Goal: Task Accomplishment & Management: Use online tool/utility

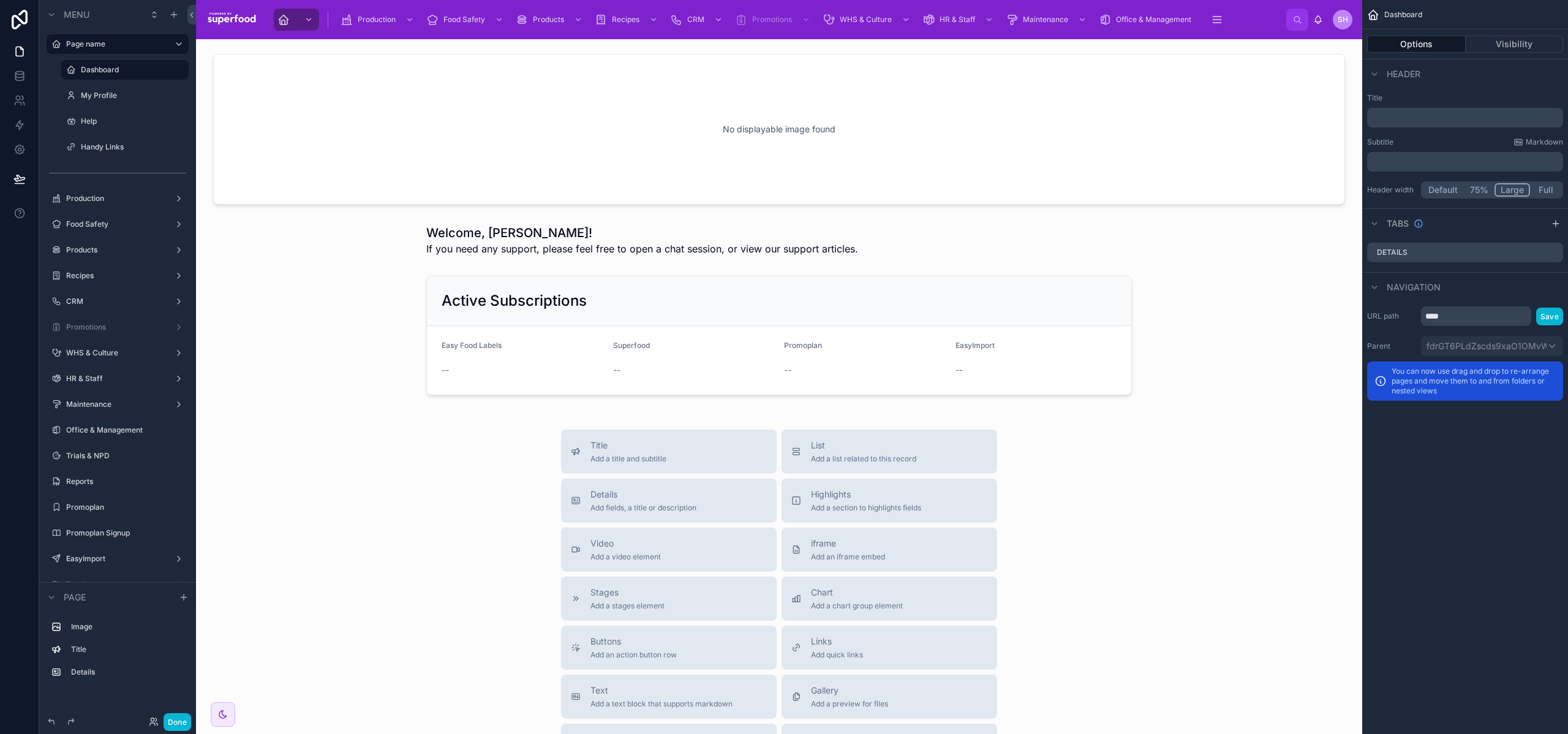
click at [518, 568] on div "Title Add a title and subtitle List Add a list related to this record Details A…" at bounding box center [780, 648] width 1147 height 437
click at [110, 489] on label "EasyImport" at bounding box center [115, 487] width 98 height 10
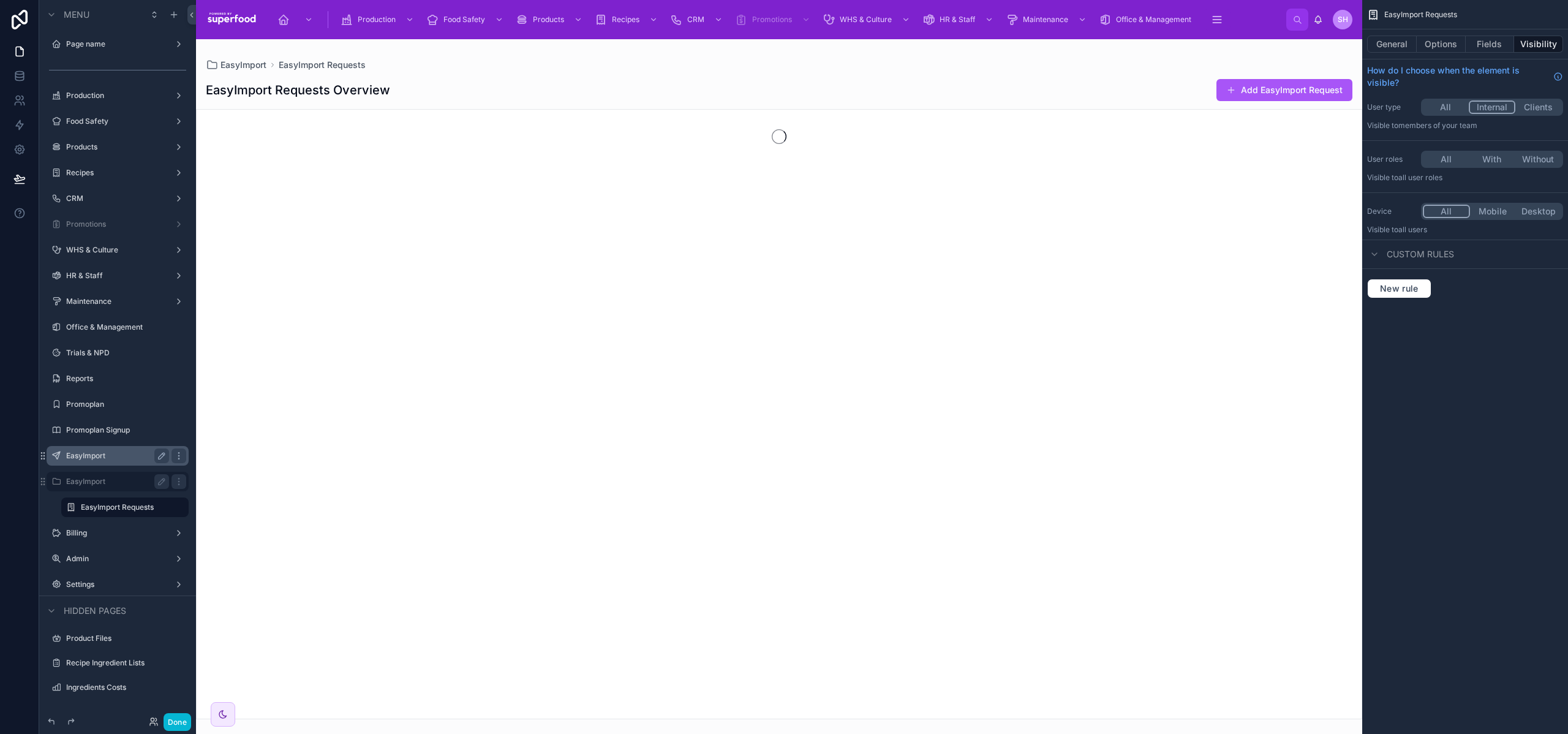
click at [95, 452] on label "EasyImport" at bounding box center [115, 455] width 98 height 10
click at [88, 510] on label "EasyImport" at bounding box center [115, 507] width 98 height 10
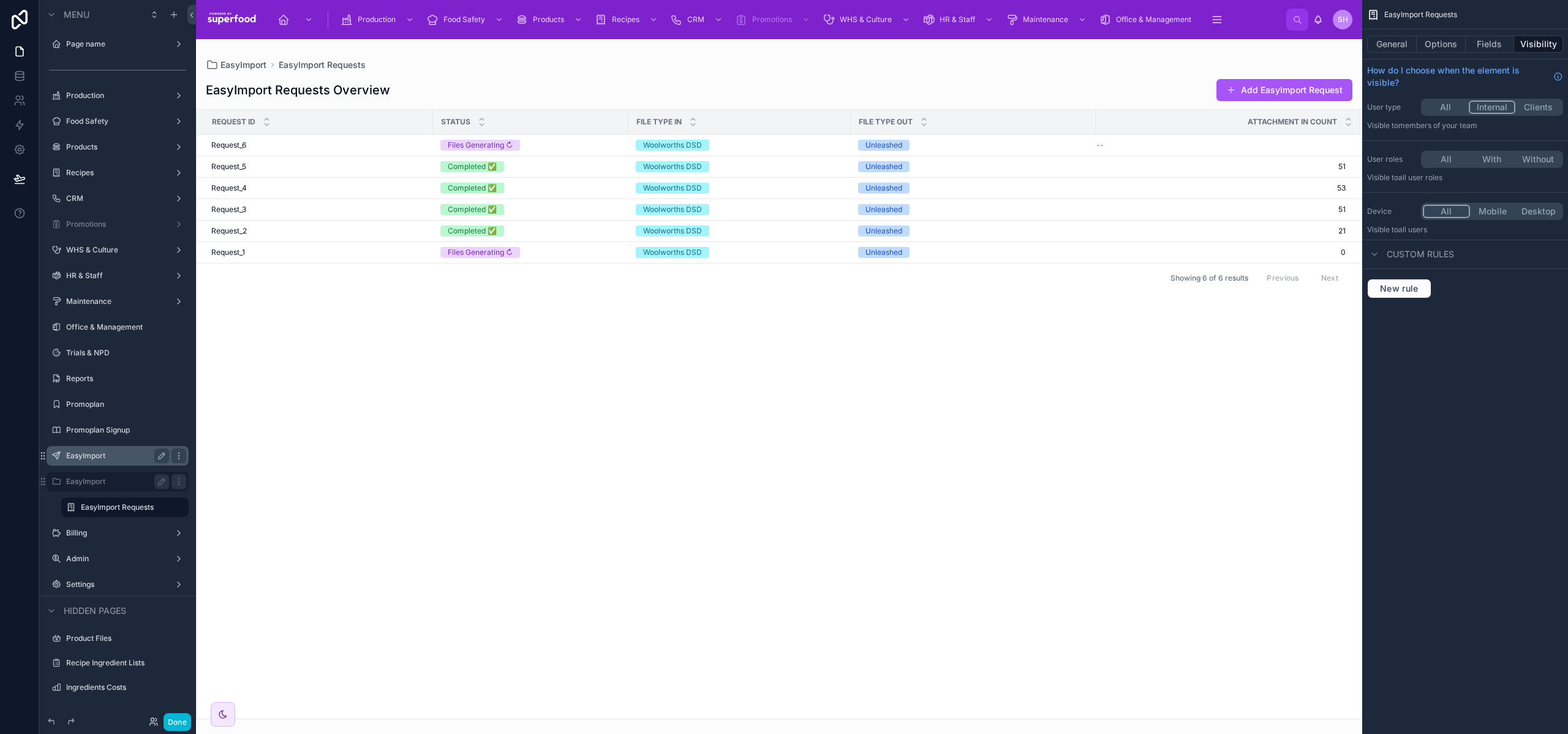
click at [94, 458] on label "EasyImport" at bounding box center [115, 455] width 98 height 10
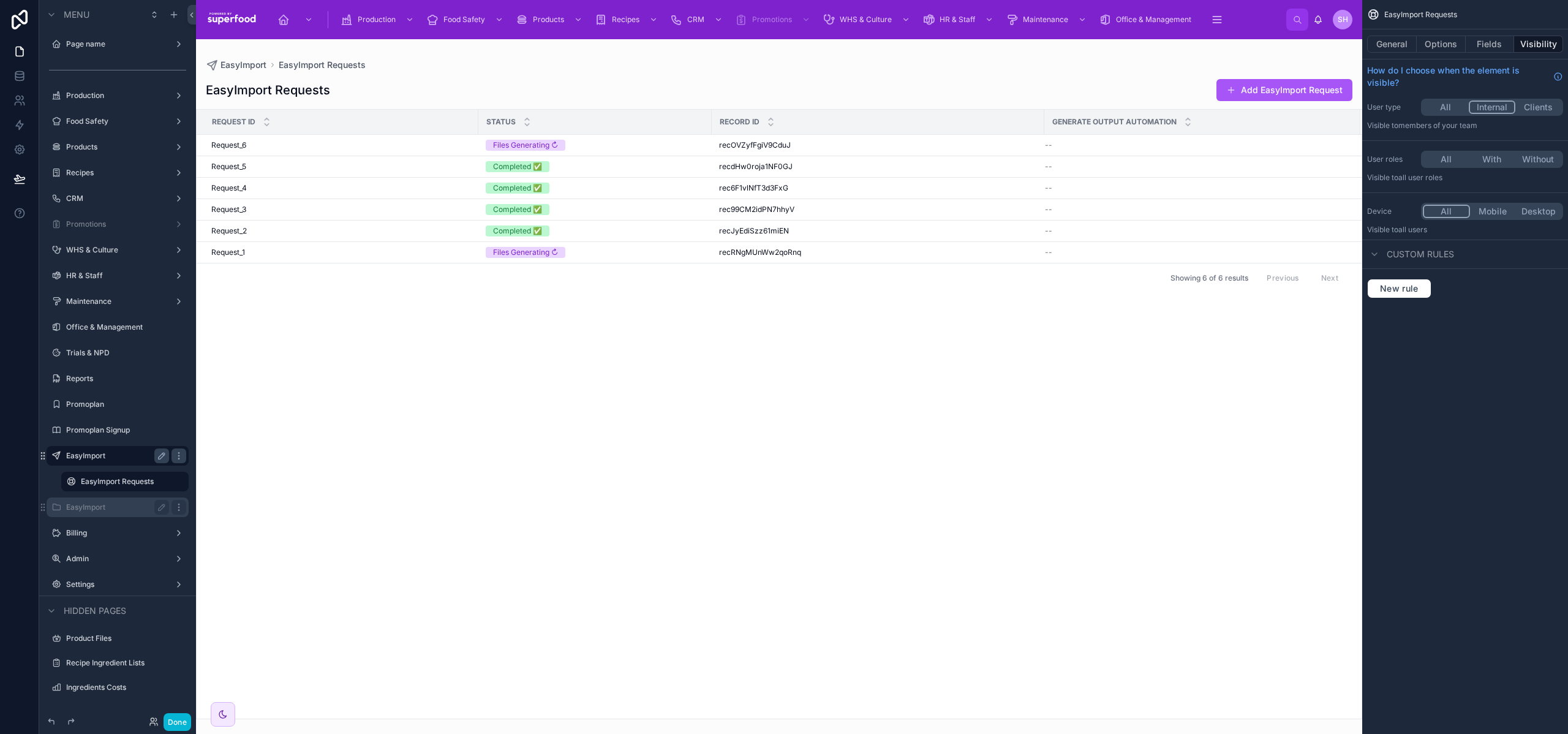
click at [185, 507] on div "scrollable content" at bounding box center [179, 508] width 15 height 15
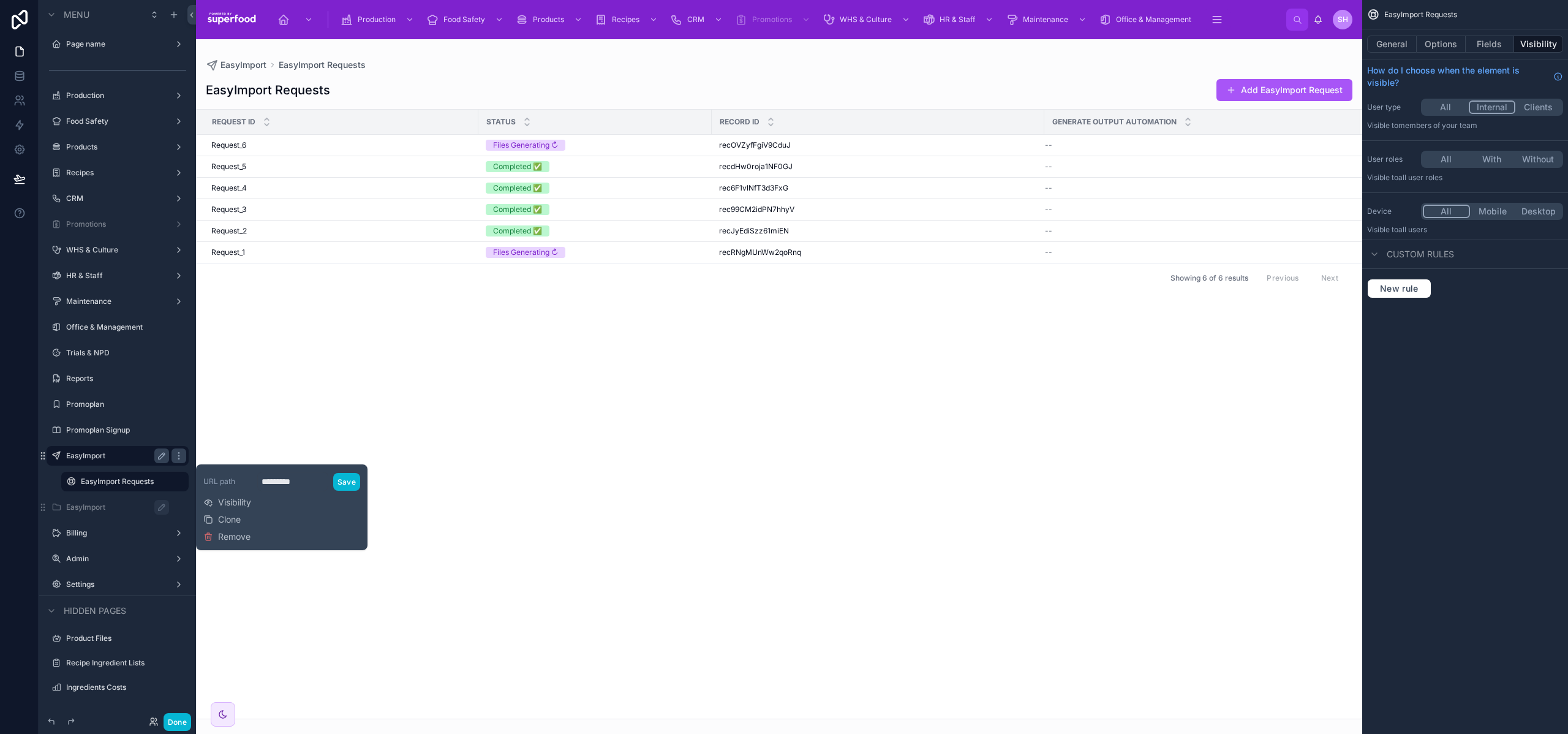
click at [214, 495] on div "URL path ********* Save Visibility Clone Remove" at bounding box center [282, 507] width 157 height 76
click at [222, 504] on span "Visibility" at bounding box center [234, 503] width 33 height 13
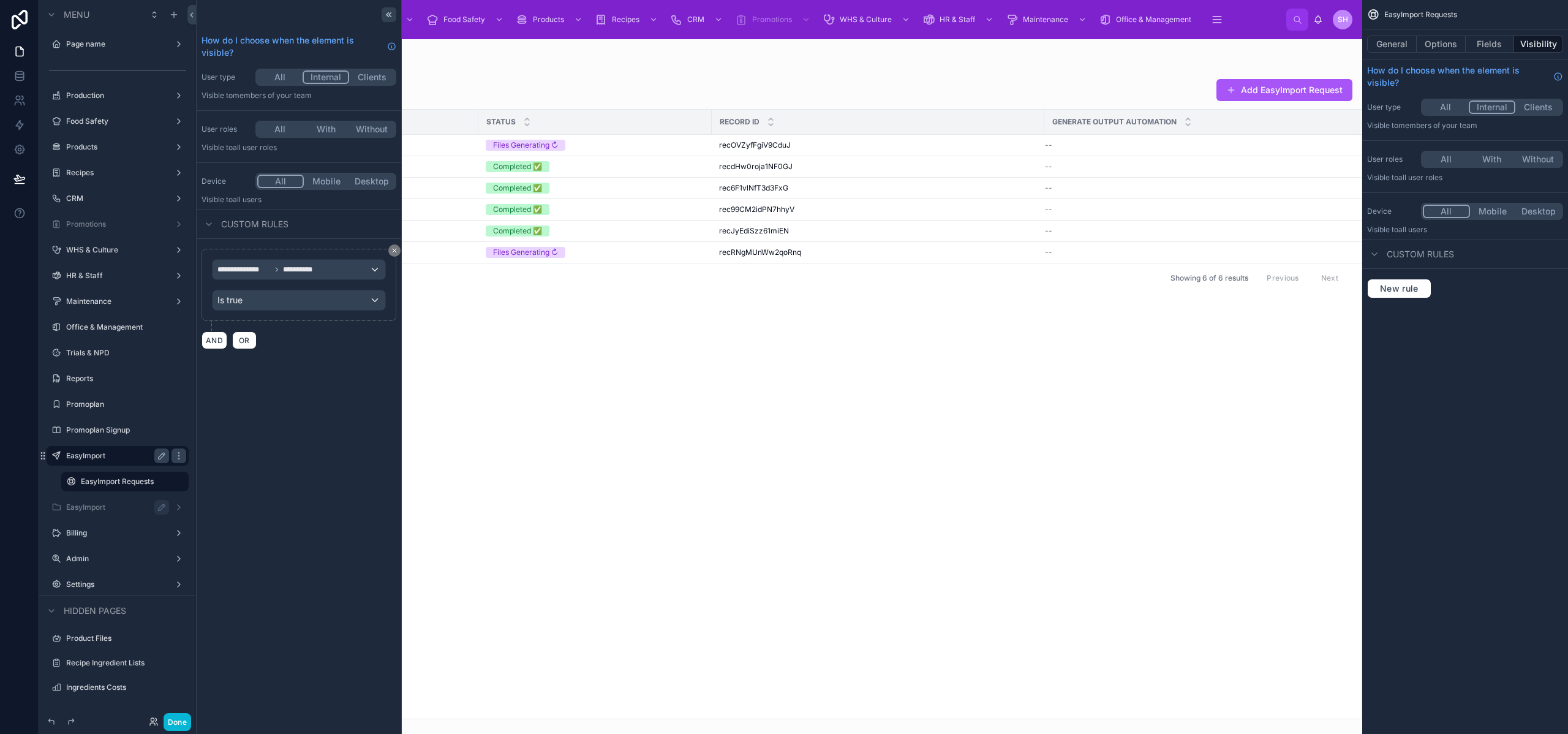
click at [387, 12] on icon at bounding box center [388, 14] width 10 height 10
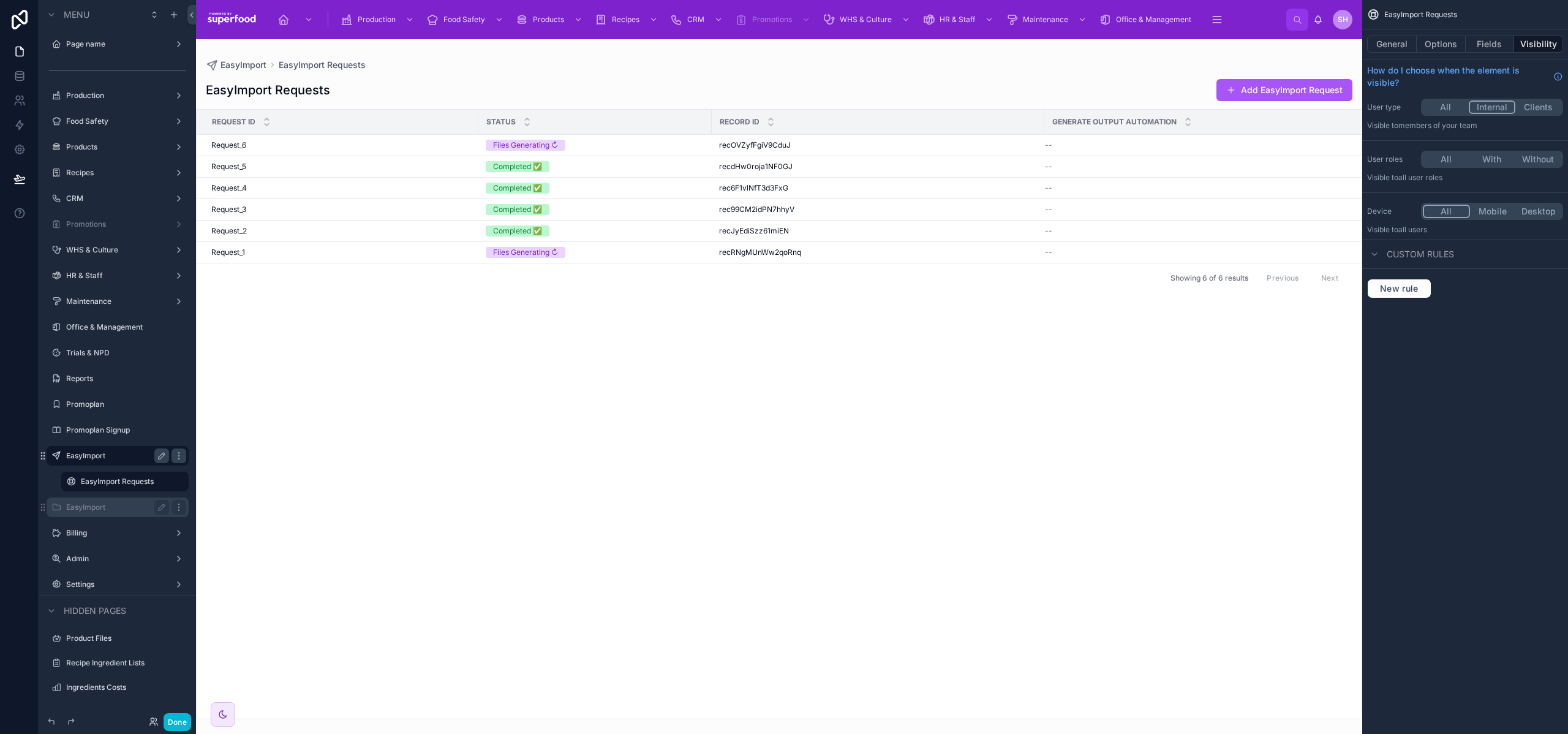
click at [181, 509] on icon "scrollable content" at bounding box center [179, 507] width 10 height 10
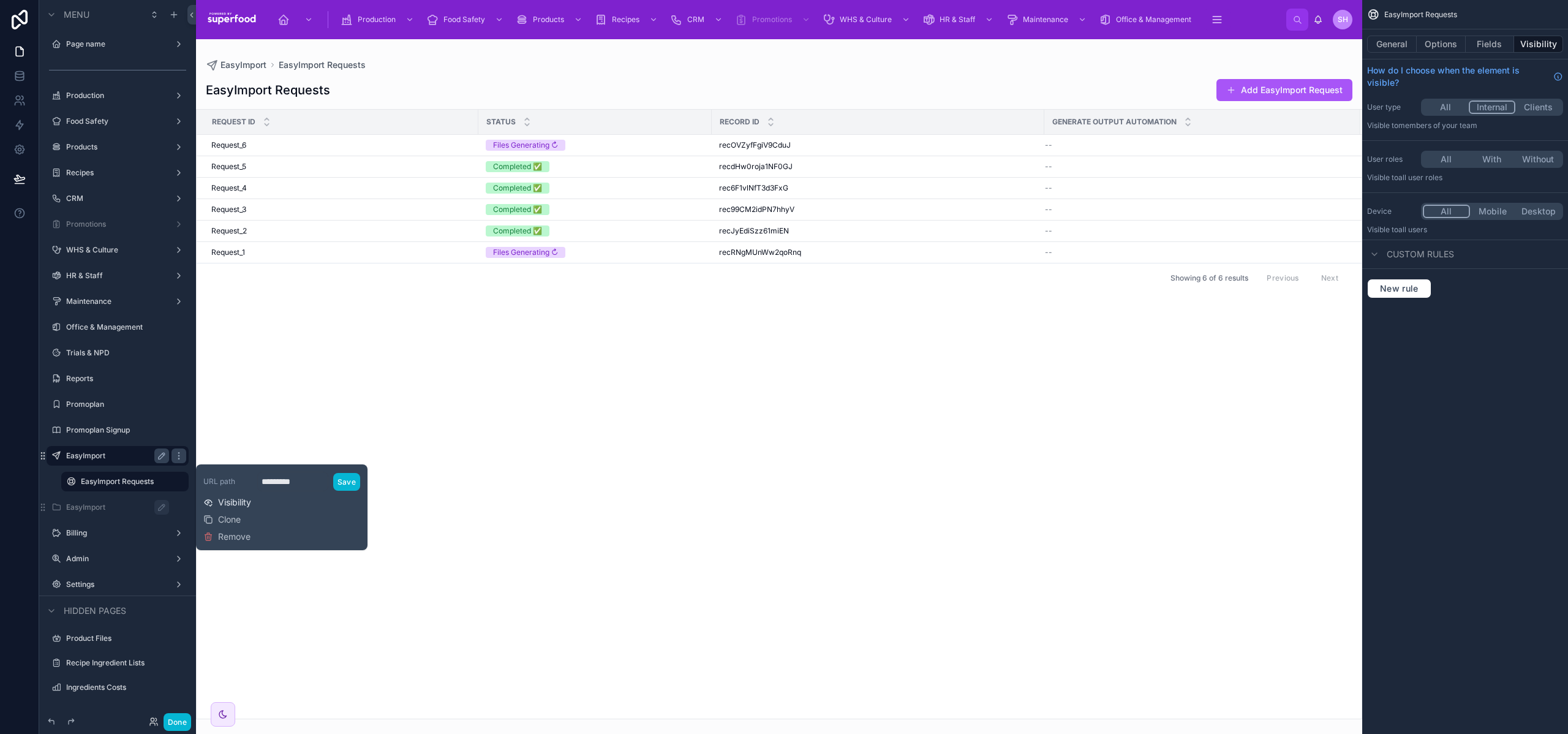
click at [220, 503] on span "Visibility" at bounding box center [234, 503] width 33 height 13
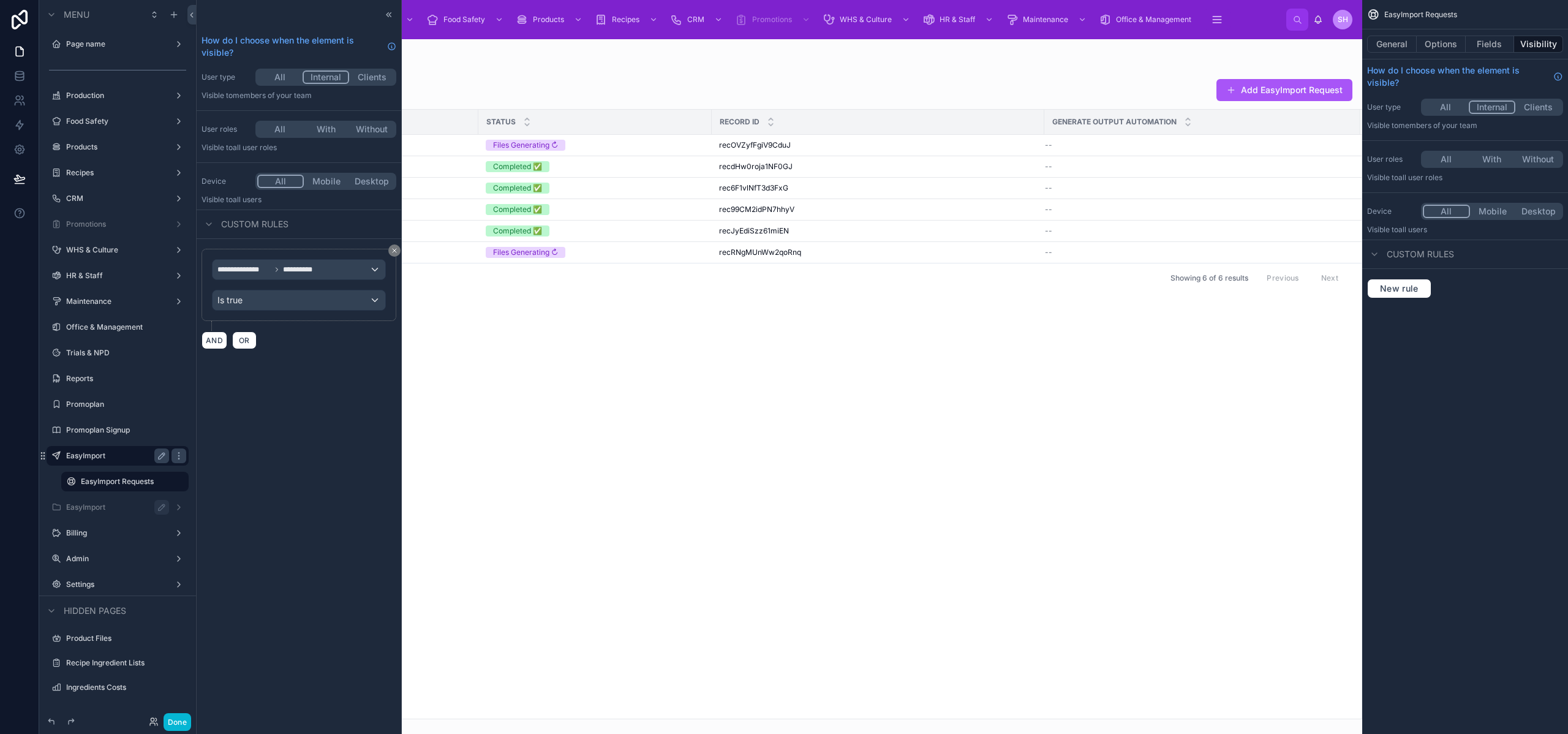
click at [511, 512] on div at bounding box center [780, 387] width 1166 height 695
click at [97, 529] on label "Billing" at bounding box center [115, 533] width 98 height 10
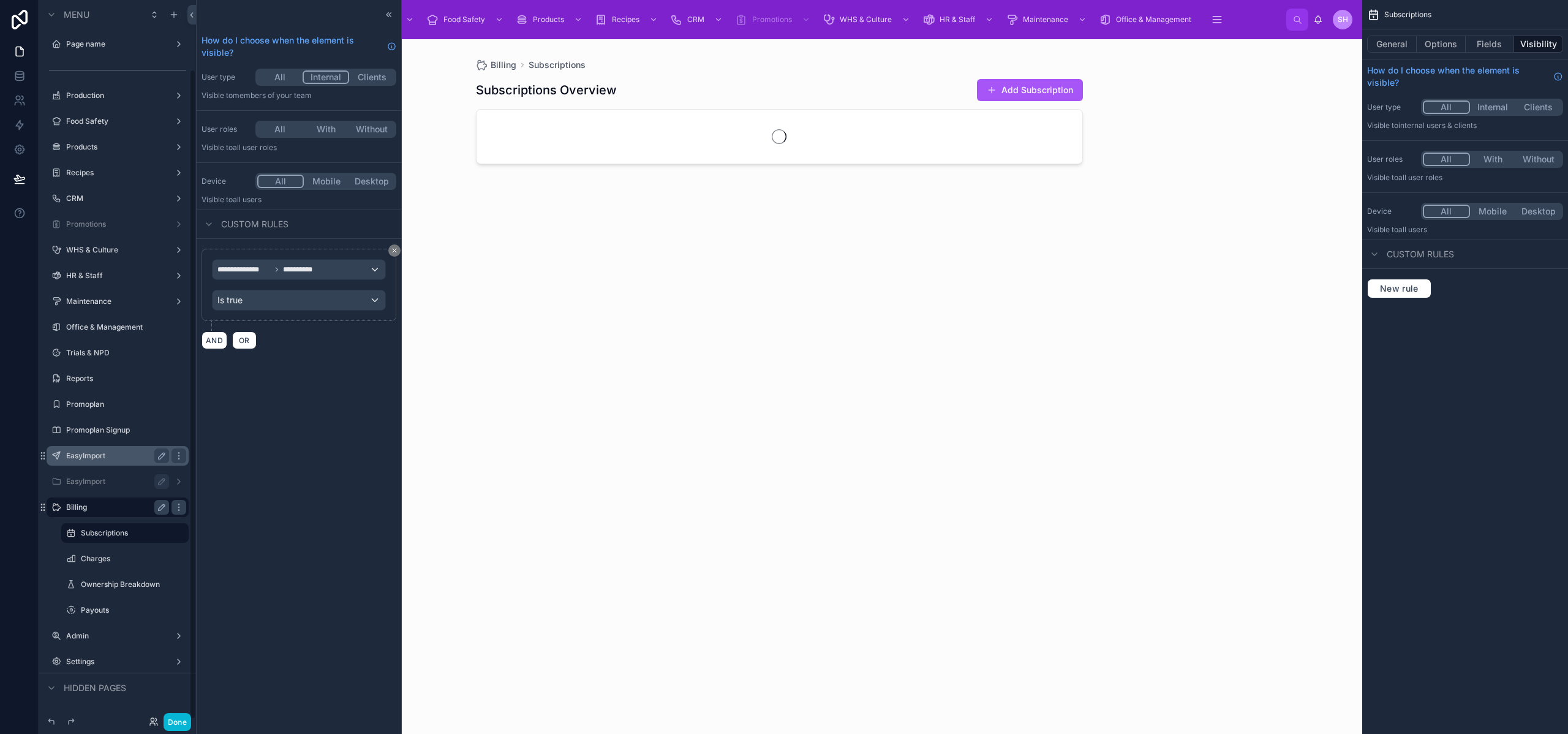
scroll to position [76, 0]
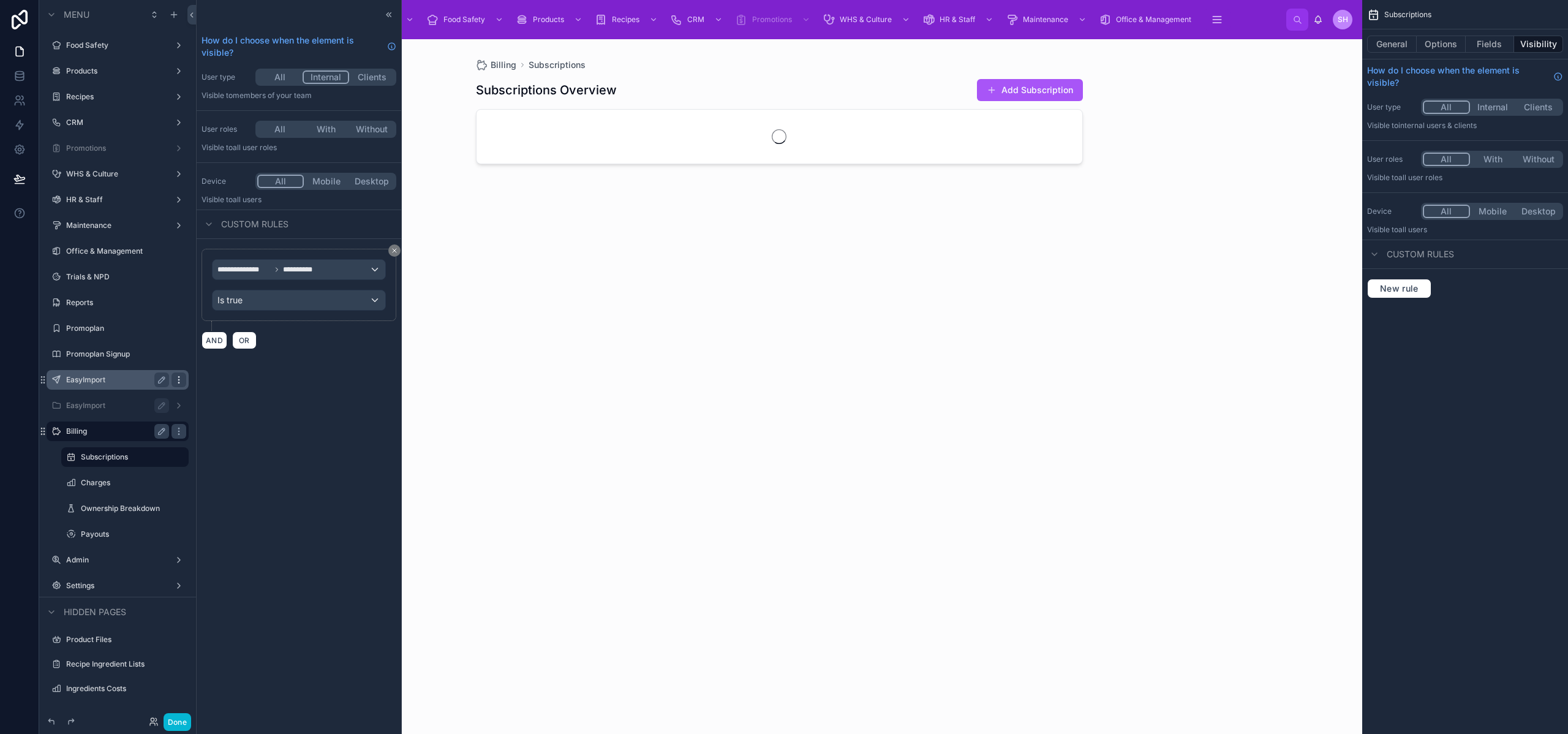
click at [179, 378] on icon "scrollable content" at bounding box center [179, 380] width 10 height 10
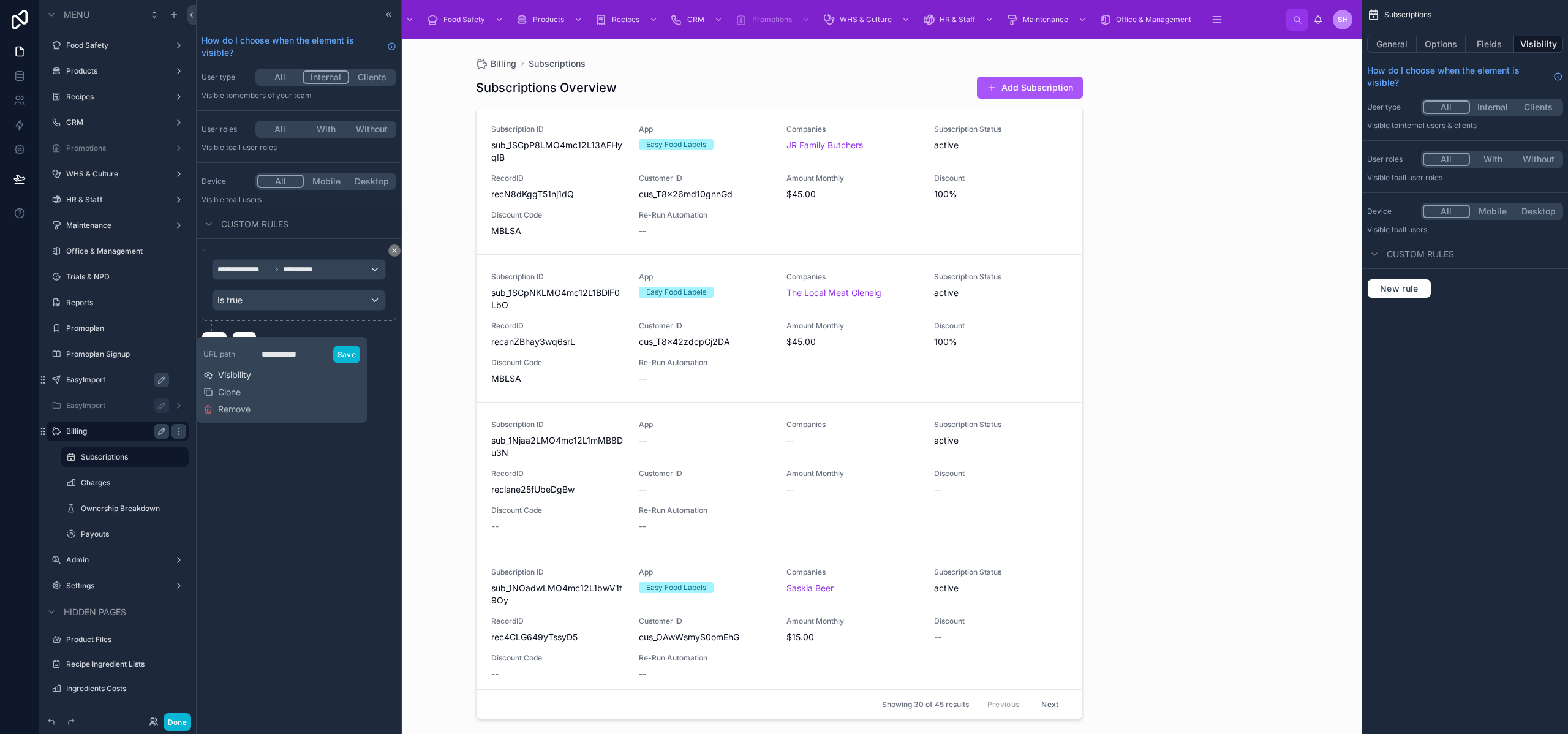
click at [222, 376] on span "Visibility" at bounding box center [234, 375] width 33 height 13
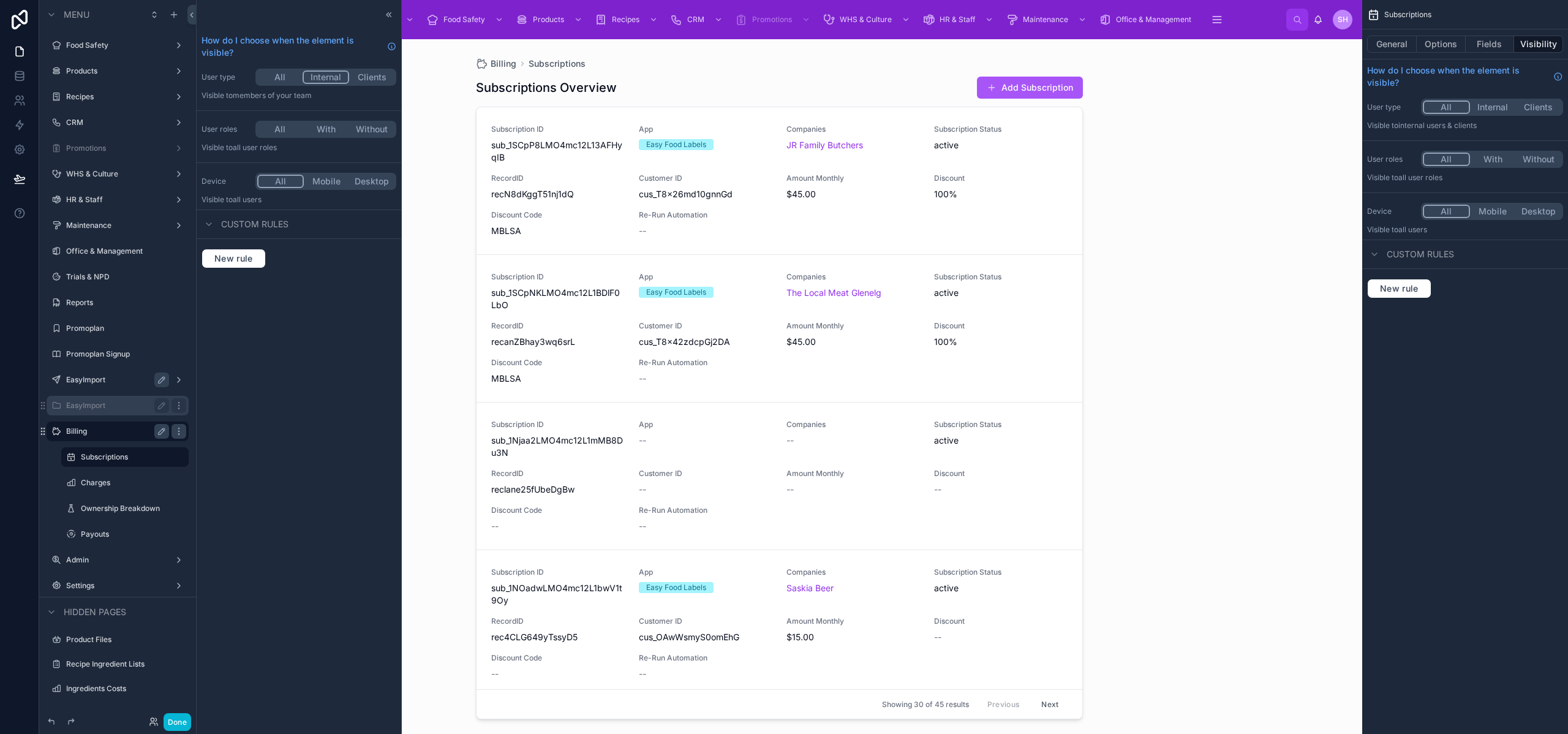
click at [179, 405] on icon "scrollable content" at bounding box center [179, 406] width 10 height 10
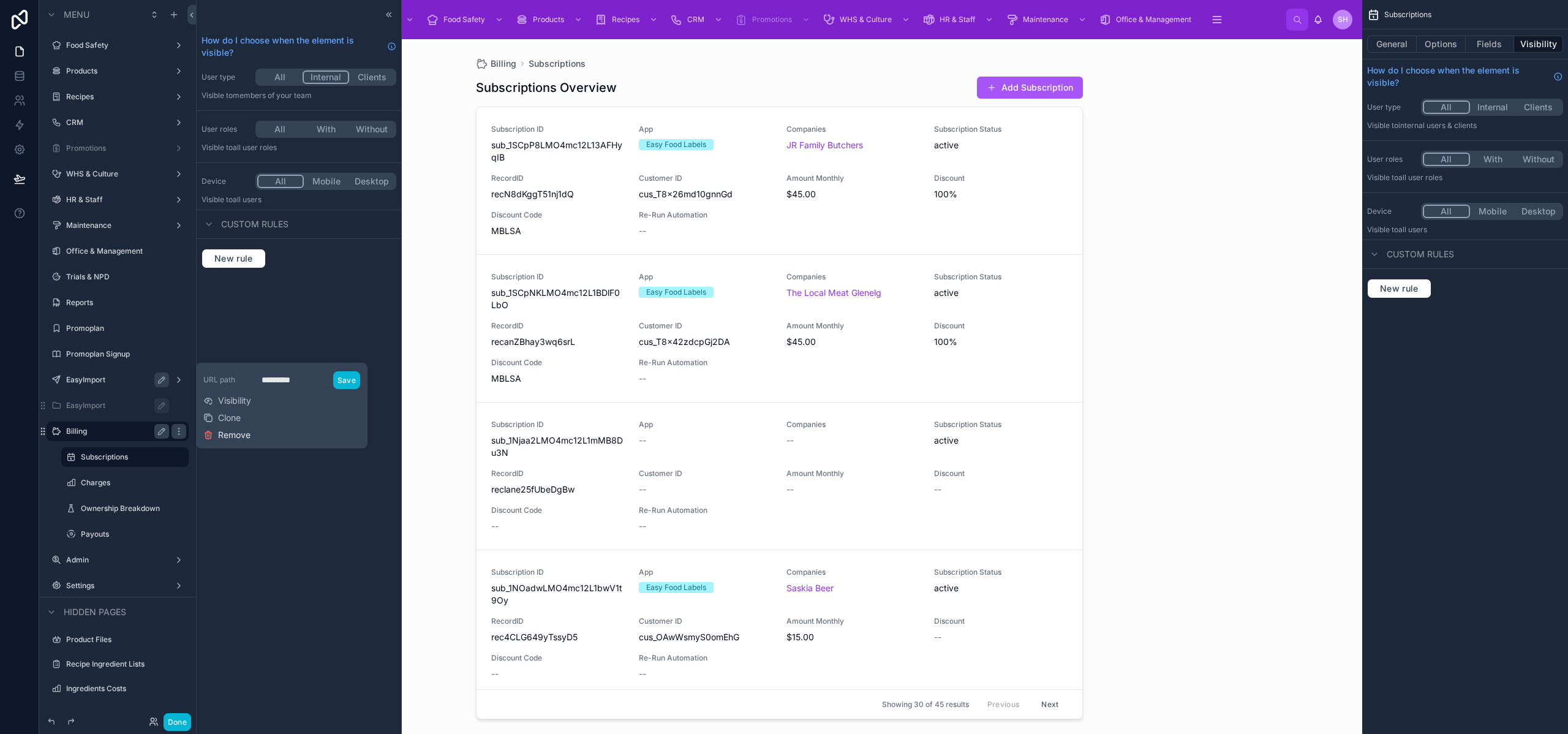
click at [237, 434] on span "Remove" at bounding box center [234, 435] width 33 height 13
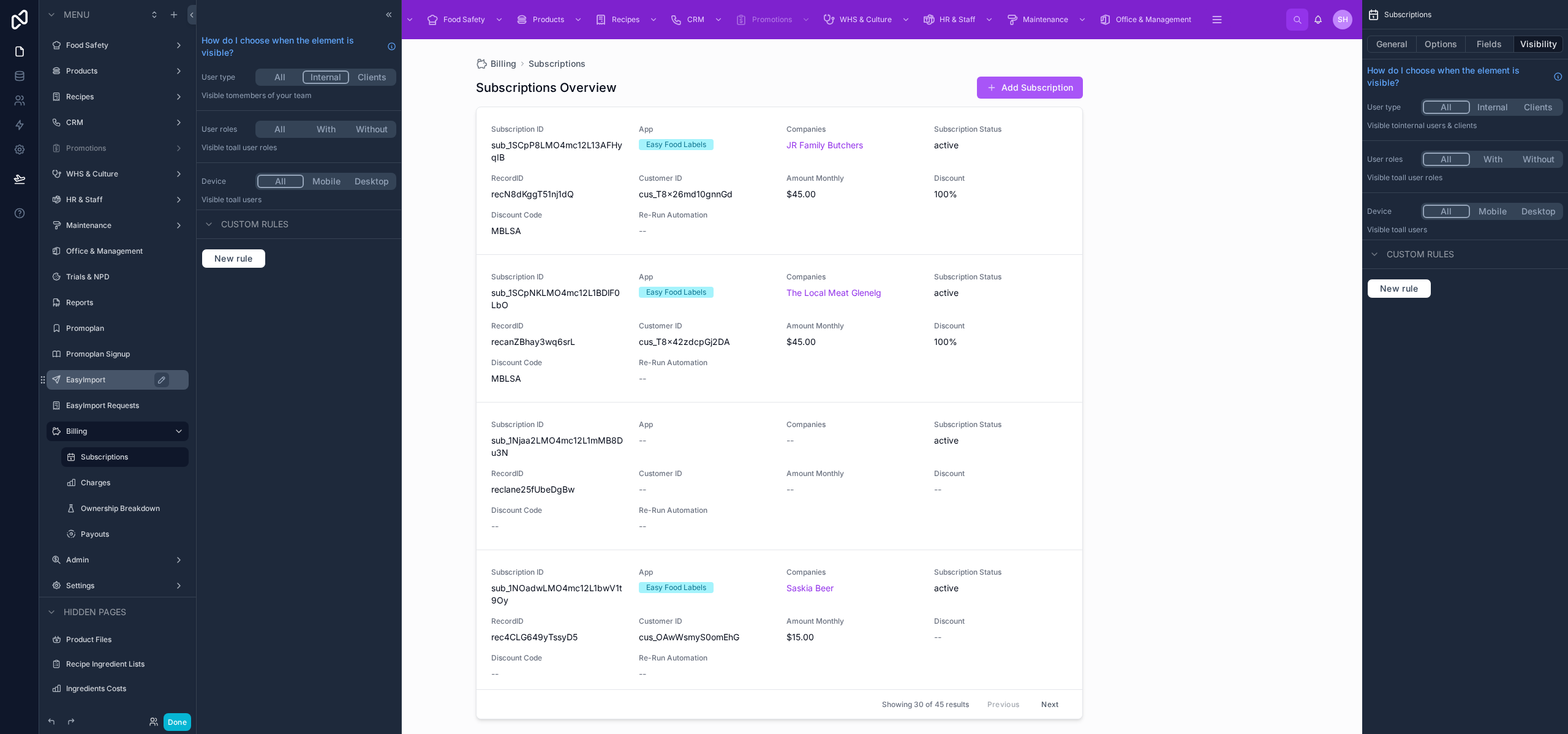
click at [99, 385] on div "EasyImport" at bounding box center [126, 380] width 120 height 15
click at [119, 386] on div "EasyImport" at bounding box center [126, 380] width 120 height 15
click at [110, 400] on div "EasyImport Requests" at bounding box center [117, 406] width 103 height 15
click at [101, 356] on label "Promoplan Signup" at bounding box center [115, 354] width 98 height 10
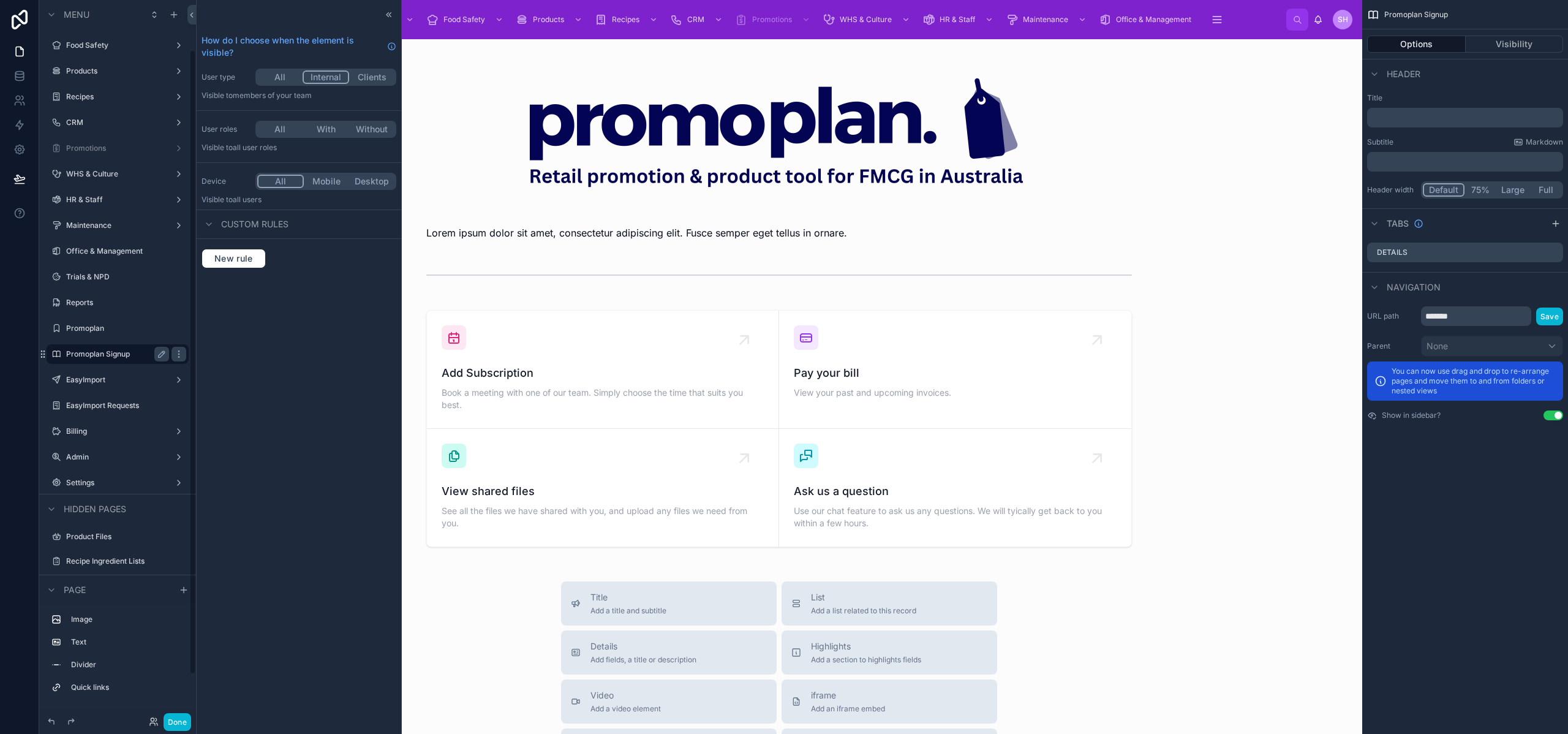
scroll to position [57, 0]
click at [182, 397] on div "EasyImport" at bounding box center [126, 399] width 120 height 15
click at [243, 254] on span "New rule" at bounding box center [233, 258] width 48 height 11
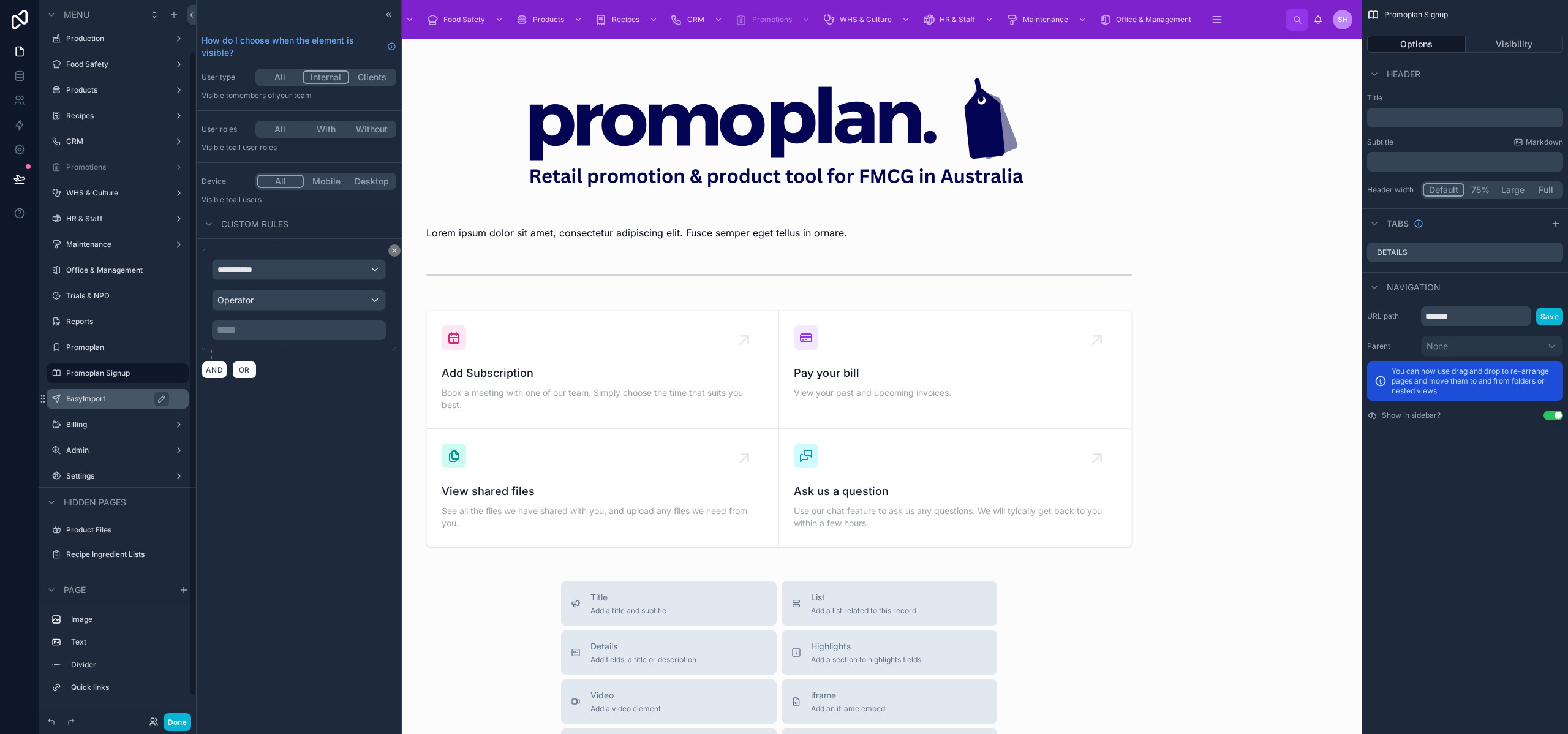
click at [125, 400] on label "EasyImport" at bounding box center [123, 399] width 115 height 10
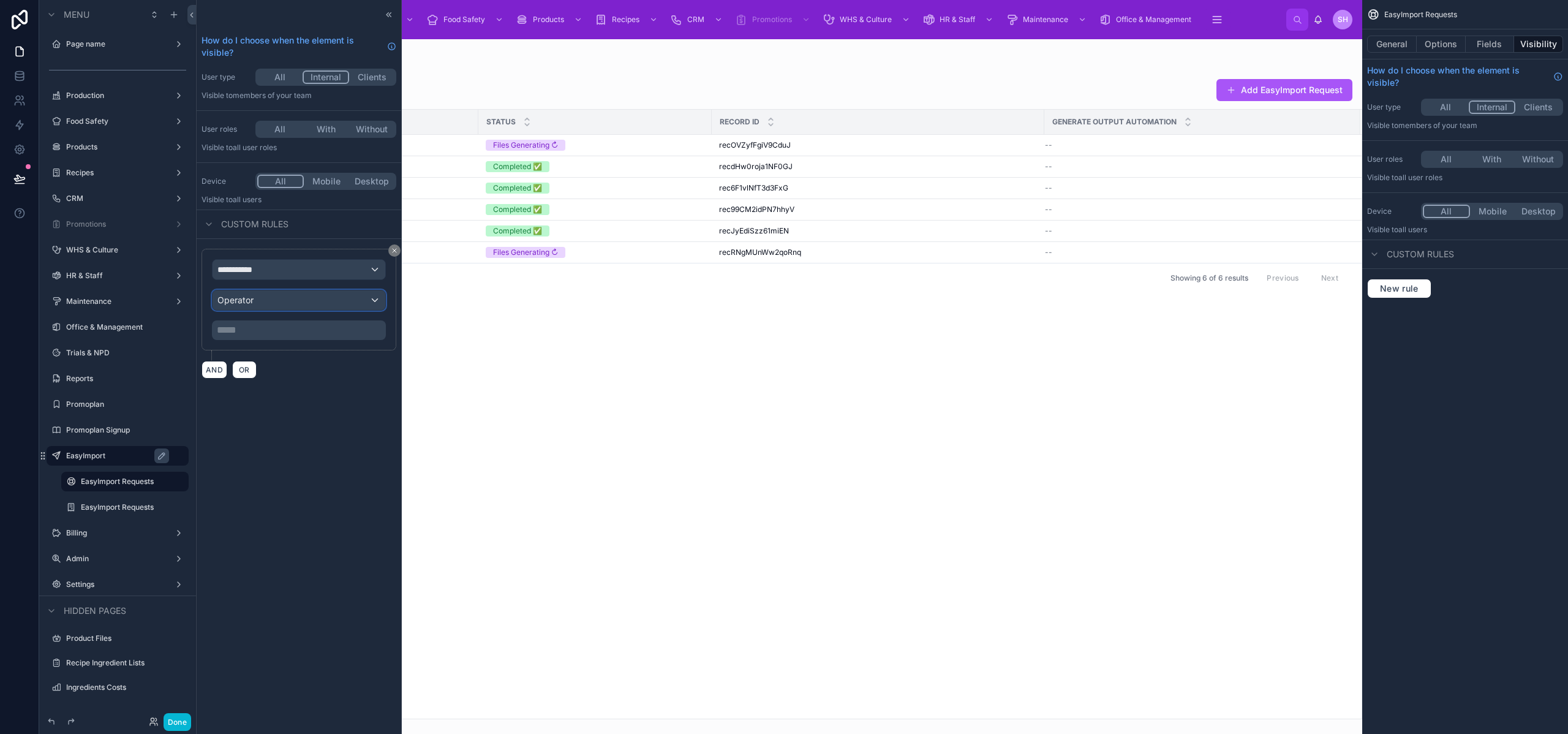
click at [263, 300] on div "Operator" at bounding box center [299, 300] width 173 height 19
click at [270, 263] on div at bounding box center [299, 367] width 205 height 734
click at [265, 271] on div "**********" at bounding box center [299, 270] width 173 height 19
click at [278, 343] on div "Logged in User The current user's values" at bounding box center [273, 343] width 101 height 30
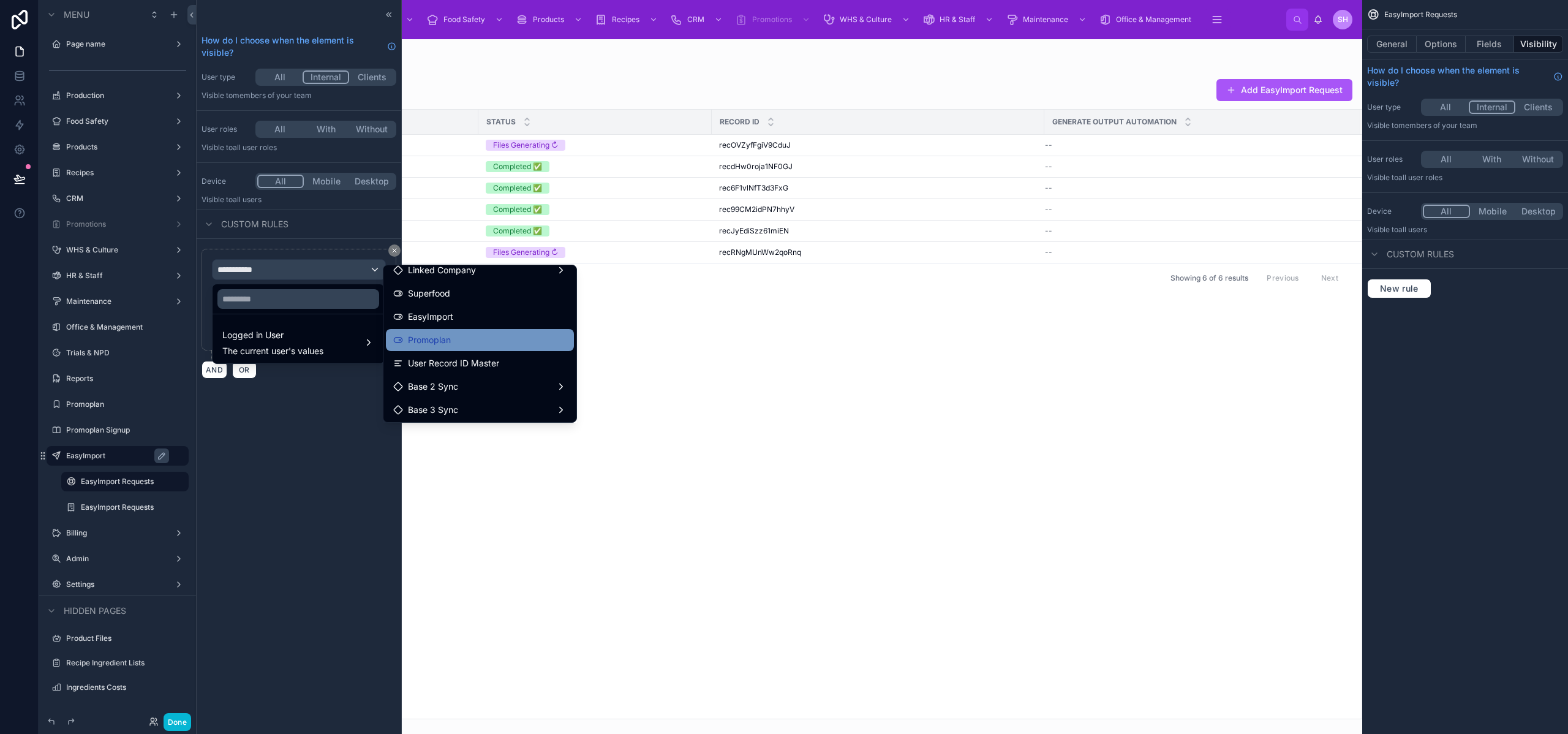
scroll to position [337, 0]
click at [426, 317] on span "EasyImport" at bounding box center [431, 314] width 45 height 15
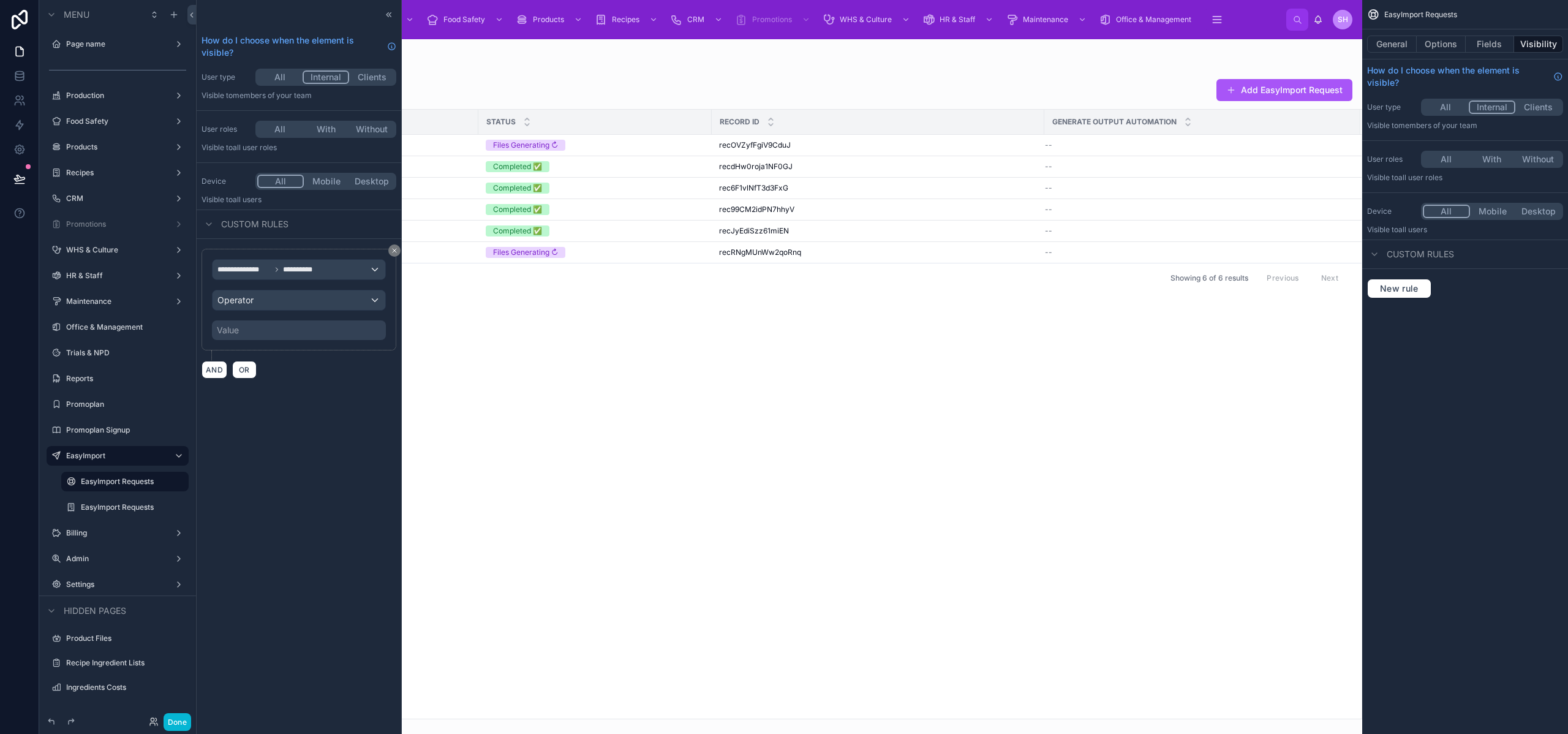
click at [239, 332] on div "Value" at bounding box center [299, 330] width 174 height 19
click at [268, 329] on div "Value" at bounding box center [299, 330] width 174 height 19
click at [263, 305] on div "Operator" at bounding box center [299, 300] width 173 height 19
click at [263, 365] on div "Is true" at bounding box center [298, 366] width 152 height 15
click at [288, 363] on div "**********" at bounding box center [299, 367] width 205 height 734
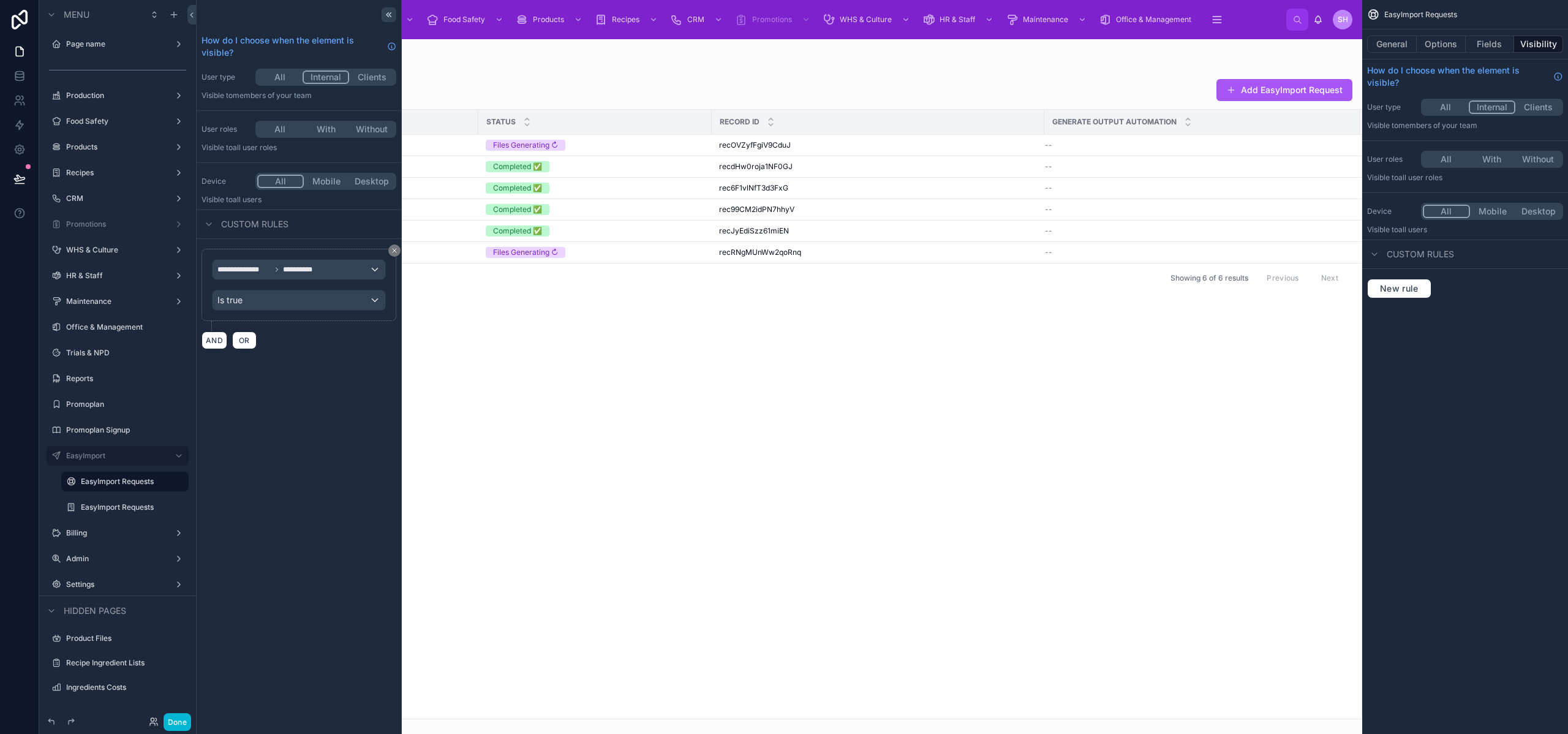
click at [391, 18] on icon at bounding box center [388, 14] width 10 height 10
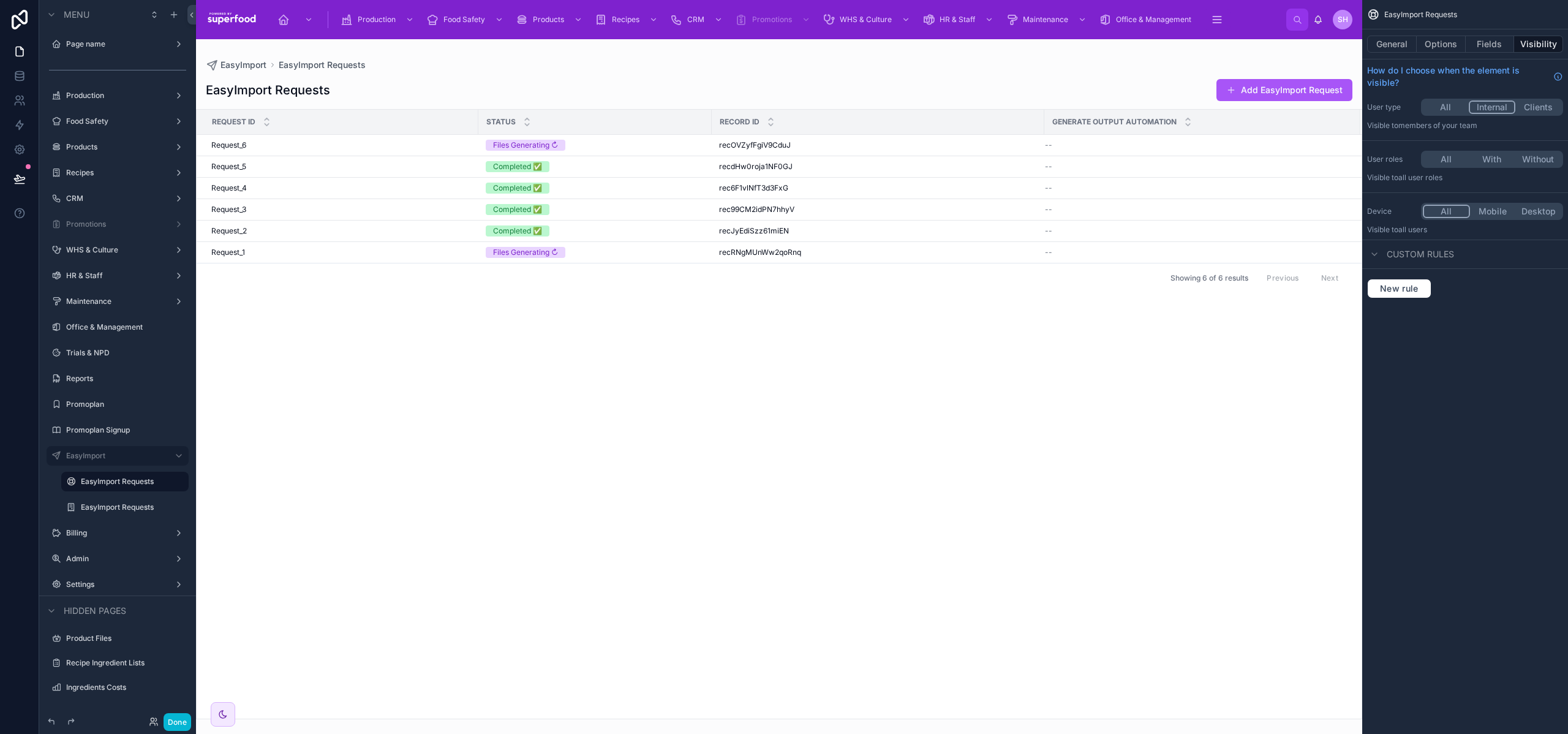
click at [628, 336] on div at bounding box center [780, 387] width 1166 height 695
click at [1486, 42] on button "Fields" at bounding box center [1490, 44] width 49 height 17
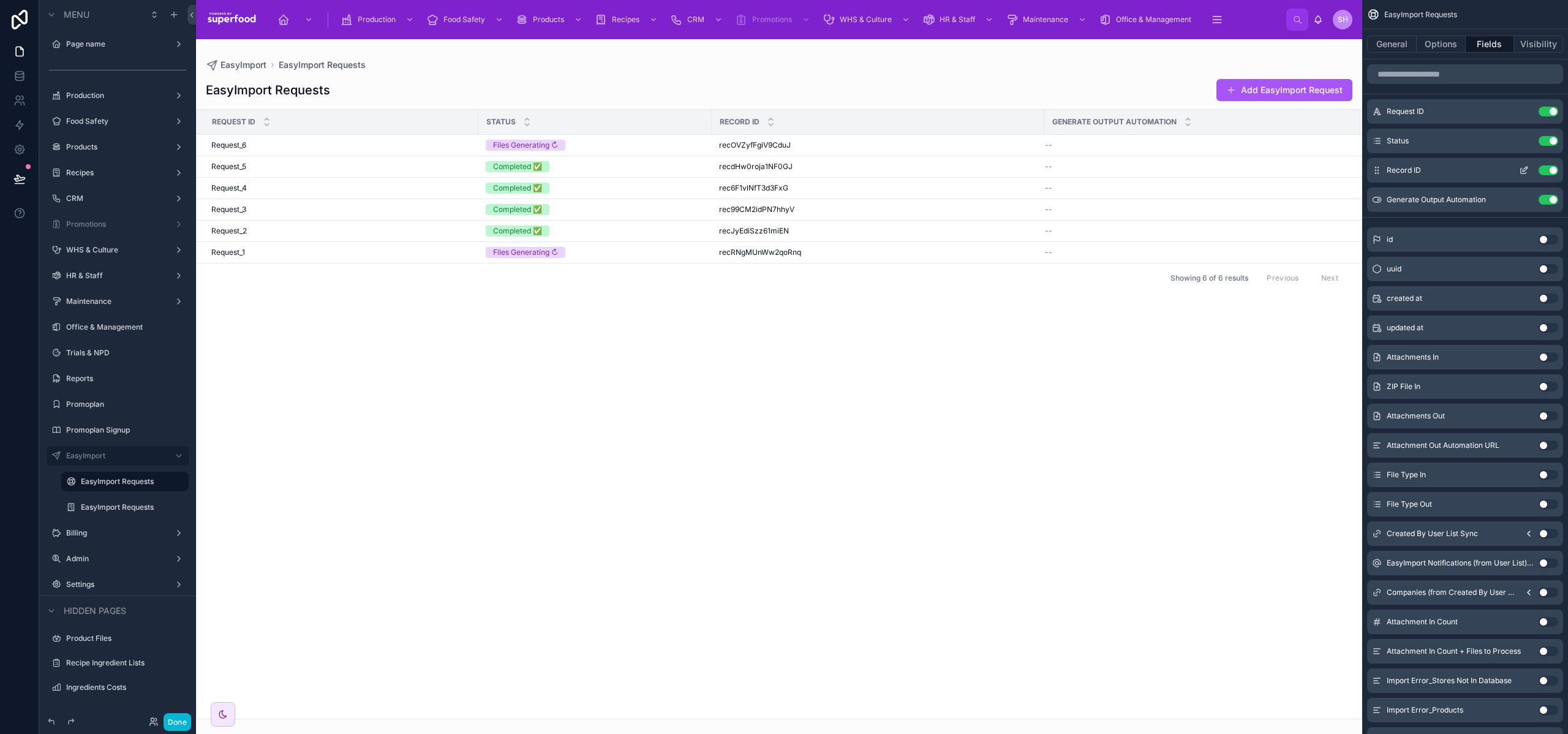
click at [1552, 171] on button "Use setting" at bounding box center [1549, 170] width 19 height 10
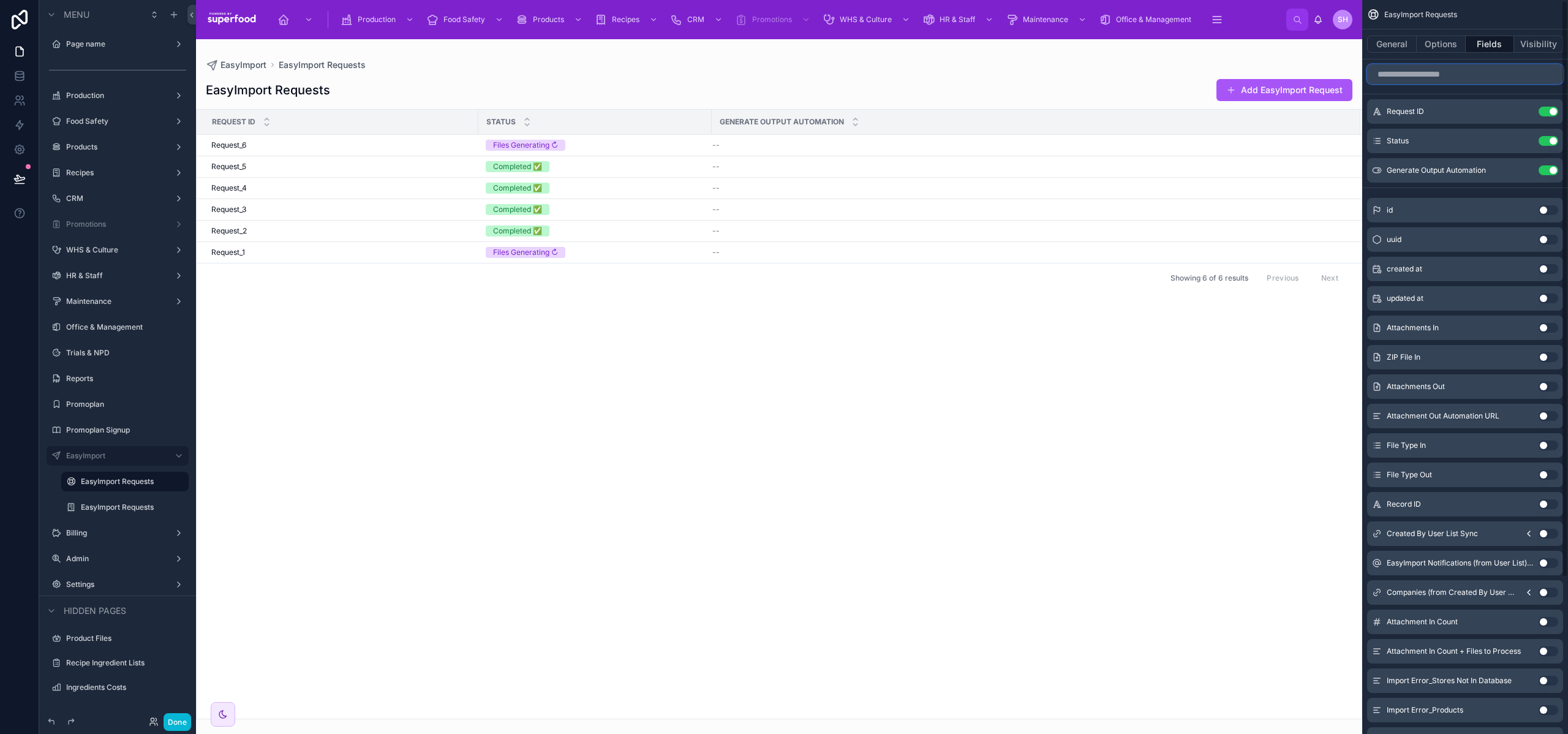
click at [1466, 76] on input "scrollable content" at bounding box center [1465, 74] width 196 height 19
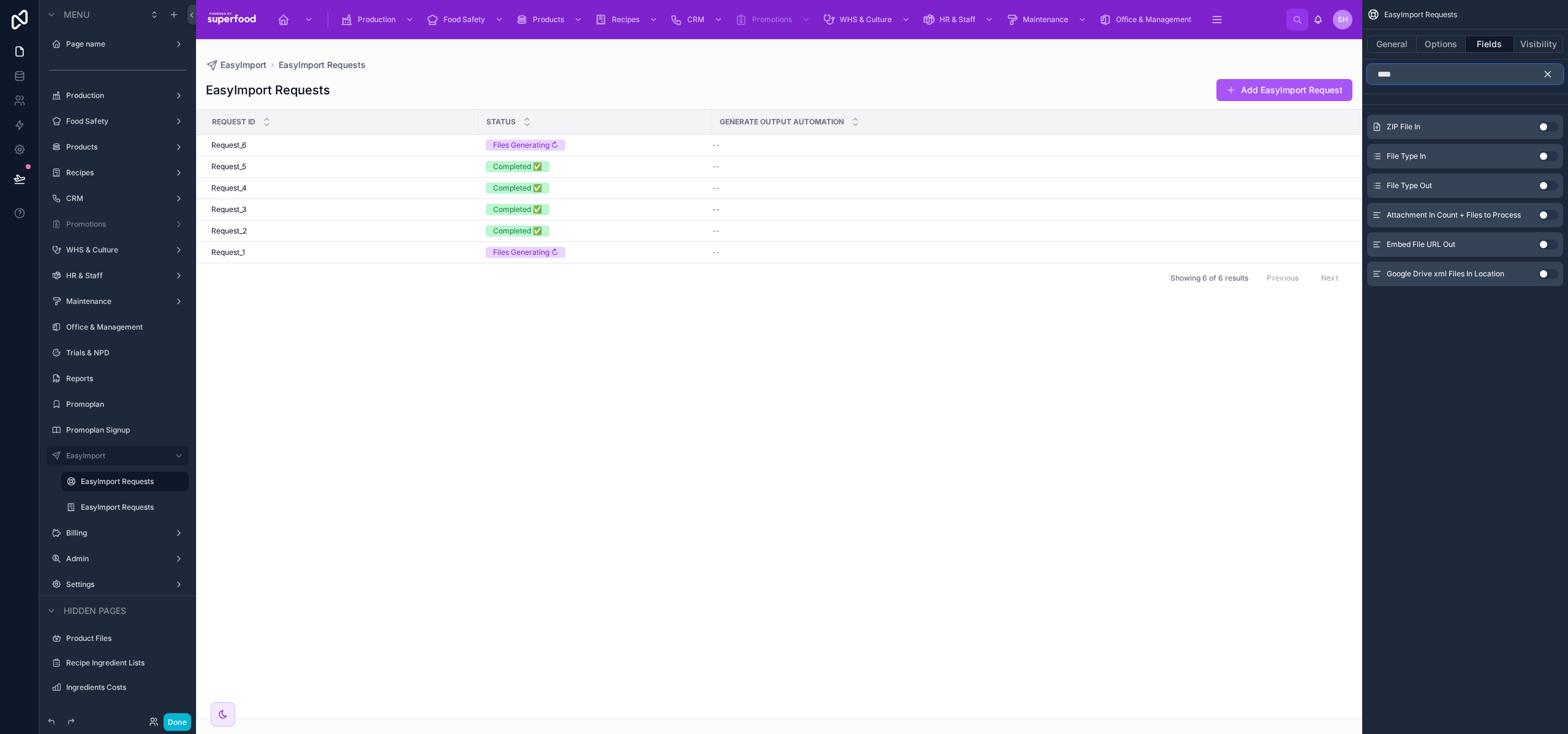
type input "****"
click at [1543, 155] on button "Use setting" at bounding box center [1549, 156] width 19 height 10
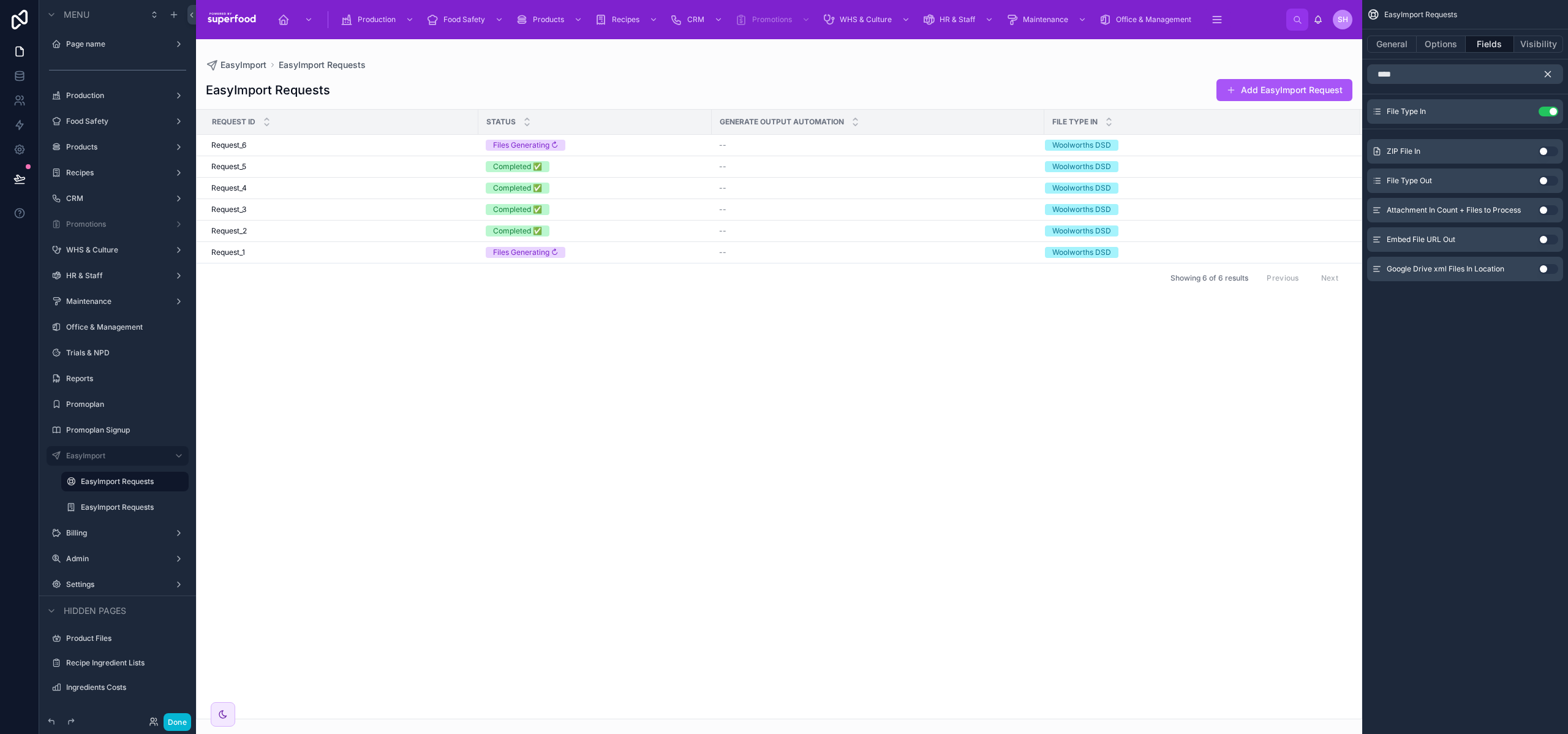
click at [1547, 179] on button "Use setting" at bounding box center [1549, 180] width 19 height 10
click at [1547, 210] on button "Use setting" at bounding box center [1549, 210] width 19 height 10
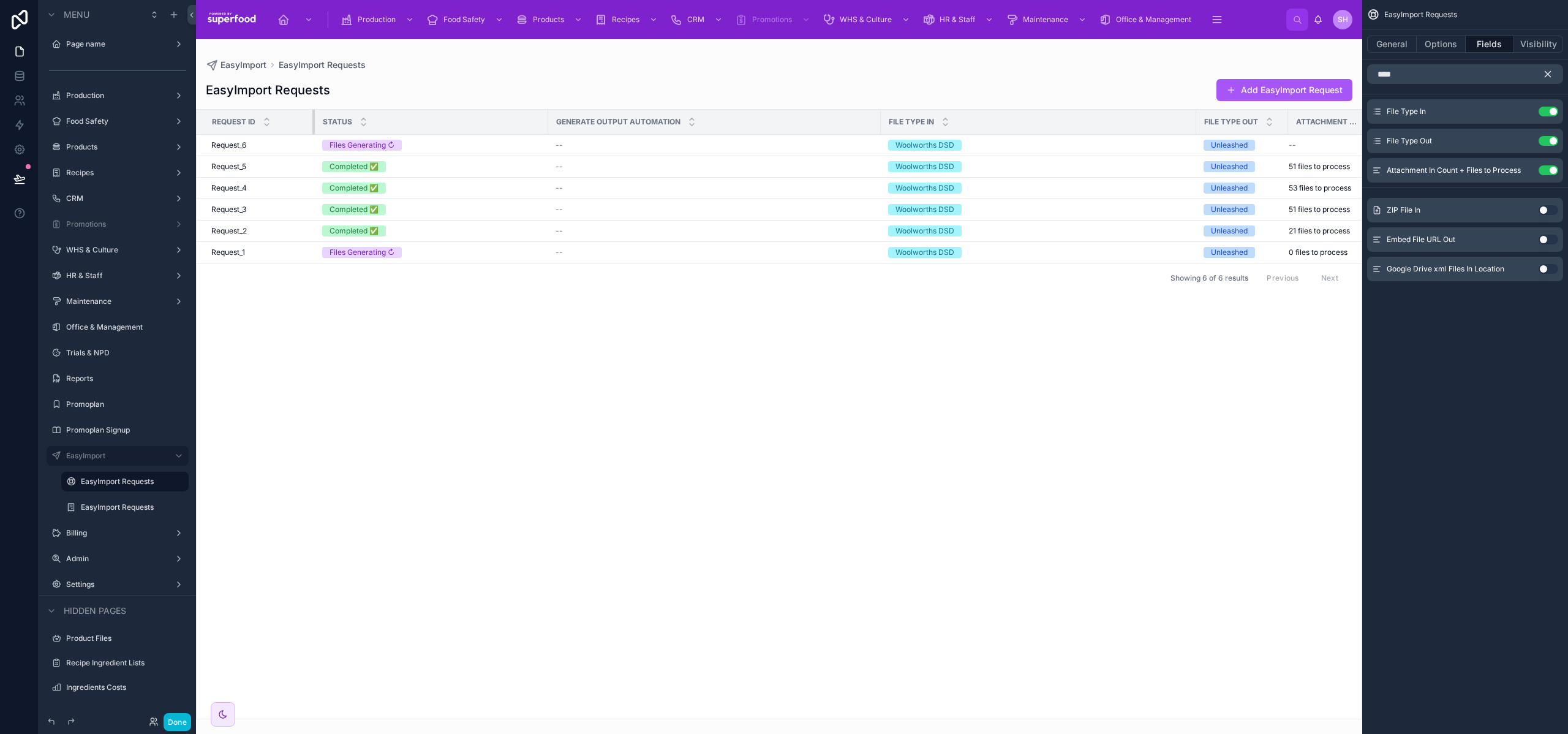
drag, startPoint x: 478, startPoint y: 122, endPoint x: 310, endPoint y: 133, distance: 168.4
click at [310, 133] on tr "Request ID Status Generate Output Automation File Type In File Type Out Attachm…" at bounding box center [788, 122] width 1185 height 25
click at [1547, 73] on icon "scrollable content" at bounding box center [1548, 74] width 5 height 5
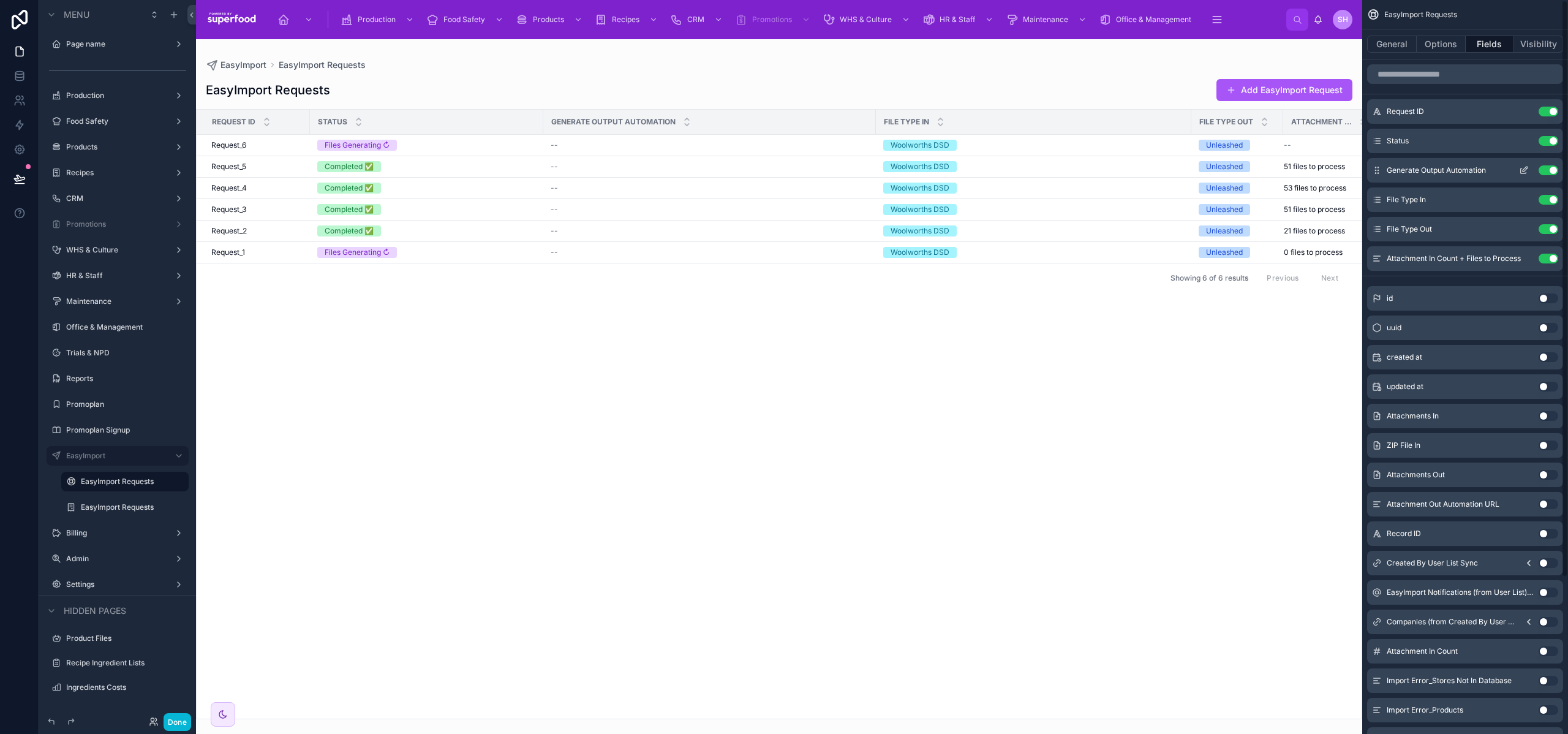
click at [1556, 173] on button "Use setting" at bounding box center [1549, 170] width 19 height 10
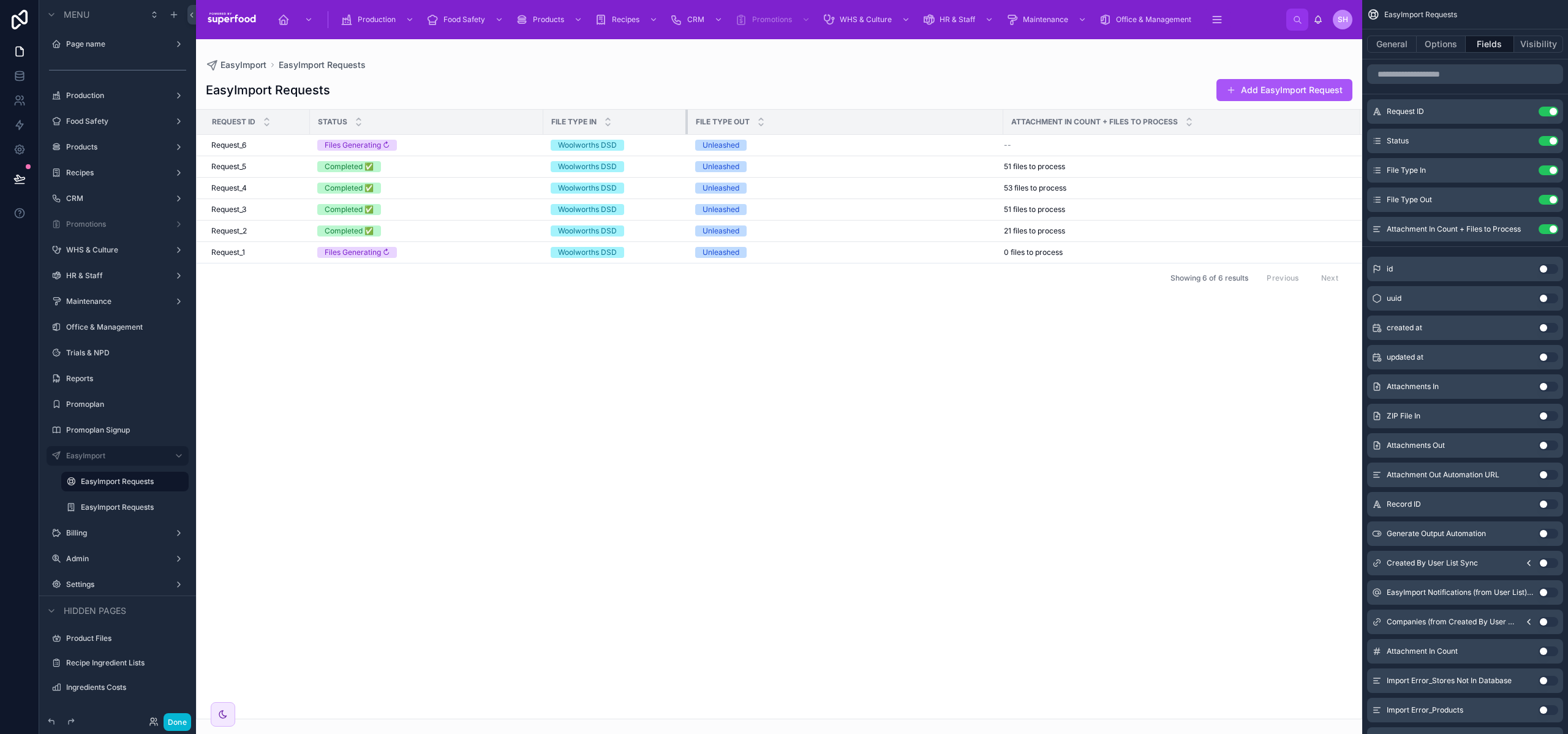
drag, startPoint x: 874, startPoint y: 119, endPoint x: 686, endPoint y: 125, distance: 188.1
click at [686, 125] on div at bounding box center [688, 122] width 5 height 24
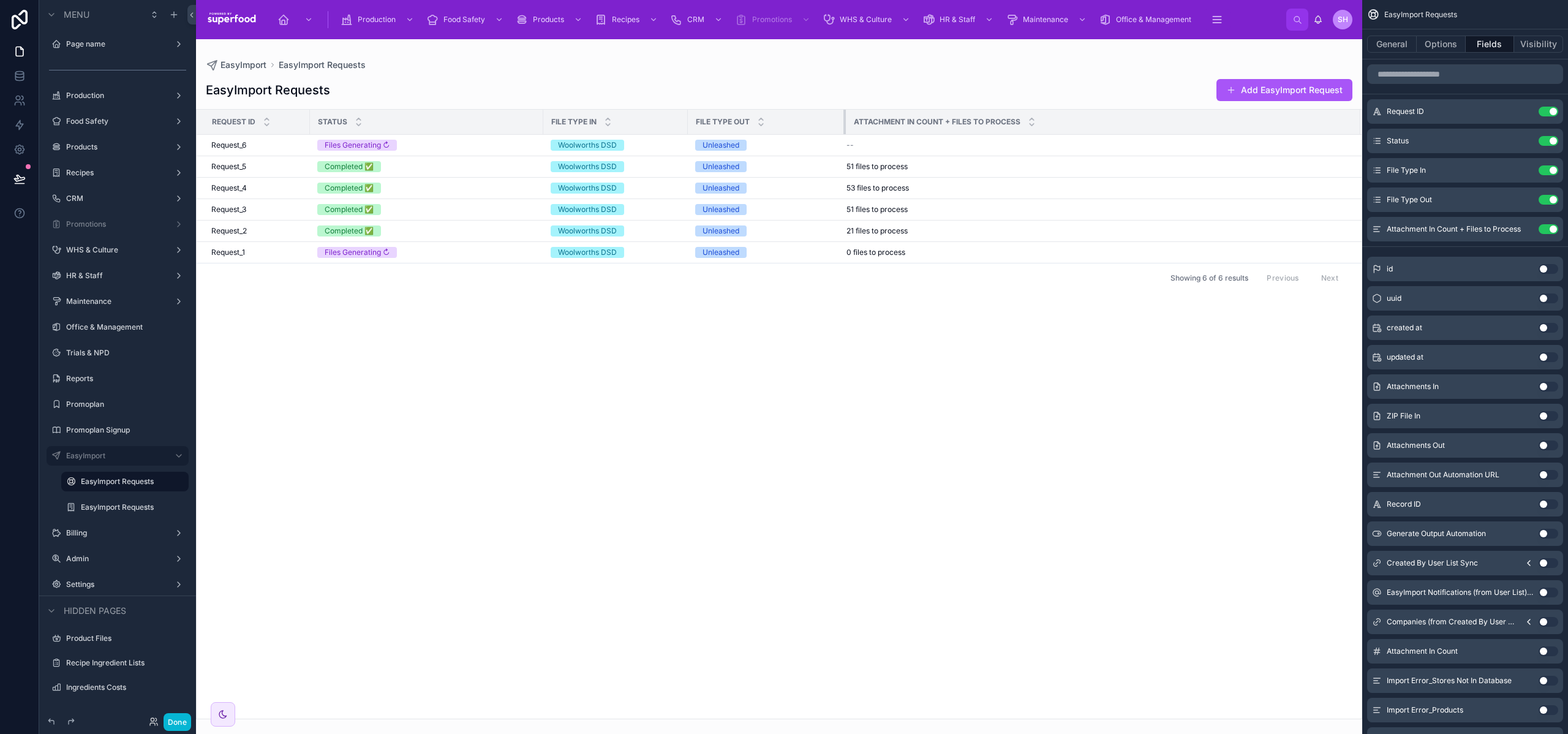
drag, startPoint x: 1003, startPoint y: 116, endPoint x: 845, endPoint y: 121, distance: 158.1
click at [845, 121] on div at bounding box center [846, 122] width 5 height 24
click at [1455, 89] on div "Request ID Use setting Status Use setting File Type In Use setting File Type Ou…" at bounding box center [1466, 486] width 206 height 854
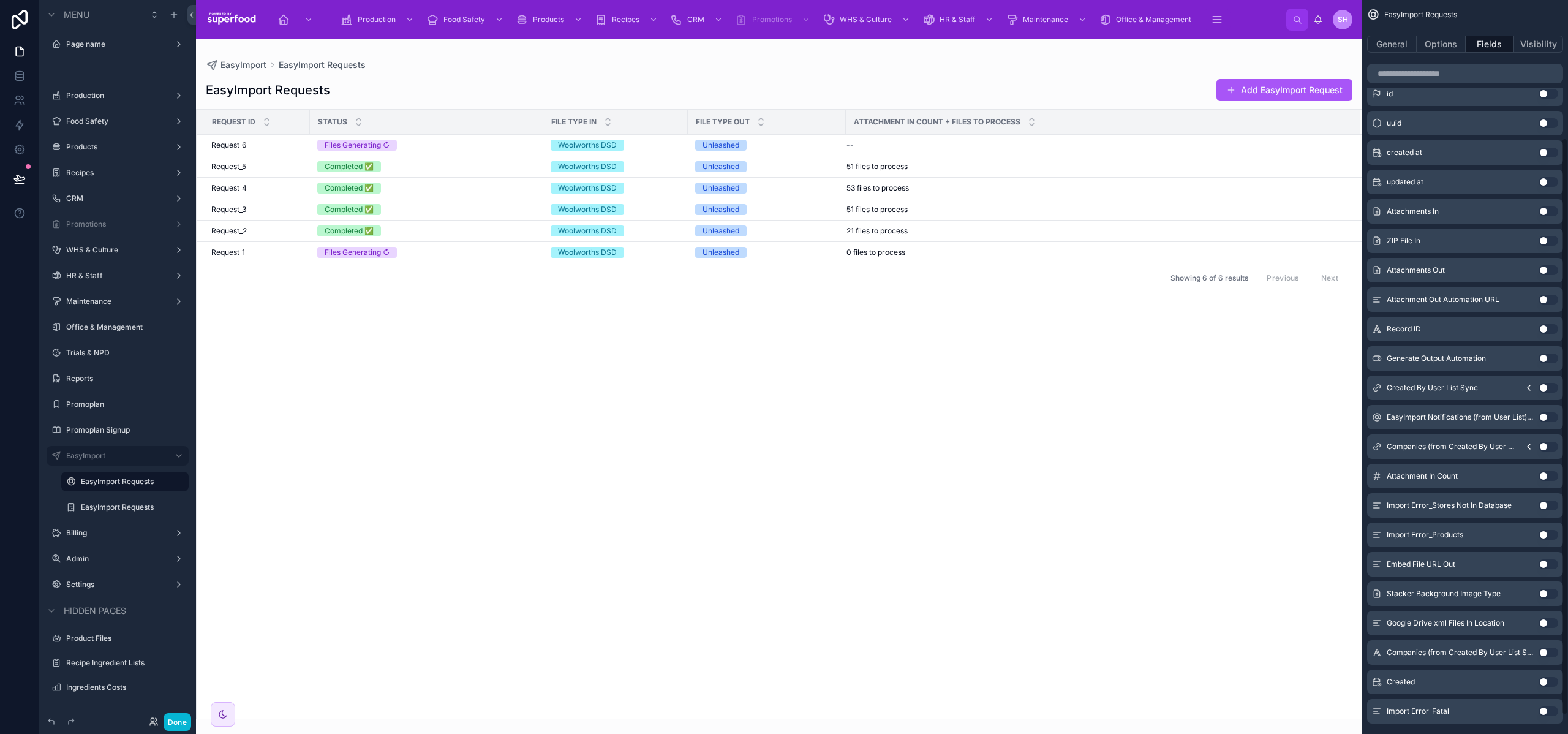
scroll to position [199, 0]
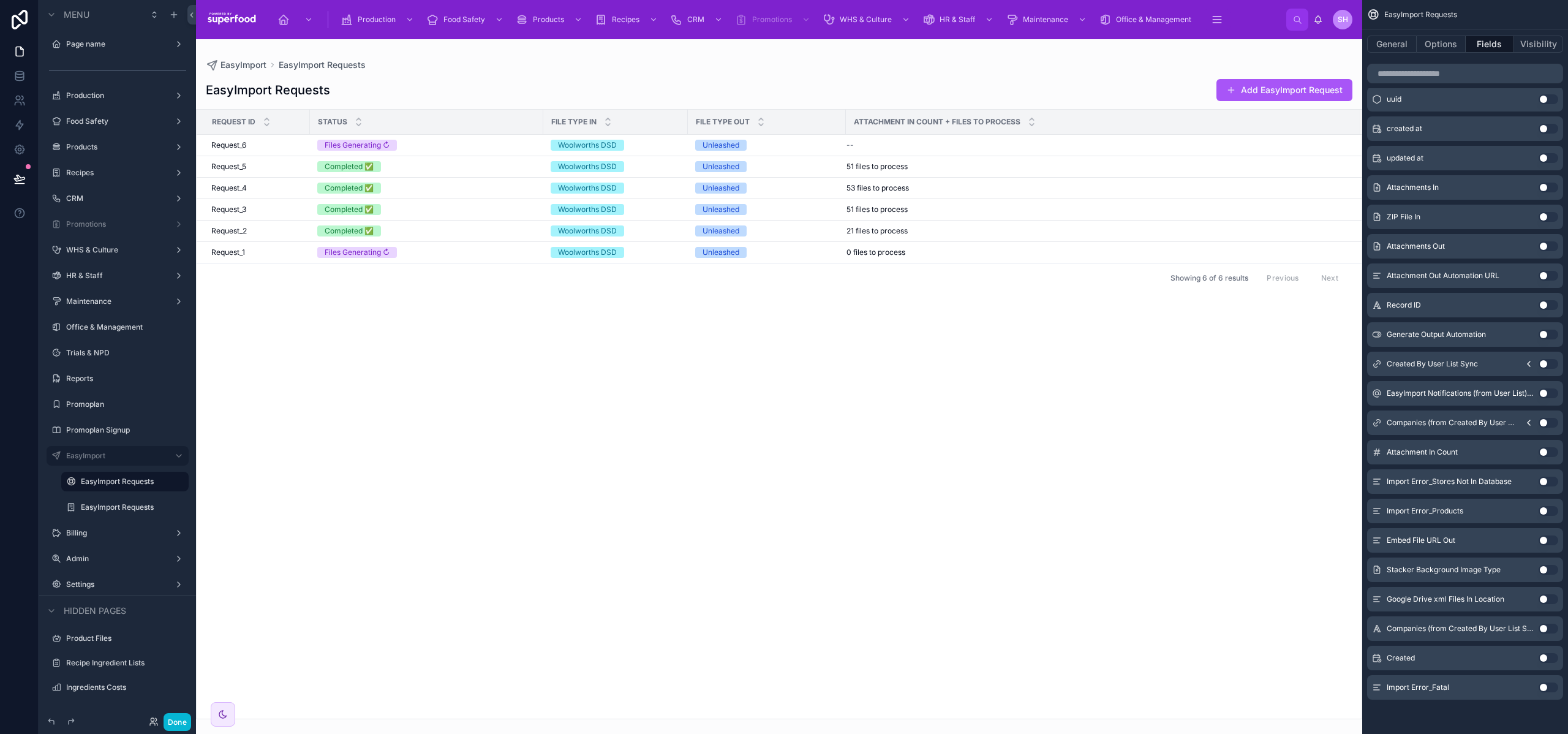
click at [888, 391] on div "Request ID Status File Type In File Type Out Attachment In Count + Files to Pro…" at bounding box center [779, 414] width 1165 height 609
click at [255, 144] on div "Request_6 Request_6" at bounding box center [256, 145] width 91 height 10
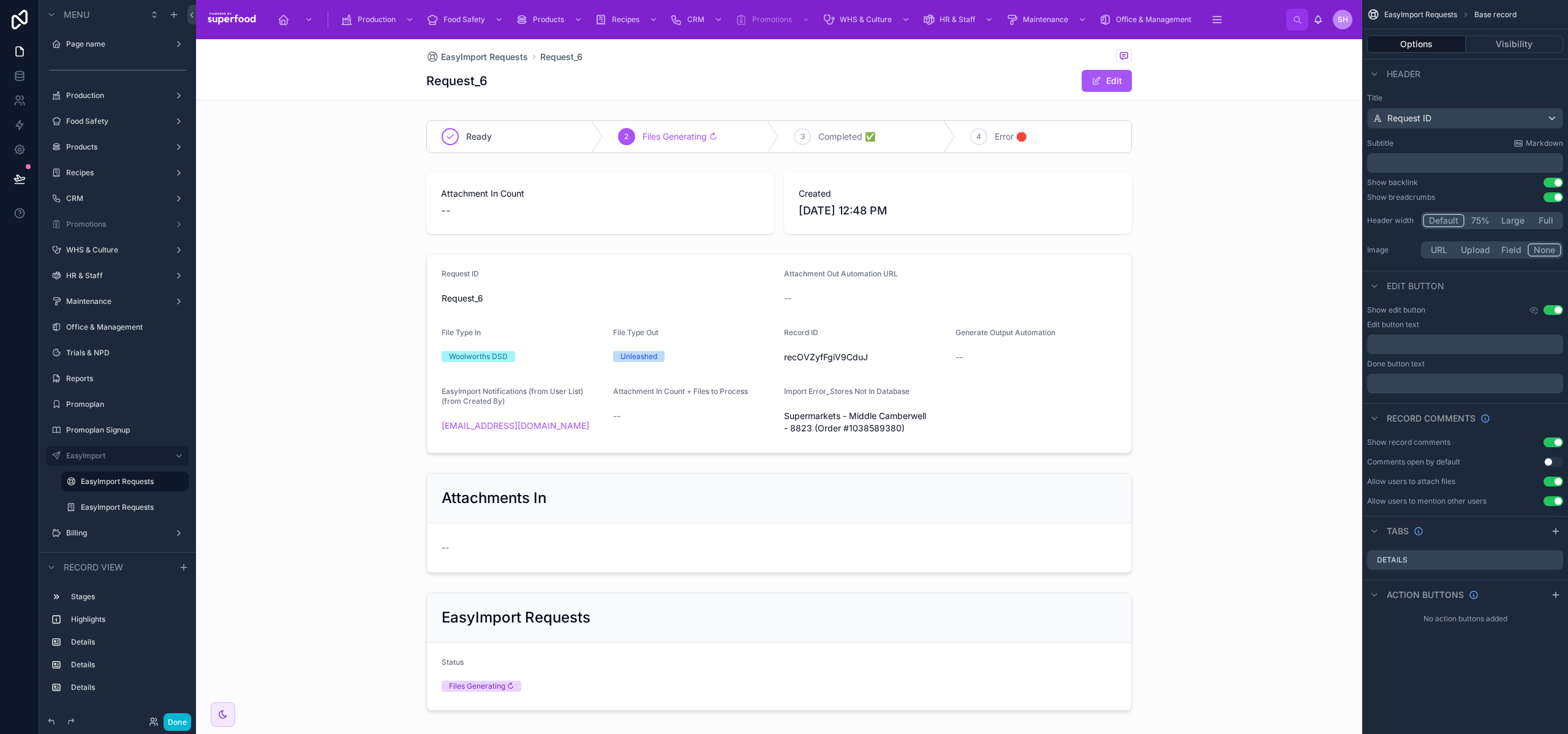
click at [1512, 248] on button "Field" at bounding box center [1512, 250] width 33 height 13
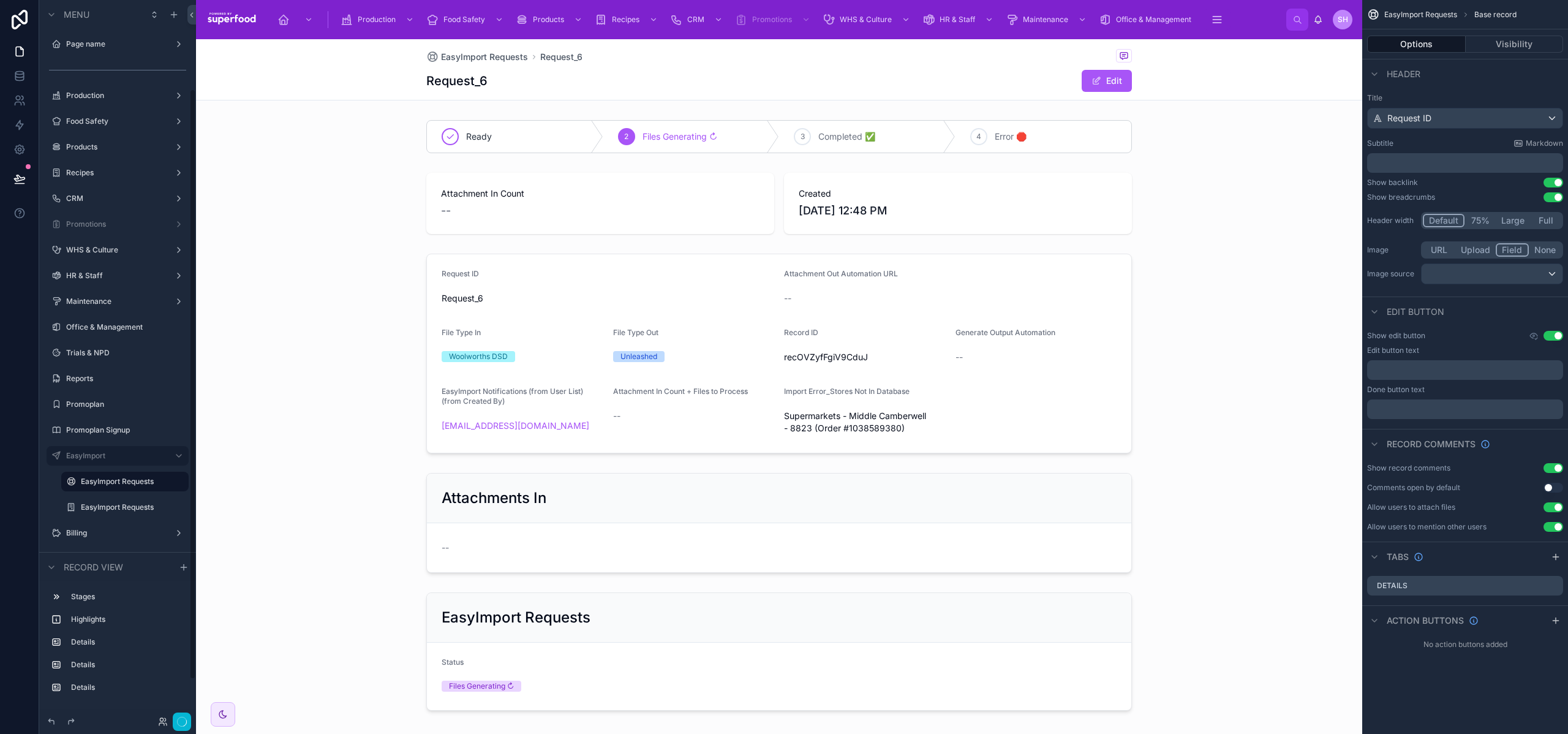
scroll to position [108, 0]
click at [1475, 274] on div "scrollable content" at bounding box center [1492, 274] width 141 height 19
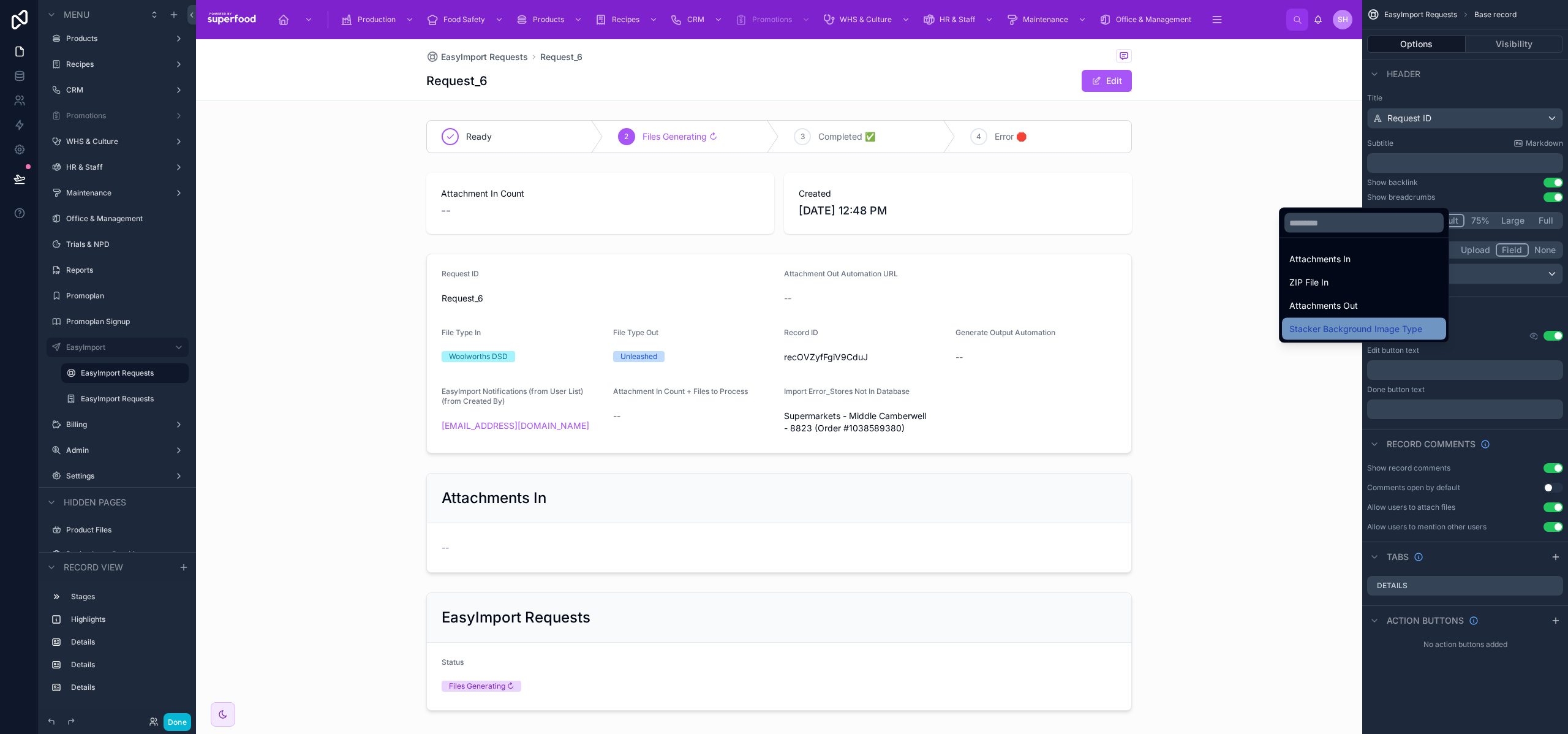
click at [1352, 331] on span "Stacker Background Image Type" at bounding box center [1355, 329] width 133 height 15
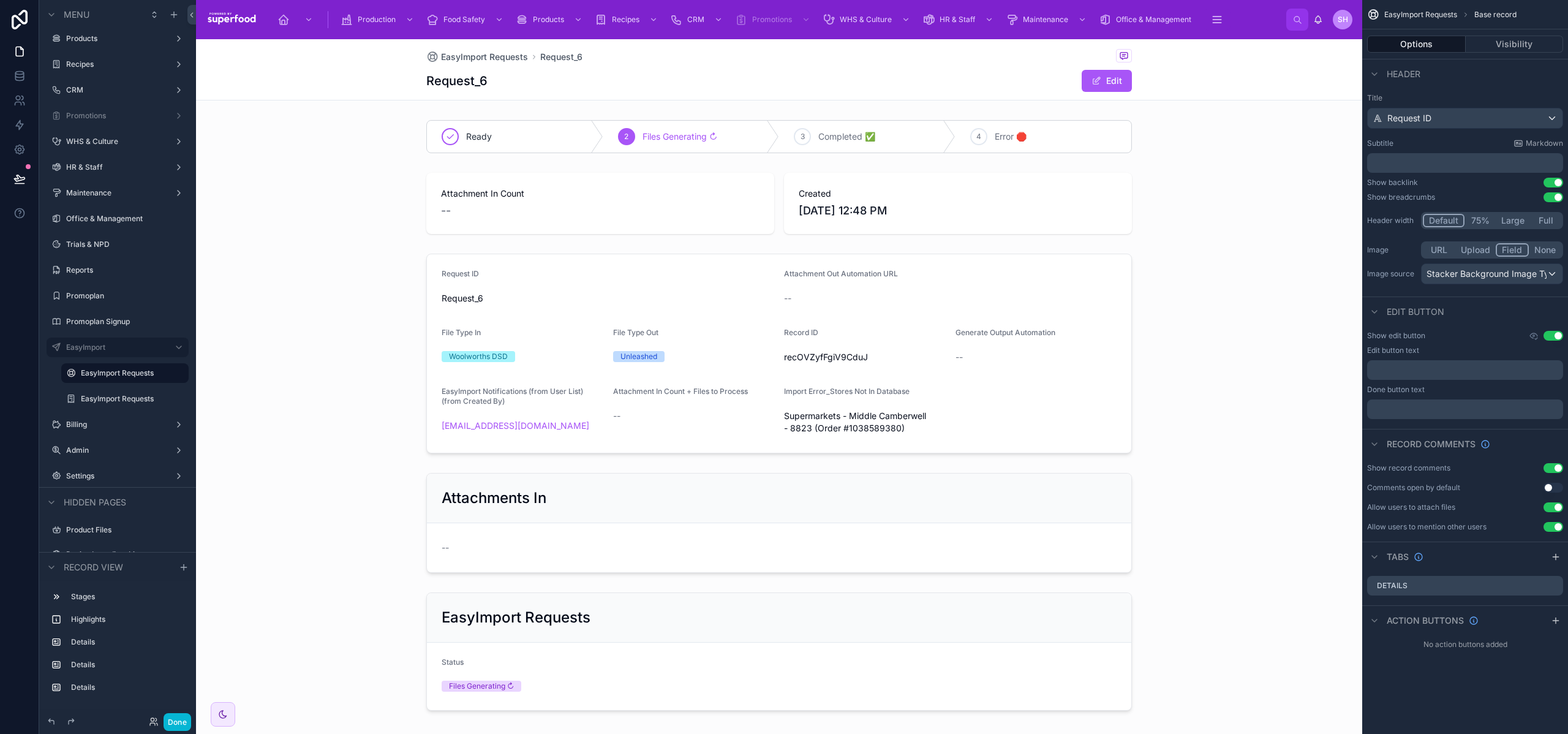
click at [1515, 221] on button "Large" at bounding box center [1513, 221] width 34 height 13
click at [1466, 222] on button "75%" at bounding box center [1479, 221] width 31 height 13
click at [1521, 221] on button "Large" at bounding box center [1513, 221] width 34 height 13
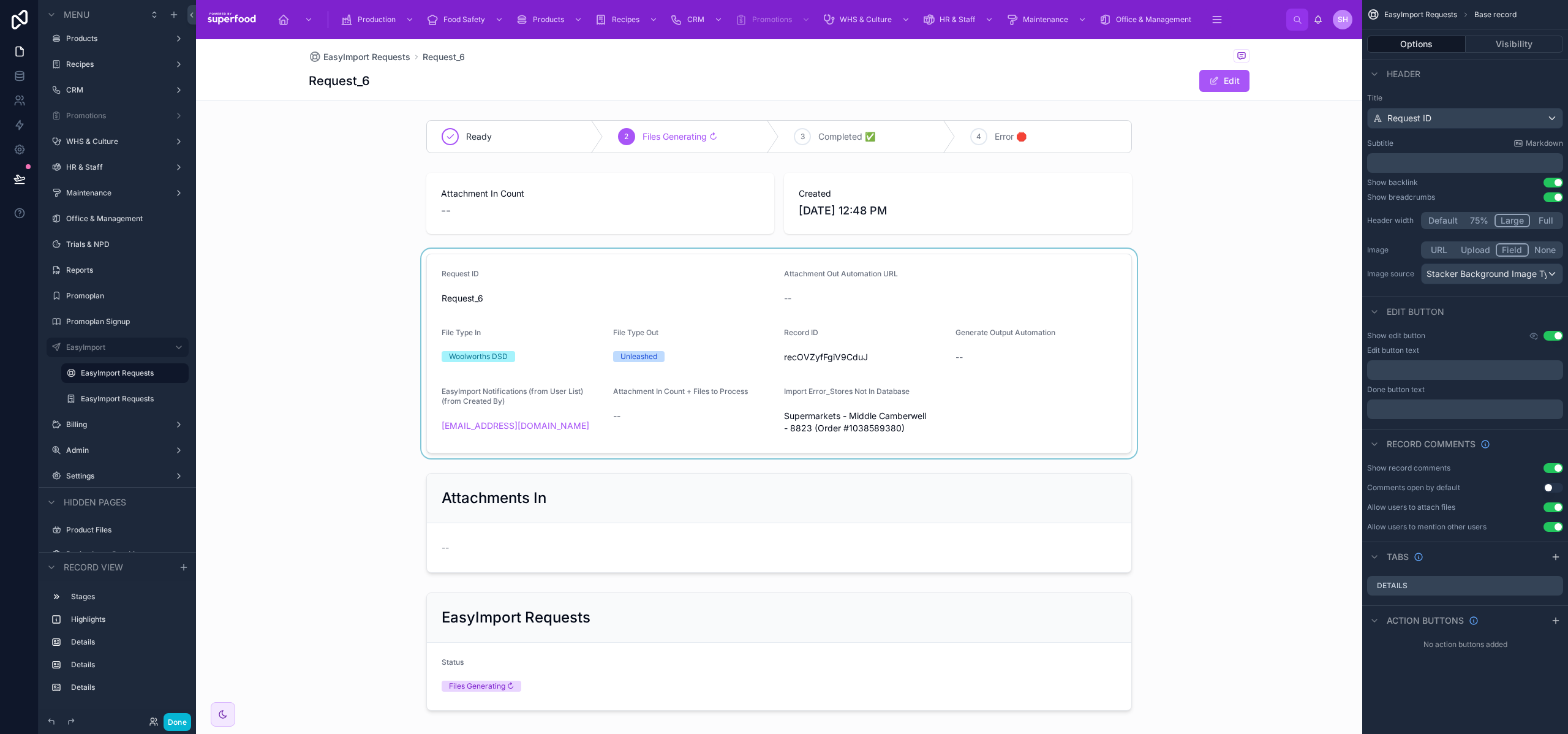
click at [356, 291] on div at bounding box center [780, 354] width 1166 height 210
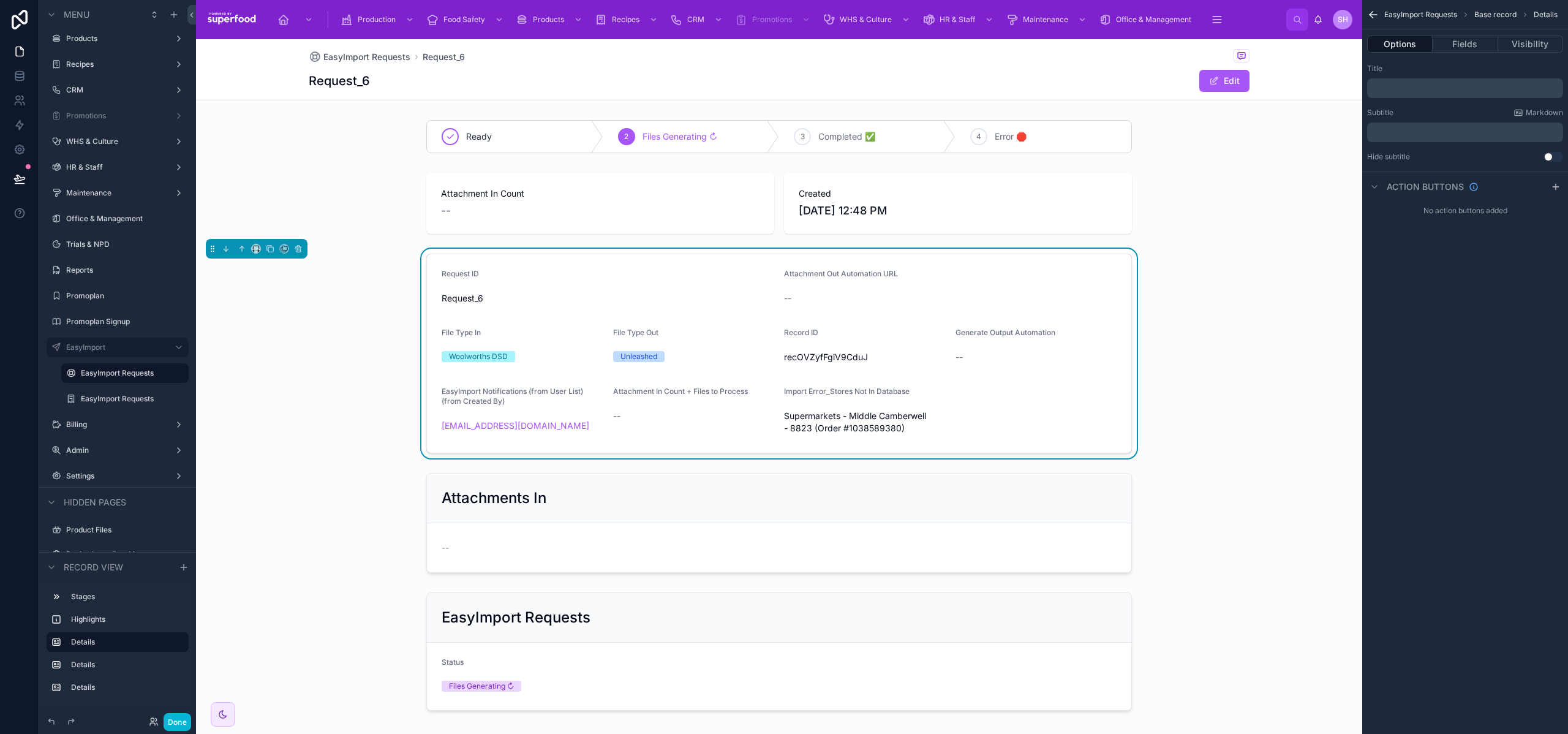
click at [356, 291] on div "Request ID Request_6 Attachment Out Automation URL -- File Type In Woolworths D…" at bounding box center [780, 354] width 1166 height 210
click at [556, 137] on div at bounding box center [780, 136] width 1166 height 43
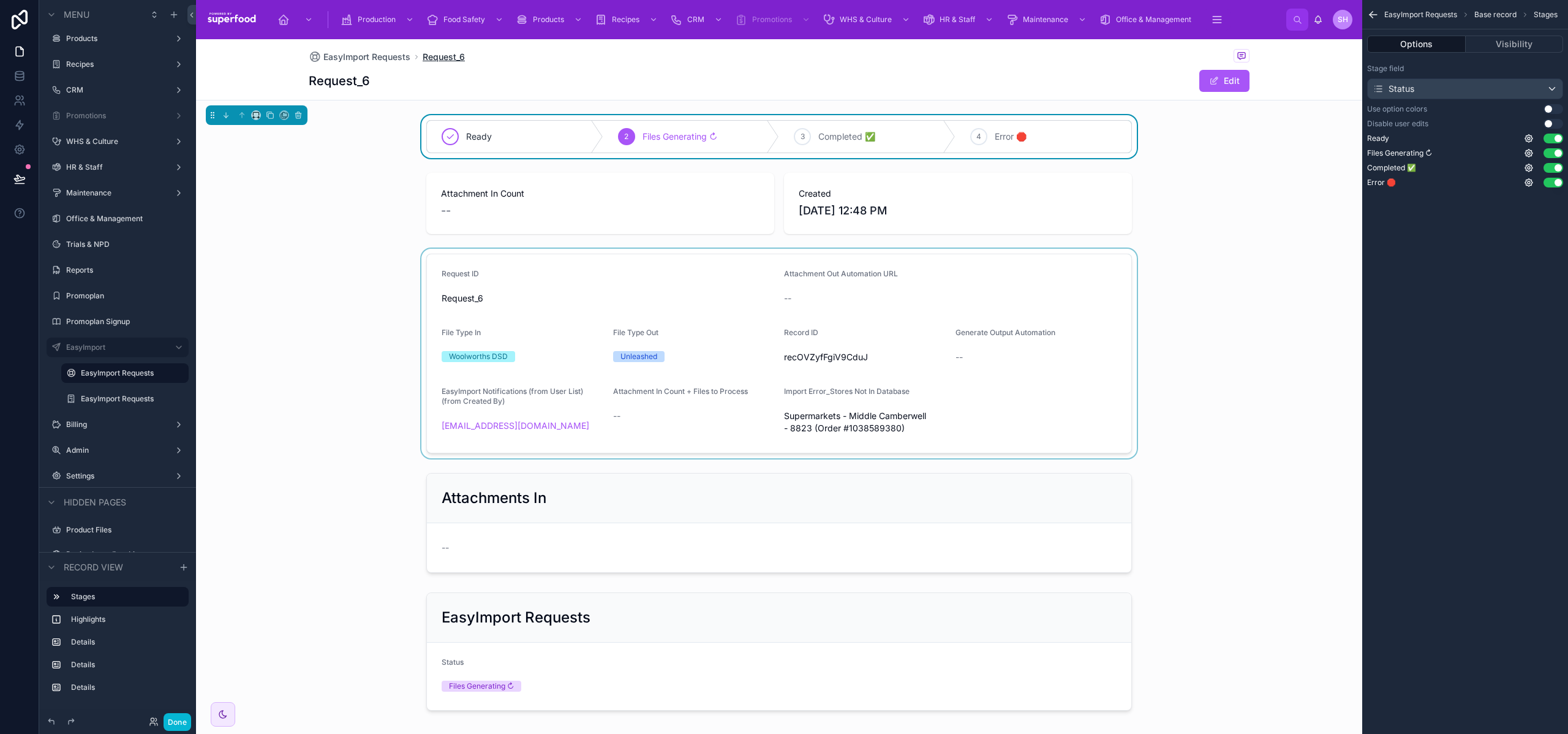
click at [440, 55] on span "Request_6" at bounding box center [443, 57] width 42 height 13
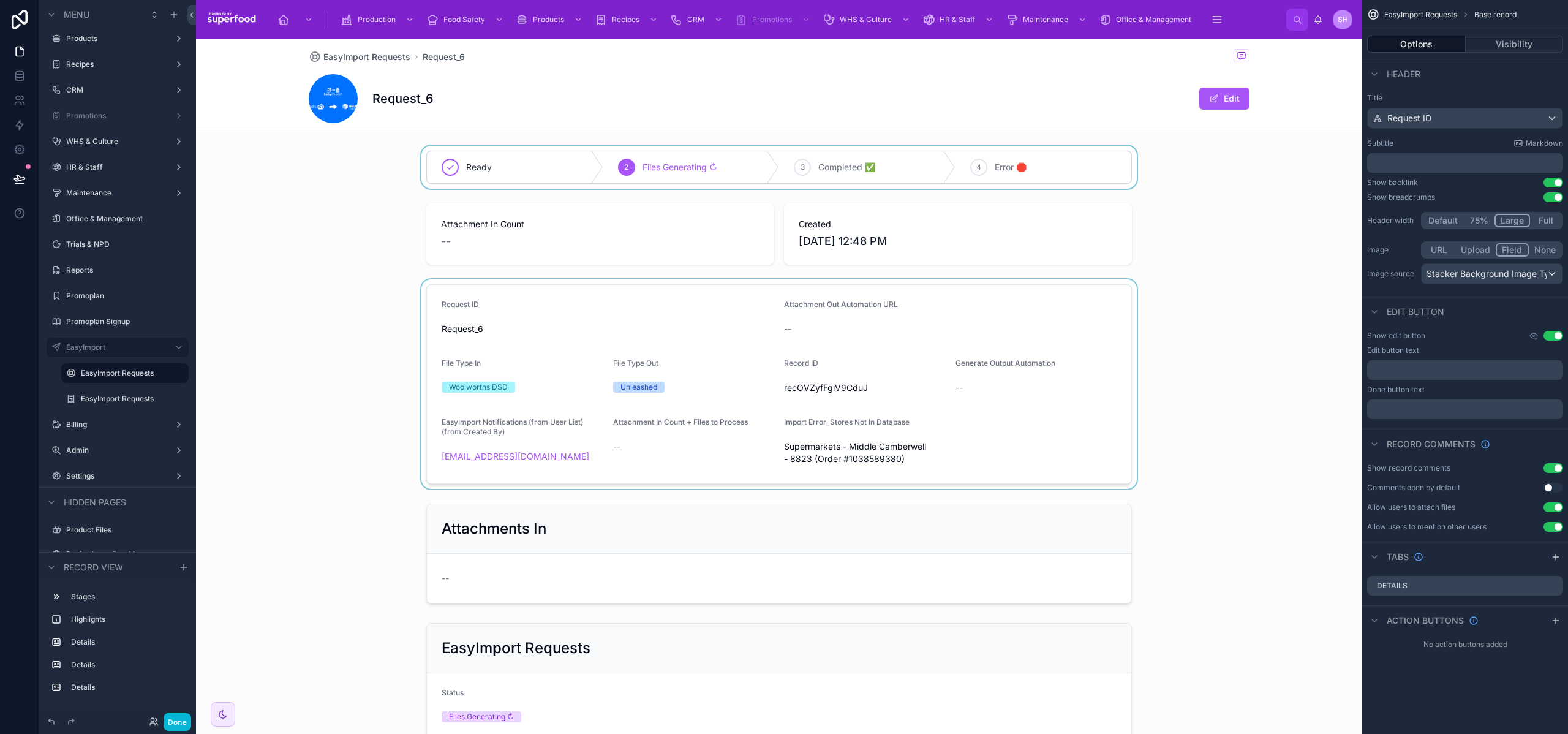
click at [1552, 254] on button "None" at bounding box center [1546, 250] width 33 height 13
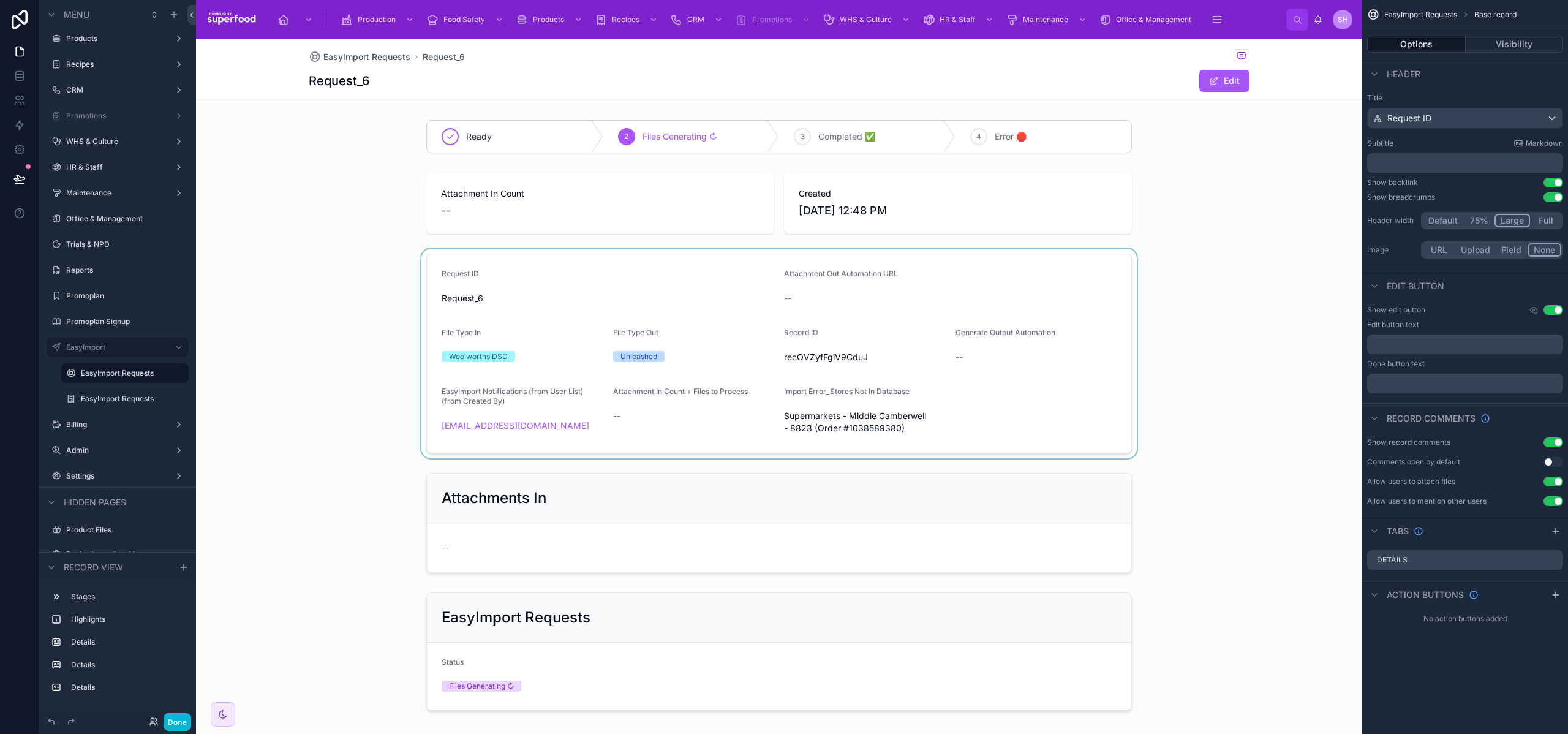
click at [351, 380] on div at bounding box center [780, 354] width 1166 height 210
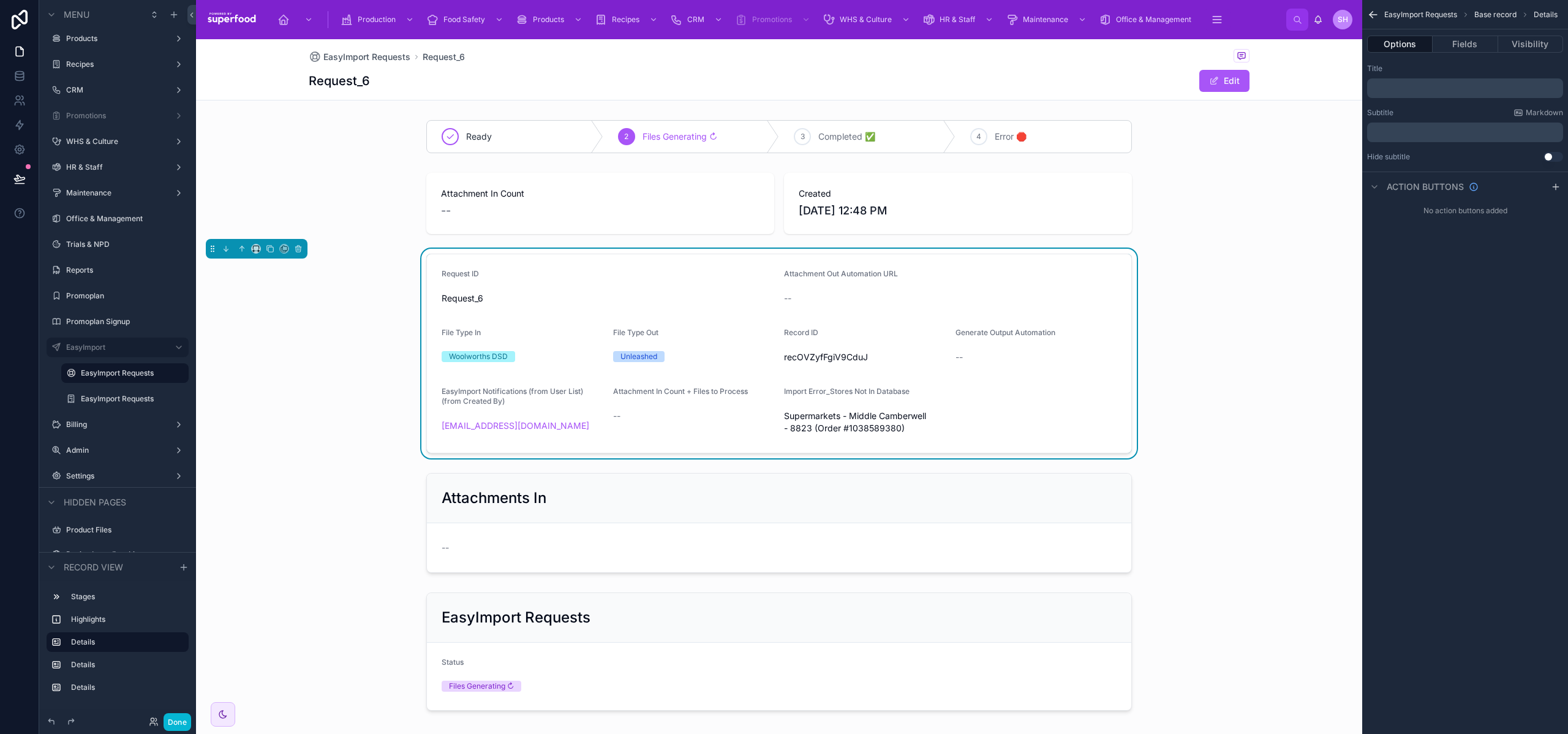
click at [1501, 16] on span "Base record" at bounding box center [1495, 14] width 42 height 10
click at [1412, 13] on span "EasyImport Requests" at bounding box center [1421, 14] width 73 height 10
click at [1375, 15] on icon "scrollable content" at bounding box center [1374, 15] width 7 height 0
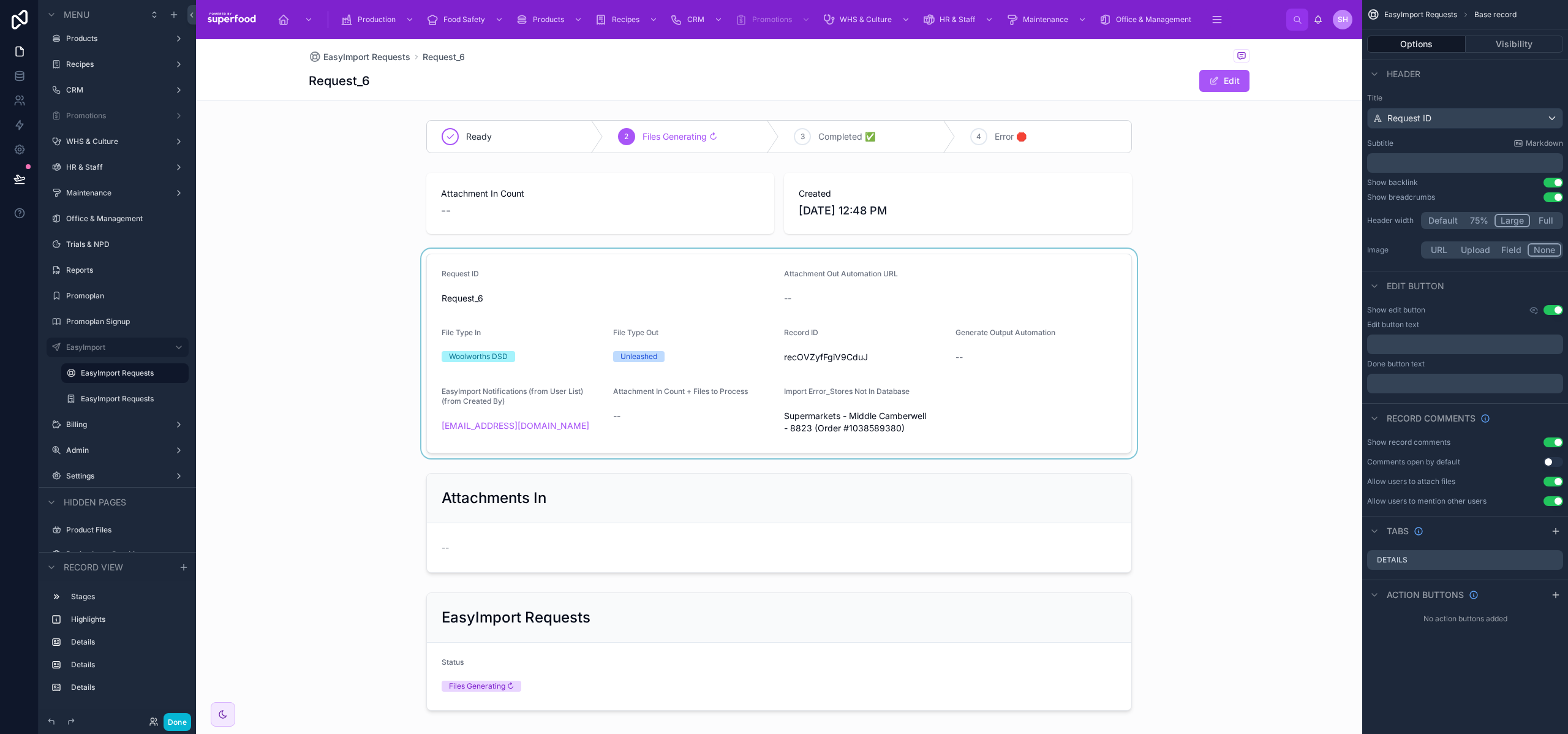
click at [1446, 221] on button "Default" at bounding box center [1444, 221] width 41 height 13
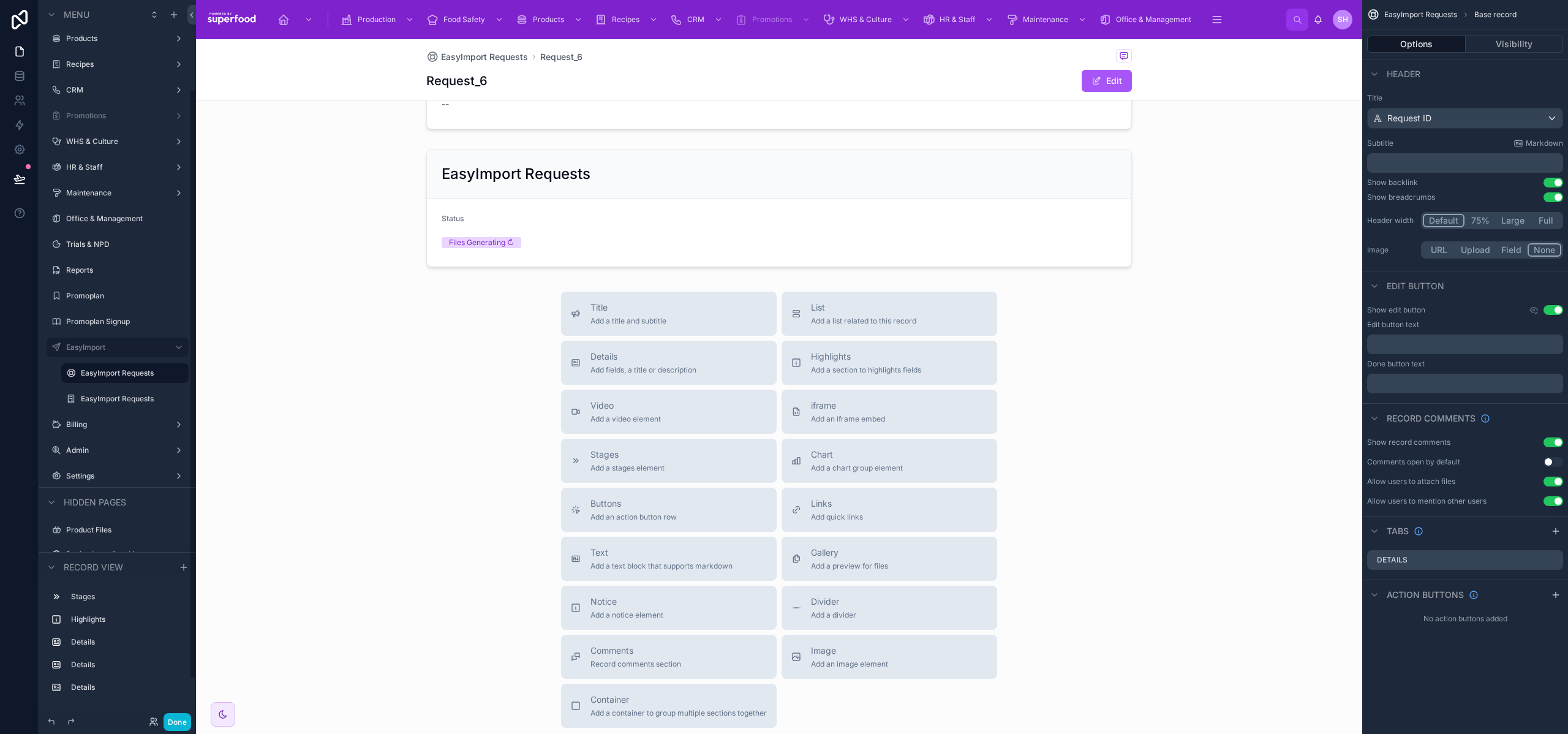
scroll to position [536, 0]
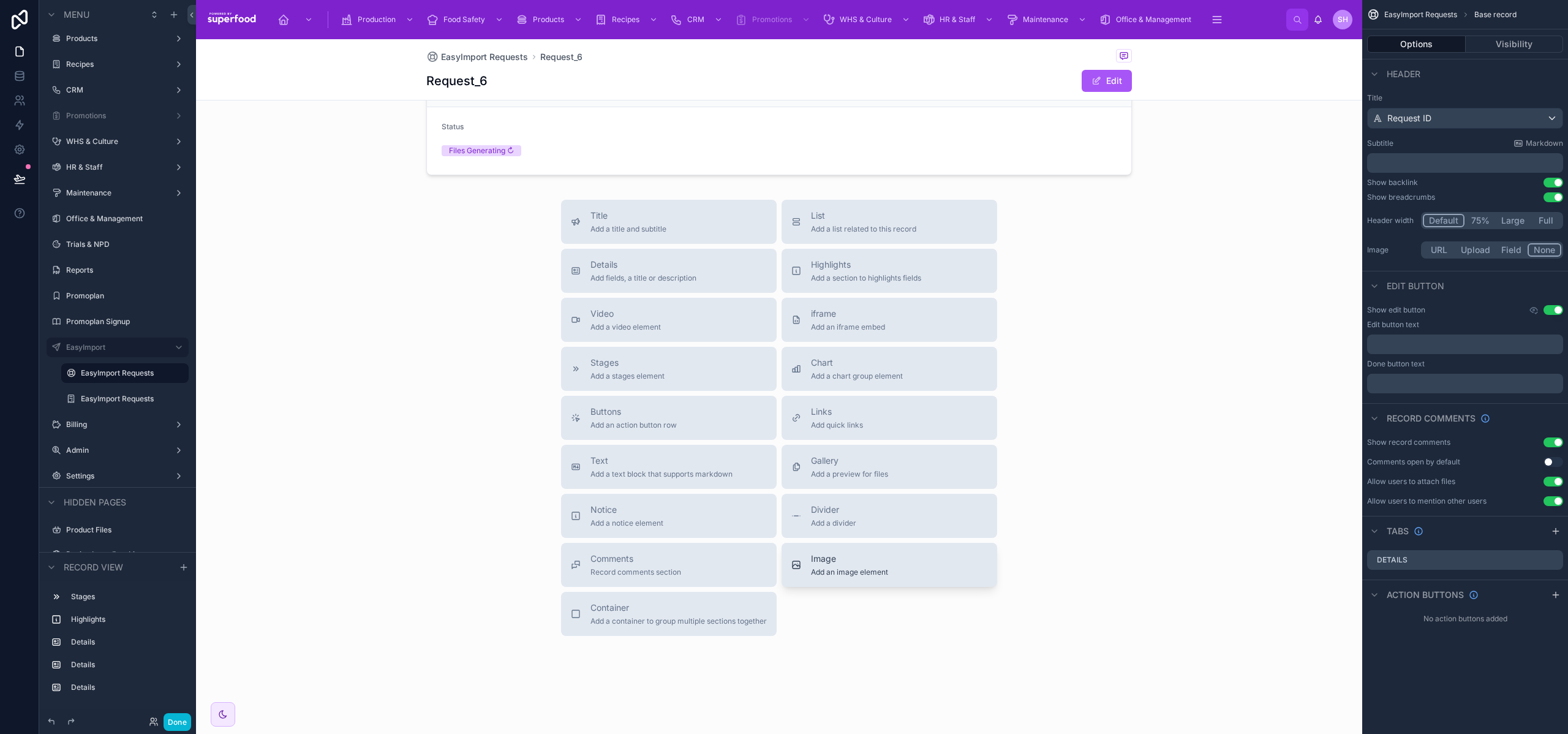
click at [850, 562] on span "Image" at bounding box center [850, 559] width 77 height 13
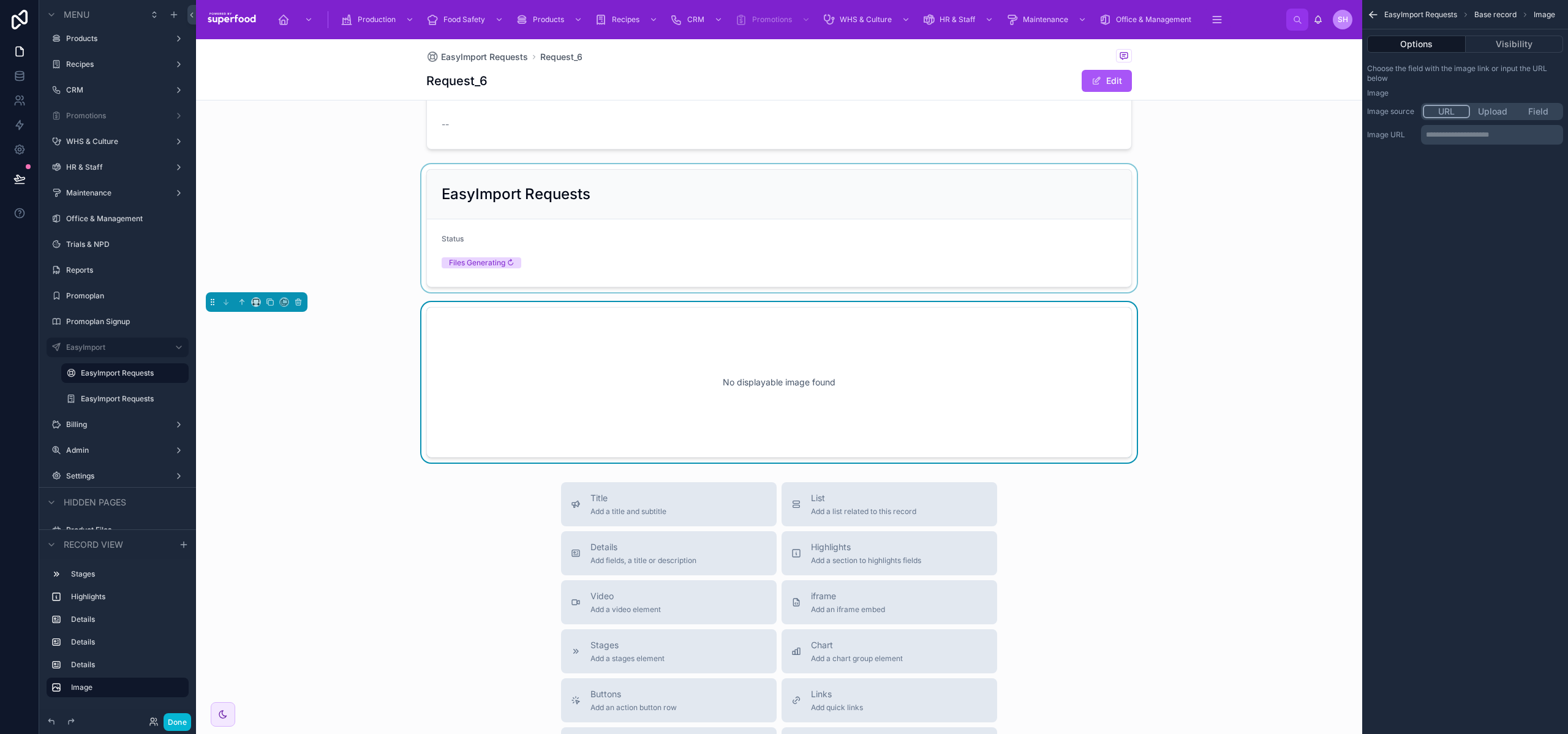
scroll to position [419, 0]
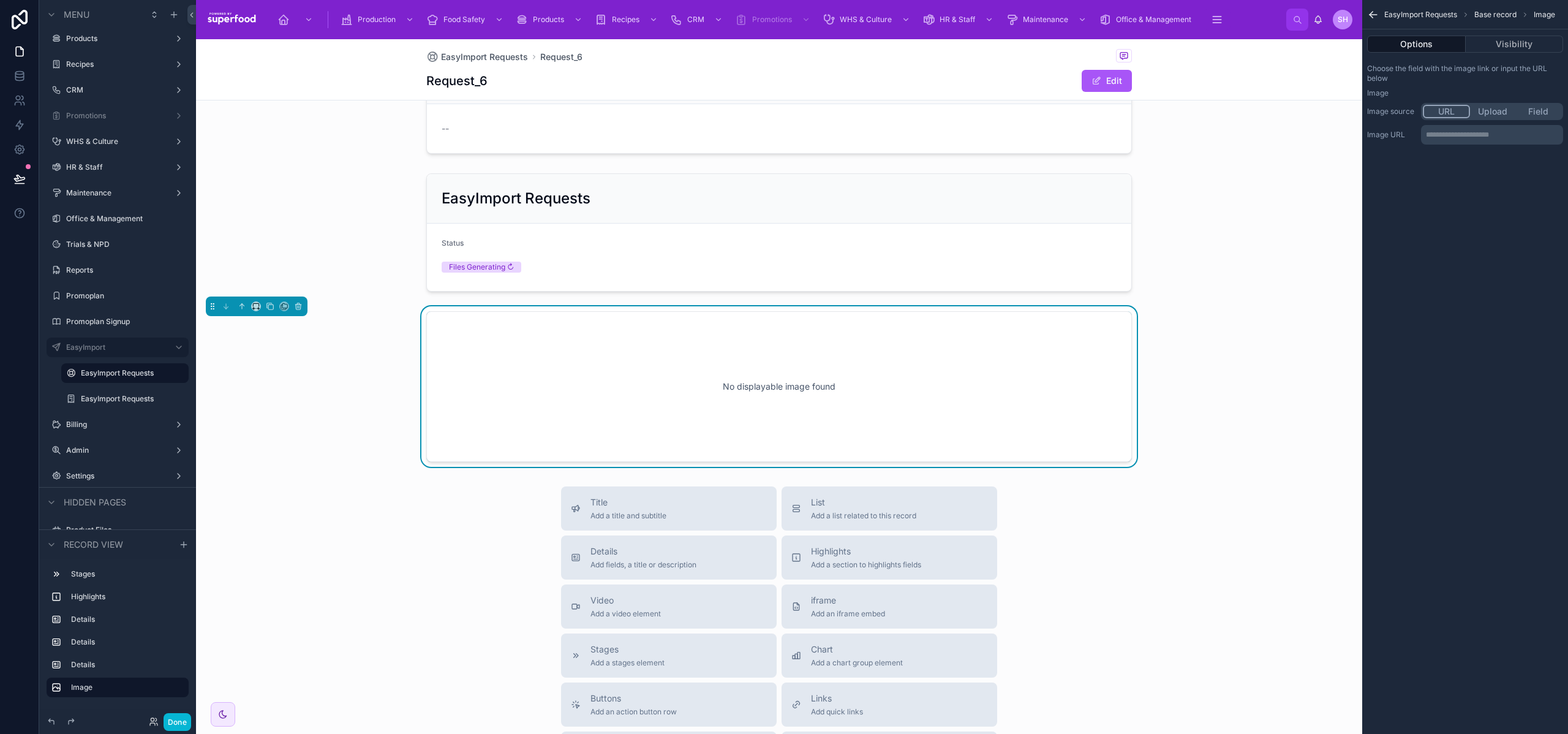
click at [1547, 110] on button "Field" at bounding box center [1538, 111] width 46 height 13
click at [1459, 146] on div "Choose the field with the image link or input the URL below Image Image source …" at bounding box center [1466, 105] width 206 height 92
click at [1463, 138] on div "scrollable content" at bounding box center [1492, 135] width 141 height 19
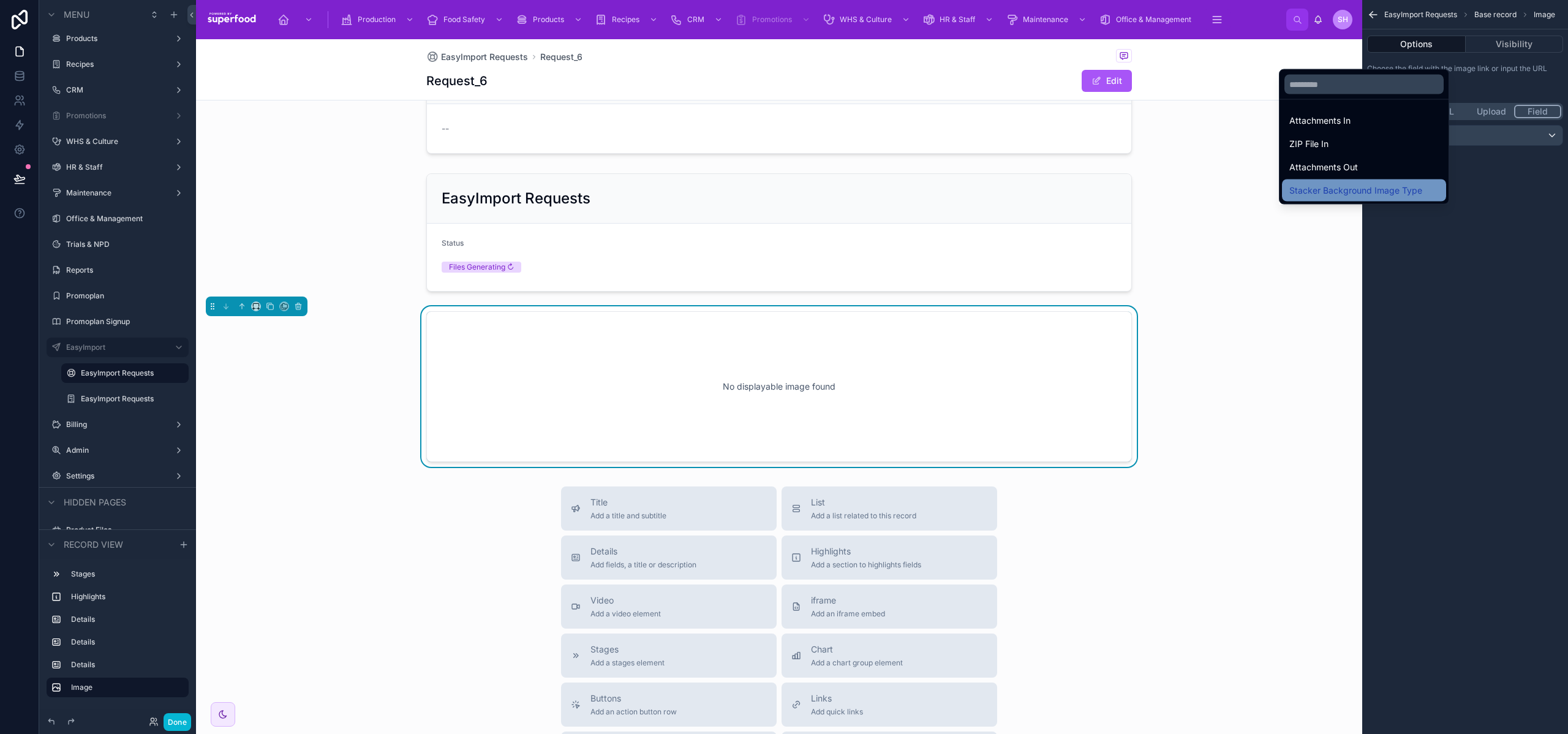
click at [1346, 194] on span "Stacker Background Image Type" at bounding box center [1355, 191] width 133 height 15
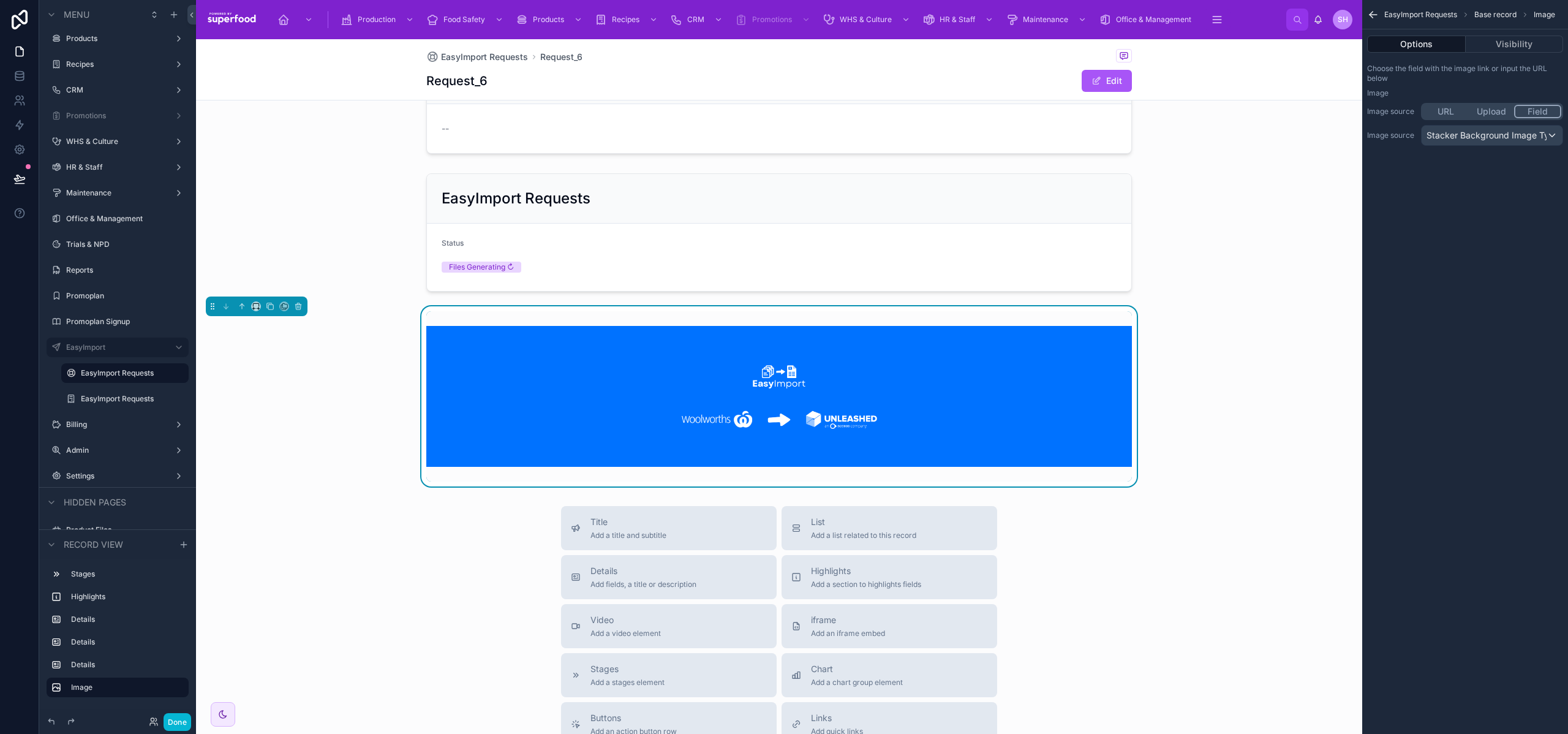
scroll to position [407, 0]
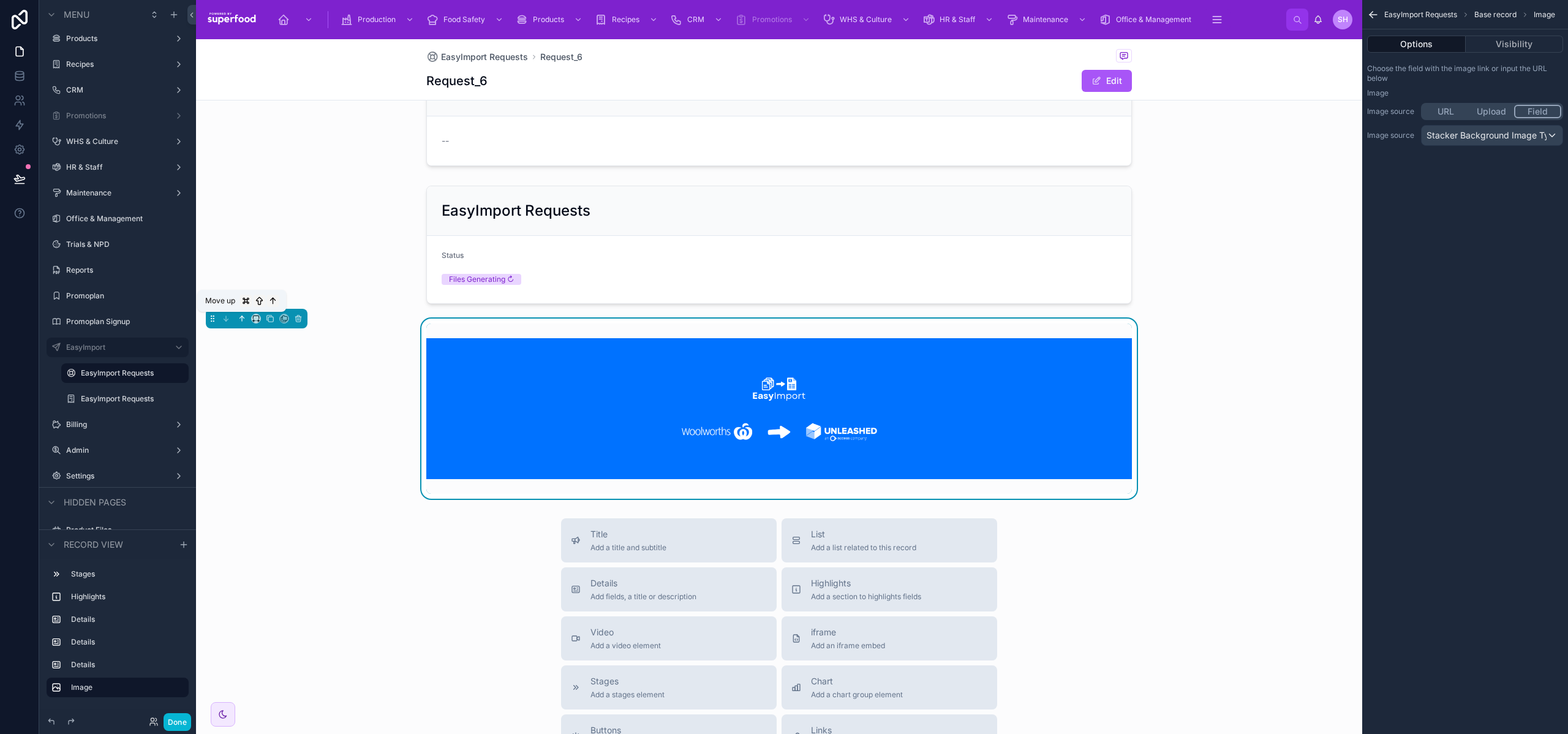
click at [239, 320] on icon at bounding box center [242, 319] width 9 height 9
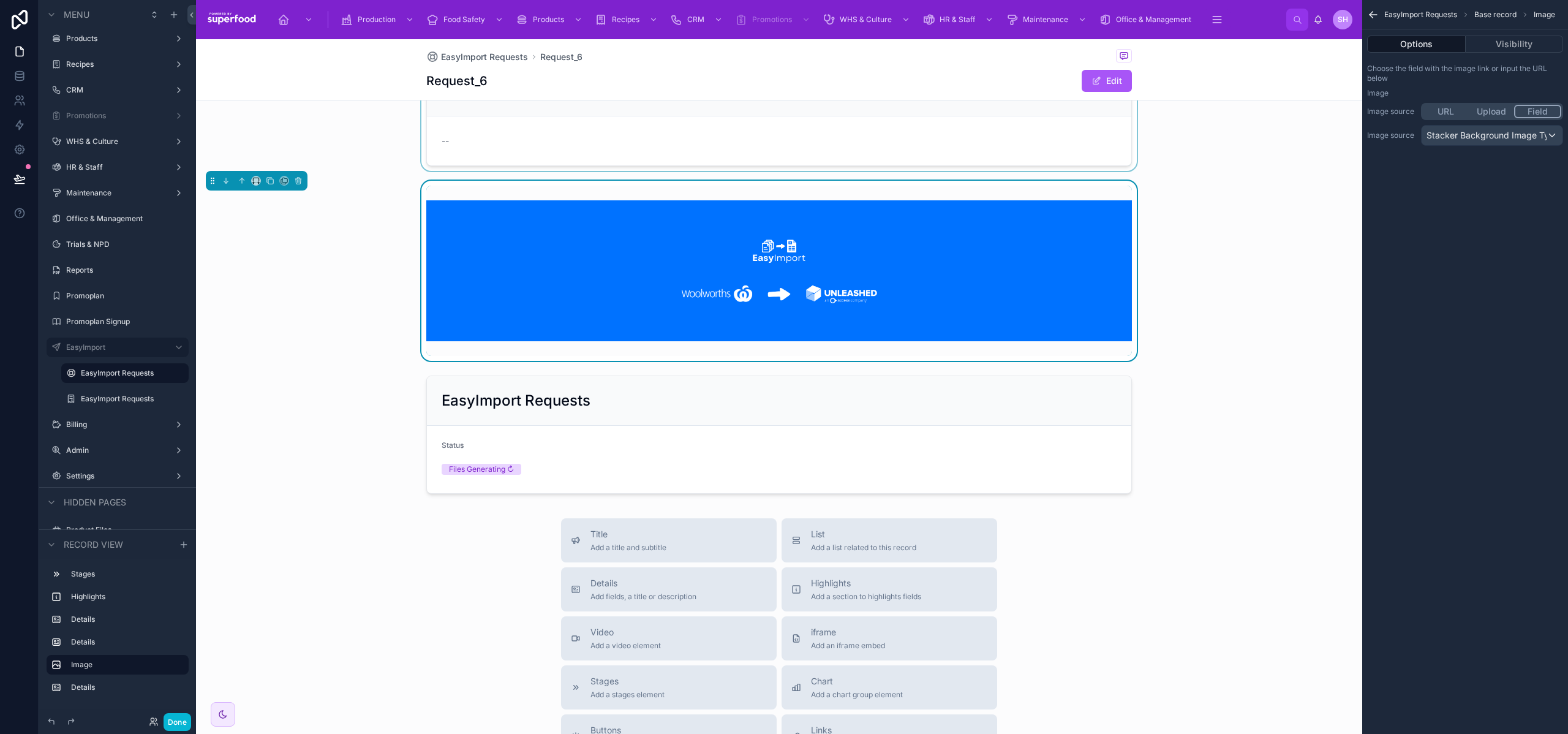
scroll to position [213, 0]
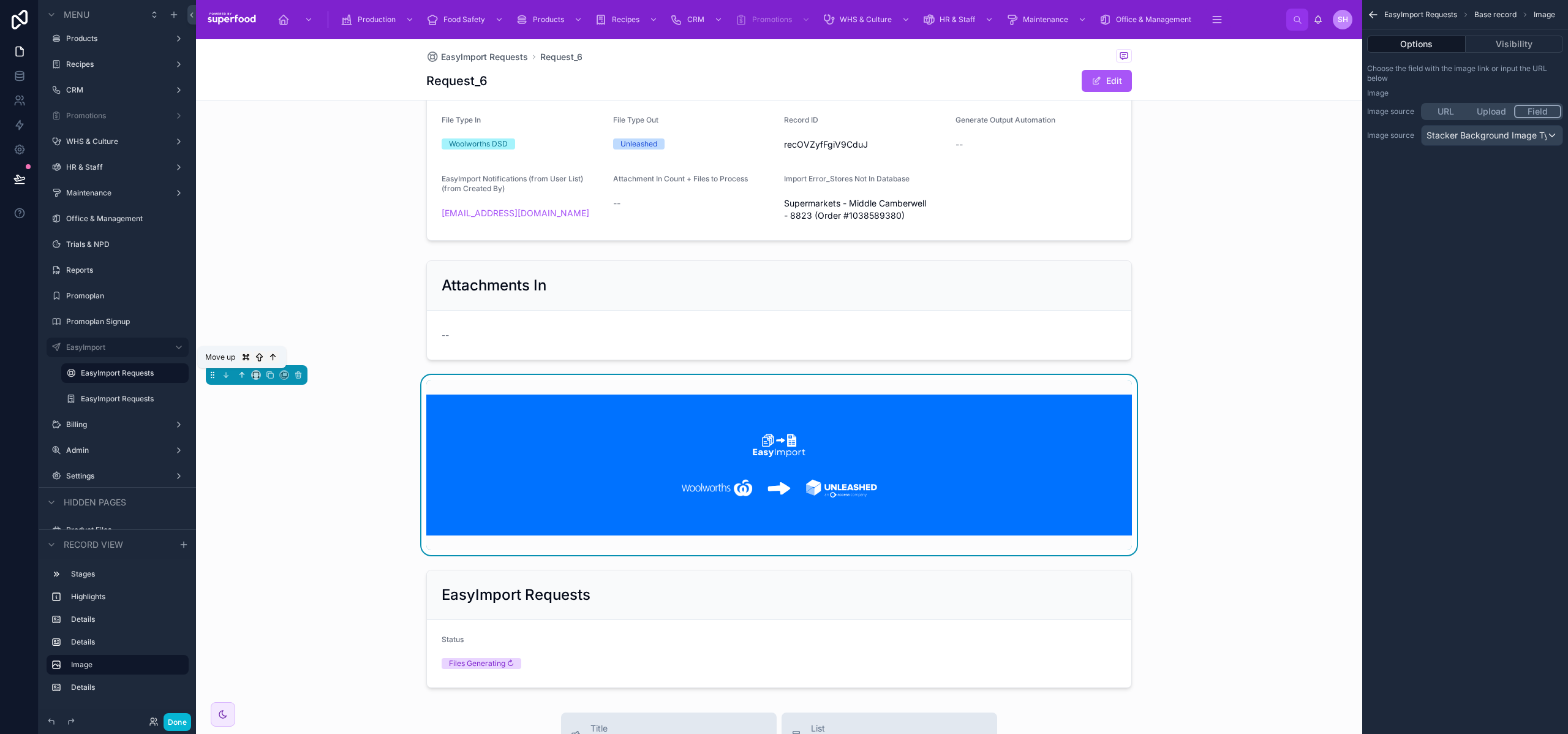
click at [244, 378] on icon at bounding box center [242, 375] width 9 height 9
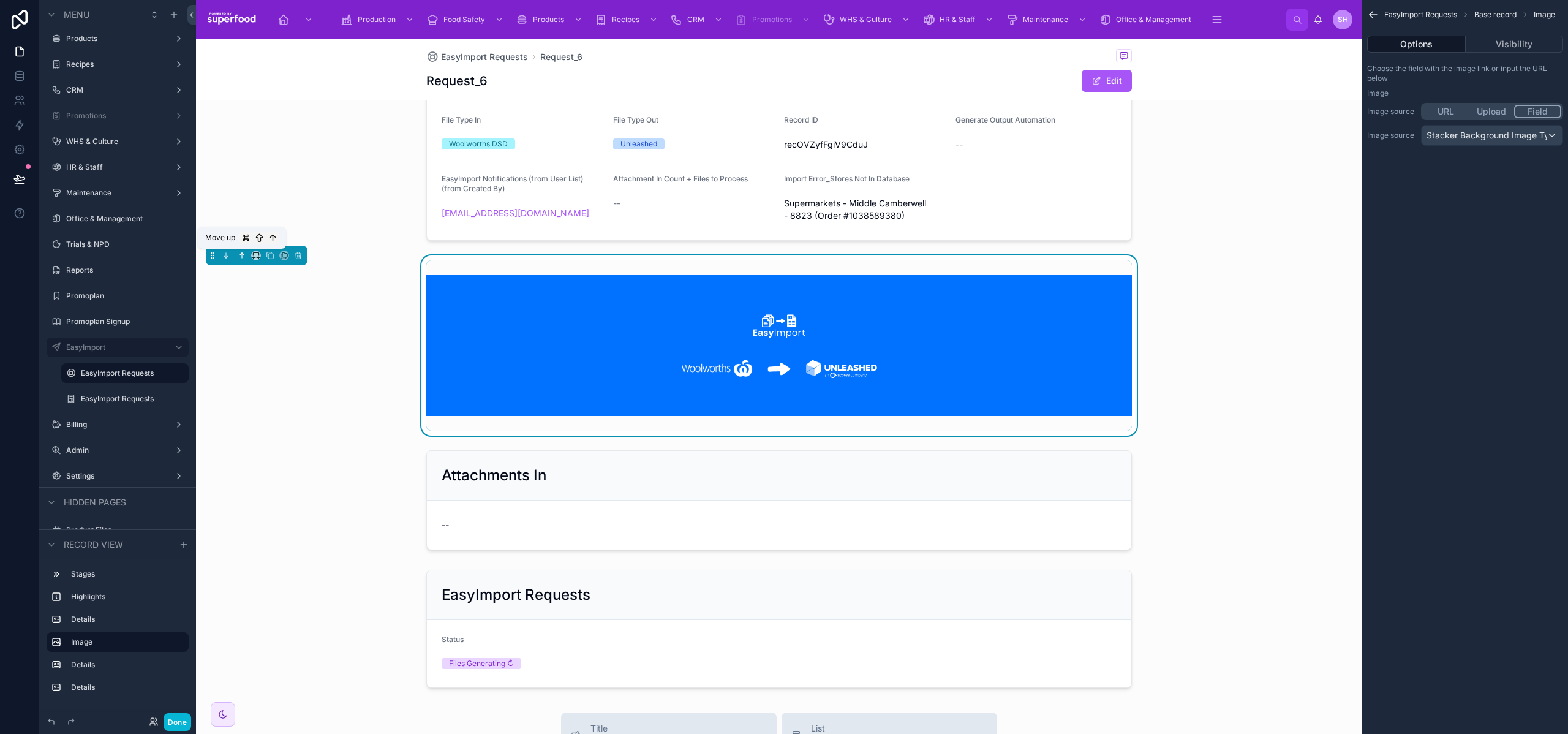
click at [246, 253] on button at bounding box center [242, 256] width 13 height 13
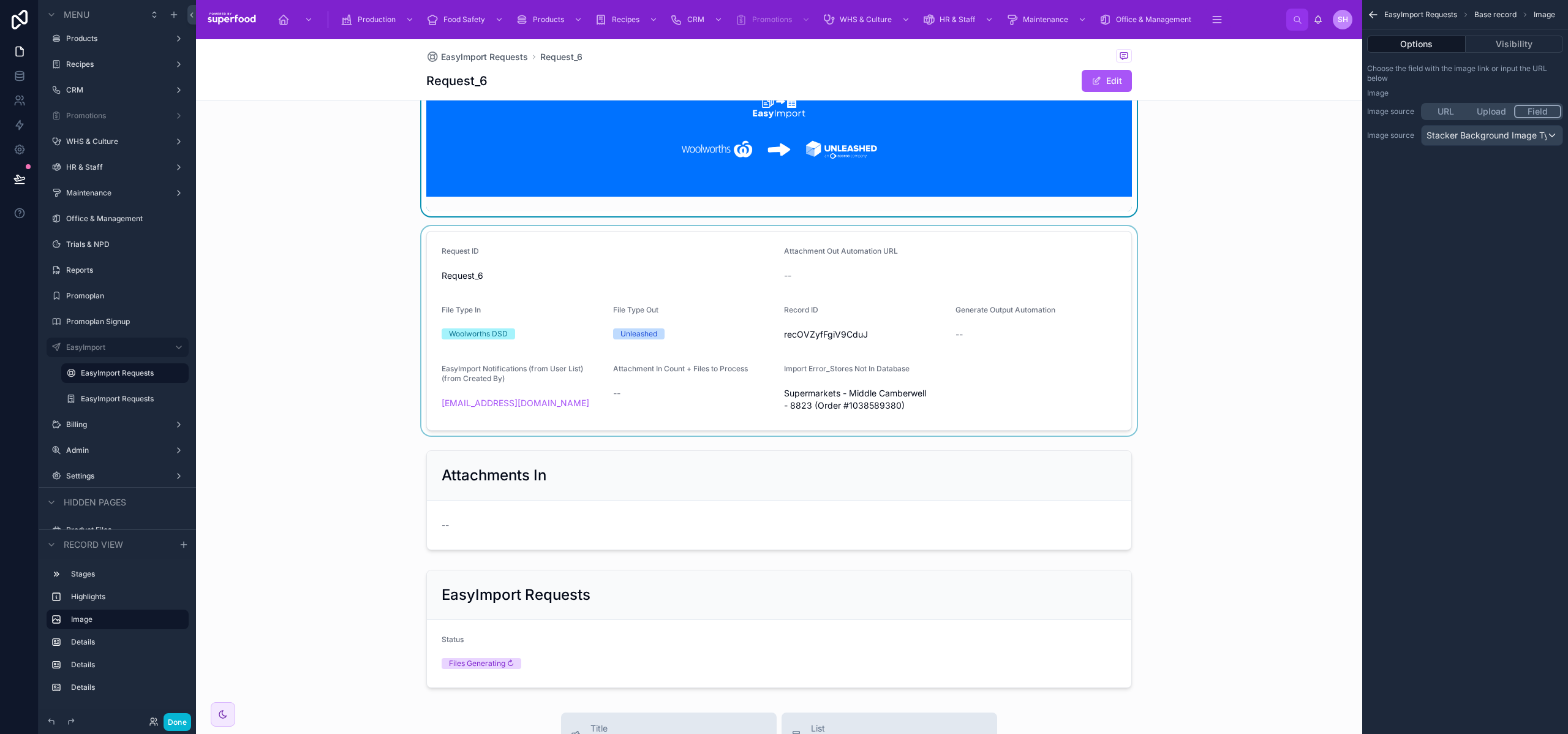
scroll to position [0, 0]
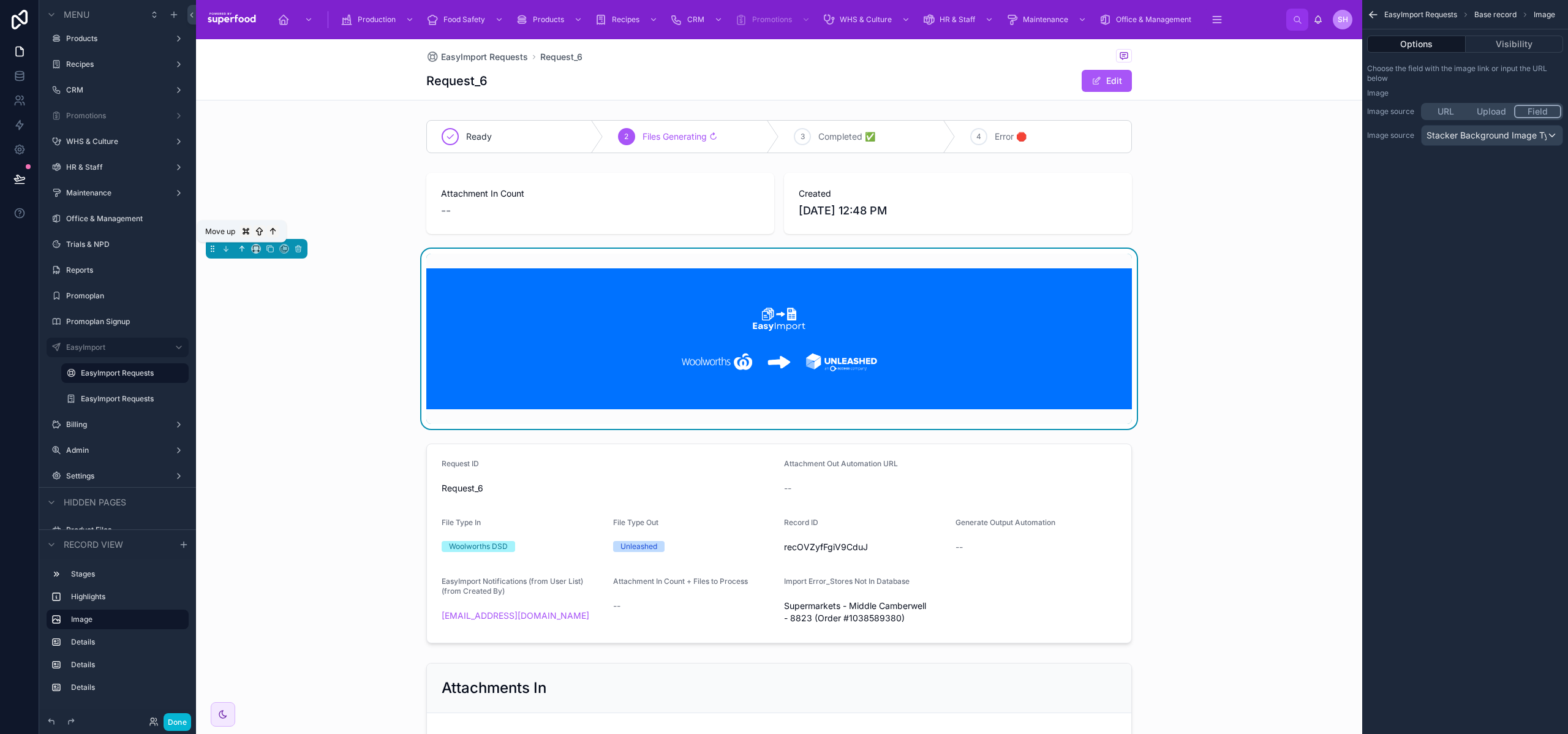
click at [239, 249] on icon at bounding box center [242, 249] width 9 height 9
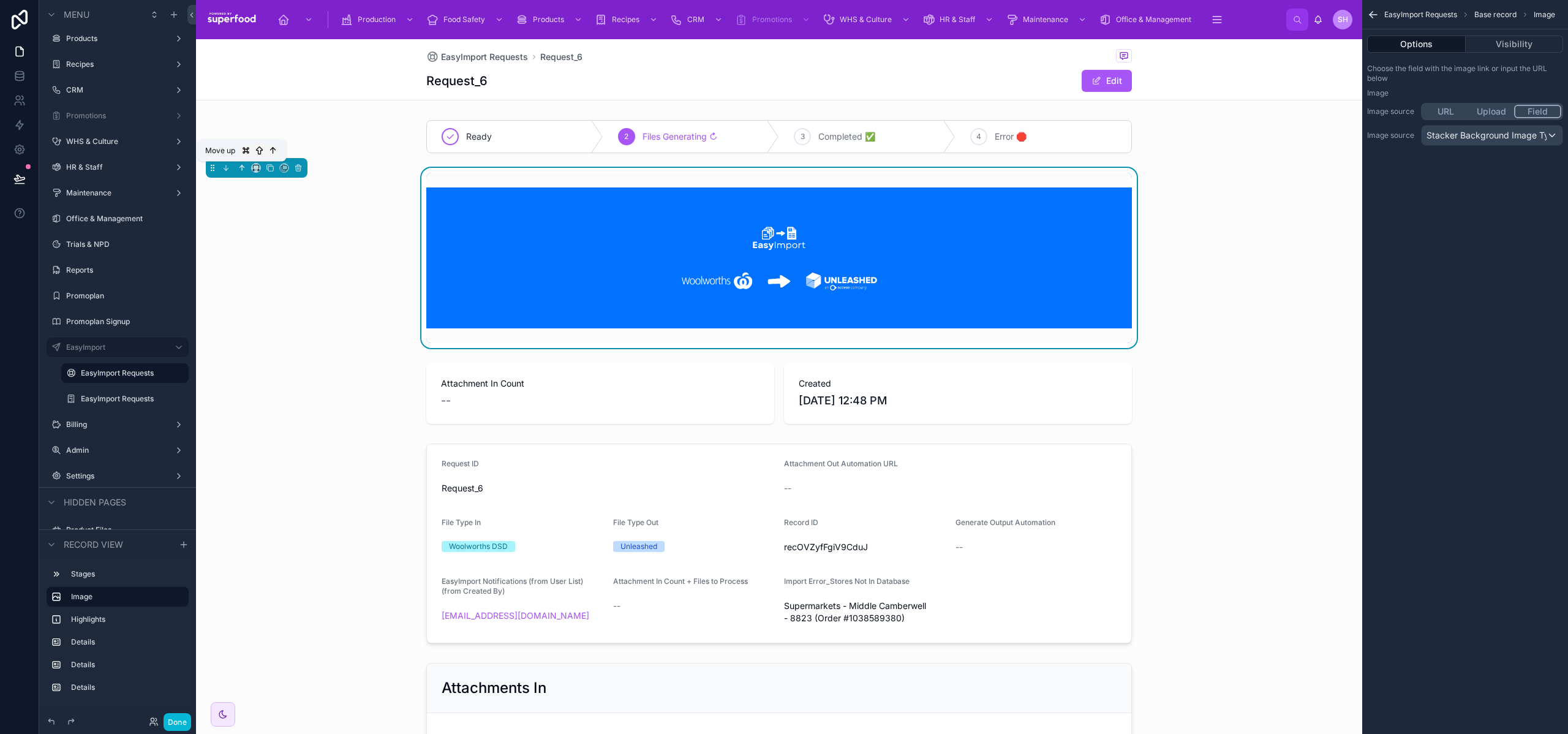
click at [242, 171] on icon at bounding box center [242, 168] width 9 height 9
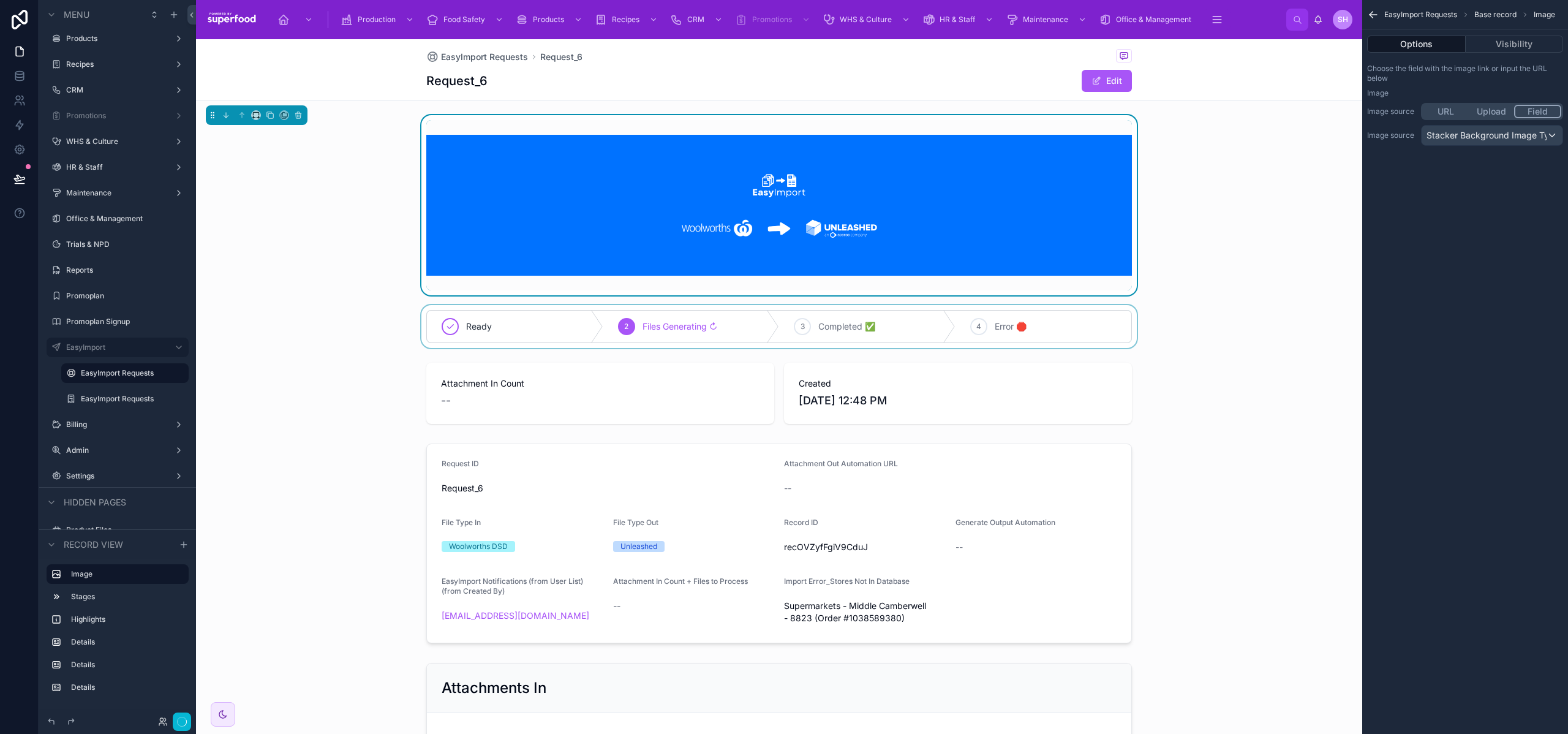
click at [401, 333] on div at bounding box center [780, 327] width 1166 height 43
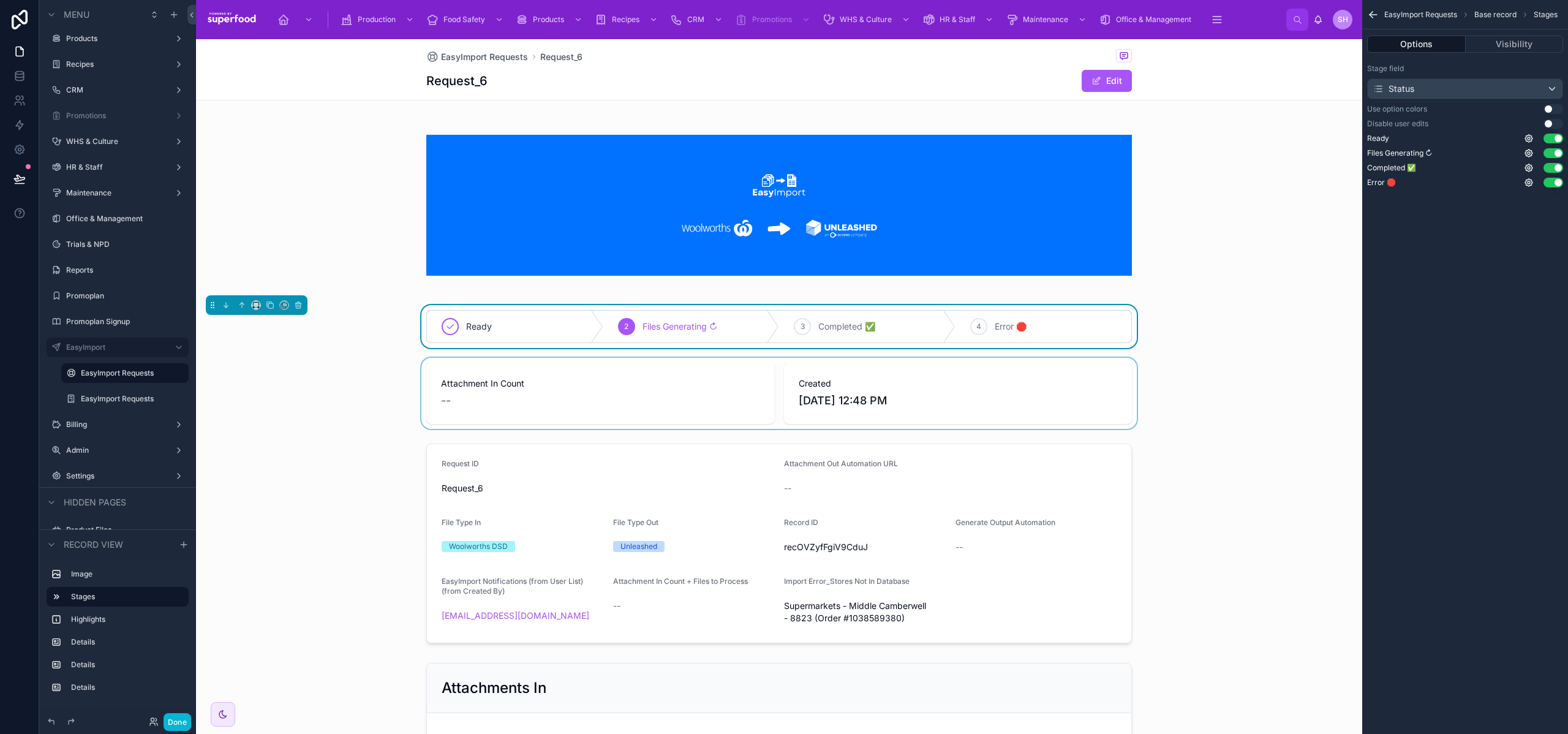
click at [347, 377] on div at bounding box center [780, 394] width 1166 height 71
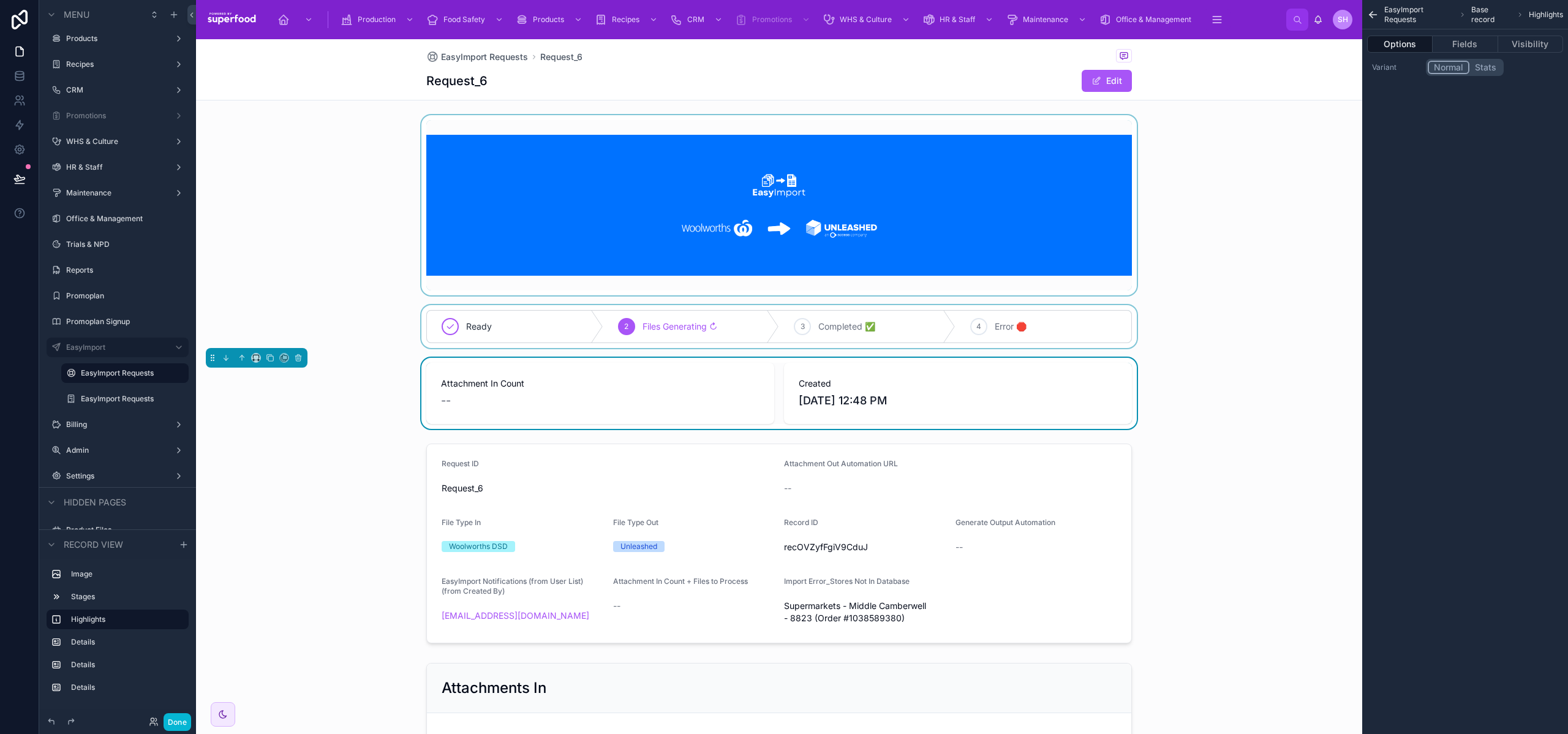
click at [546, 186] on div at bounding box center [780, 205] width 1166 height 180
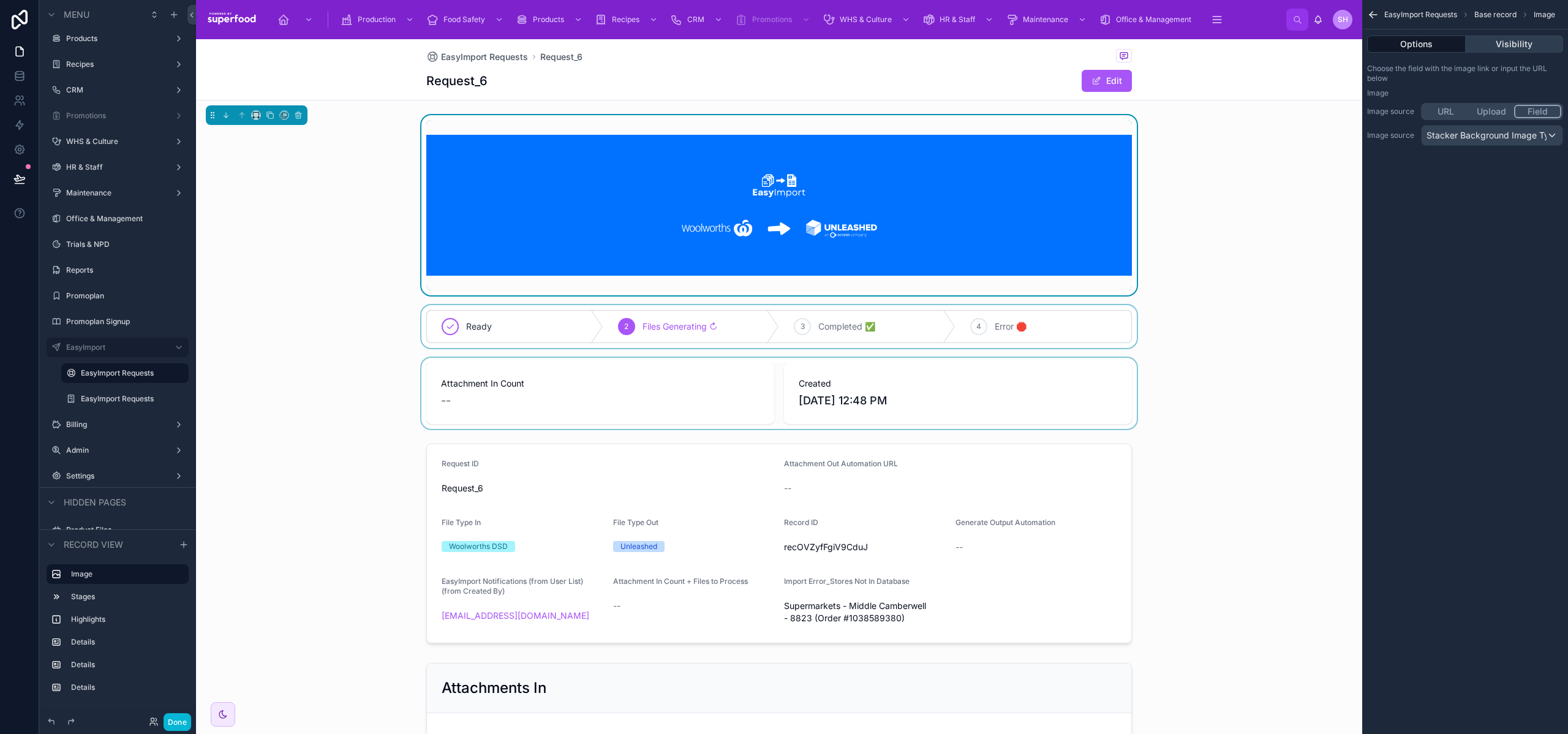
click at [1507, 40] on button "Visibility" at bounding box center [1515, 44] width 98 height 17
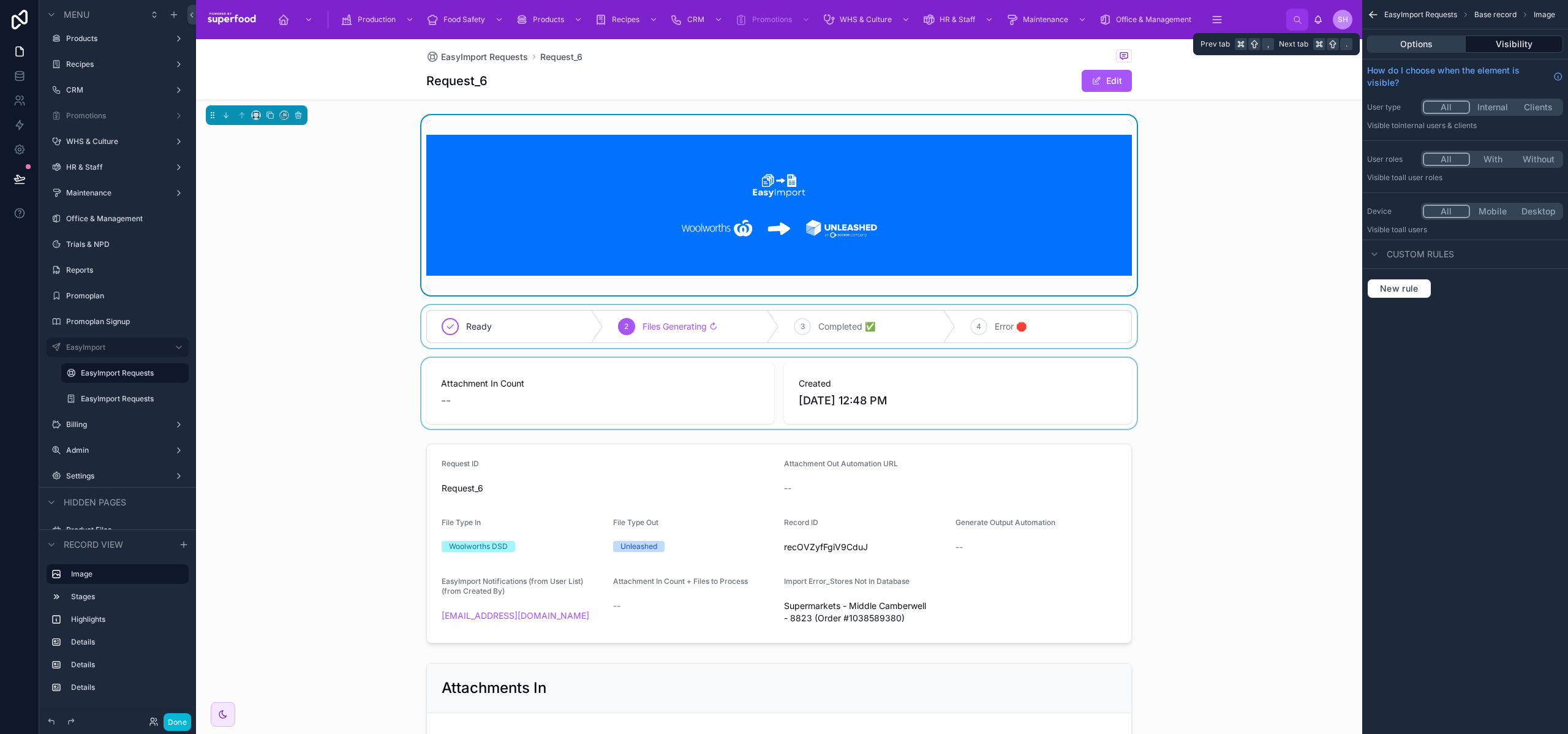
click at [1438, 44] on button "Options" at bounding box center [1416, 44] width 99 height 17
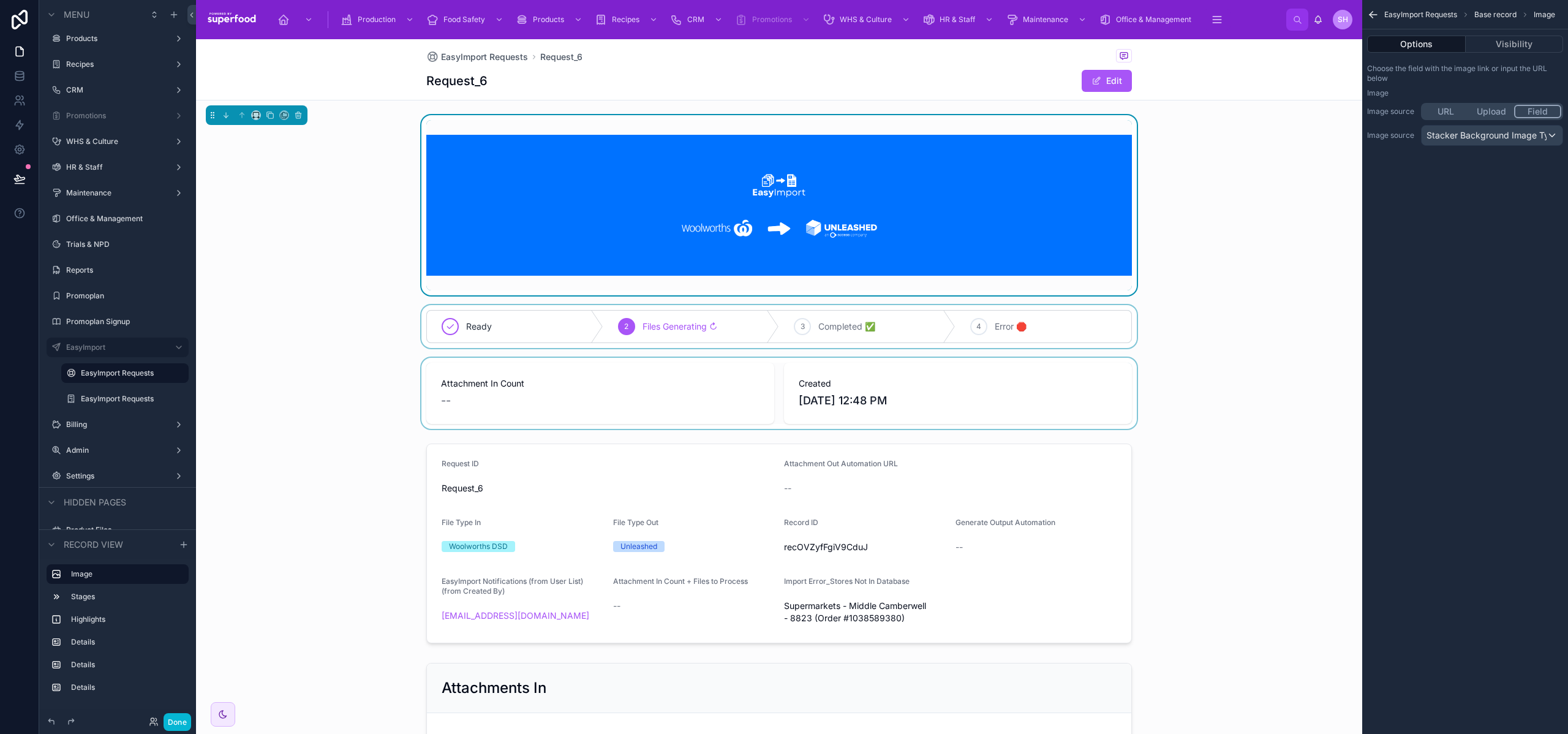
click at [1458, 249] on div "EasyImport Requests Base record Image Options Visibility Choose the field with …" at bounding box center [1466, 367] width 206 height 734
click at [530, 387] on div at bounding box center [780, 394] width 1166 height 71
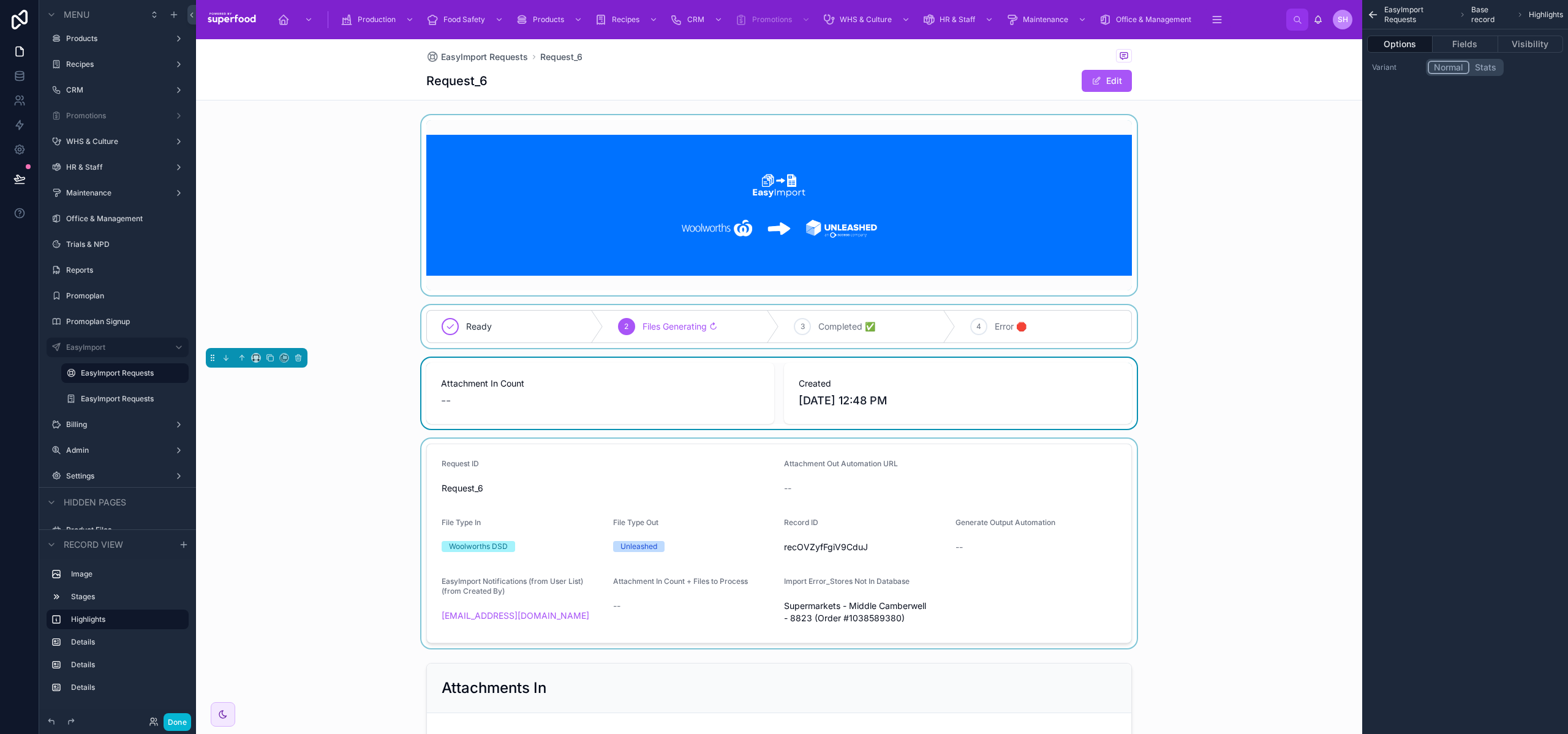
click at [568, 494] on div at bounding box center [780, 543] width 1166 height 210
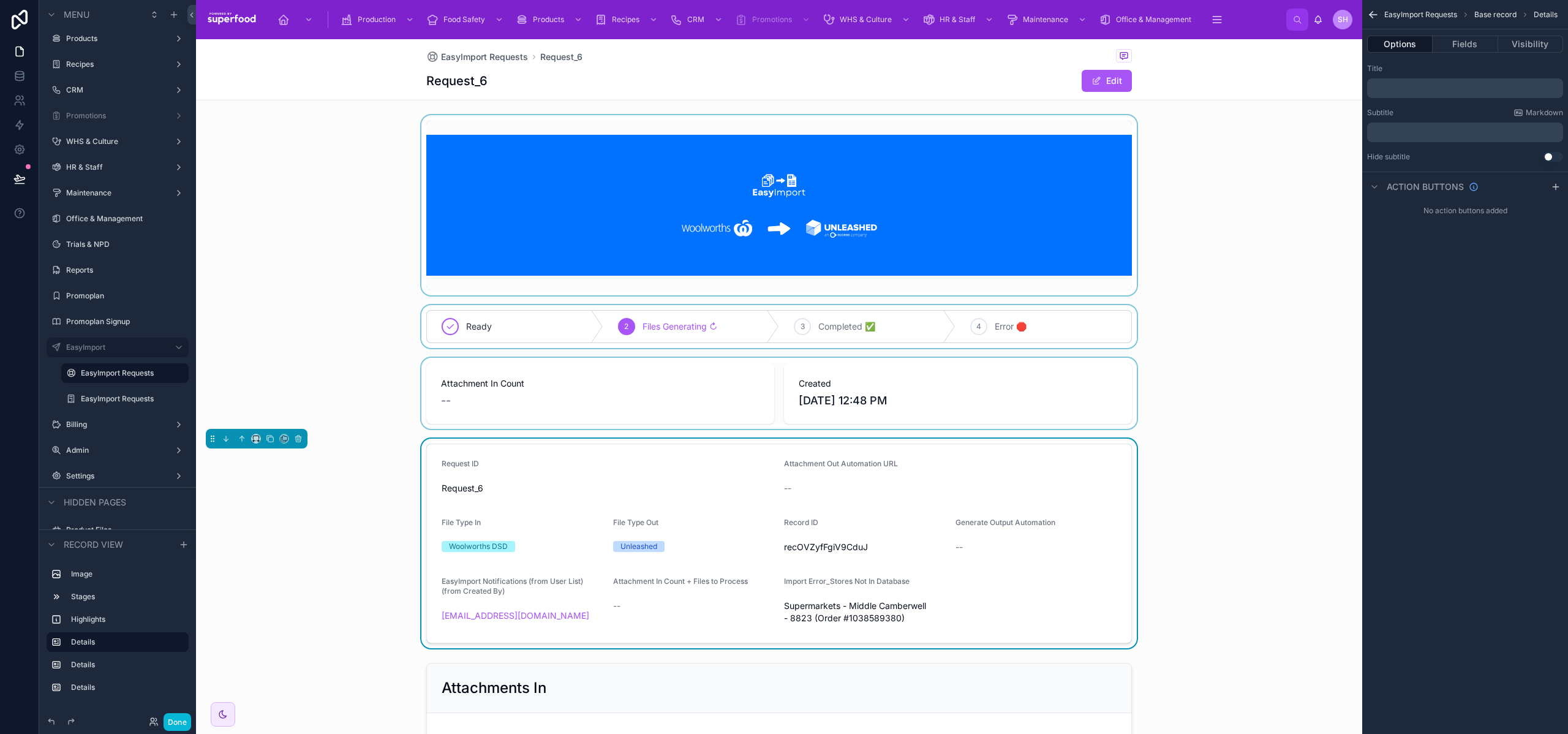
click at [339, 303] on div "Ready 2 Files Generating ↻ 3 Completed ✅ 4 Error 🛑 Attachment In Count -- Creat…" at bounding box center [780, 510] width 1166 height 790
click at [511, 325] on div at bounding box center [780, 327] width 1166 height 43
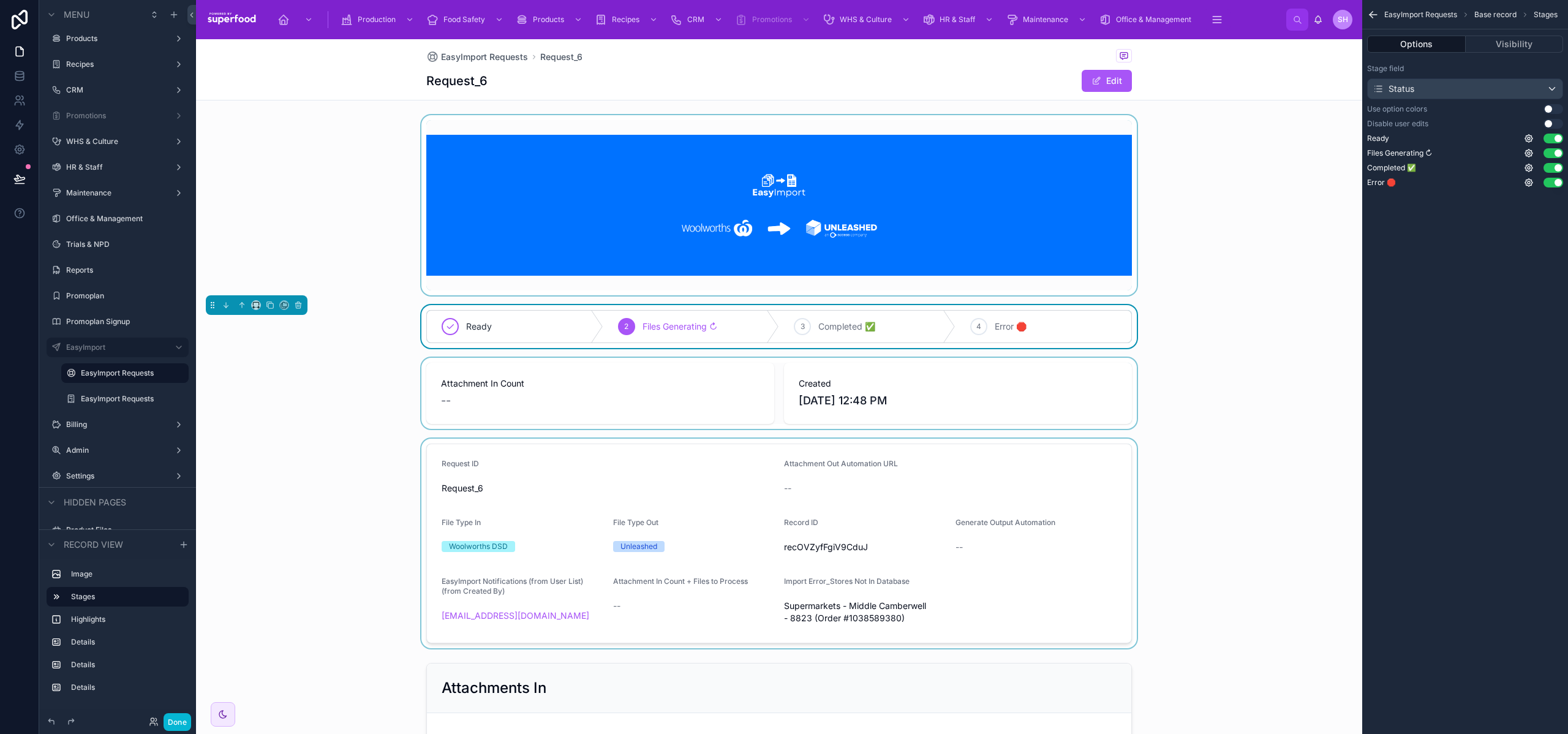
click at [1552, 108] on button "Use setting" at bounding box center [1553, 109] width 19 height 10
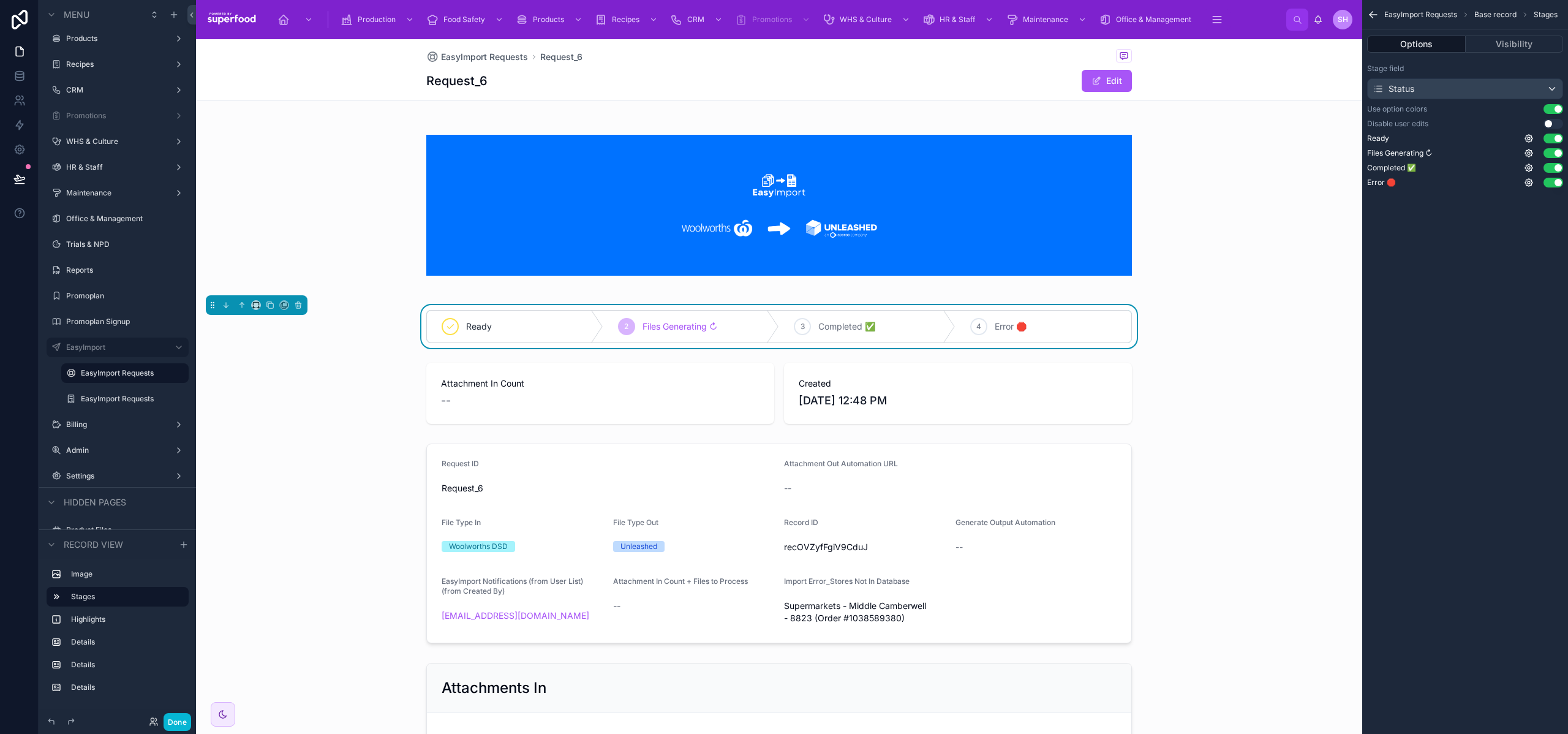
click at [1552, 108] on button "Use setting" at bounding box center [1553, 109] width 19 height 10
click at [1529, 140] on icon "scrollable content" at bounding box center [1529, 138] width 10 height 10
click at [617, 486] on div at bounding box center [780, 543] width 1166 height 210
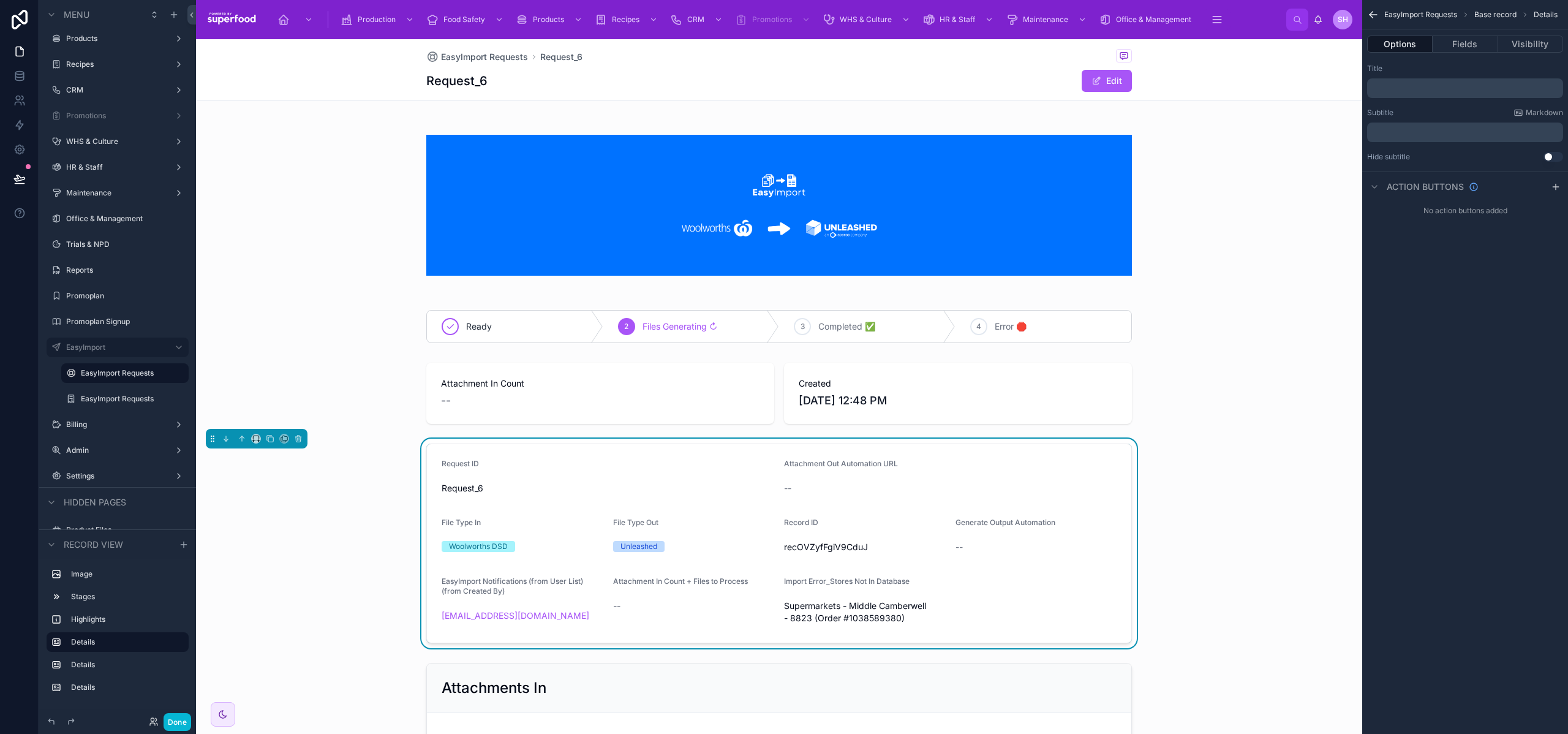
click at [1374, 16] on icon "scrollable content" at bounding box center [1373, 15] width 13 height 13
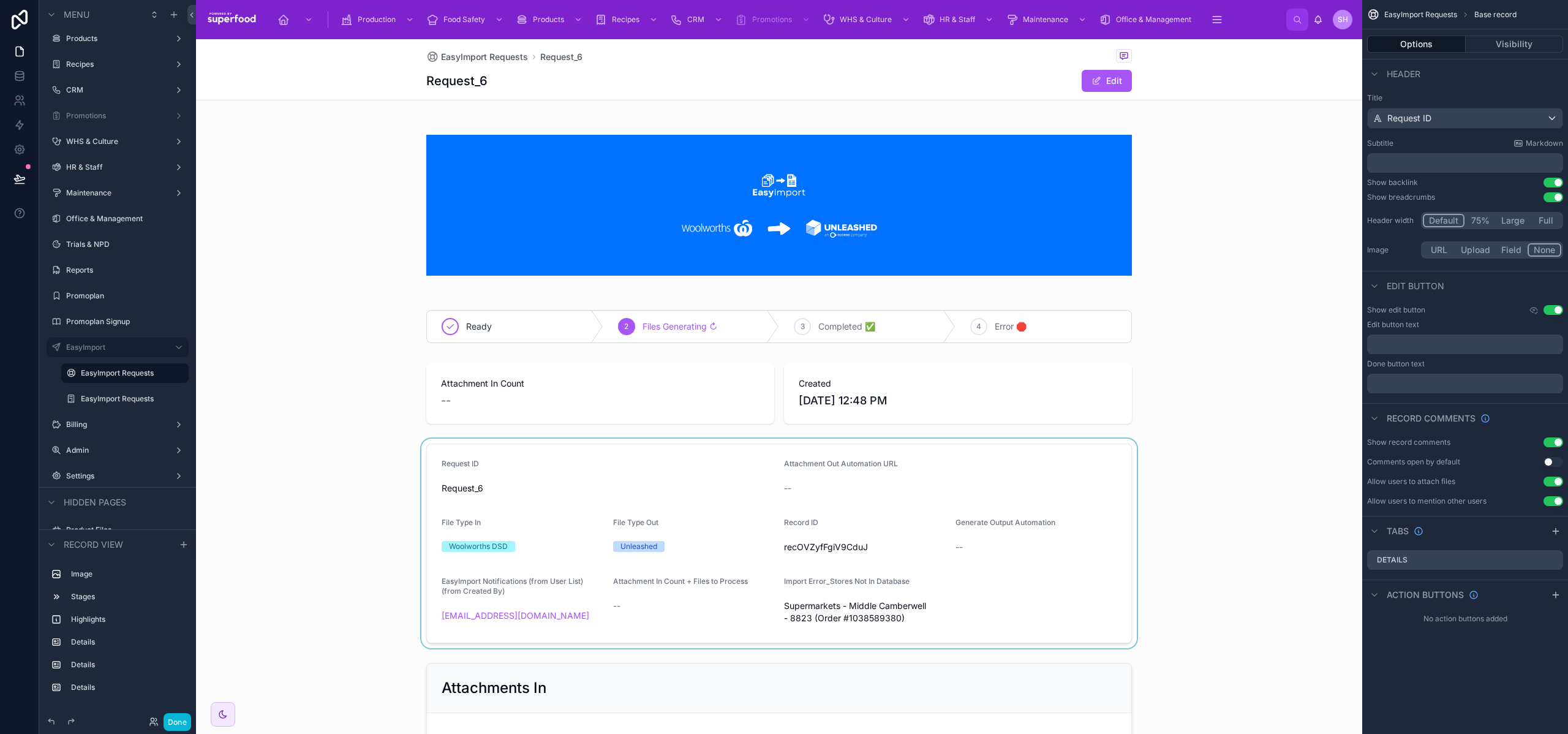
click at [1440, 159] on p "﻿" at bounding box center [1466, 163] width 189 height 13
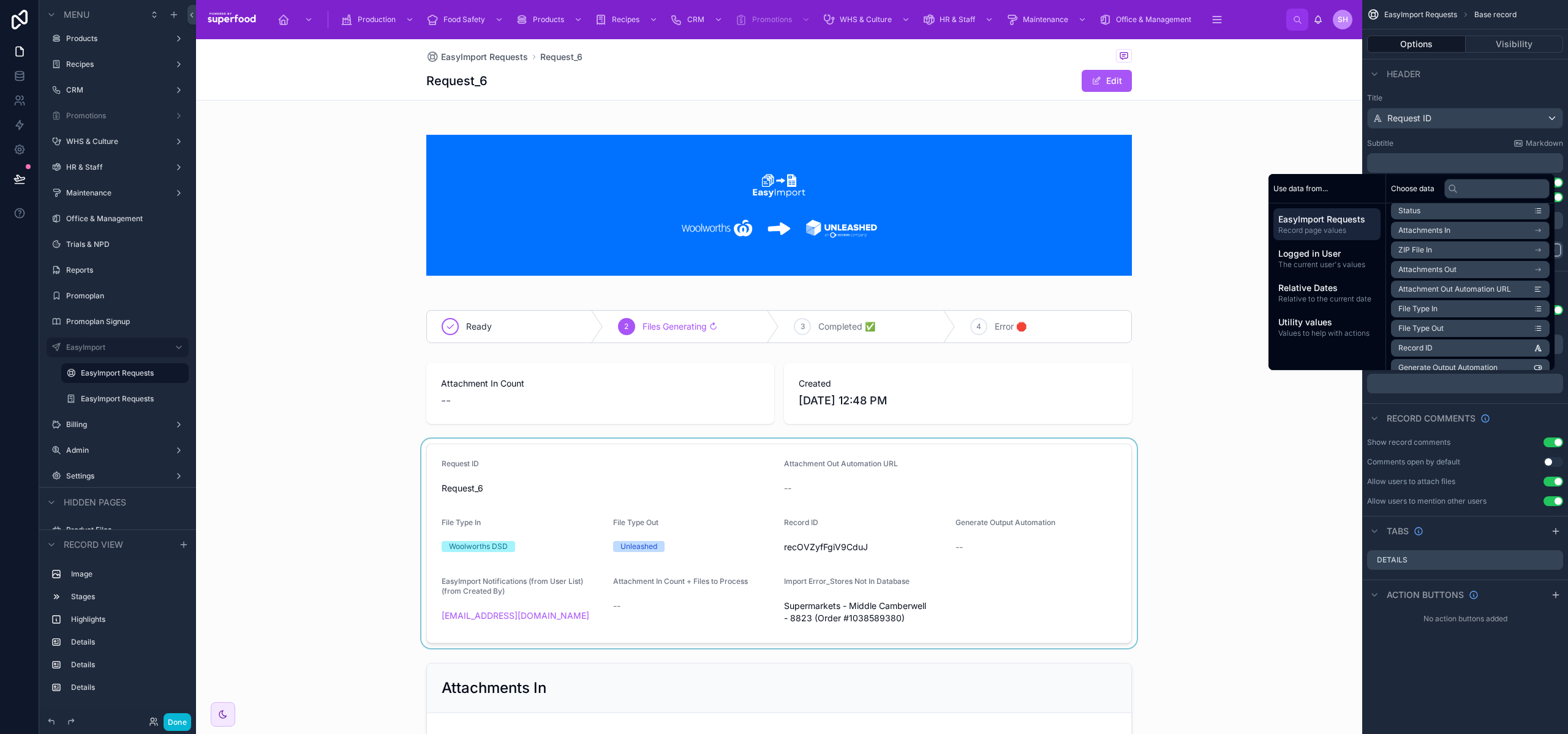
scroll to position [46, 0]
click at [1428, 308] on span "File Type In" at bounding box center [1418, 308] width 39 height 10
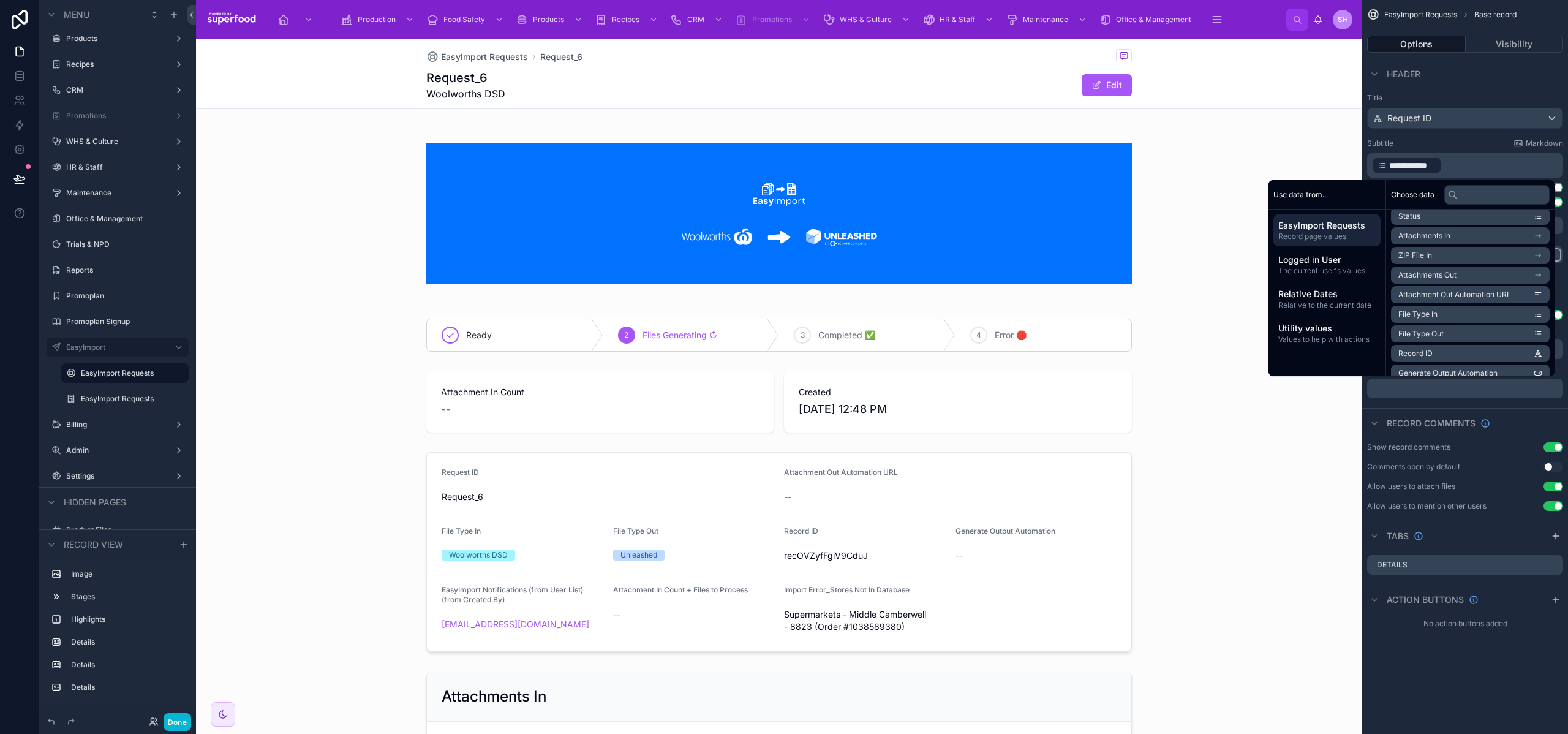
click at [1455, 165] on p "**********" at bounding box center [1466, 165] width 189 height 19
click at [1464, 165] on p "**********" at bounding box center [1466, 165] width 189 height 19
click at [1468, 163] on p "**********" at bounding box center [1466, 165] width 189 height 19
click at [1484, 170] on p "**********" at bounding box center [1466, 165] width 189 height 19
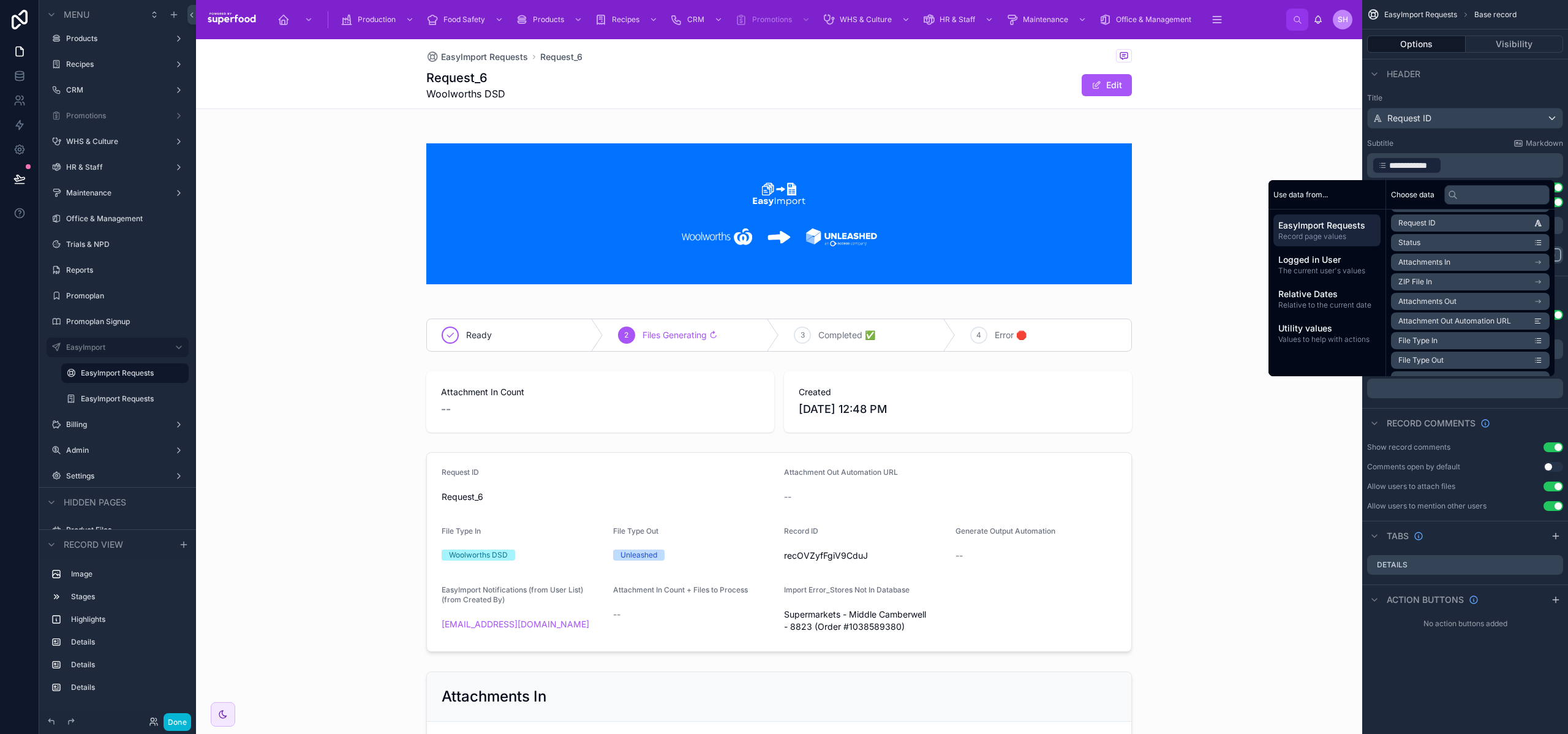
click at [1428, 356] on span "File Type Out" at bounding box center [1421, 360] width 45 height 10
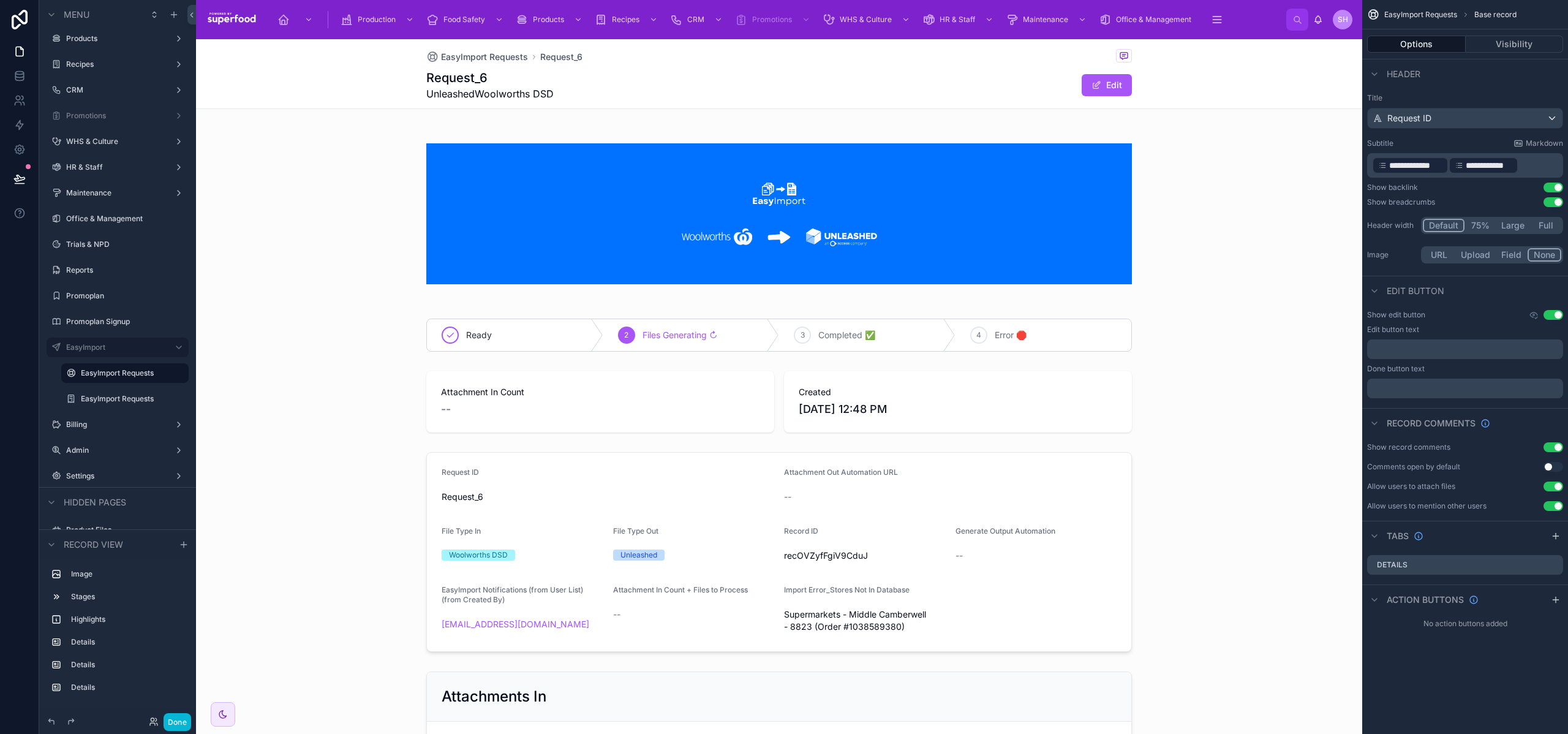
click at [1529, 166] on p "**********" at bounding box center [1466, 165] width 189 height 19
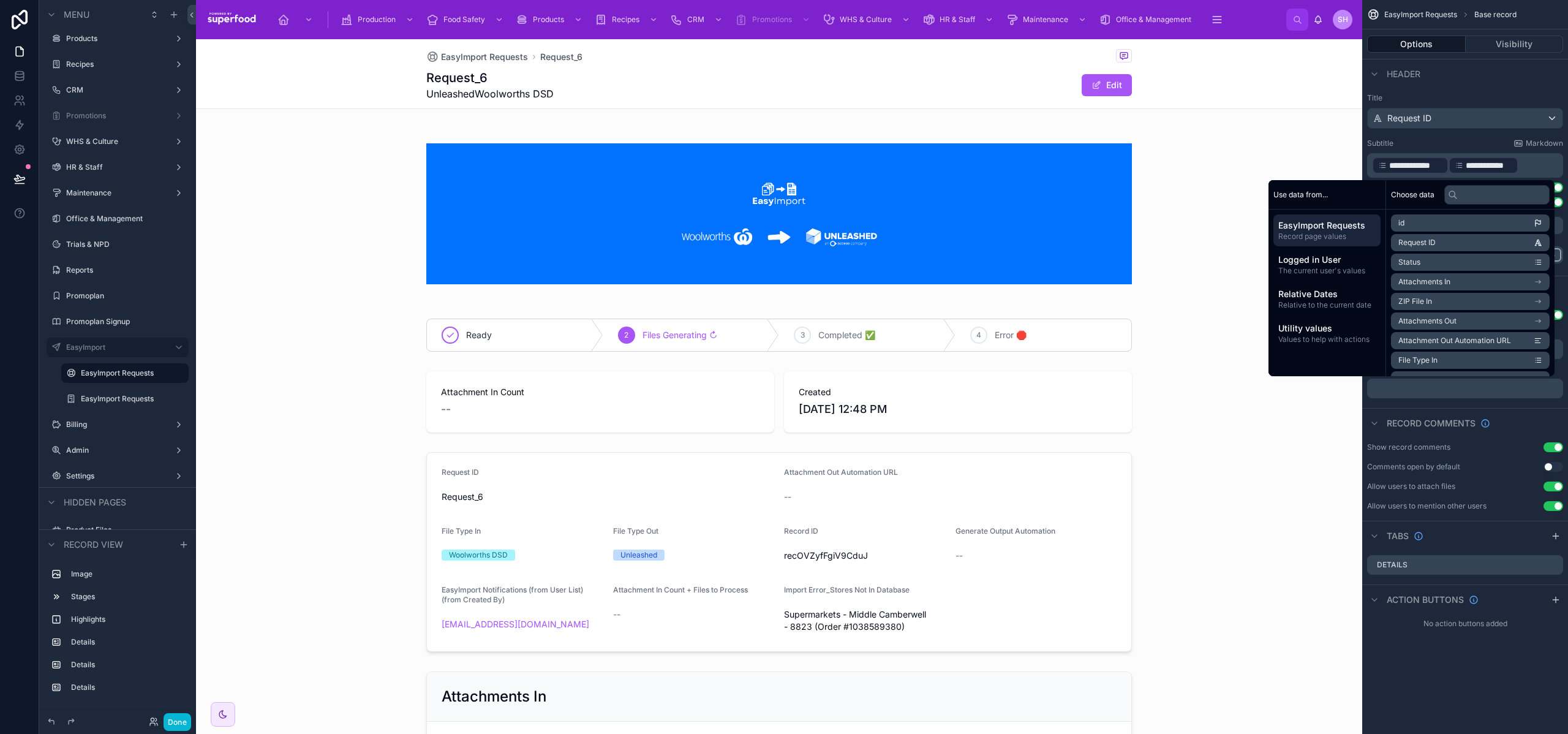
click at [1496, 70] on div "Header" at bounding box center [1466, 73] width 206 height 30
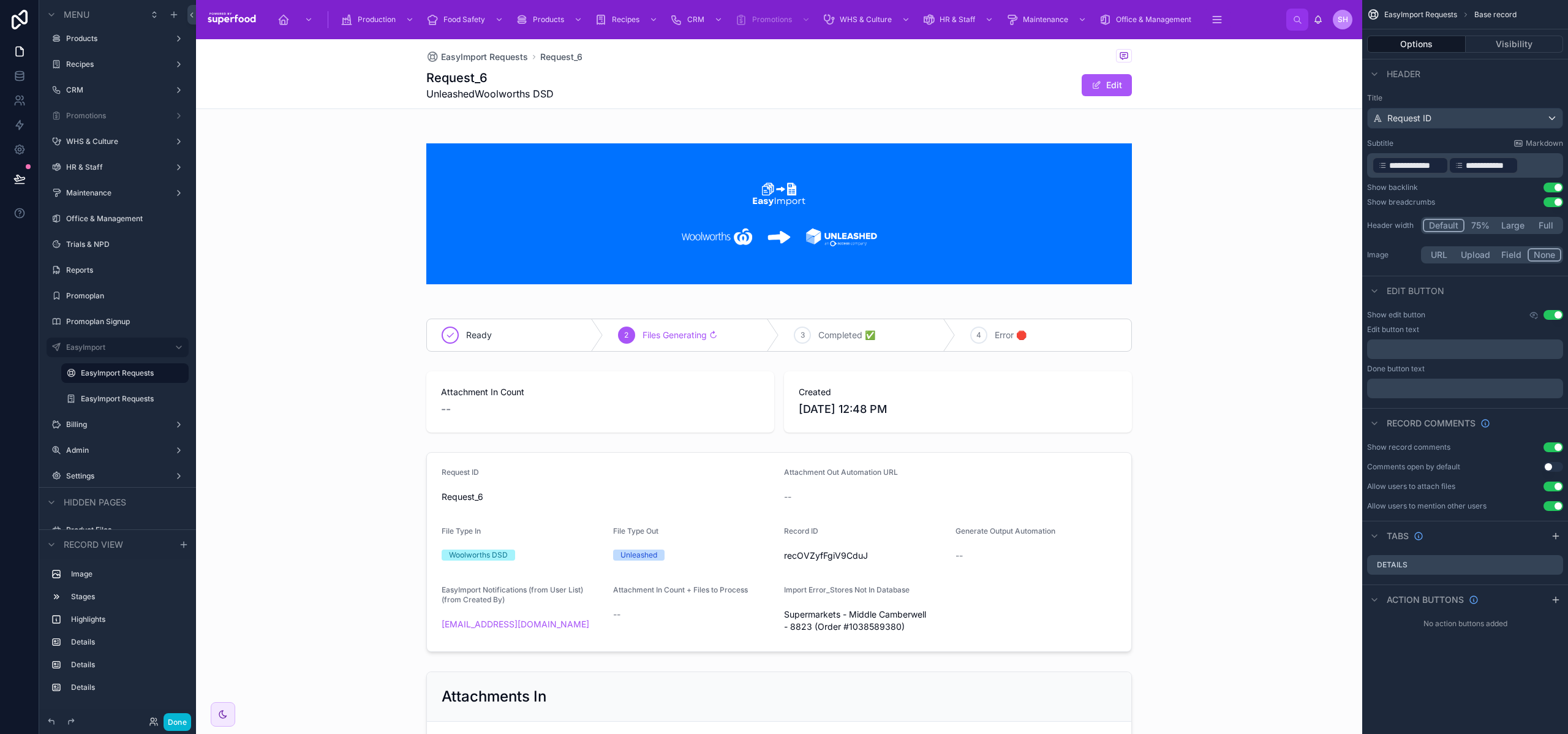
click at [1540, 163] on p "**********" at bounding box center [1466, 165] width 189 height 19
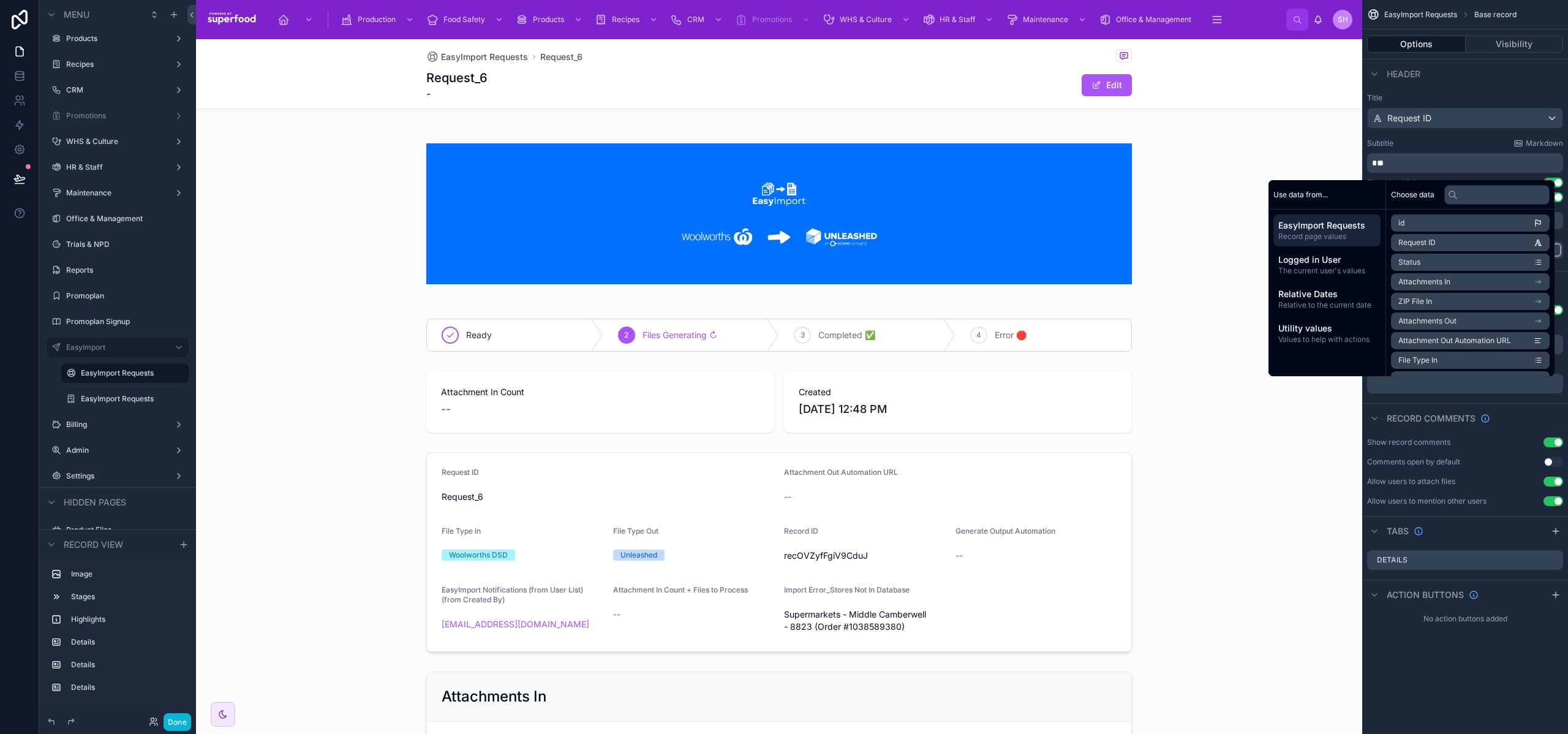
click at [1419, 362] on span "File Type In" at bounding box center [1418, 360] width 39 height 10
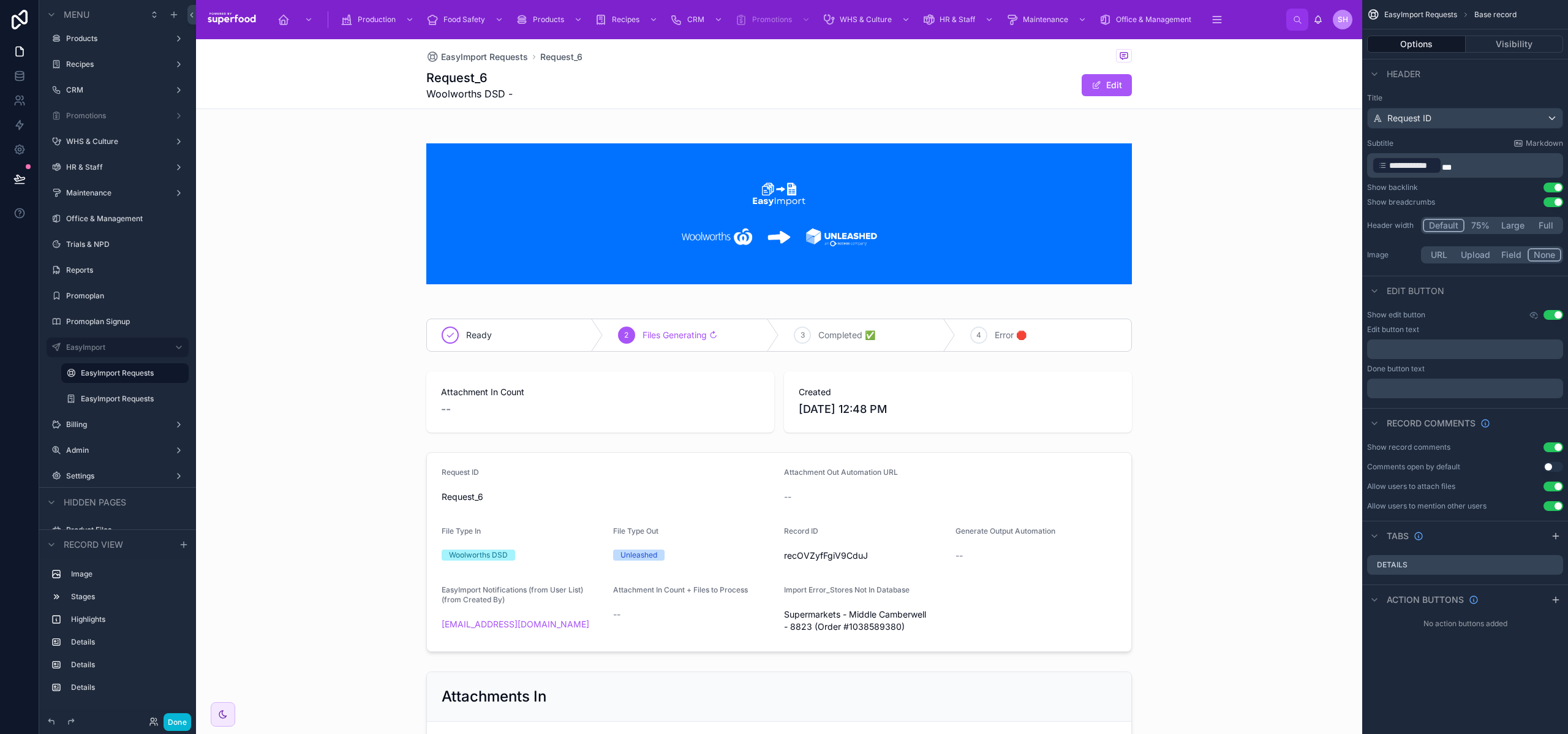
click at [1462, 162] on p "**********" at bounding box center [1466, 165] width 189 height 19
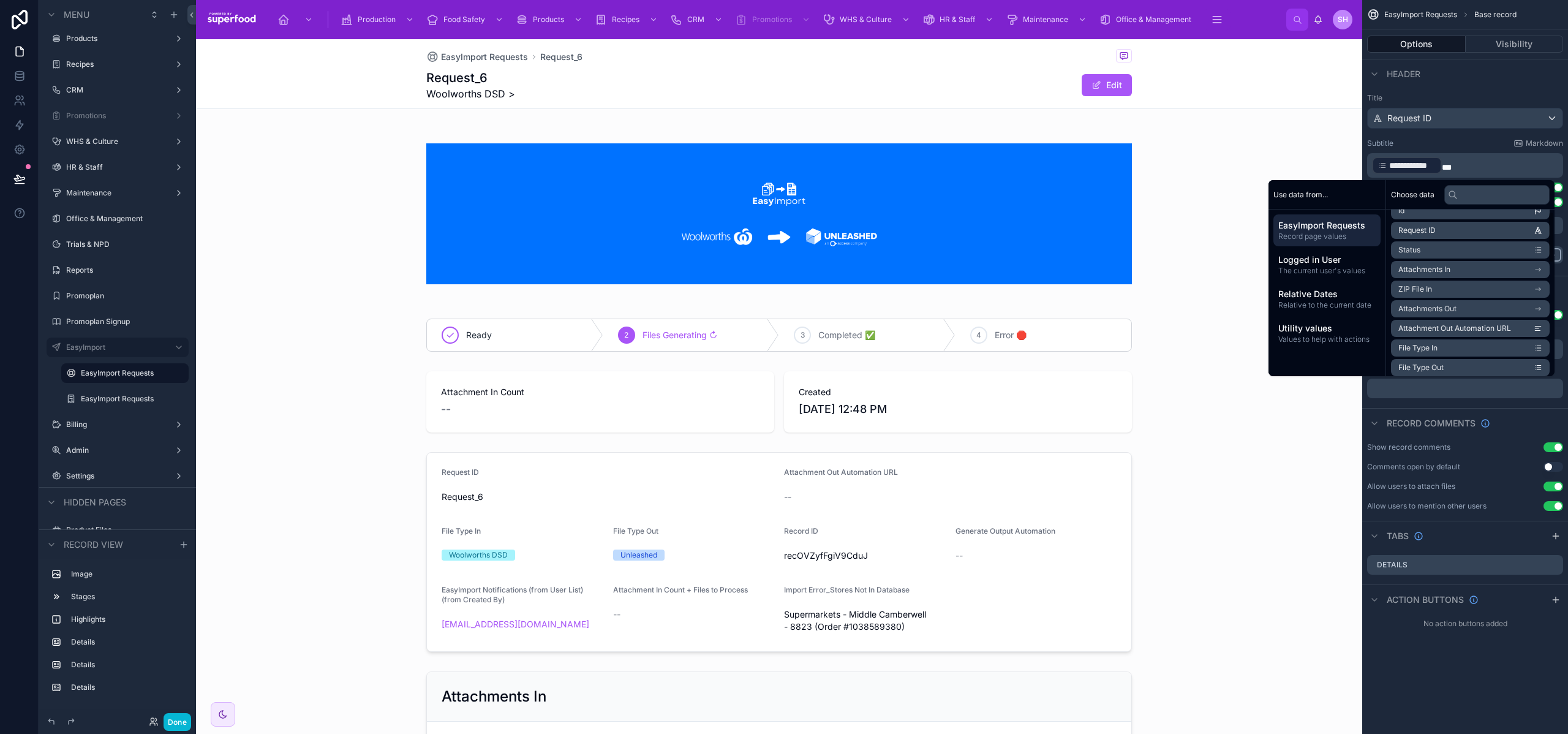
scroll to position [15, 0]
click at [1417, 364] on span "File Type Out" at bounding box center [1421, 365] width 45 height 10
click at [365, 420] on div at bounding box center [780, 402] width 1166 height 71
click at [365, 420] on div "Attachment In Count -- Created [DATE] 12:48 PM" at bounding box center [780, 402] width 1166 height 71
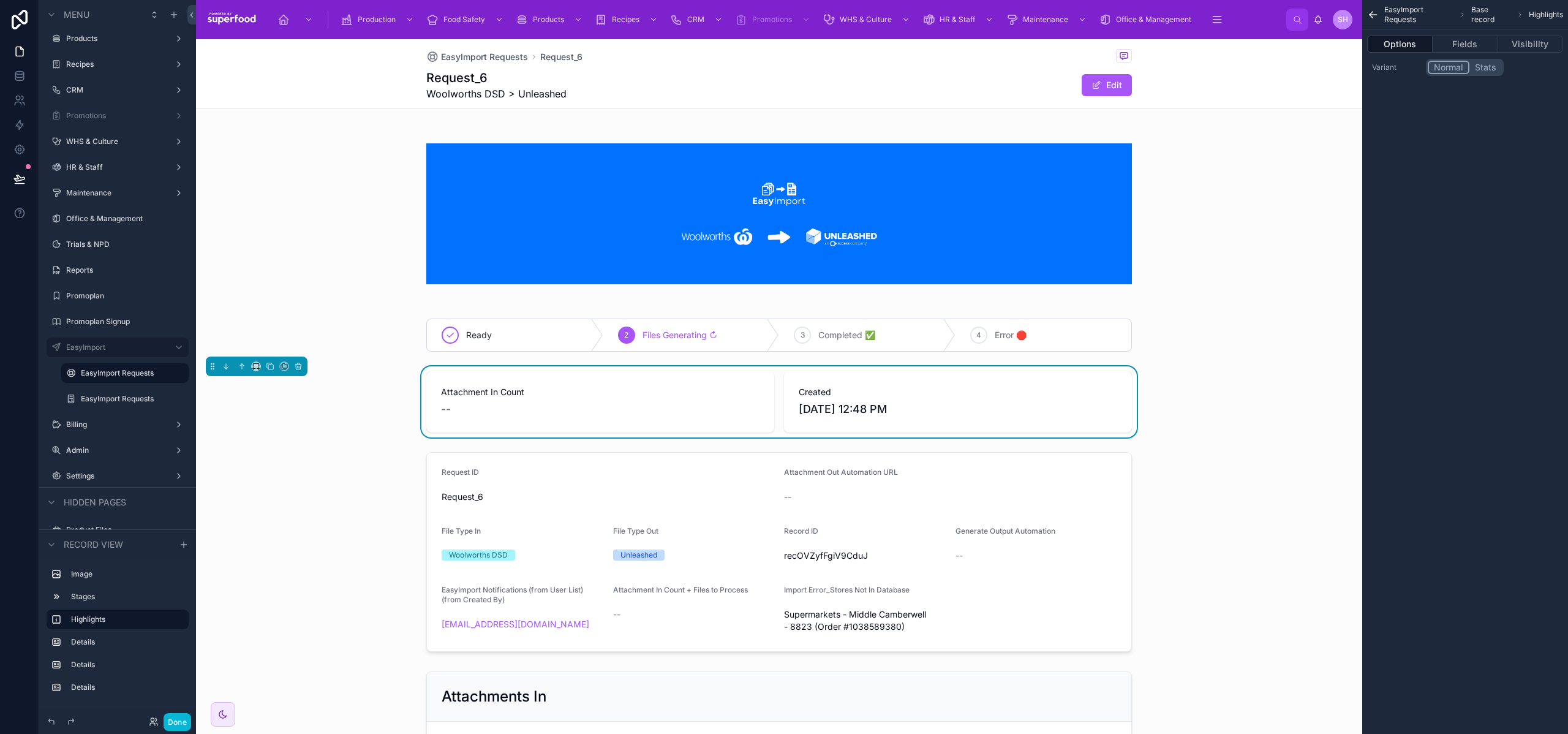
click at [1292, 78] on div "EasyImport Requests Request_6 Request_6 Woolworths DSD > Unleashed Edit" at bounding box center [780, 74] width 1166 height 70
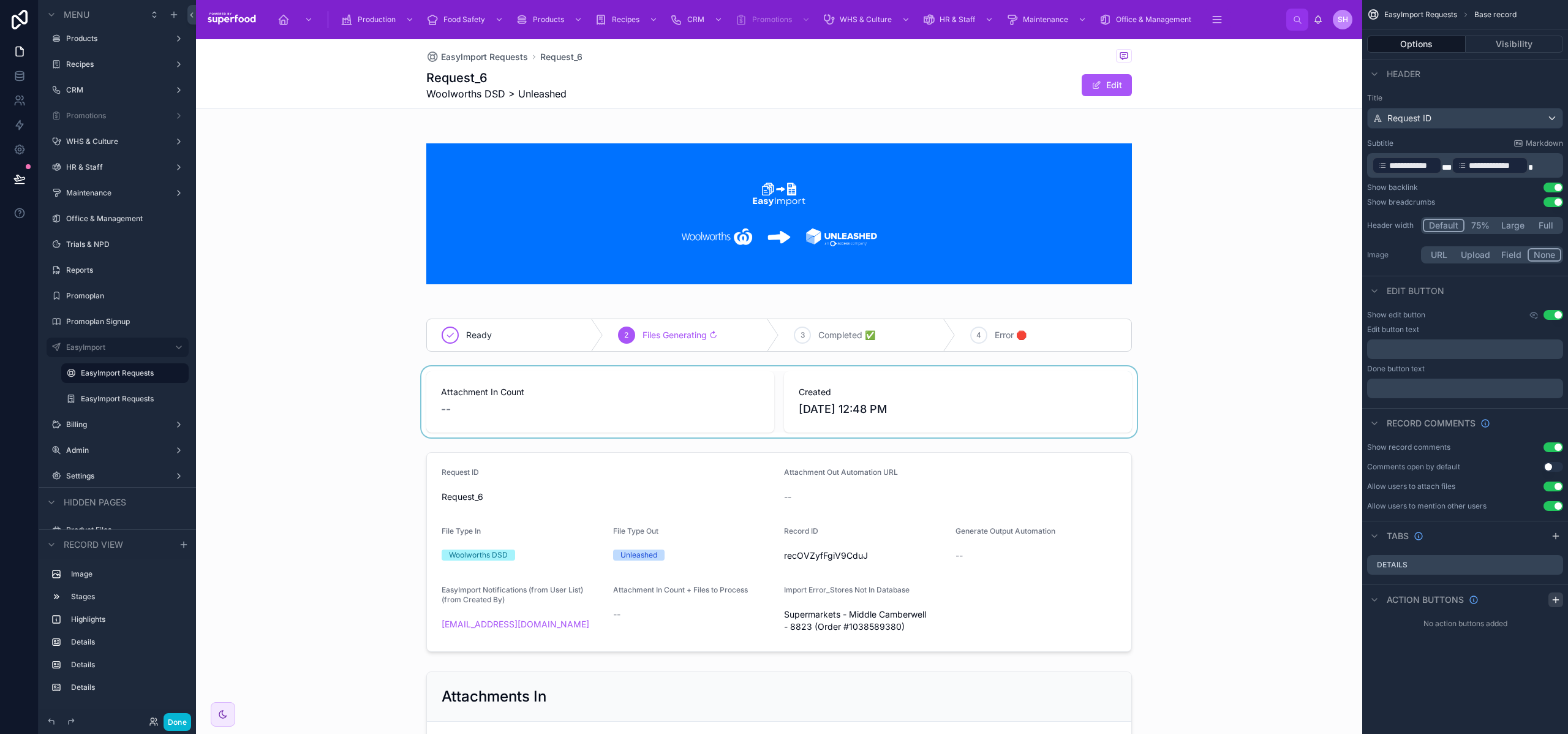
click at [1552, 599] on icon "scrollable content" at bounding box center [1555, 600] width 10 height 10
click at [1529, 628] on icon "scrollable content" at bounding box center [1529, 629] width 10 height 10
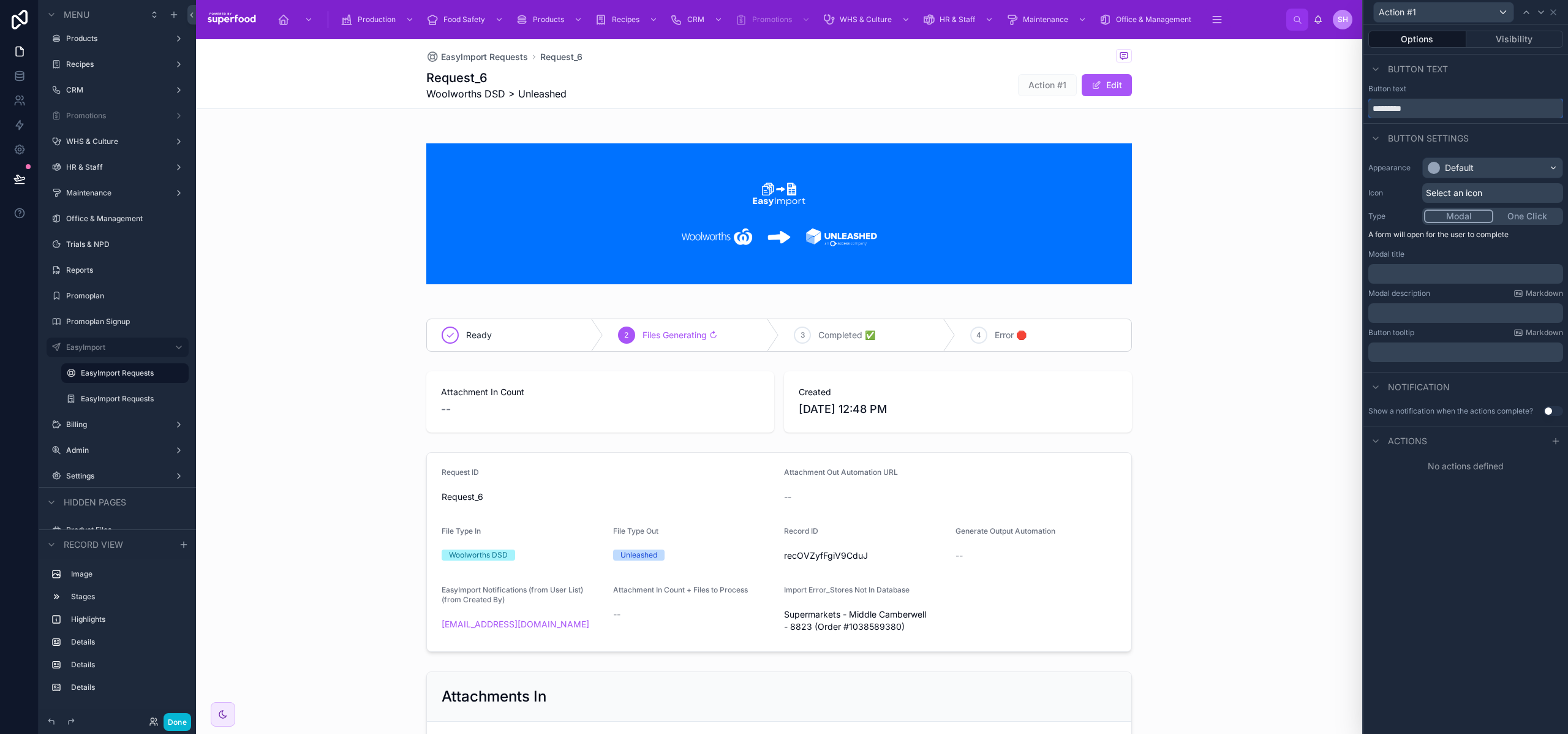
click at [1404, 105] on input "*********" at bounding box center [1466, 108] width 195 height 19
type input "**********"
click at [1493, 163] on div "Default" at bounding box center [1493, 168] width 139 height 19
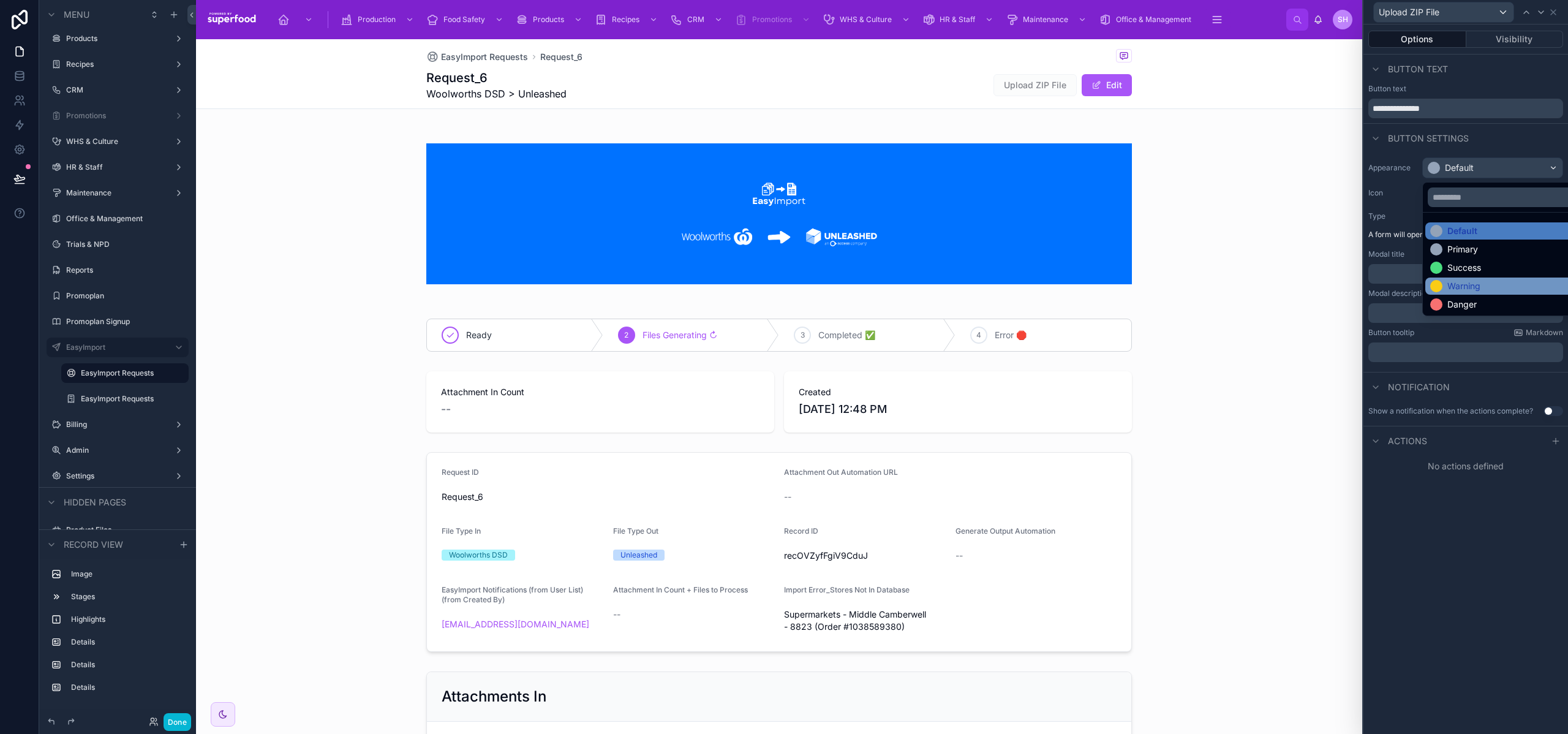
click at [1458, 278] on div "Warning" at bounding box center [1507, 286] width 163 height 17
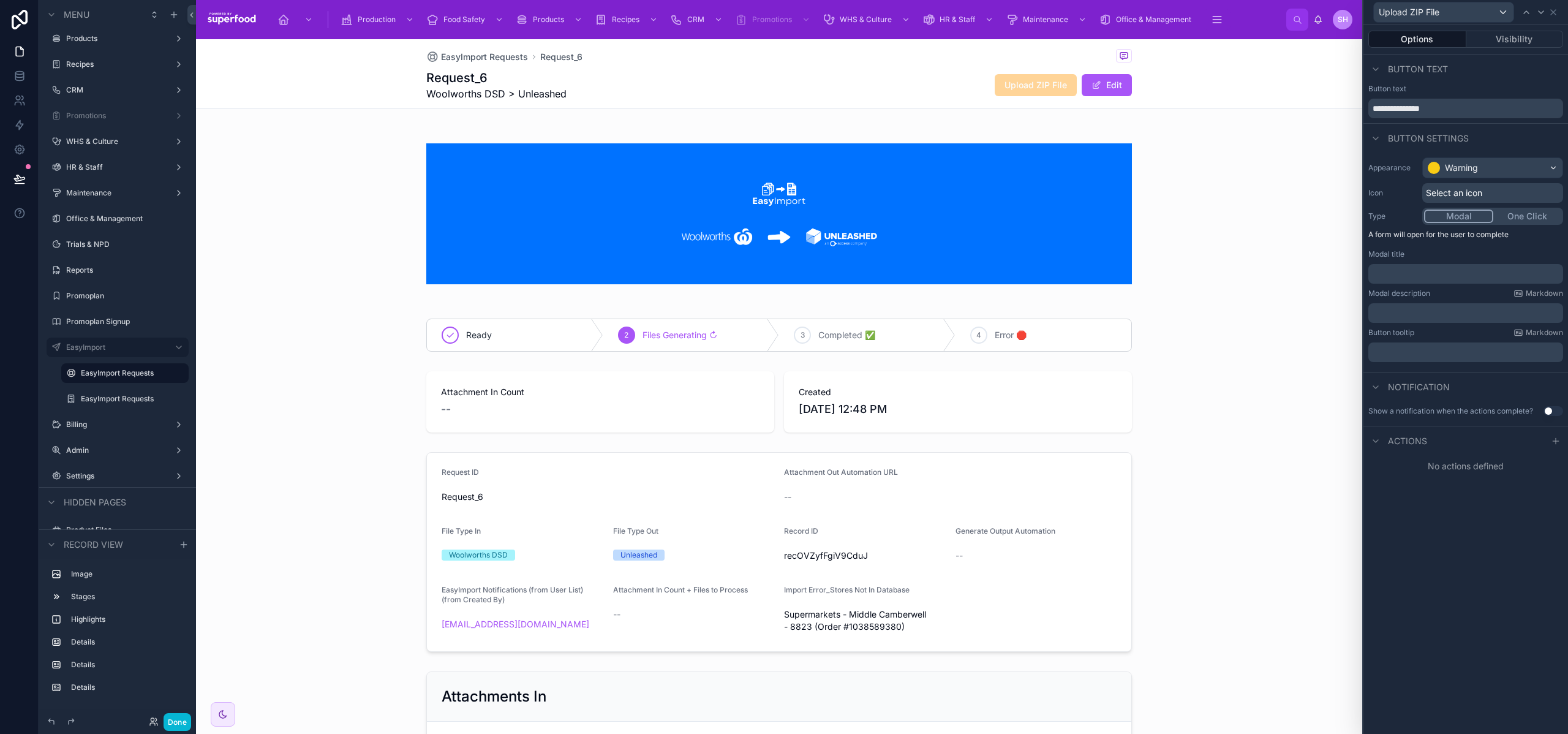
click at [1406, 271] on p "﻿" at bounding box center [1467, 274] width 187 height 13
click at [1401, 311] on p "﻿" at bounding box center [1467, 313] width 187 height 13
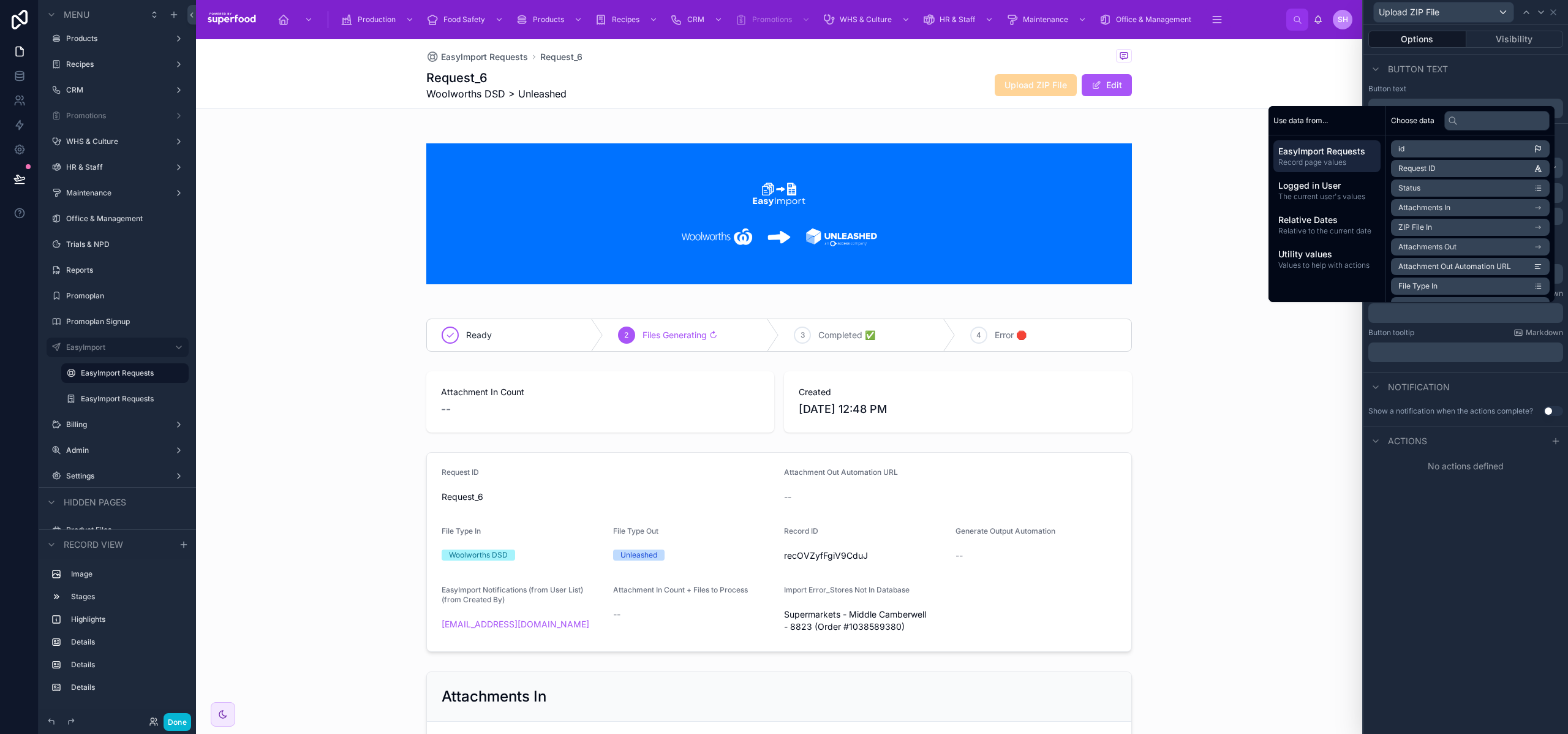
scroll to position [0, 0]
click at [1426, 536] on div "**********" at bounding box center [1466, 379] width 205 height 710
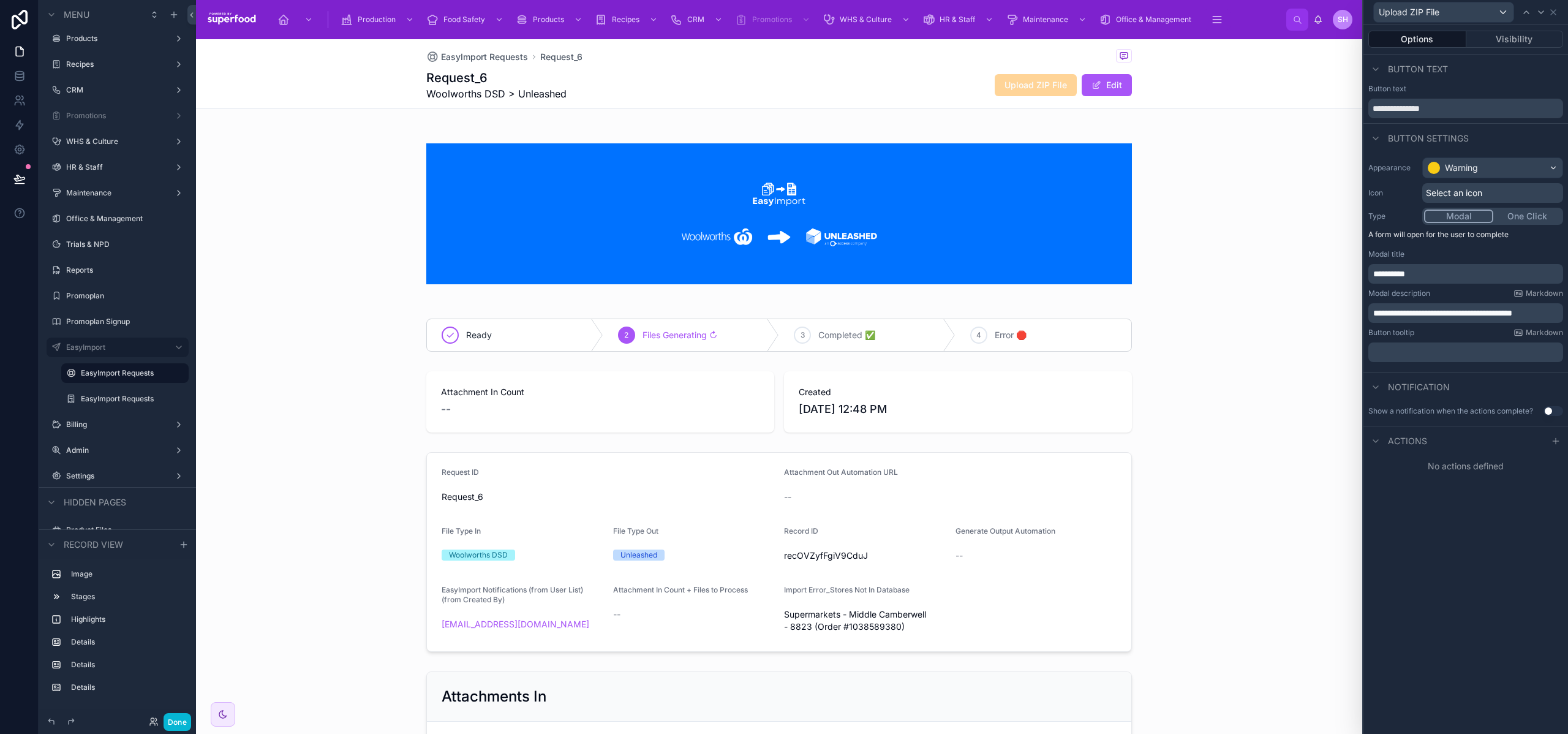
click at [1550, 412] on button "Use setting" at bounding box center [1553, 411] width 19 height 10
click at [1432, 612] on div "**********" at bounding box center [1466, 379] width 205 height 710
click at [1429, 532] on div "Actions" at bounding box center [1466, 526] width 205 height 30
click at [1558, 523] on icon at bounding box center [1555, 526] width 10 height 10
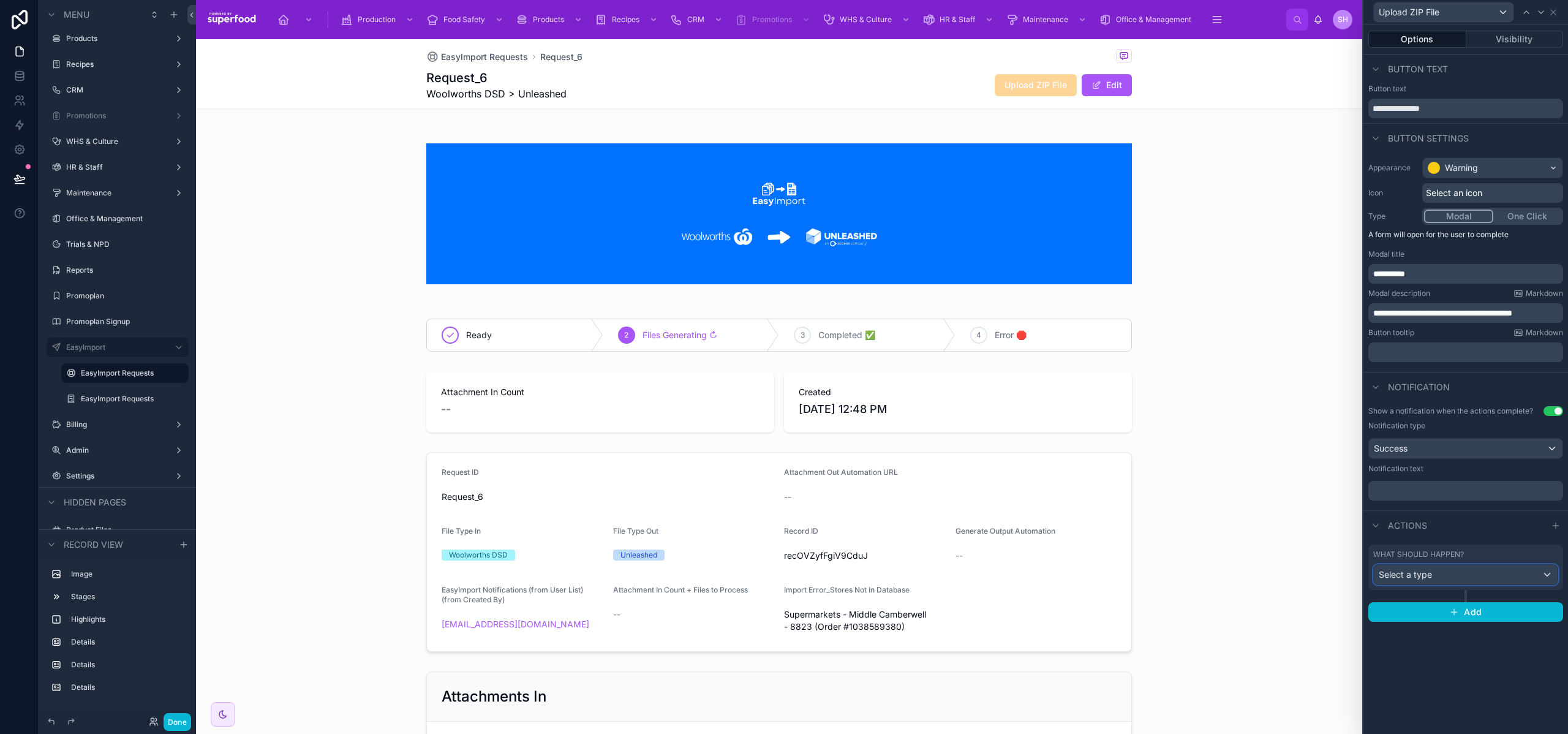
click at [1461, 572] on div "Select a type" at bounding box center [1466, 575] width 184 height 19
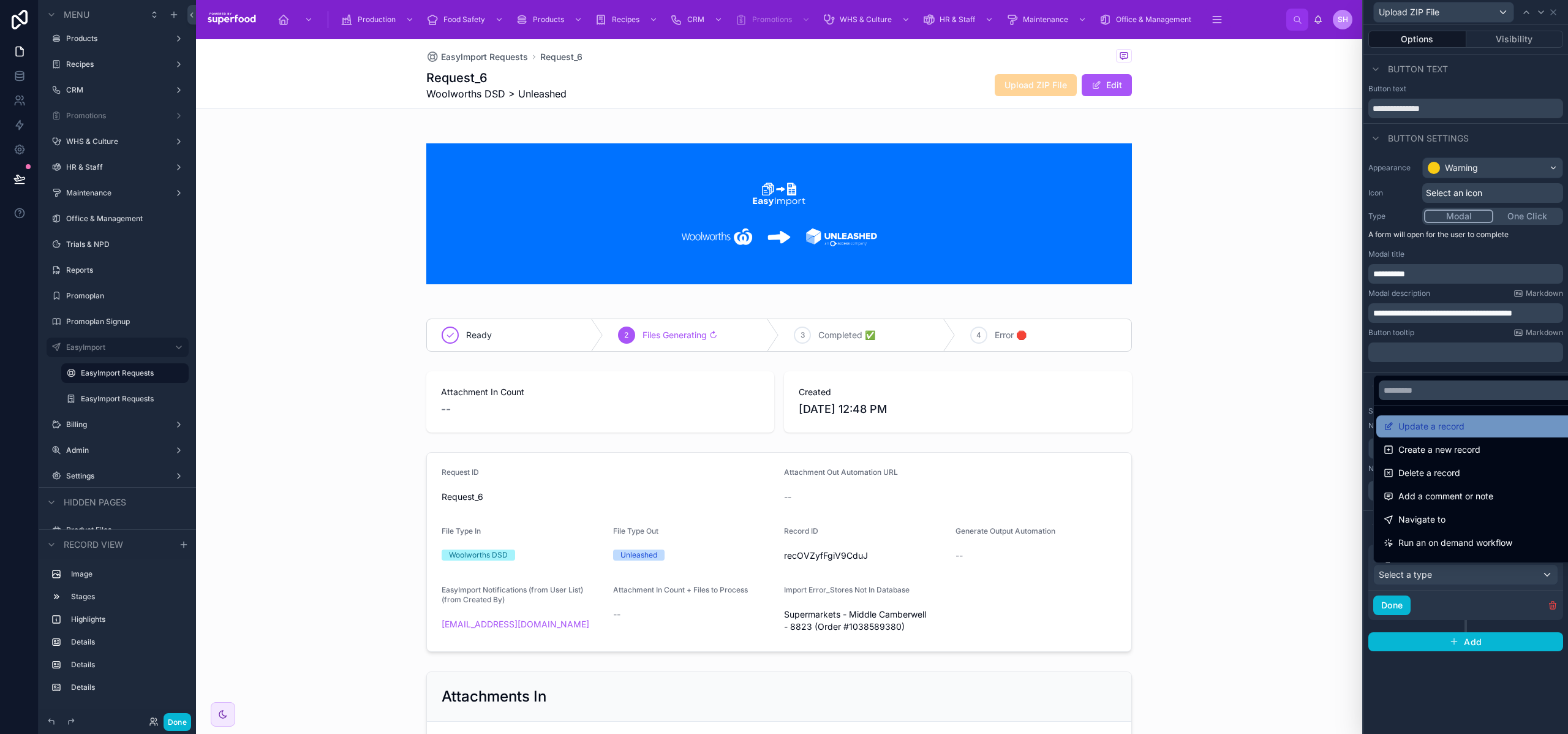
click at [1423, 431] on span "Update a record" at bounding box center [1431, 426] width 66 height 15
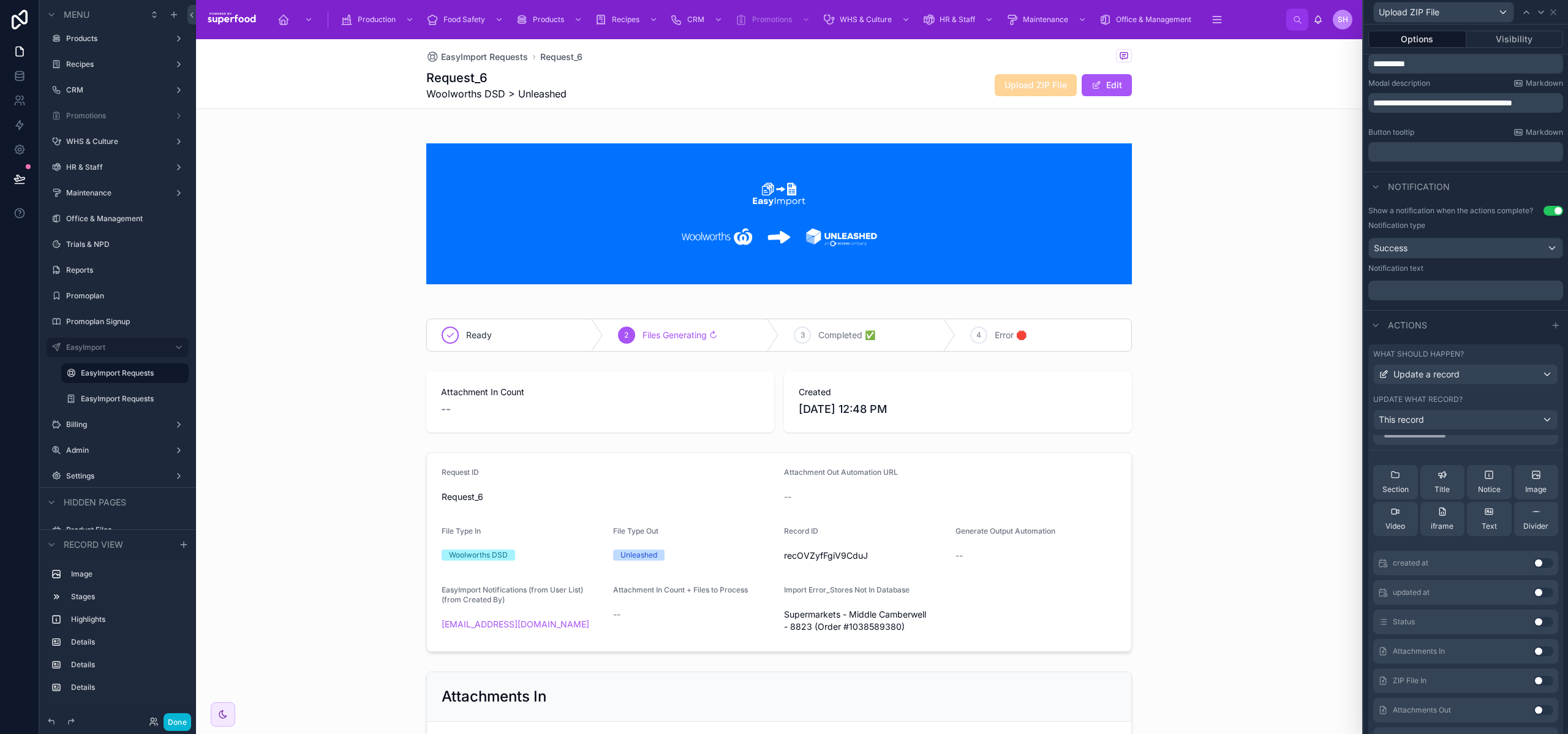
scroll to position [30, 0]
drag, startPoint x: 1529, startPoint y: 656, endPoint x: 1529, endPoint y: 667, distance: 11.0
click at [1529, 658] on div "ZIP File In Use setting" at bounding box center [1466, 665] width 185 height 24
click at [1534, 667] on button "Use setting" at bounding box center [1544, 665] width 19 height 10
click at [1515, 451] on icon at bounding box center [1519, 452] width 10 height 10
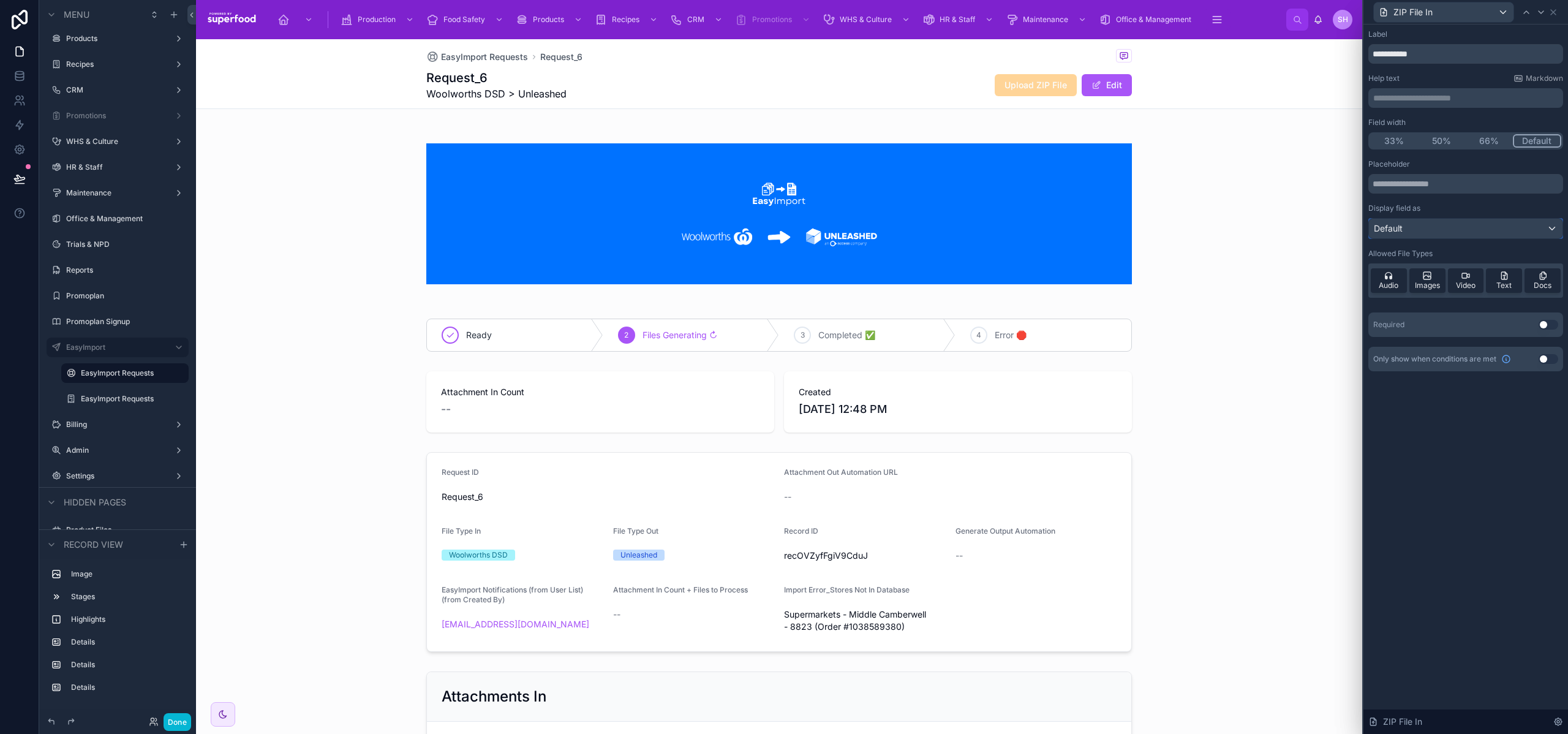
click at [1449, 227] on div "Default" at bounding box center [1466, 228] width 193 height 19
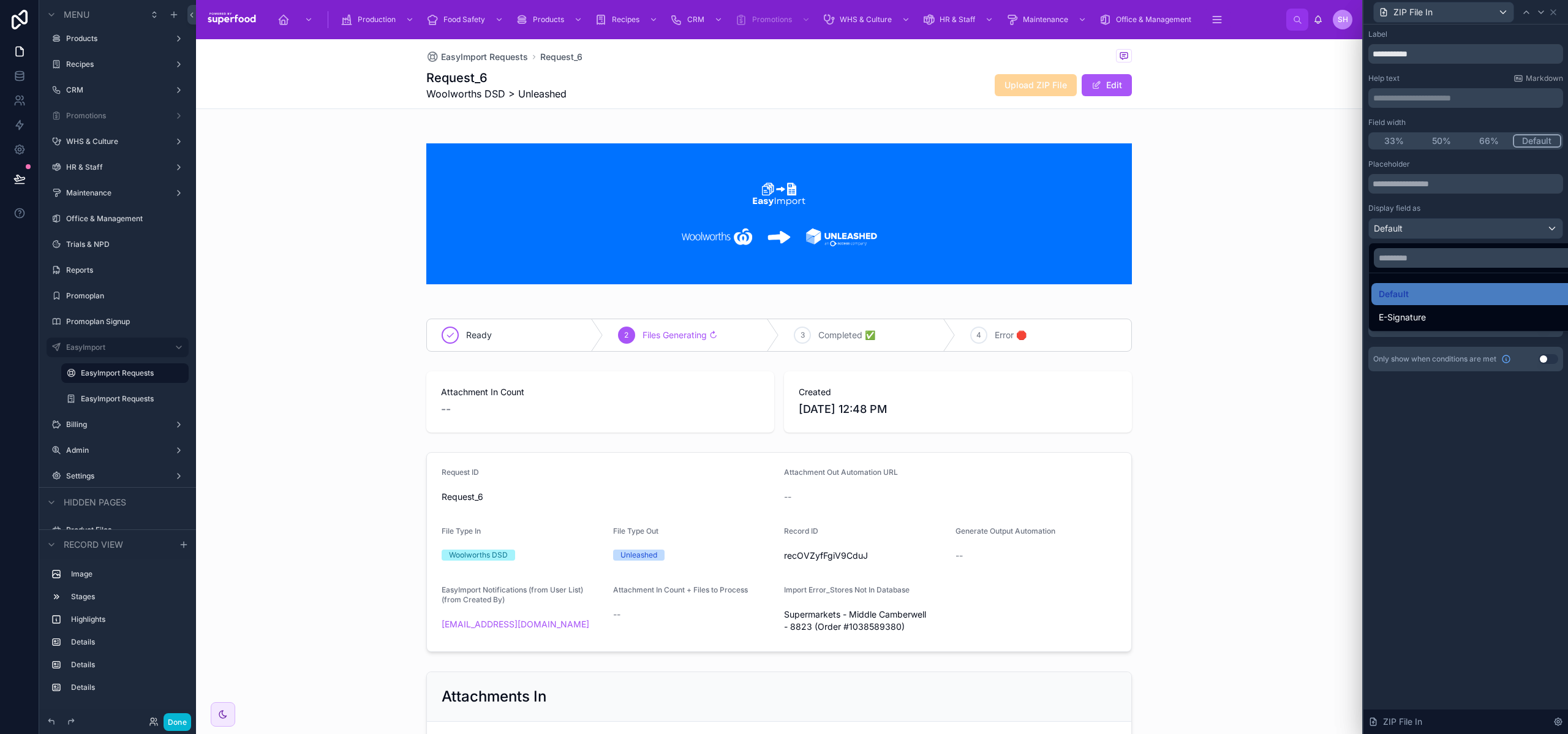
click at [1449, 227] on div at bounding box center [1466, 367] width 205 height 734
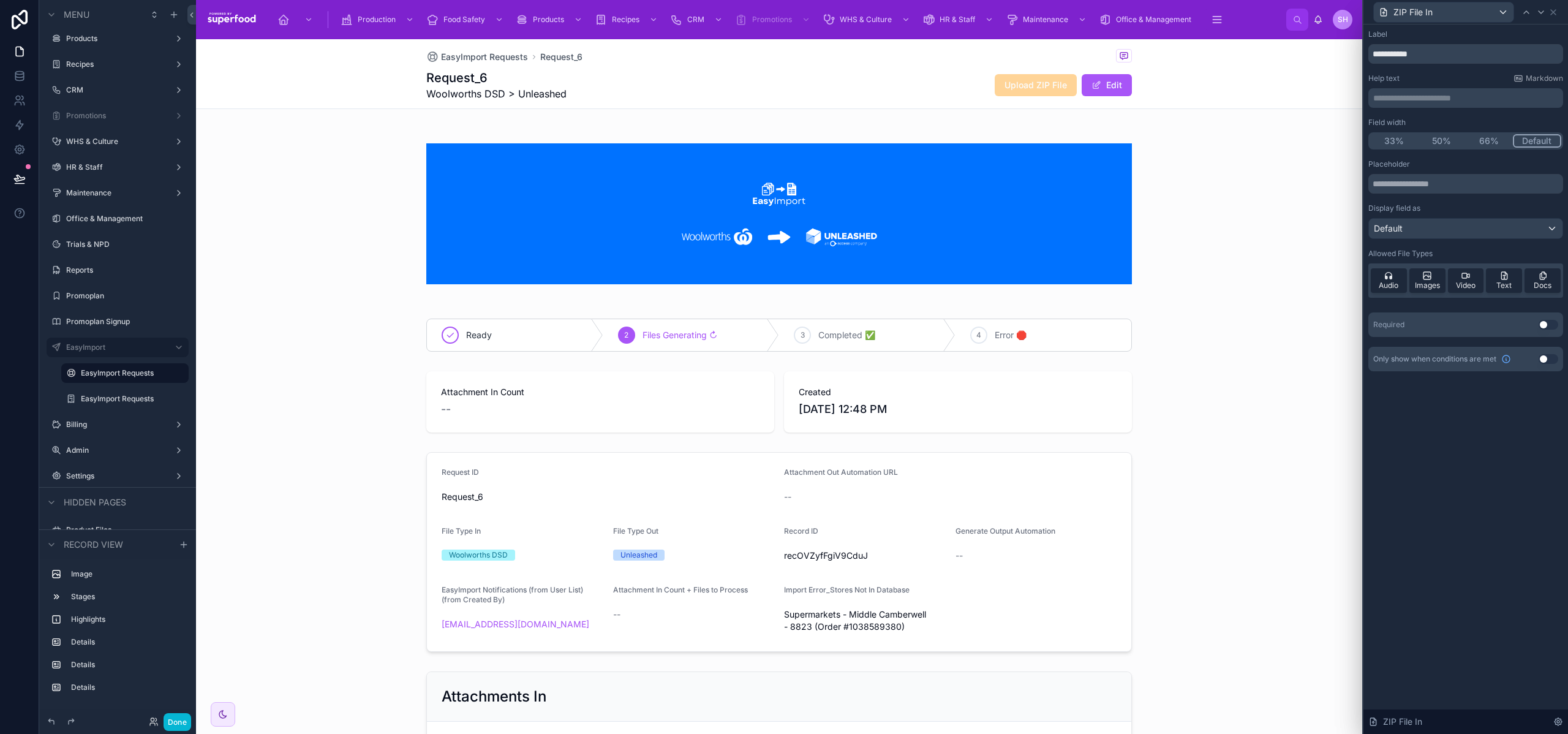
click at [1550, 324] on button "Use setting" at bounding box center [1549, 325] width 19 height 10
click at [1552, 12] on icon at bounding box center [1553, 12] width 10 height 10
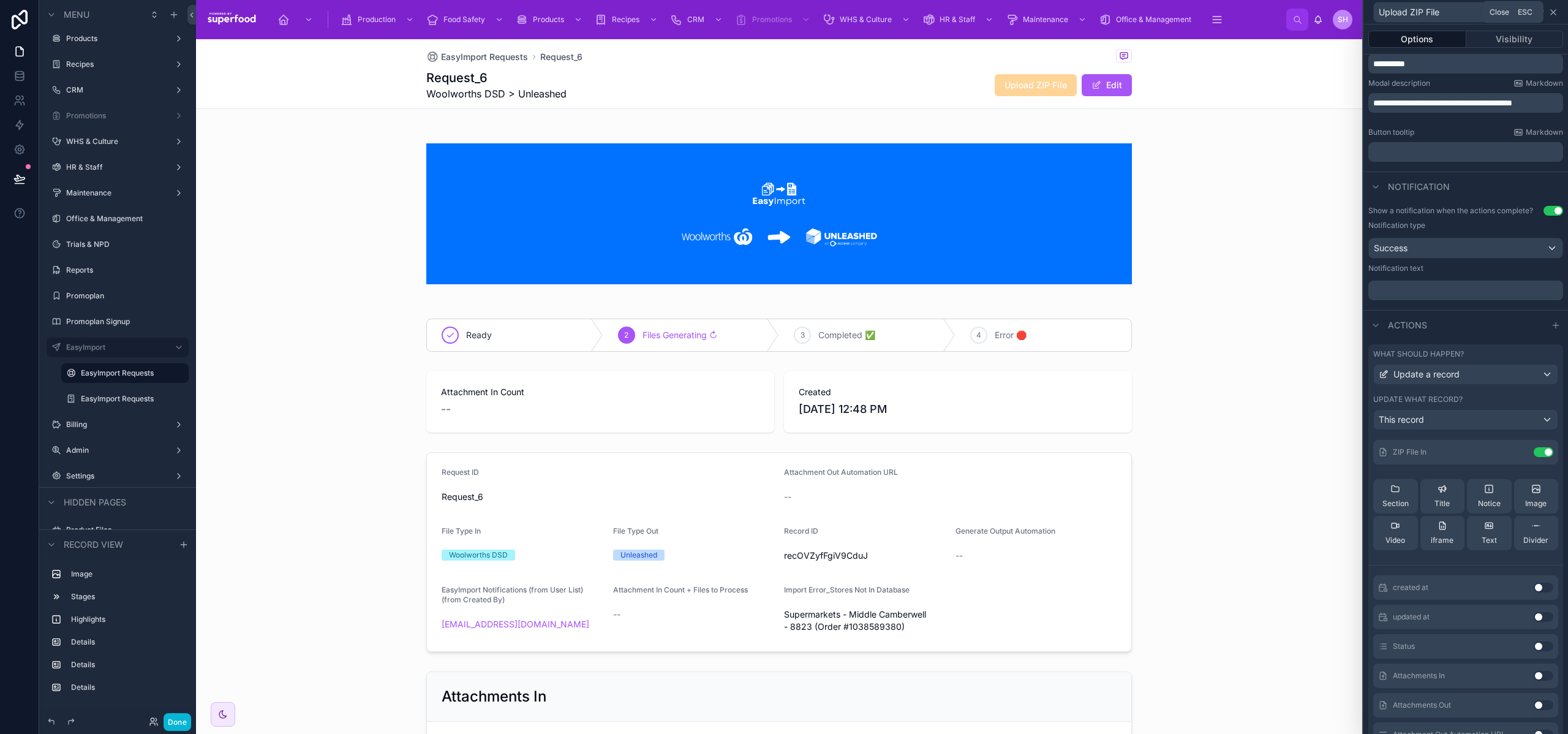
click at [1553, 13] on icon at bounding box center [1553, 12] width 10 height 10
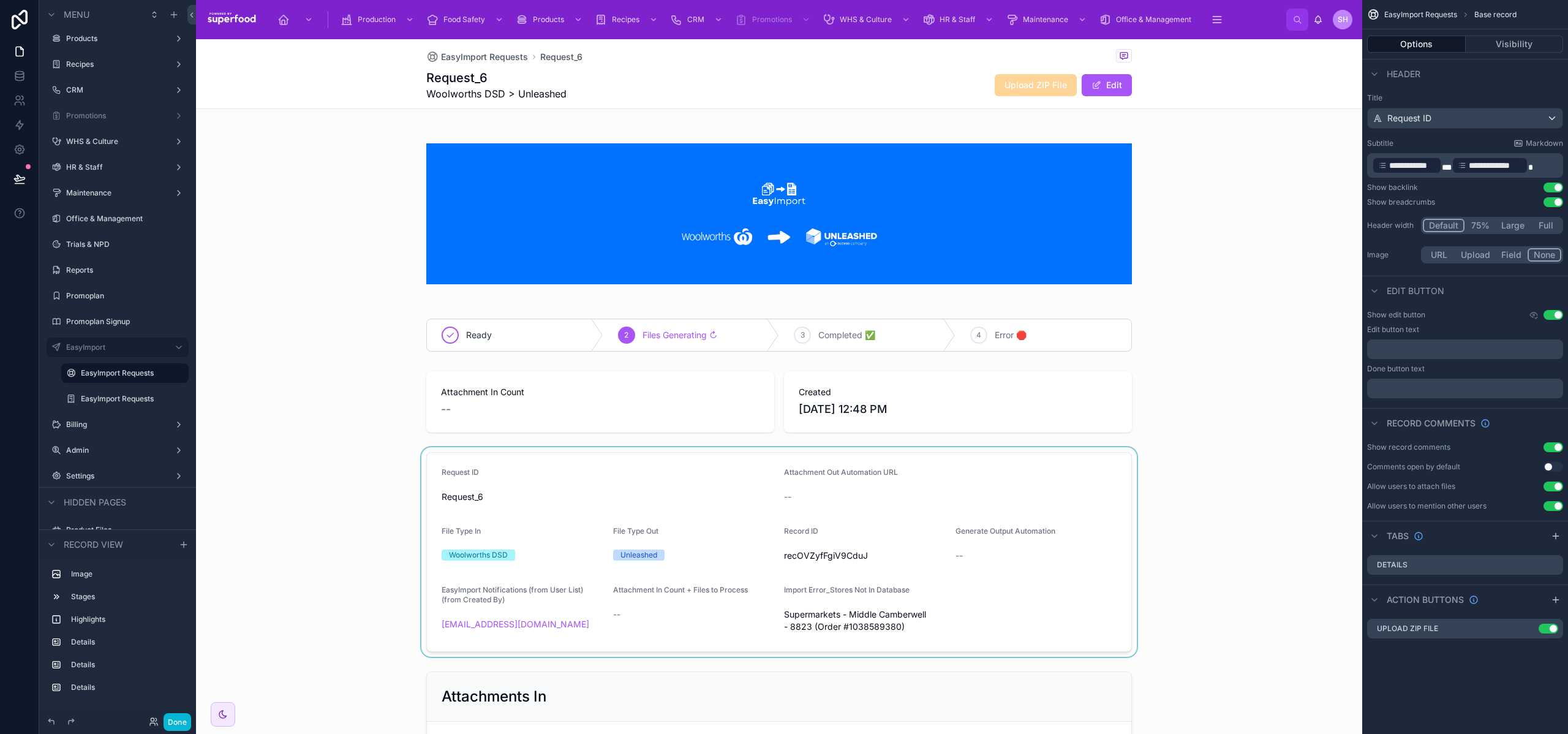
click at [592, 463] on div at bounding box center [780, 552] width 1166 height 210
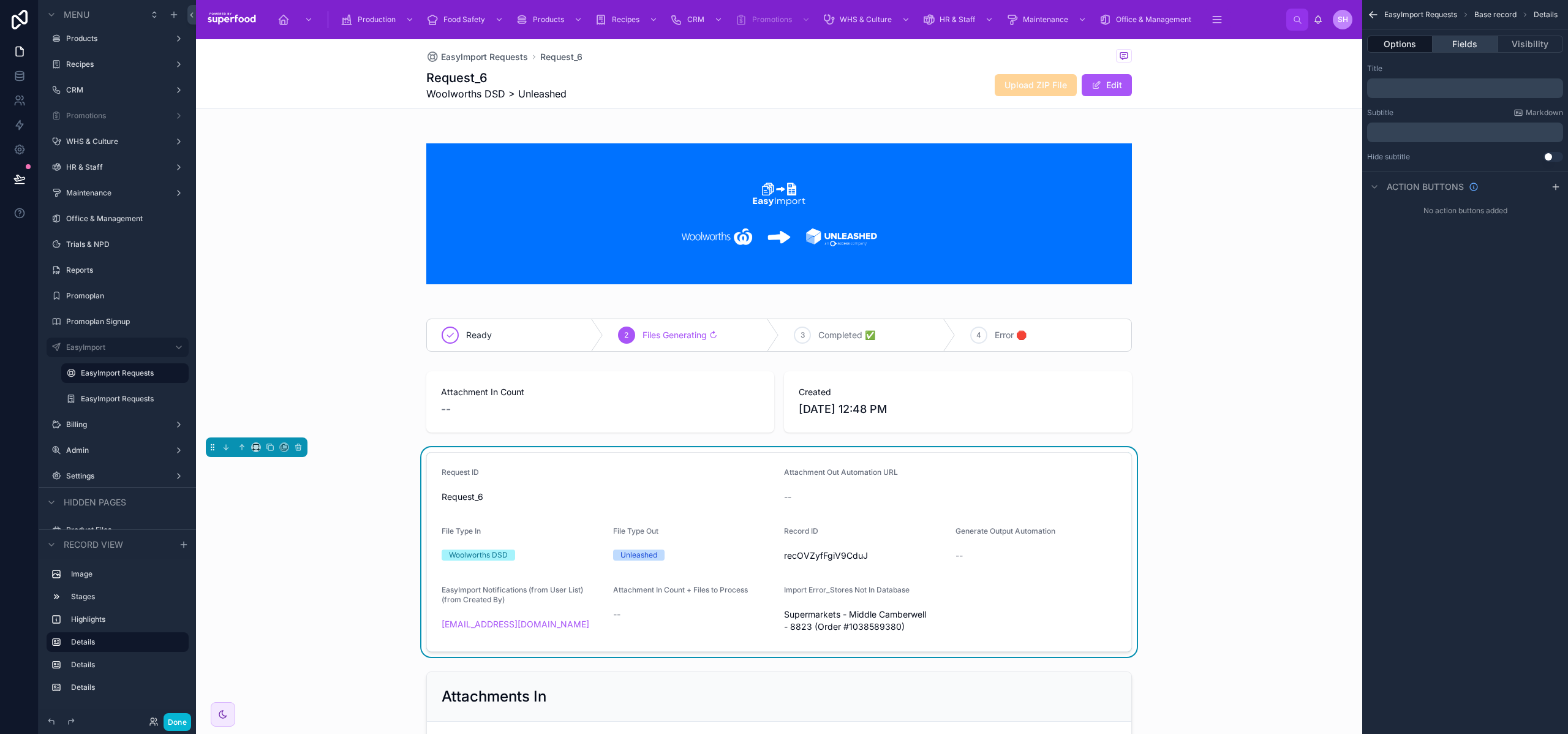
click at [1469, 45] on button "Fields" at bounding box center [1466, 44] width 65 height 17
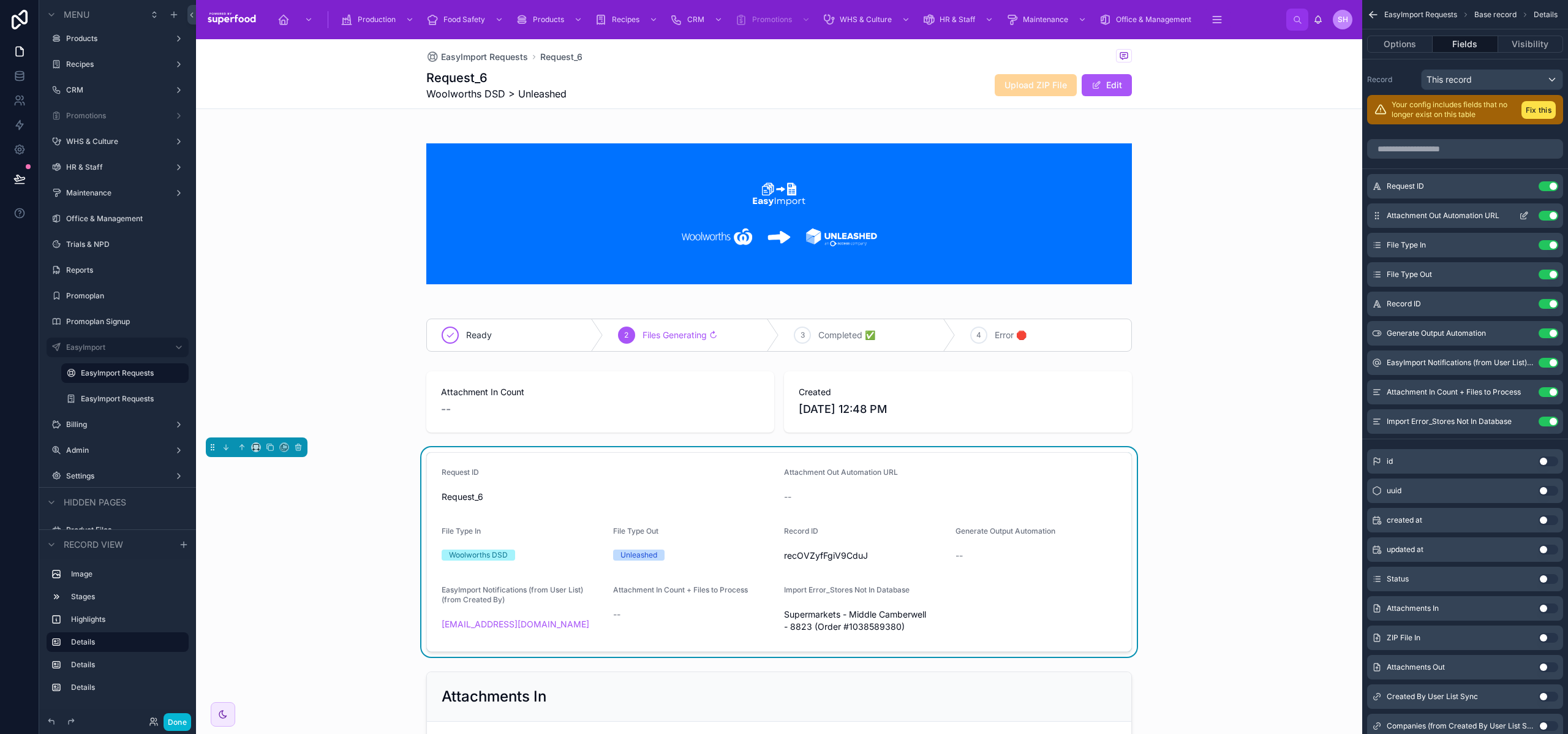
click at [1547, 212] on button "Use setting" at bounding box center [1549, 215] width 19 height 10
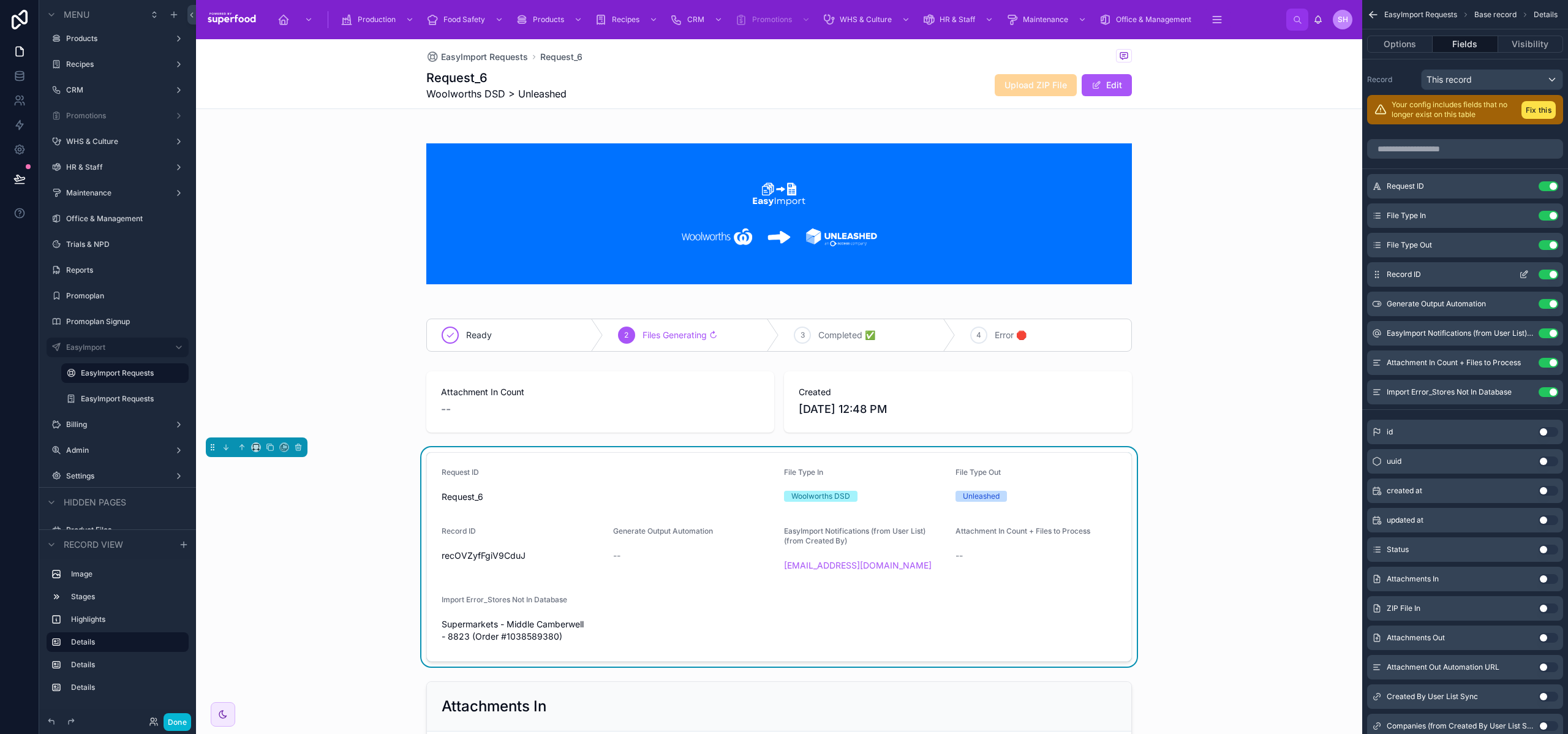
click at [1546, 276] on button "Use setting" at bounding box center [1549, 274] width 19 height 10
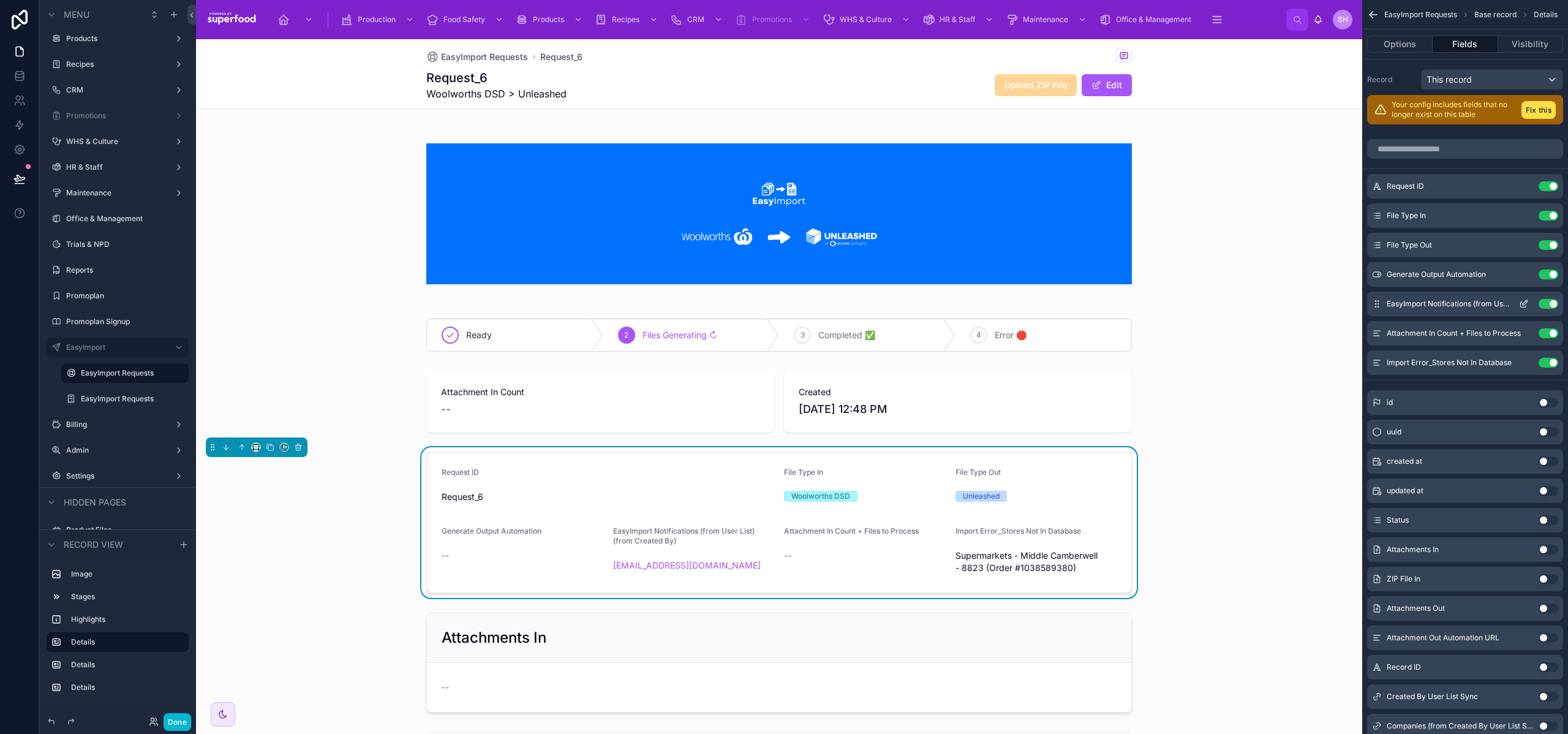
click at [1547, 302] on button "Use setting" at bounding box center [1549, 303] width 19 height 10
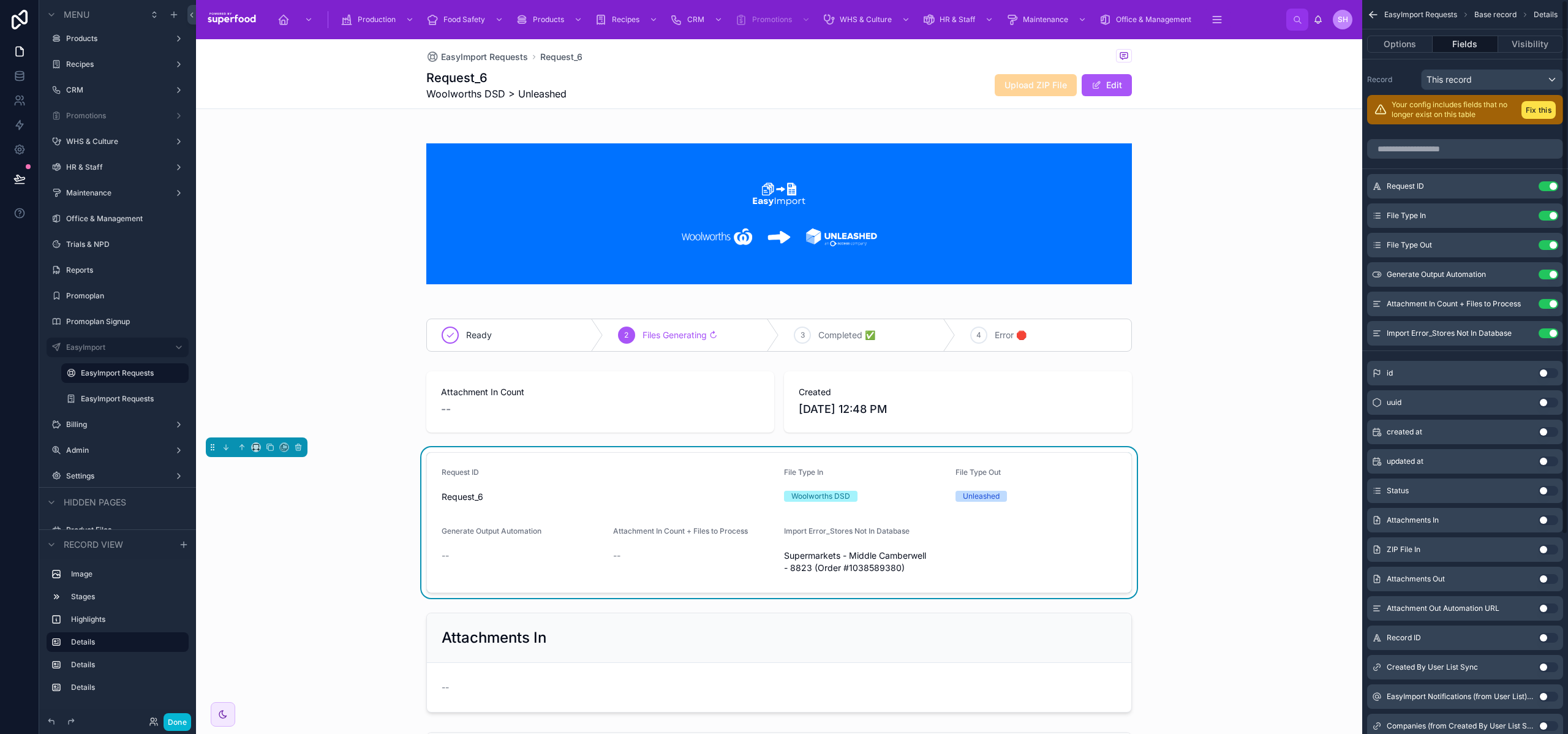
click at [1547, 302] on button "Use setting" at bounding box center [1549, 303] width 19 height 10
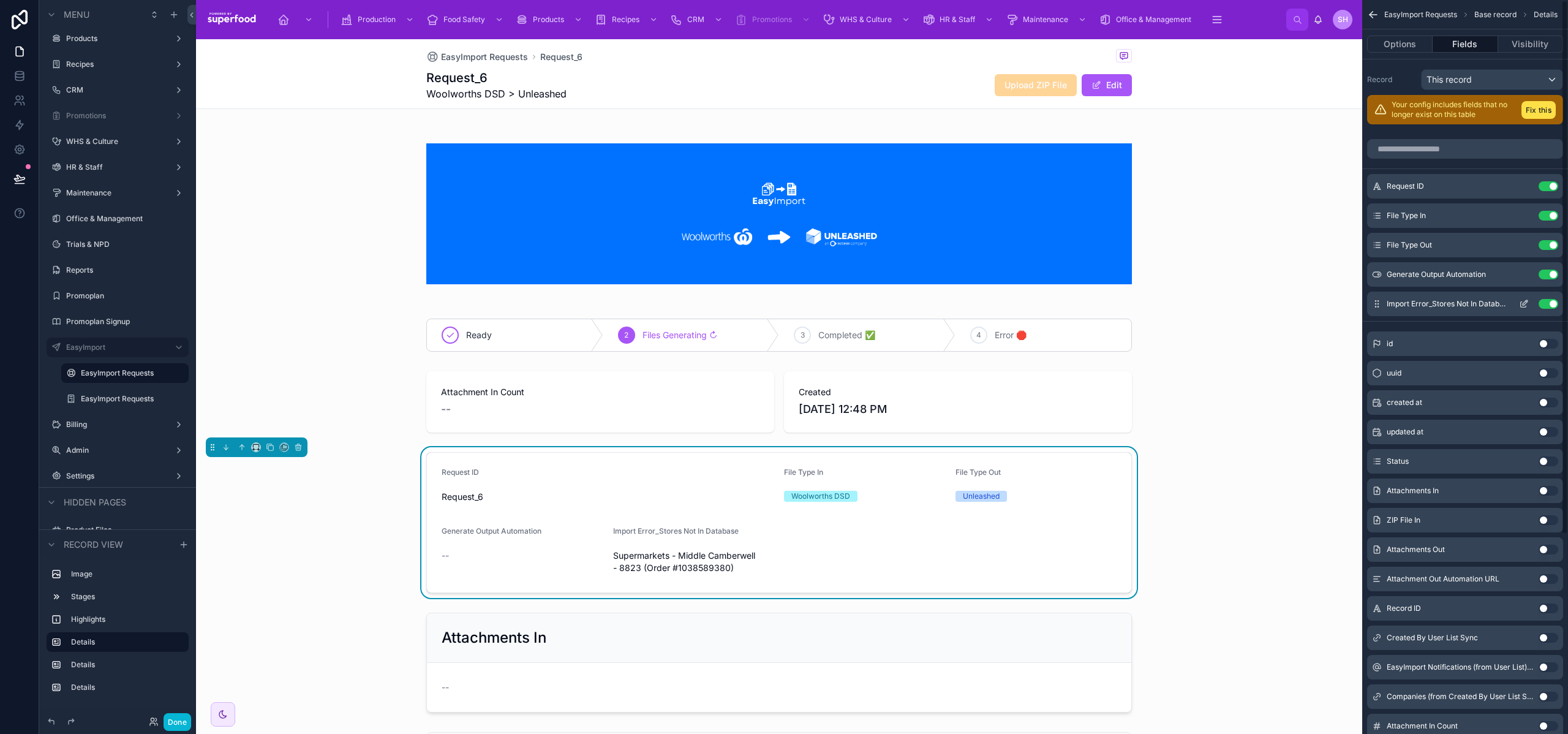
click at [1547, 307] on button "Use setting" at bounding box center [1549, 303] width 19 height 10
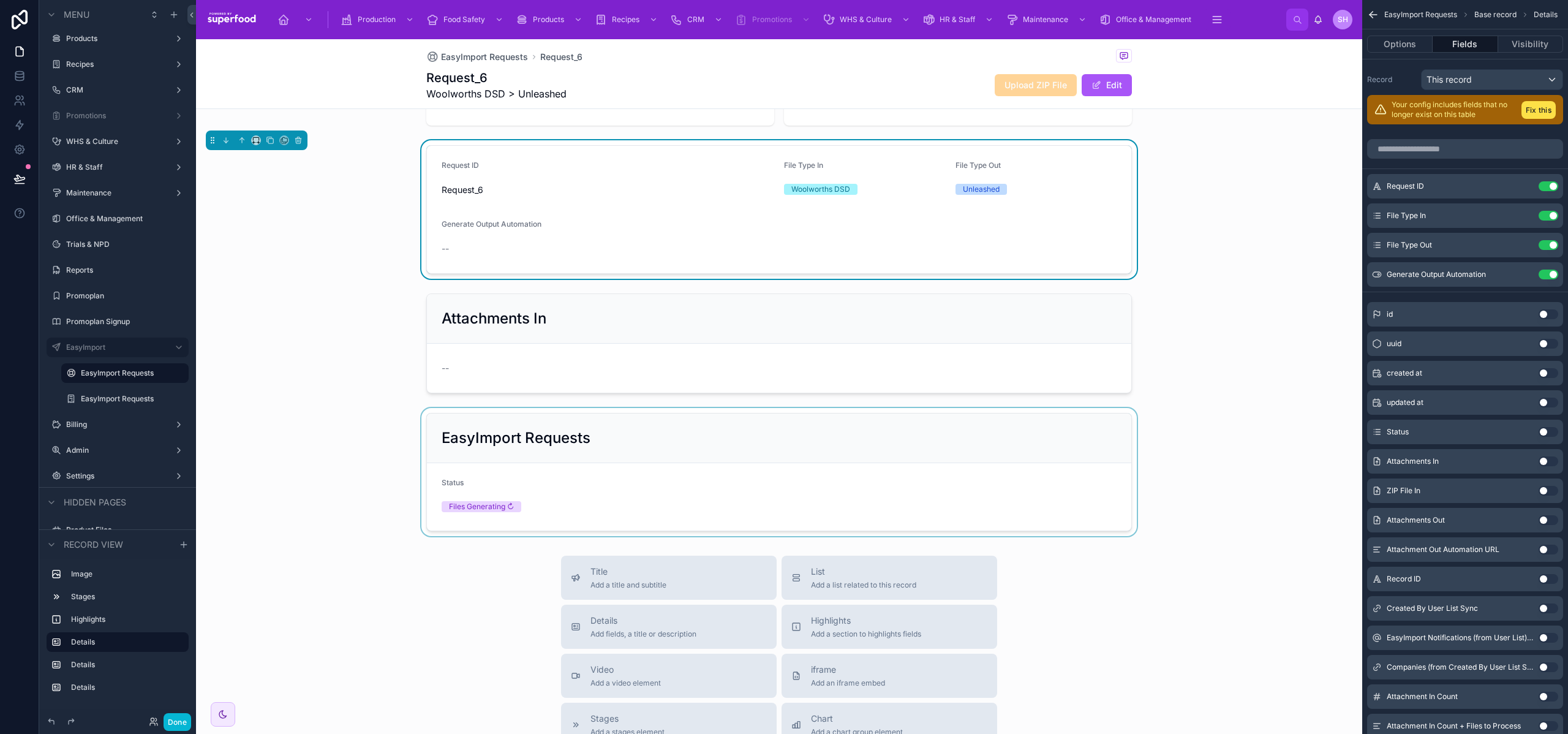
scroll to position [313, 0]
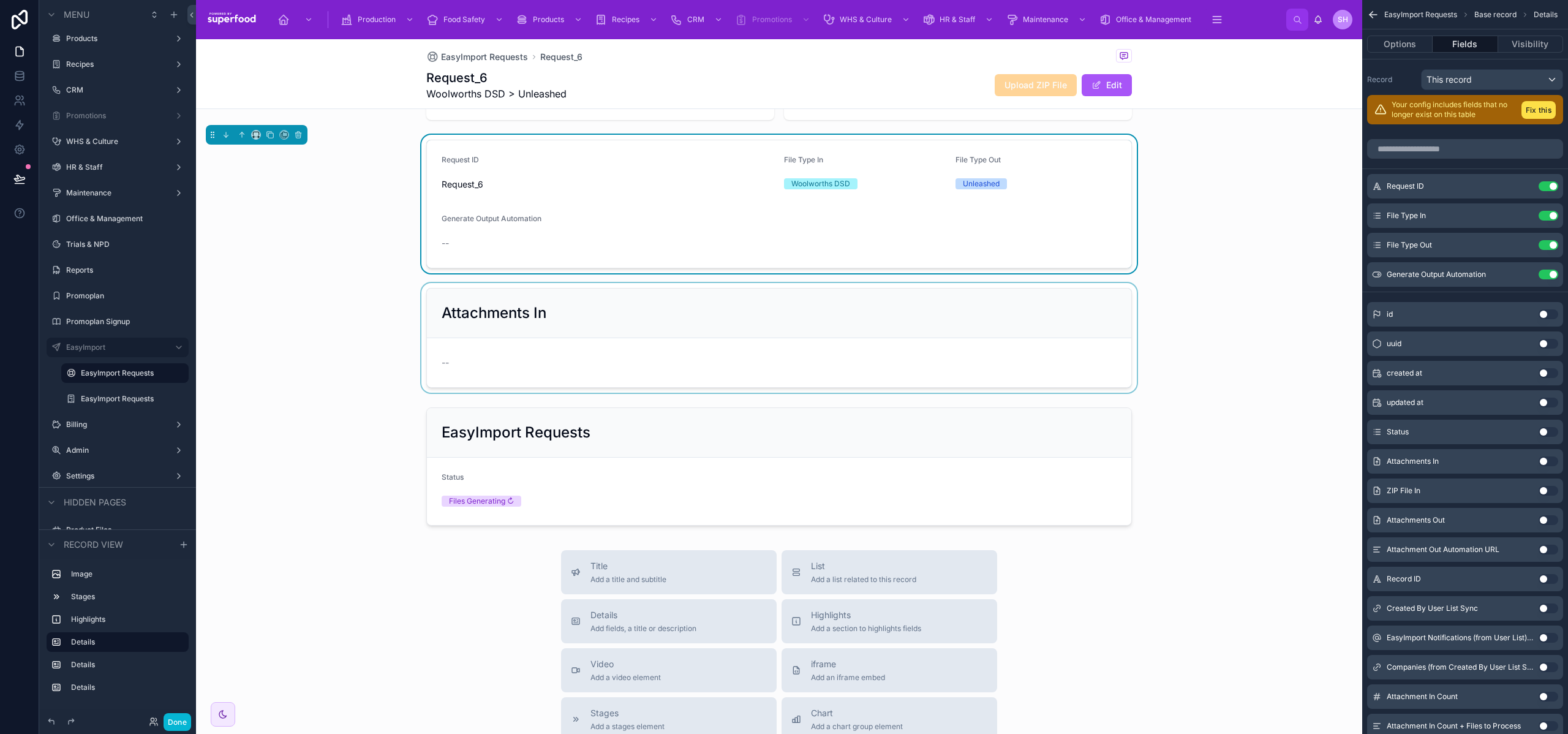
click at [486, 317] on div at bounding box center [780, 338] width 1166 height 110
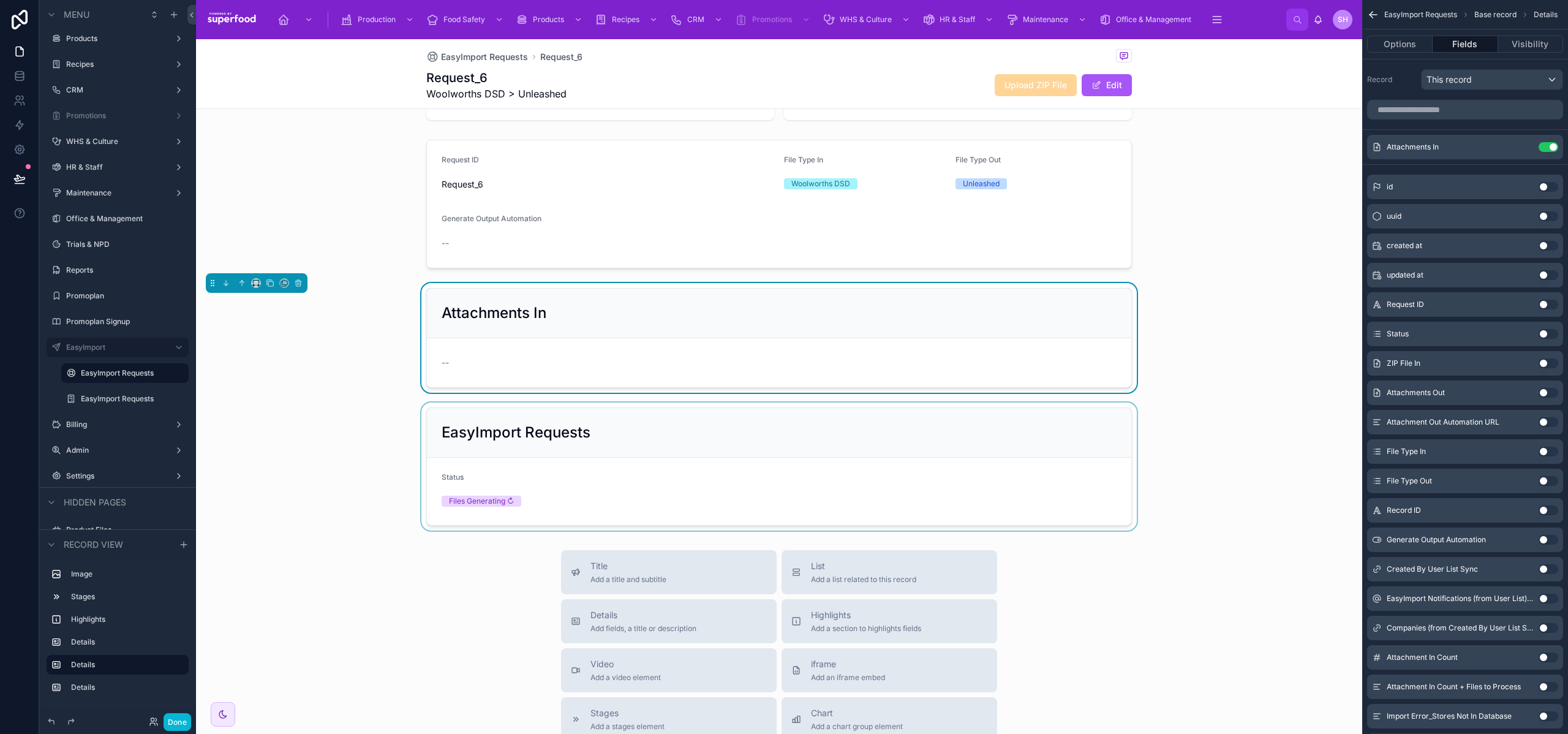
click at [622, 430] on div at bounding box center [780, 466] width 1166 height 128
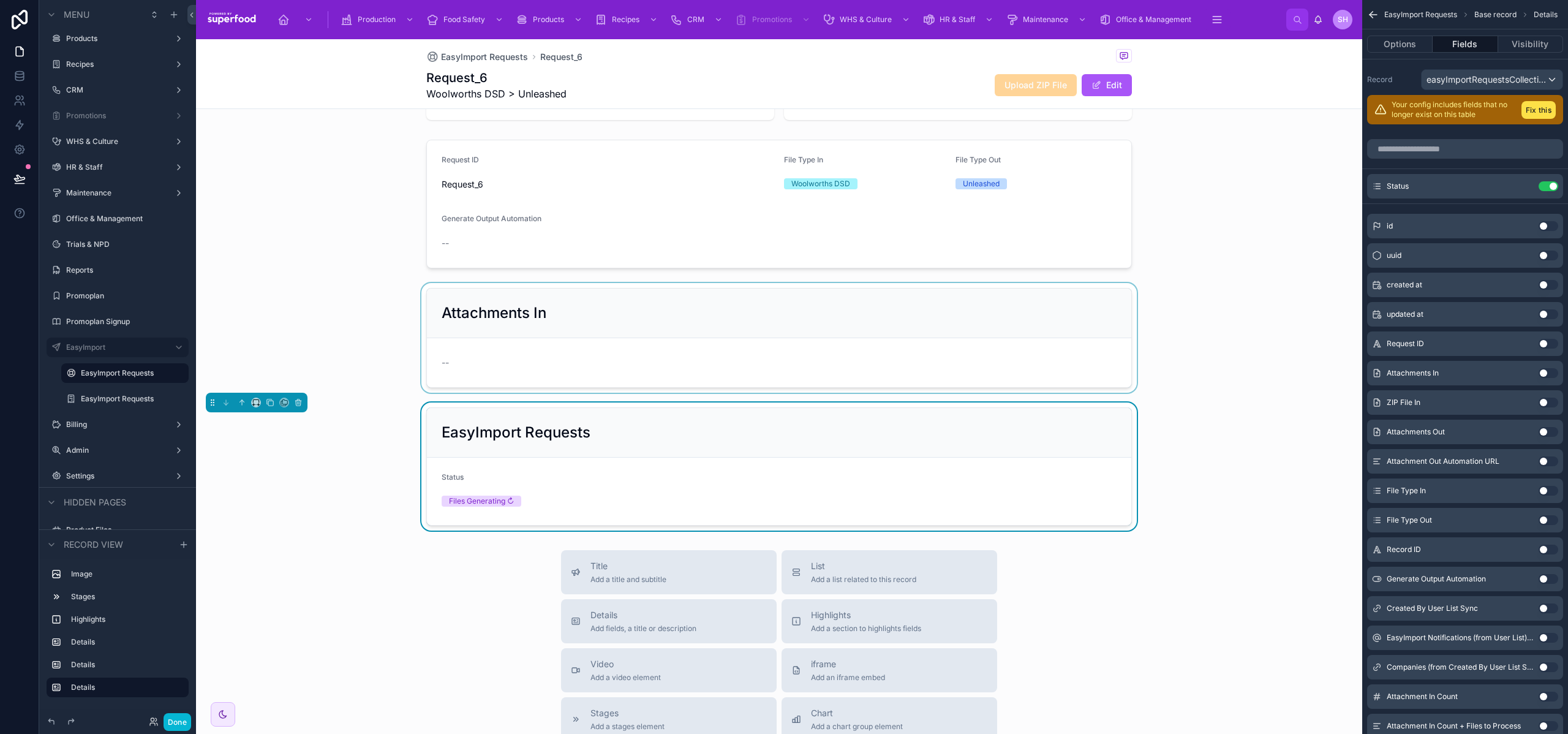
click at [597, 334] on div at bounding box center [780, 338] width 1166 height 110
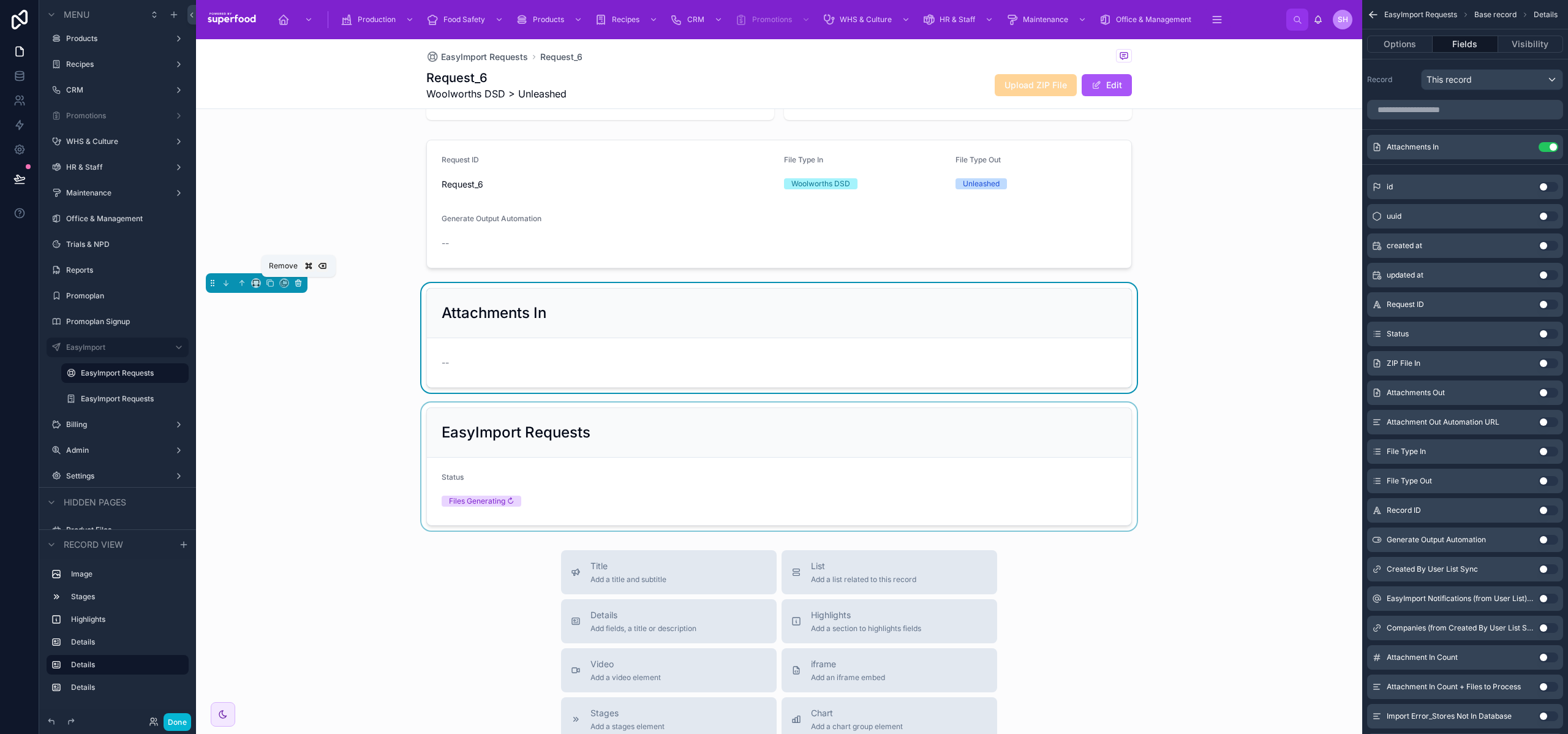
click at [296, 284] on icon at bounding box center [299, 283] width 9 height 9
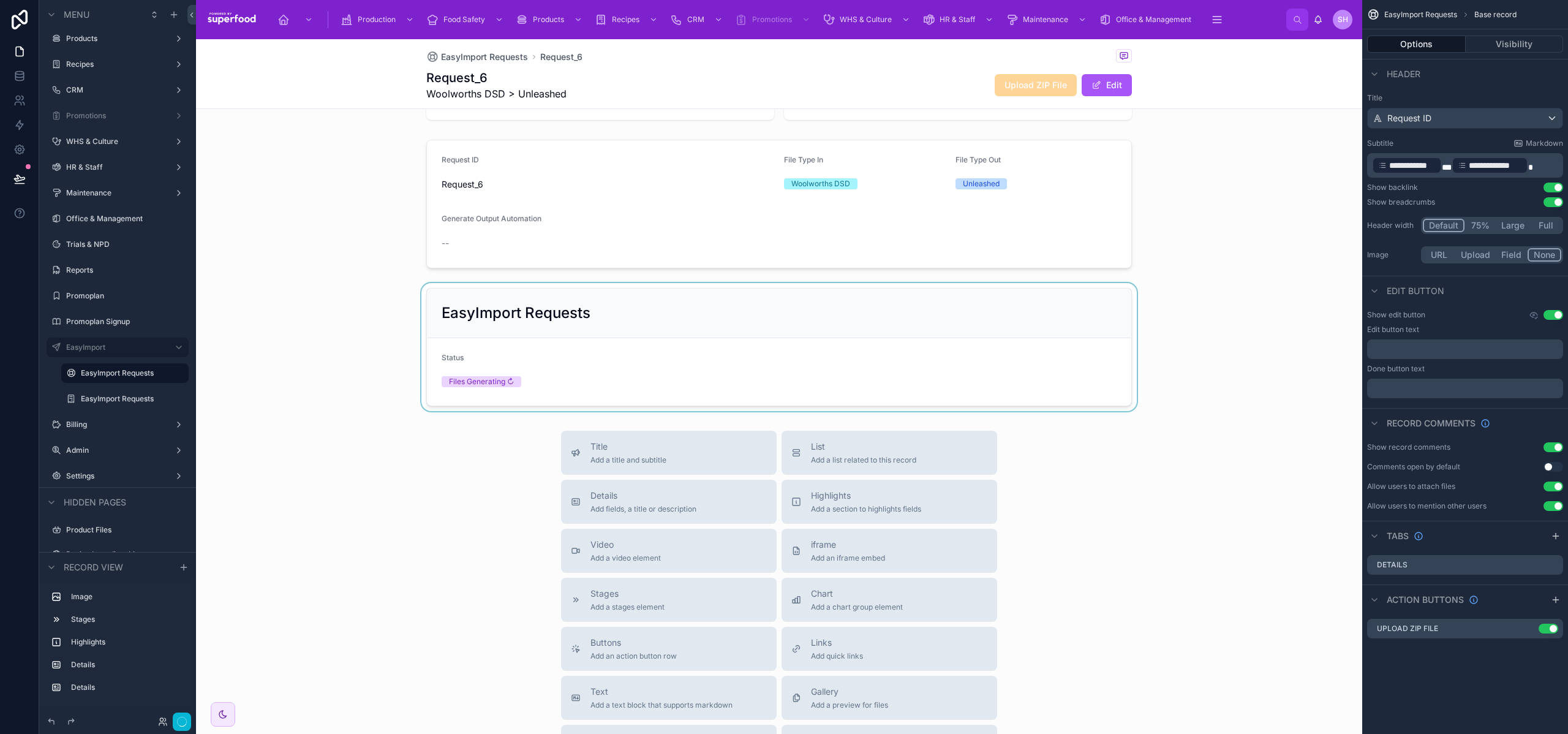
click at [508, 318] on div at bounding box center [780, 347] width 1166 height 128
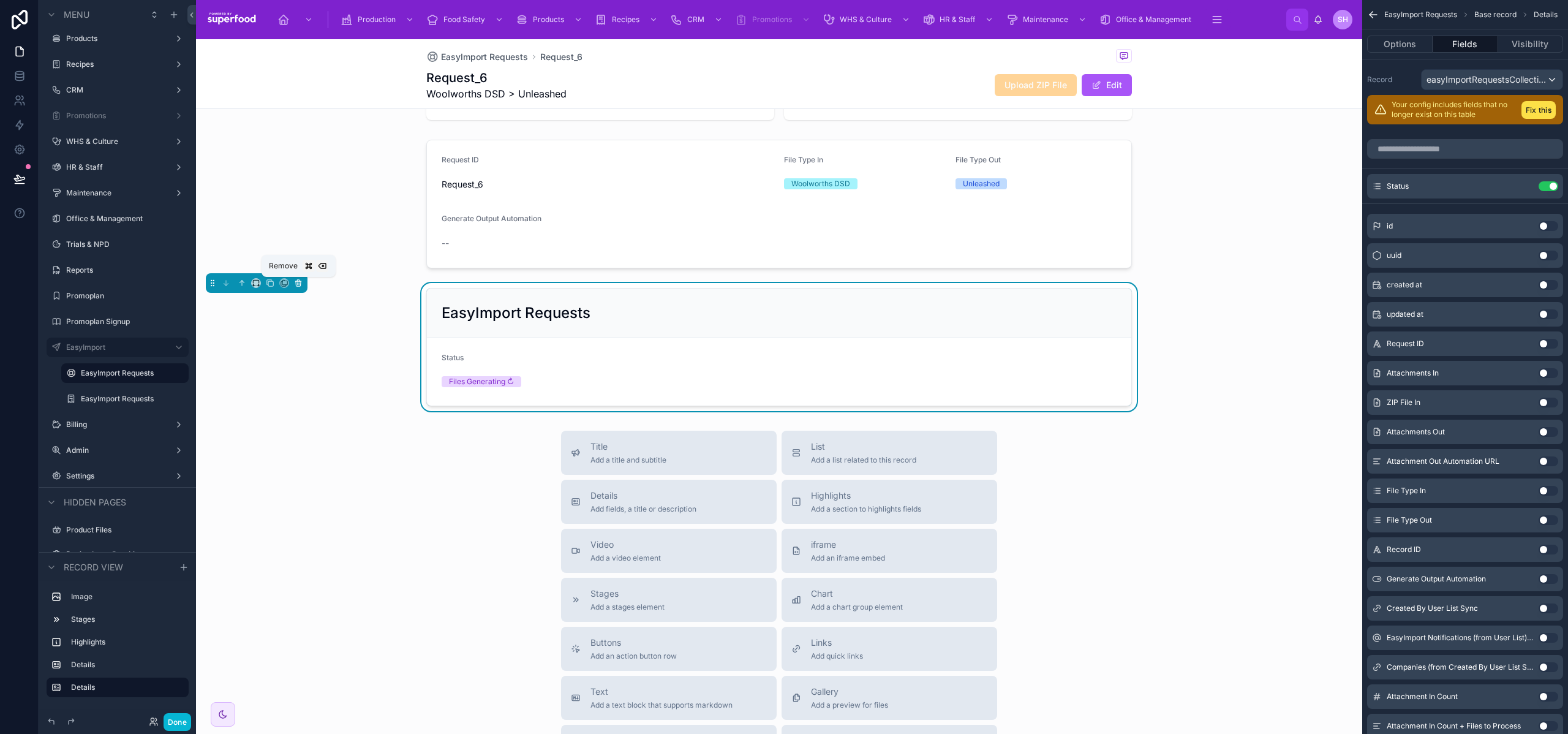
click at [295, 286] on icon at bounding box center [299, 283] width 9 height 9
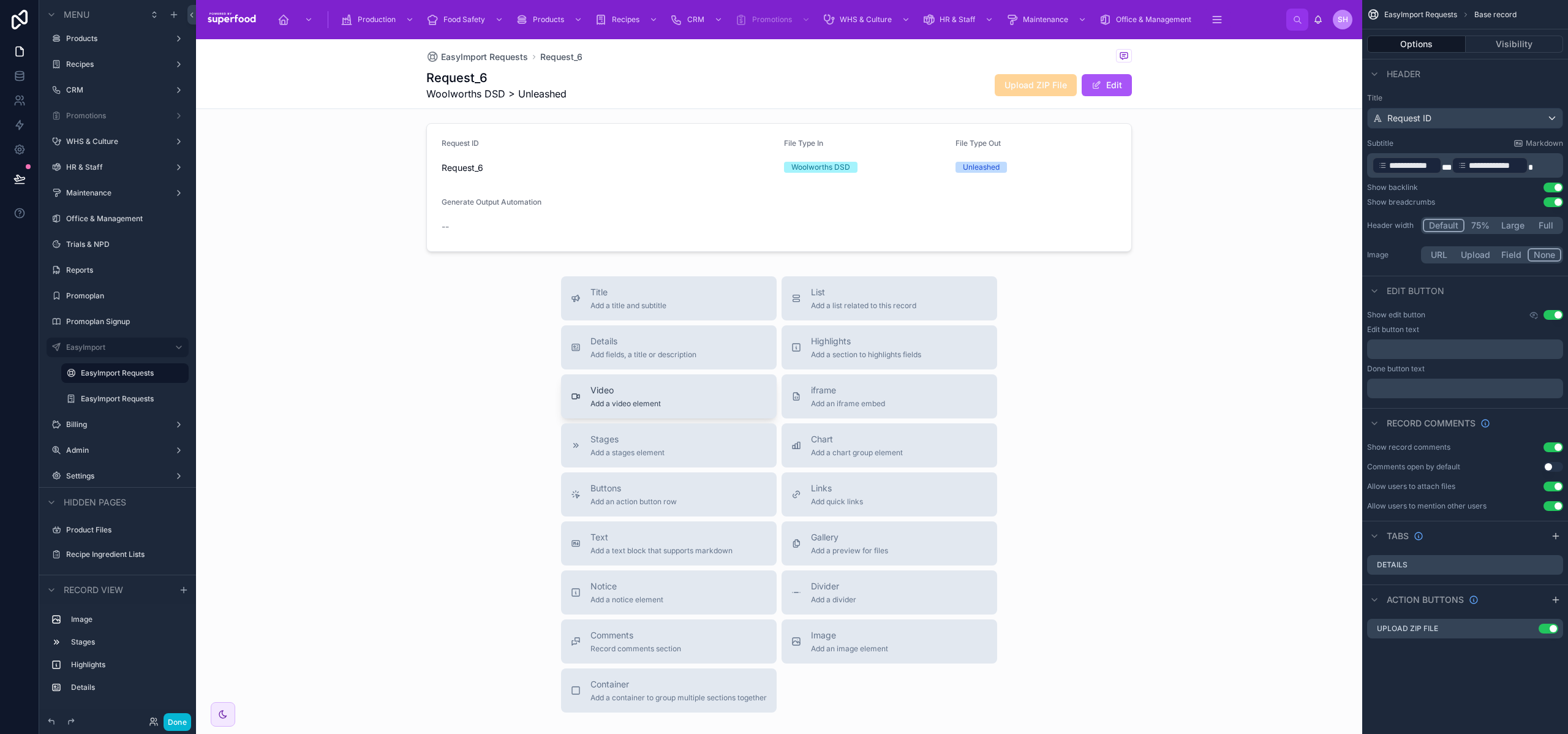
scroll to position [369, 0]
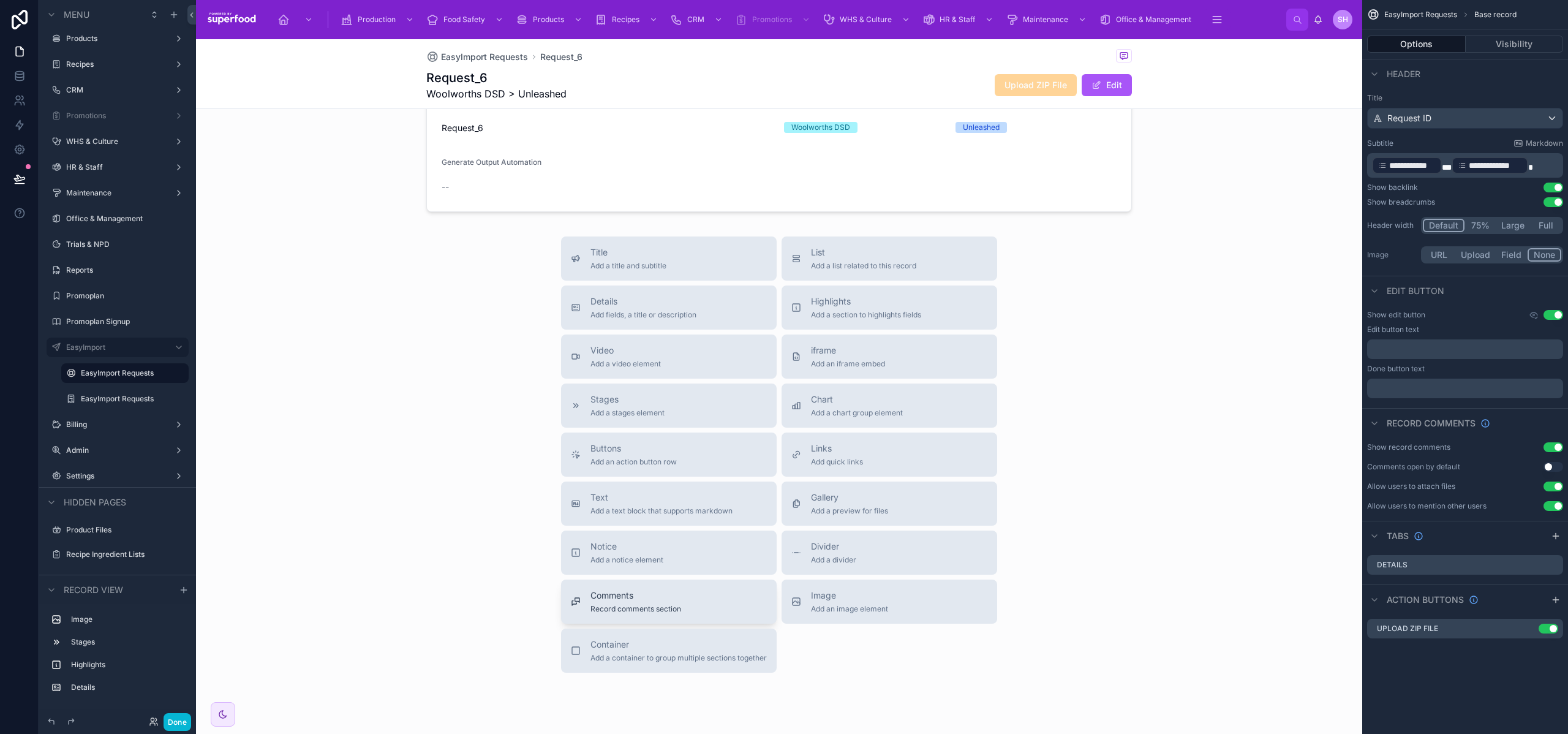
click at [651, 605] on span "Record comments section" at bounding box center [636, 609] width 90 height 10
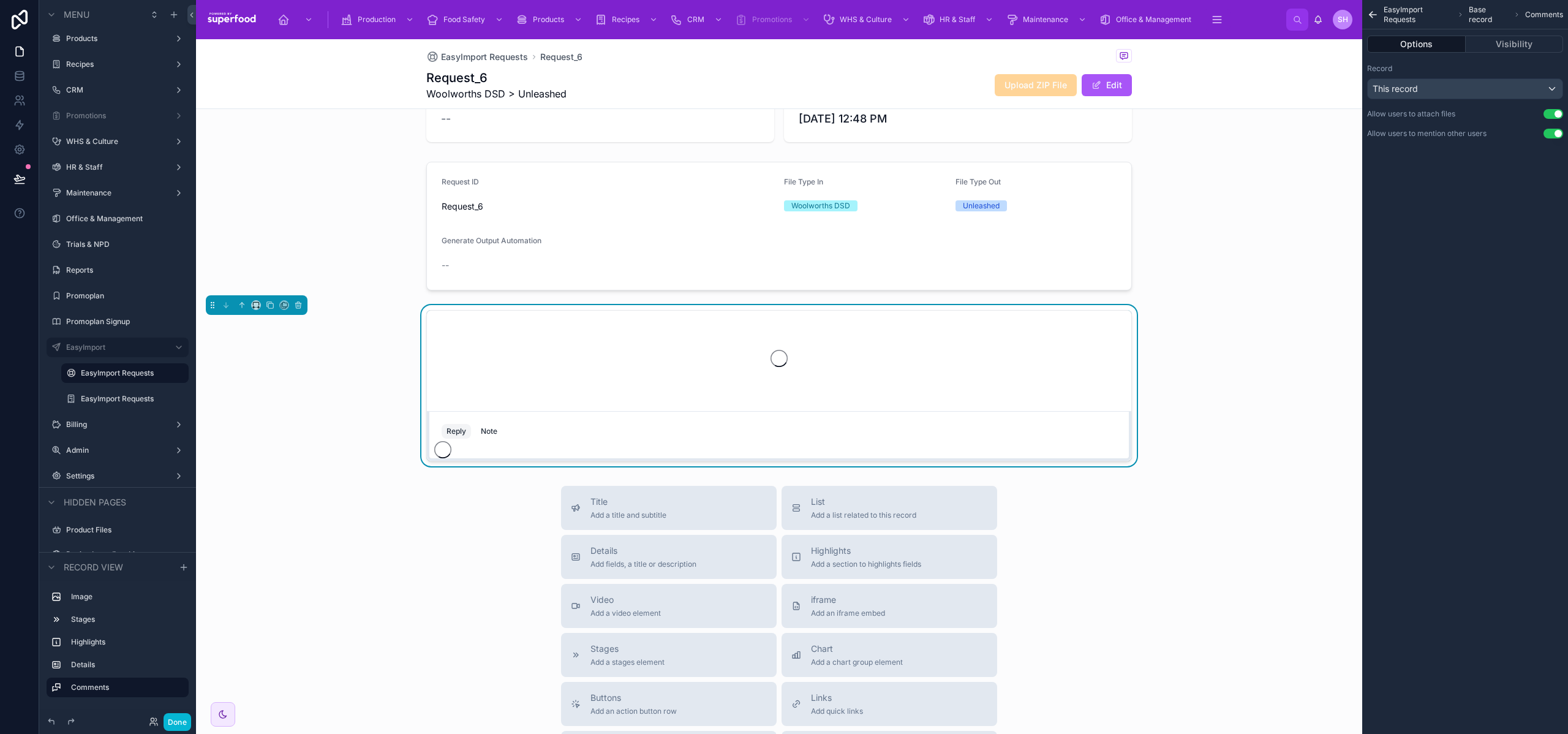
scroll to position [290, 0]
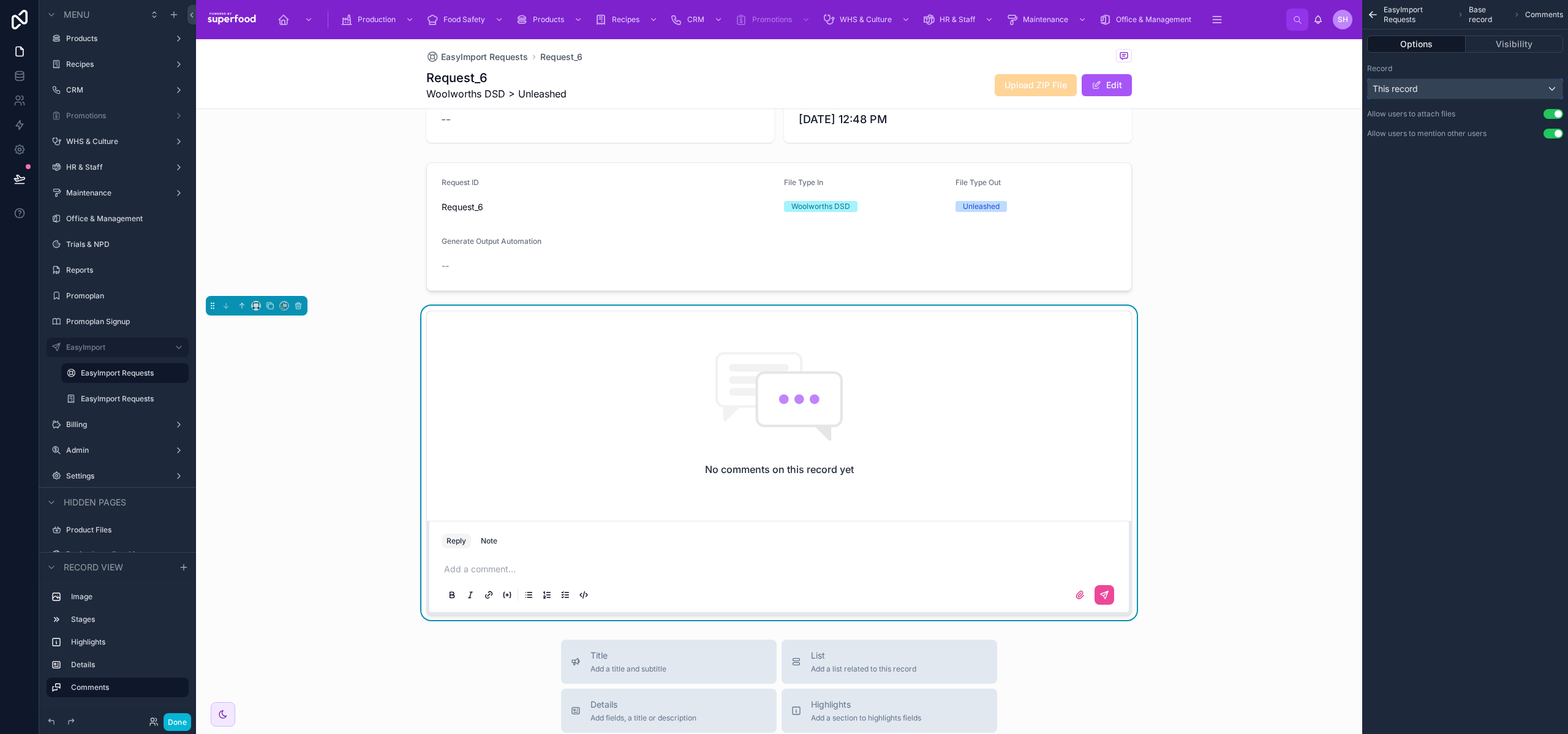
click at [1464, 92] on div "This record" at bounding box center [1465, 89] width 195 height 19
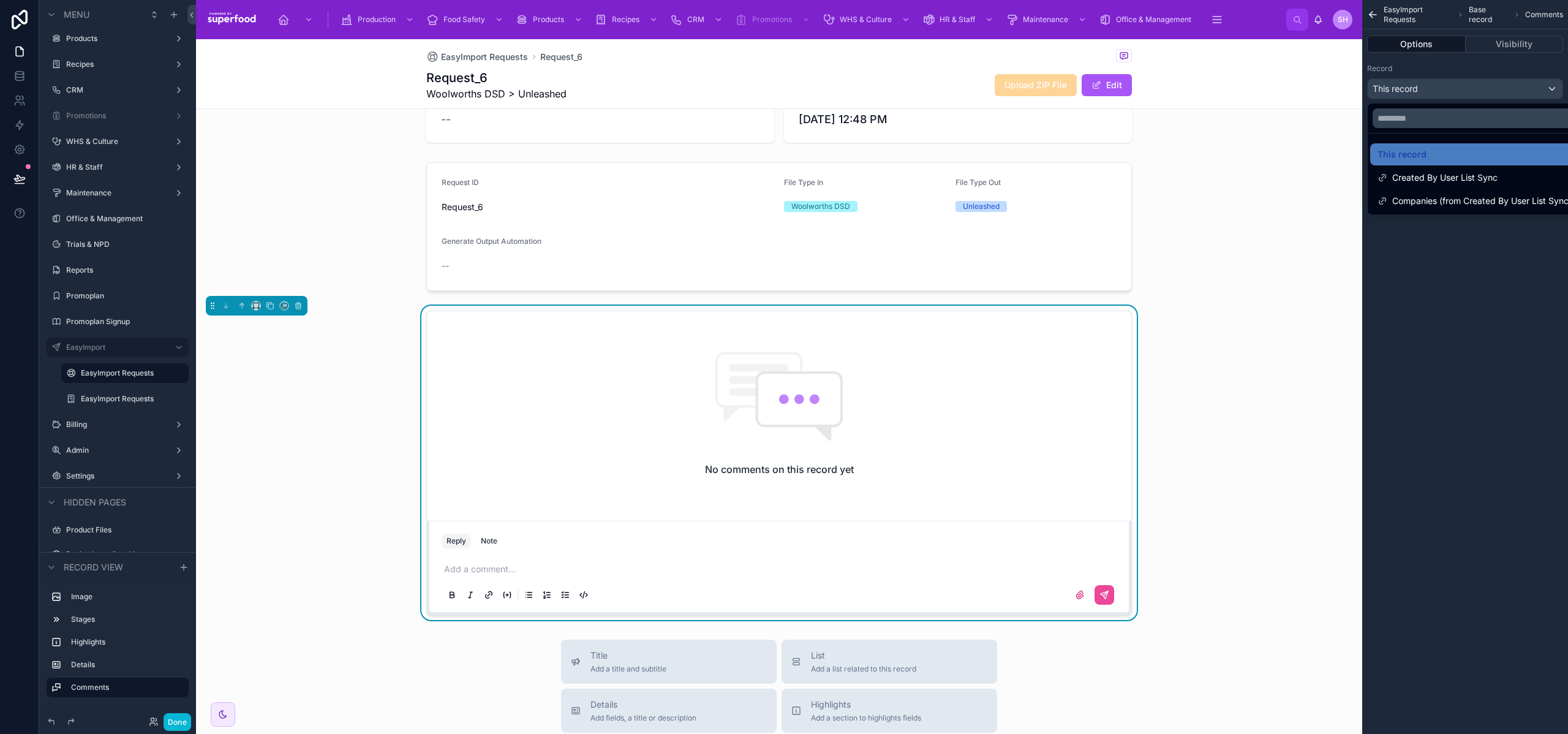
click at [1466, 90] on div "scrollable content" at bounding box center [784, 367] width 1568 height 734
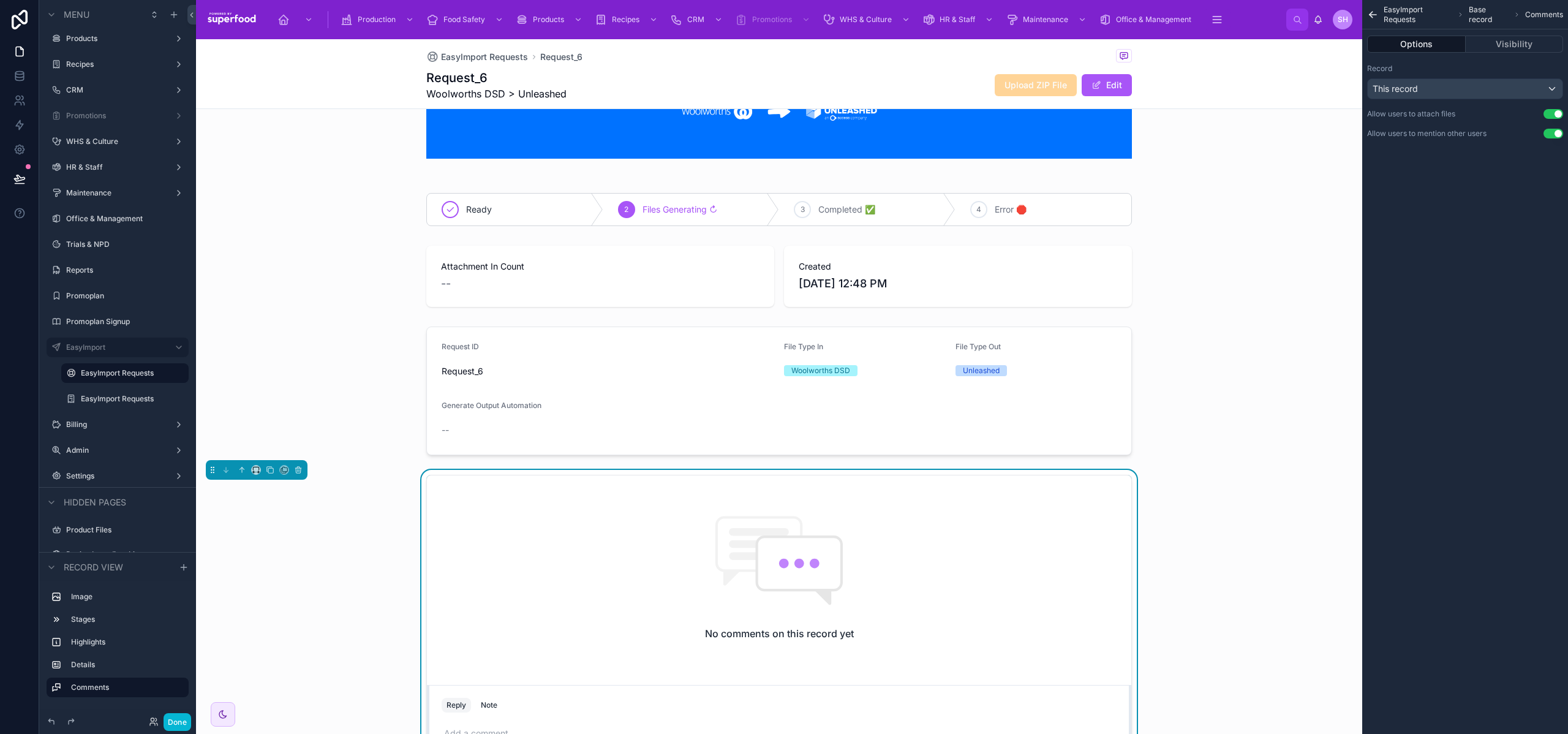
scroll to position [233, 0]
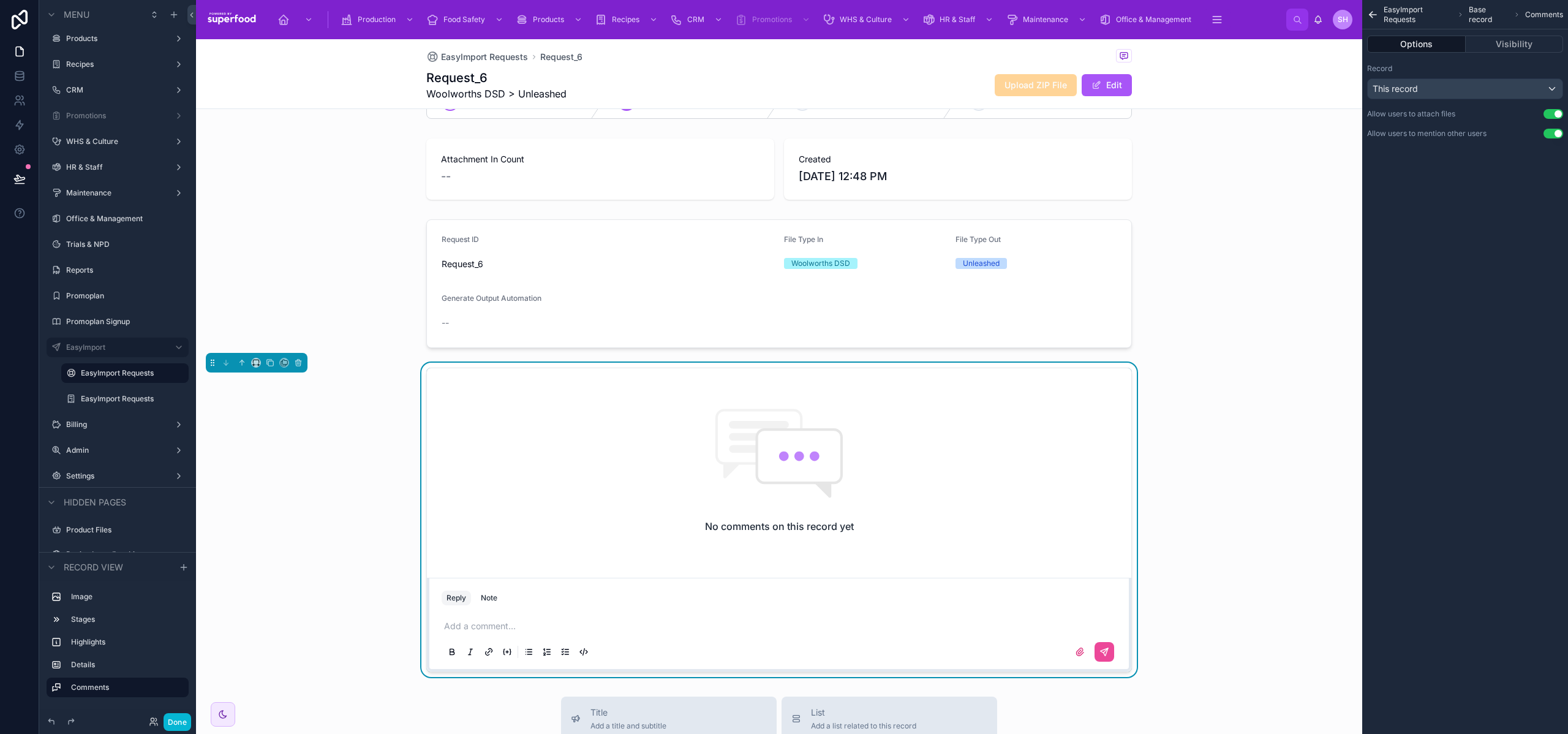
click at [316, 453] on div "No comments on this record yet Reply Note Add a comment..." at bounding box center [780, 520] width 1166 height 314
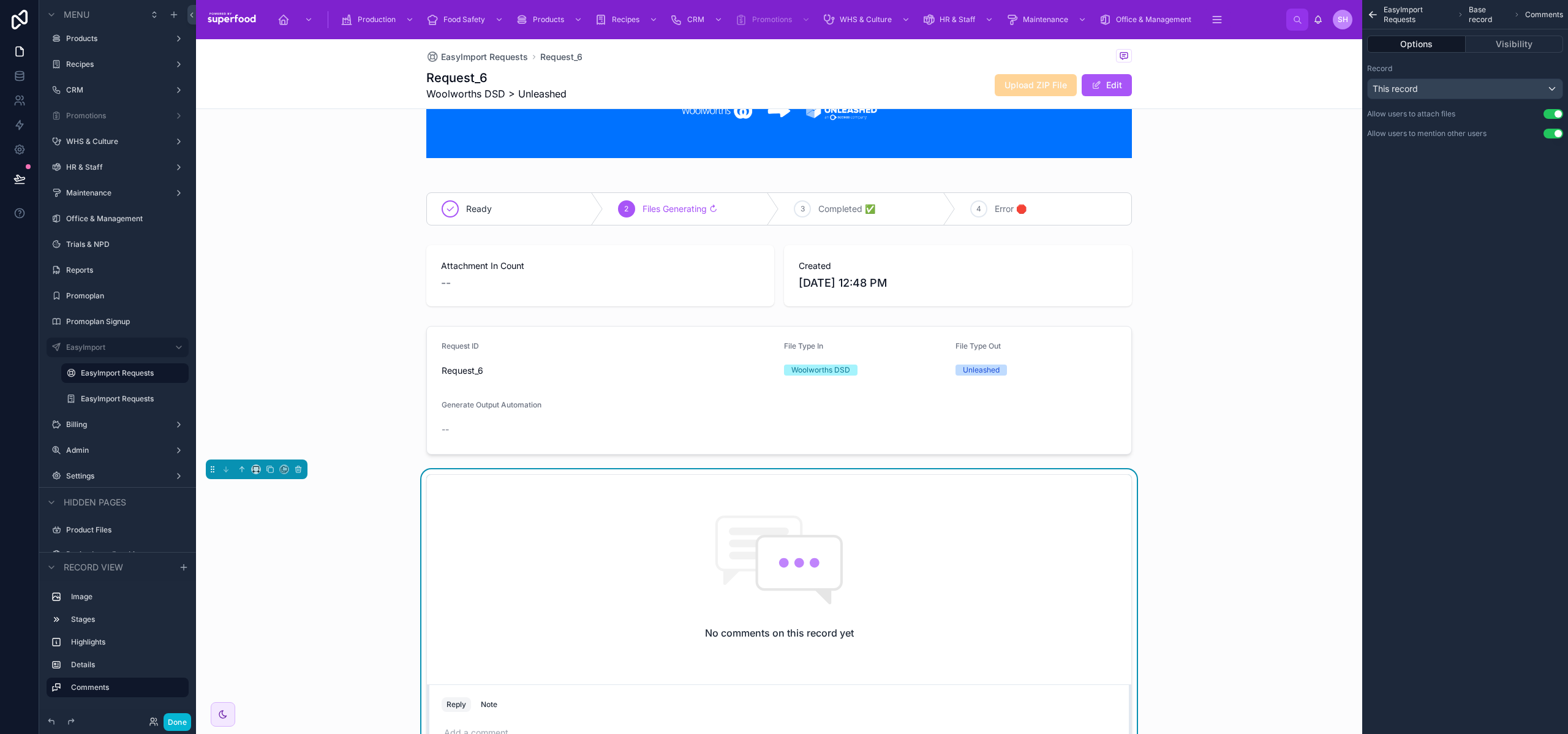
scroll to position [106, 0]
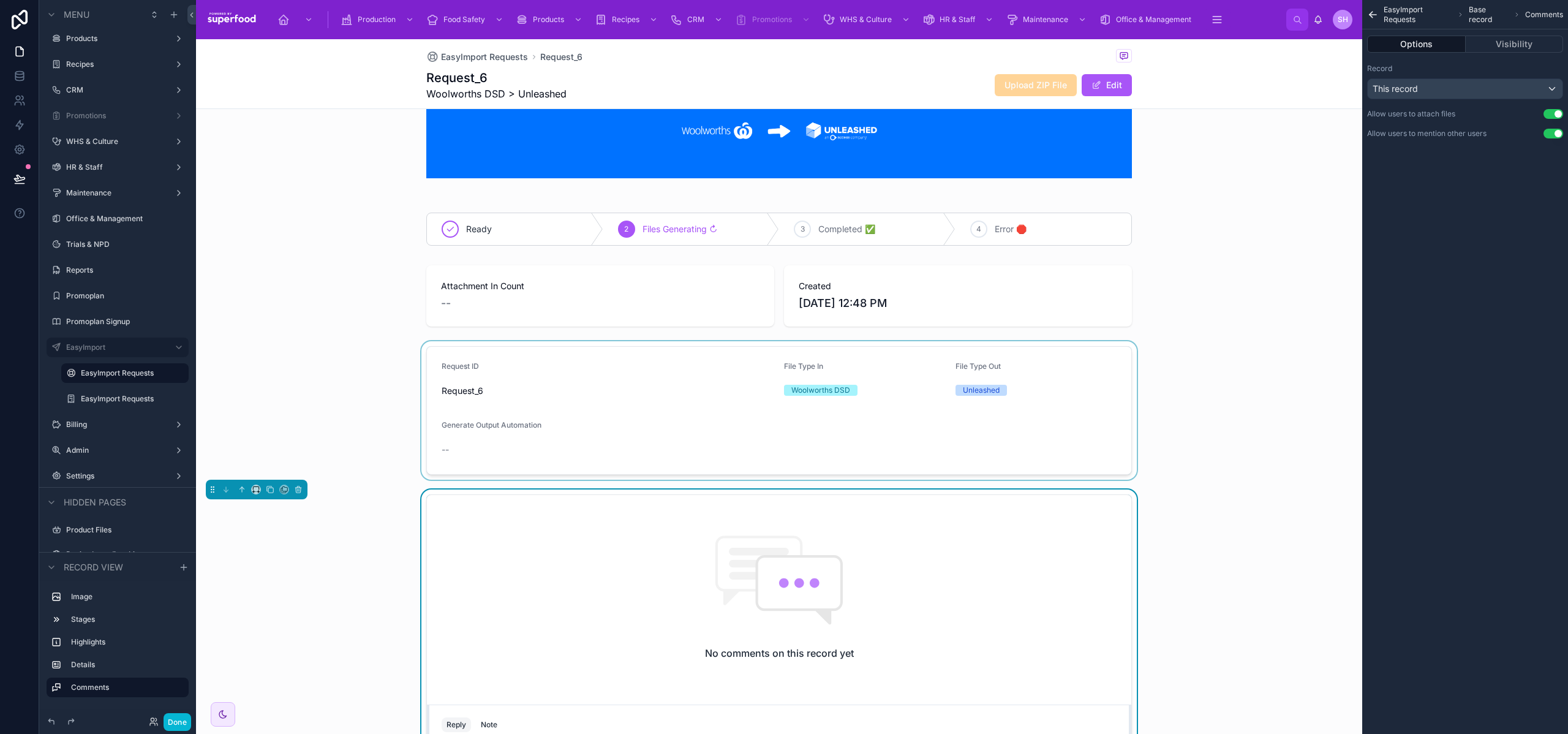
click at [574, 404] on div at bounding box center [780, 410] width 1166 height 139
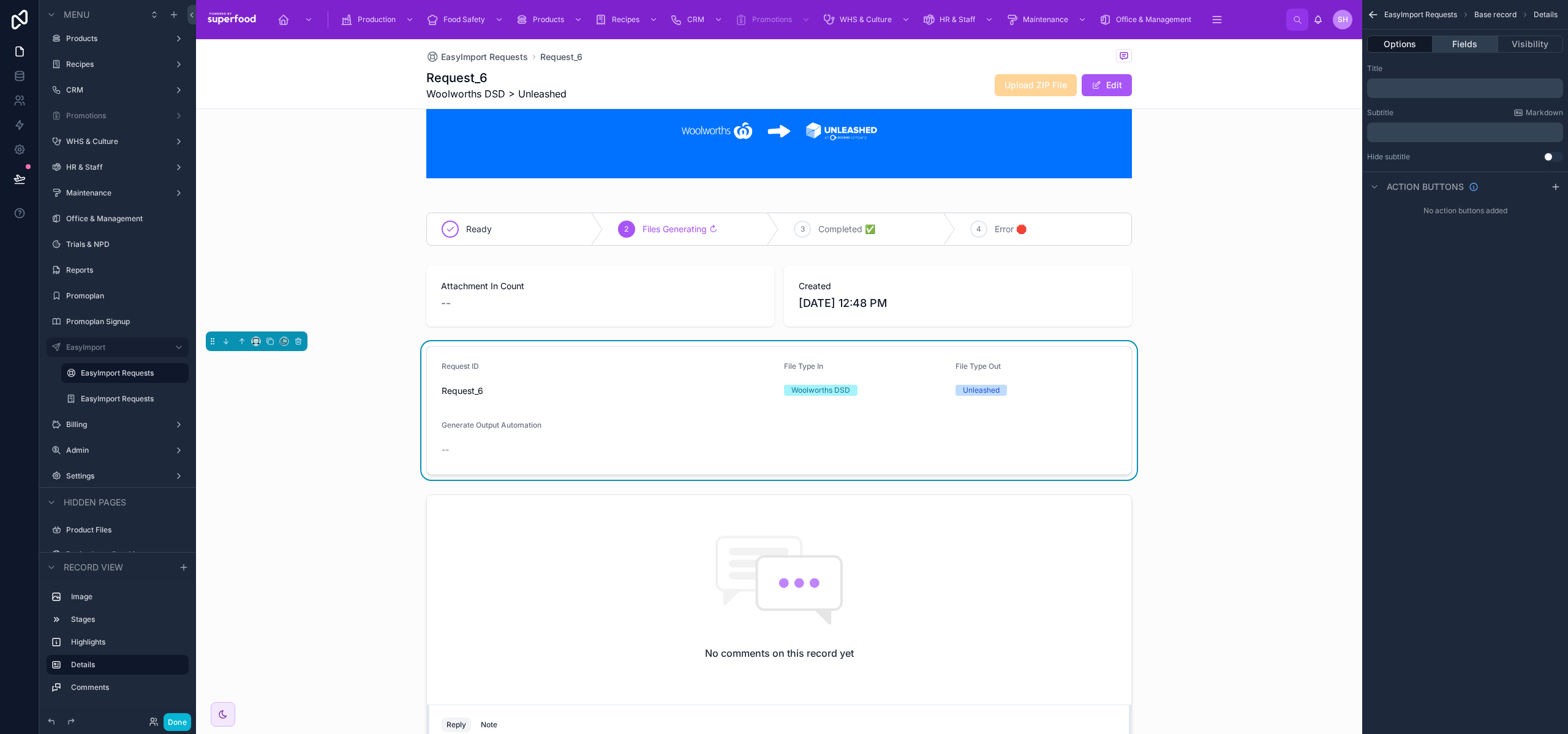
click at [1476, 37] on button "Fields" at bounding box center [1466, 44] width 65 height 17
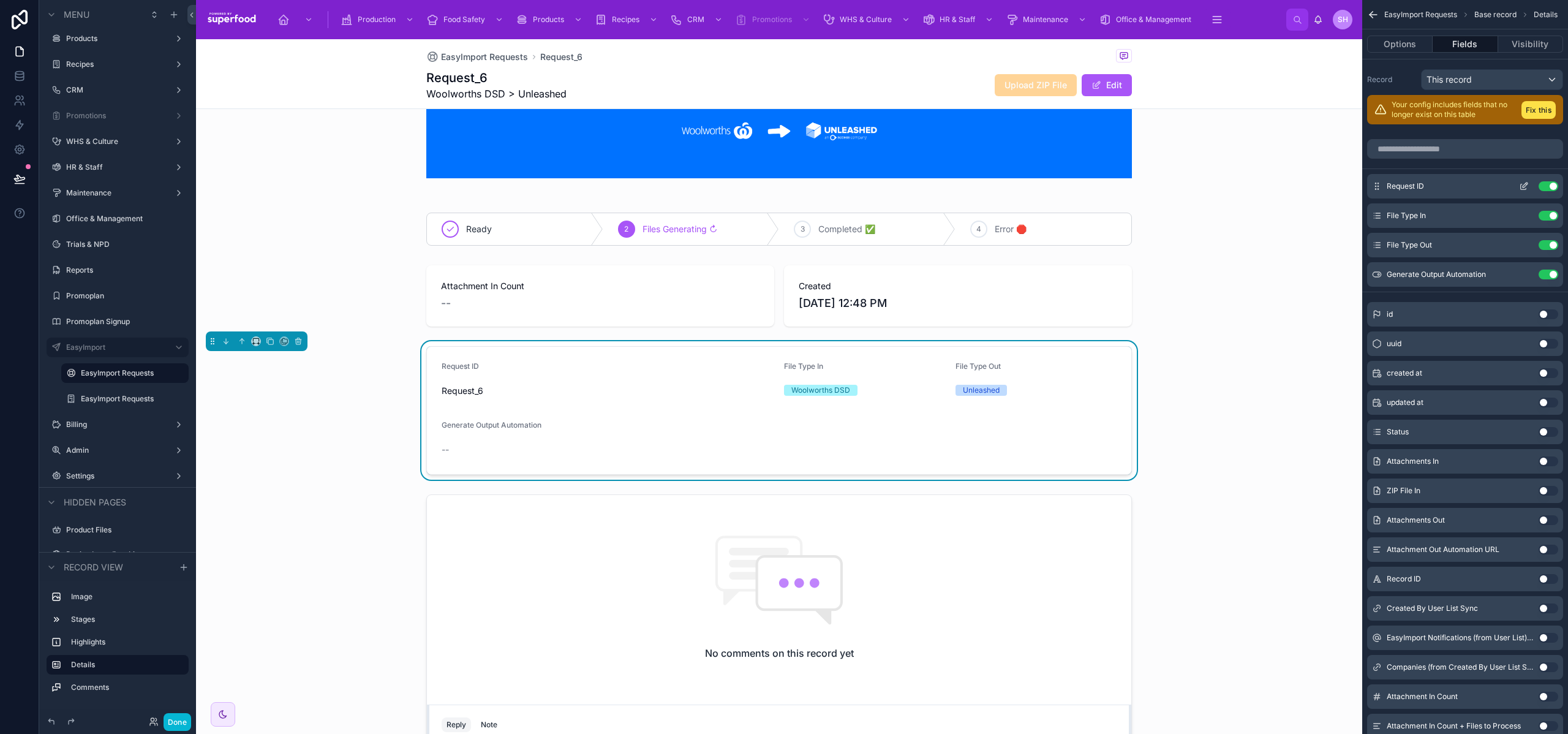
click at [1518, 186] on button "scrollable content" at bounding box center [1524, 186] width 19 height 10
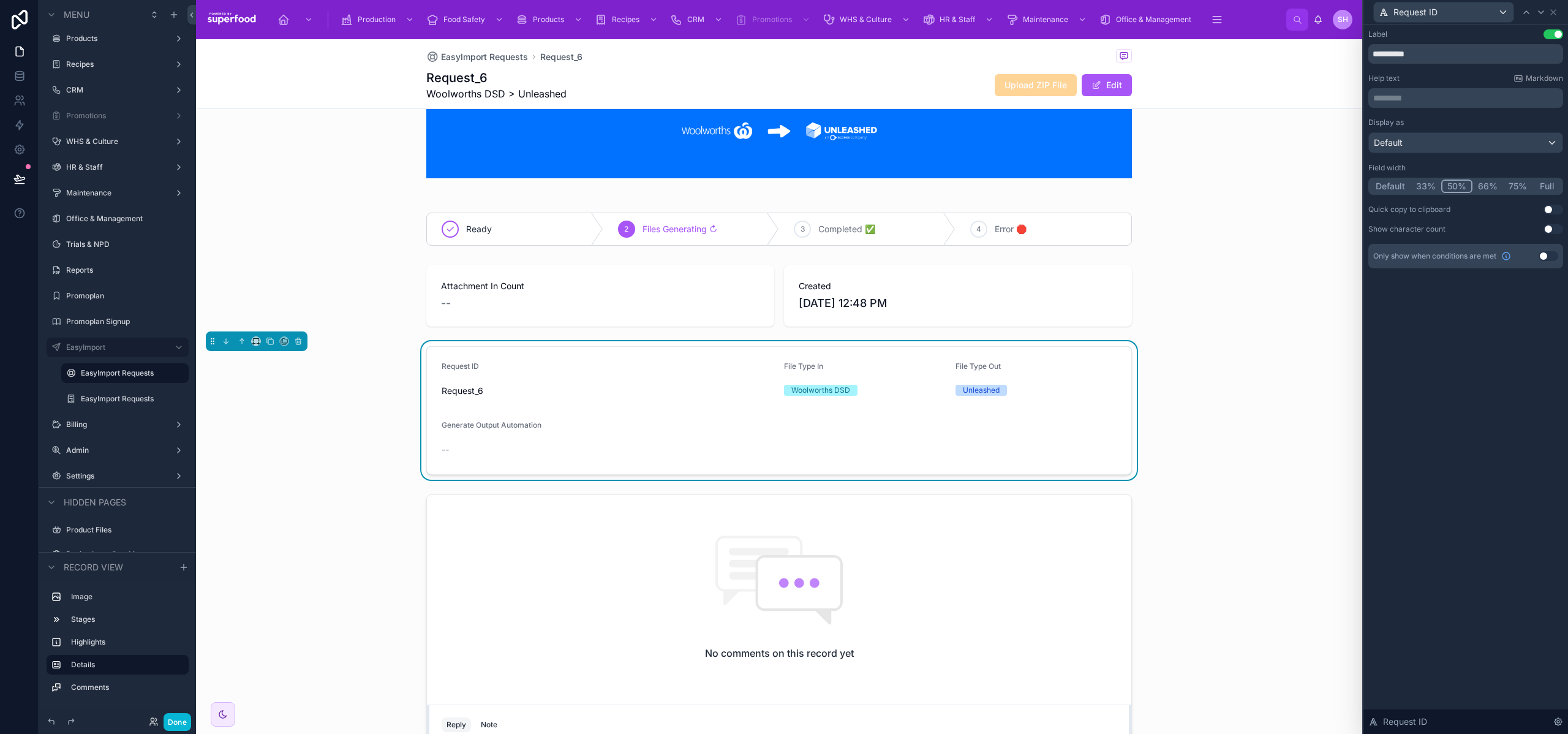
click at [1398, 182] on button "Default" at bounding box center [1390, 186] width 41 height 13
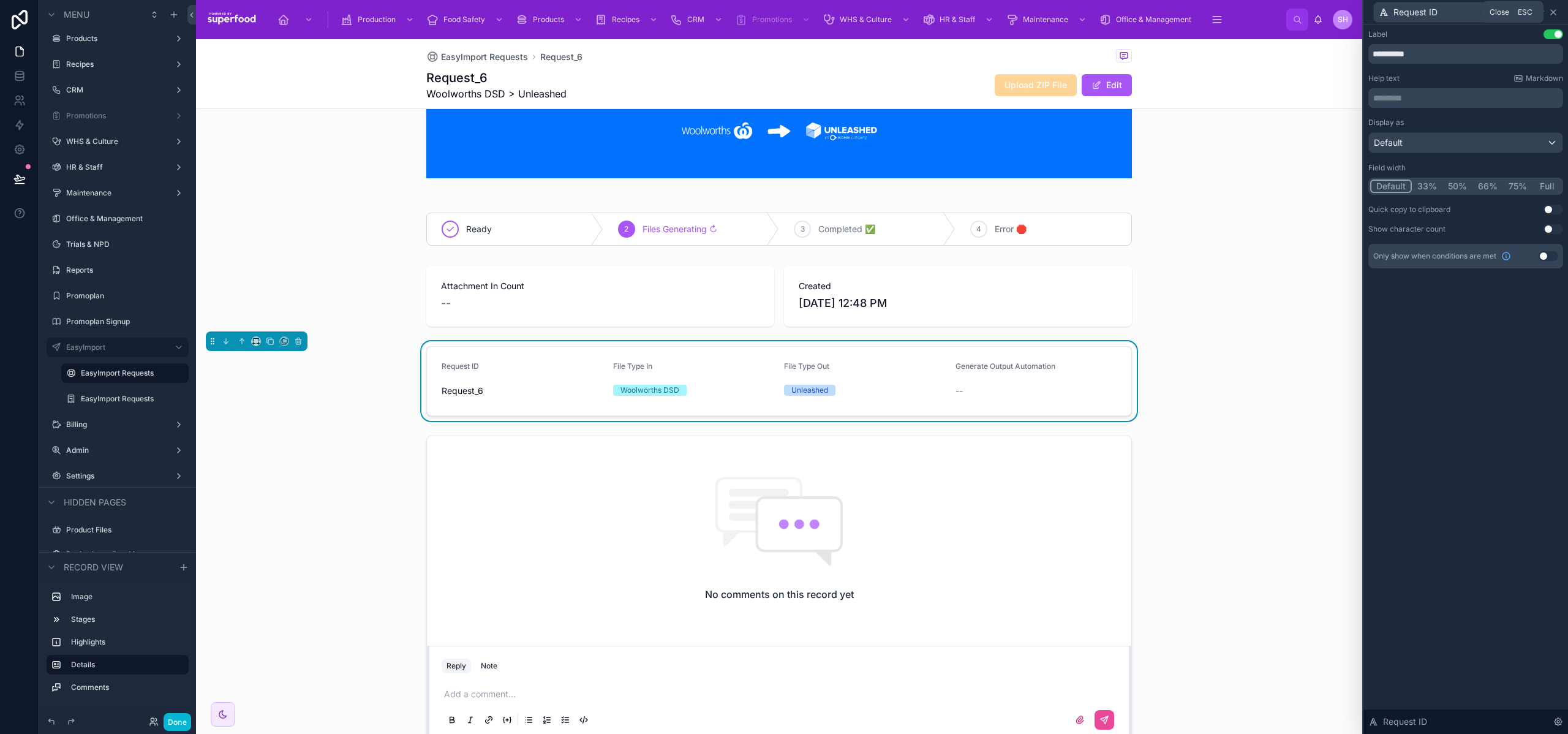
click at [1553, 10] on icon at bounding box center [1553, 12] width 10 height 10
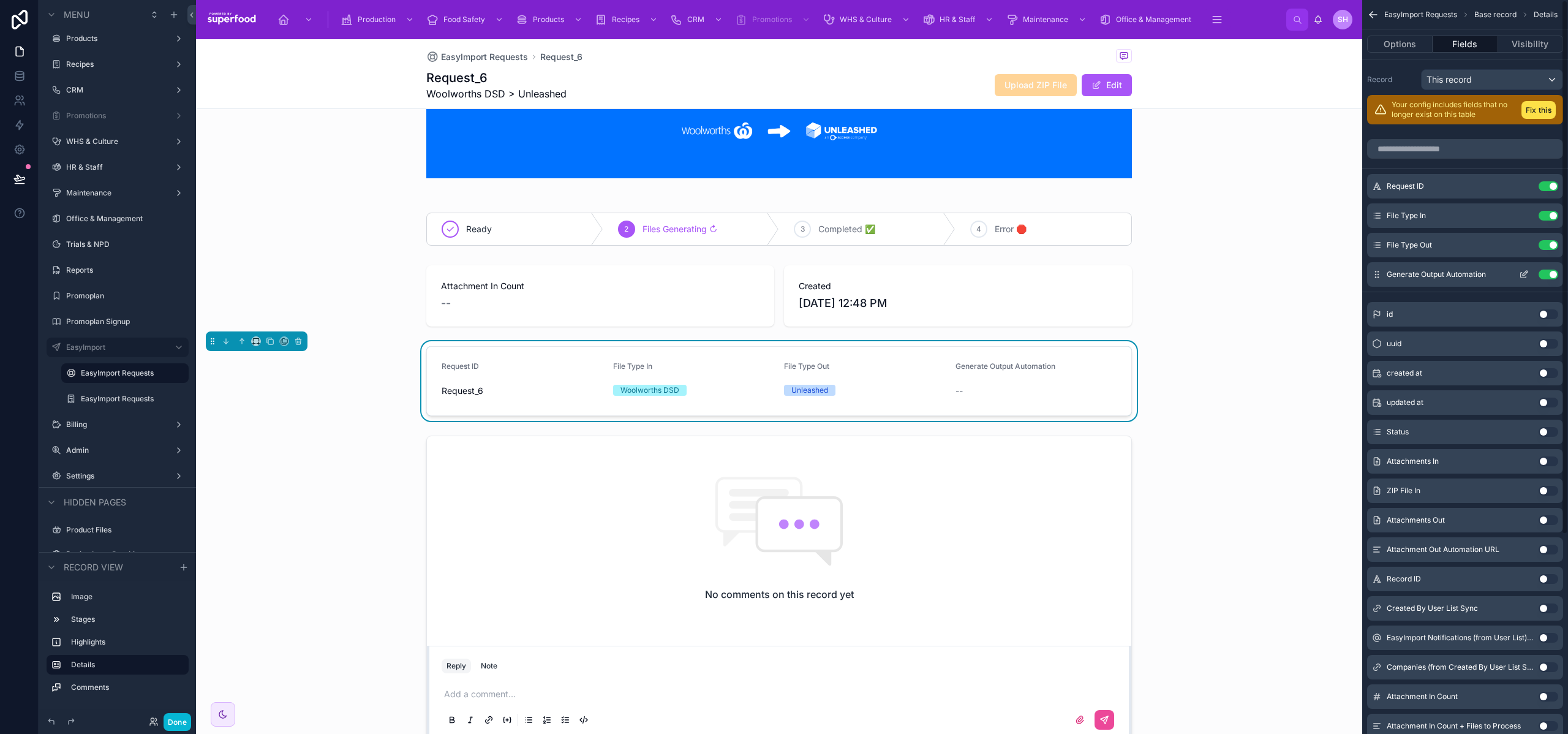
click at [1545, 275] on button "Use setting" at bounding box center [1549, 274] width 19 height 10
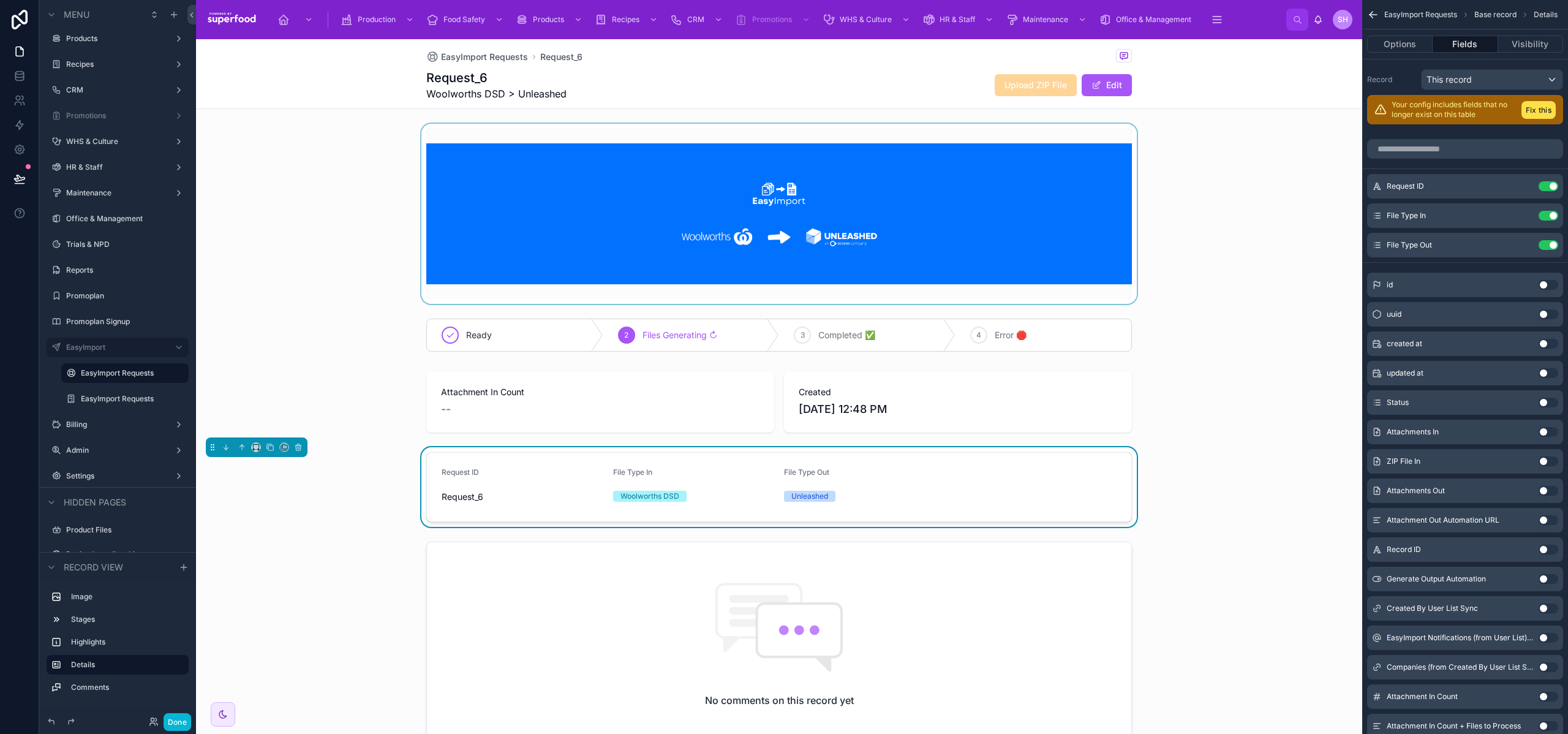
click at [1229, 179] on div at bounding box center [780, 214] width 1166 height 180
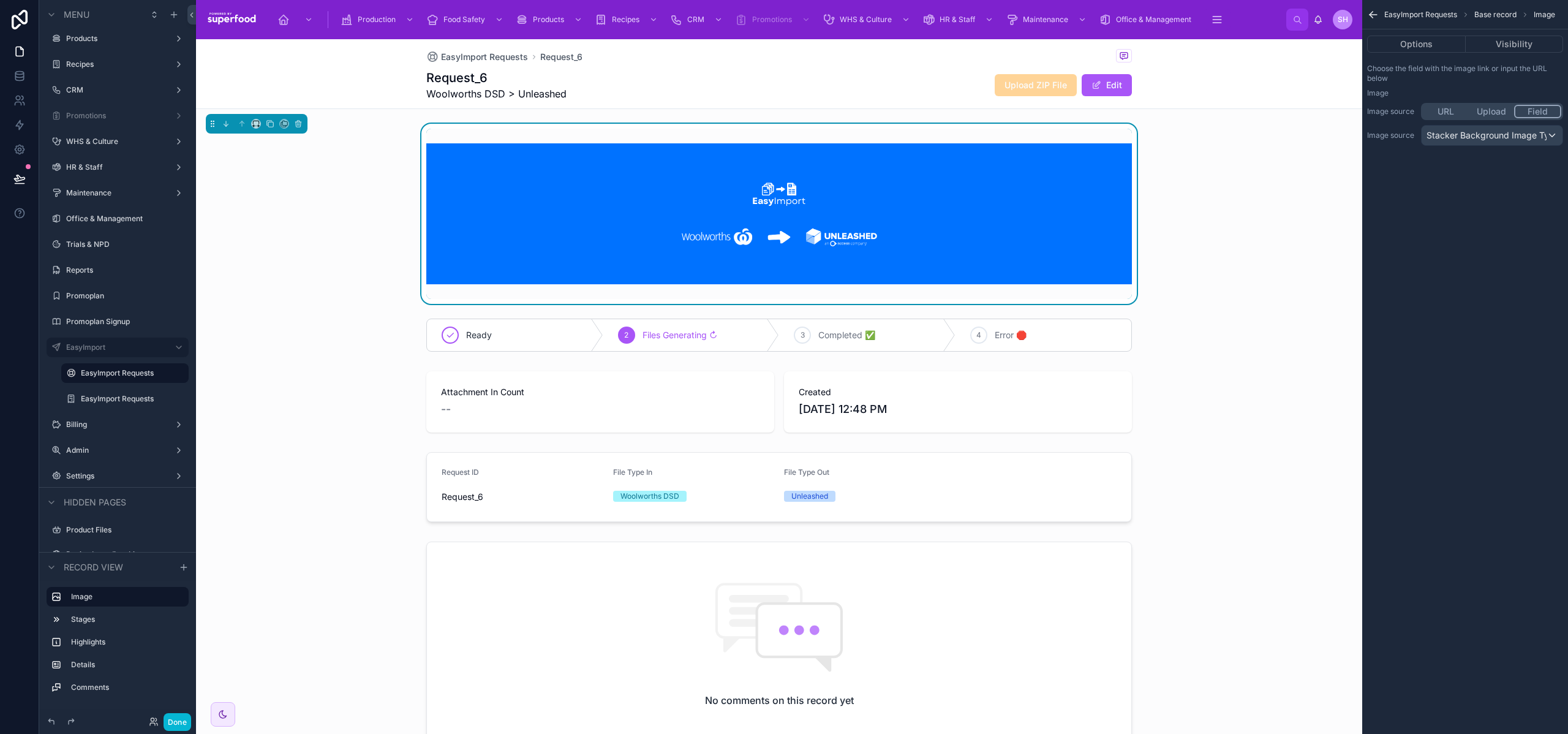
click at [1395, 13] on span "EasyImport Requests" at bounding box center [1421, 14] width 73 height 10
click at [1412, 14] on span "EasyImport Requests" at bounding box center [1421, 14] width 73 height 10
click at [1370, 13] on icon "scrollable content" at bounding box center [1372, 13] width 3 height 3
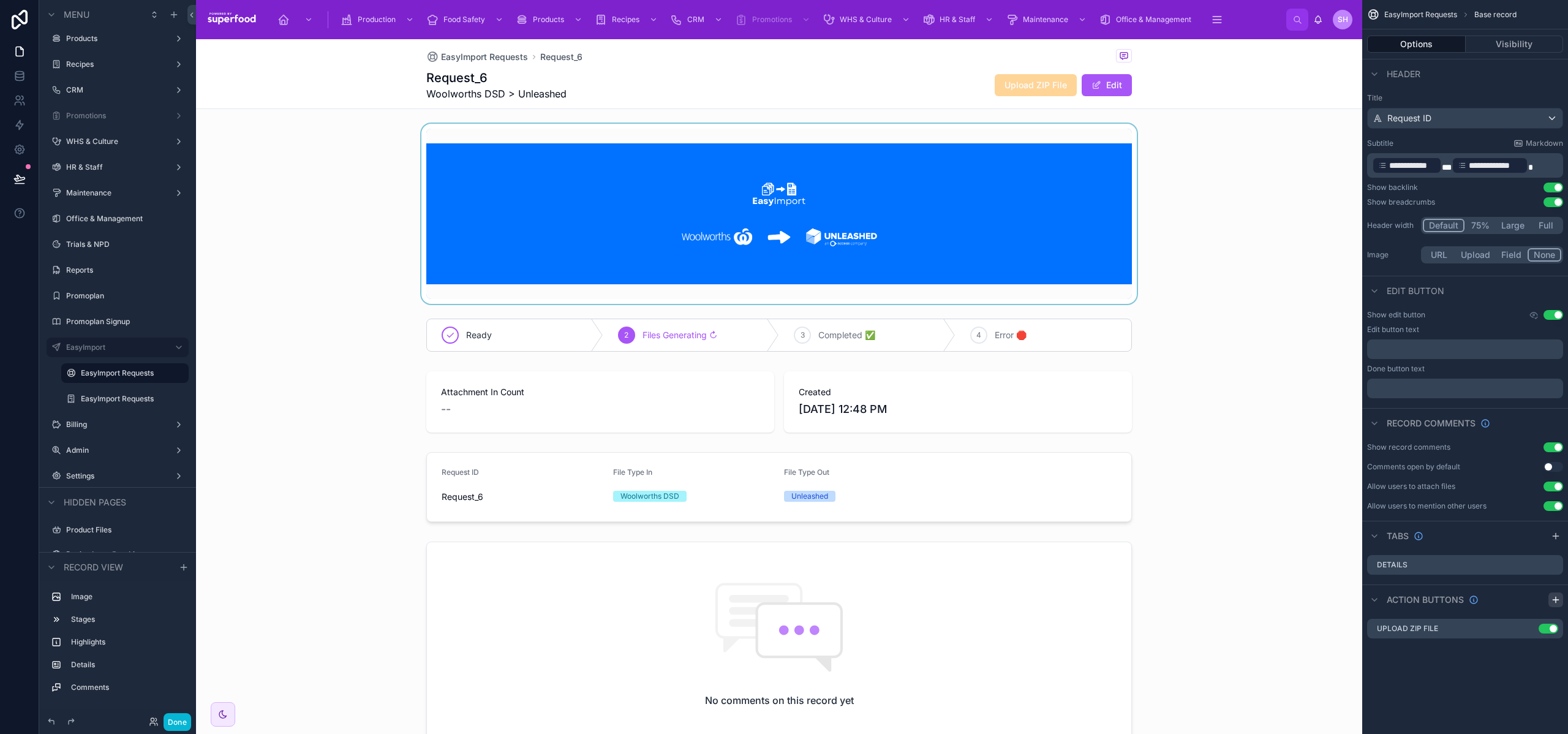
click at [1554, 600] on icon "scrollable content" at bounding box center [1555, 600] width 10 height 10
click at [1529, 652] on icon "scrollable content" at bounding box center [1530, 652] width 5 height 5
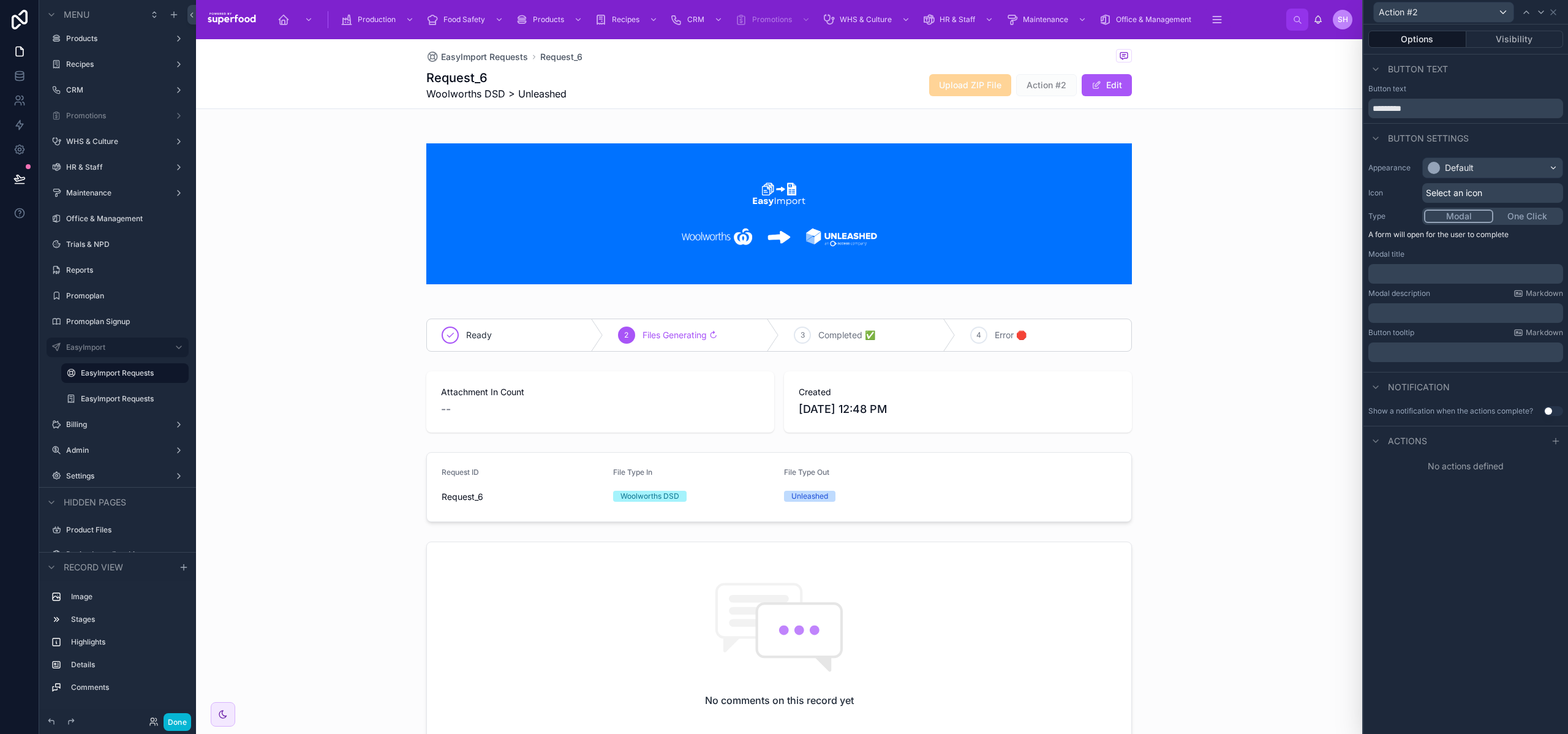
drag, startPoint x: 1395, startPoint y: 97, endPoint x: 1402, endPoint y: 104, distance: 9.9
click at [1396, 97] on div "Button text *********" at bounding box center [1466, 101] width 195 height 34
click at [1402, 104] on input "*********" at bounding box center [1466, 108] width 195 height 19
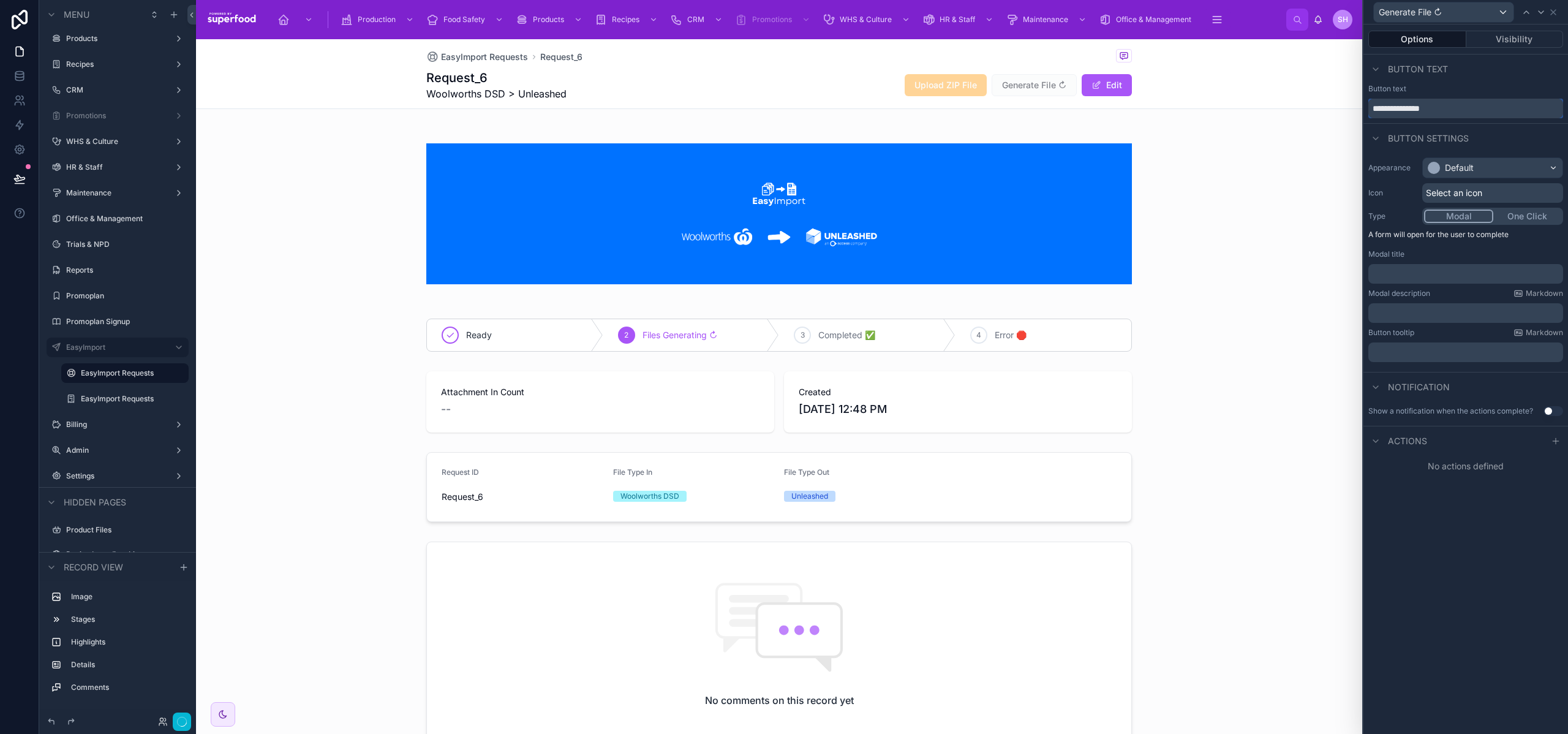
type input "**********"
click at [1486, 165] on div "Default" at bounding box center [1493, 168] width 139 height 19
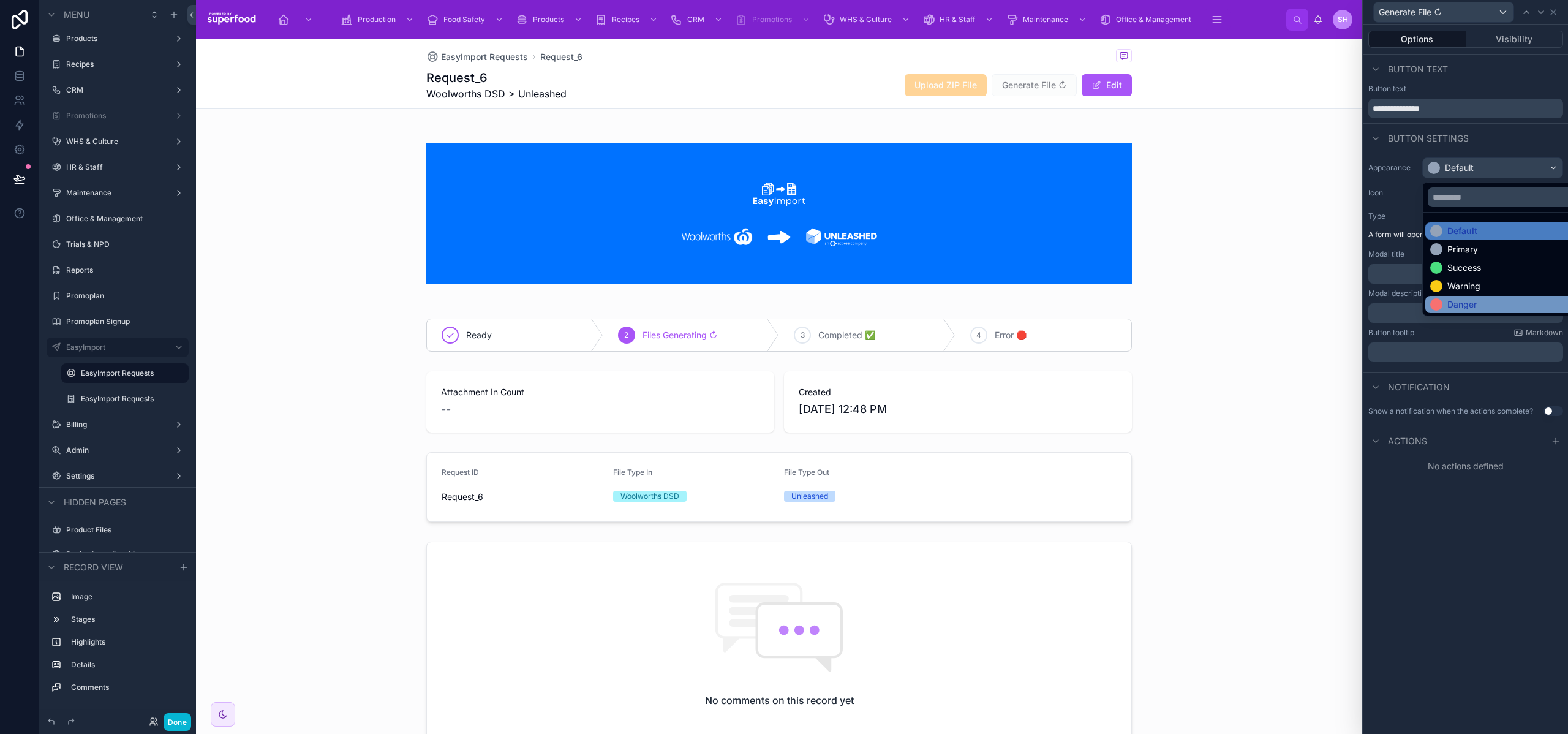
click at [1466, 305] on div "Danger" at bounding box center [1463, 305] width 30 height 13
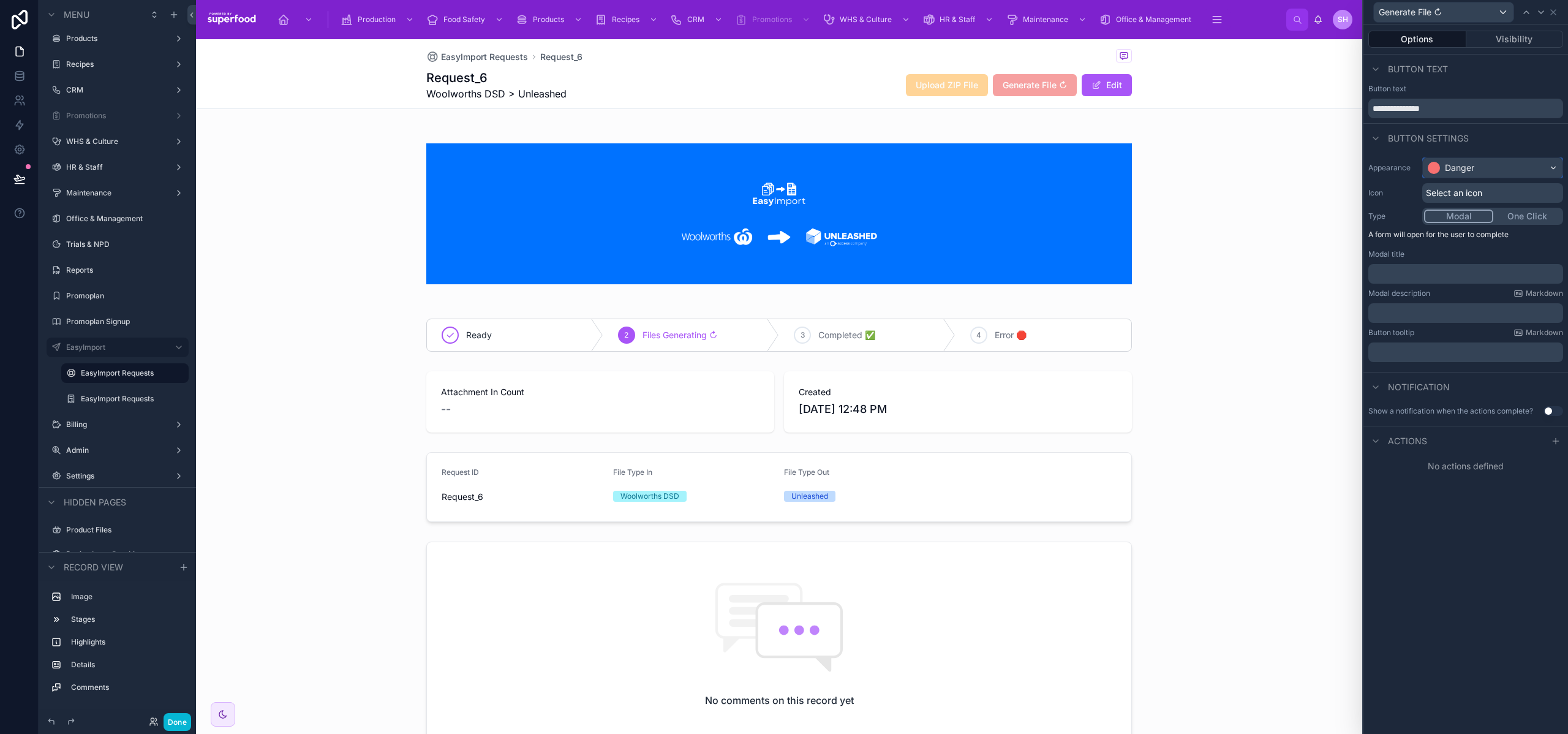
click at [1481, 171] on div "Danger" at bounding box center [1493, 168] width 139 height 19
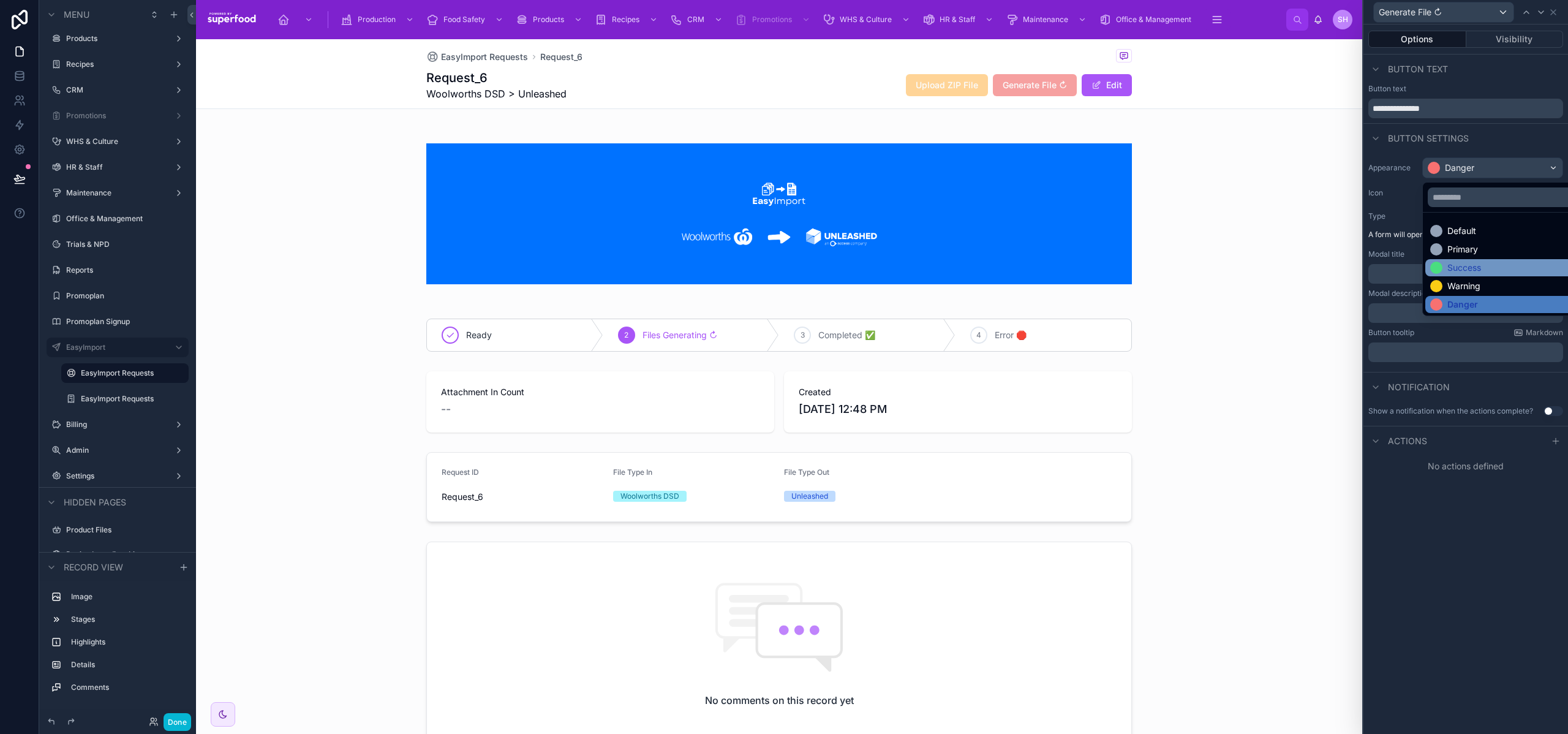
click at [1459, 265] on div "Success" at bounding box center [1464, 268] width 33 height 13
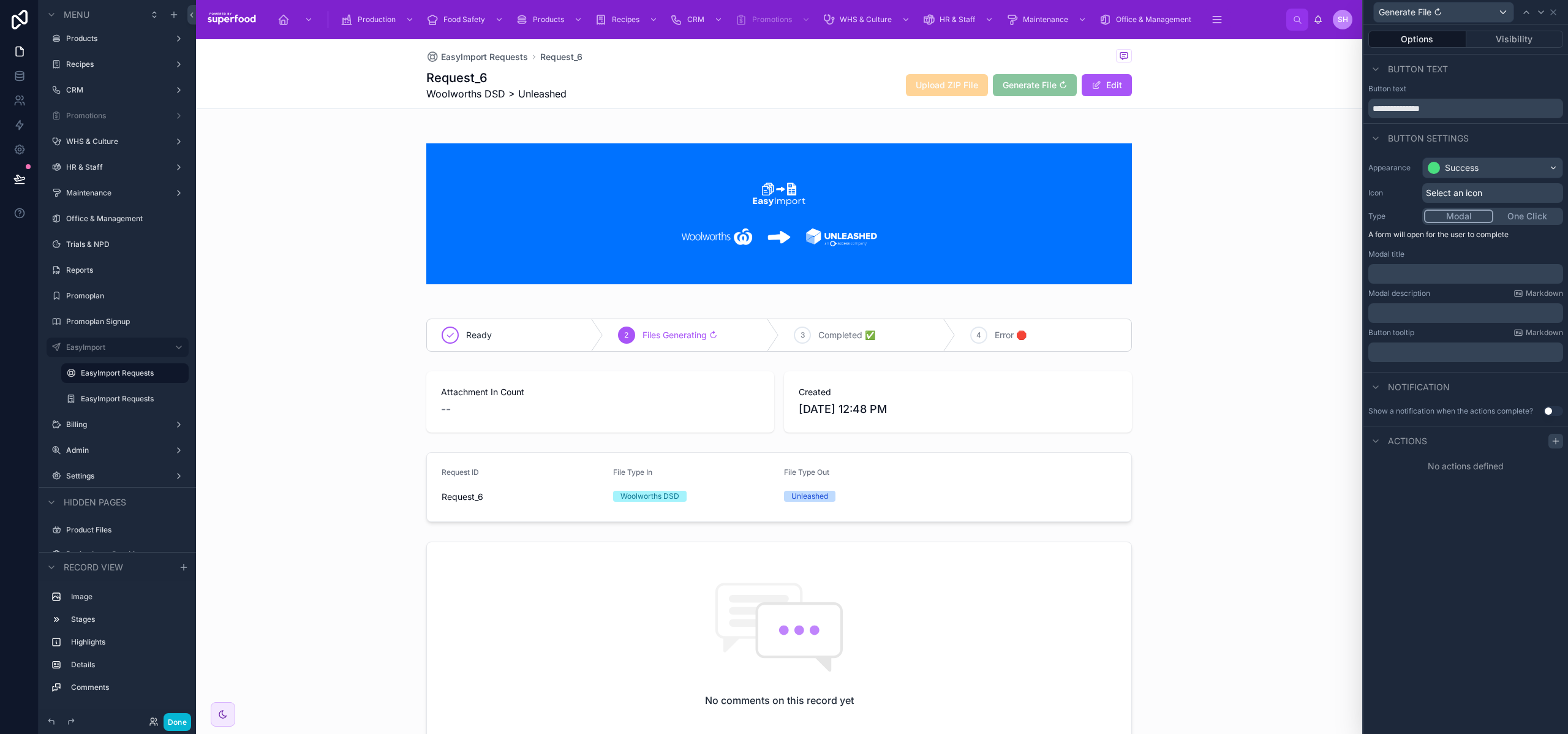
click at [1555, 444] on icon at bounding box center [1555, 441] width 10 height 10
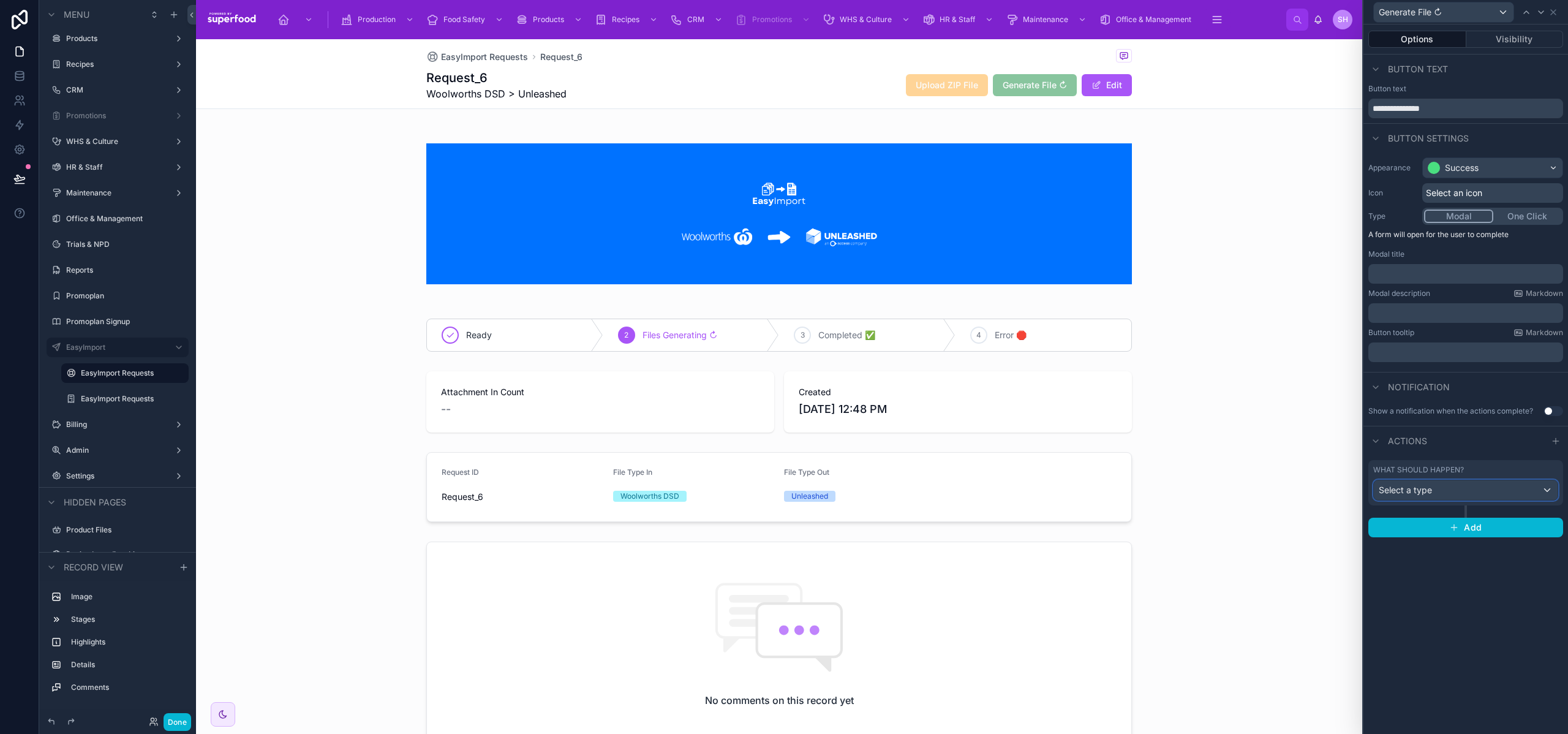
click at [1532, 489] on div "Select a type" at bounding box center [1466, 490] width 184 height 19
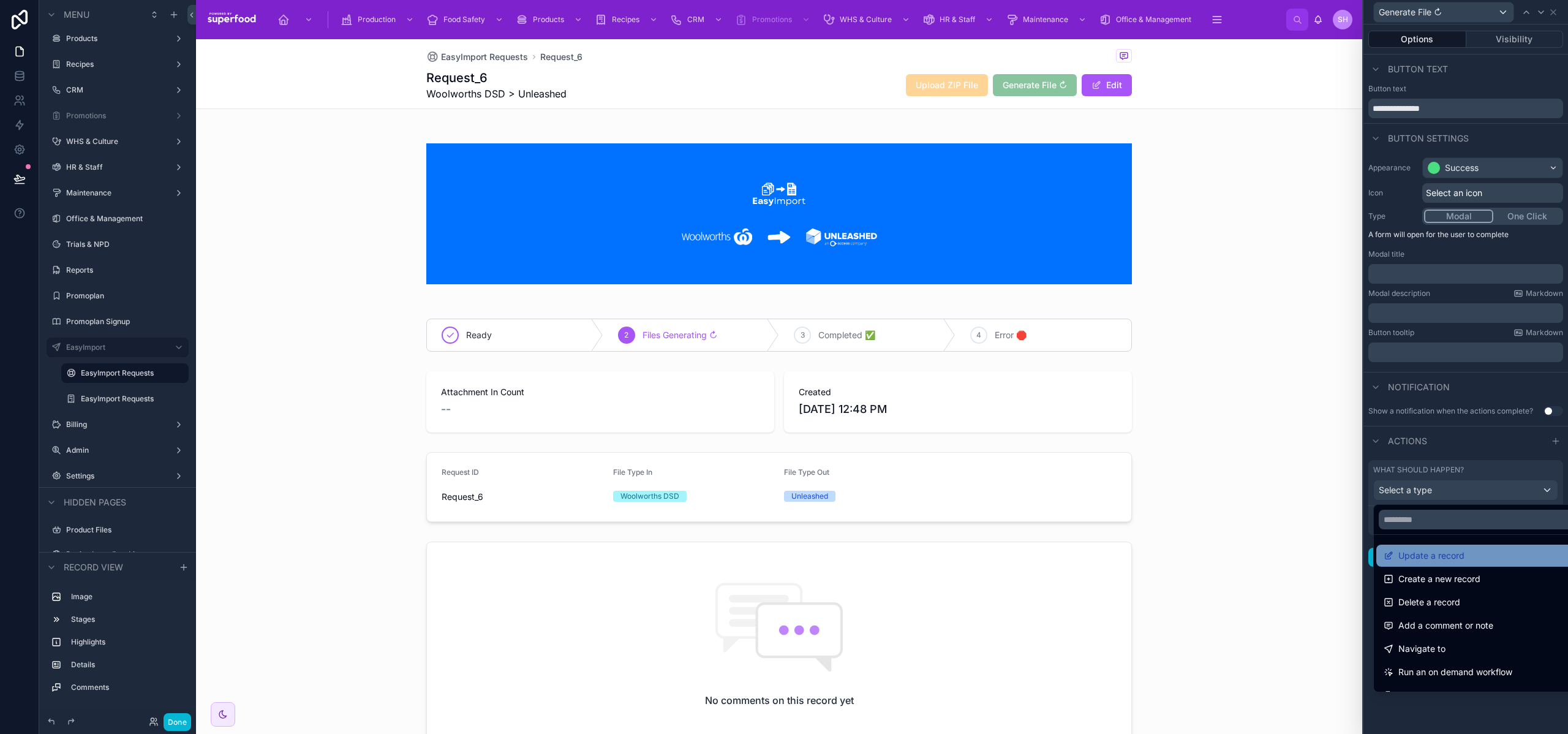
click at [1444, 554] on span "Update a record" at bounding box center [1431, 556] width 66 height 15
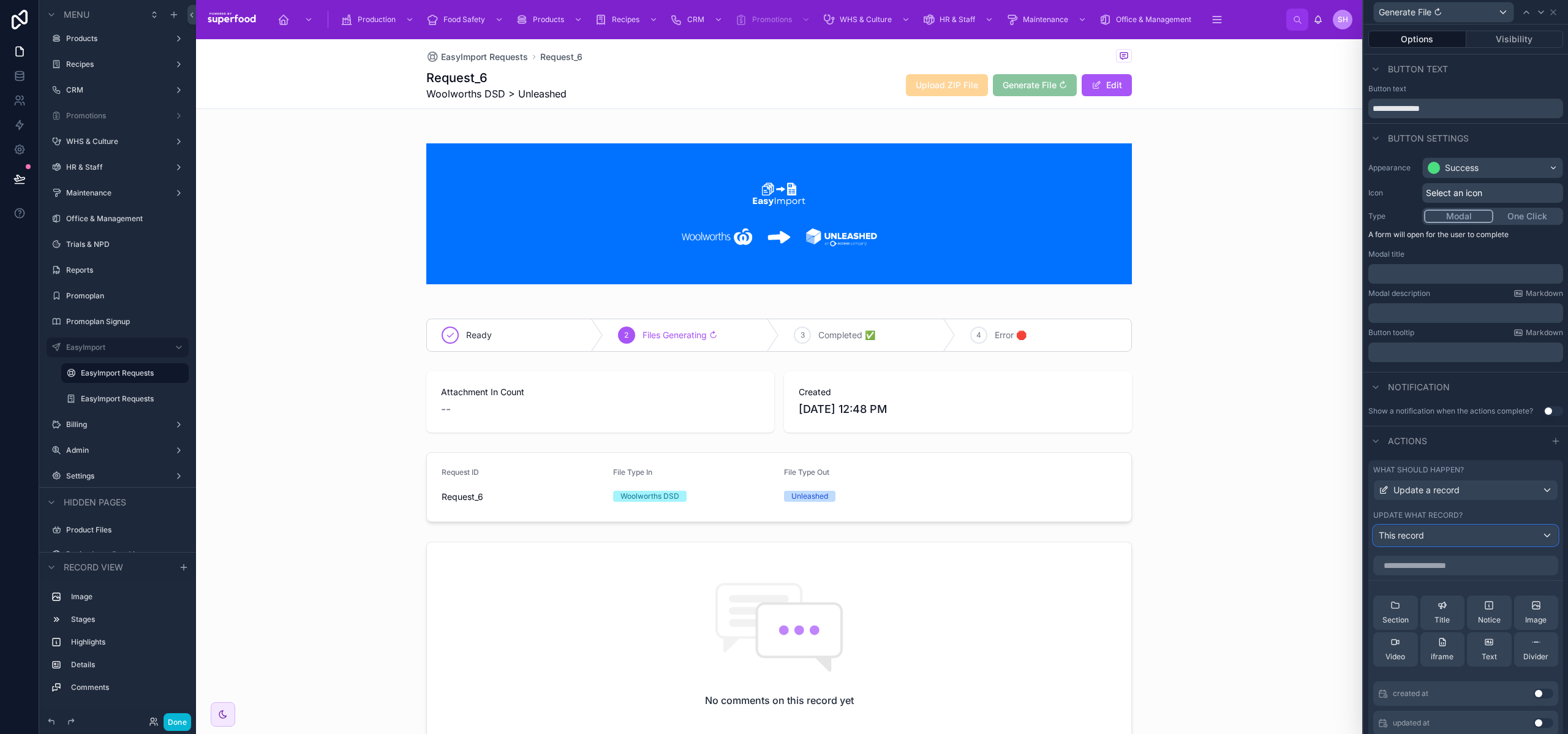
click at [1442, 535] on div "This record" at bounding box center [1466, 535] width 184 height 19
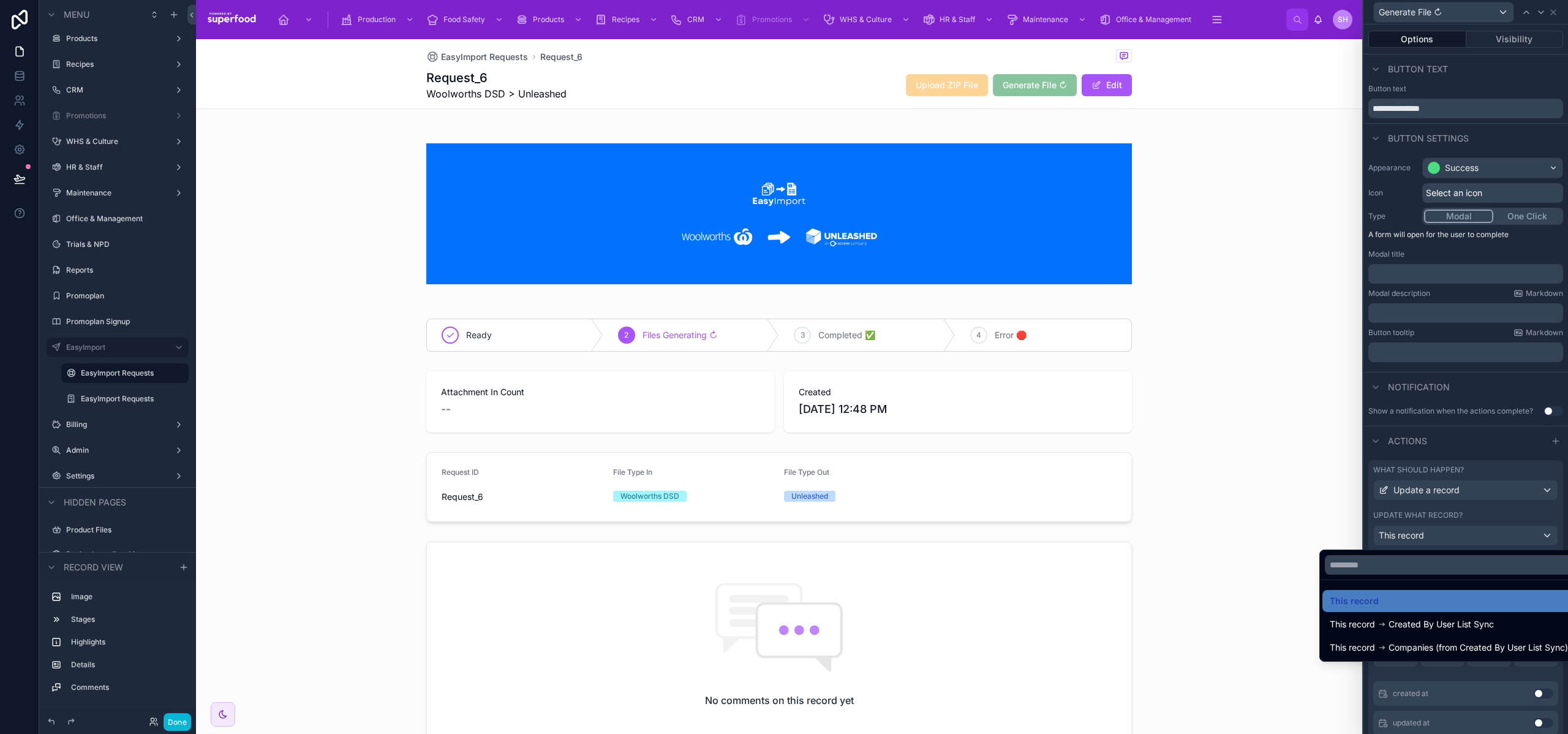
click at [1445, 534] on div at bounding box center [1466, 367] width 205 height 734
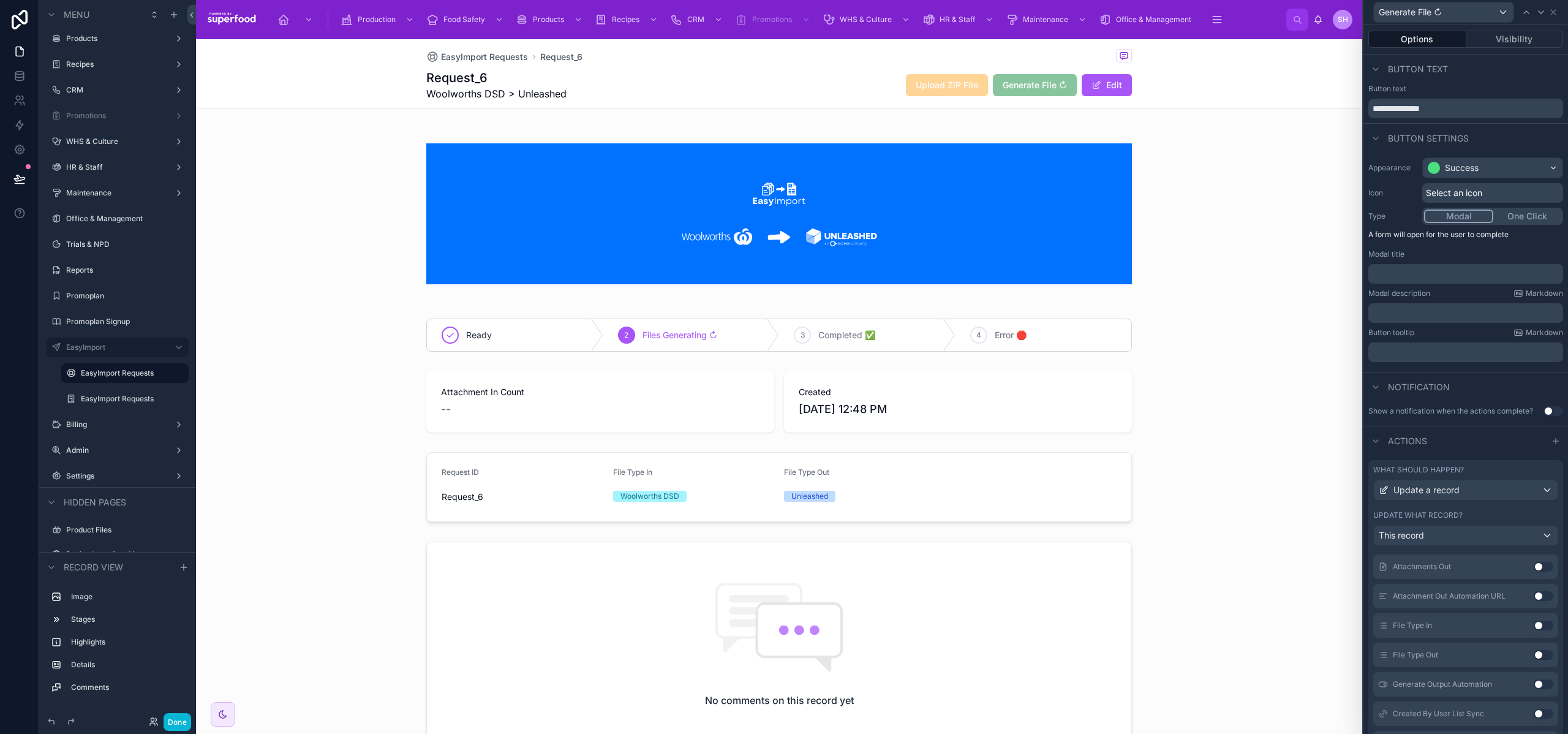
scroll to position [282, 0]
click at [1534, 676] on button "Use setting" at bounding box center [1544, 676] width 19 height 10
click at [1518, 598] on icon at bounding box center [1521, 597] width 5 height 5
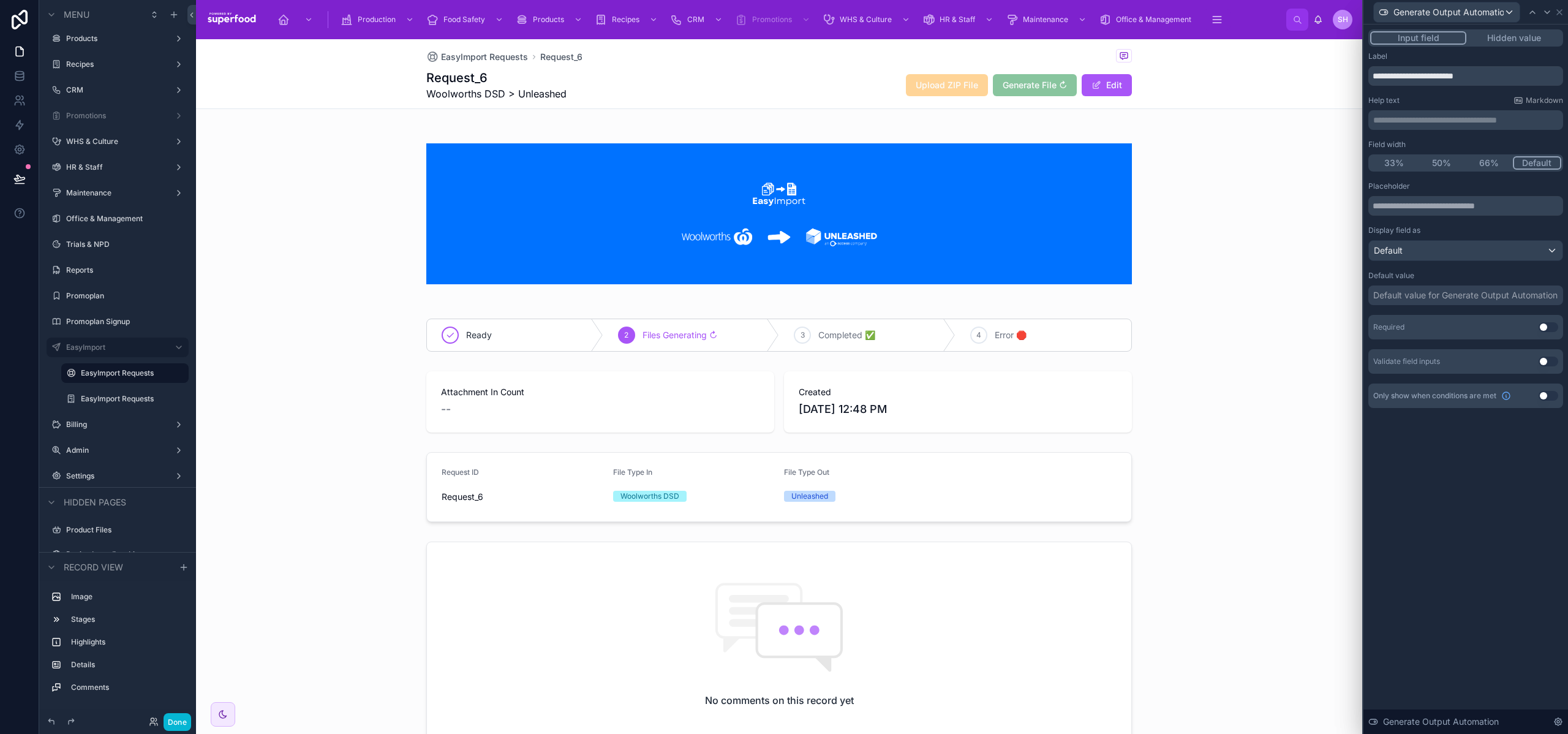
click at [1416, 297] on div "Default value for Generate Output Automation" at bounding box center [1466, 295] width 185 height 13
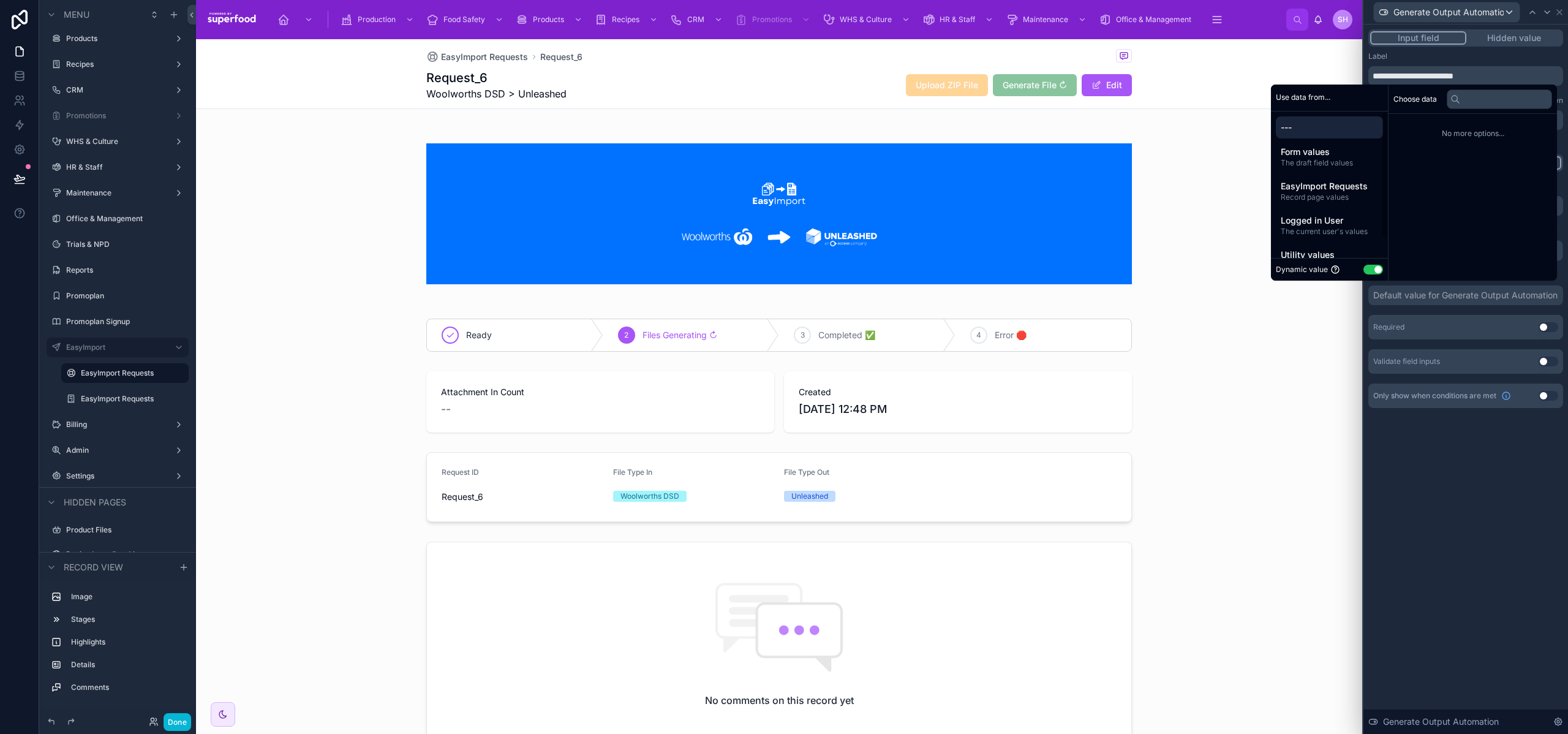
click at [1371, 267] on button "Use setting" at bounding box center [1373, 269] width 19 height 10
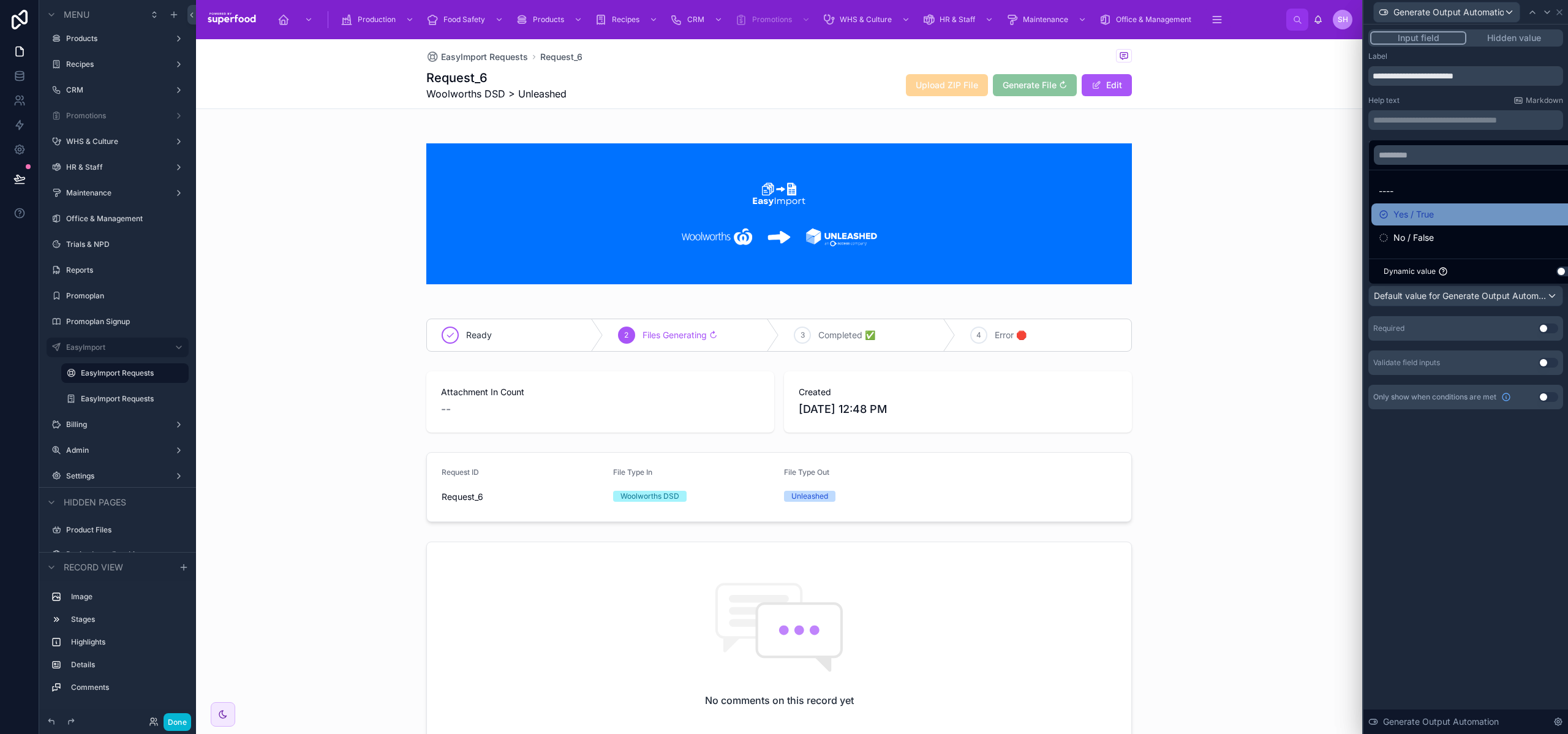
click at [1424, 211] on span "Yes / True" at bounding box center [1414, 214] width 41 height 15
click at [1480, 454] on div "**********" at bounding box center [1466, 379] width 205 height 710
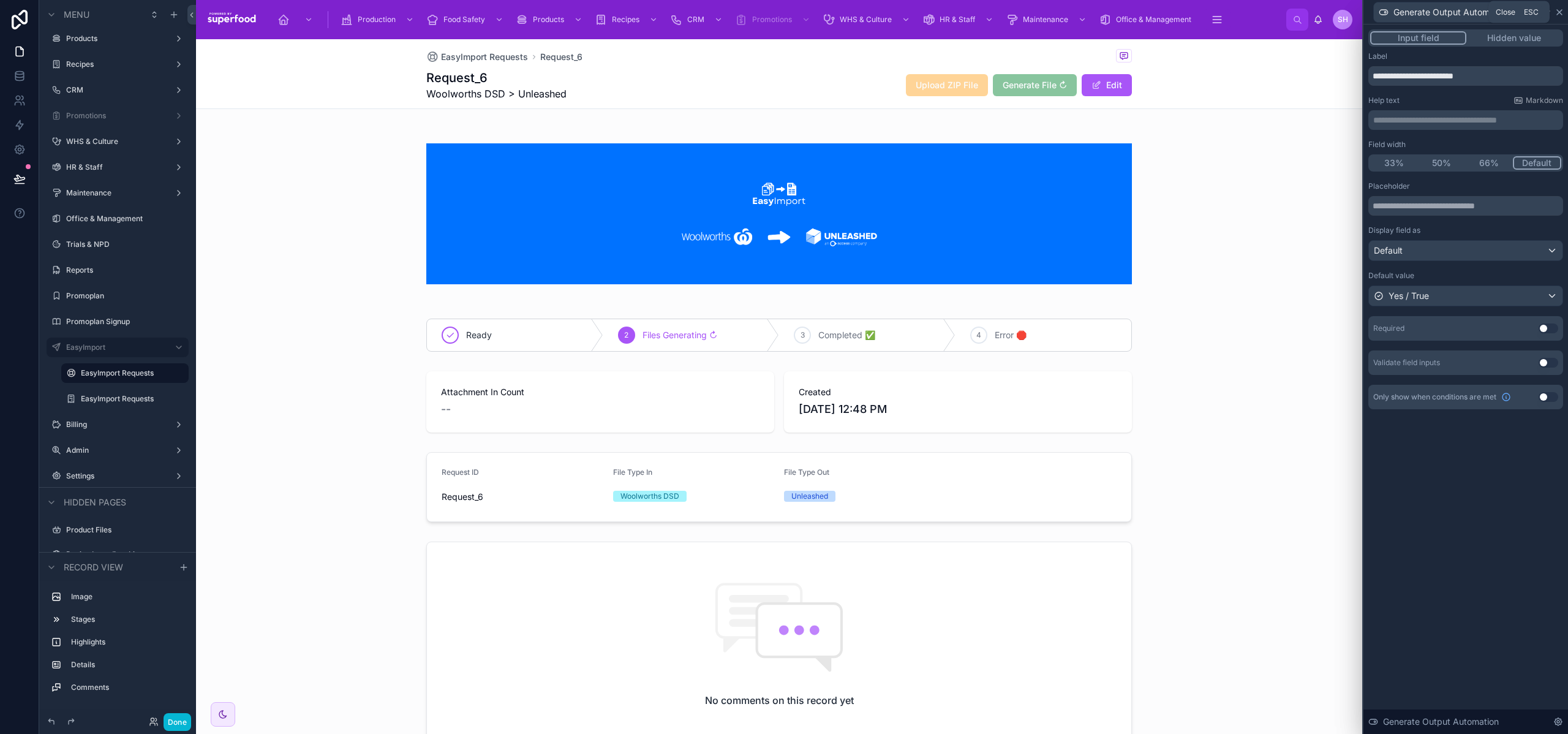
click at [1559, 13] on icon at bounding box center [1560, 12] width 5 height 5
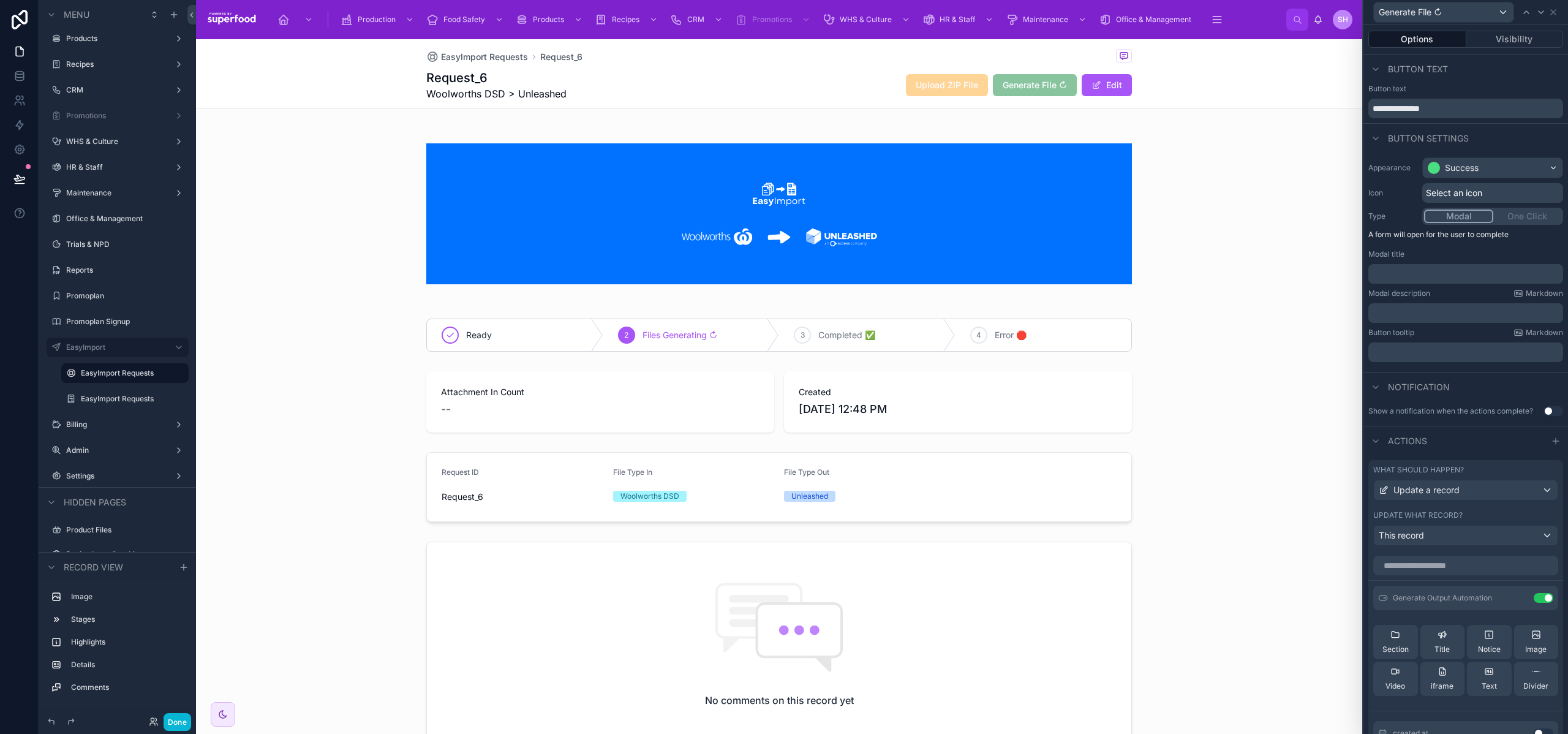
click at [1510, 216] on div "Modal One Click" at bounding box center [1493, 216] width 141 height 17
click at [1516, 219] on div "Modal One Click" at bounding box center [1493, 216] width 141 height 17
click at [1516, 217] on div "Modal One Click" at bounding box center [1493, 216] width 141 height 17
click at [1509, 215] on div "Modal One Click" at bounding box center [1493, 216] width 141 height 17
click at [1455, 193] on span "Select an icon" at bounding box center [1455, 193] width 56 height 13
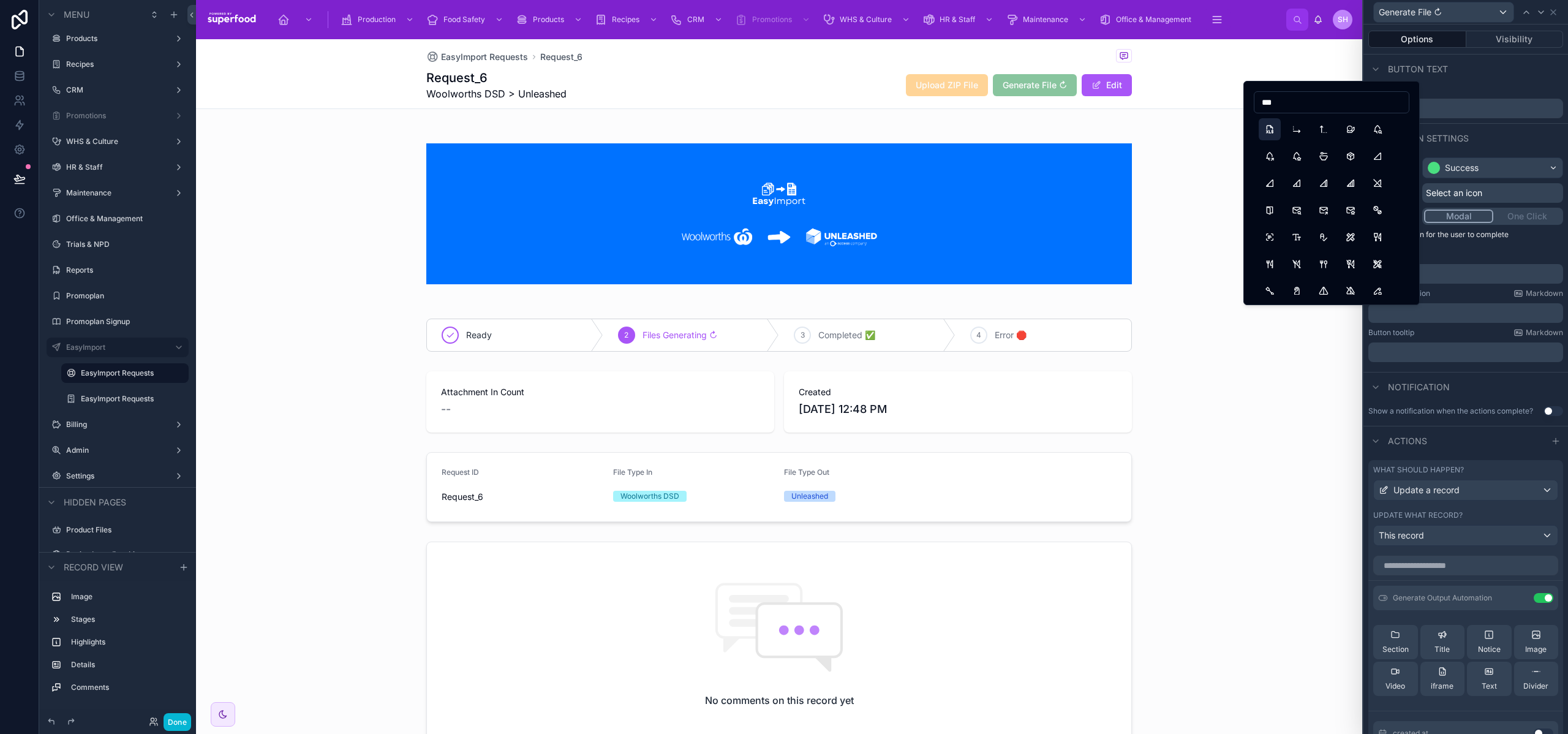
type input "***"
click at [1262, 131] on button "FileTypeXls" at bounding box center [1270, 130] width 22 height 22
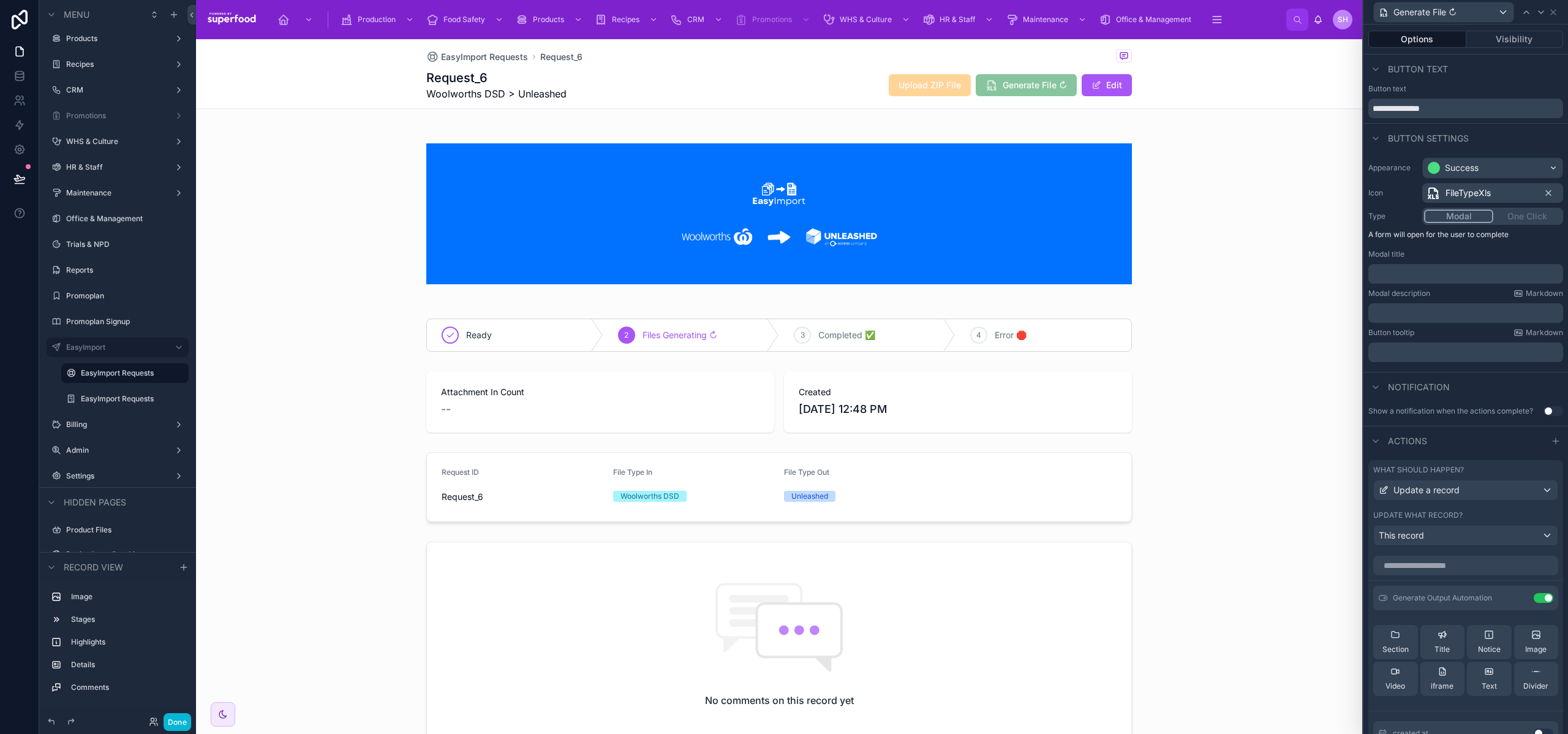
click at [1516, 214] on div "Modal One Click" at bounding box center [1493, 216] width 141 height 17
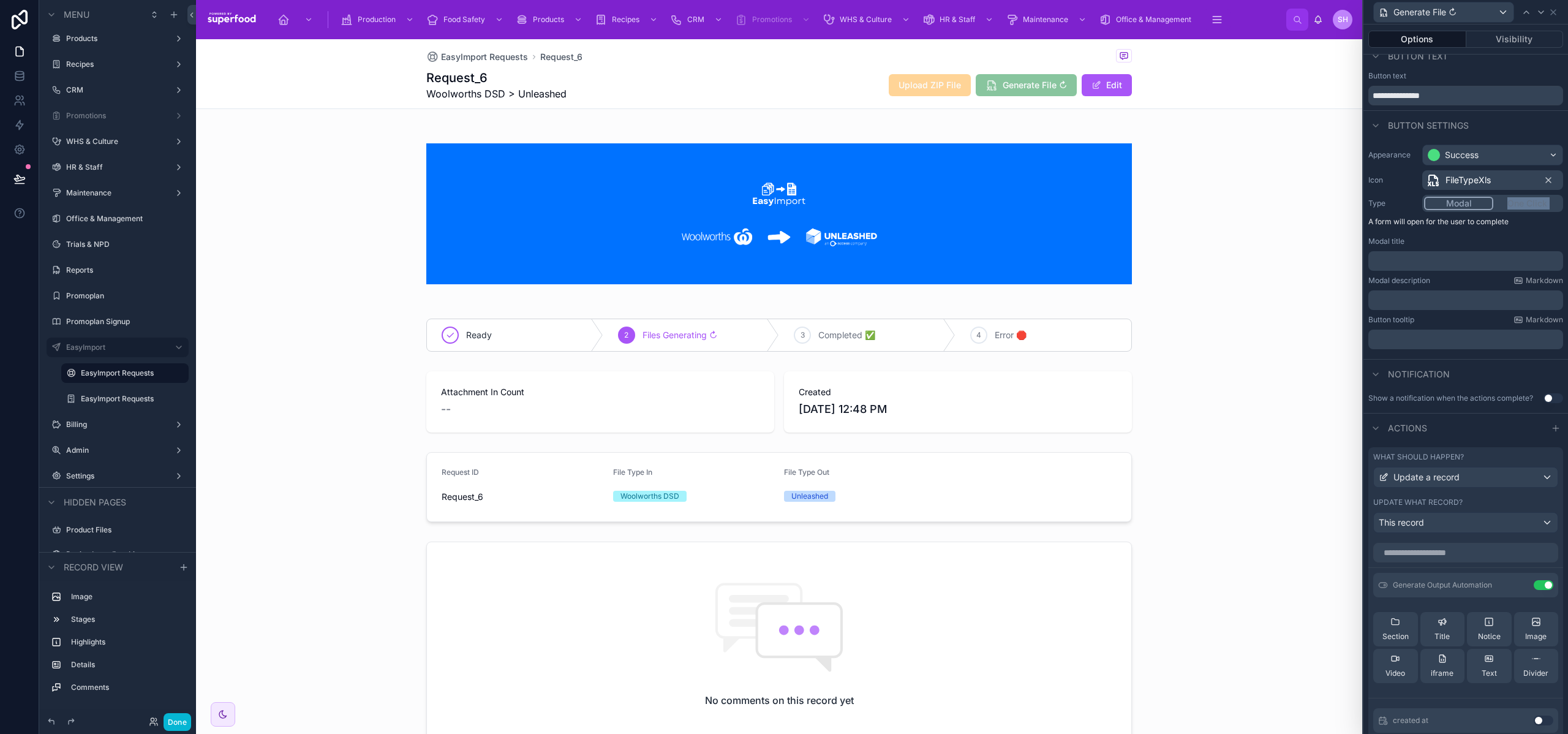
scroll to position [16, 0]
click at [1544, 394] on button "Use setting" at bounding box center [1553, 395] width 19 height 10
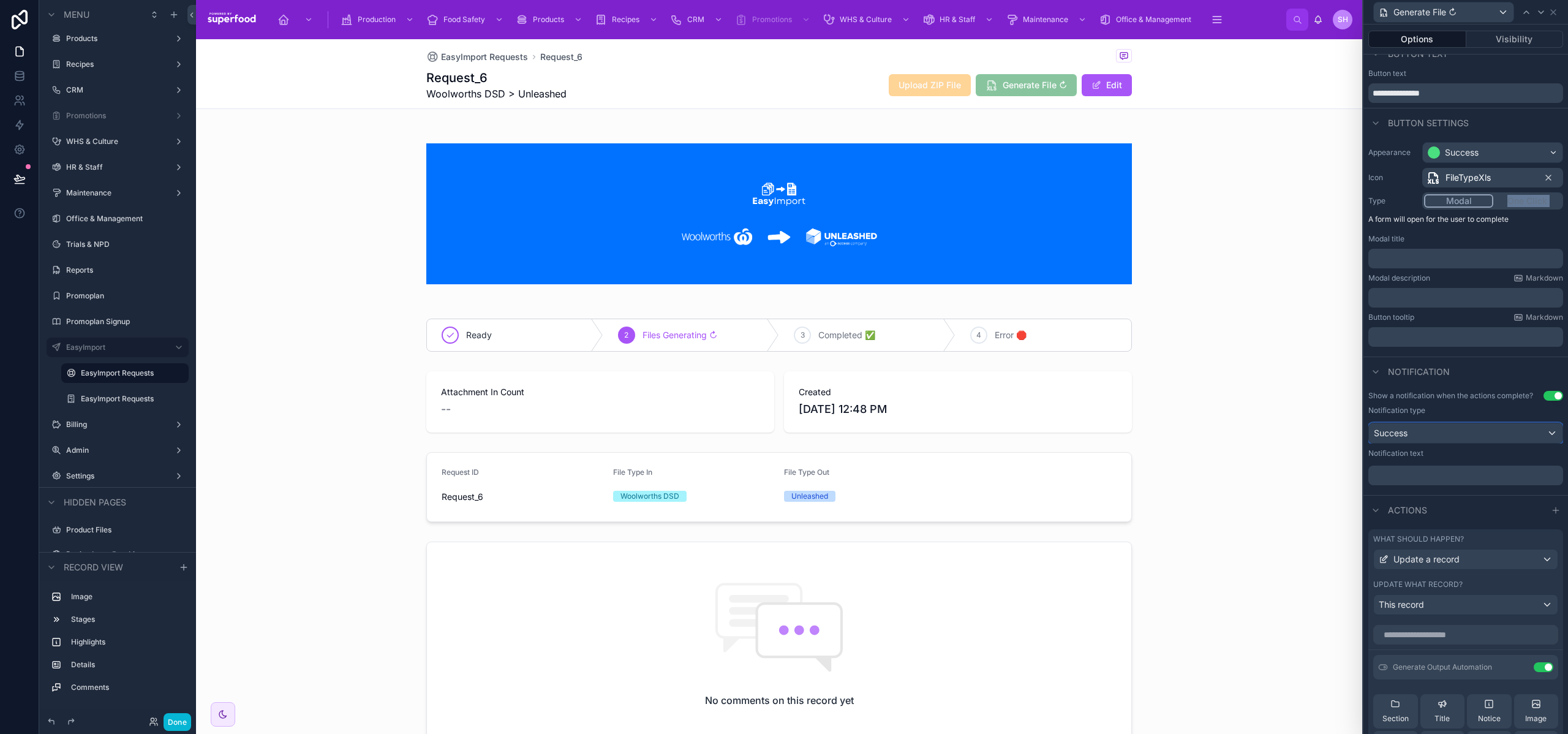
click at [1467, 430] on div "Success" at bounding box center [1466, 433] width 193 height 19
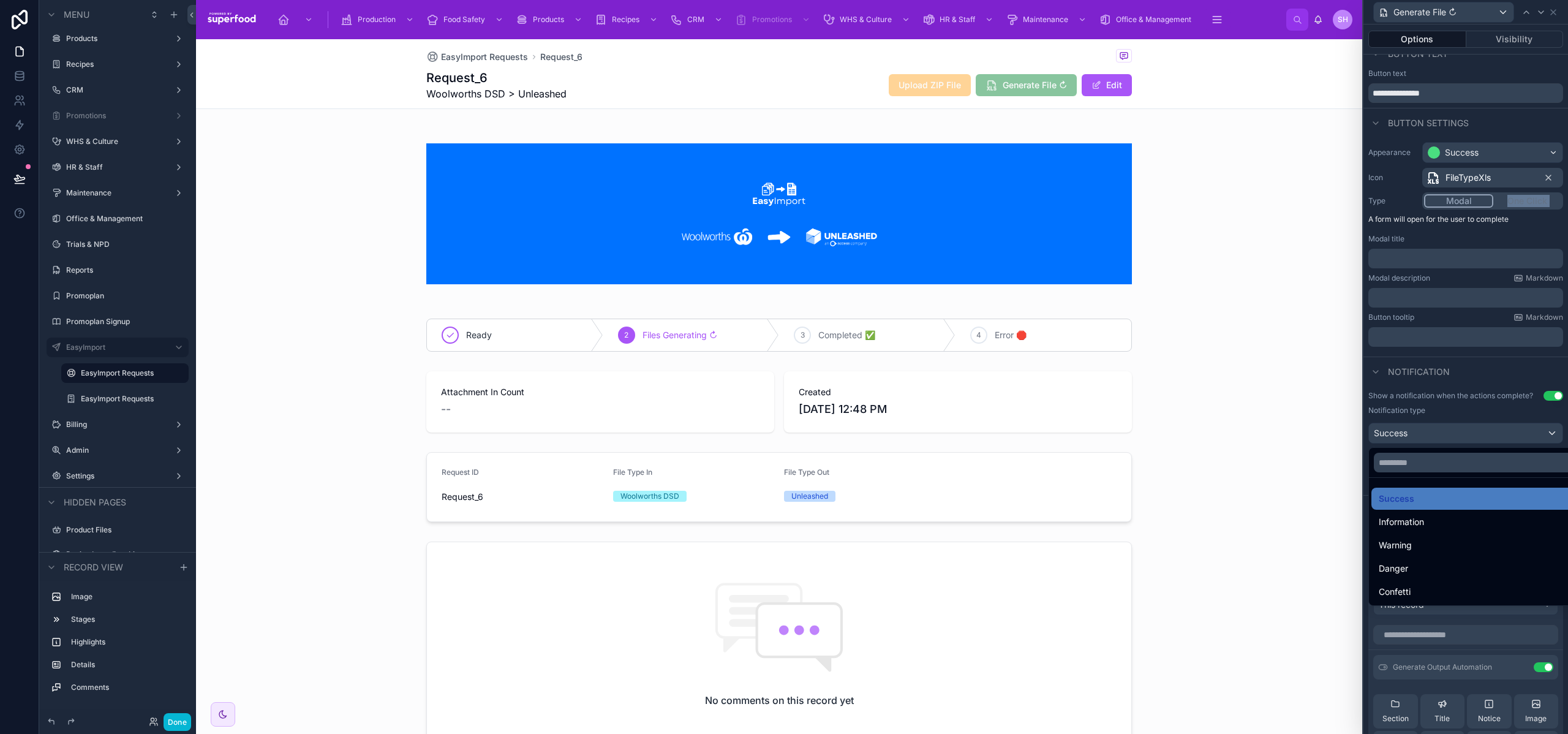
click at [1467, 430] on div at bounding box center [1466, 367] width 205 height 734
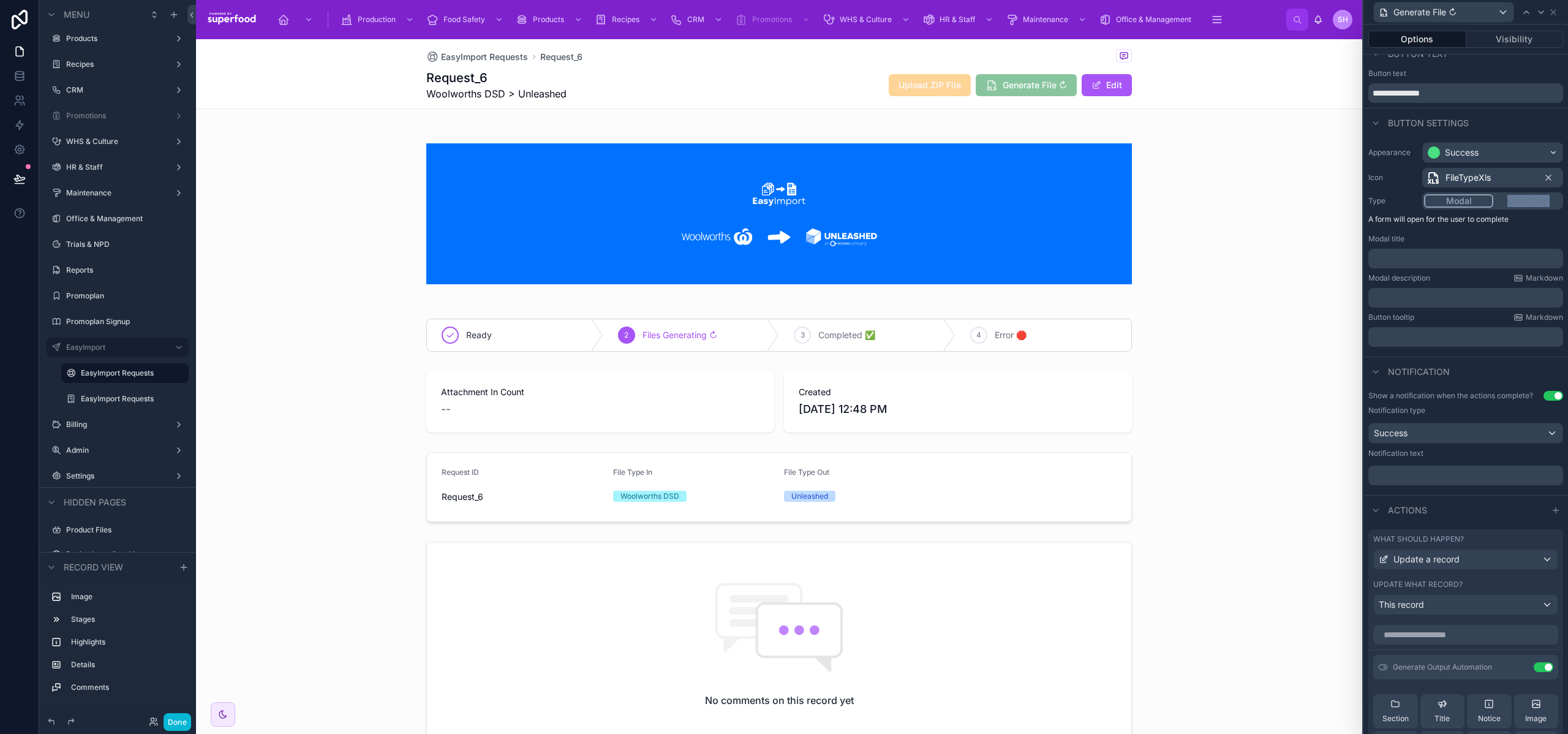
click at [1514, 203] on div "Modal One Click" at bounding box center [1493, 201] width 141 height 17
click at [1522, 230] on div "Appearance Success Icon FileTypeXls Type Modal One Click A form will open for t…" at bounding box center [1466, 244] width 205 height 214
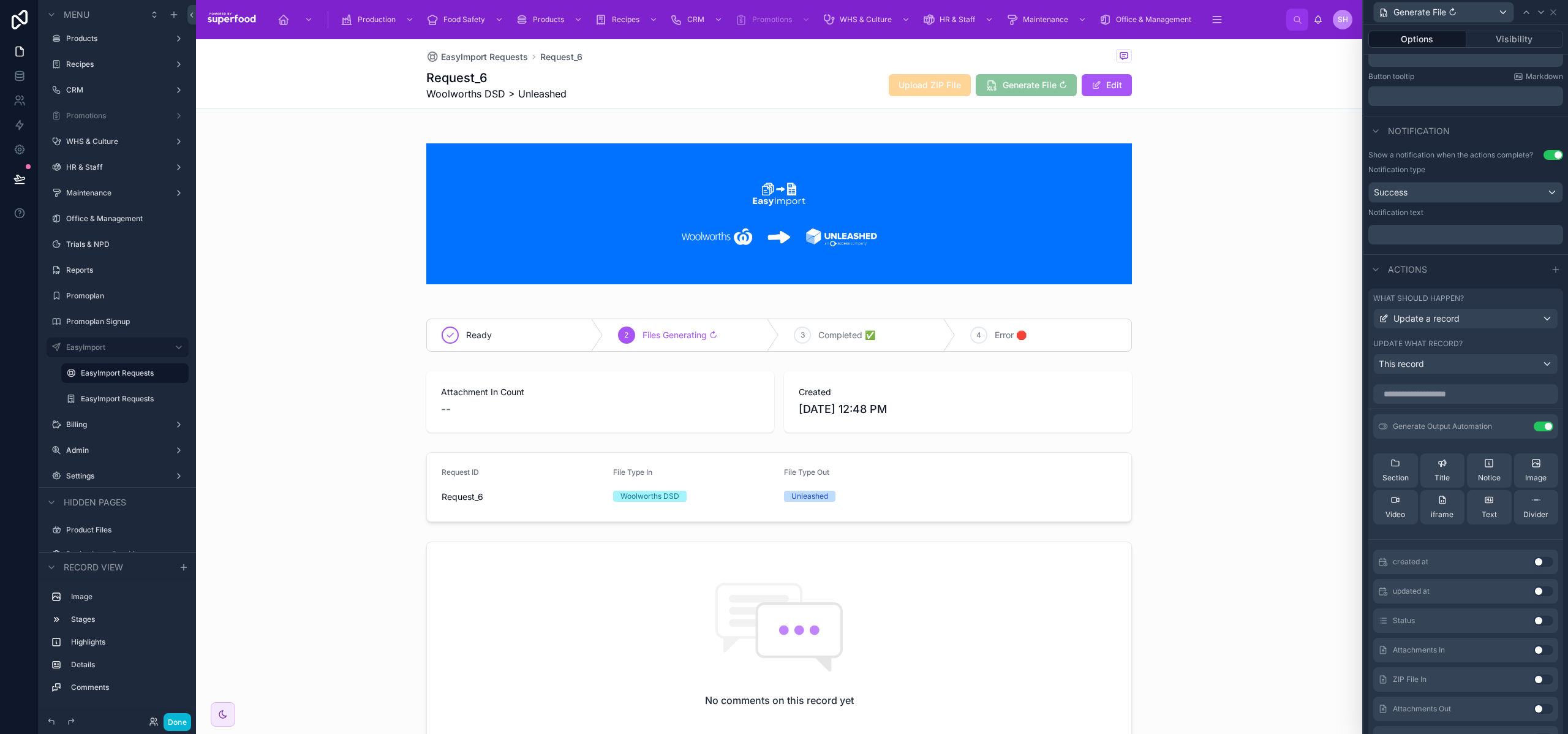
scroll to position [0, 0]
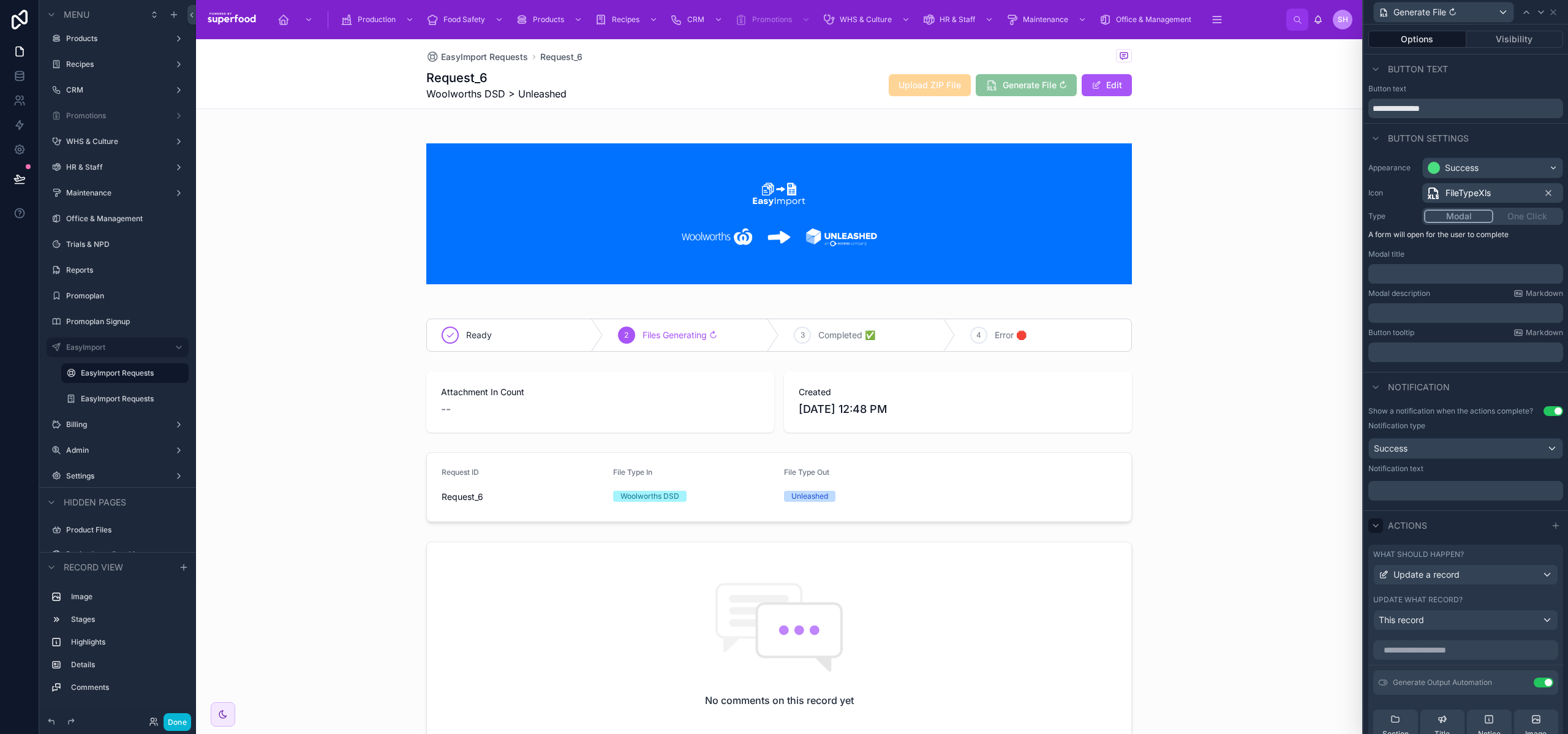
click at [1378, 526] on icon at bounding box center [1375, 526] width 10 height 10
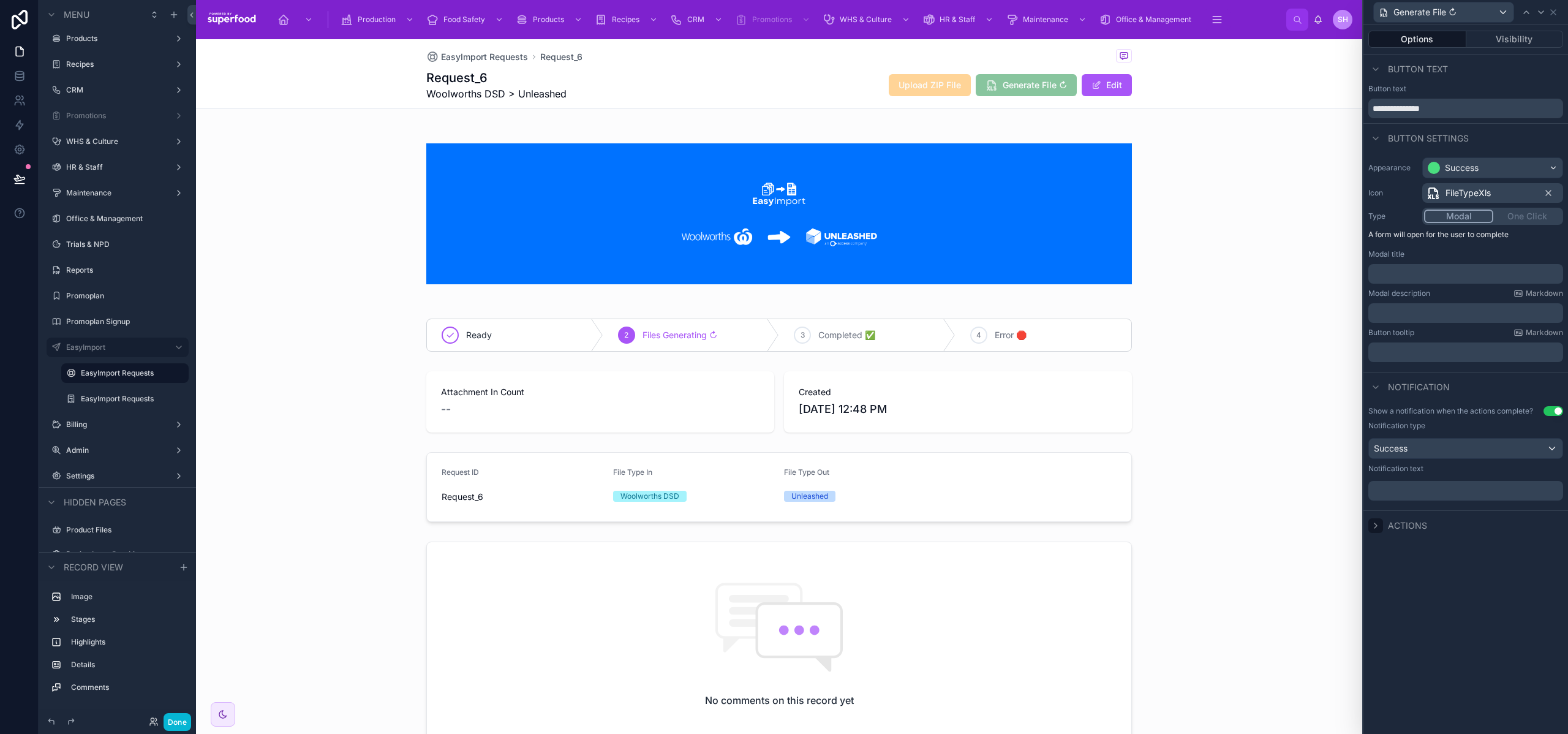
click at [1373, 527] on icon at bounding box center [1375, 526] width 10 height 10
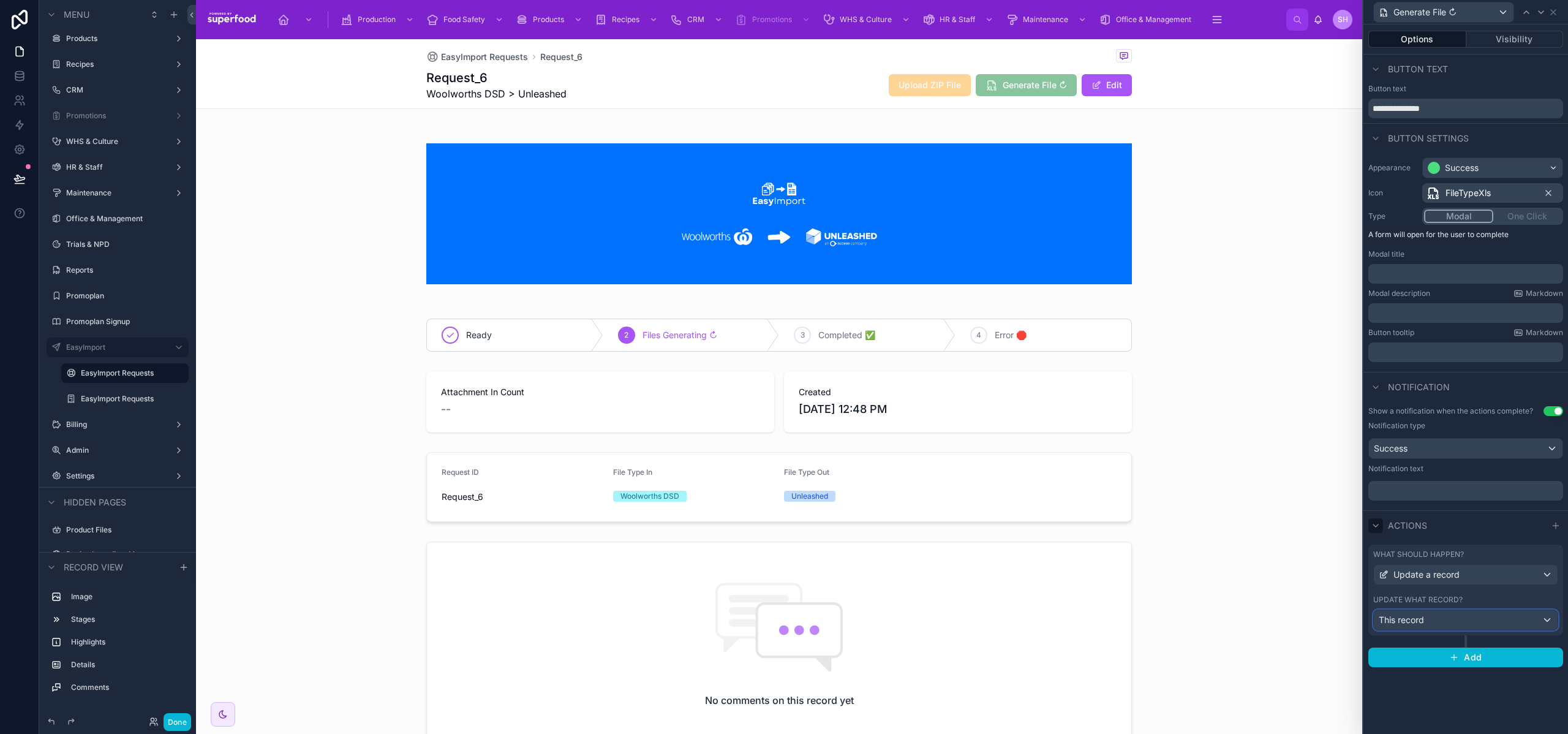
click at [1473, 618] on div "This record" at bounding box center [1466, 620] width 184 height 19
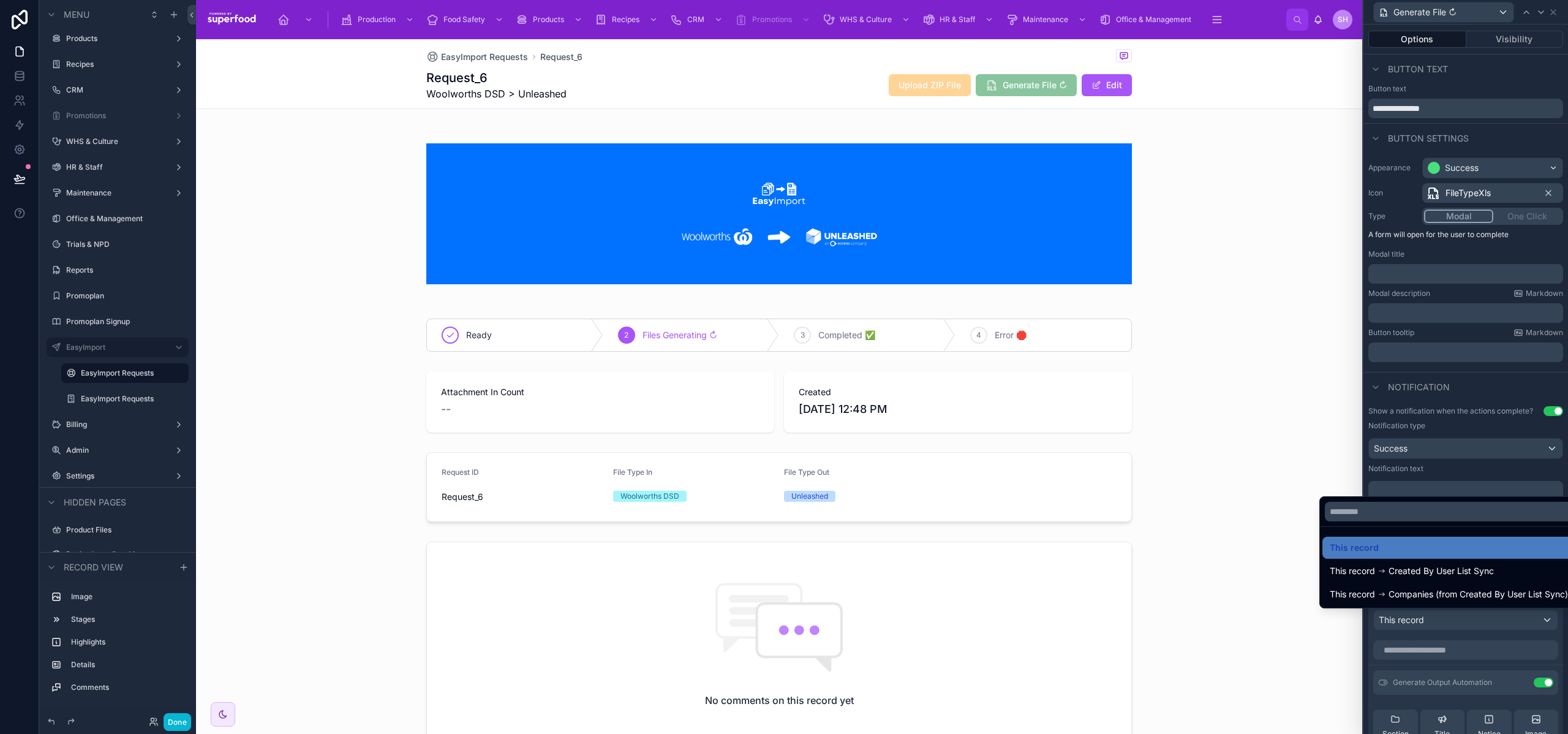
click at [1473, 618] on div at bounding box center [1466, 367] width 205 height 734
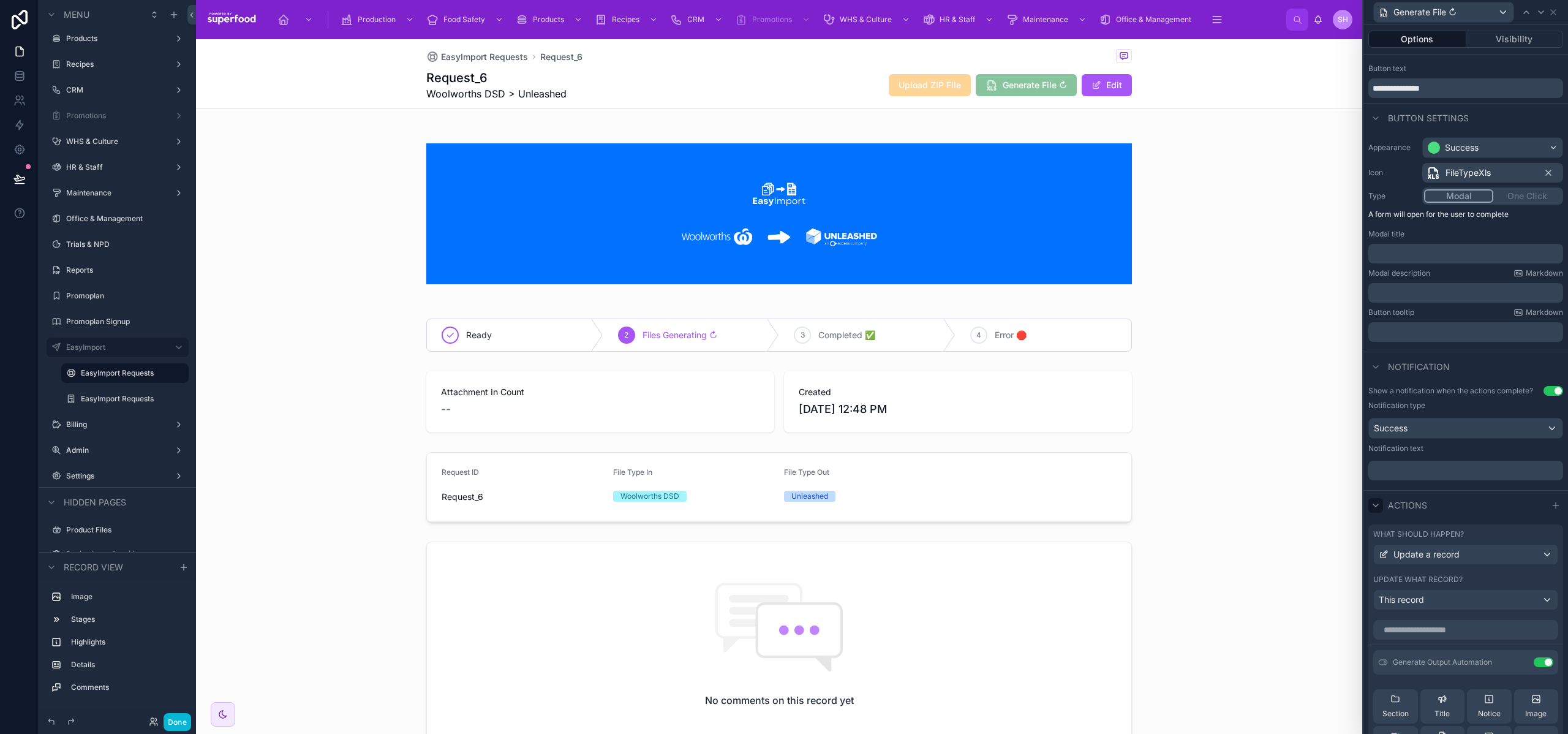
scroll to position [9, 0]
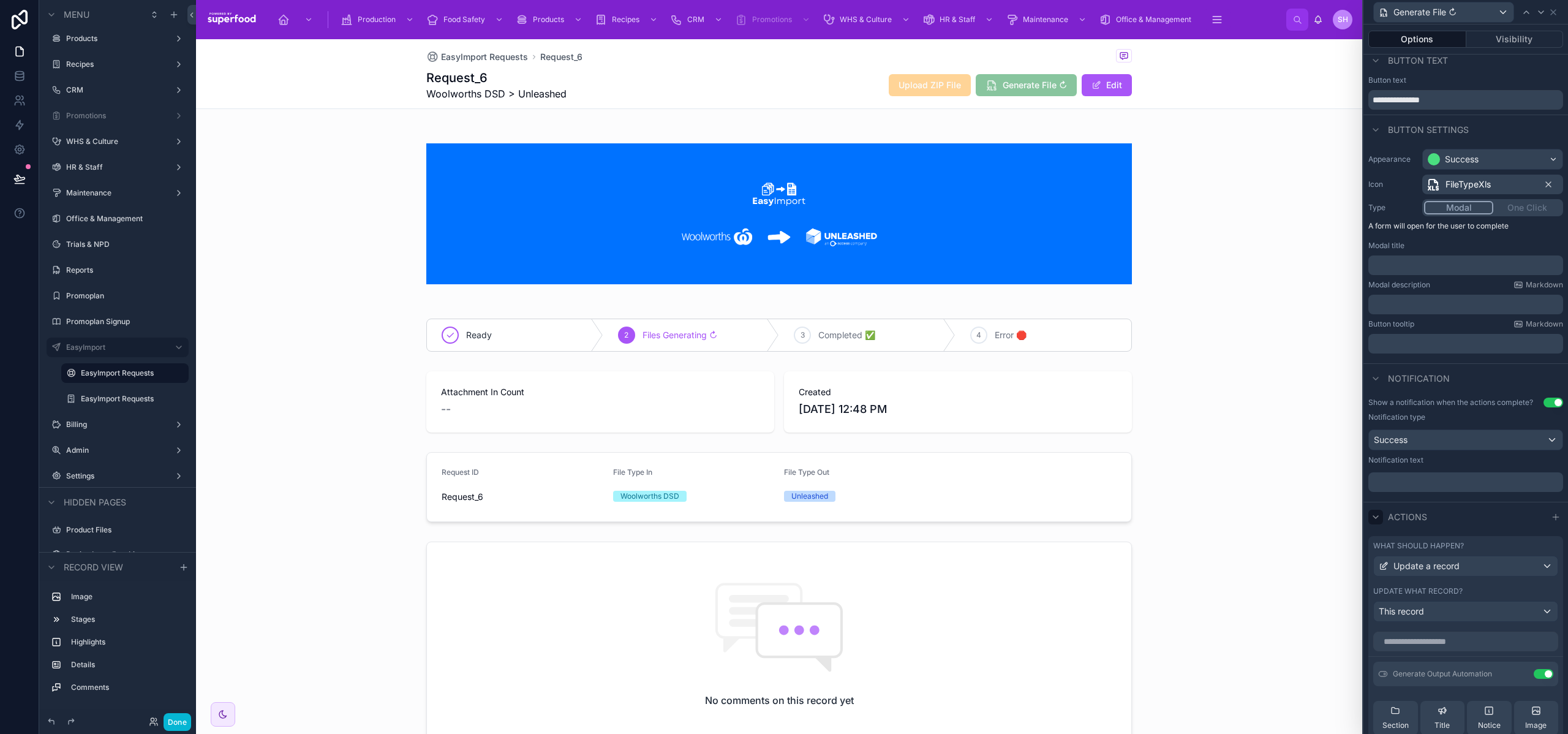
click at [1526, 209] on div "Modal One Click" at bounding box center [1493, 208] width 141 height 17
click at [1557, 14] on icon at bounding box center [1553, 12] width 10 height 10
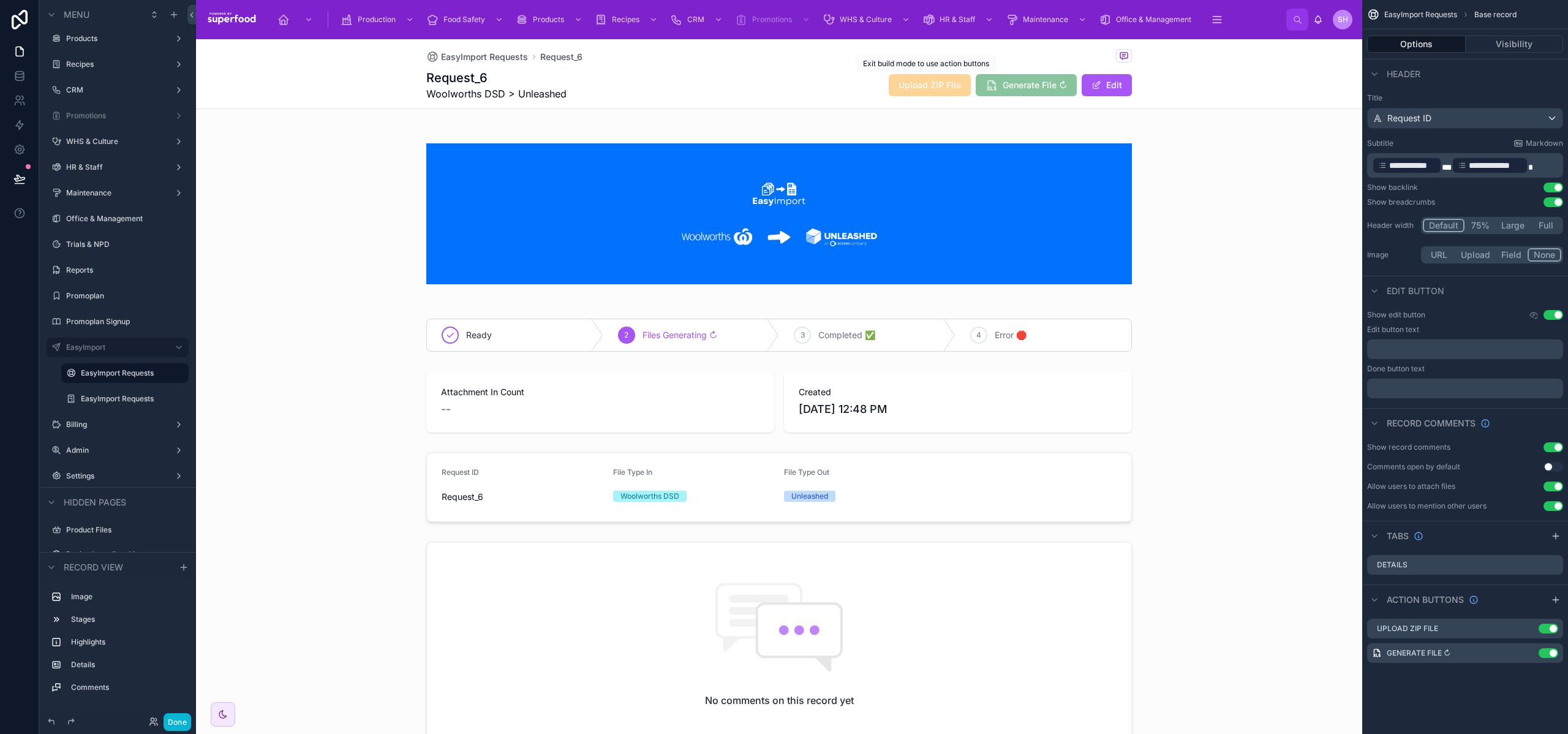
click at [909, 86] on span "Upload ZIP File" at bounding box center [930, 85] width 82 height 22
click at [1529, 631] on icon "scrollable content" at bounding box center [1529, 629] width 10 height 10
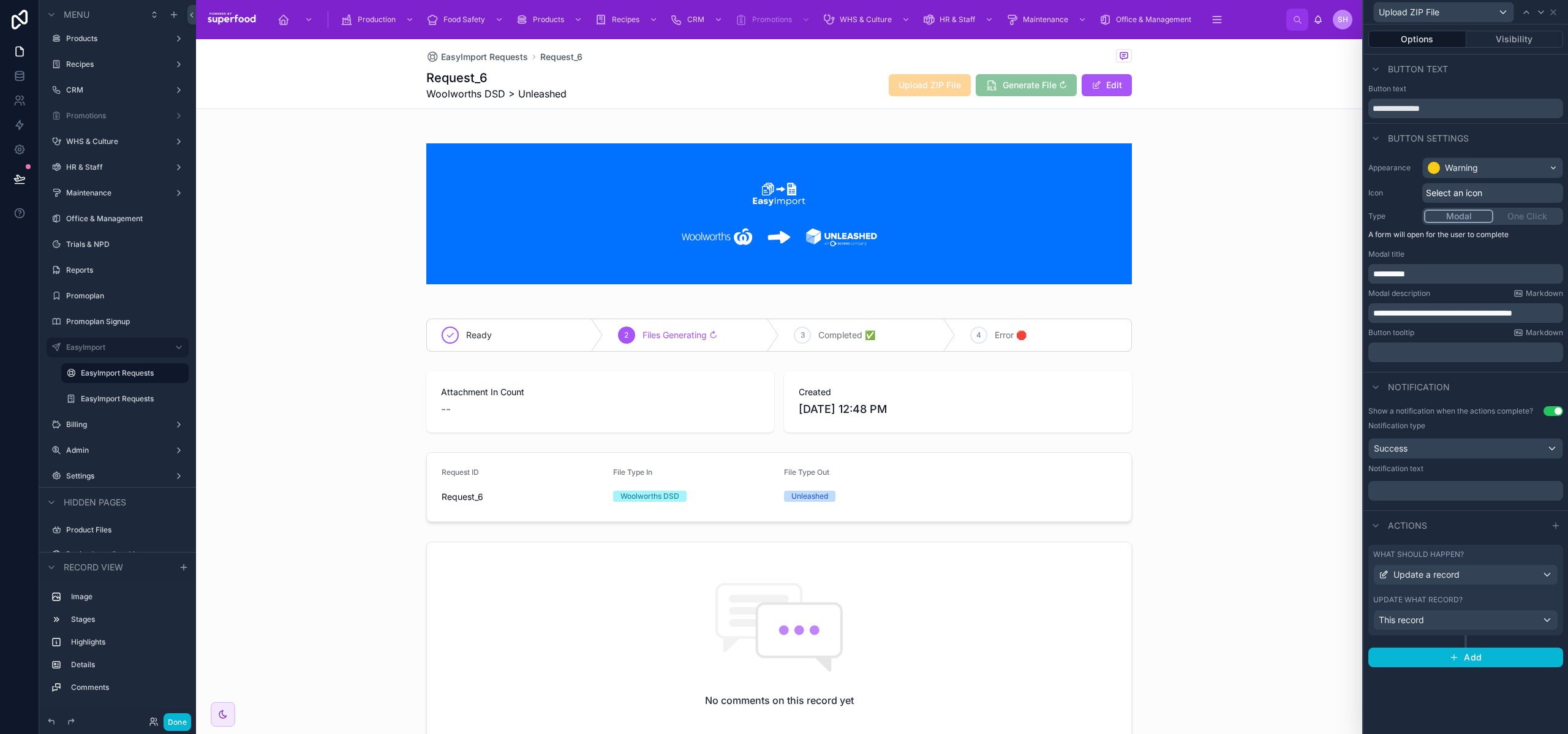
click at [1441, 194] on span "Select an icon" at bounding box center [1455, 193] width 56 height 13
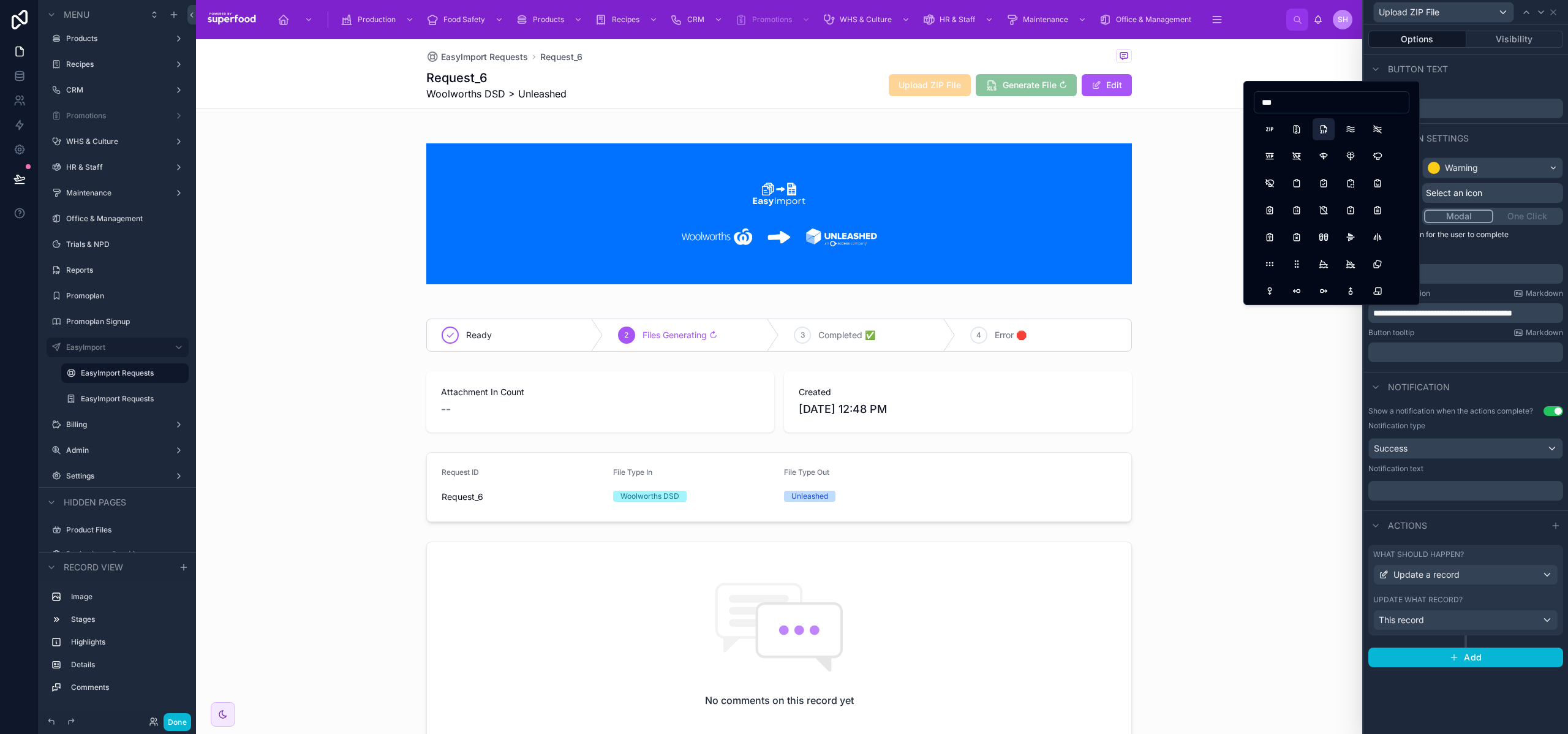
type input "***"
click at [1321, 129] on button "FileTypeZip" at bounding box center [1324, 130] width 22 height 22
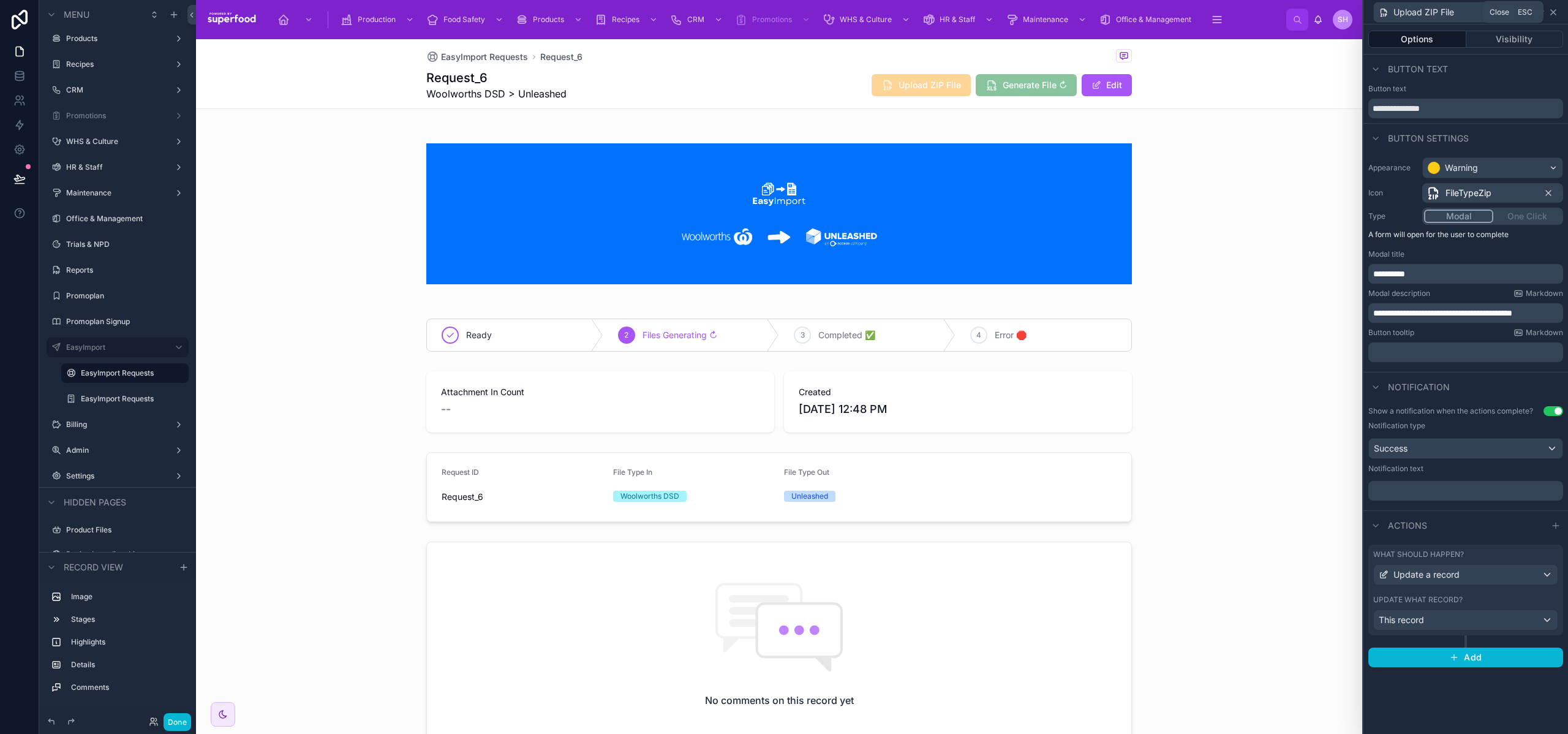
click at [1550, 13] on icon at bounding box center [1553, 12] width 10 height 10
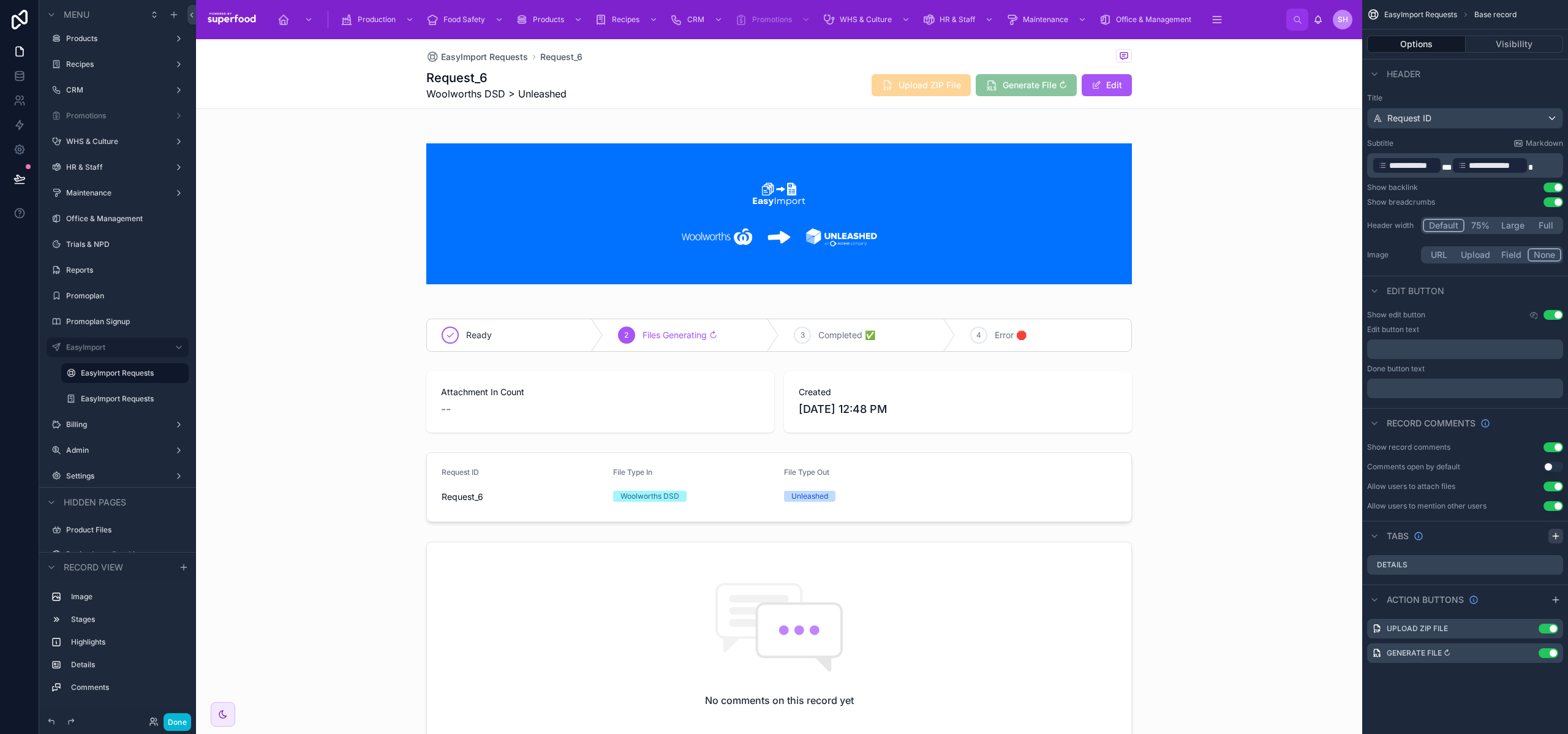
click at [1552, 535] on icon "scrollable content" at bounding box center [1555, 536] width 10 height 10
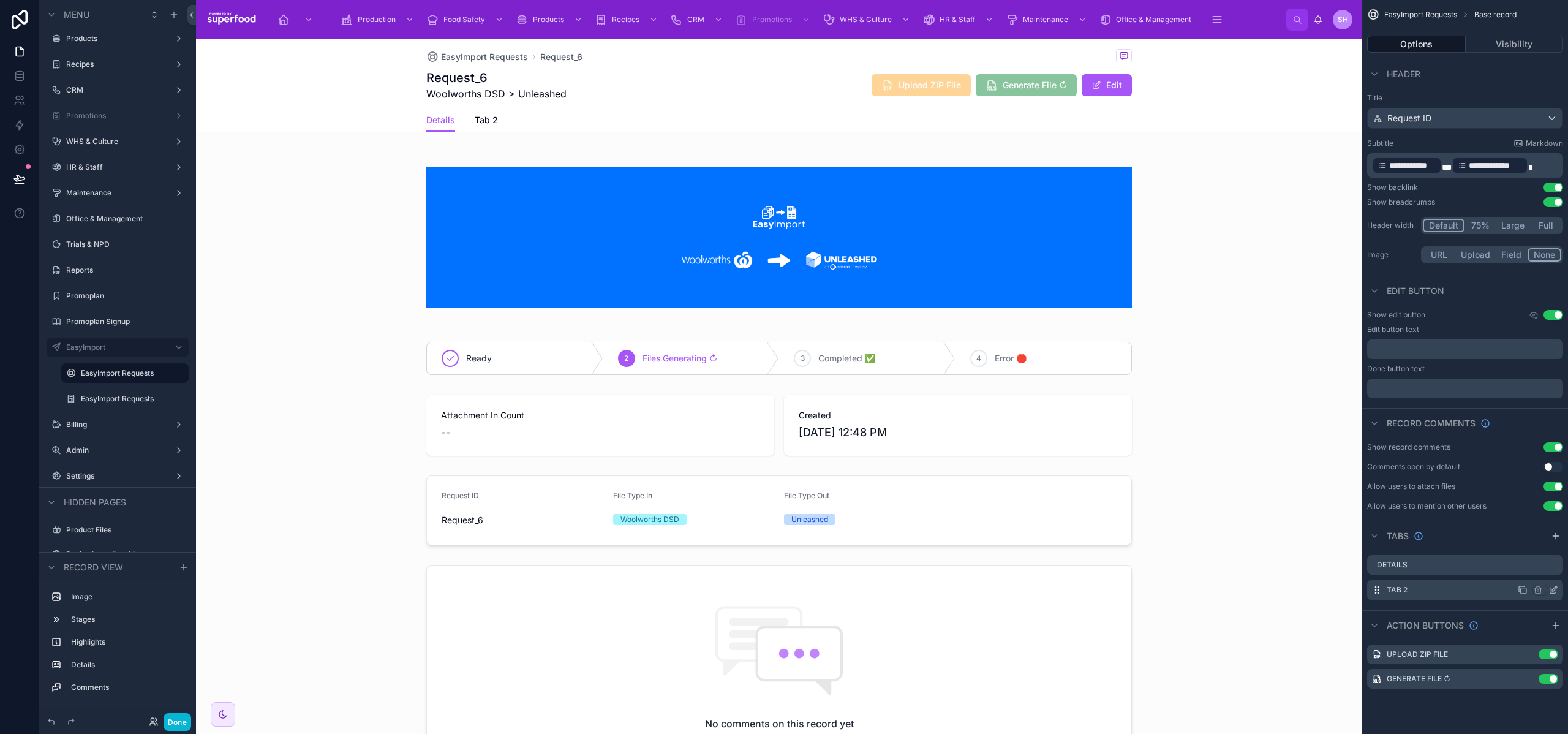
click at [1553, 586] on icon "scrollable content" at bounding box center [1553, 590] width 10 height 10
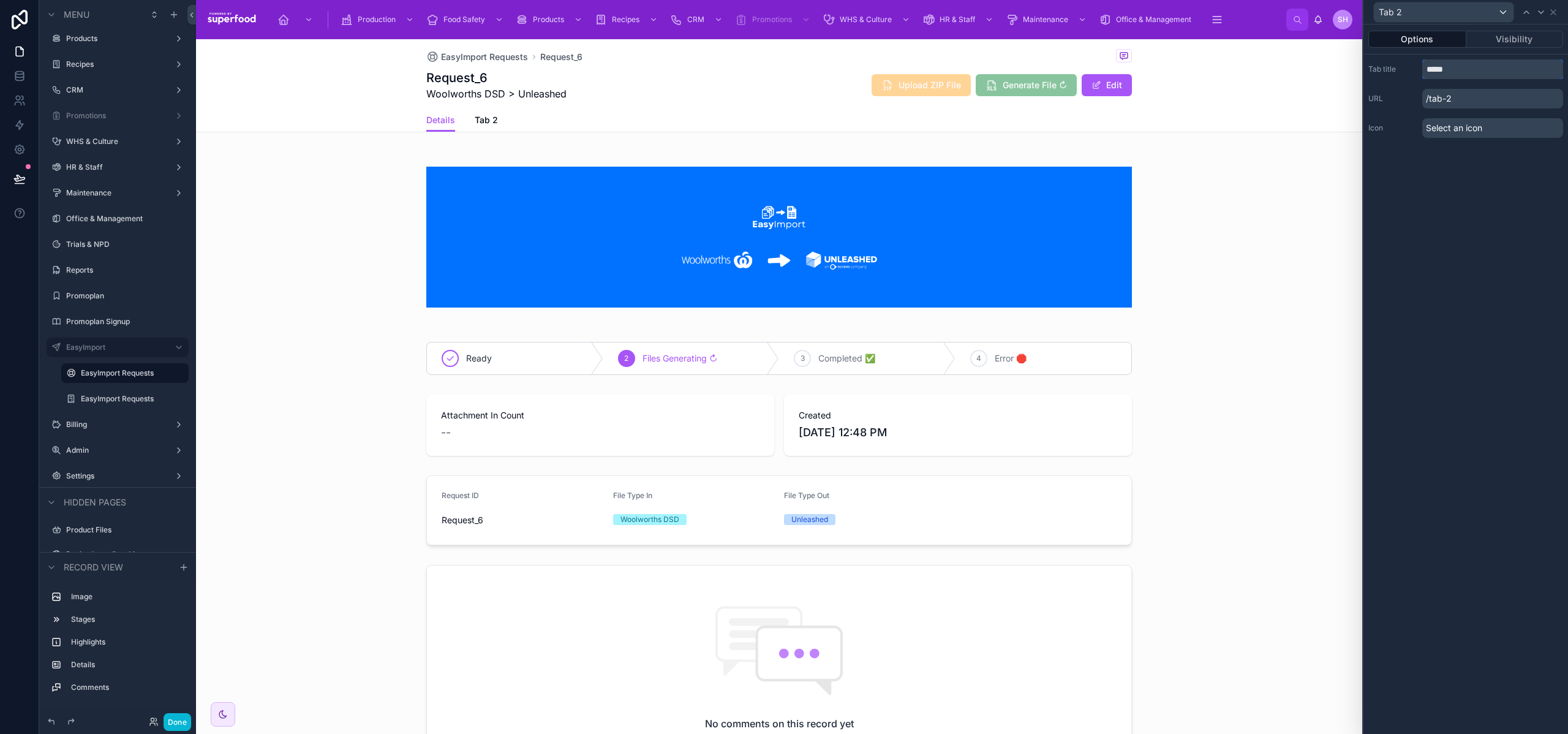
click at [1444, 62] on input "*****" at bounding box center [1493, 69] width 141 height 19
click at [1446, 69] on input "*****" at bounding box center [1493, 69] width 141 height 19
type input "**********"
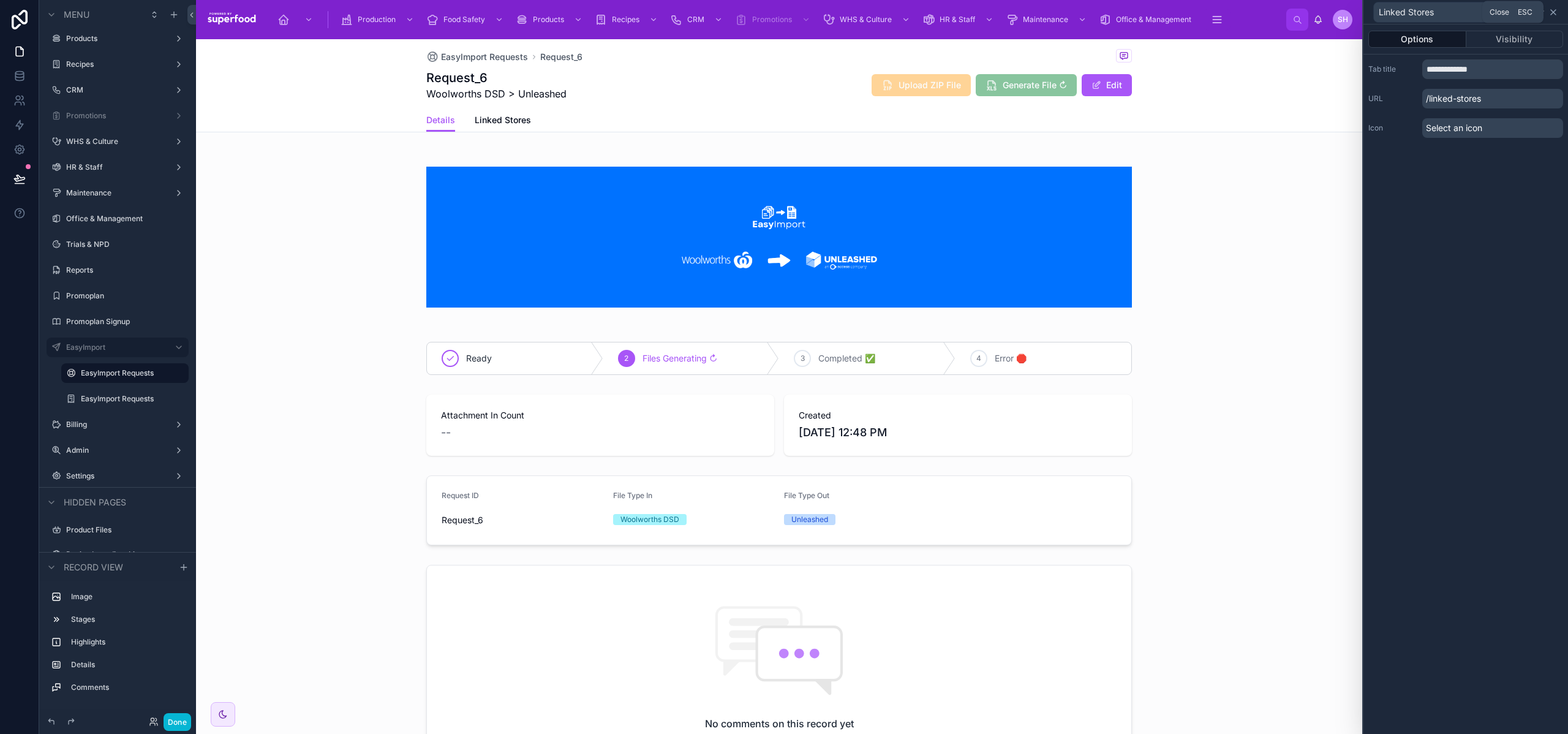
click at [1553, 13] on icon at bounding box center [1553, 12] width 5 height 5
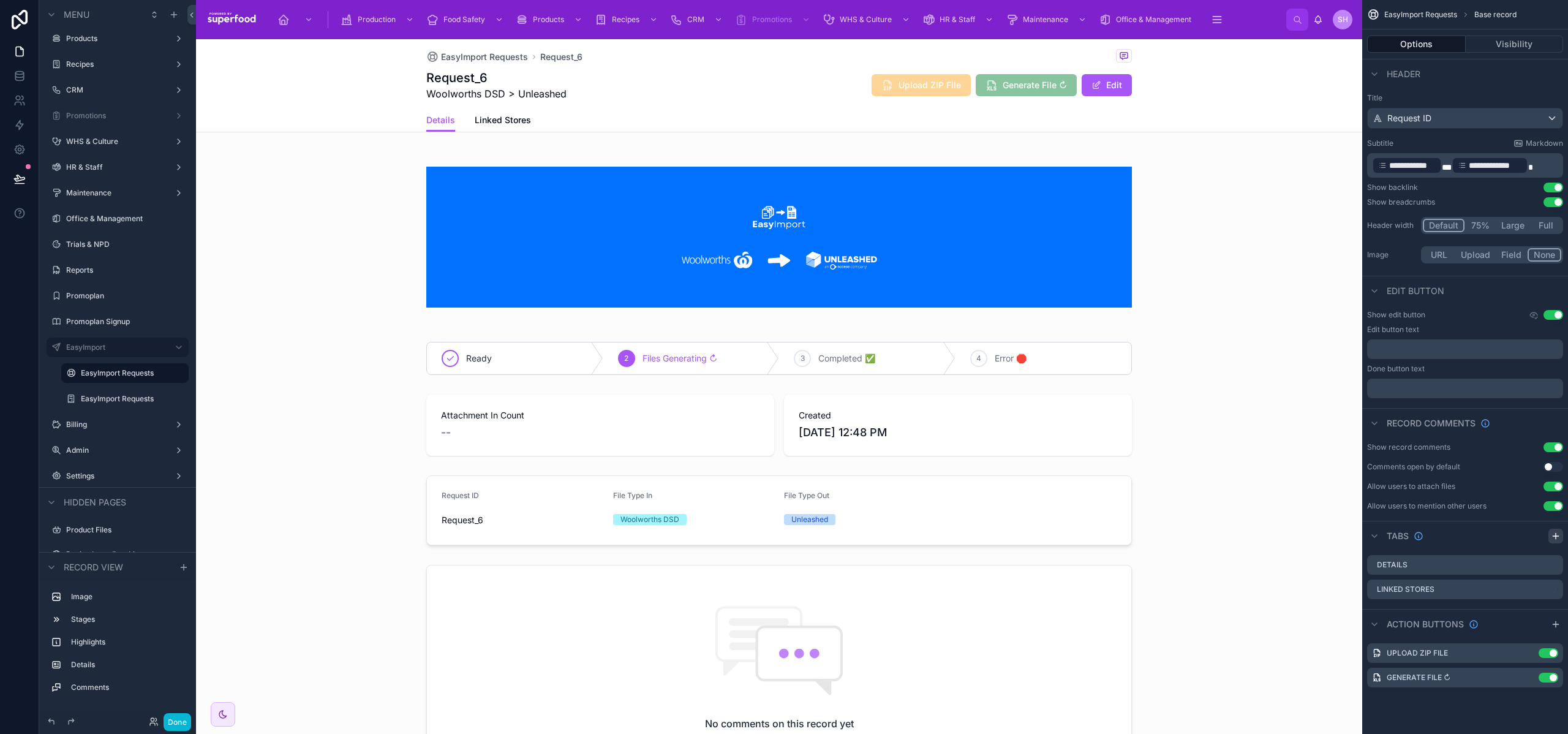
click at [1554, 536] on icon "scrollable content" at bounding box center [1555, 536] width 10 height 10
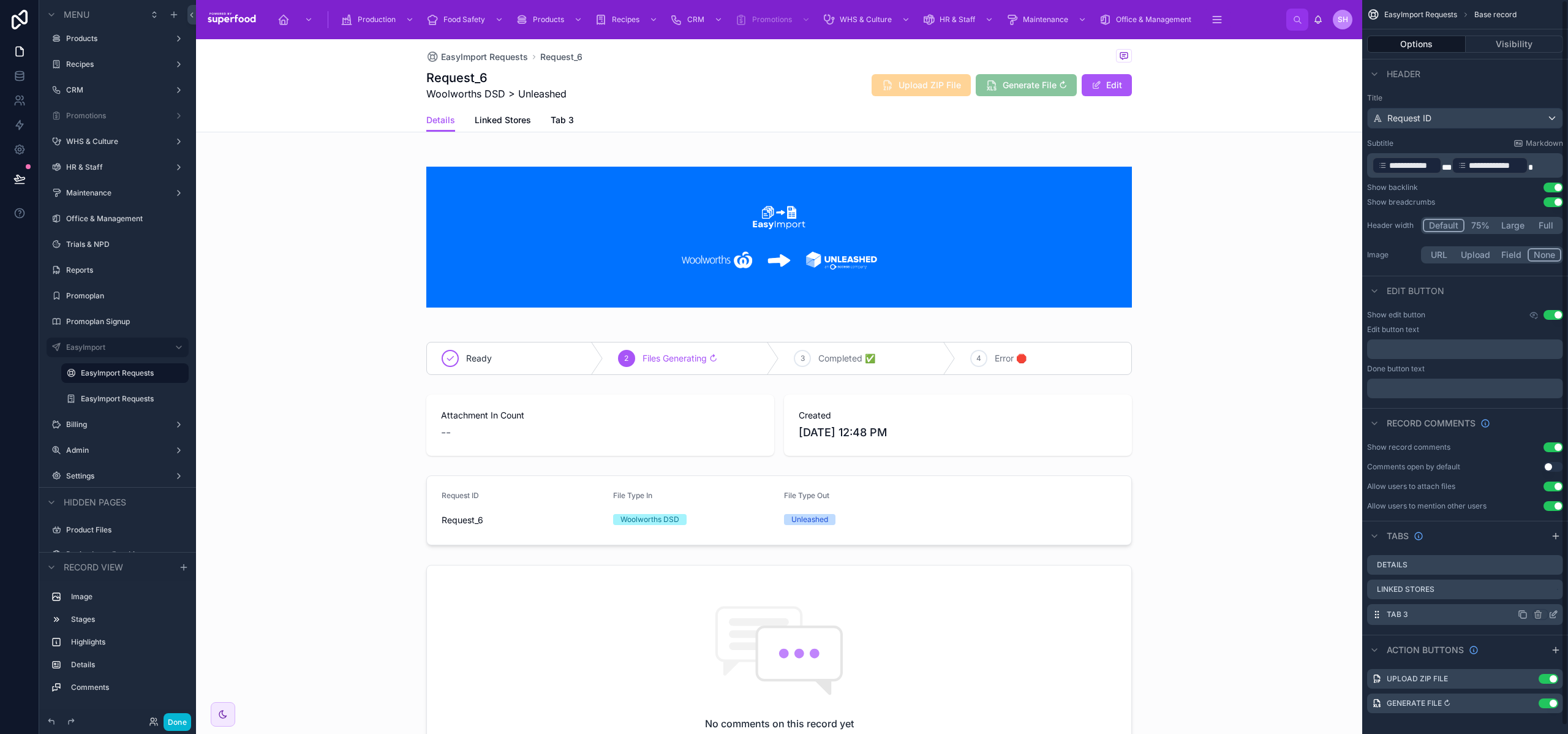
click at [1553, 612] on icon "scrollable content" at bounding box center [1553, 615] width 10 height 10
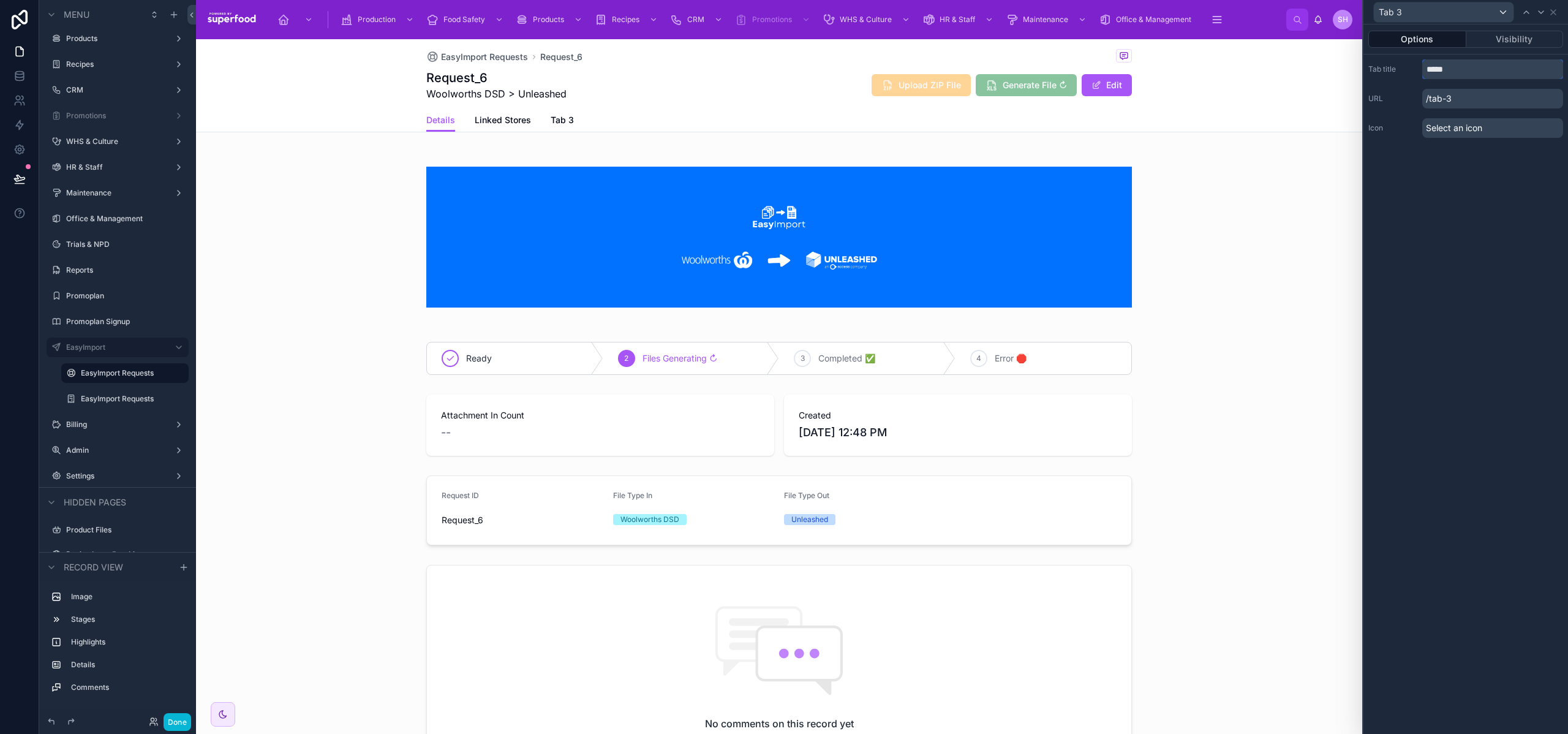
click at [1455, 71] on input "*****" at bounding box center [1493, 69] width 141 height 19
type input "**********"
click at [1552, 5] on div "Linked Products" at bounding box center [1466, 12] width 195 height 24
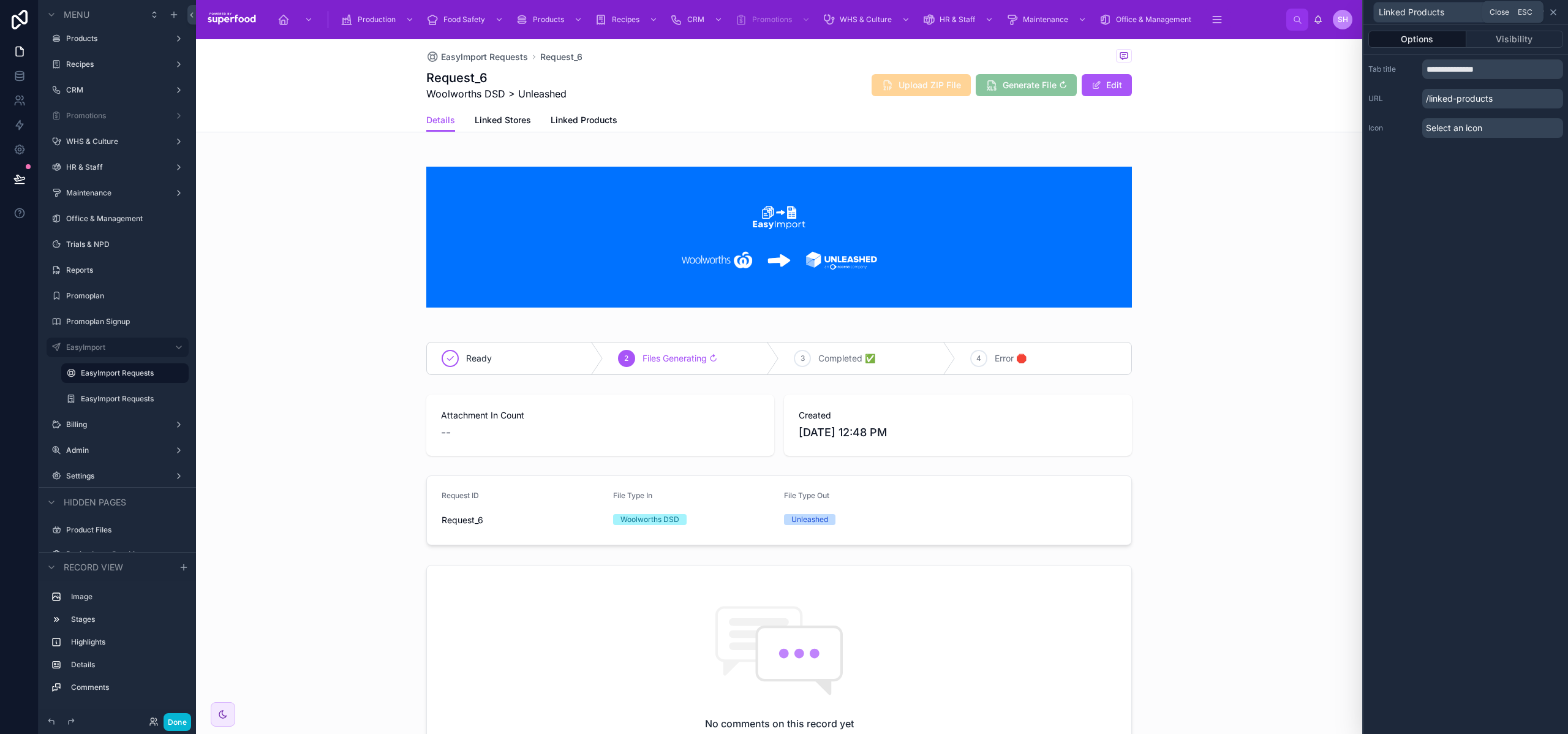
click at [1553, 9] on icon at bounding box center [1553, 12] width 10 height 10
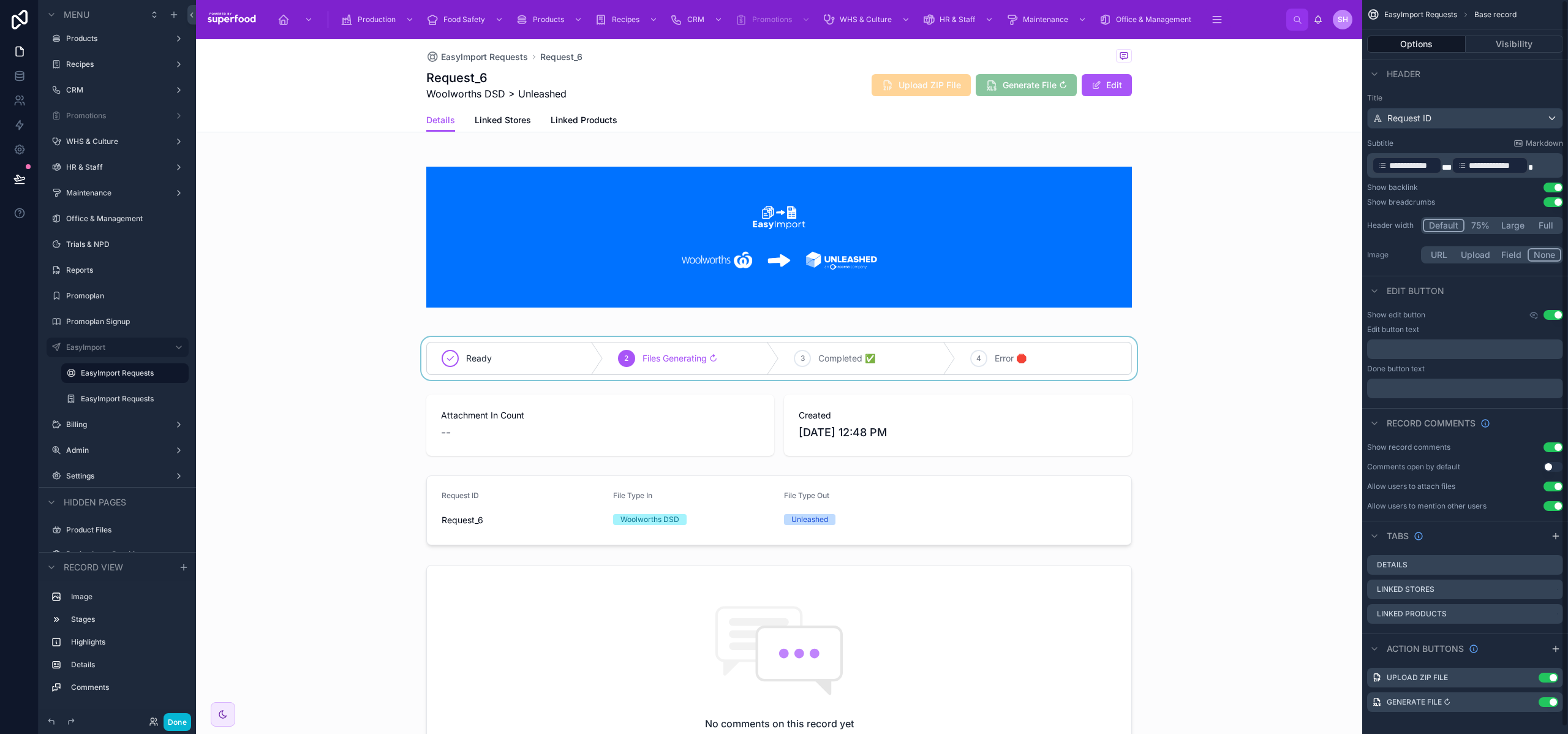
scroll to position [2, 0]
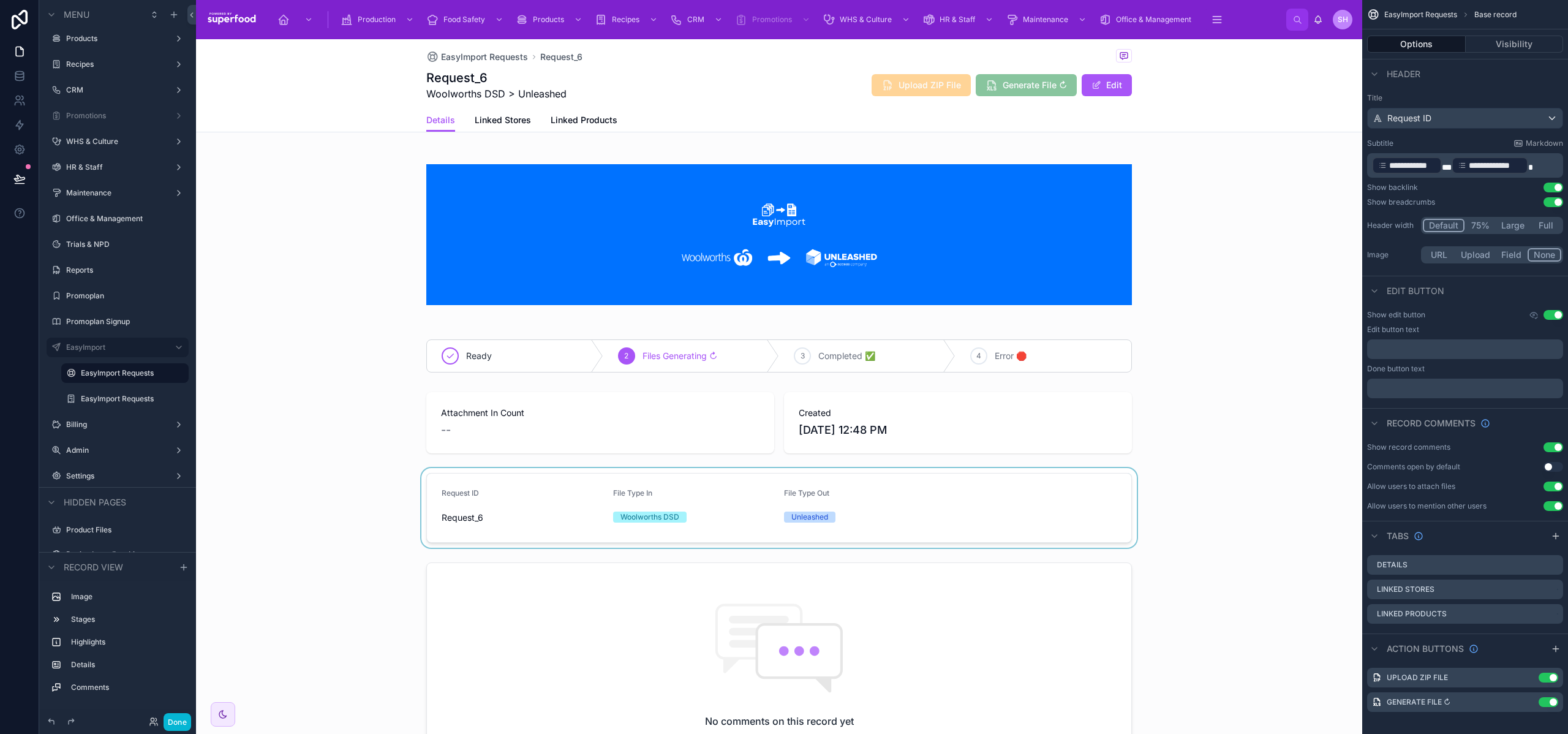
click at [716, 480] on div at bounding box center [780, 508] width 1166 height 79
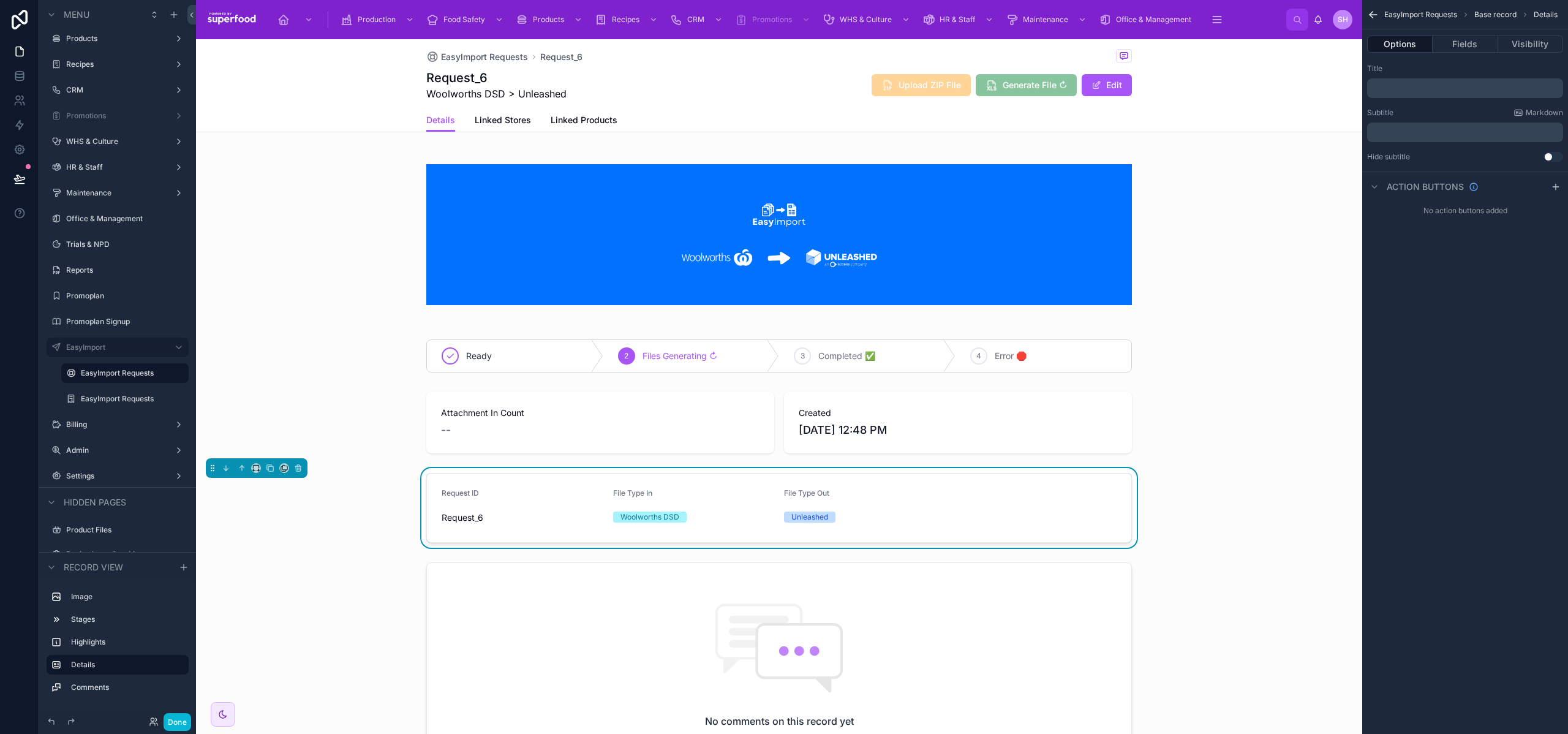
click at [1416, 92] on p "﻿" at bounding box center [1466, 87] width 189 height 10
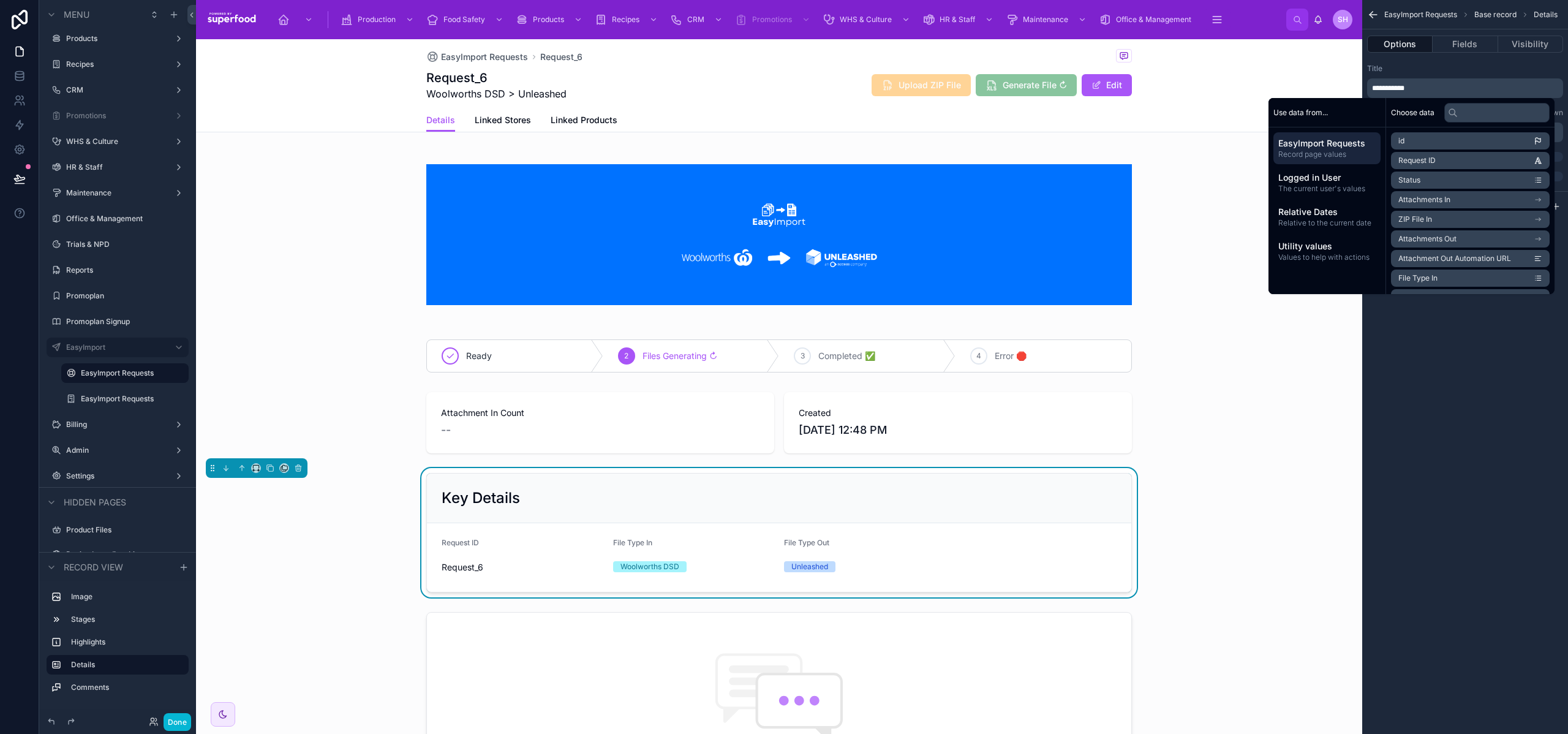
click at [1422, 74] on div "**********" at bounding box center [1465, 81] width 196 height 34
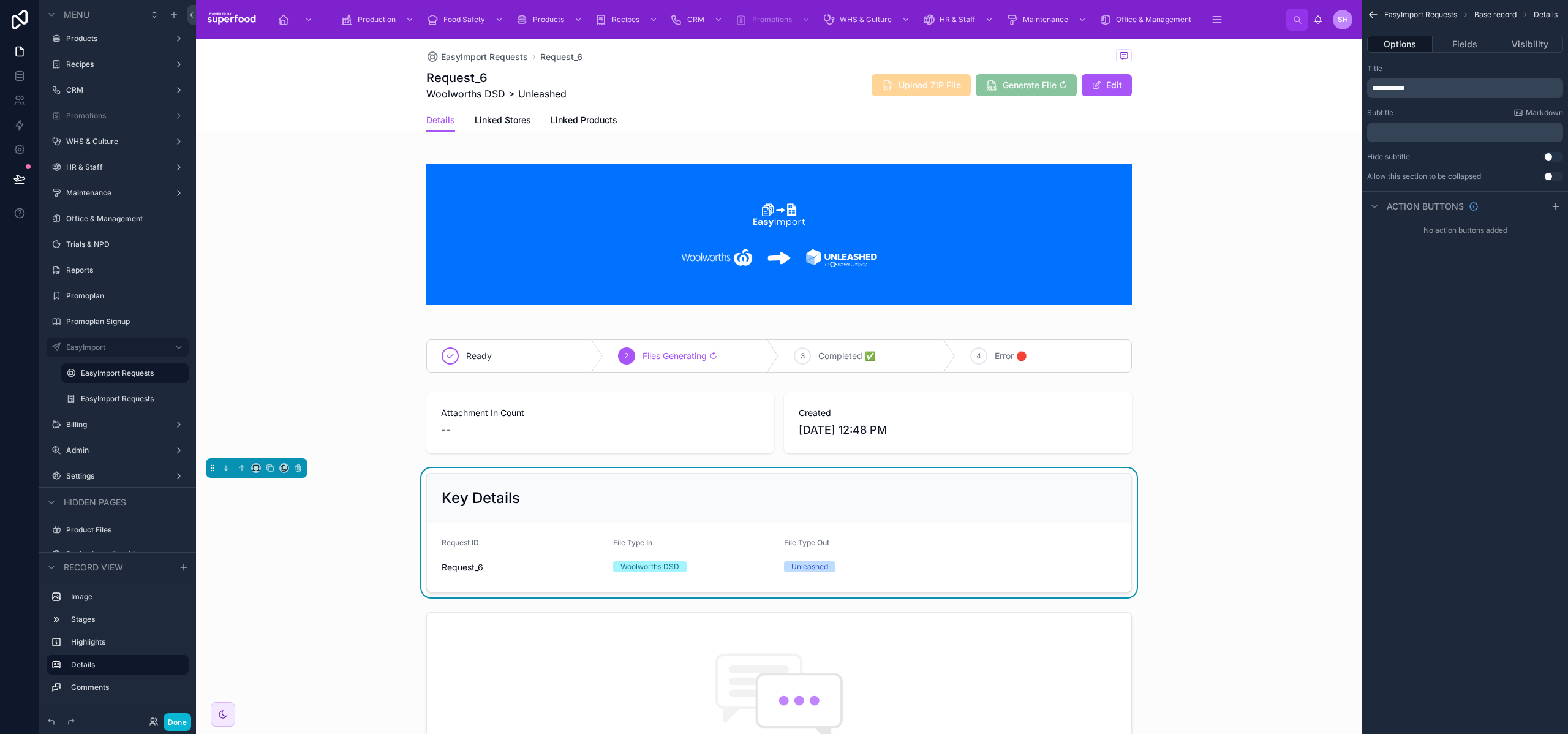
click at [1377, 12] on icon "scrollable content" at bounding box center [1373, 15] width 13 height 13
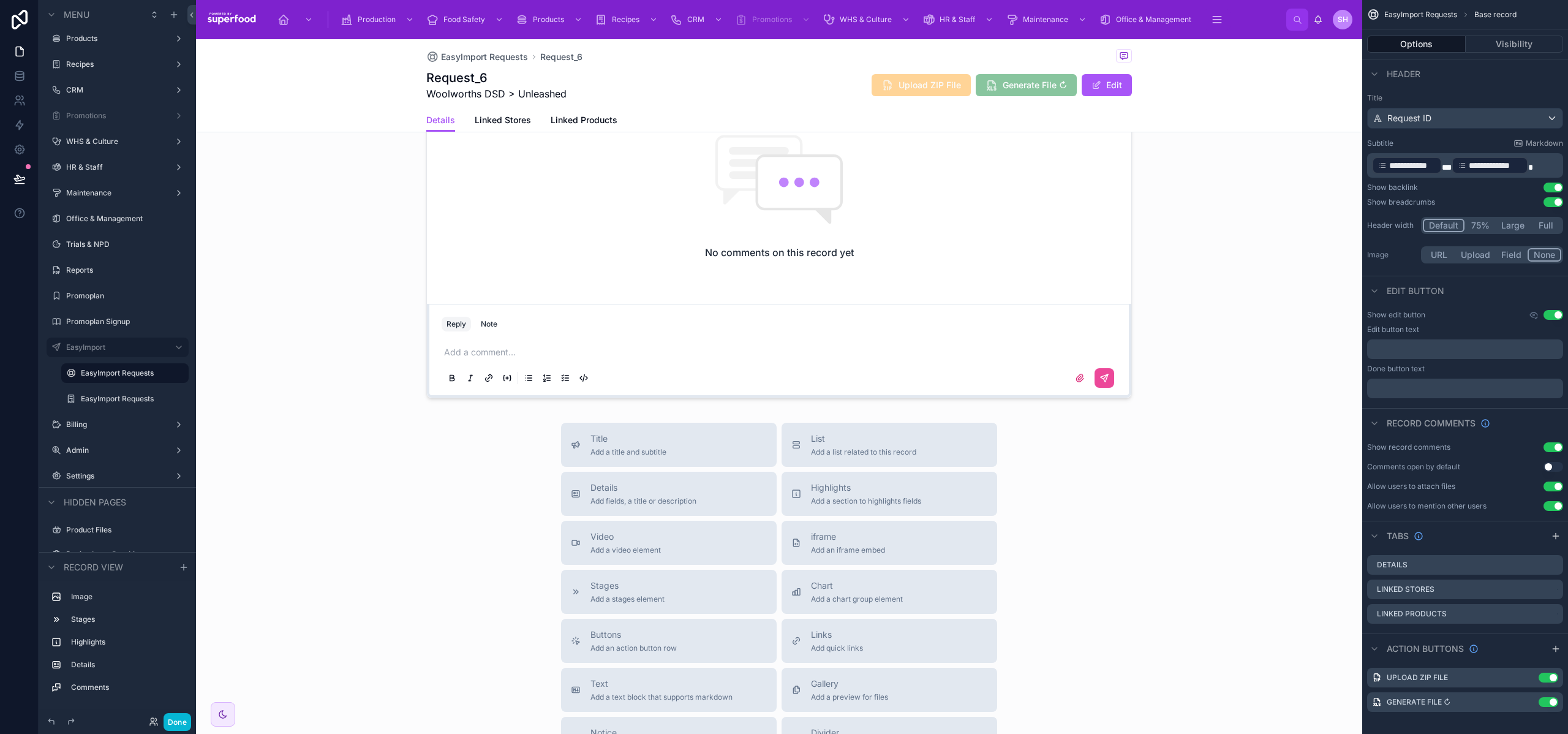
scroll to position [556, 0]
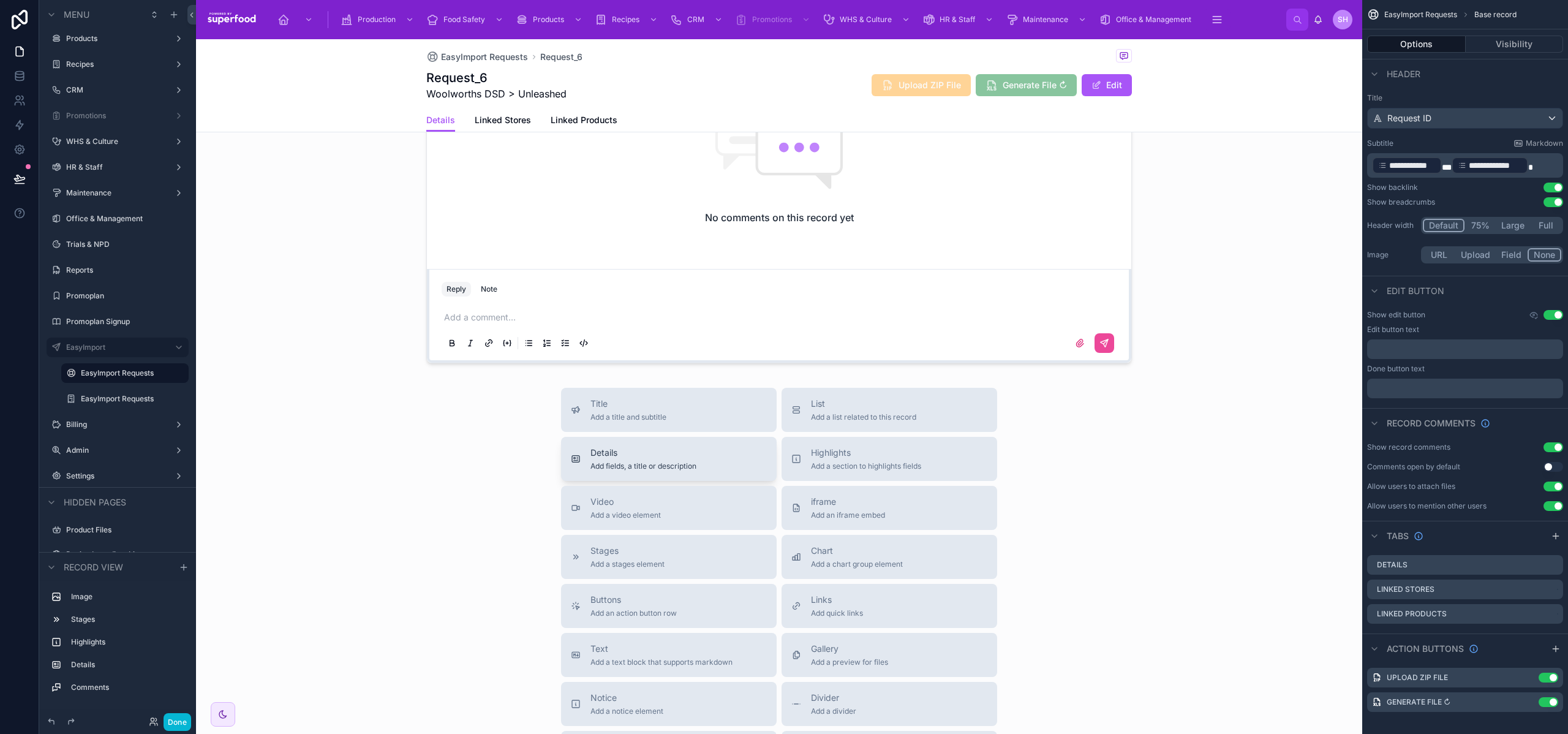
click at [651, 456] on span "Details" at bounding box center [643, 453] width 106 height 13
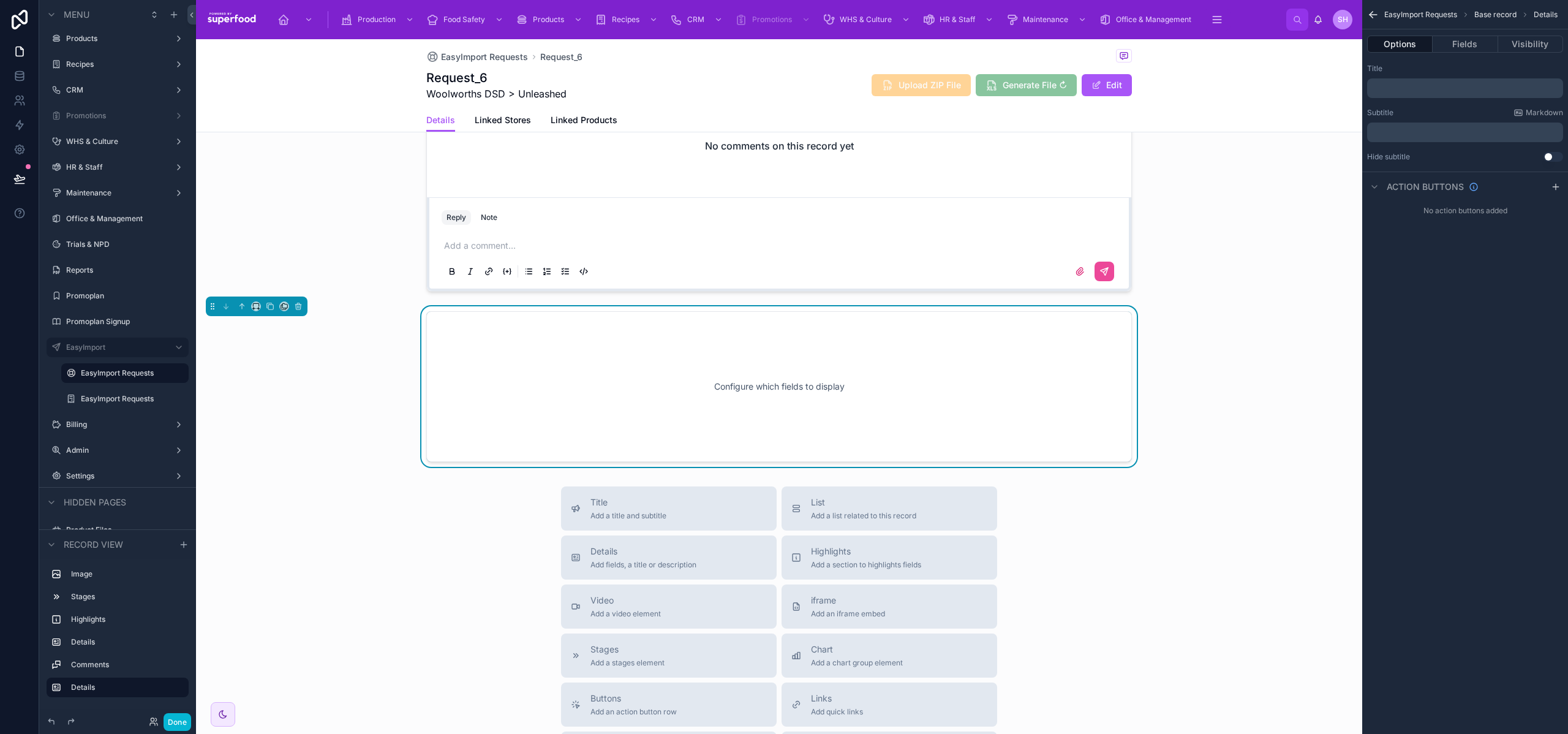
scroll to position [628, 0]
click at [1464, 42] on button "Fields" at bounding box center [1466, 44] width 65 height 17
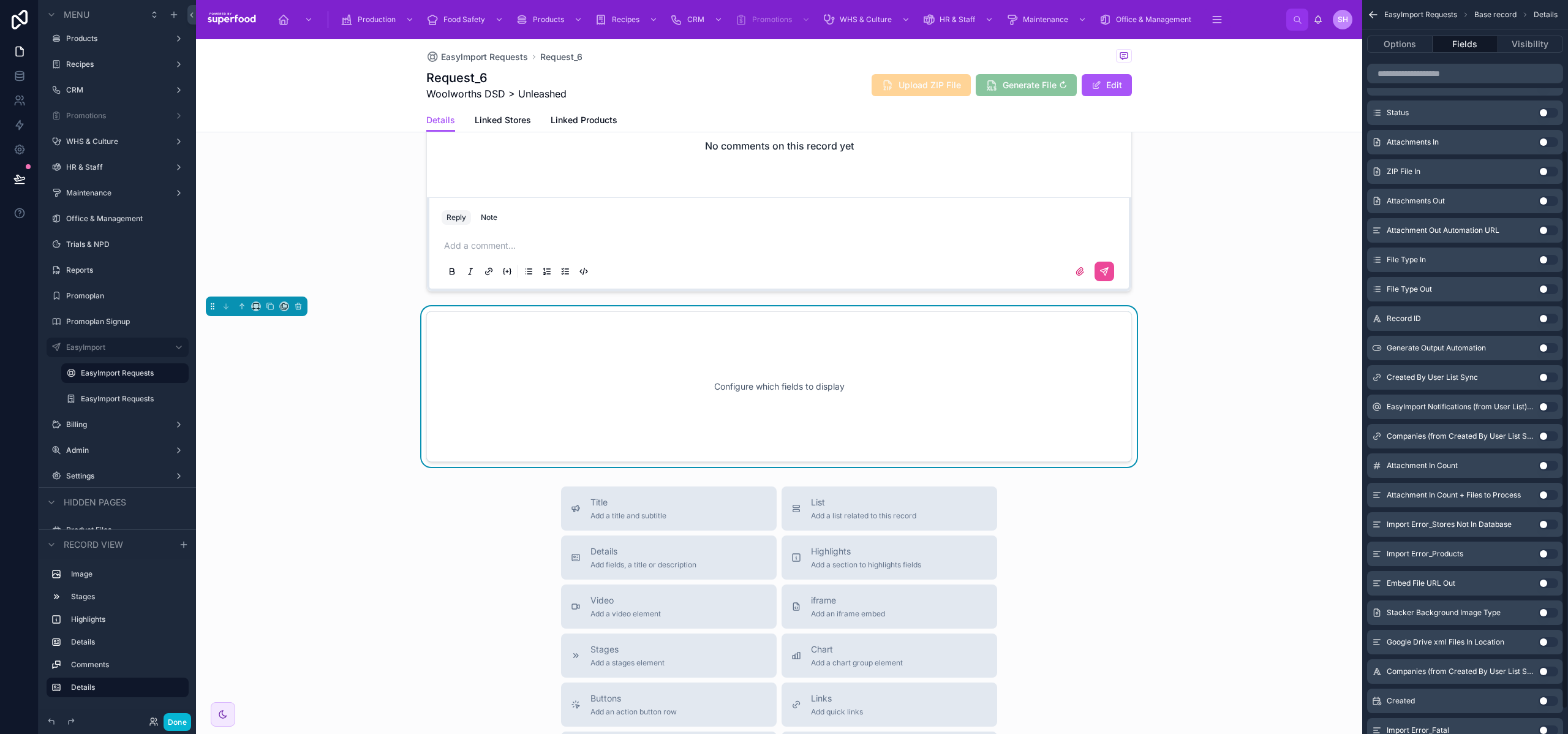
scroll to position [229, 0]
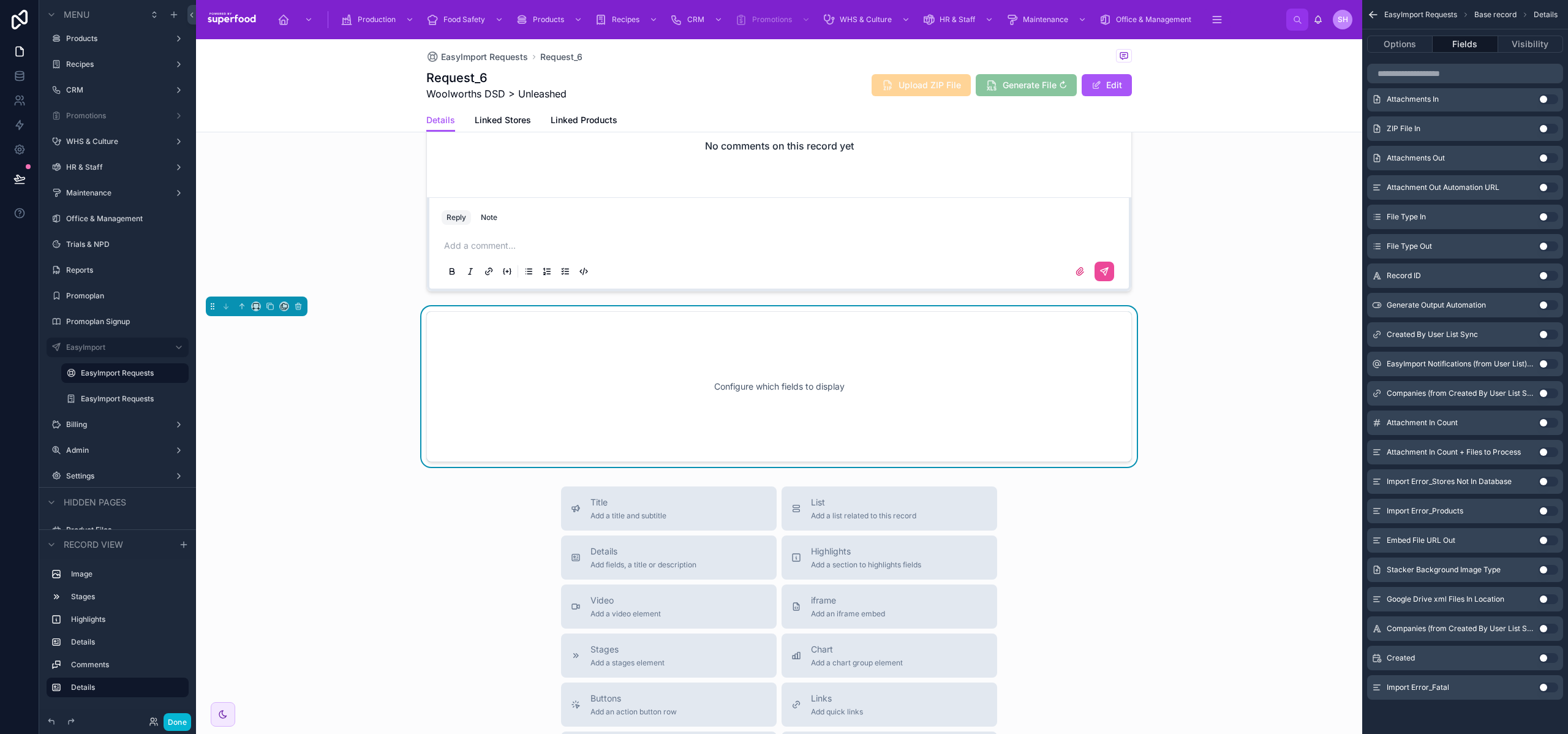
click at [1544, 510] on button "Use setting" at bounding box center [1549, 511] width 19 height 10
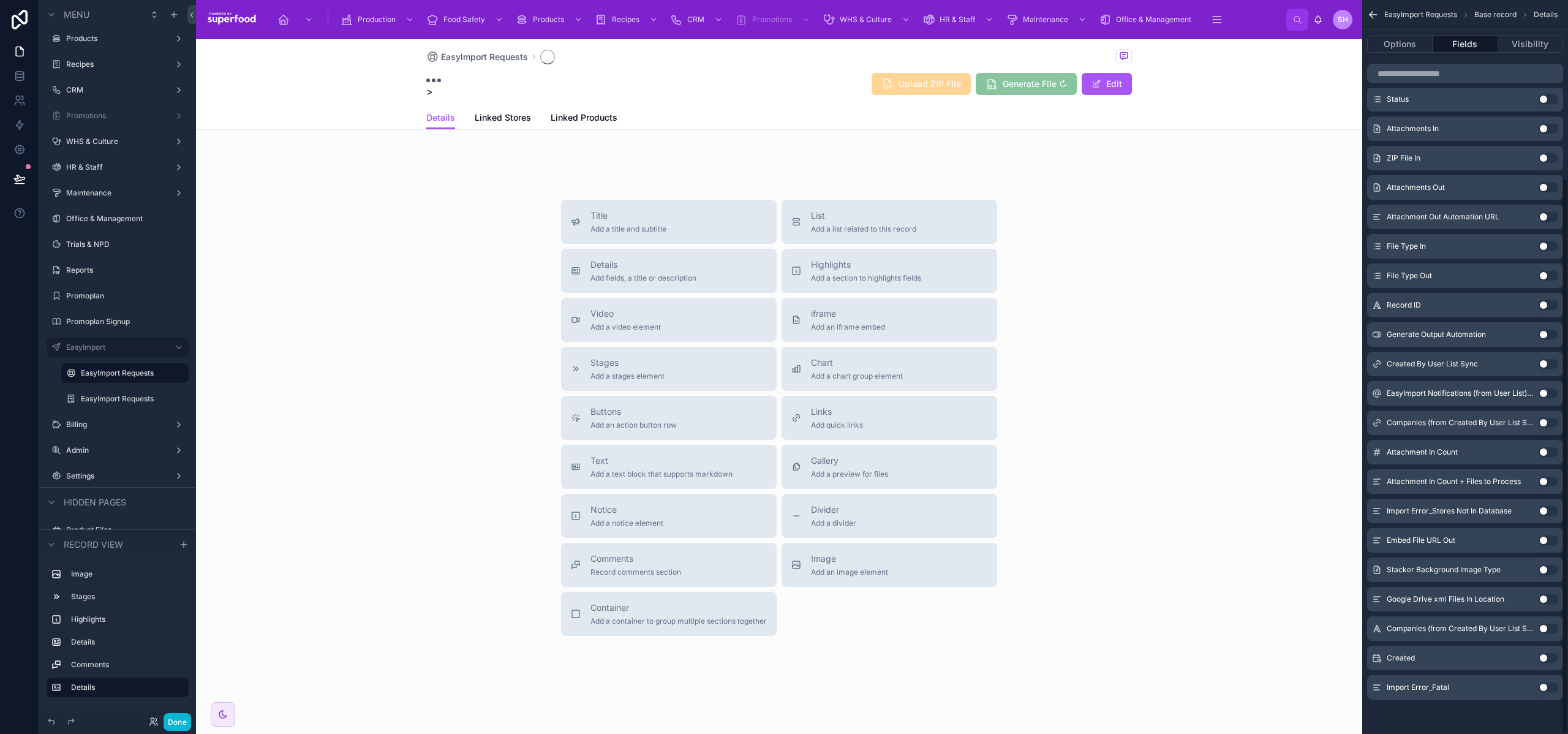
scroll to position [161, 0]
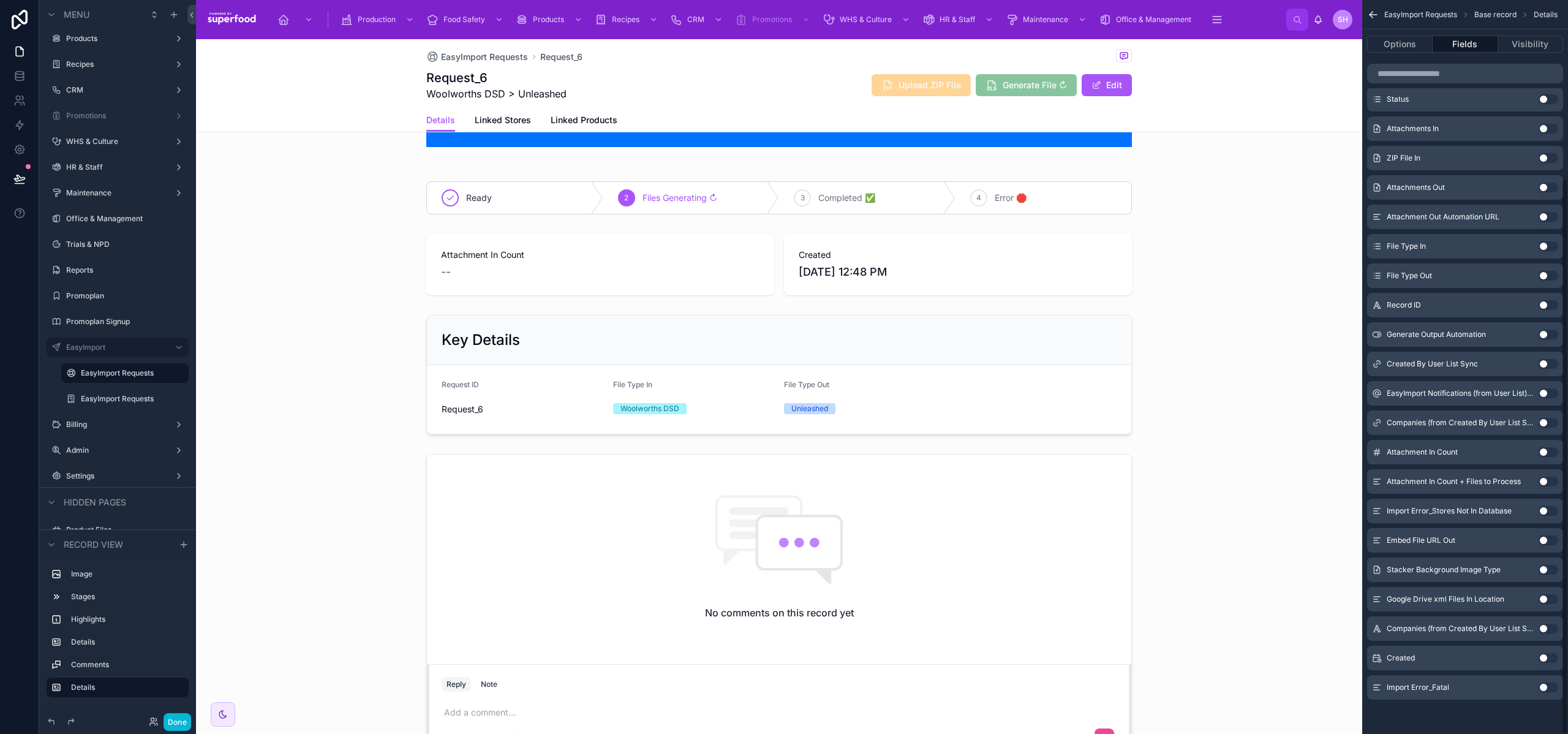
click at [1544, 512] on button "Use setting" at bounding box center [1549, 511] width 19 height 10
click at [1550, 685] on button "Use setting" at bounding box center [1549, 687] width 19 height 10
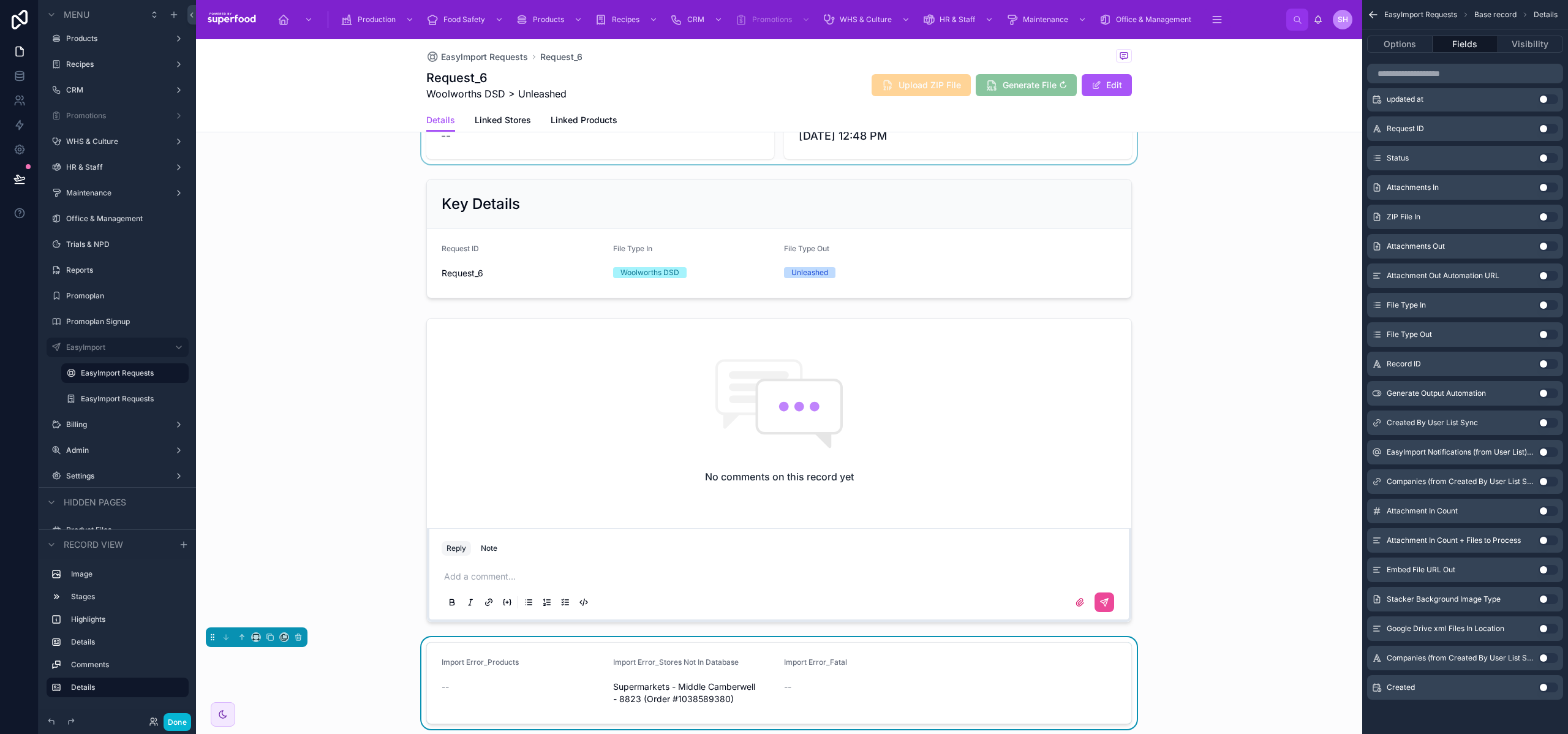
scroll to position [414, 0]
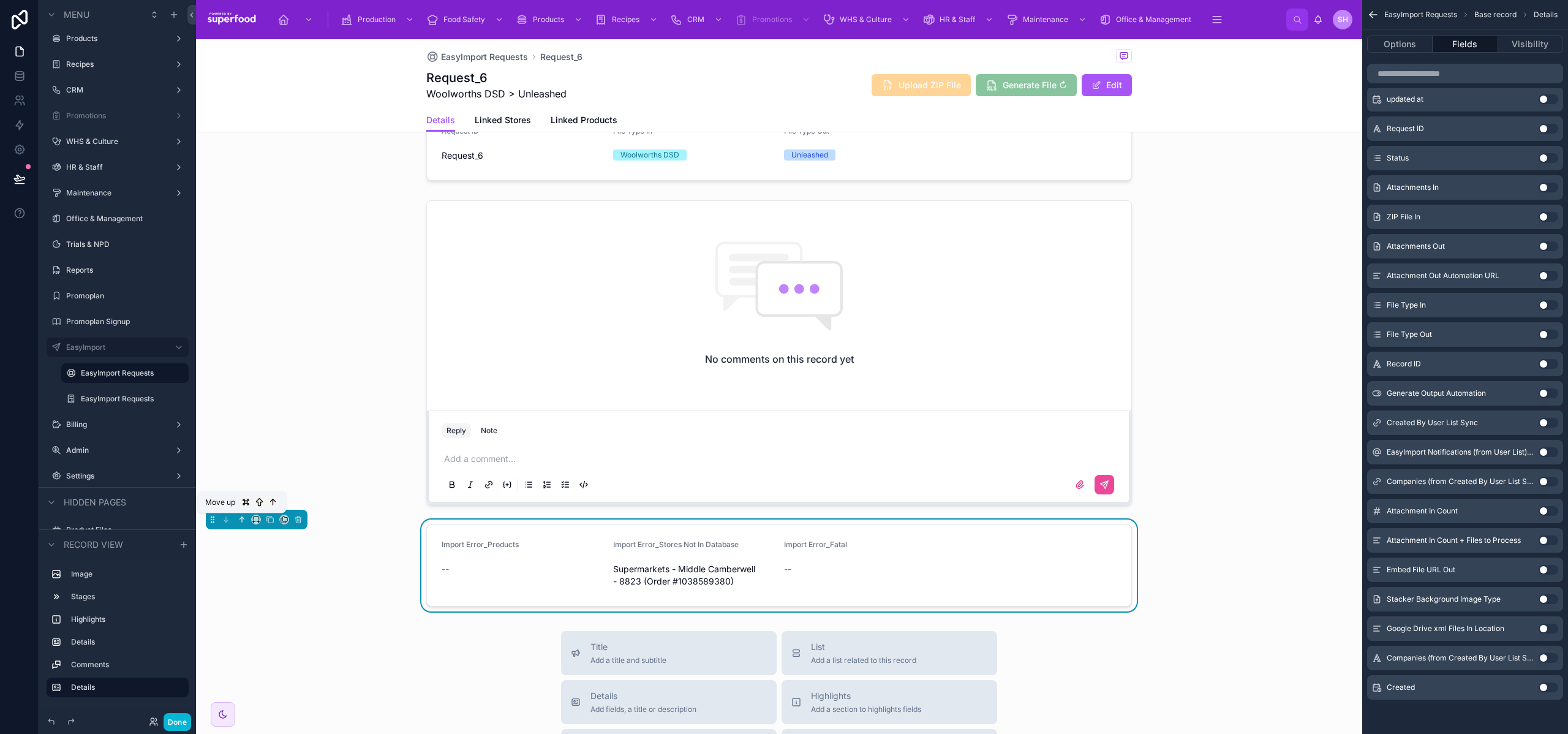
click at [240, 519] on icon at bounding box center [241, 518] width 2 height 2
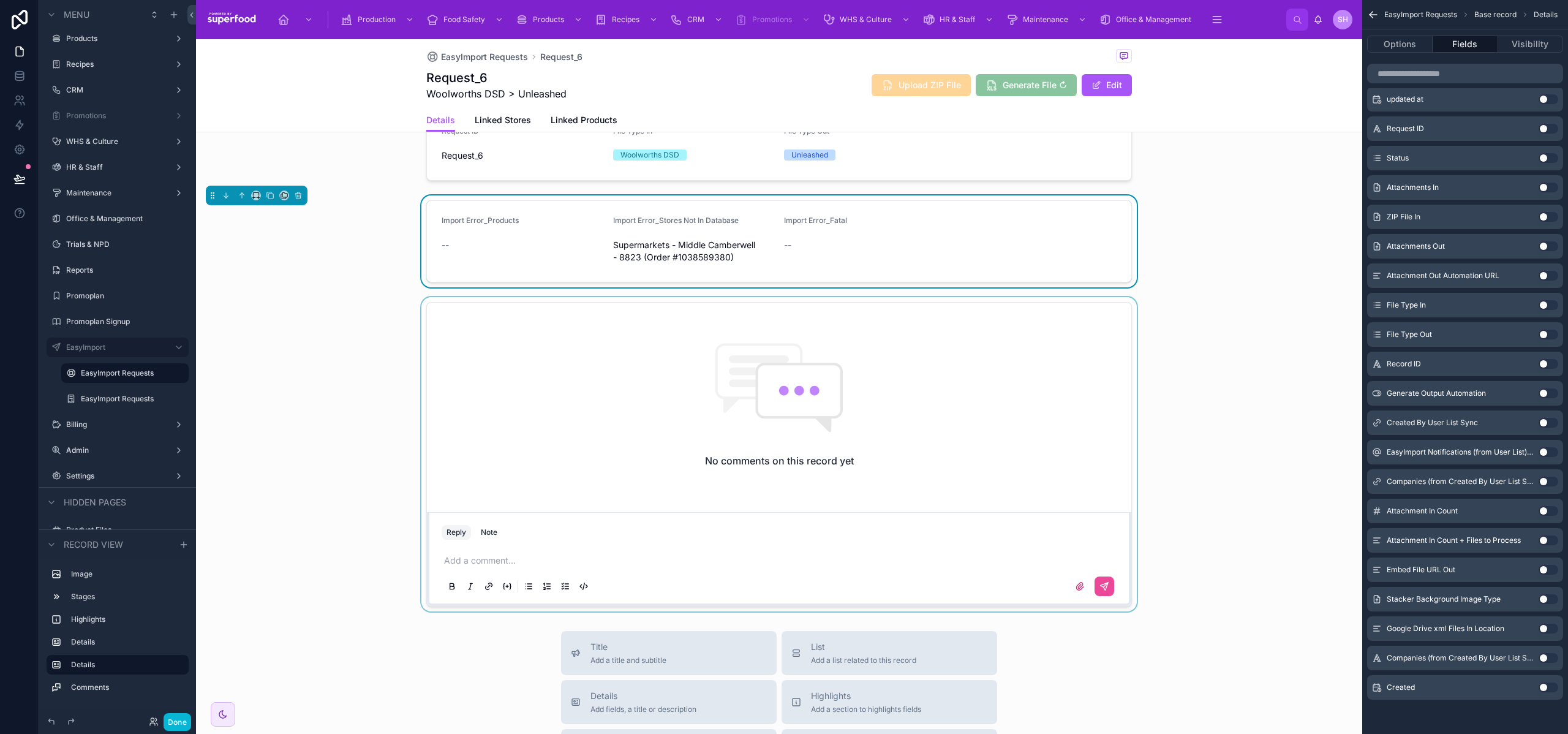
scroll to position [226, 0]
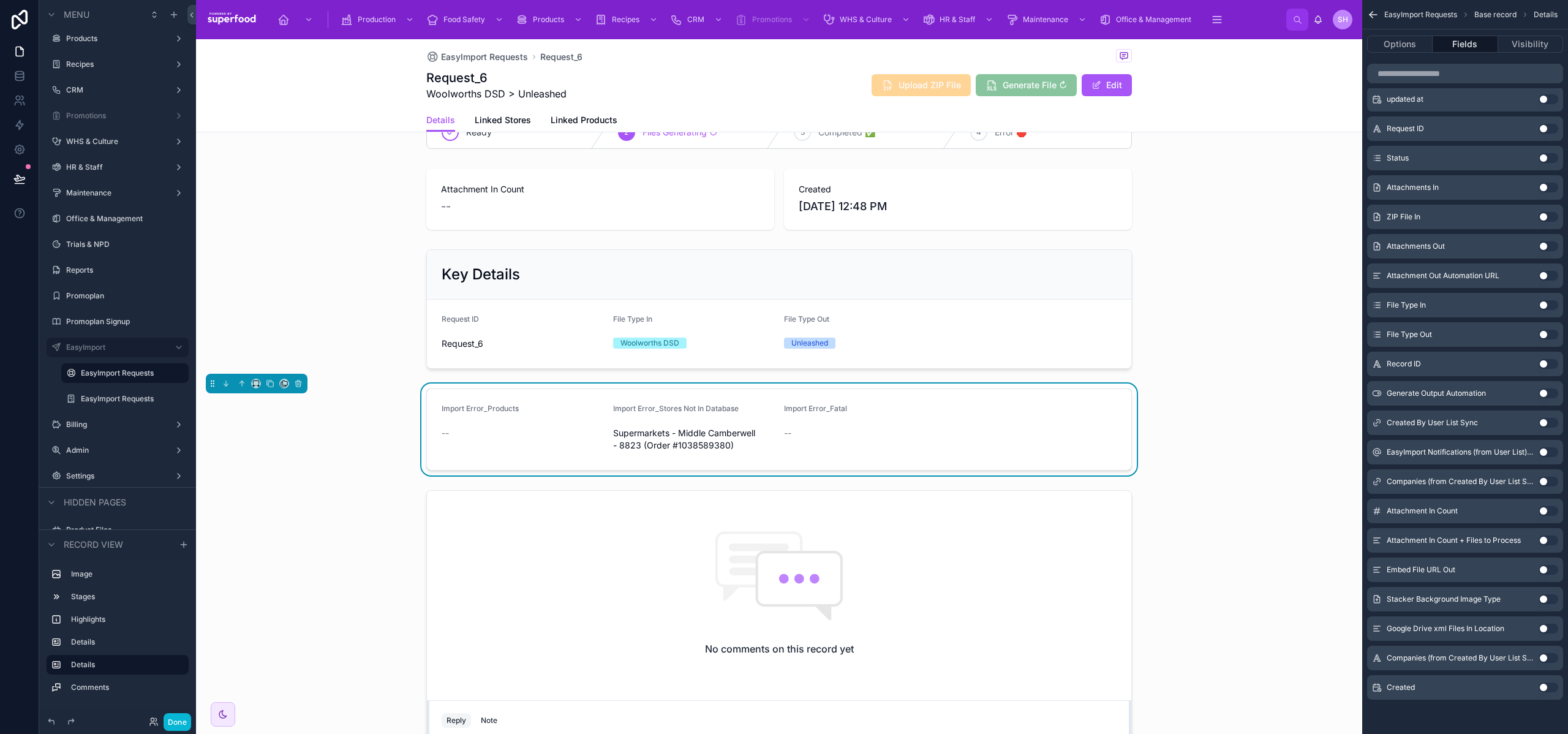
click at [536, 458] on form "Import Error_Products -- Import Error_Stores Not In Database Supermarkets - Mid…" at bounding box center [779, 429] width 705 height 81
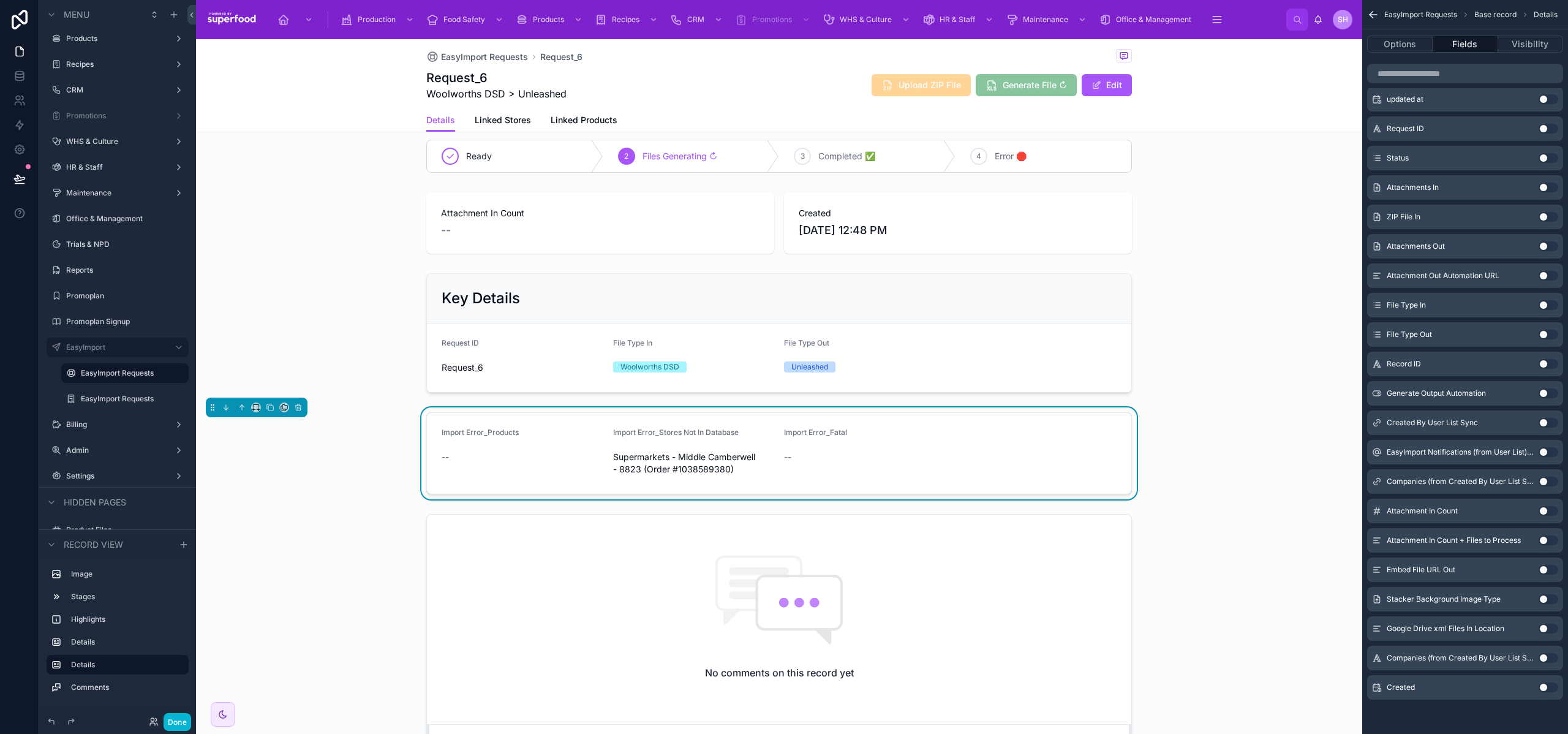
scroll to position [202, 0]
click at [1399, 44] on button "Options" at bounding box center [1400, 44] width 65 height 17
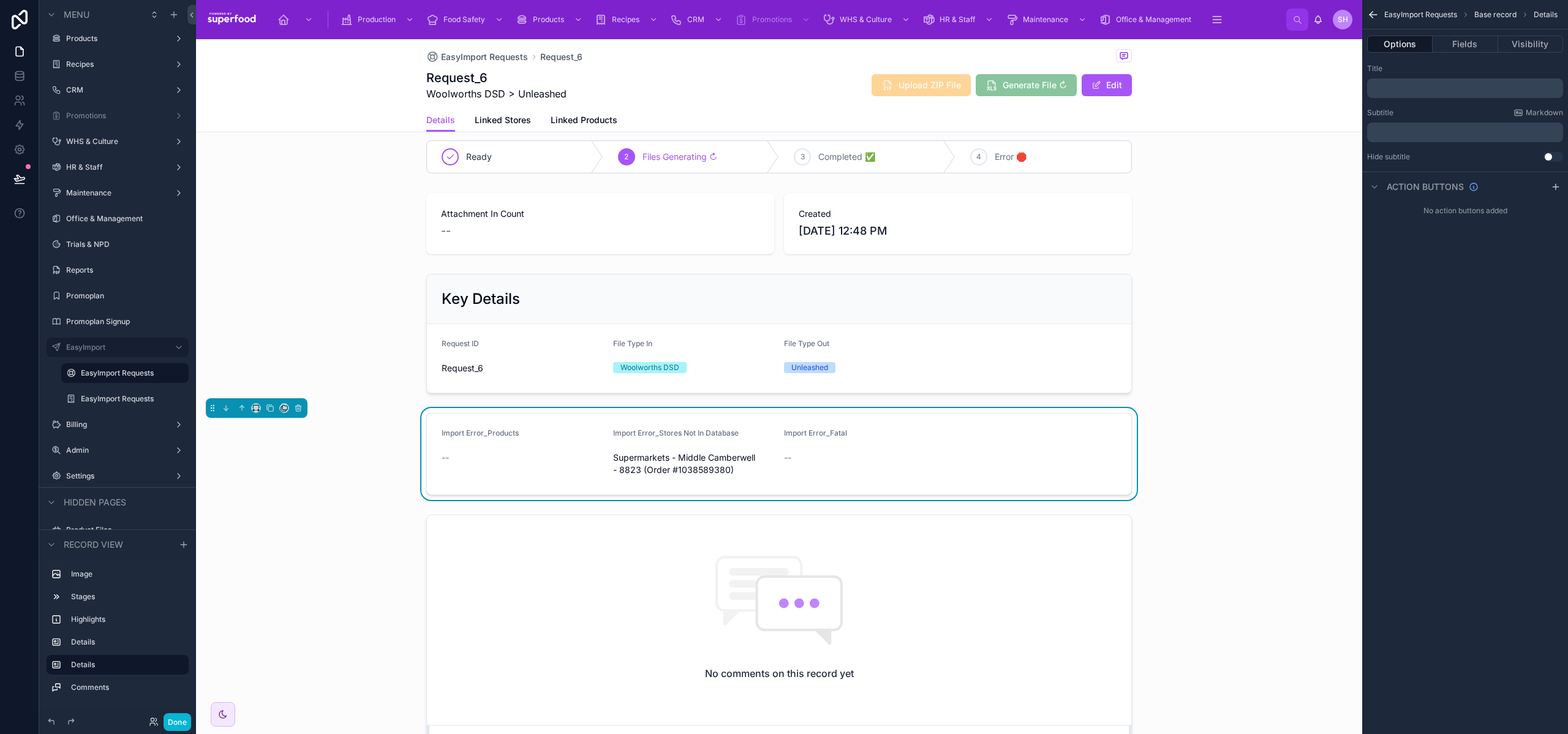
click at [1413, 87] on p "﻿" at bounding box center [1466, 87] width 189 height 10
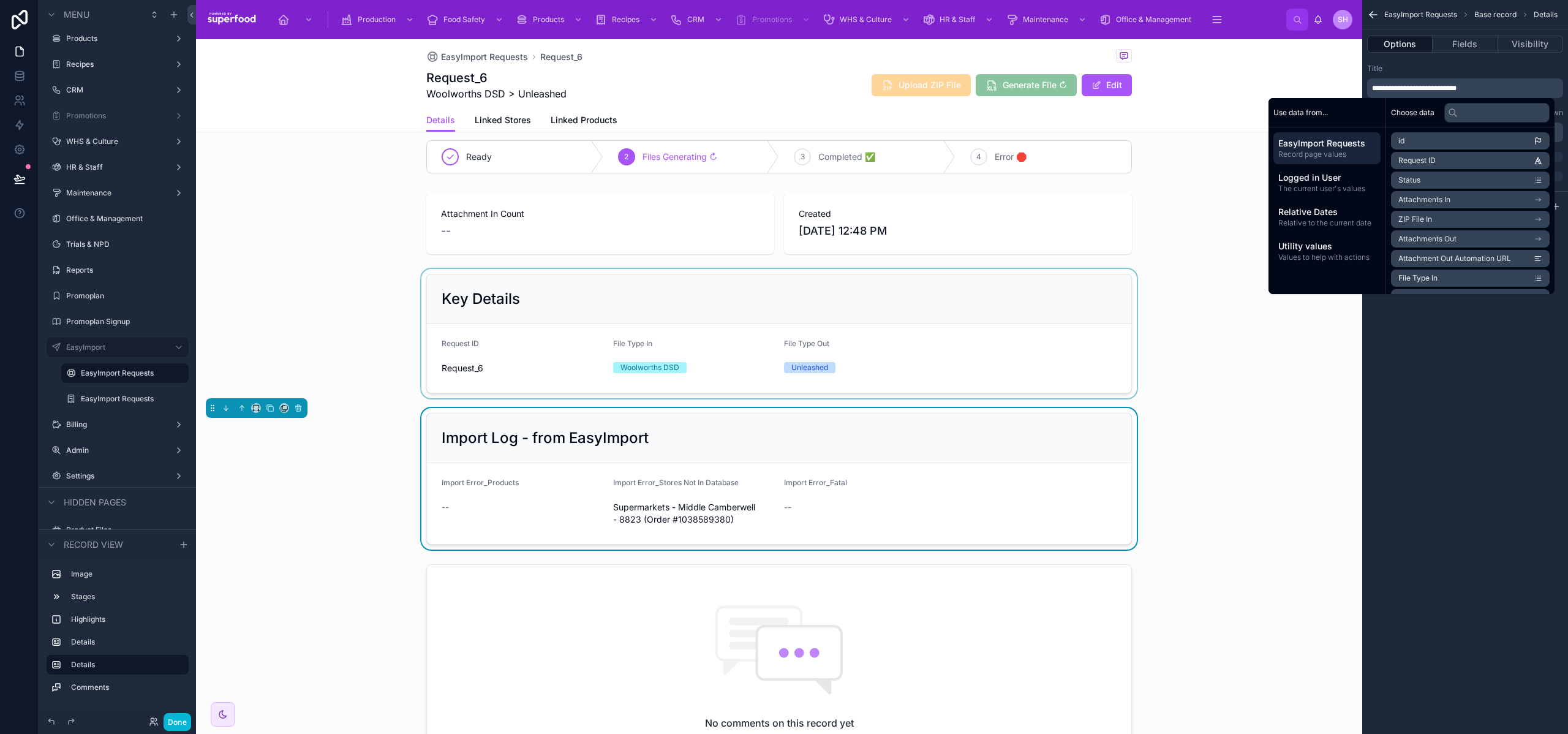
click at [291, 334] on div at bounding box center [780, 334] width 1166 height 129
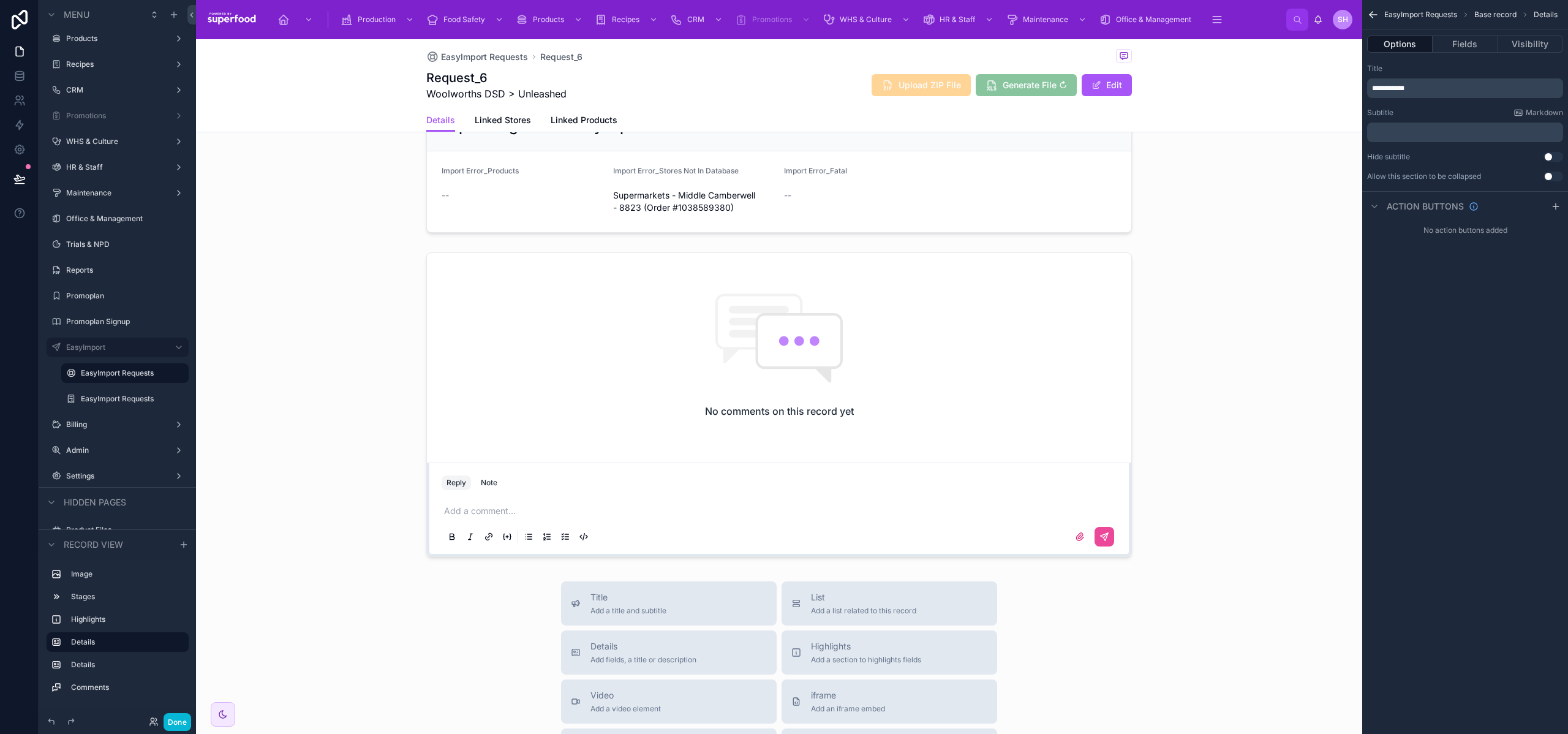
scroll to position [594, 0]
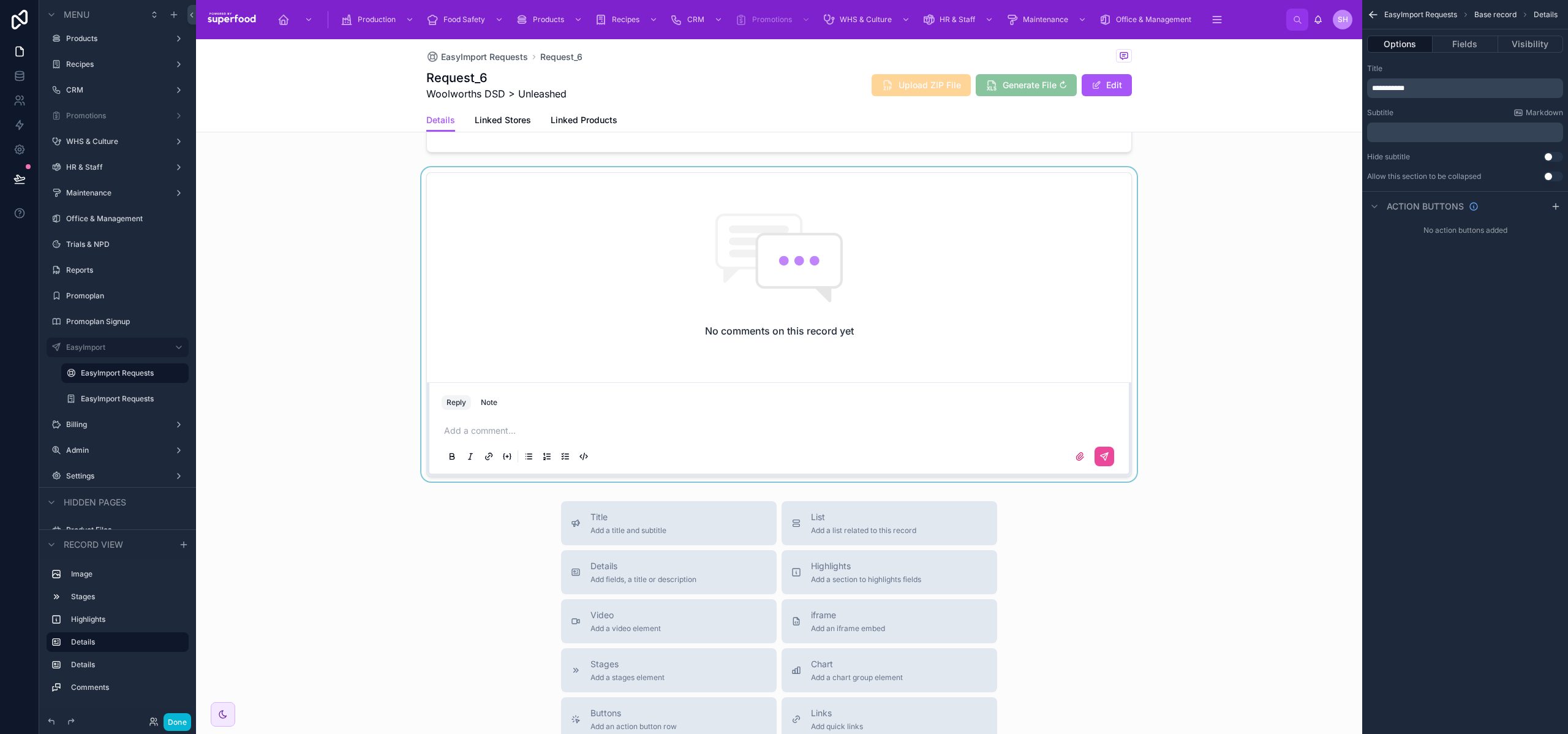
click at [578, 345] on div at bounding box center [780, 325] width 1166 height 314
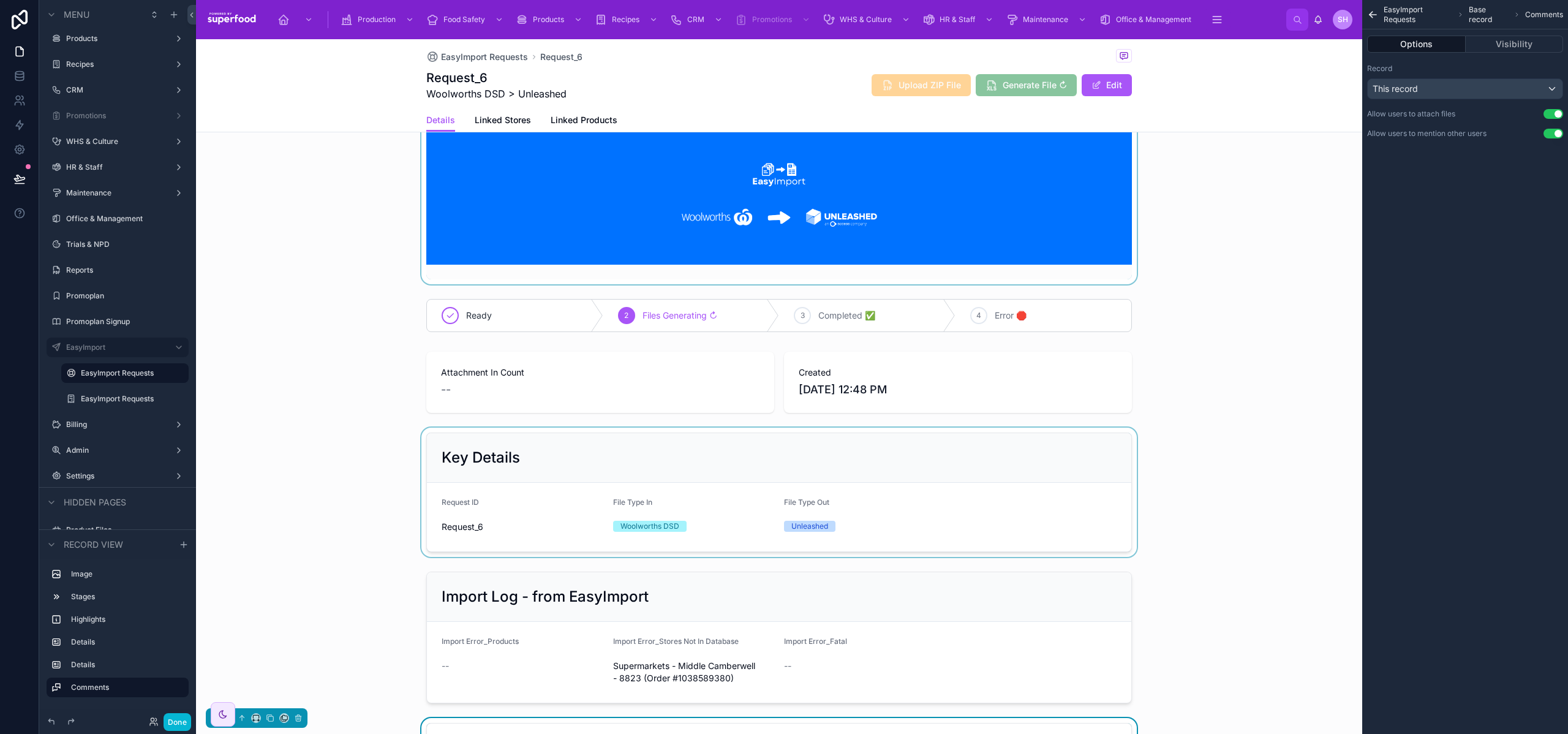
scroll to position [0, 0]
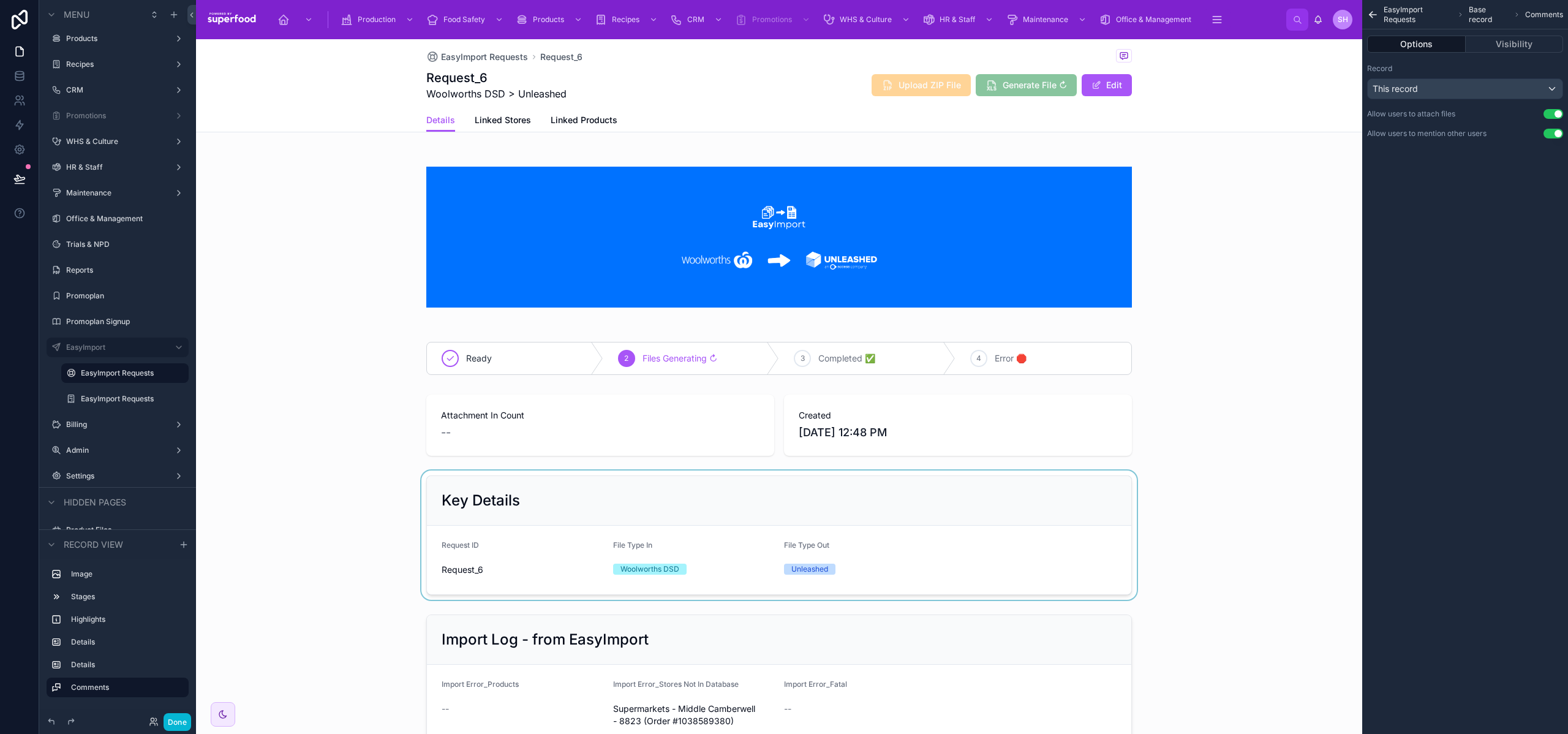
click at [1369, 11] on icon "scrollable content" at bounding box center [1373, 15] width 12 height 13
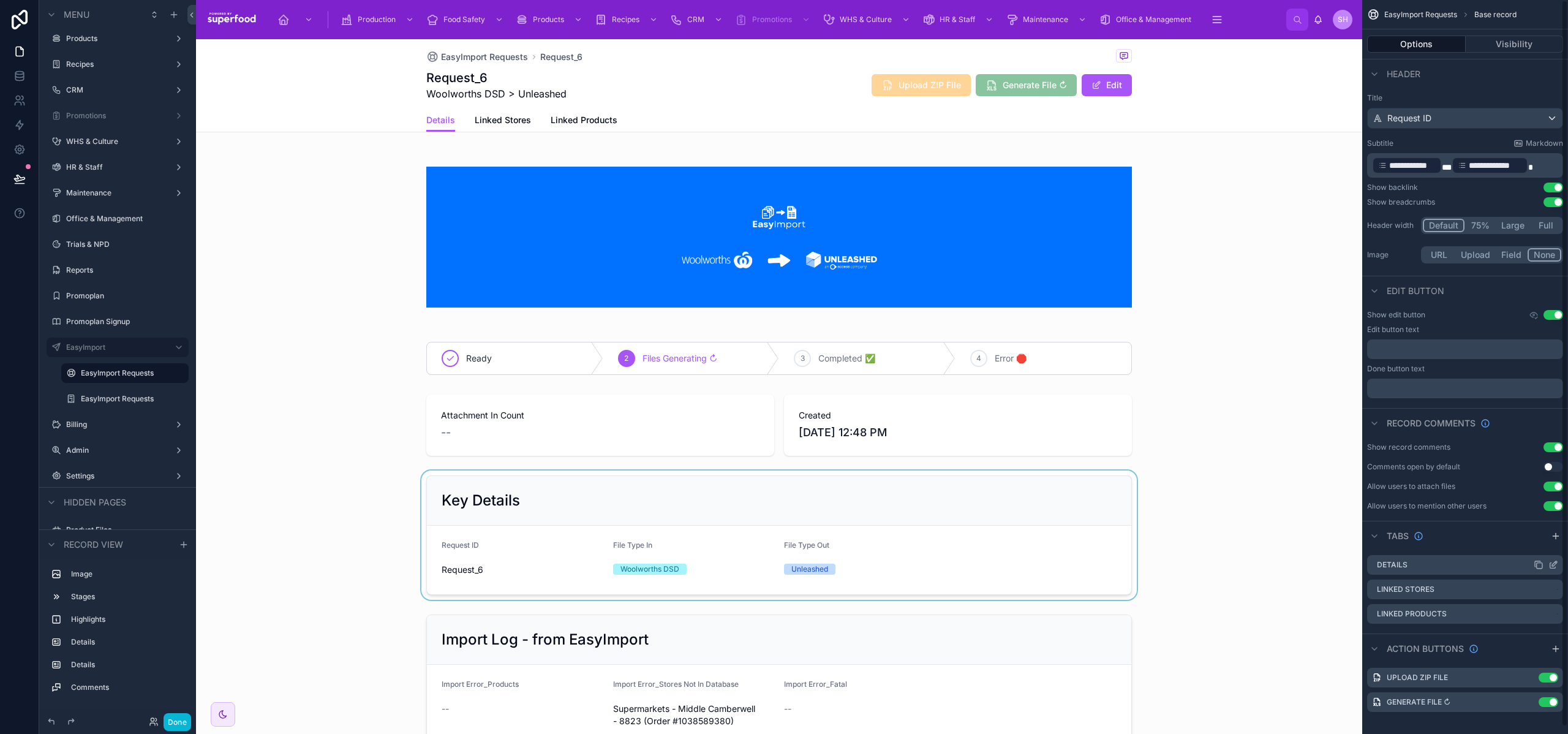
scroll to position [7, 0]
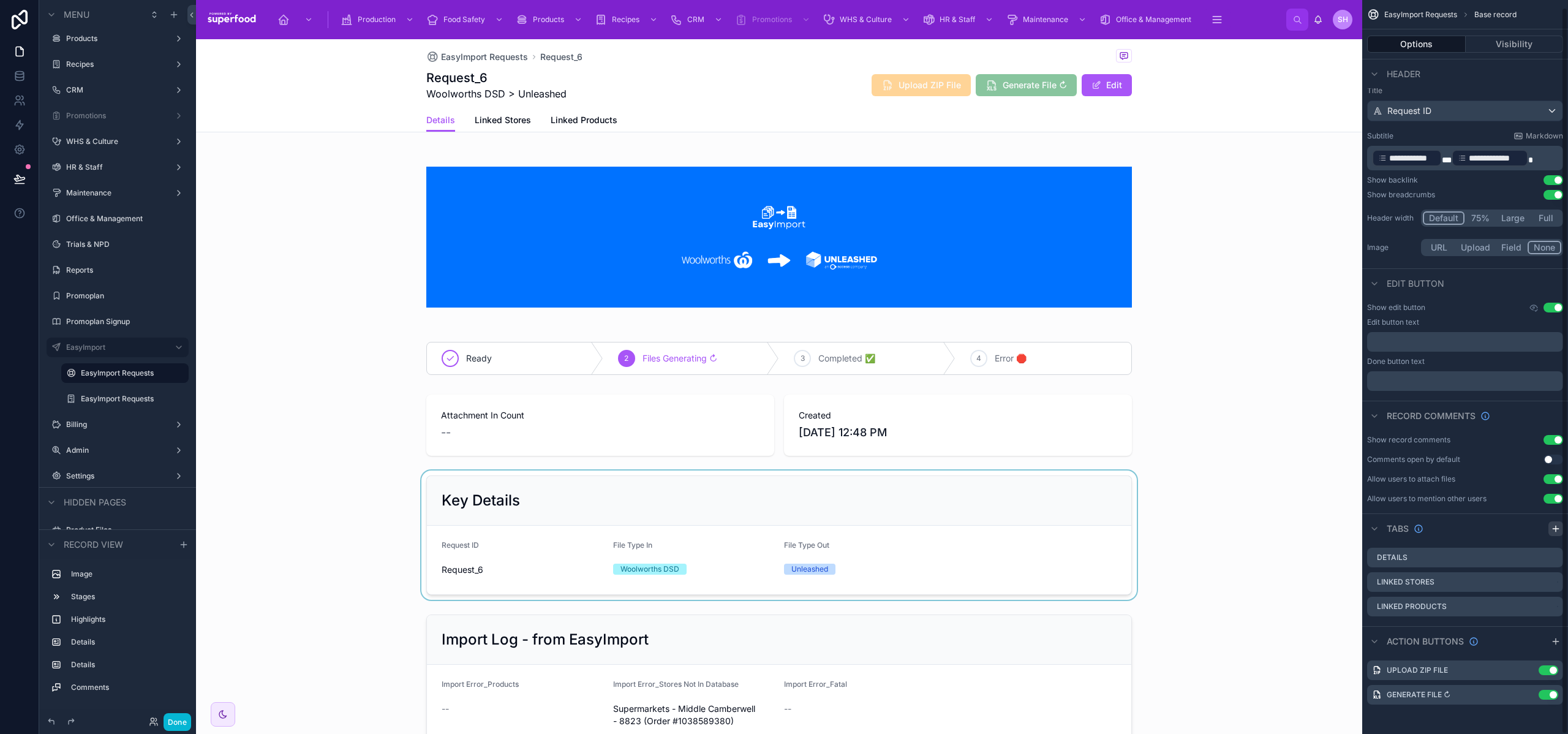
click at [1560, 526] on icon "scrollable content" at bounding box center [1555, 529] width 10 height 10
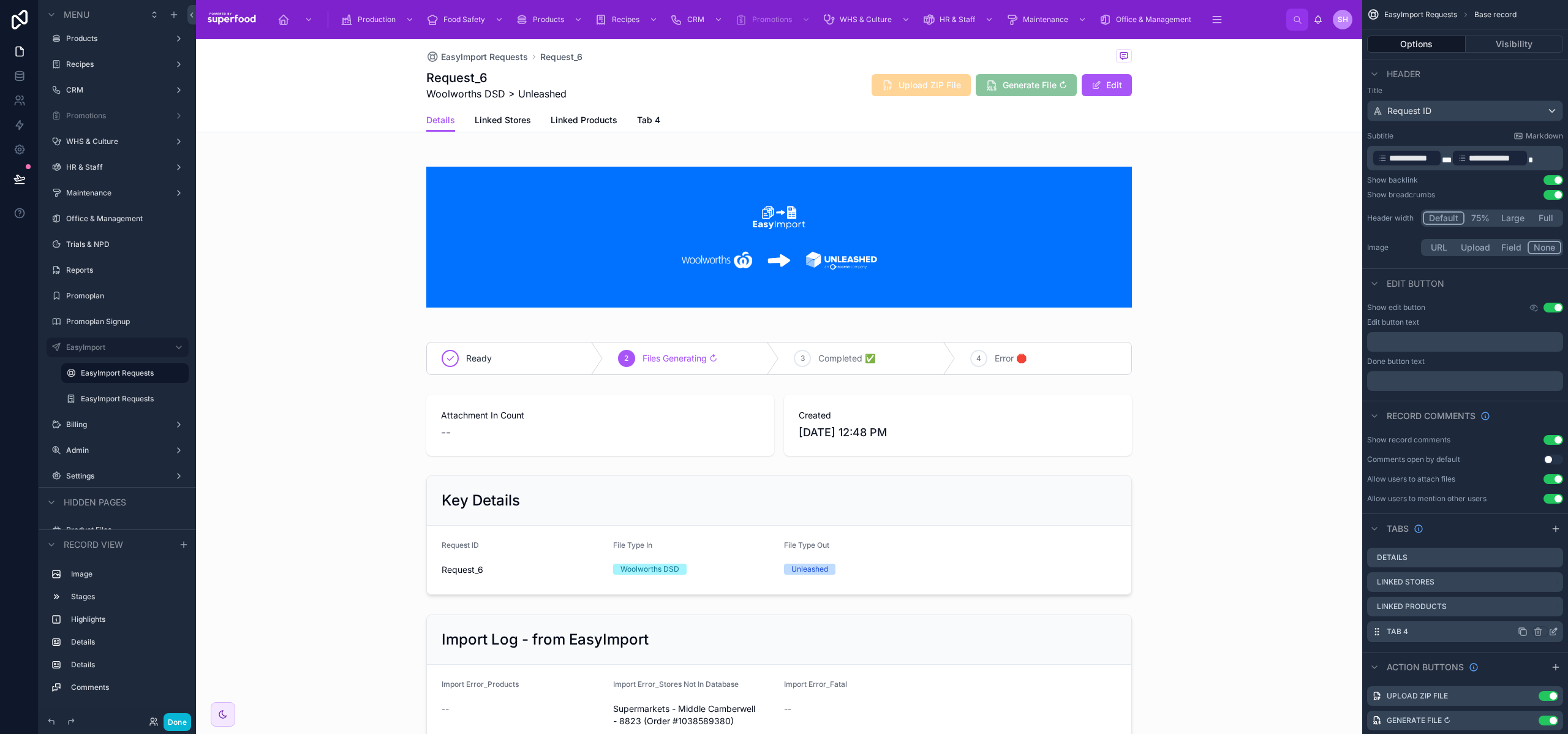
click at [1551, 632] on icon "scrollable content" at bounding box center [1553, 632] width 10 height 10
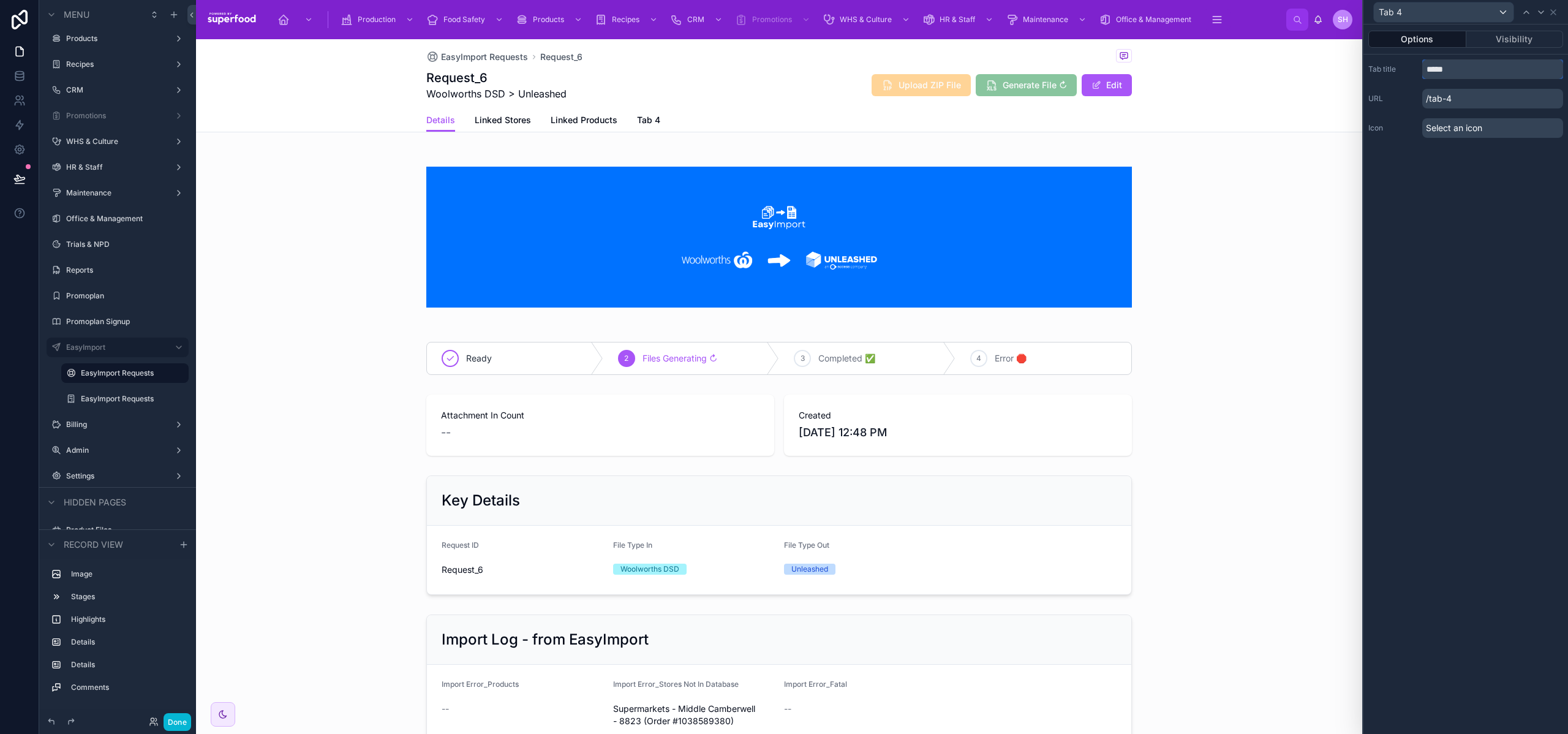
click at [1458, 62] on input "*****" at bounding box center [1493, 69] width 141 height 19
click at [1459, 65] on input "*****" at bounding box center [1493, 69] width 141 height 19
type input "**********"
click at [1387, 104] on div "URL /notepad-messages" at bounding box center [1466, 99] width 195 height 19
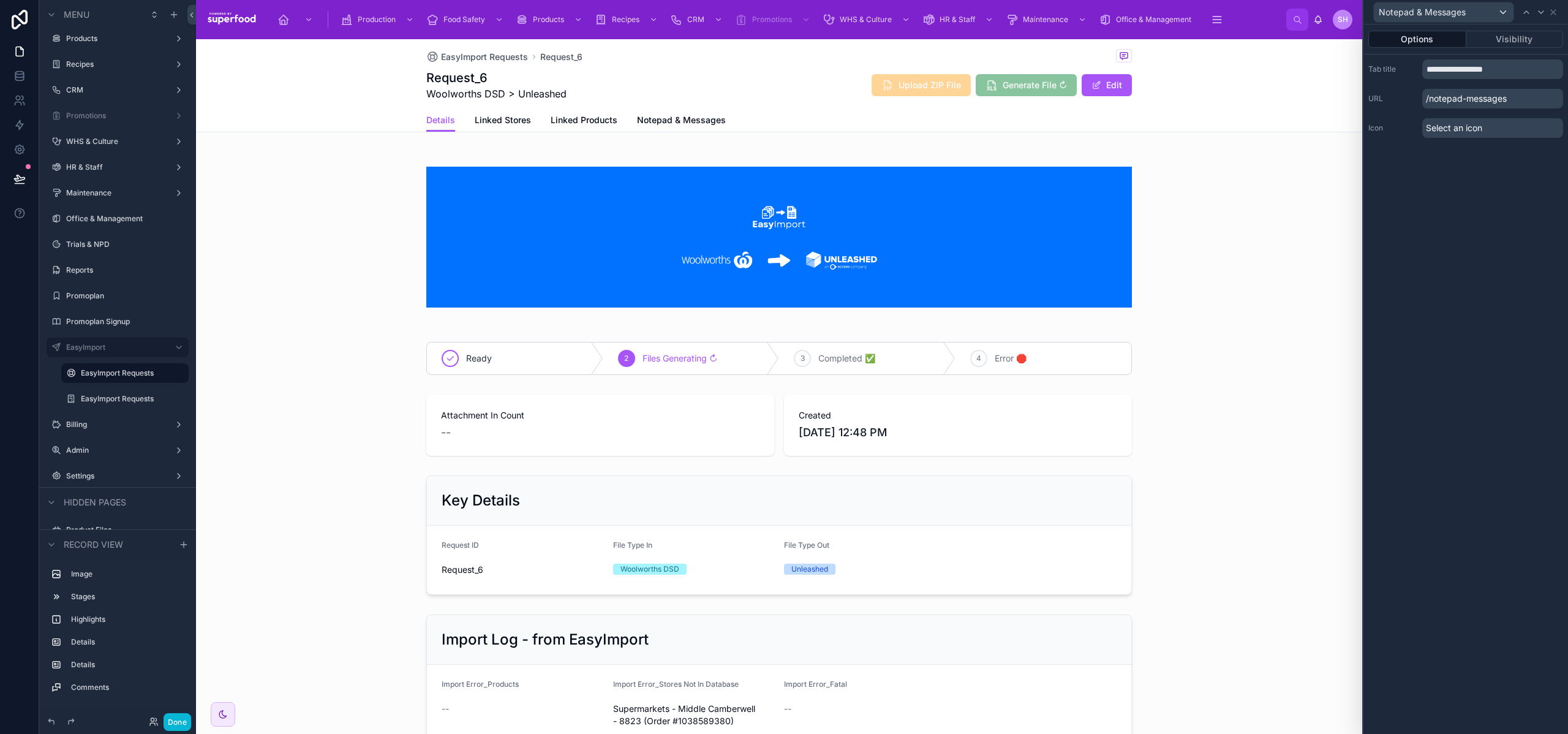
click at [1438, 99] on p "/notepad-messages" at bounding box center [1493, 99] width 141 height 19
click at [1430, 122] on span "Select an icon" at bounding box center [1455, 128] width 56 height 13
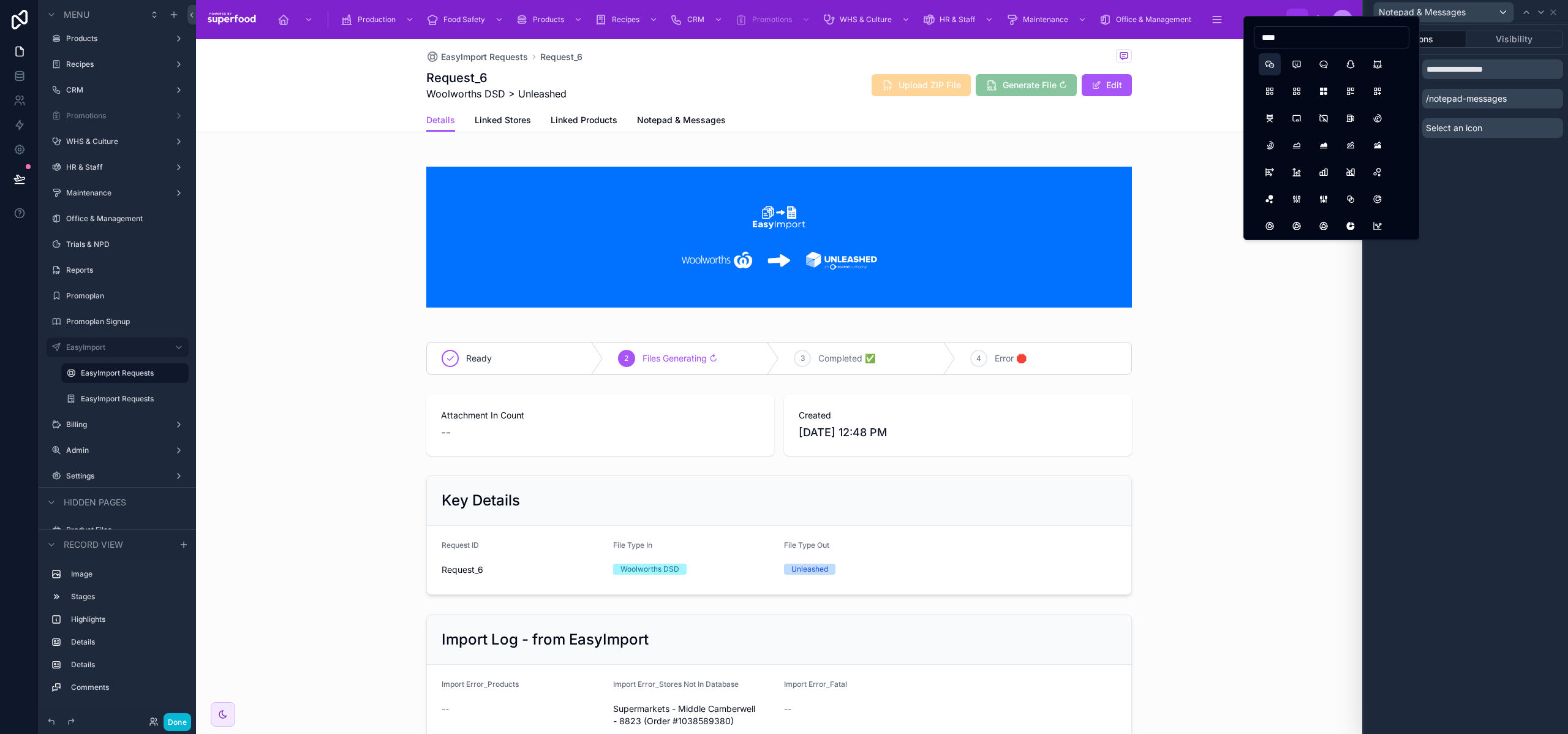
type input "****"
click at [1276, 63] on button "BrandWechat" at bounding box center [1270, 65] width 22 height 22
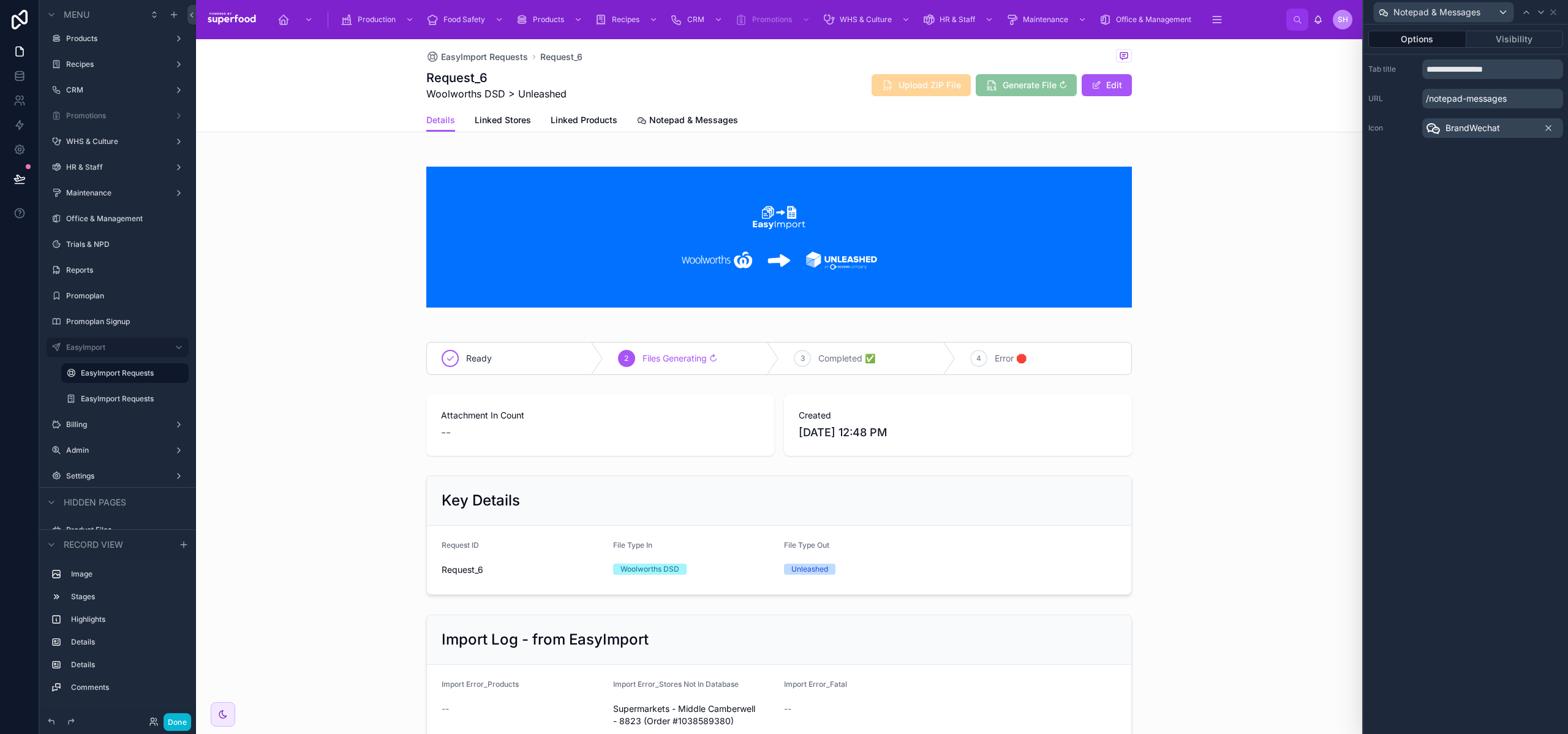
click at [1472, 195] on div "**********" at bounding box center [1466, 379] width 205 height 710
click at [1553, 13] on icon at bounding box center [1553, 12] width 5 height 5
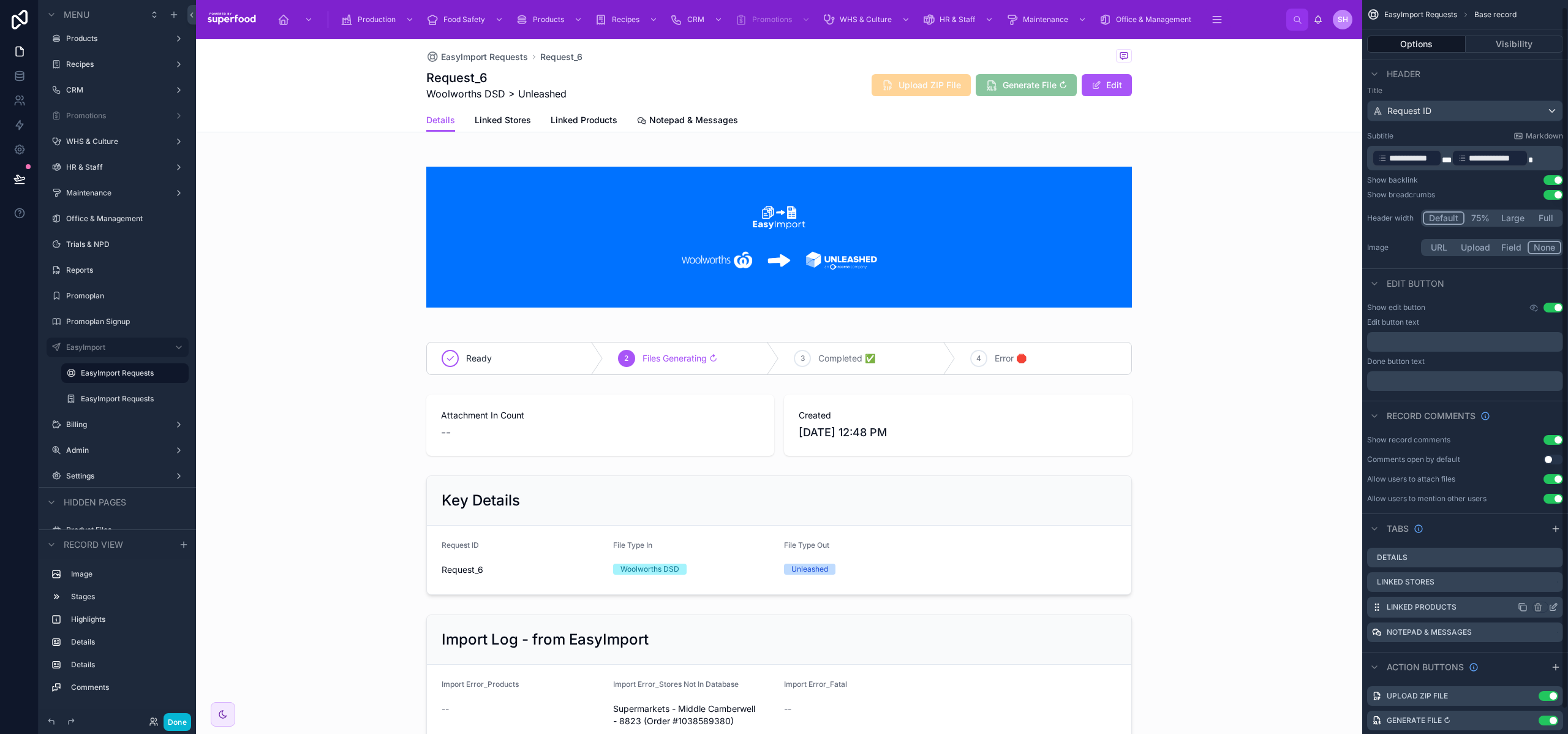
click at [1555, 607] on icon "scrollable content" at bounding box center [1553, 607] width 10 height 10
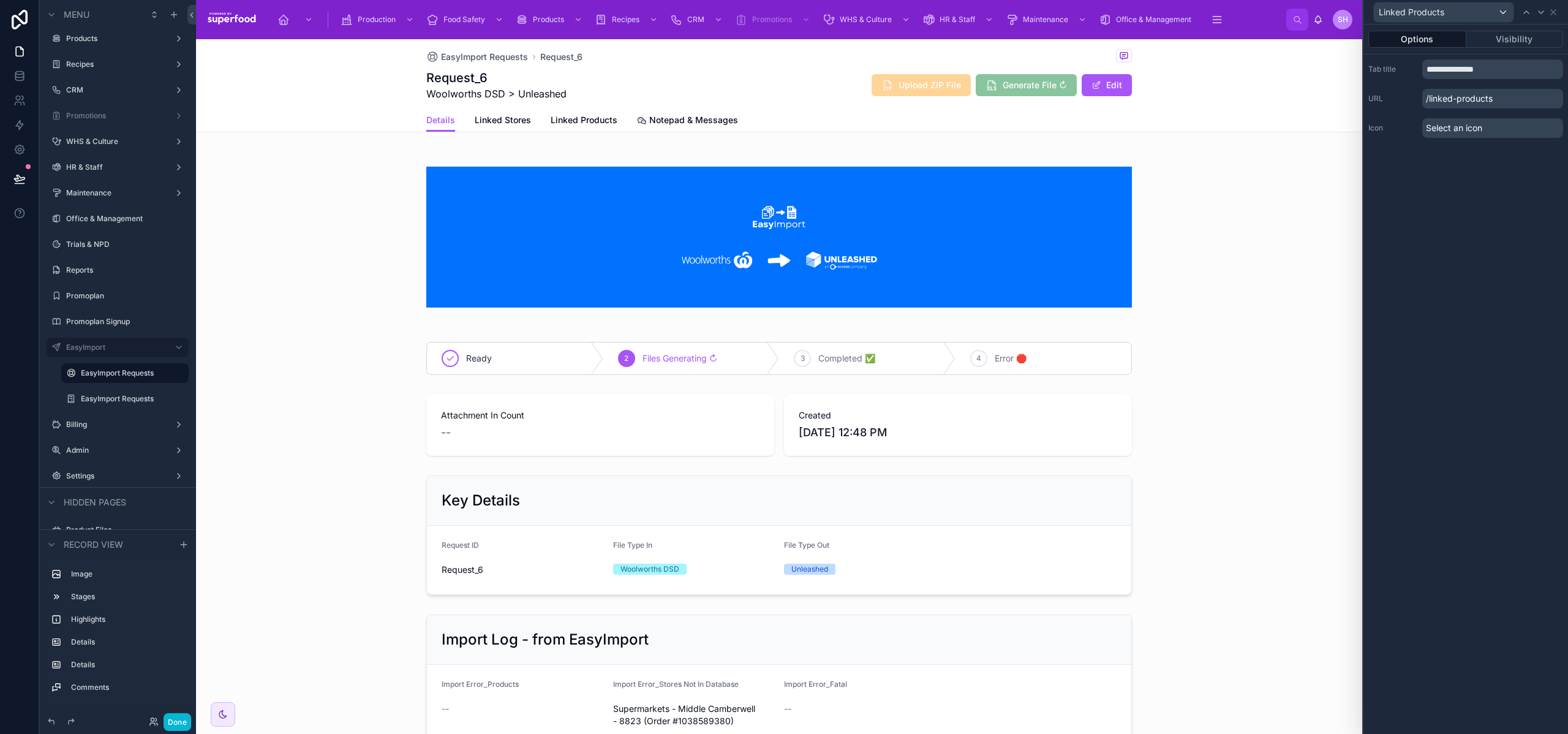
click at [1451, 131] on span "Select an icon" at bounding box center [1455, 128] width 56 height 13
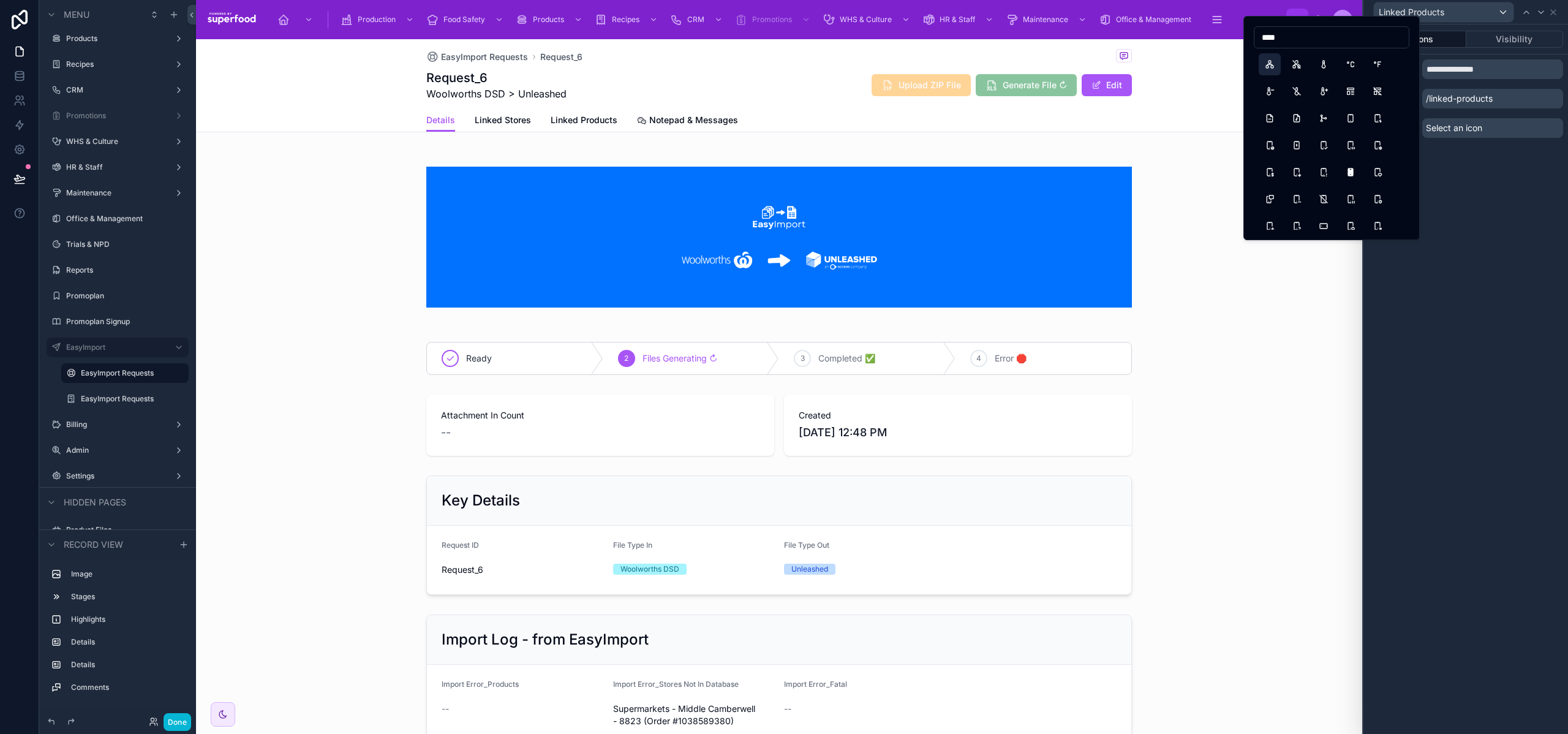
type input "****"
click at [1275, 64] on button "Sitemap" at bounding box center [1270, 65] width 22 height 22
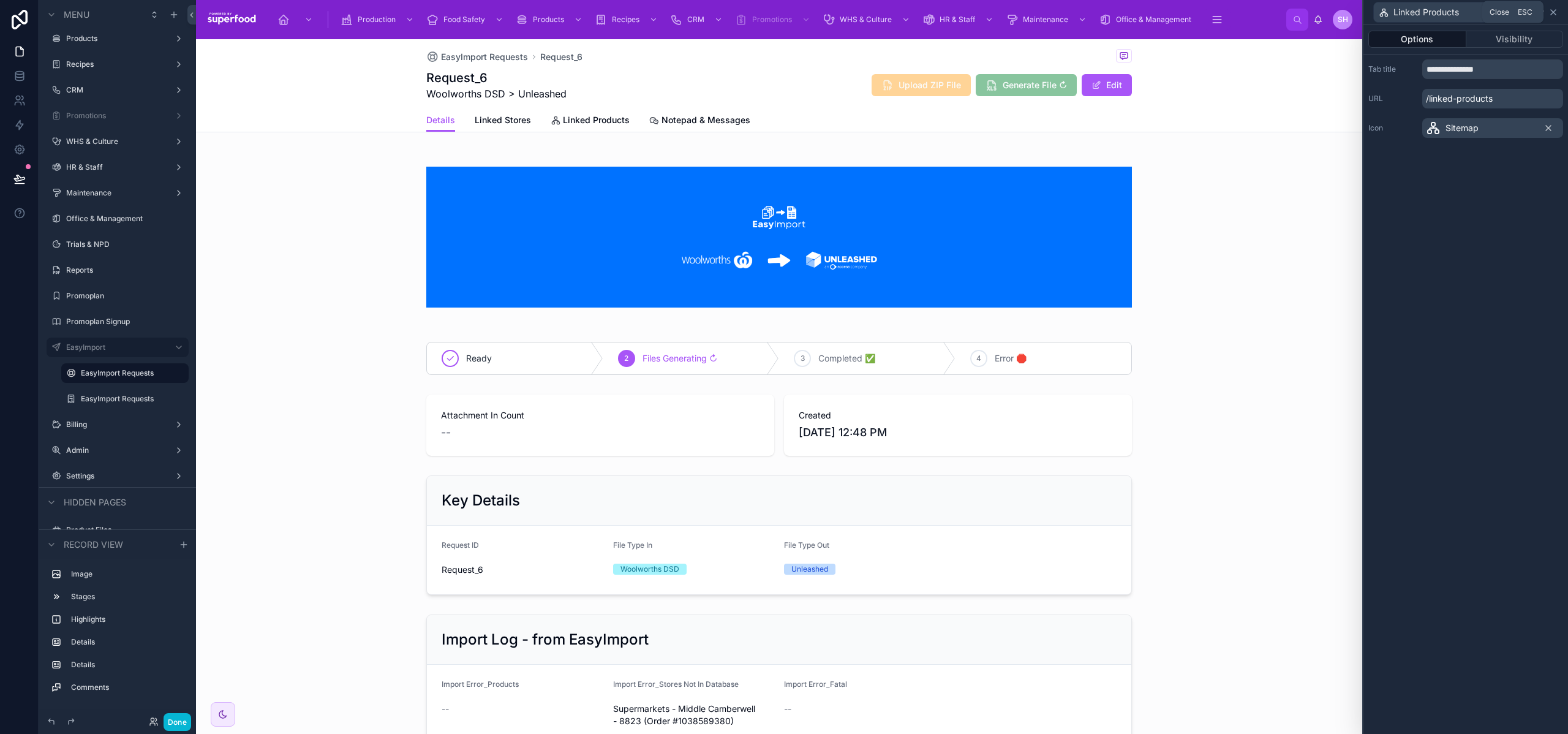
click at [1554, 9] on icon at bounding box center [1553, 12] width 10 height 10
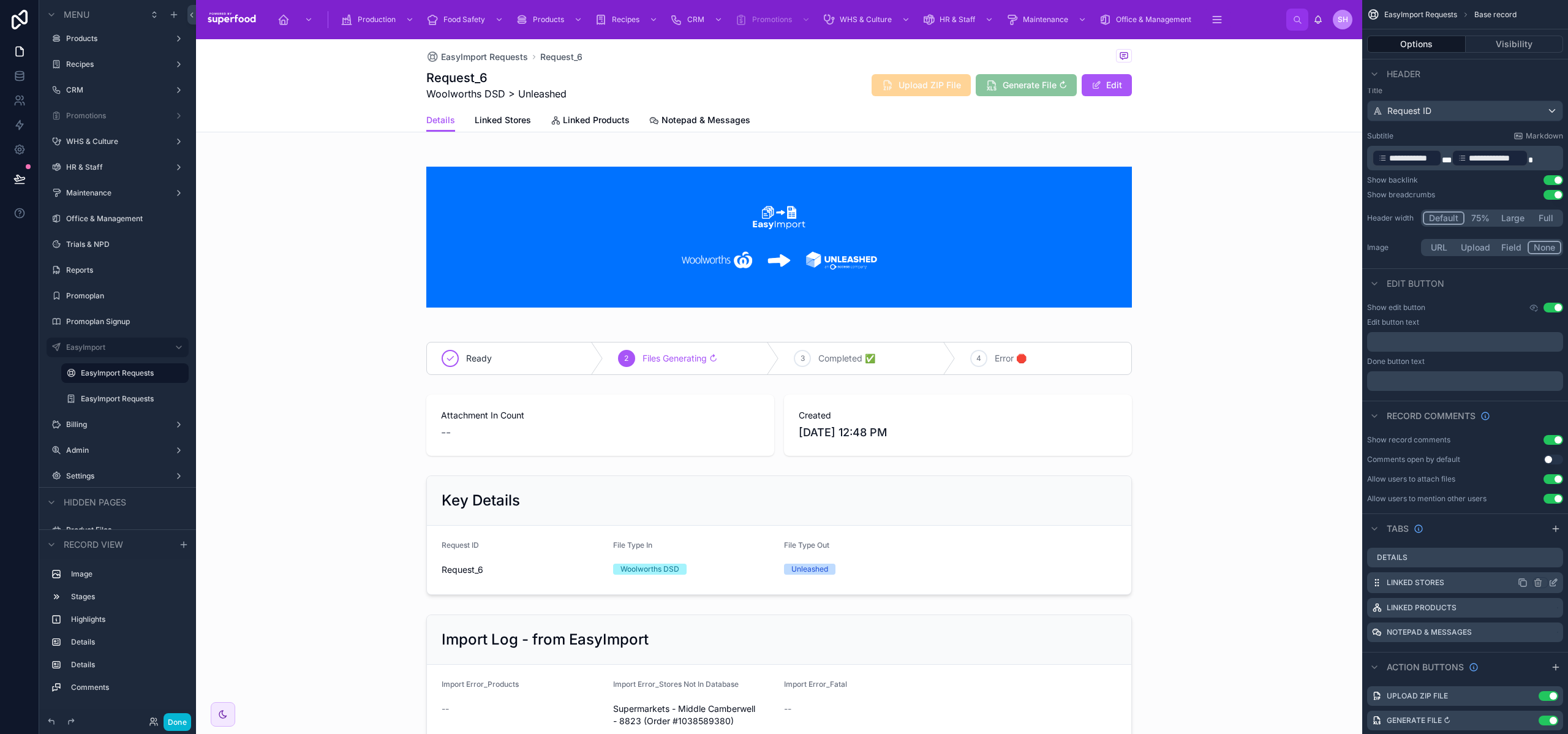
click at [1554, 581] on icon "scrollable content" at bounding box center [1553, 583] width 10 height 10
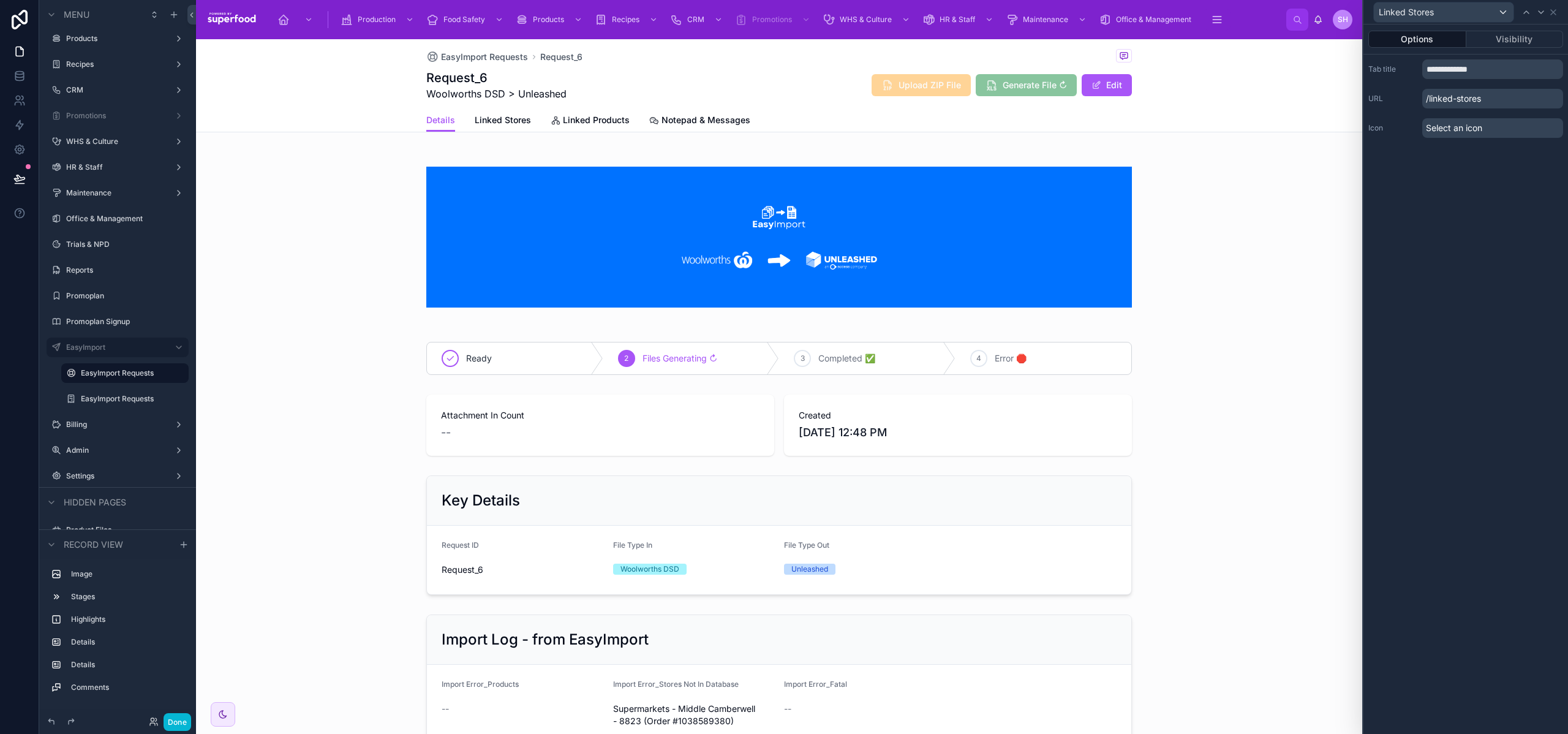
click at [1451, 130] on span "Select an icon" at bounding box center [1455, 128] width 56 height 13
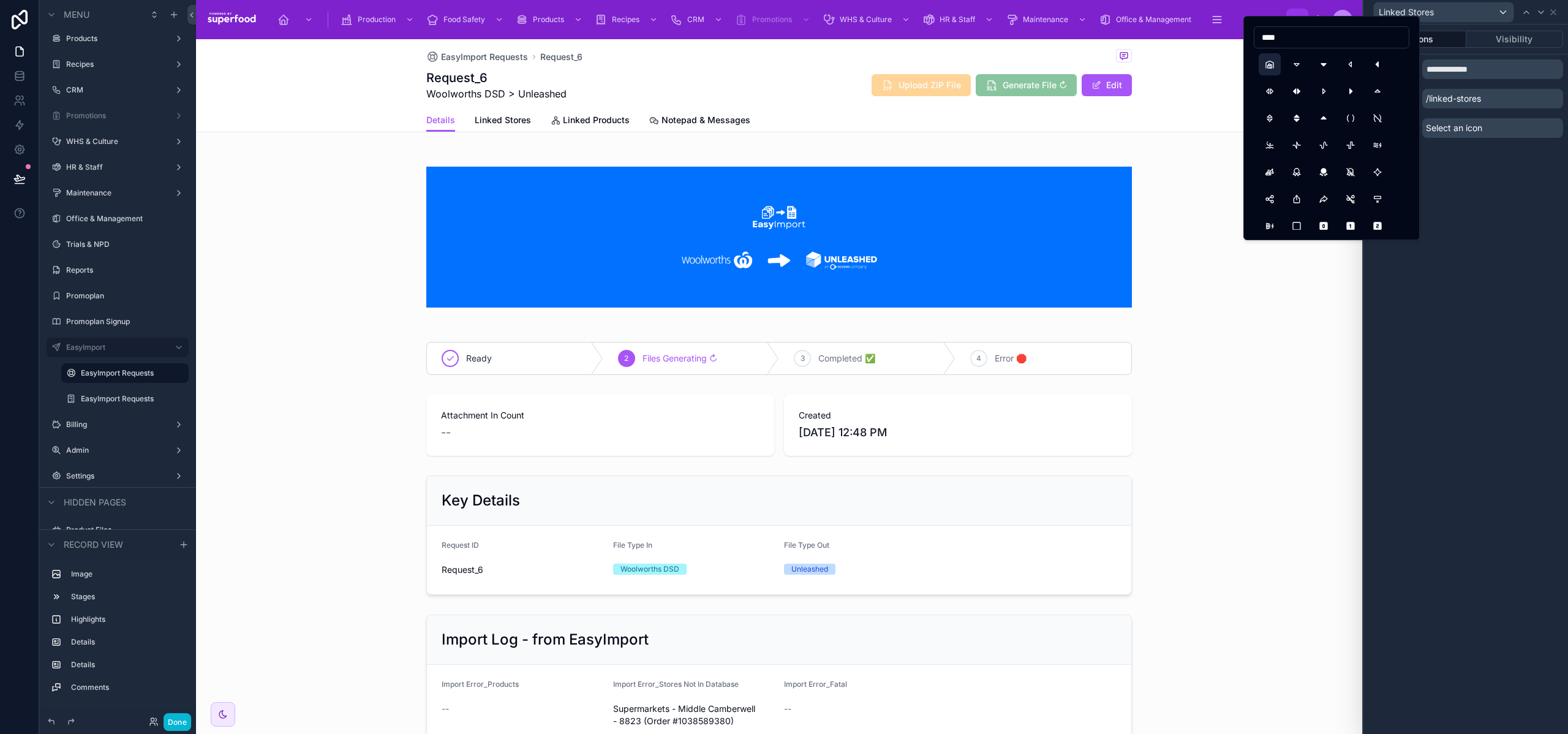
type input "****"
click at [1276, 65] on button "BuildingWarehouse" at bounding box center [1270, 65] width 22 height 22
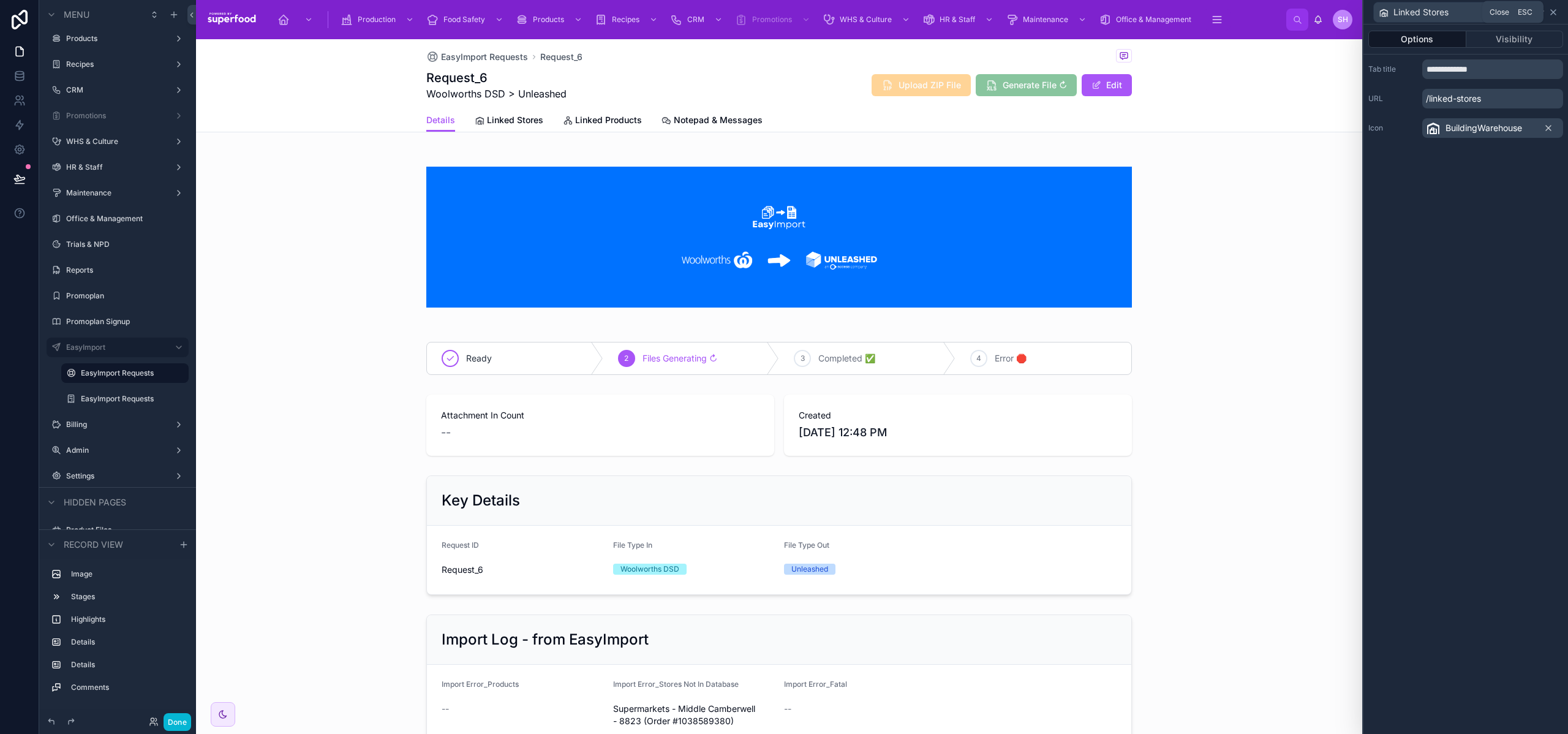
click at [1555, 10] on icon at bounding box center [1553, 12] width 5 height 5
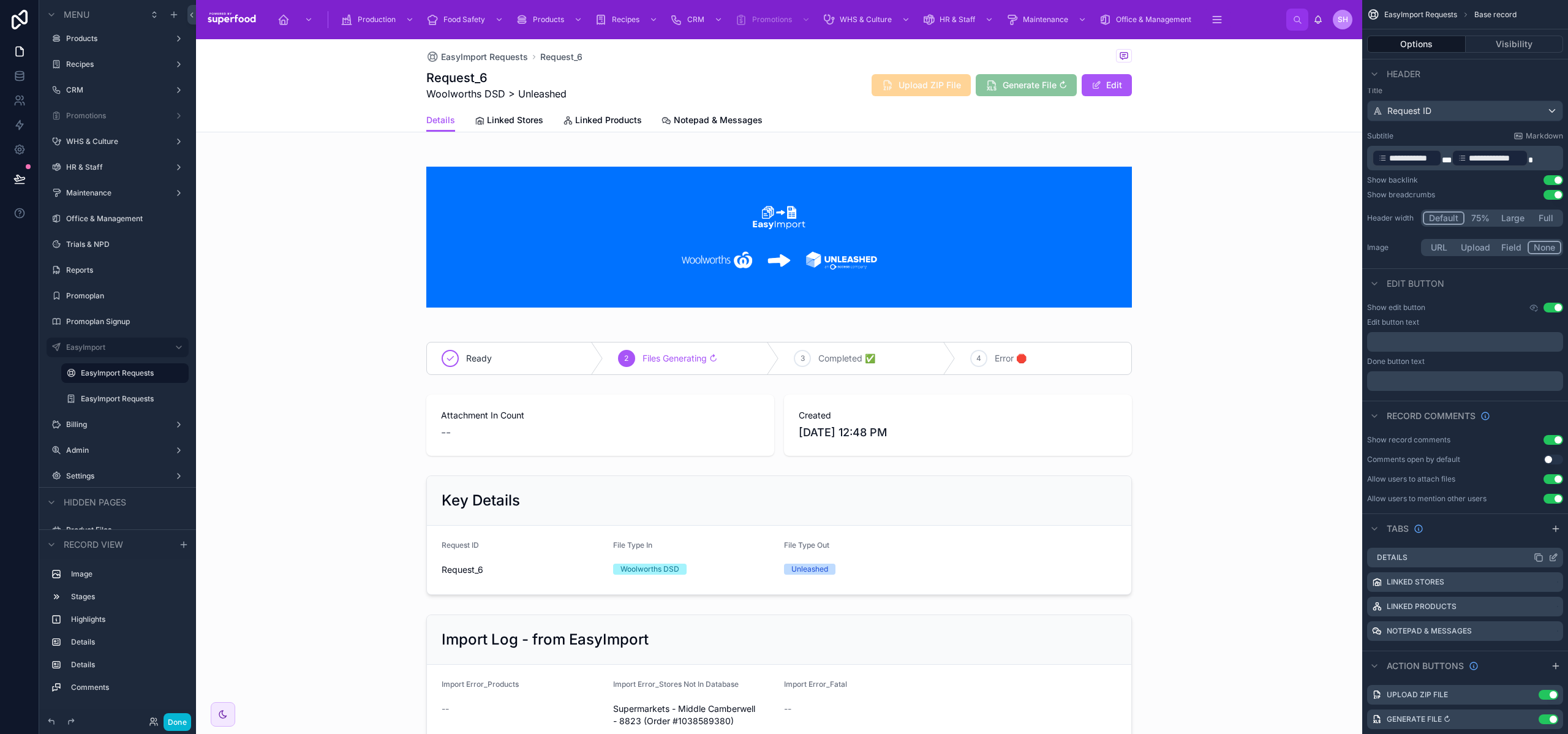
click at [1550, 560] on icon "scrollable content" at bounding box center [1553, 558] width 10 height 10
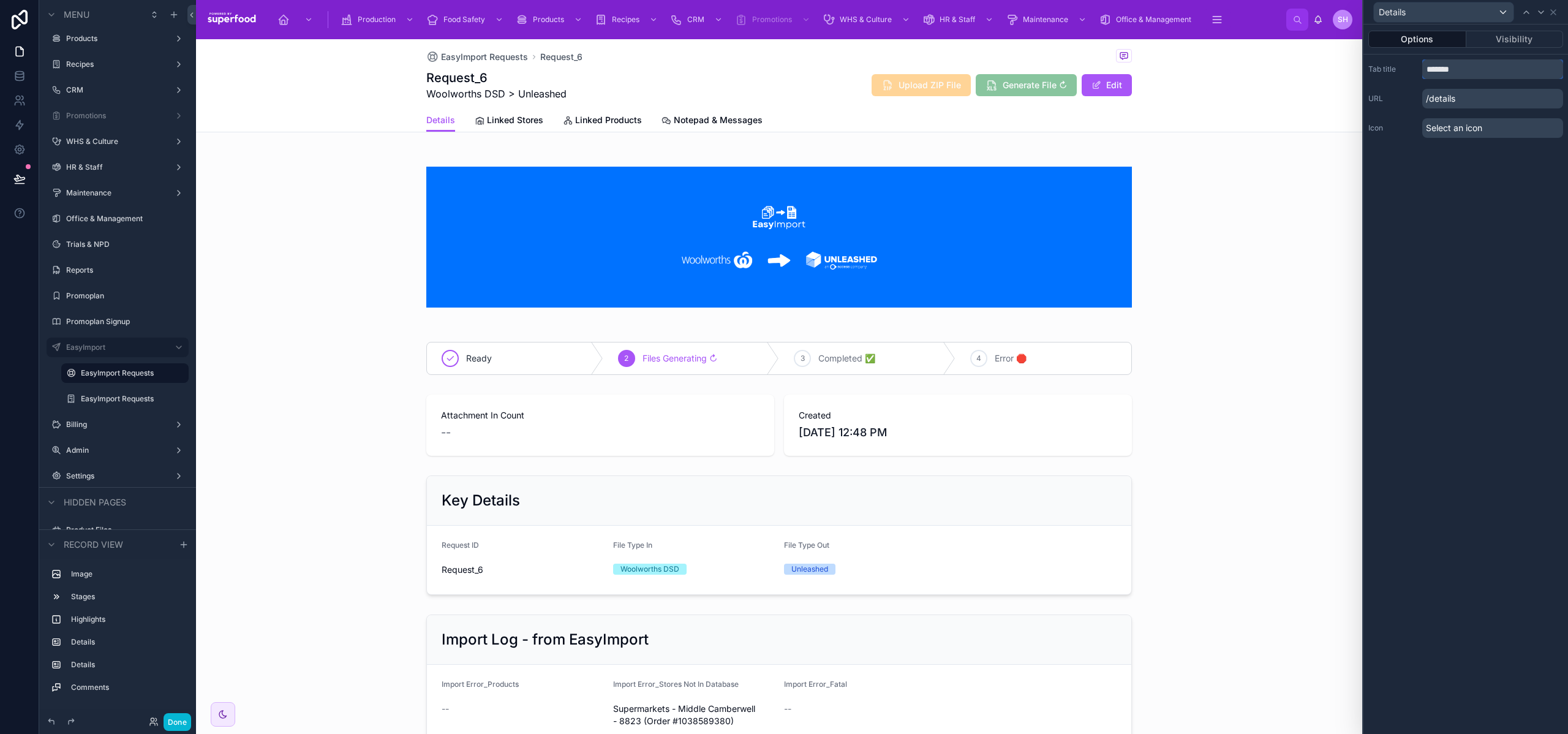
click at [1429, 71] on input "*******" at bounding box center [1493, 69] width 141 height 19
type input "**********"
click at [1458, 126] on span "Select an icon" at bounding box center [1455, 128] width 56 height 13
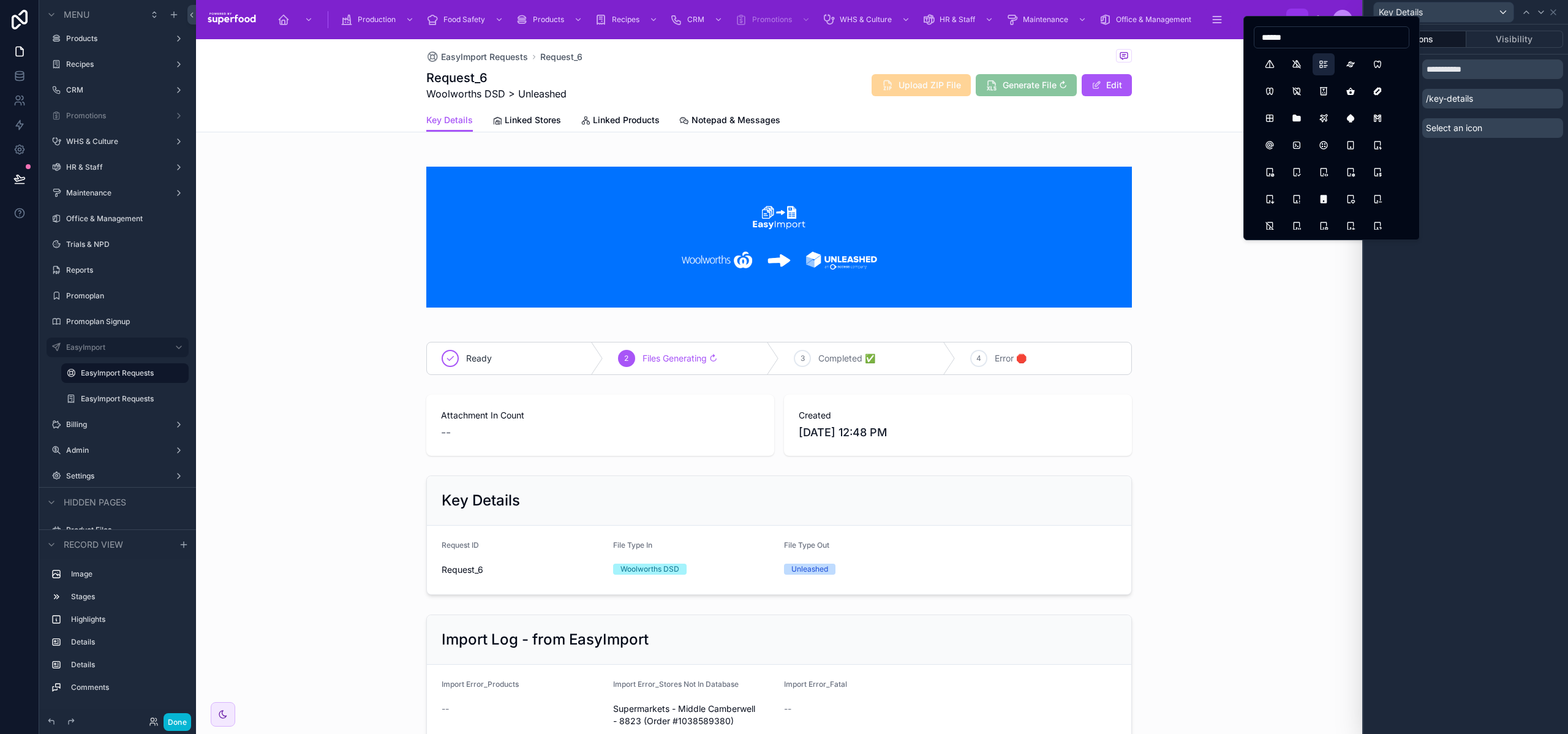
type input "******"
click at [1324, 64] on button "ListDetails" at bounding box center [1324, 65] width 22 height 22
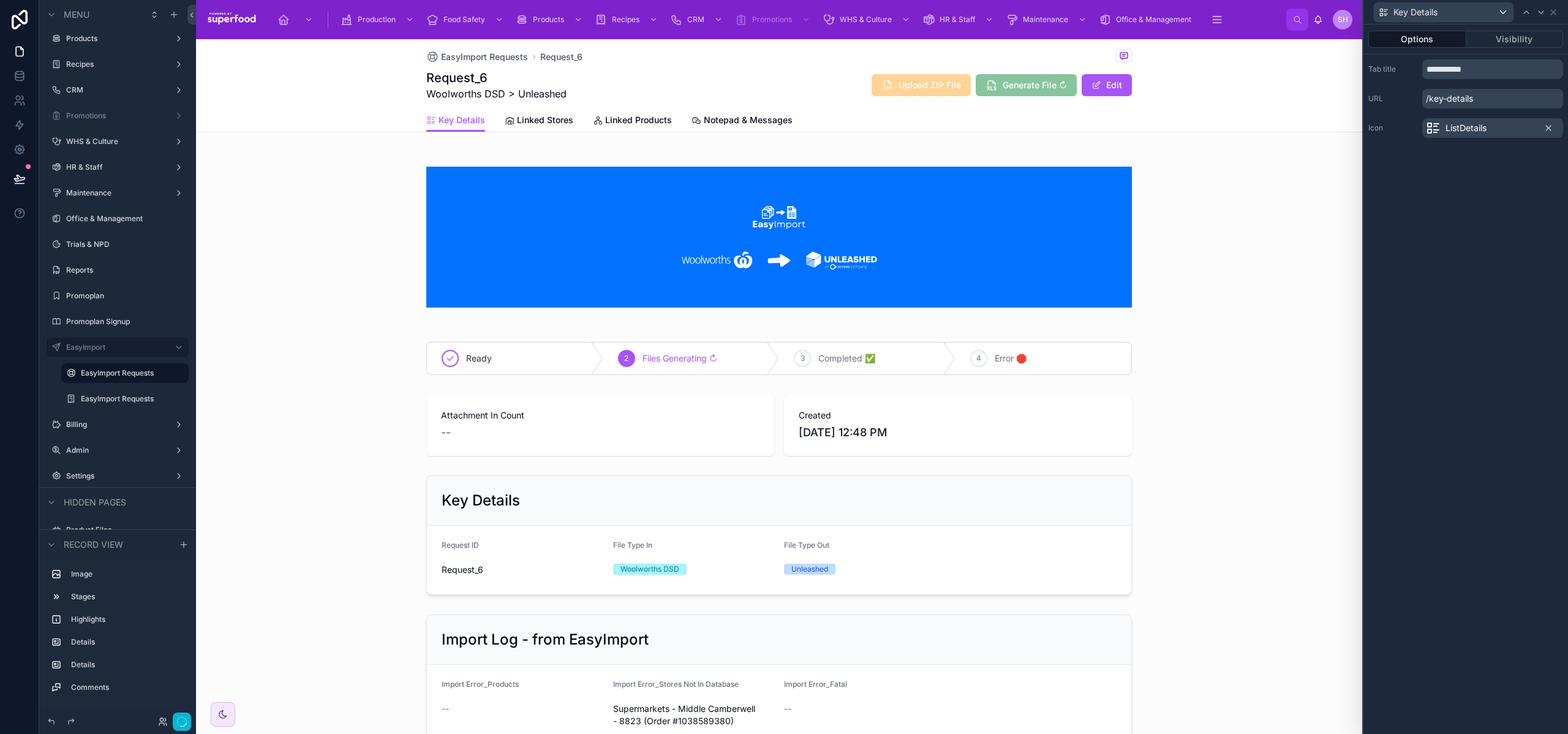
click at [1418, 257] on div "**********" at bounding box center [1466, 379] width 205 height 710
click at [1553, 7] on icon at bounding box center [1553, 12] width 10 height 10
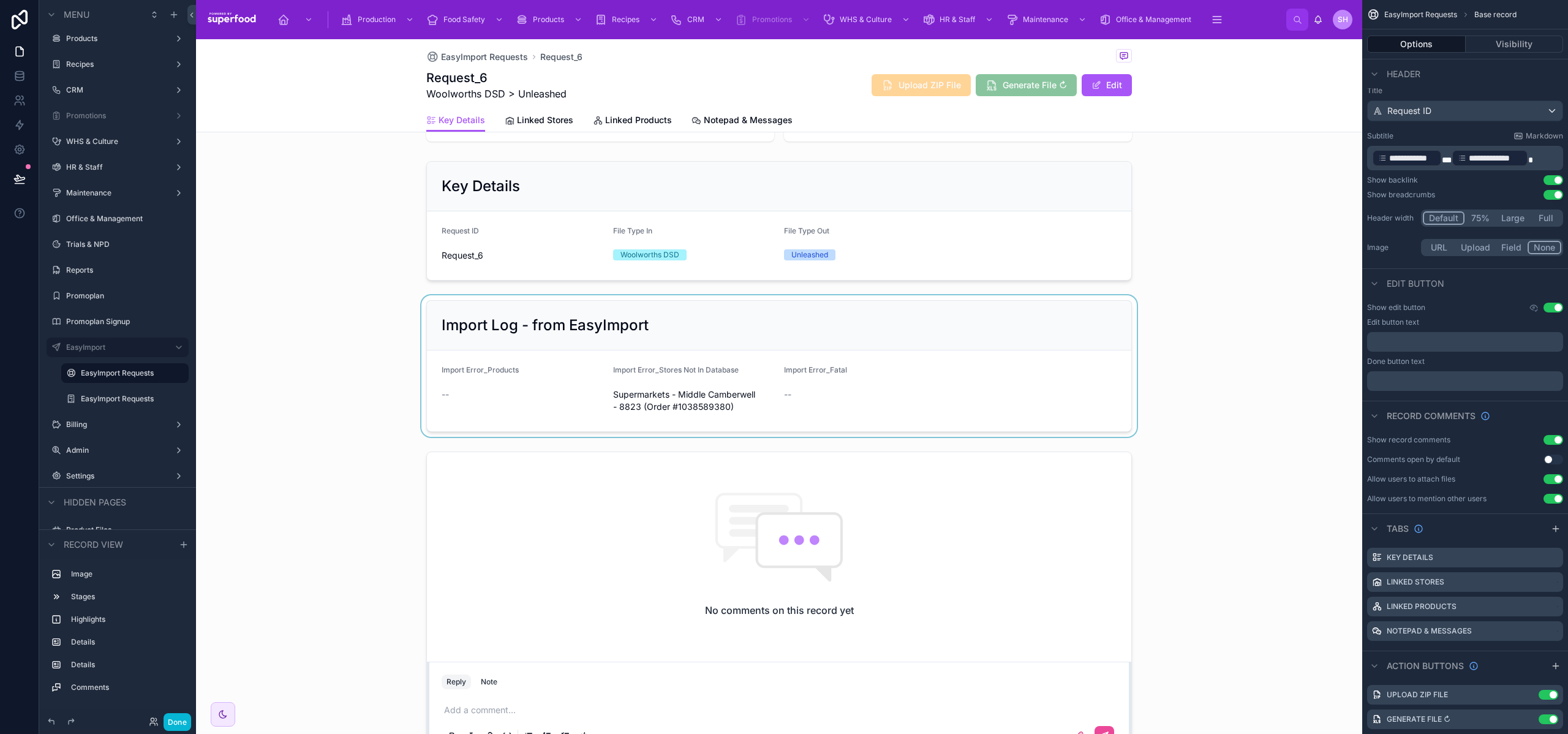
scroll to position [448, 0]
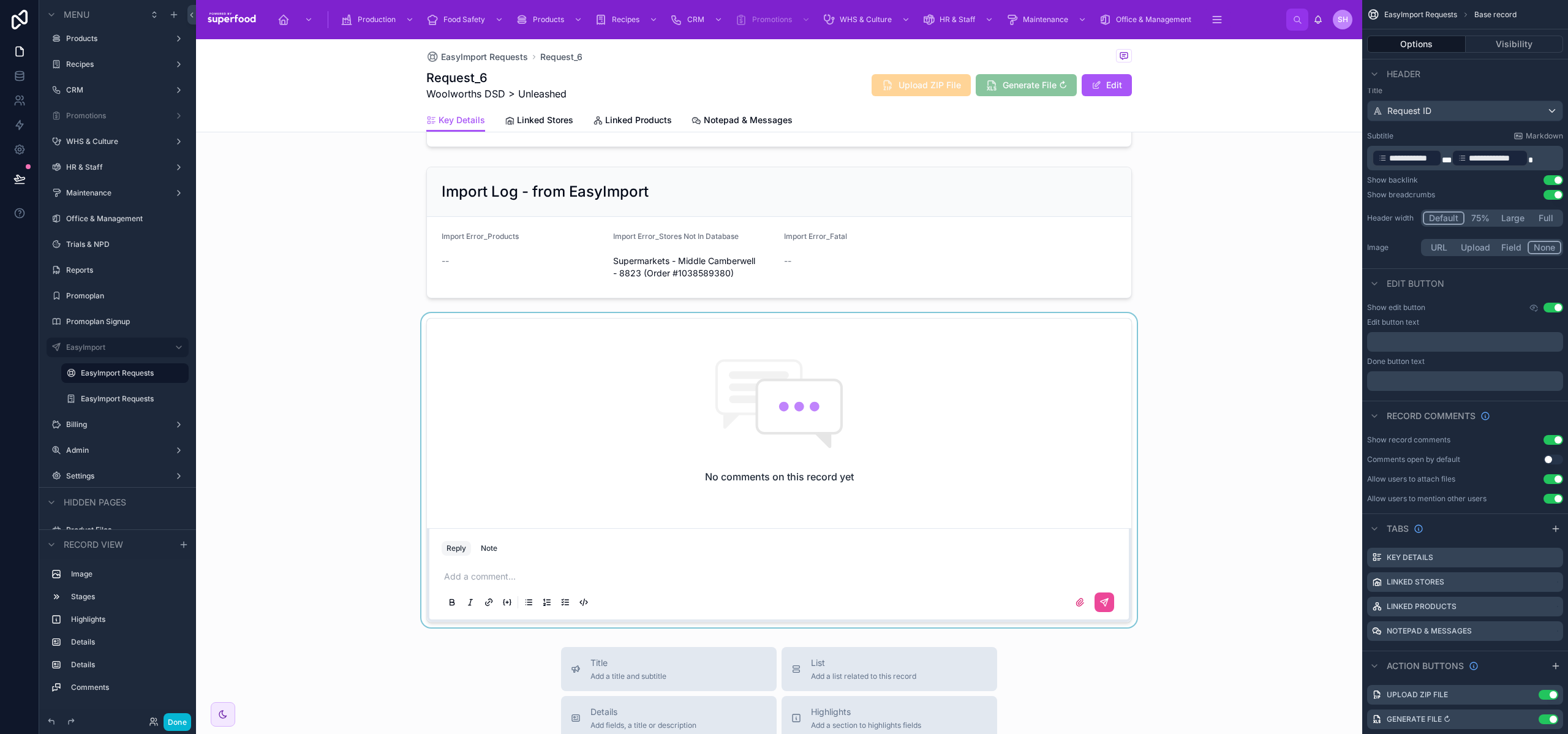
click at [517, 474] on div at bounding box center [780, 470] width 1166 height 314
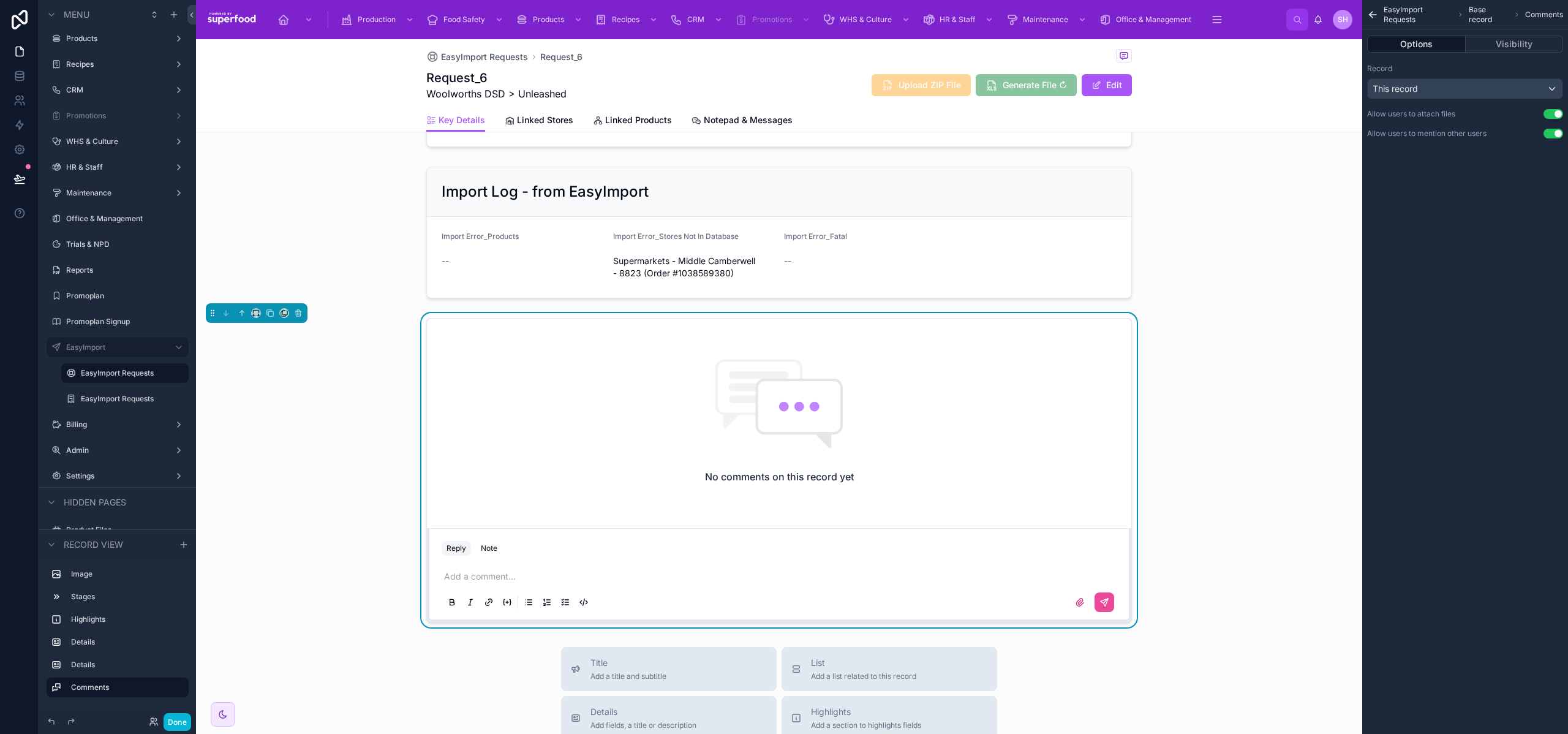
scroll to position [0, 0]
click at [282, 311] on icon at bounding box center [285, 313] width 5 height 5
click at [330, 442] on span "Notepad & Messages" at bounding box center [340, 449] width 87 height 15
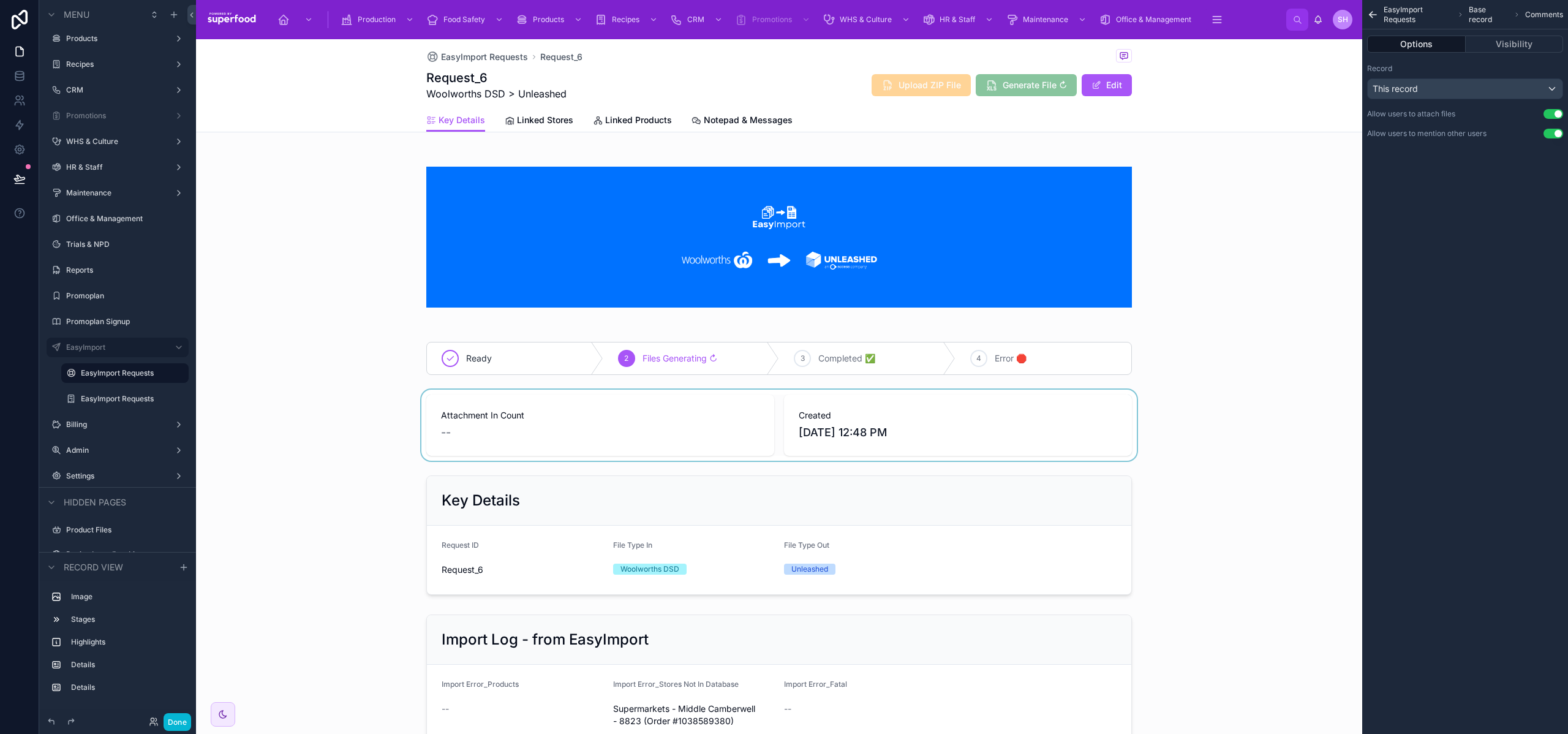
click at [324, 400] on div at bounding box center [780, 426] width 1166 height 71
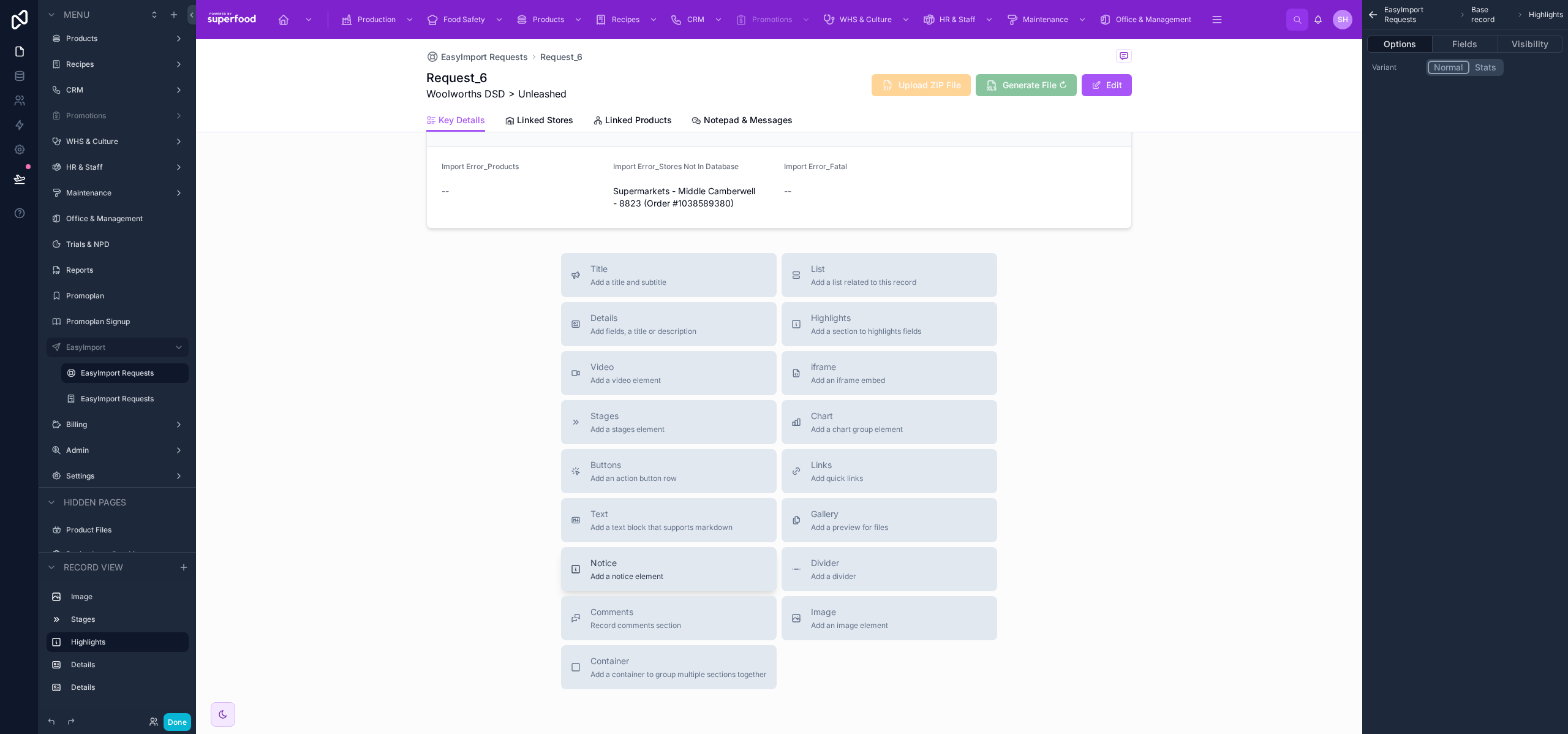
scroll to position [528, 0]
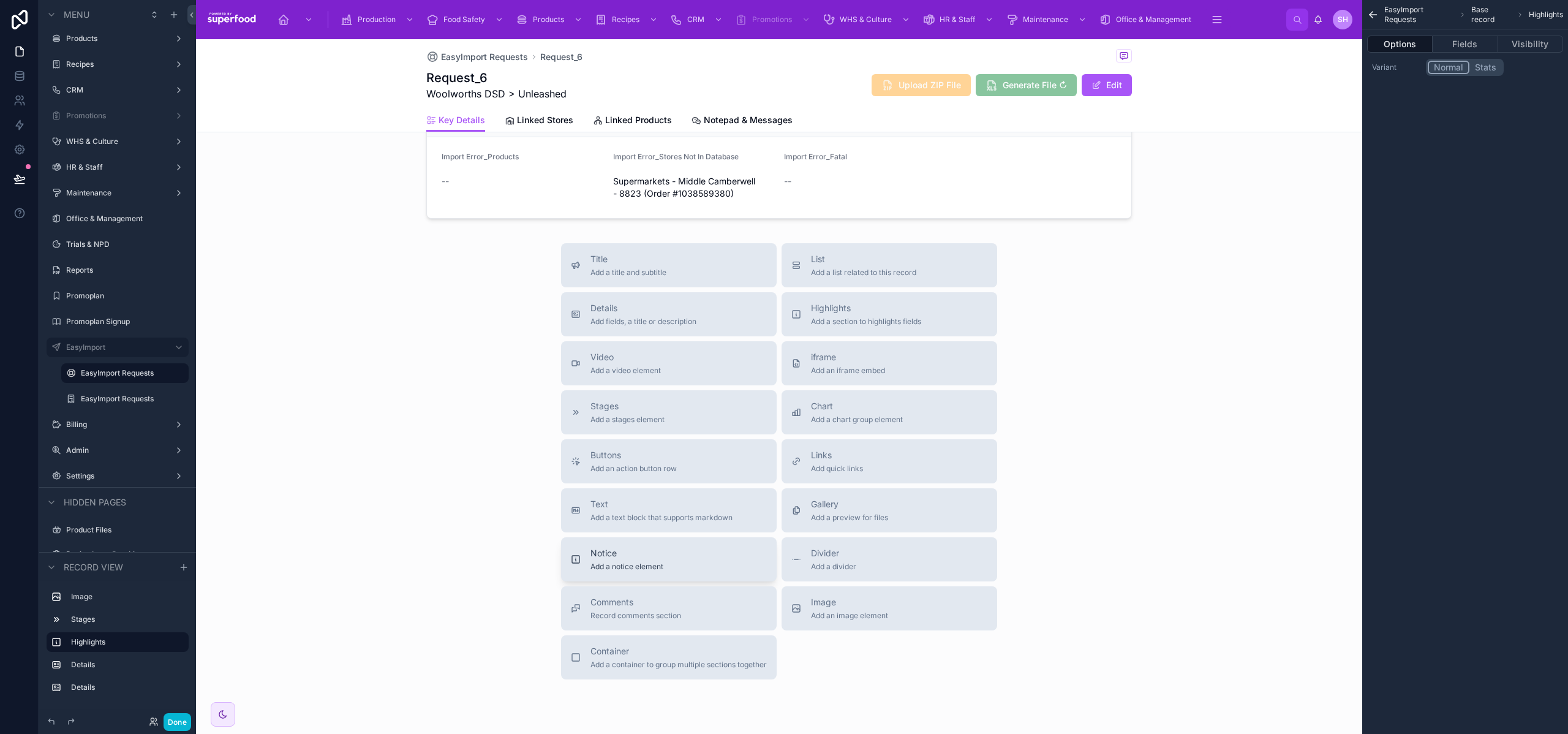
click at [605, 558] on span "Notice" at bounding box center [627, 553] width 73 height 13
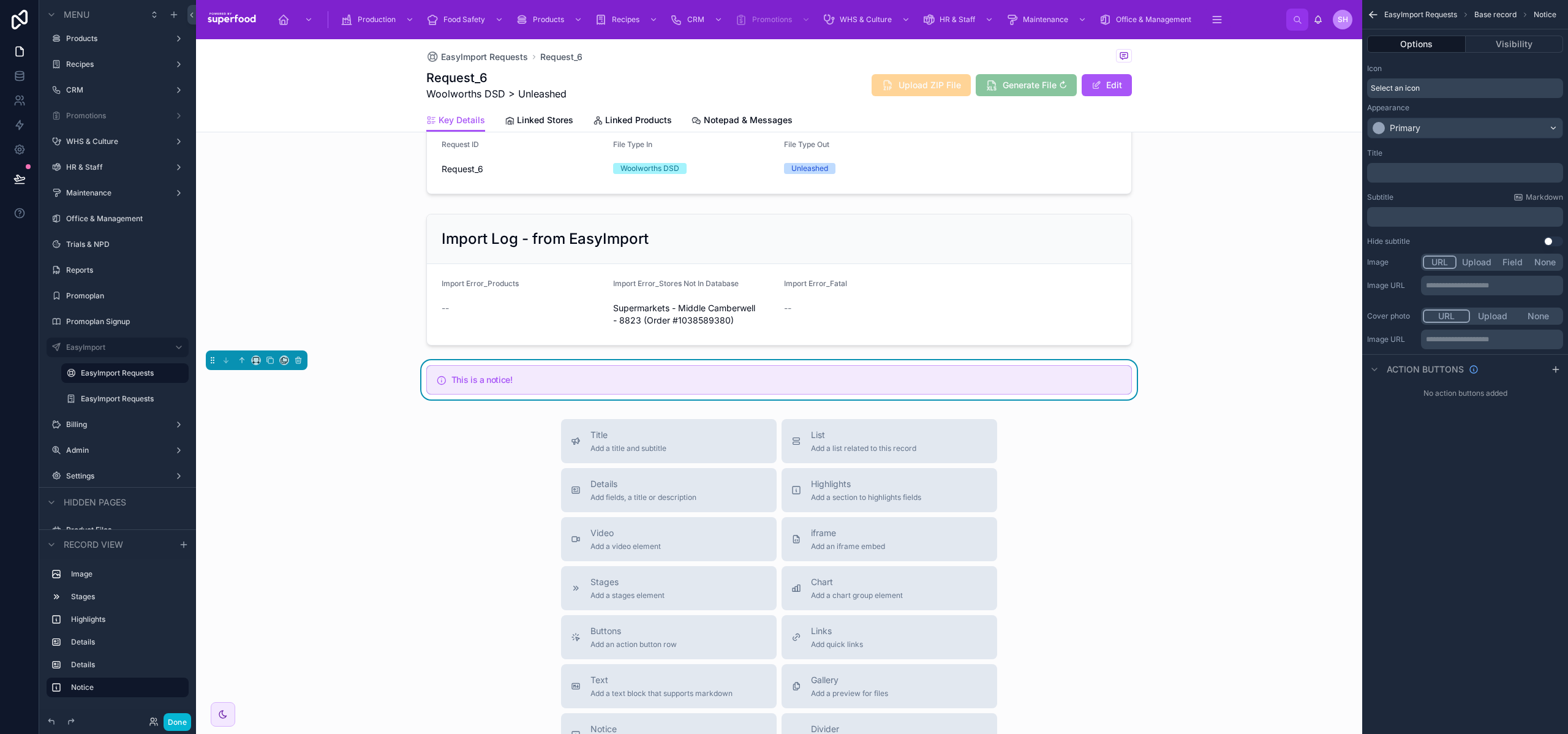
scroll to position [394, 0]
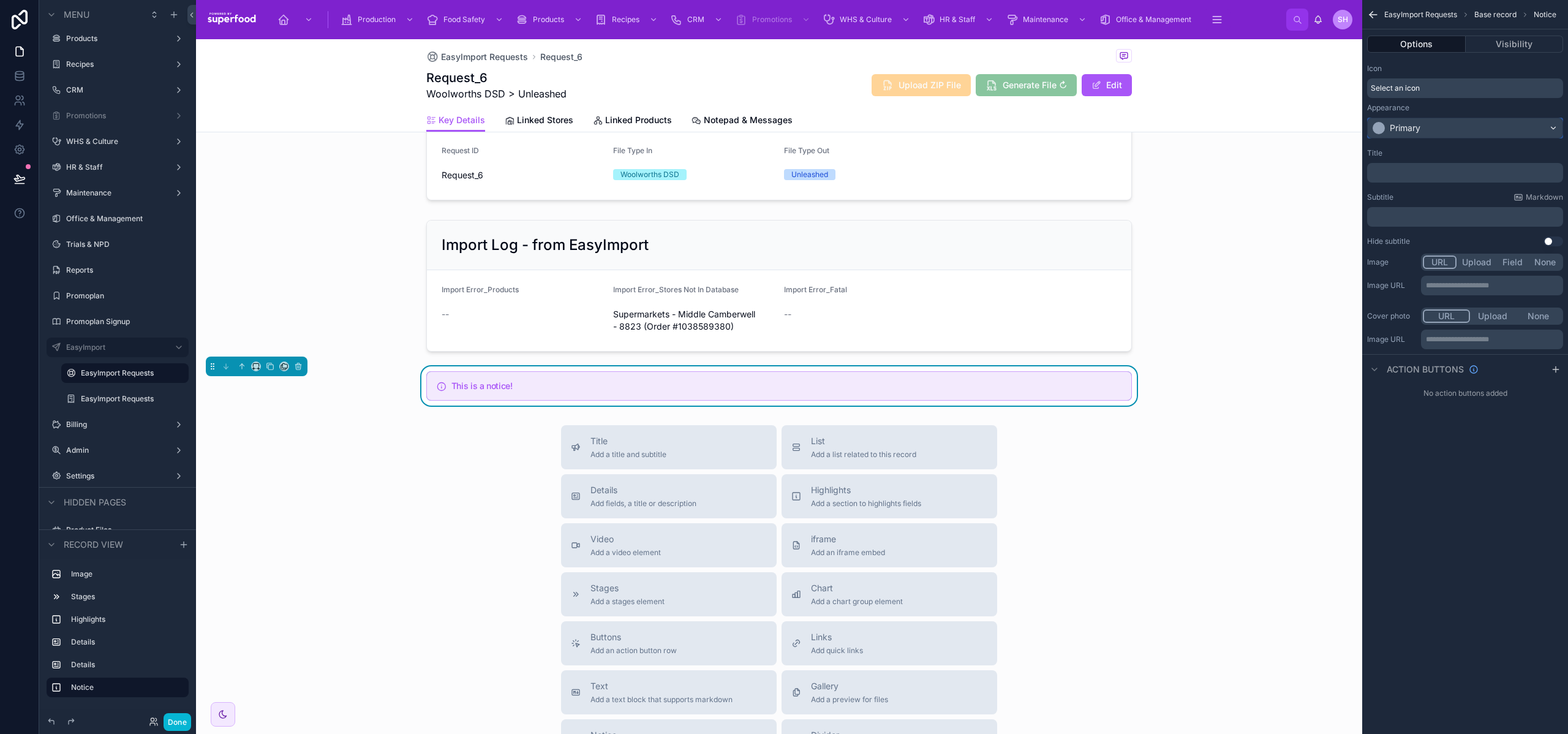
click at [1459, 121] on div "Primary" at bounding box center [1465, 128] width 195 height 19
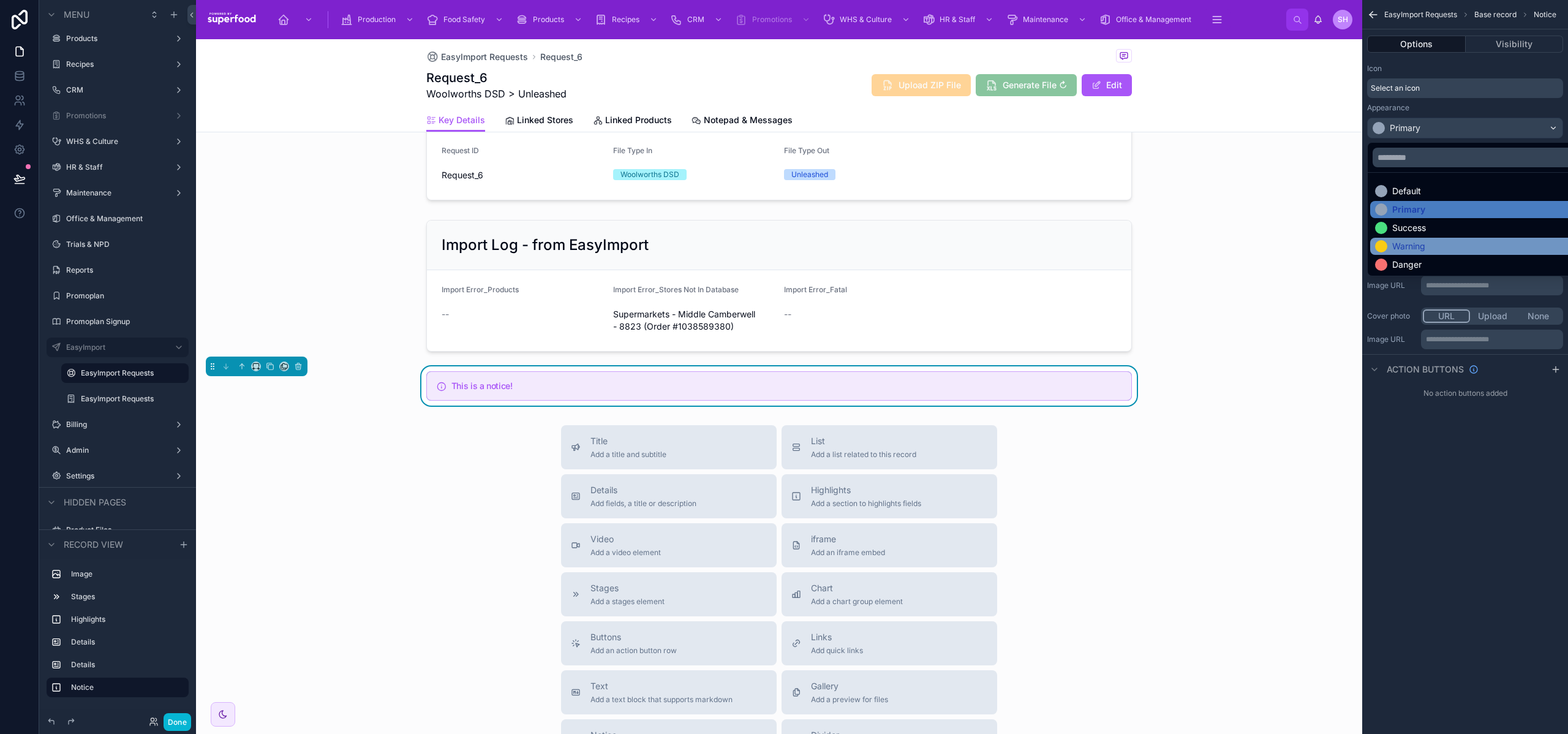
click at [1406, 245] on div "Warning" at bounding box center [1409, 246] width 33 height 13
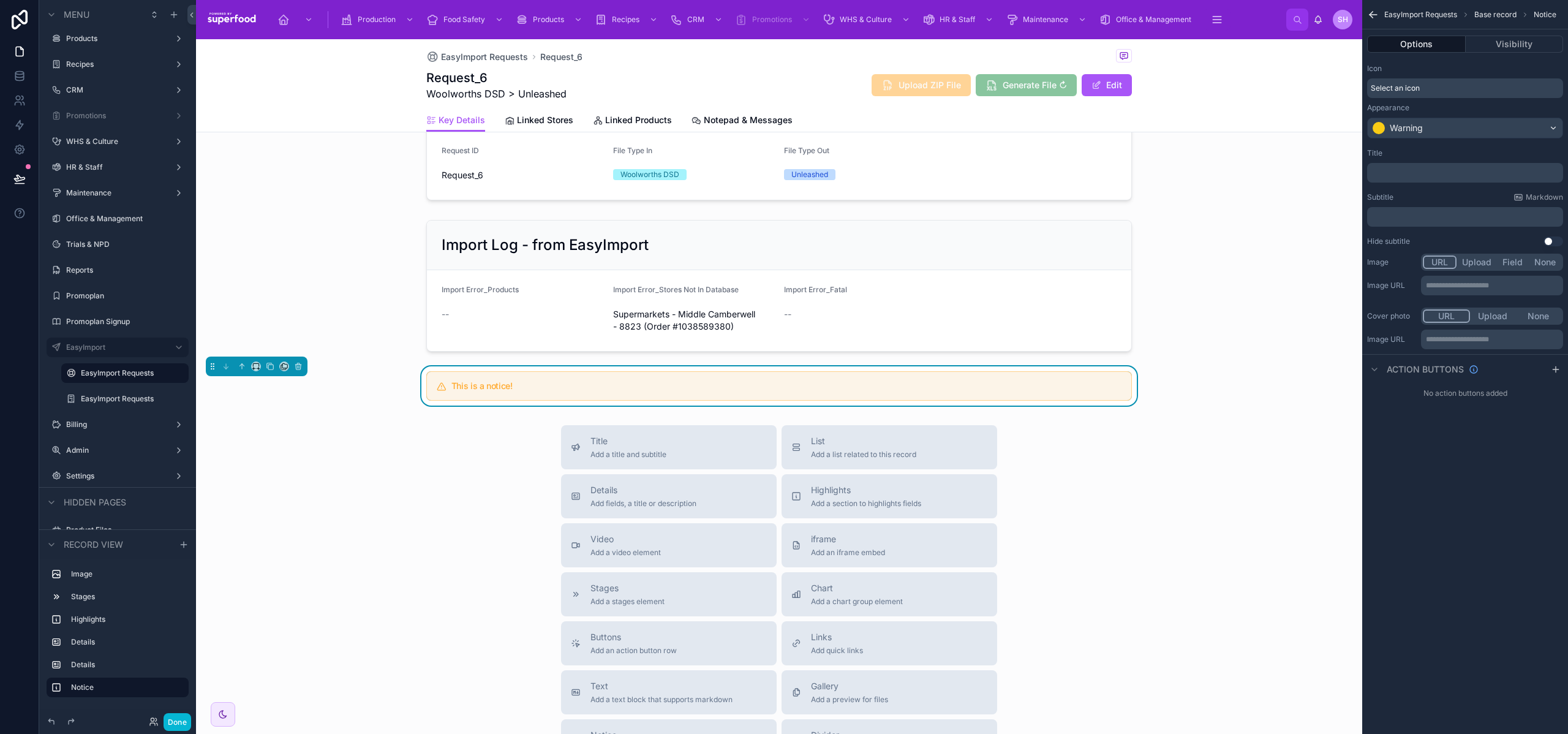
click at [1393, 168] on p "﻿" at bounding box center [1466, 173] width 189 height 10
click at [1455, 434] on div "**********" at bounding box center [1466, 367] width 206 height 734
click at [1434, 219] on p "﻿" at bounding box center [1466, 216] width 189 height 10
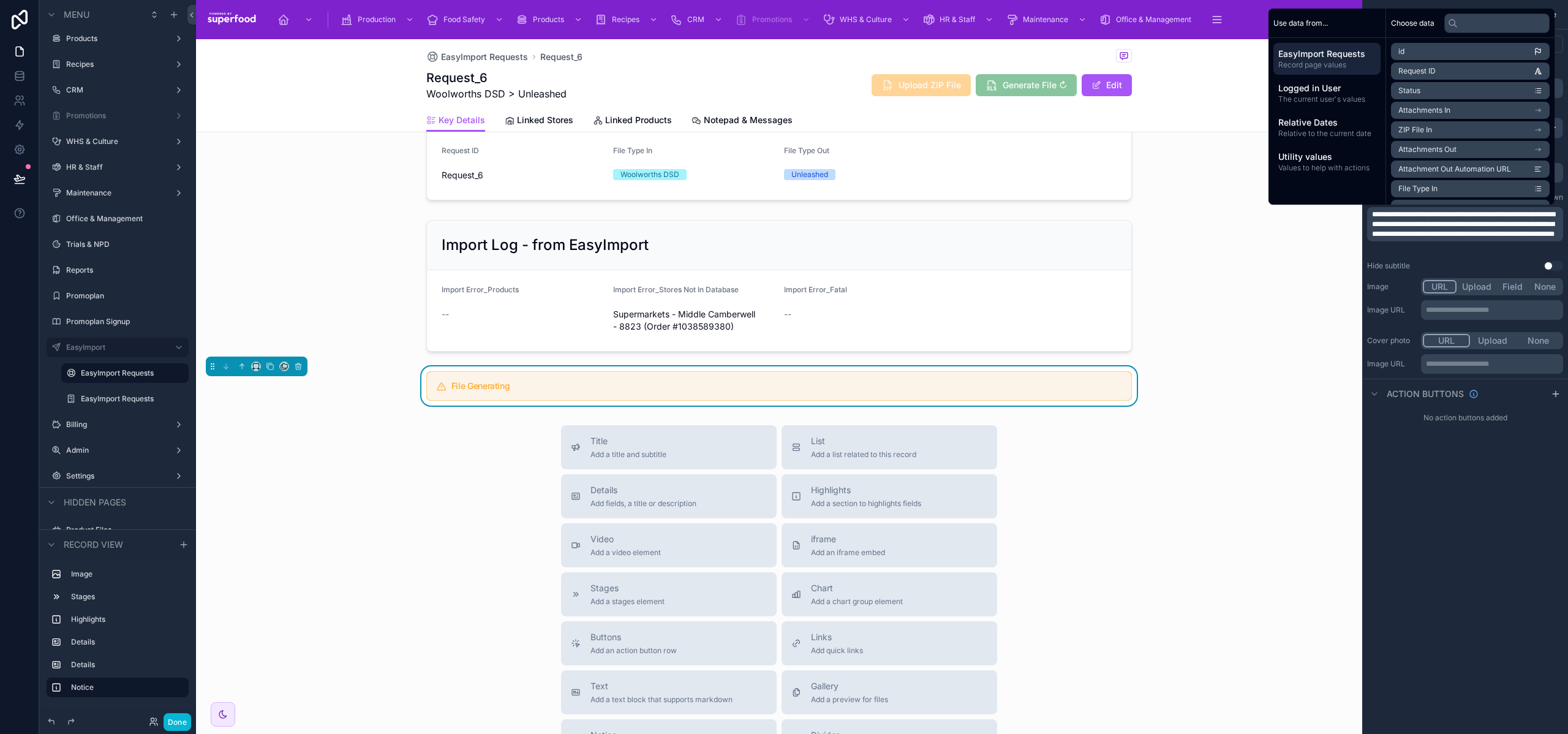
scroll to position [0, 0]
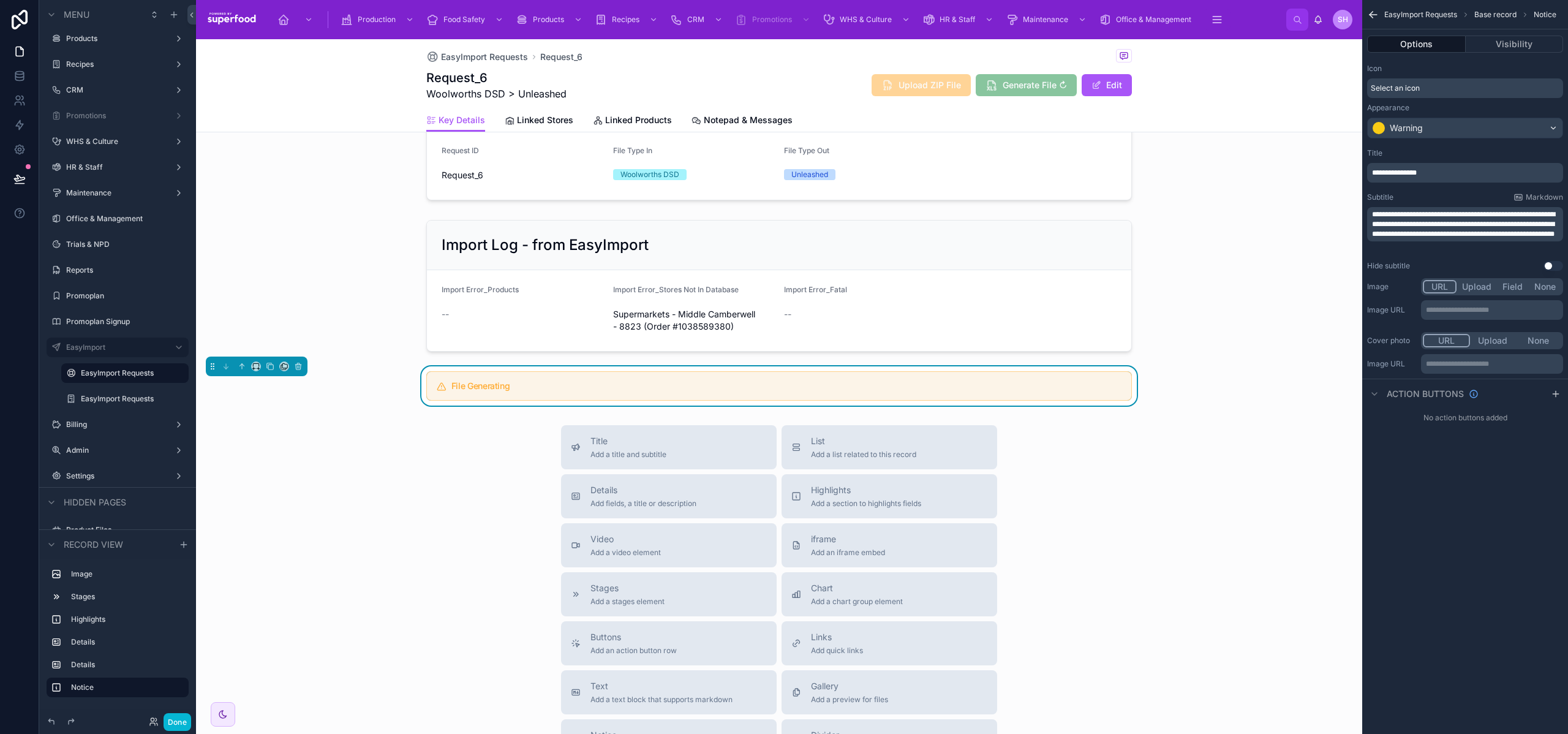
click at [1459, 506] on div "**********" at bounding box center [1466, 367] width 206 height 734
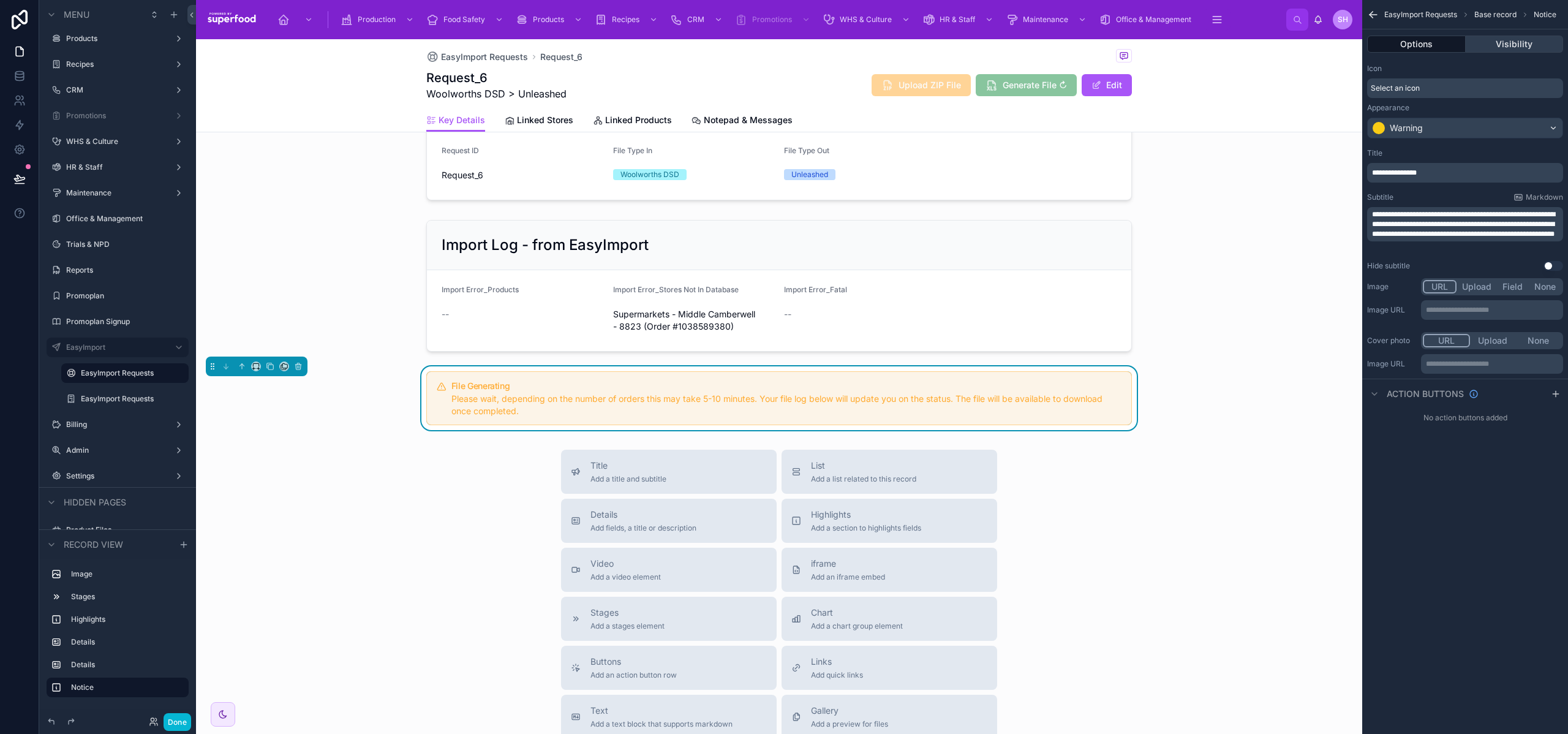
click at [1501, 43] on button "Visibility" at bounding box center [1515, 44] width 98 height 17
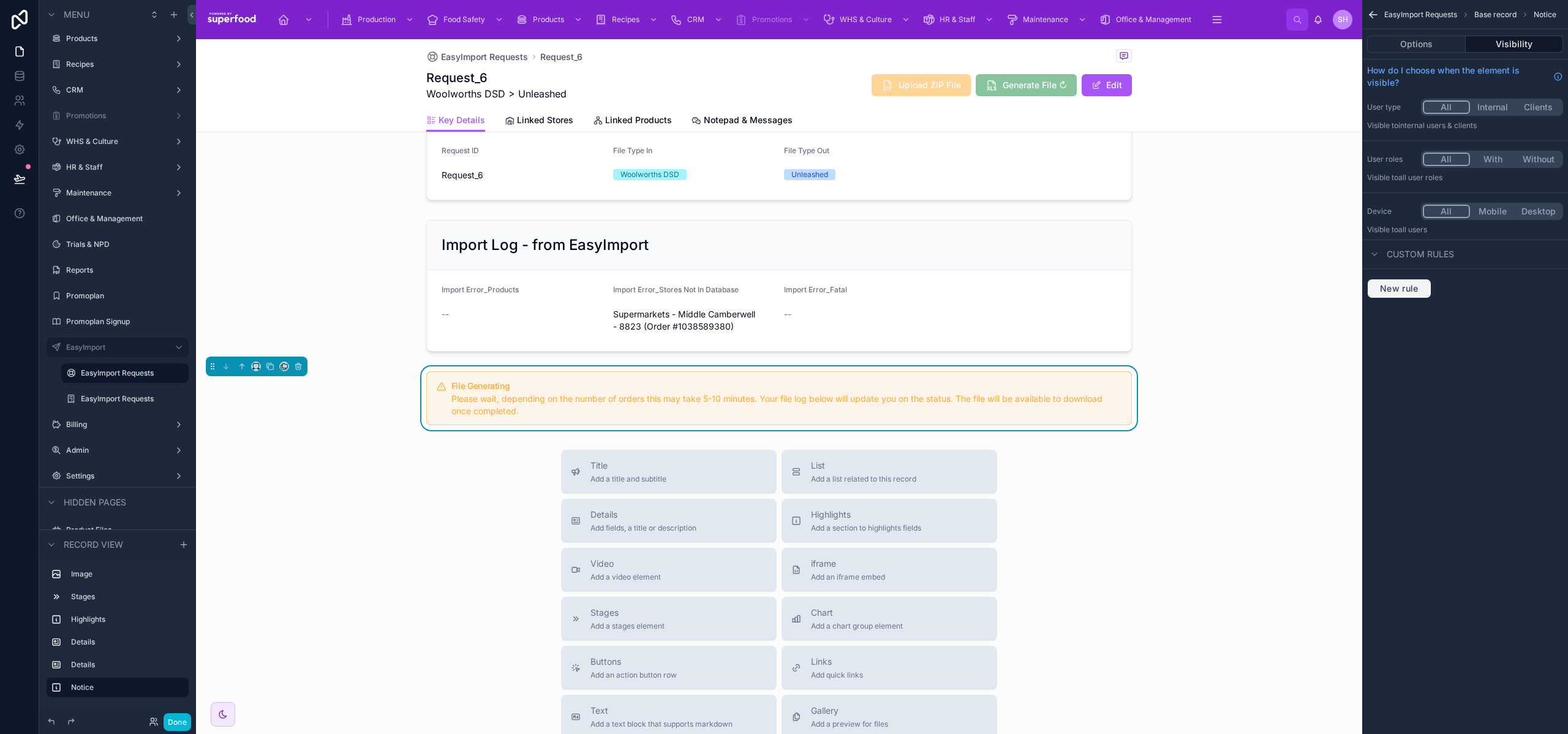
click at [1413, 287] on span "New rule" at bounding box center [1399, 288] width 48 height 11
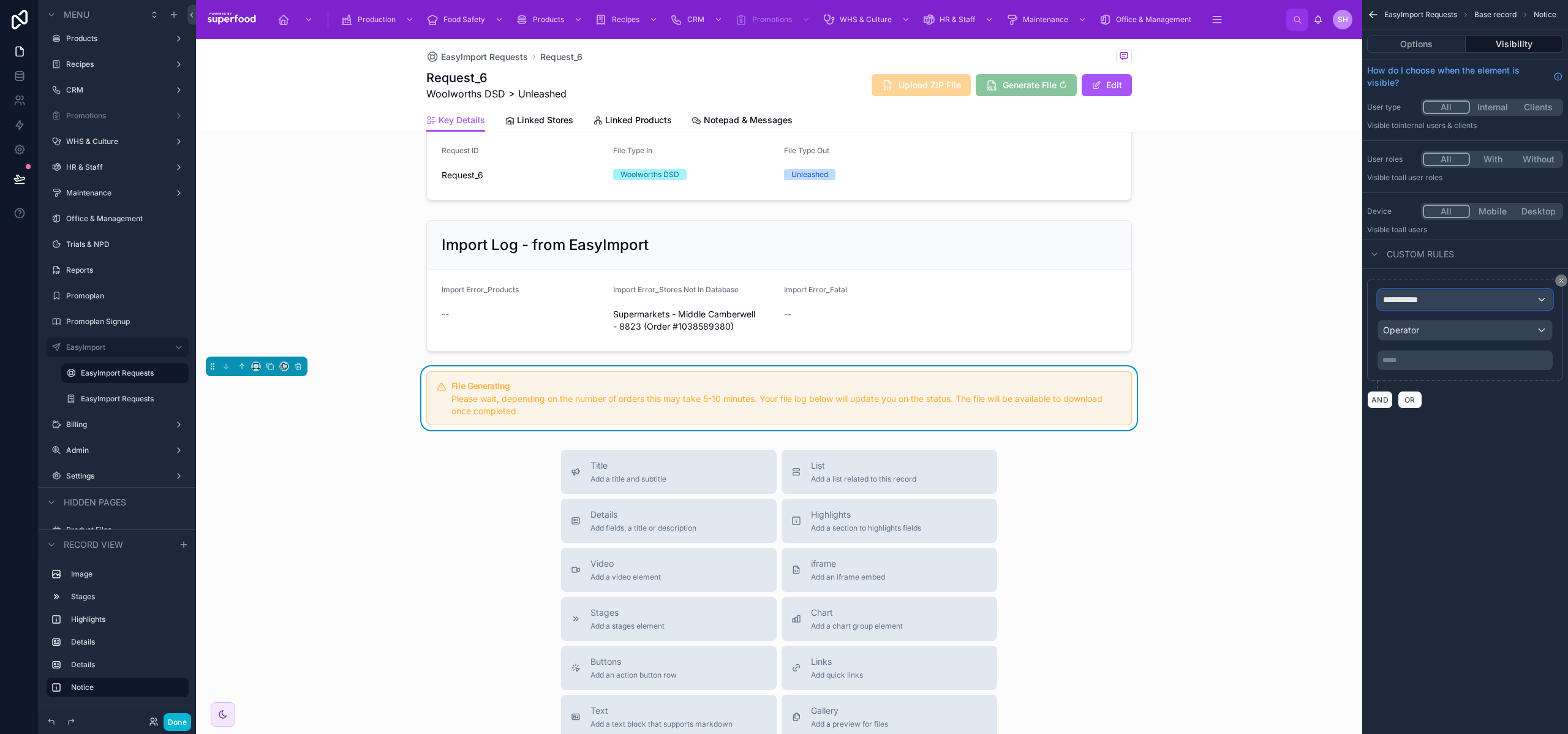
click at [1424, 300] on span "**********" at bounding box center [1406, 300] width 45 height 13
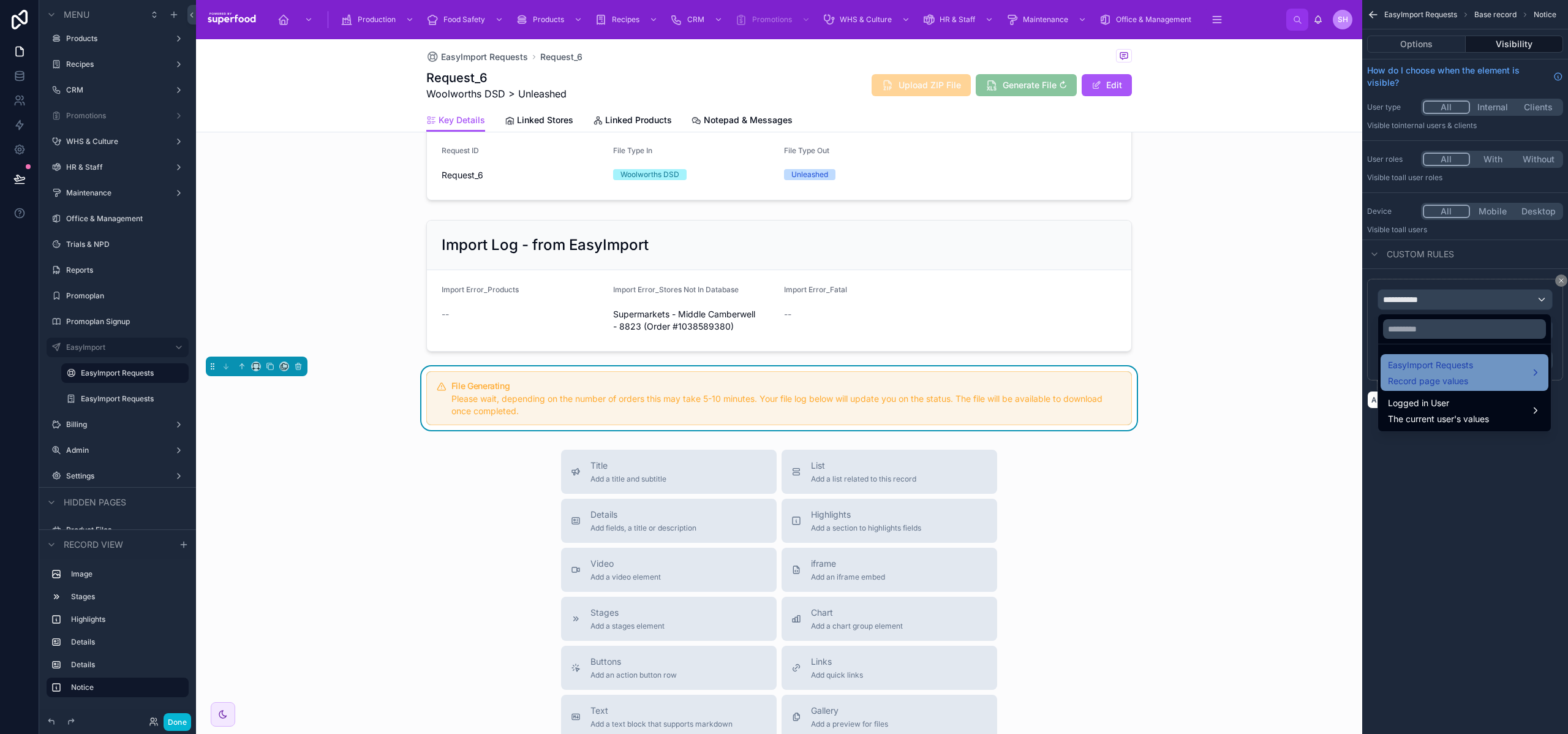
click at [1446, 371] on span "EasyImport Requests" at bounding box center [1430, 366] width 85 height 15
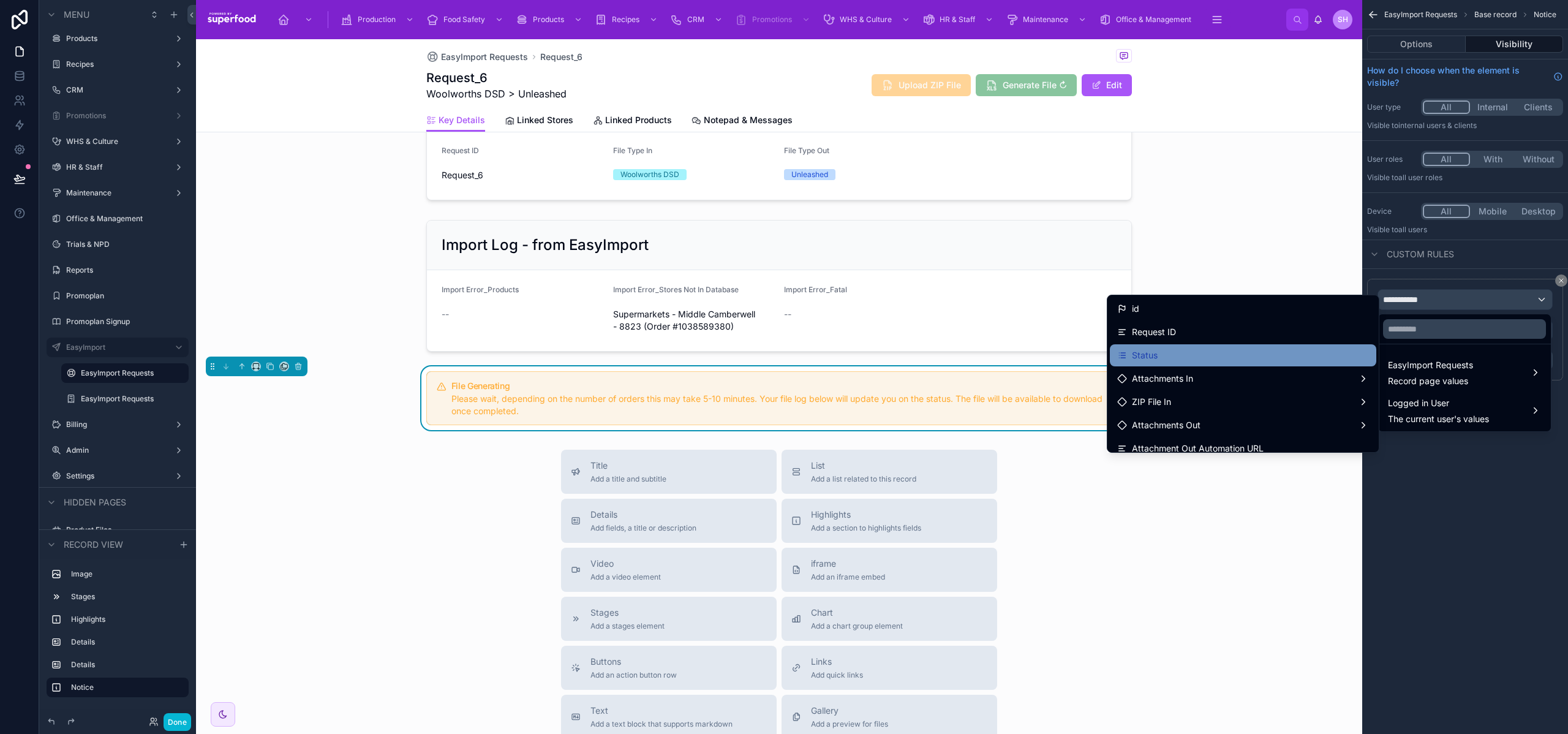
click at [1210, 352] on div "Status" at bounding box center [1243, 356] width 252 height 15
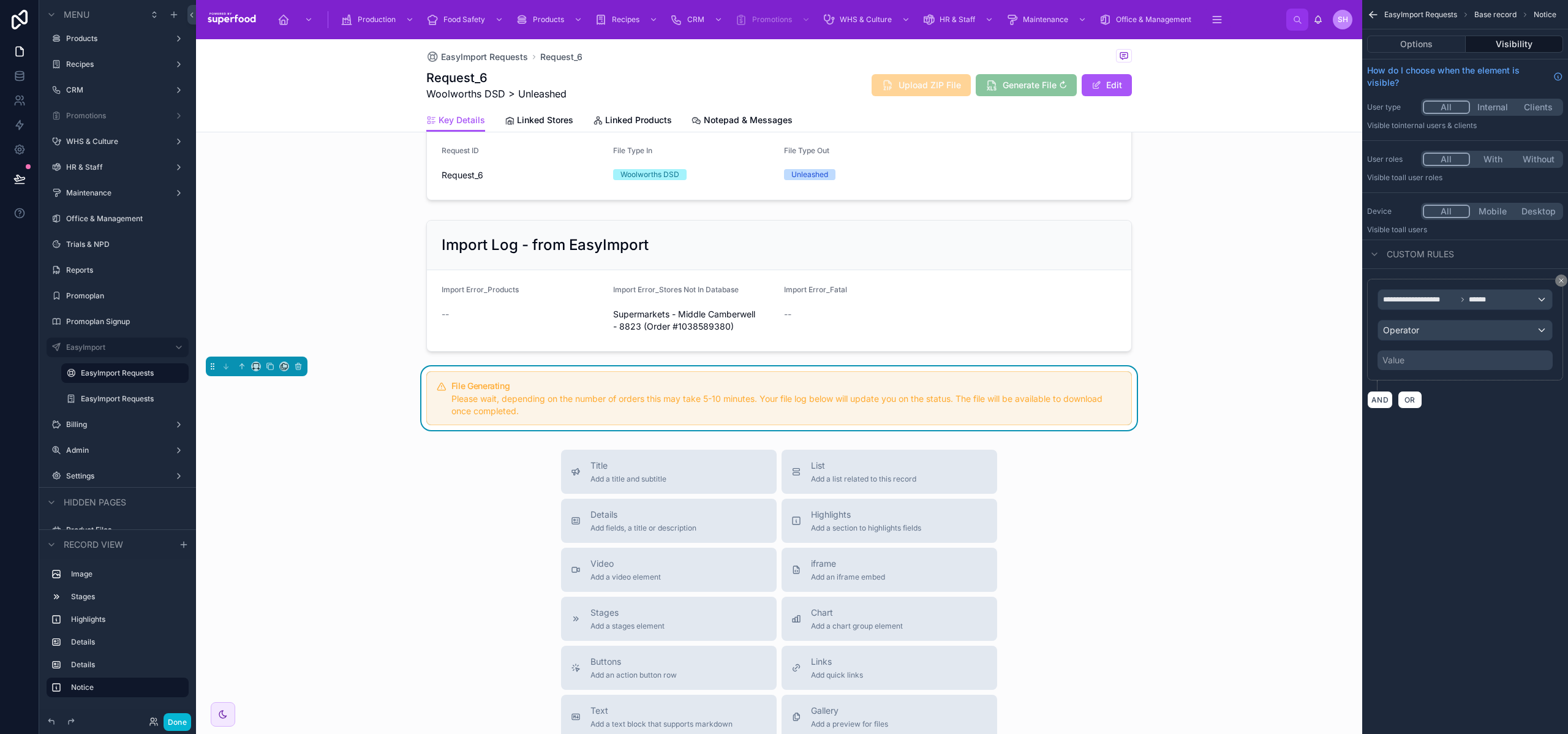
click at [1413, 359] on div "Value" at bounding box center [1465, 360] width 175 height 19
click at [1429, 324] on div "Operator" at bounding box center [1465, 330] width 174 height 19
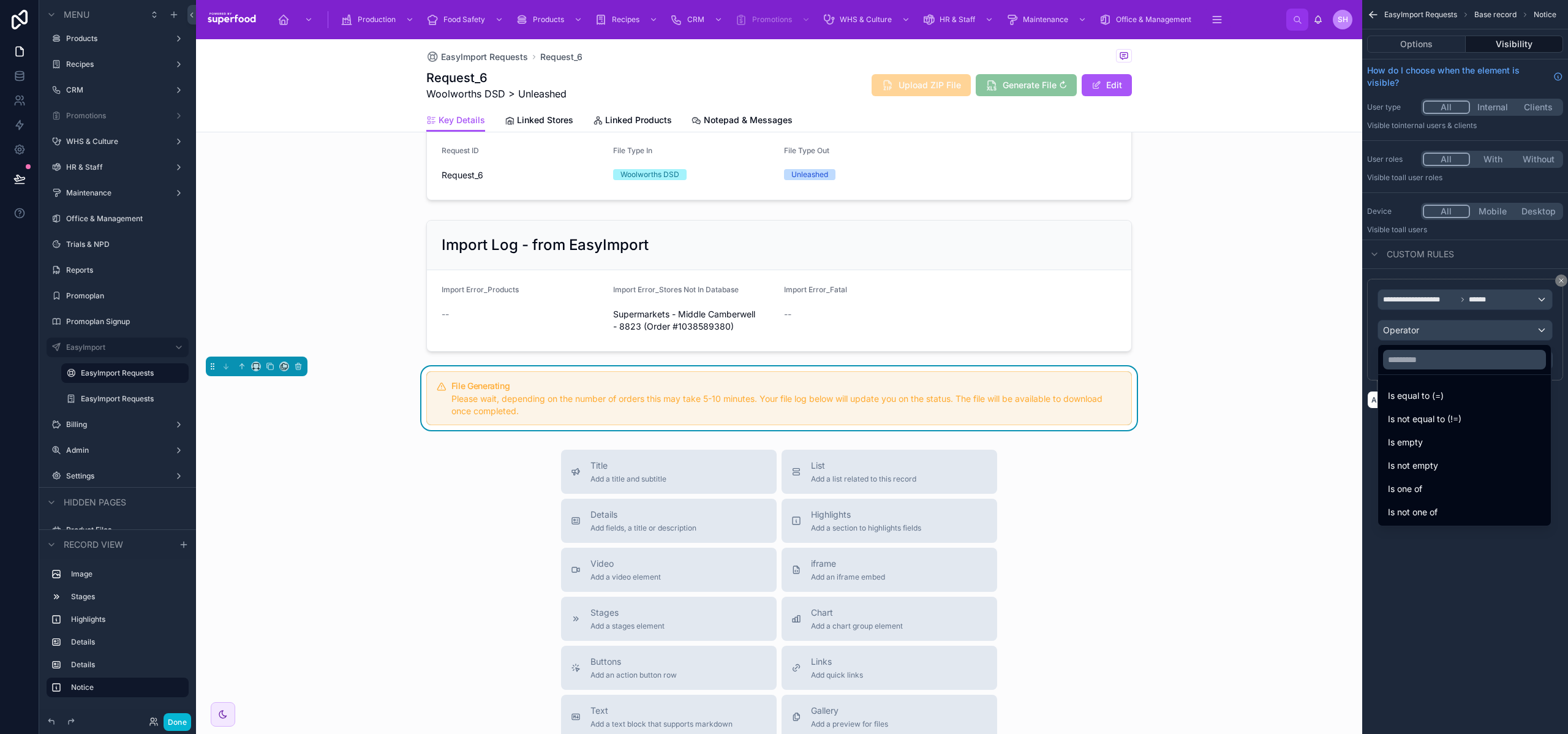
click at [1448, 394] on div "Is equal to (=)" at bounding box center [1464, 396] width 153 height 15
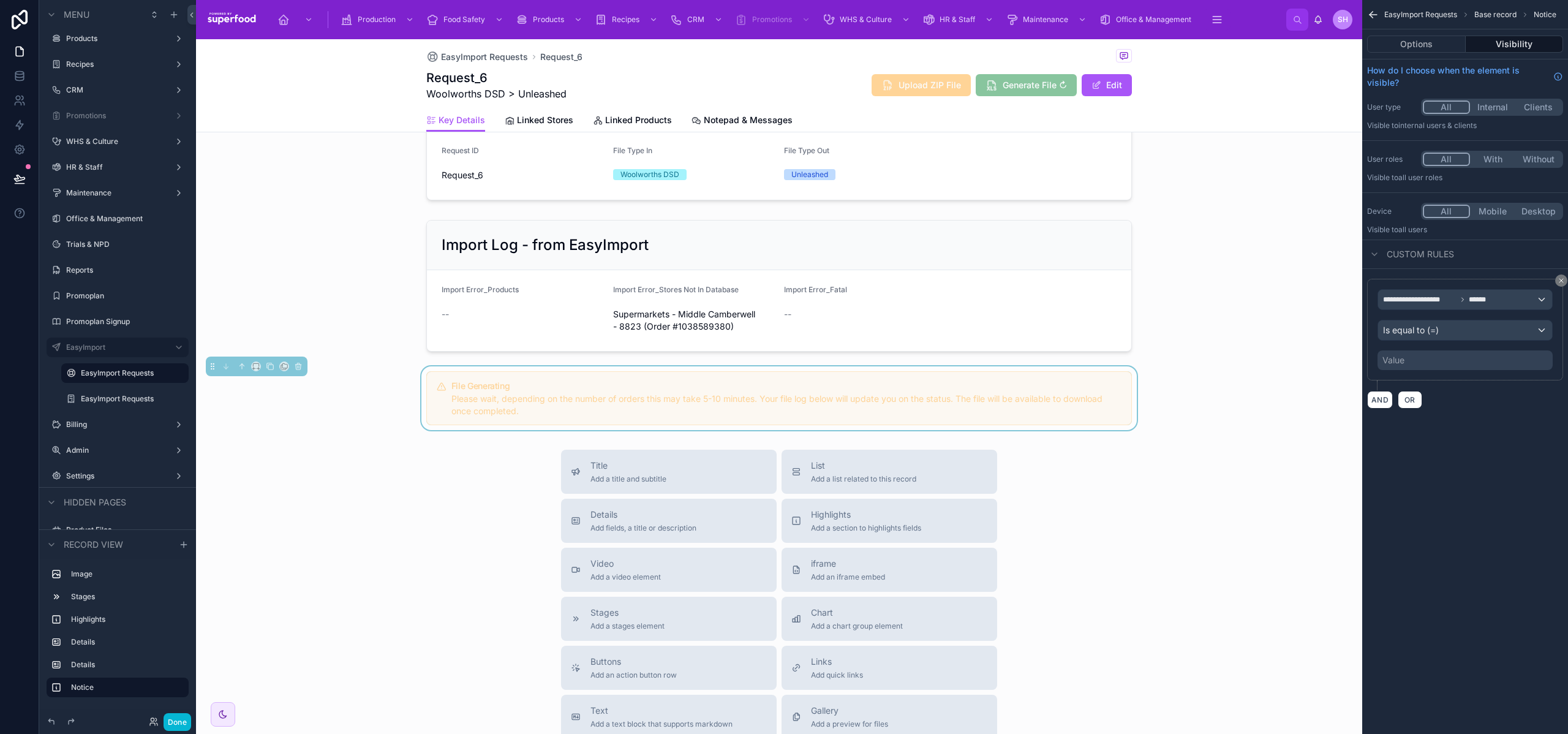
click at [1432, 361] on div "Value" at bounding box center [1465, 360] width 175 height 19
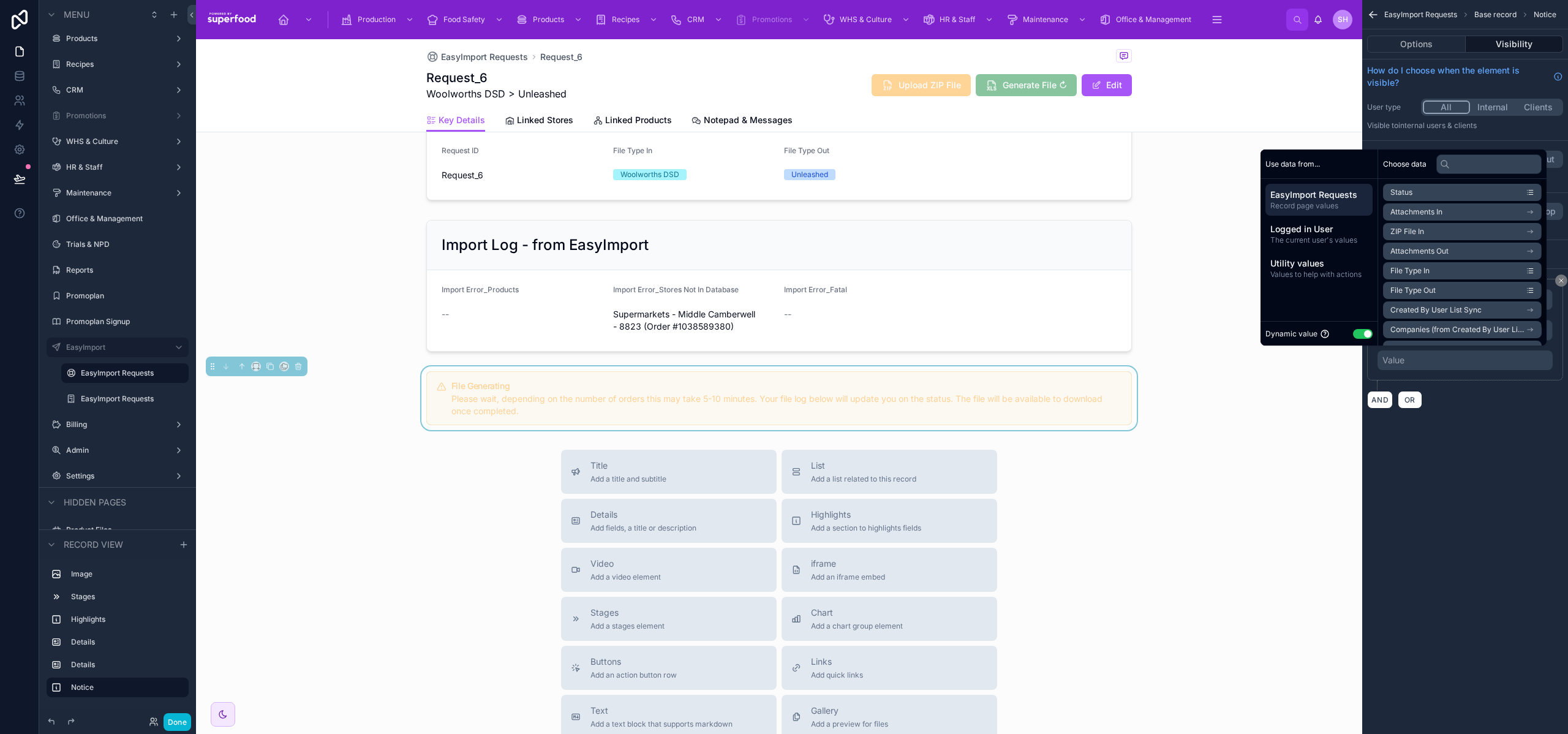
click at [1354, 334] on button "Use setting" at bounding box center [1363, 334] width 19 height 10
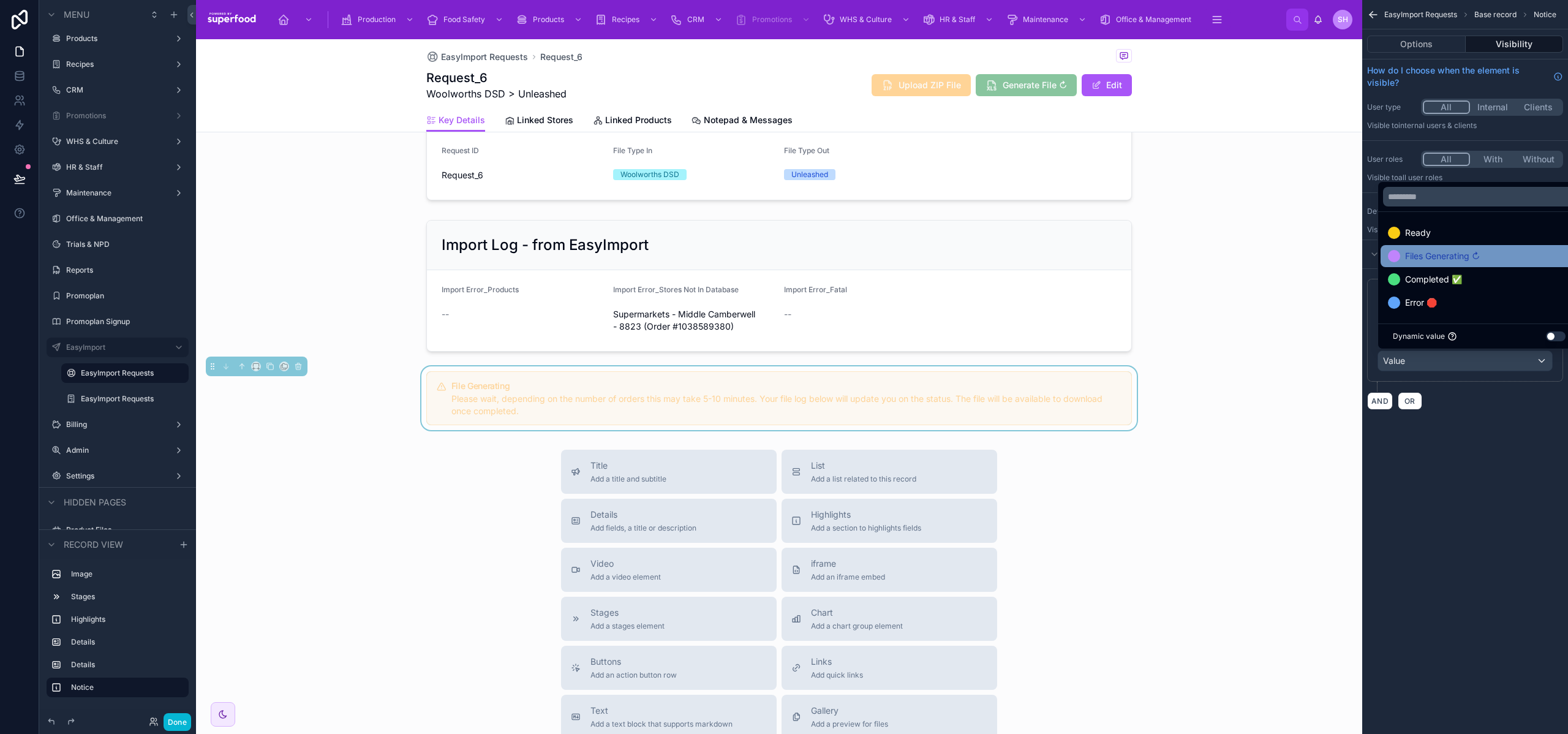
click at [1422, 257] on span "Files Generating ↻" at bounding box center [1443, 257] width 75 height 15
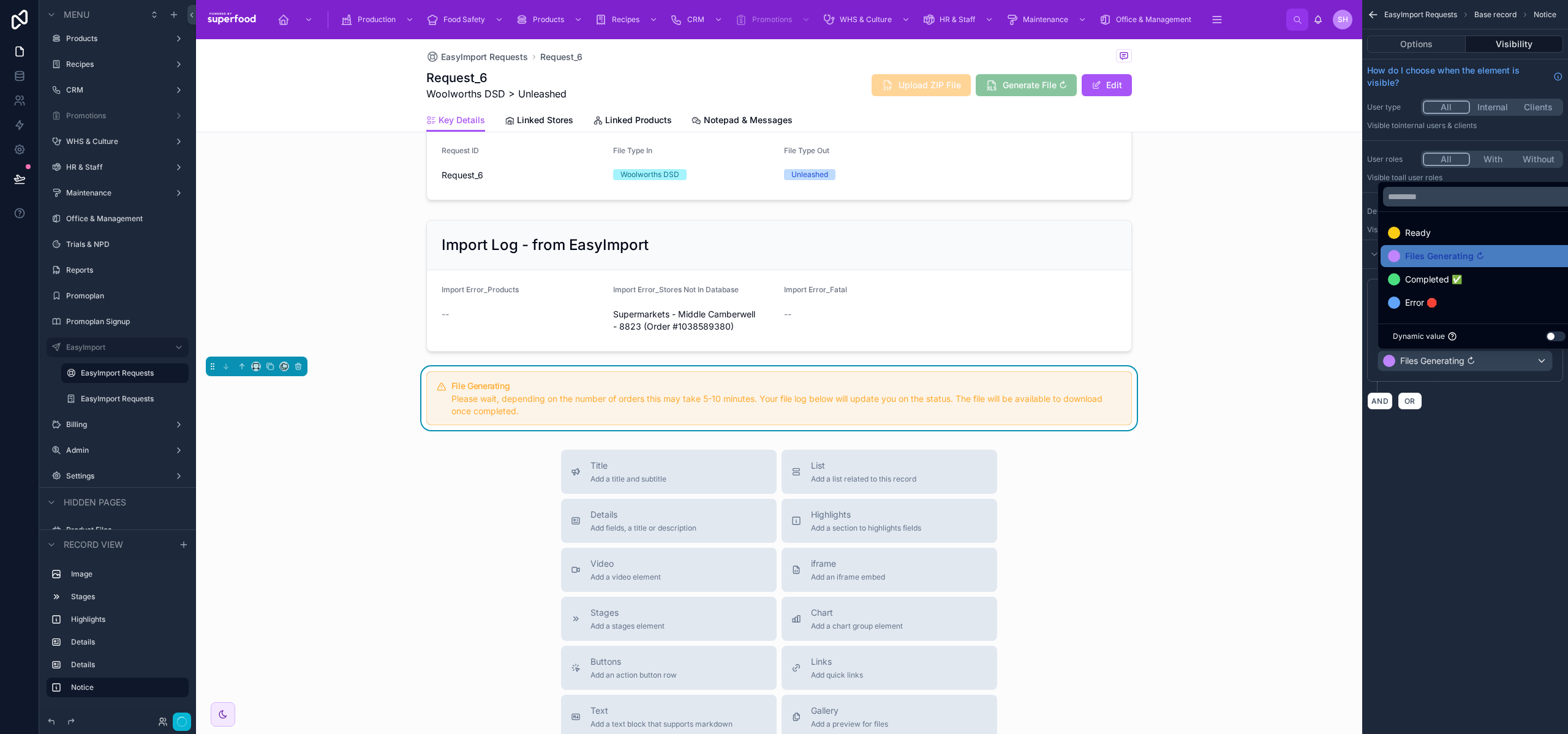
click at [1497, 445] on div "**********" at bounding box center [1466, 367] width 206 height 734
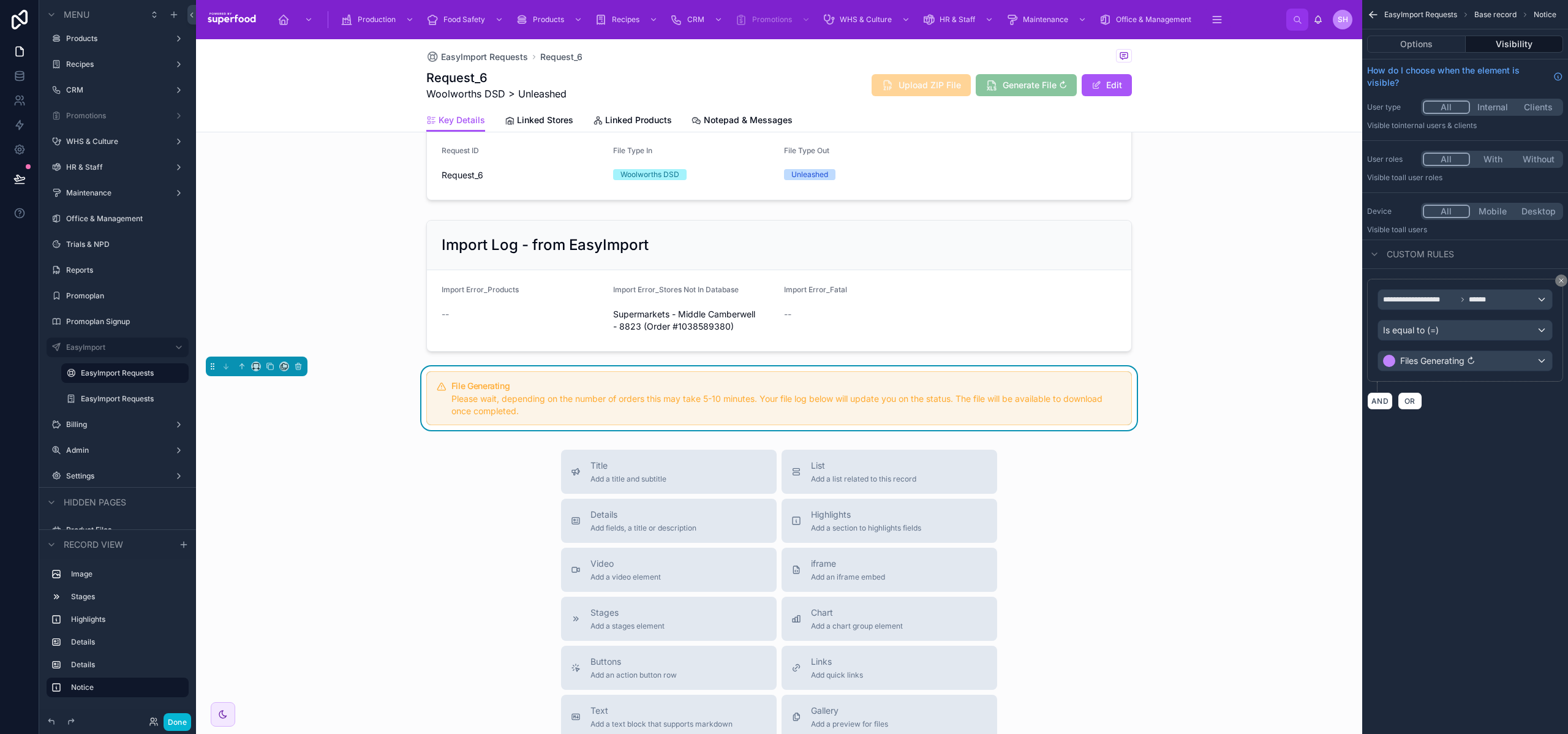
scroll to position [612, 0]
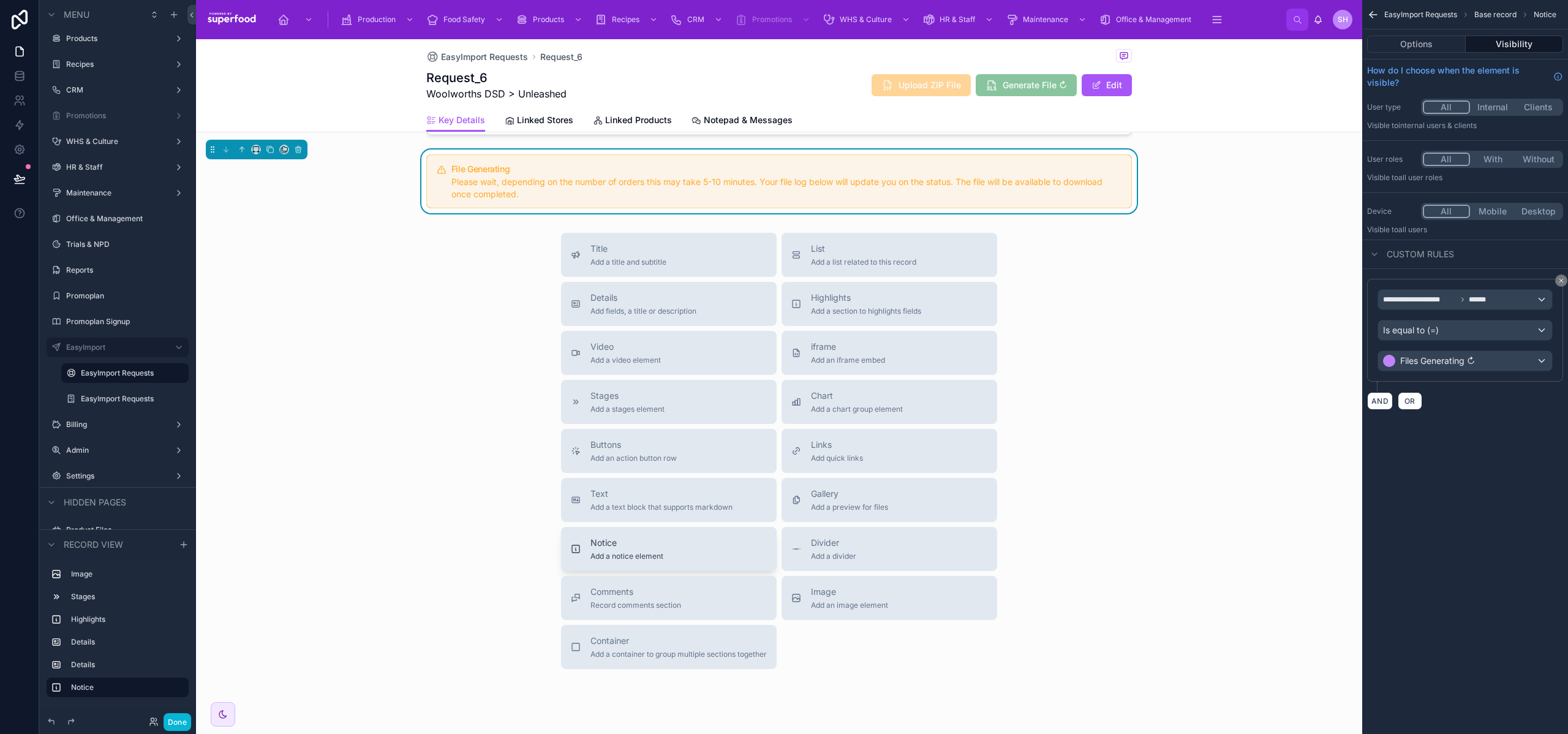
click at [610, 561] on span "Add a notice element" at bounding box center [627, 556] width 73 height 10
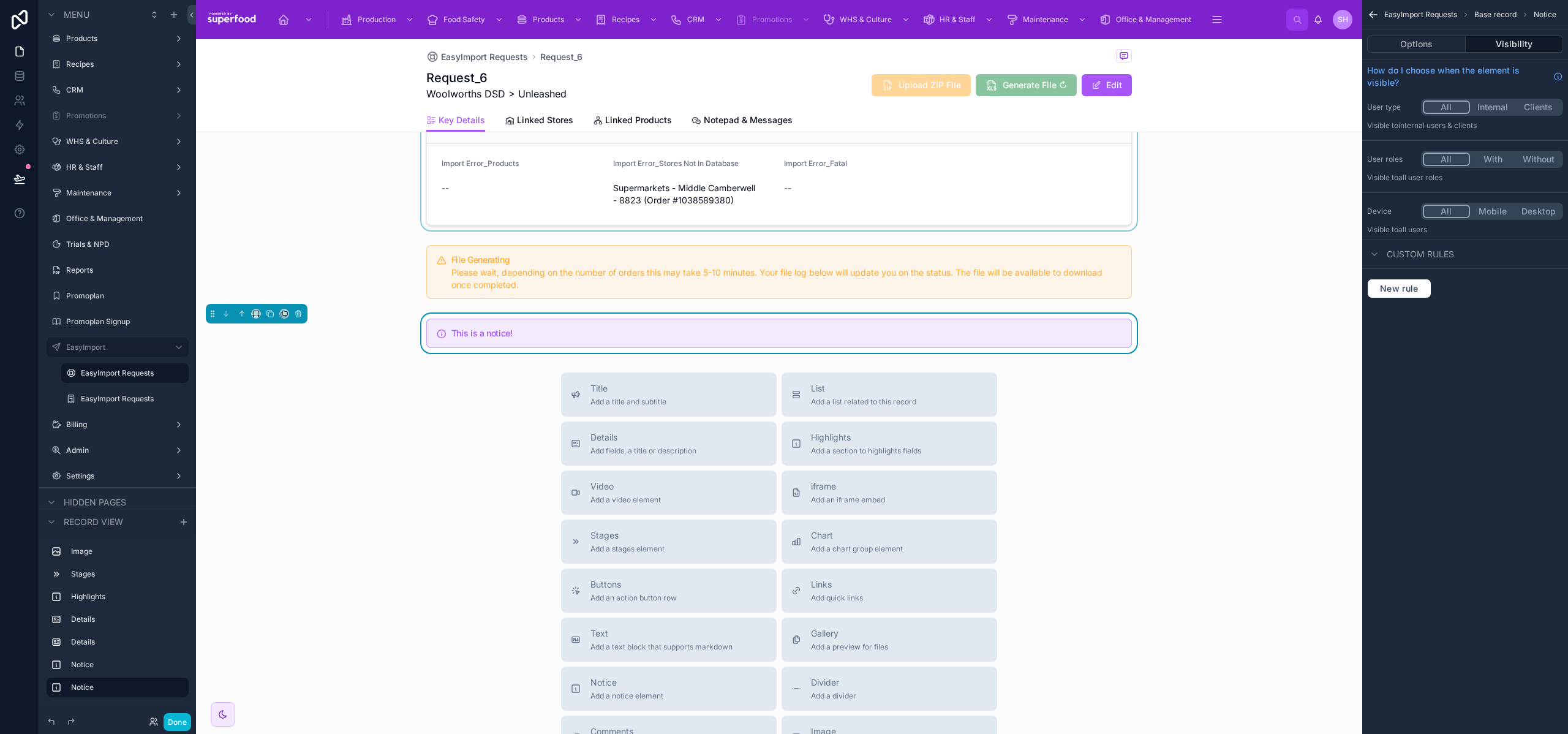
scroll to position [469, 0]
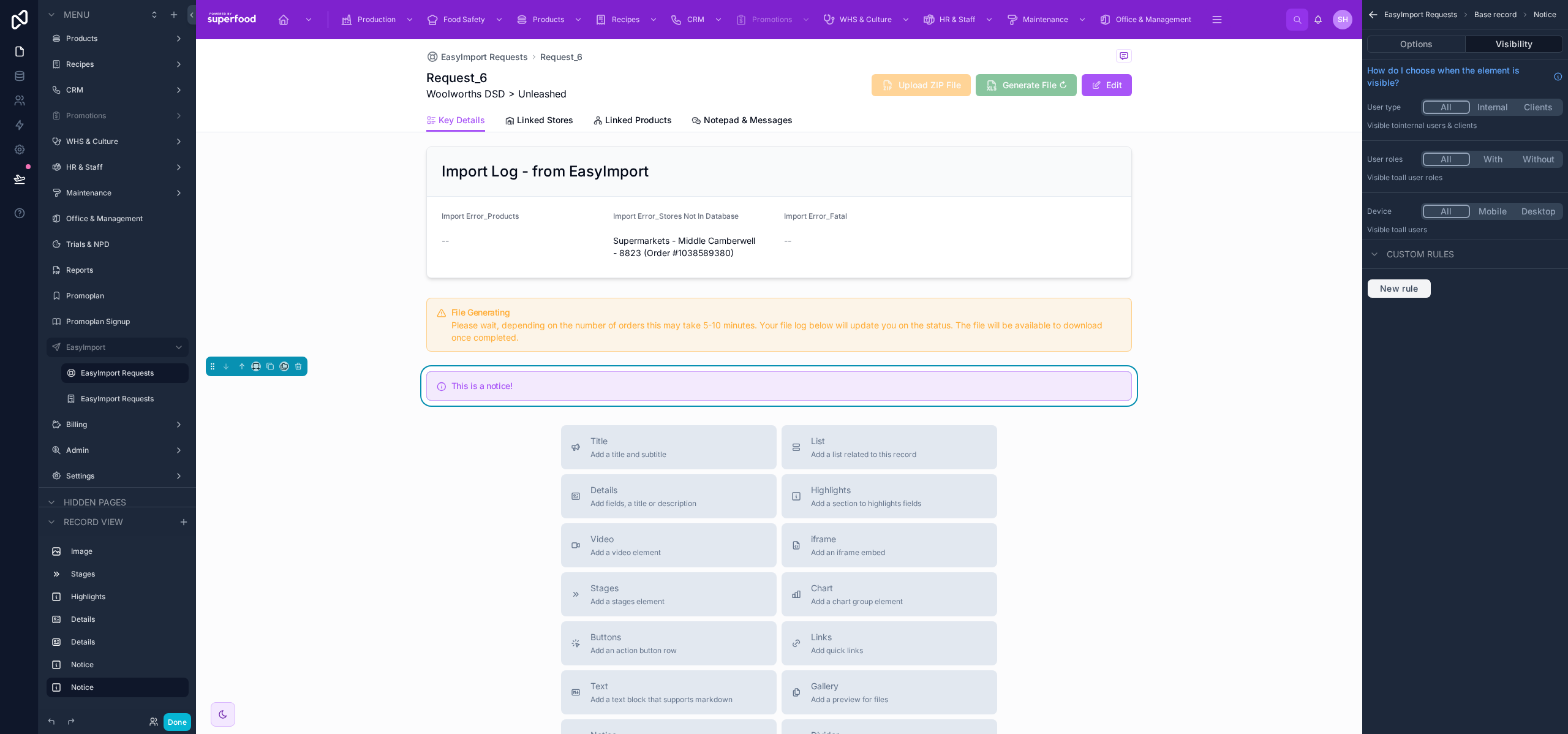
click at [1392, 286] on span "New rule" at bounding box center [1399, 288] width 48 height 11
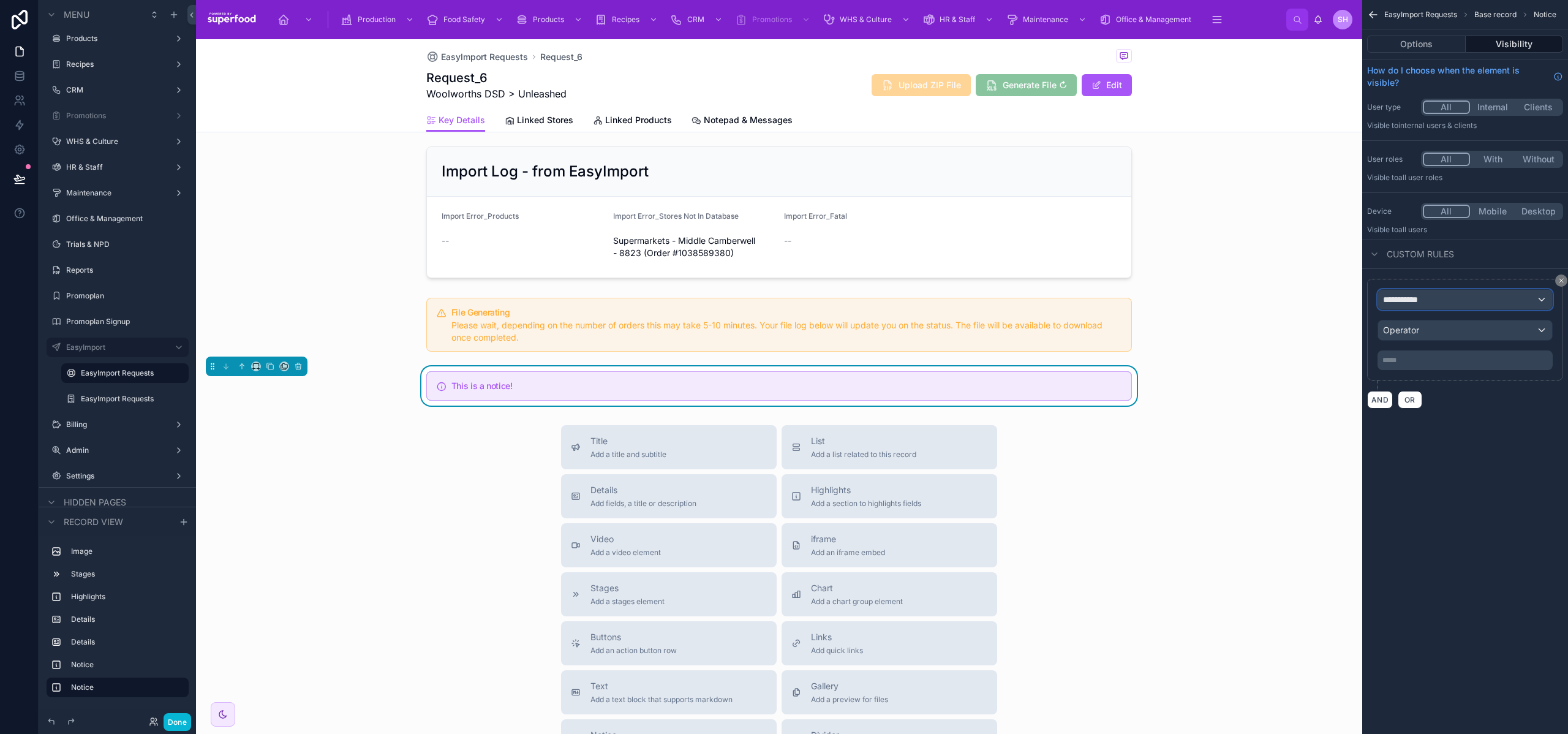
click at [1412, 297] on span "**********" at bounding box center [1406, 300] width 45 height 13
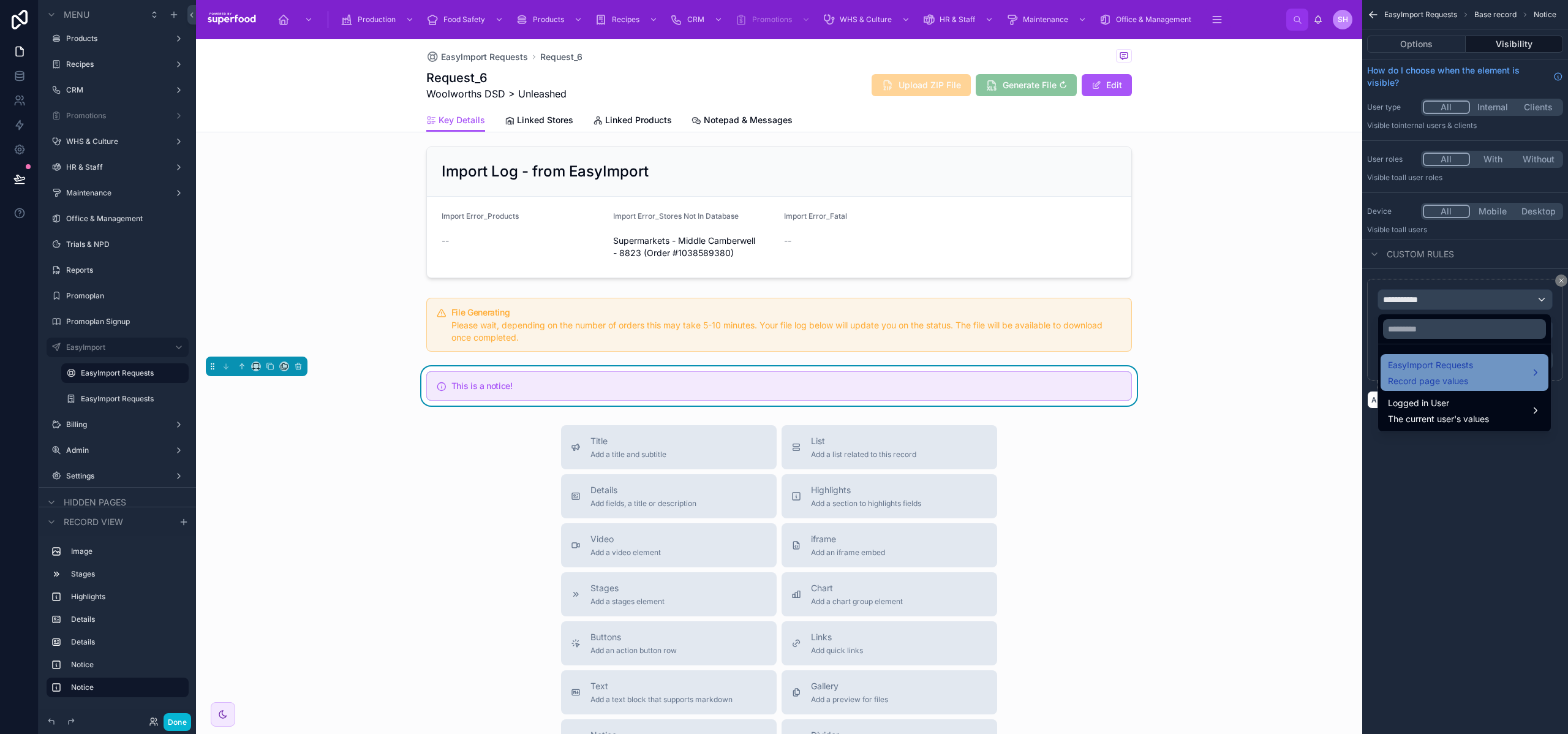
click at [1420, 375] on span "Record page values" at bounding box center [1430, 381] width 85 height 13
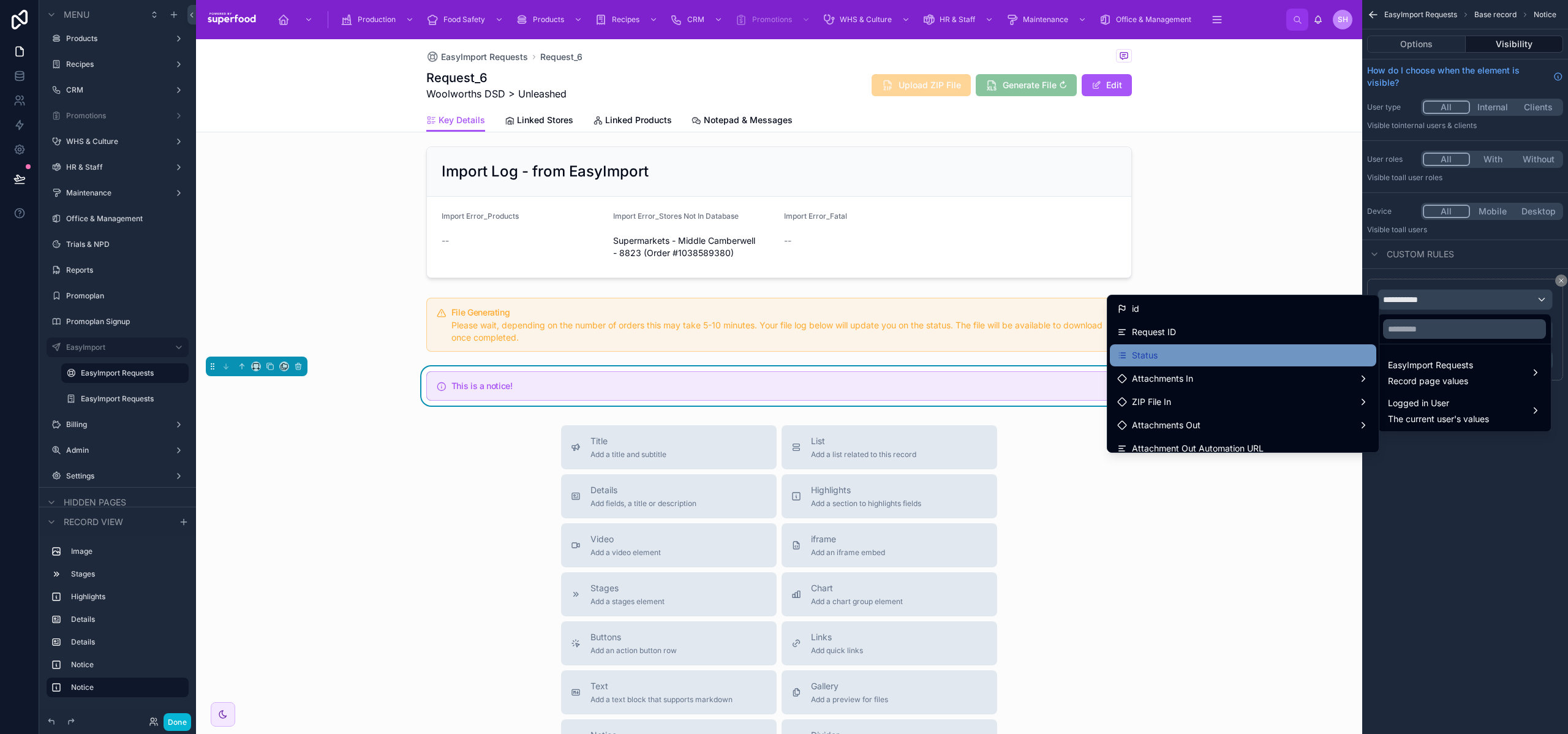
click at [1174, 360] on div "Status" at bounding box center [1243, 356] width 252 height 15
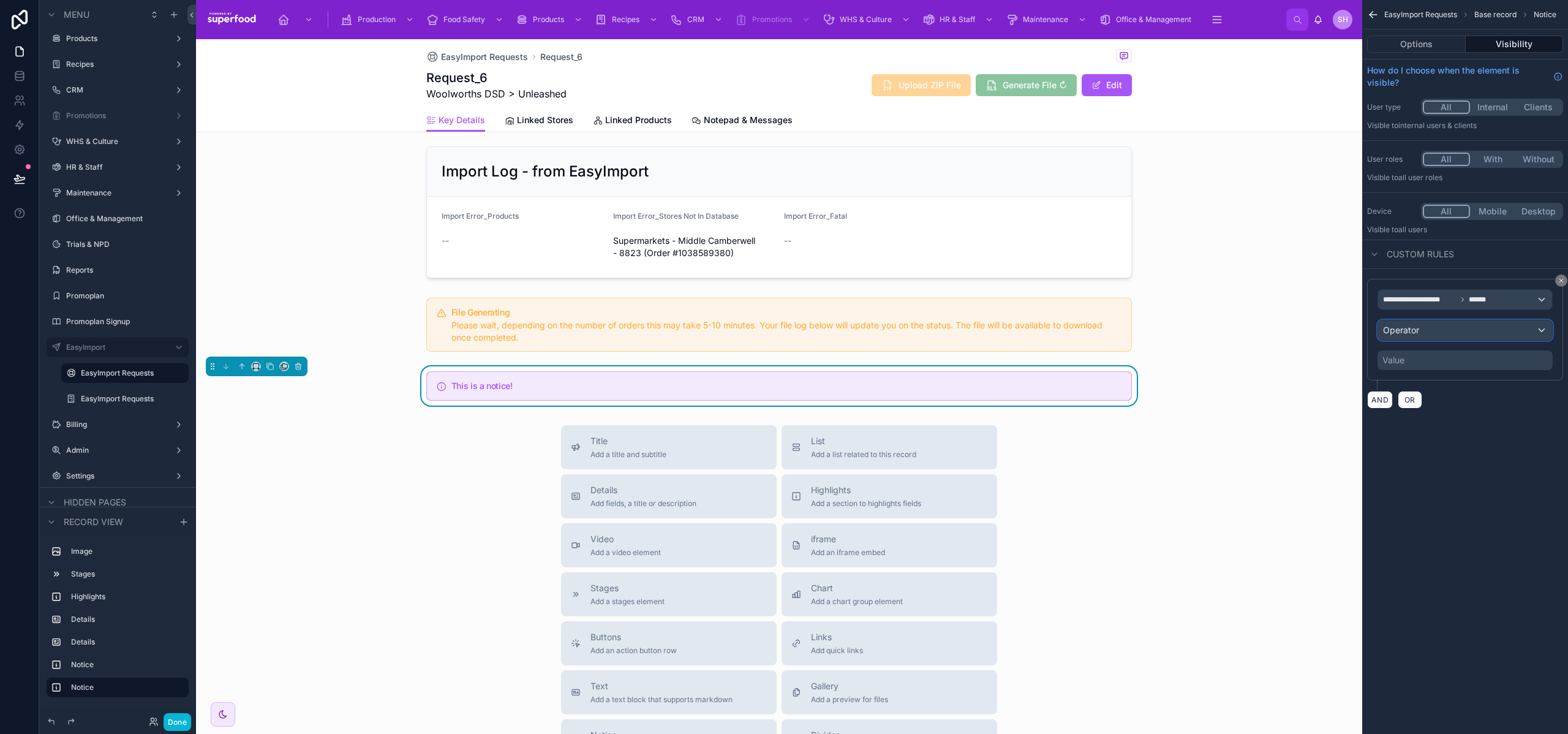
click at [1416, 336] on div "Operator" at bounding box center [1465, 330] width 174 height 19
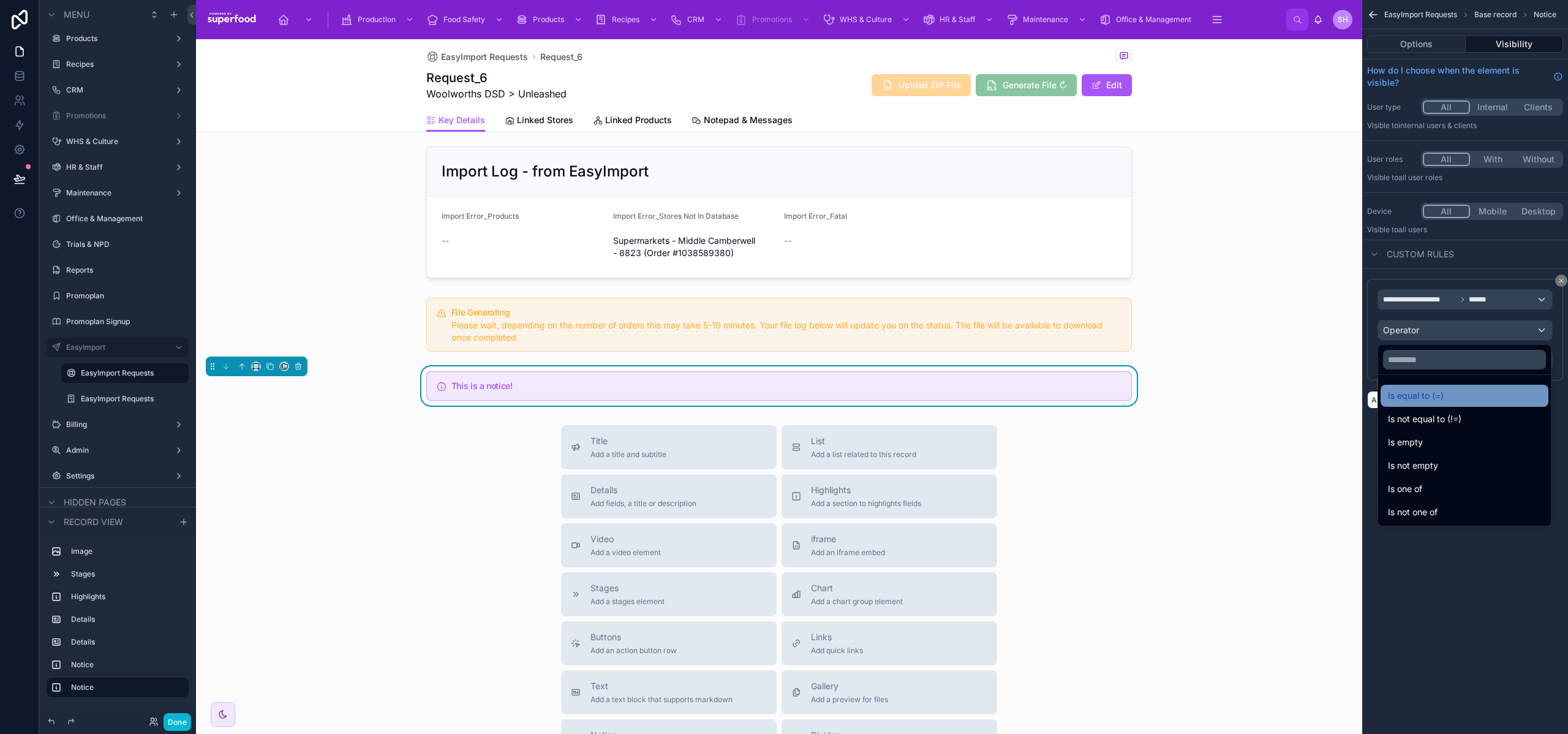
click at [1433, 395] on span "Is equal to (=)" at bounding box center [1415, 396] width 56 height 15
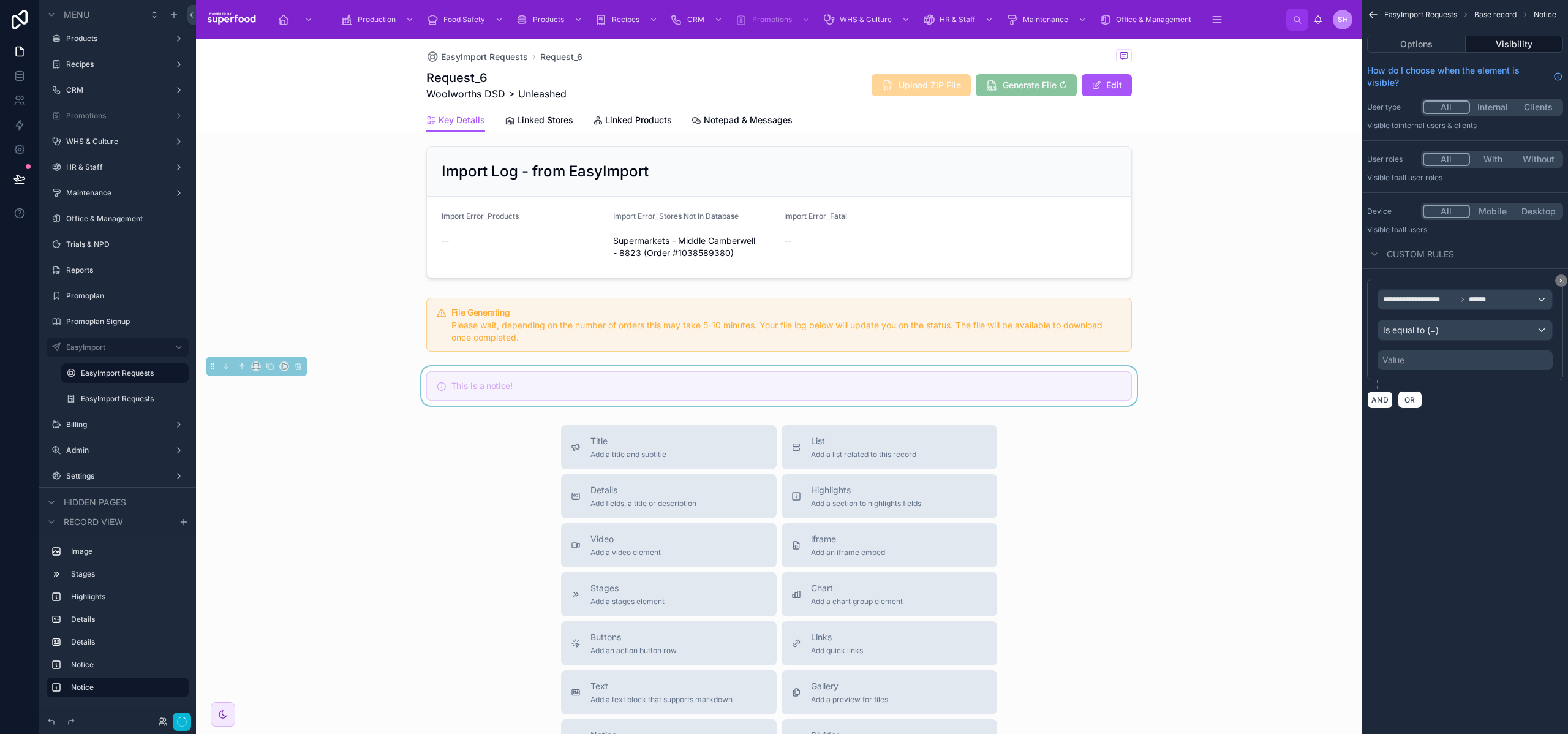
click at [1407, 360] on div "Value" at bounding box center [1465, 360] width 175 height 19
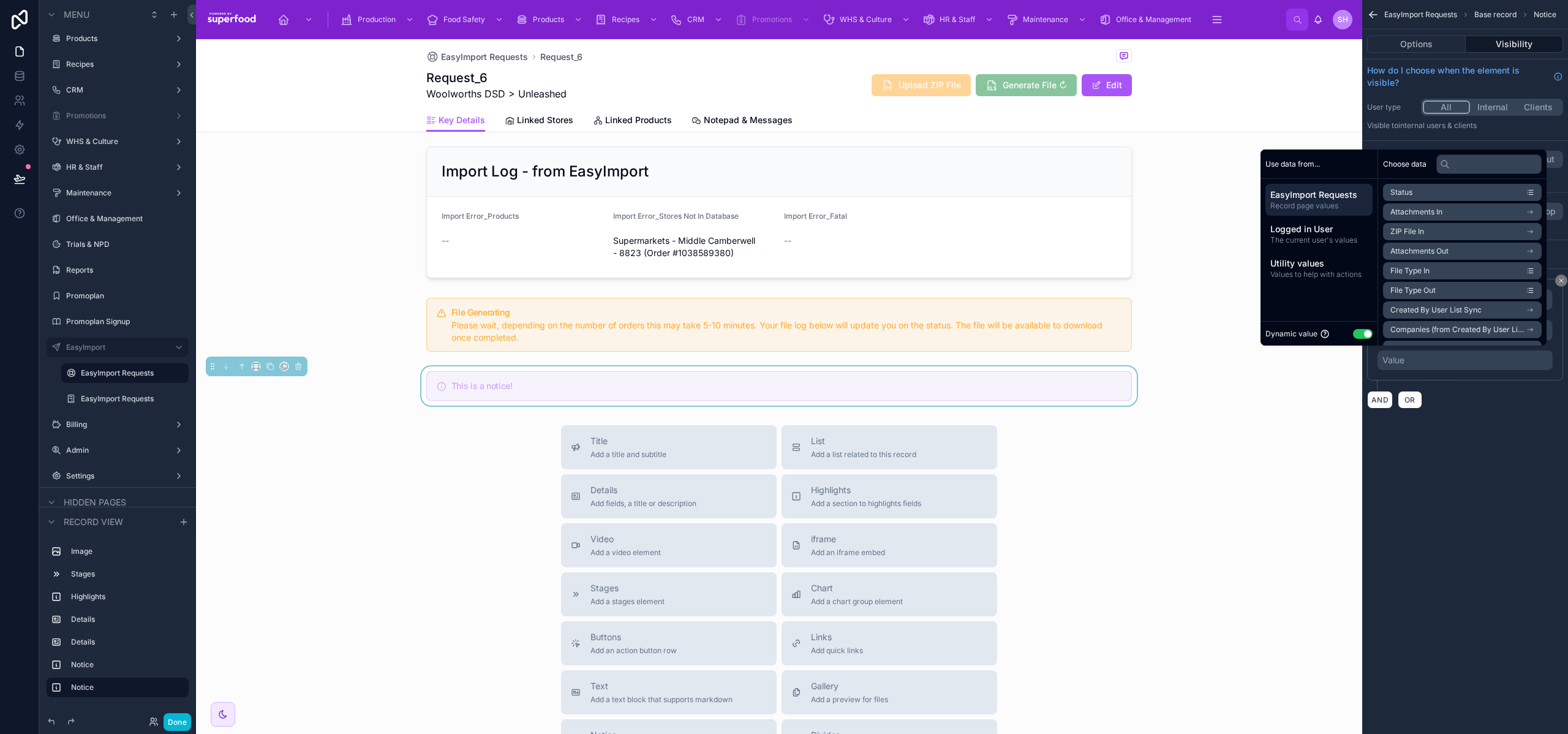
click at [1353, 337] on button "Use setting" at bounding box center [1363, 334] width 19 height 10
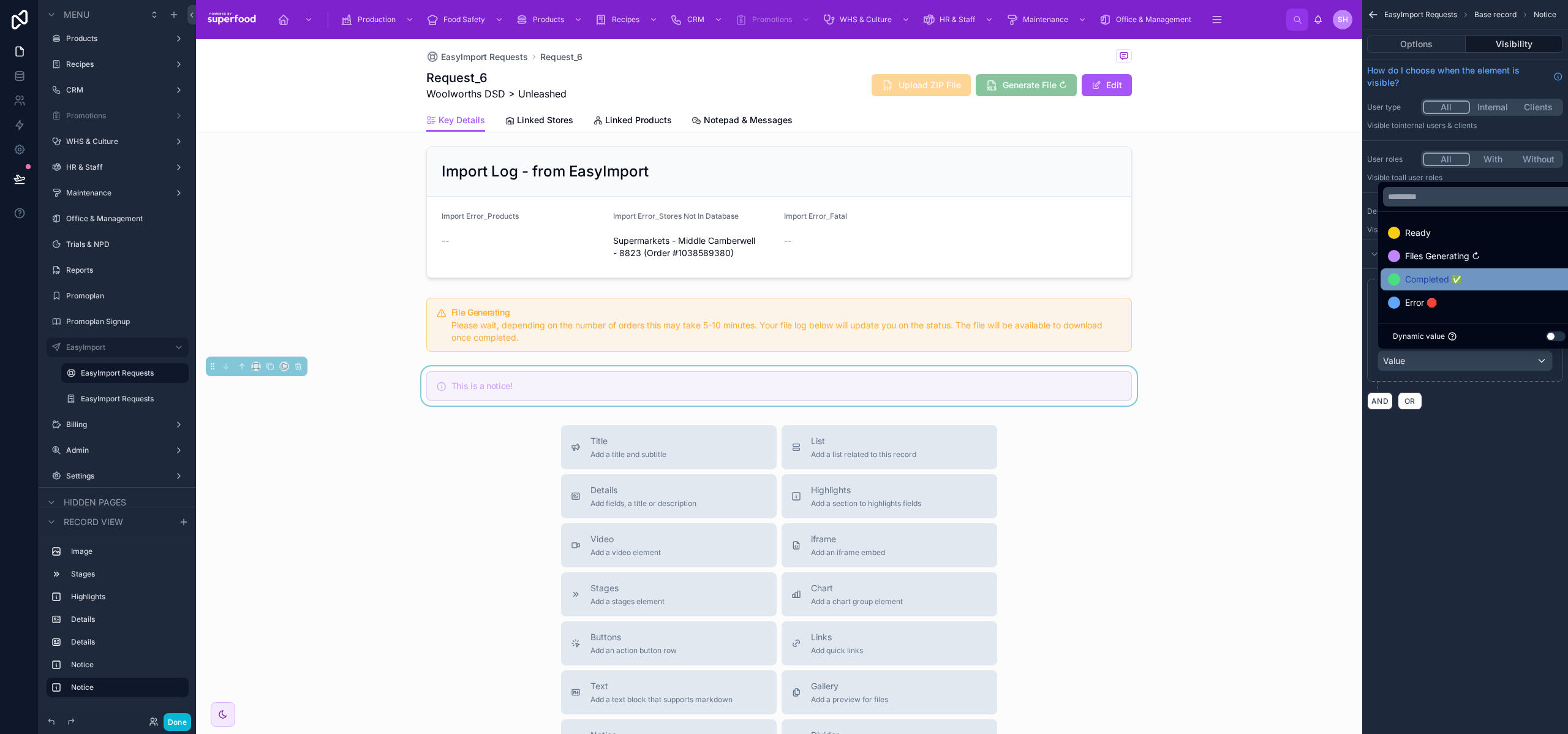
click at [1427, 273] on span "Completed ✅" at bounding box center [1434, 280] width 57 height 15
click at [1480, 440] on div "**********" at bounding box center [1466, 367] width 206 height 734
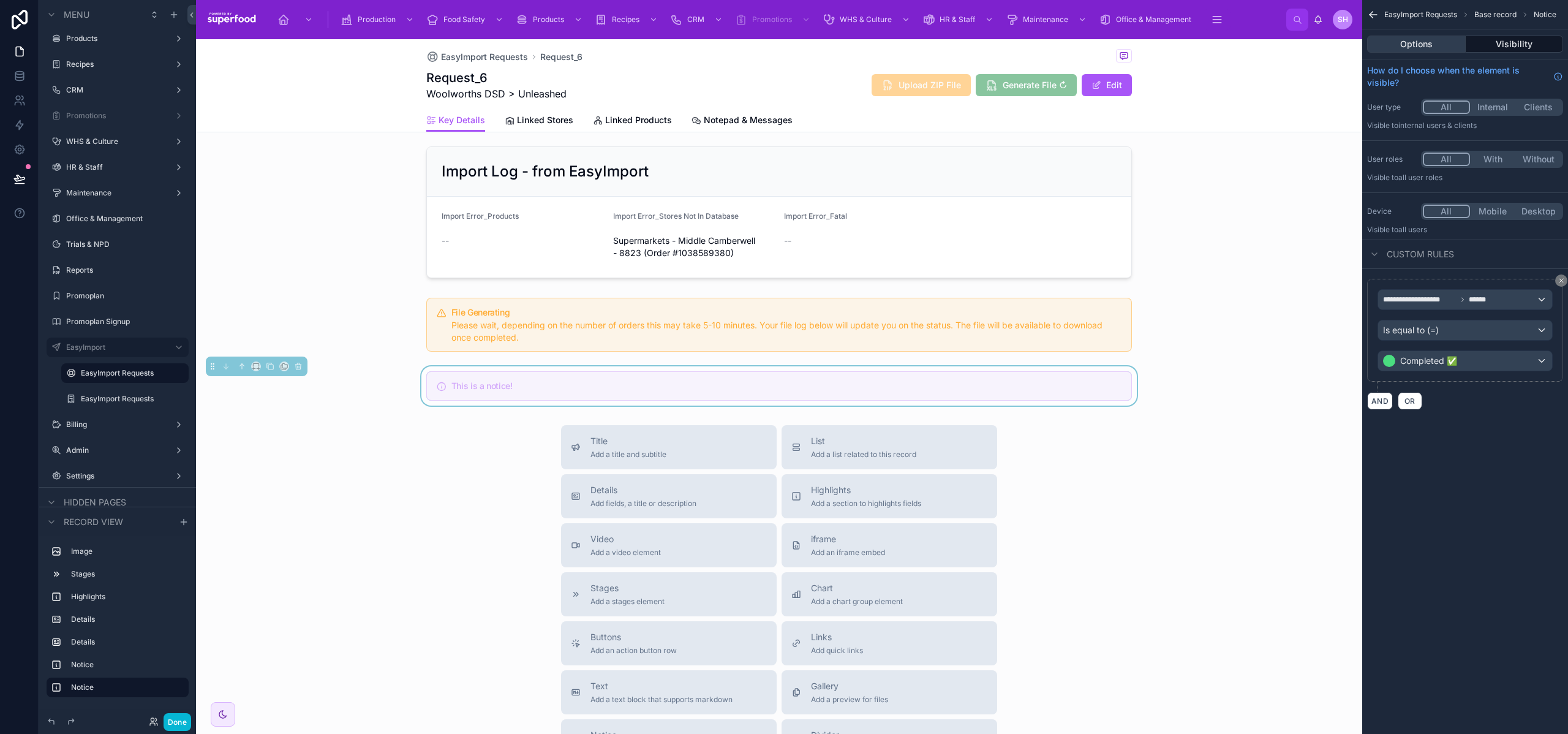
click at [1424, 50] on button "Options" at bounding box center [1416, 44] width 99 height 17
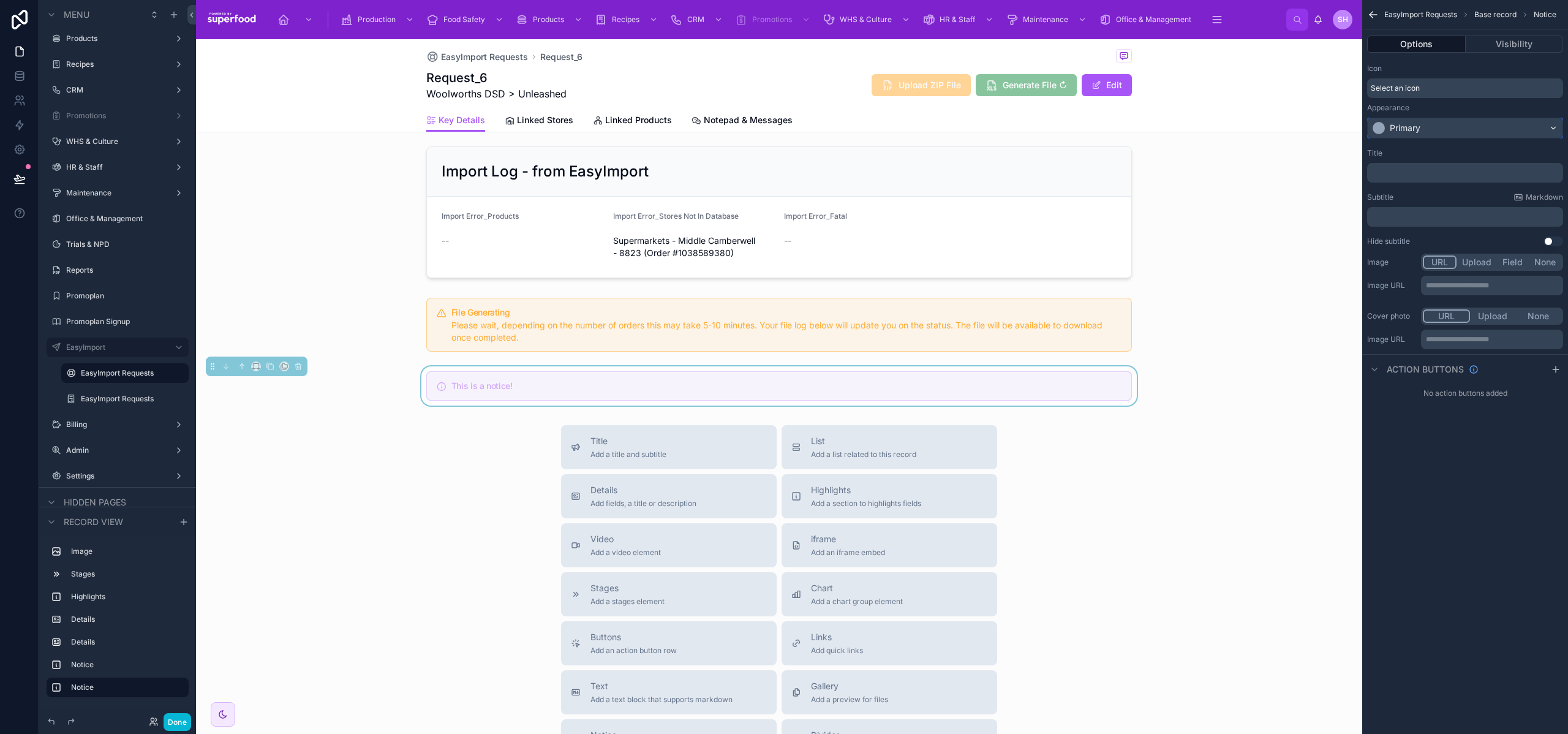
click at [1429, 130] on div "Primary" at bounding box center [1465, 128] width 195 height 19
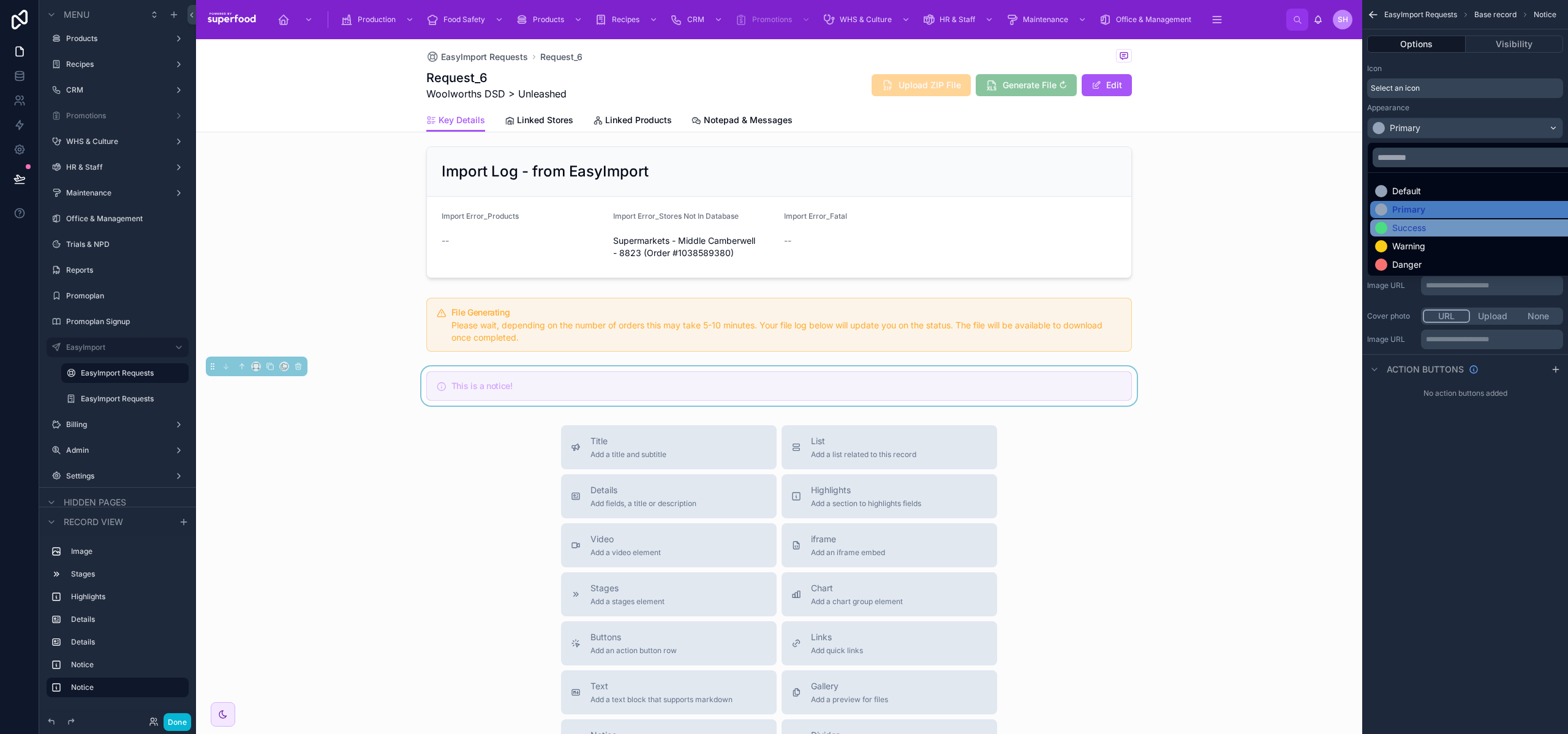
click at [1412, 231] on div "Success" at bounding box center [1409, 228] width 33 height 13
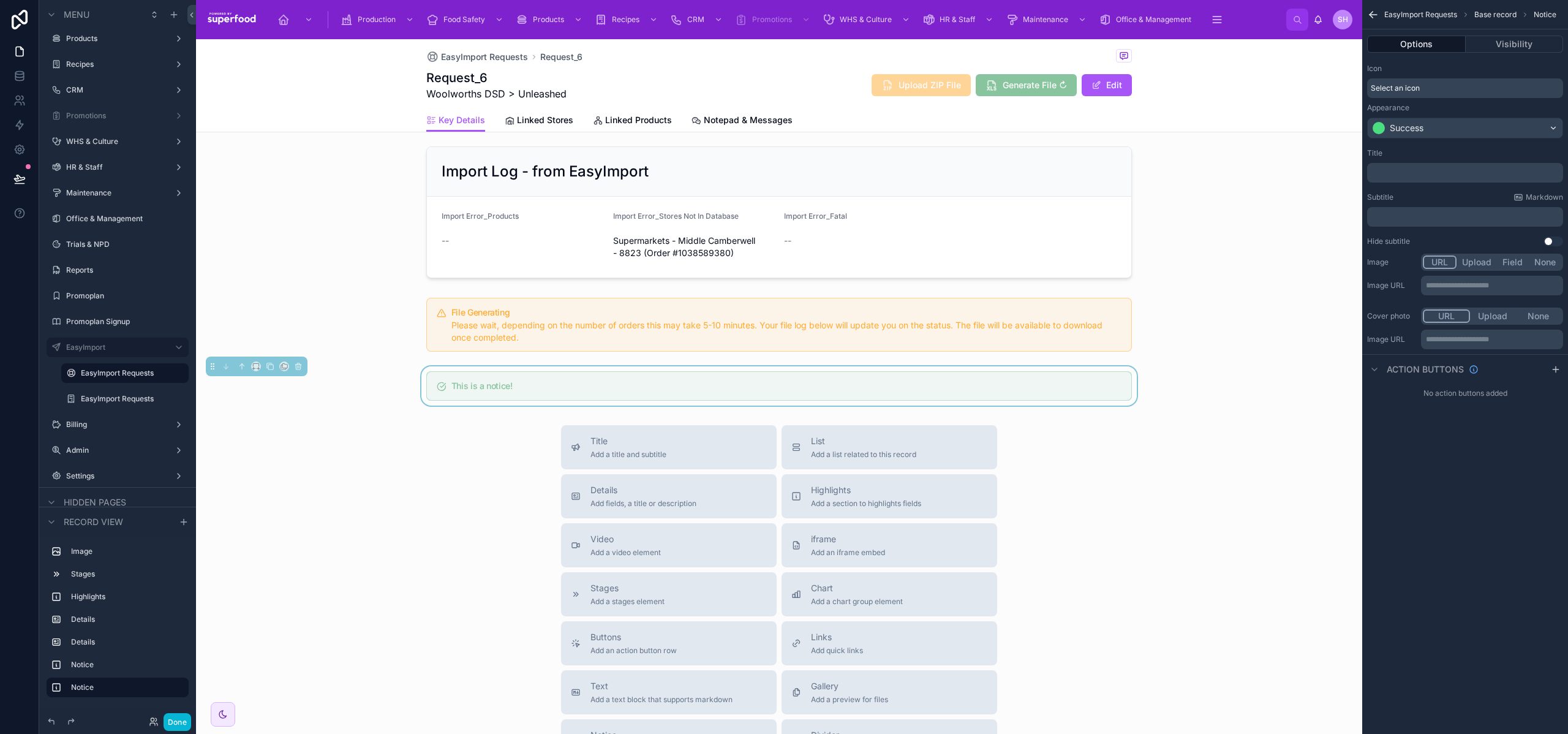
click at [1398, 175] on p "﻿" at bounding box center [1466, 173] width 189 height 10
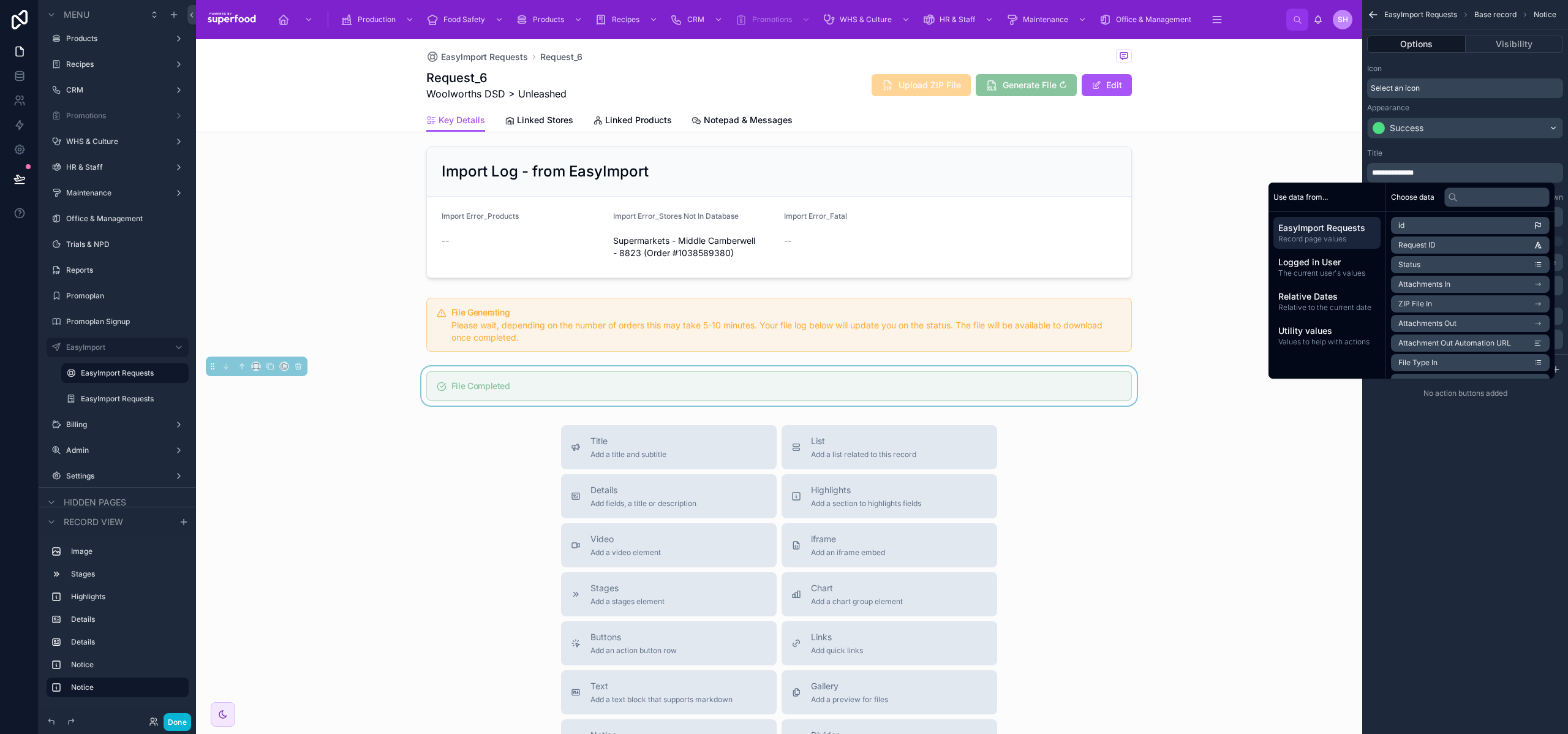
click at [1435, 501] on div "**********" at bounding box center [1466, 367] width 206 height 734
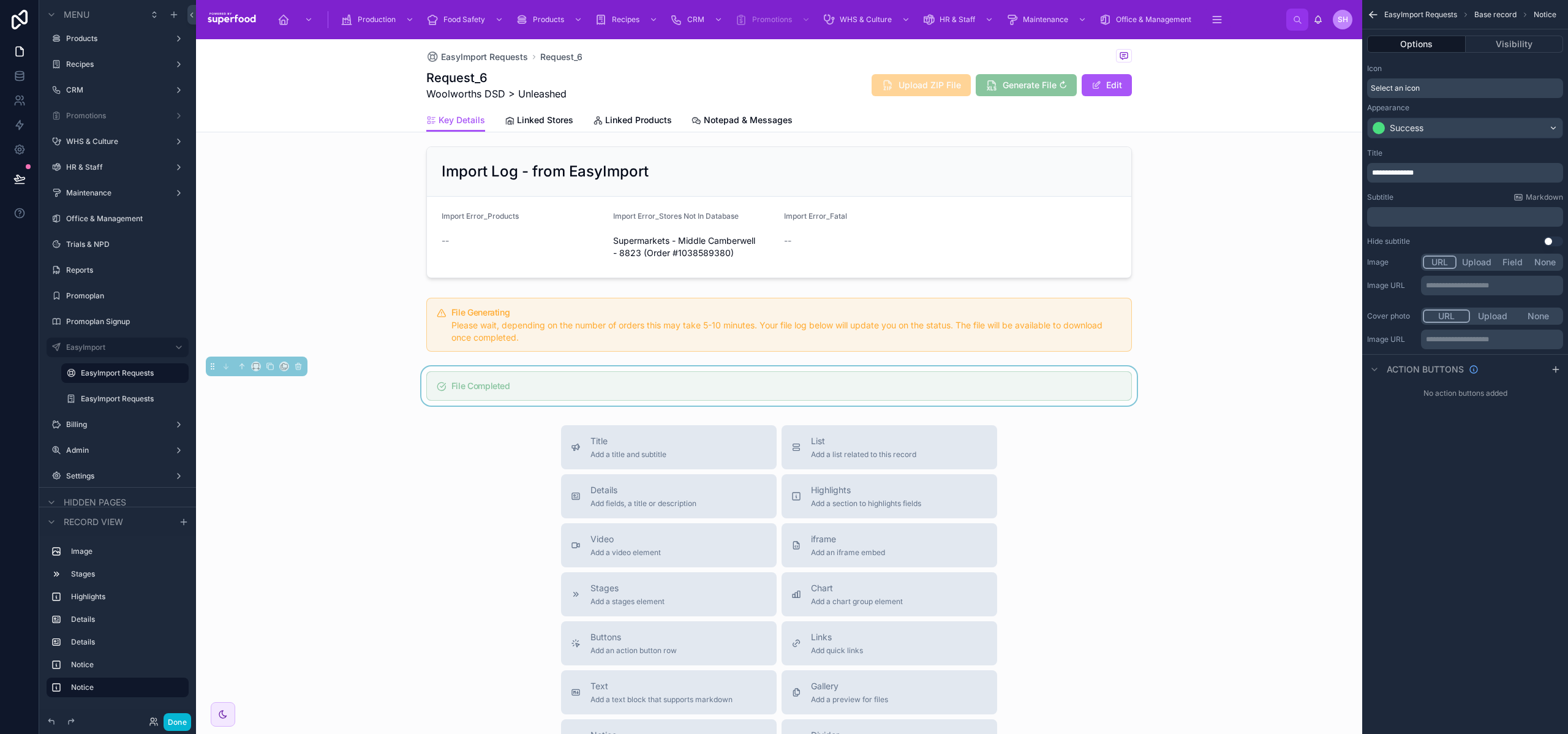
click at [1412, 221] on p "﻿" at bounding box center [1466, 216] width 189 height 10
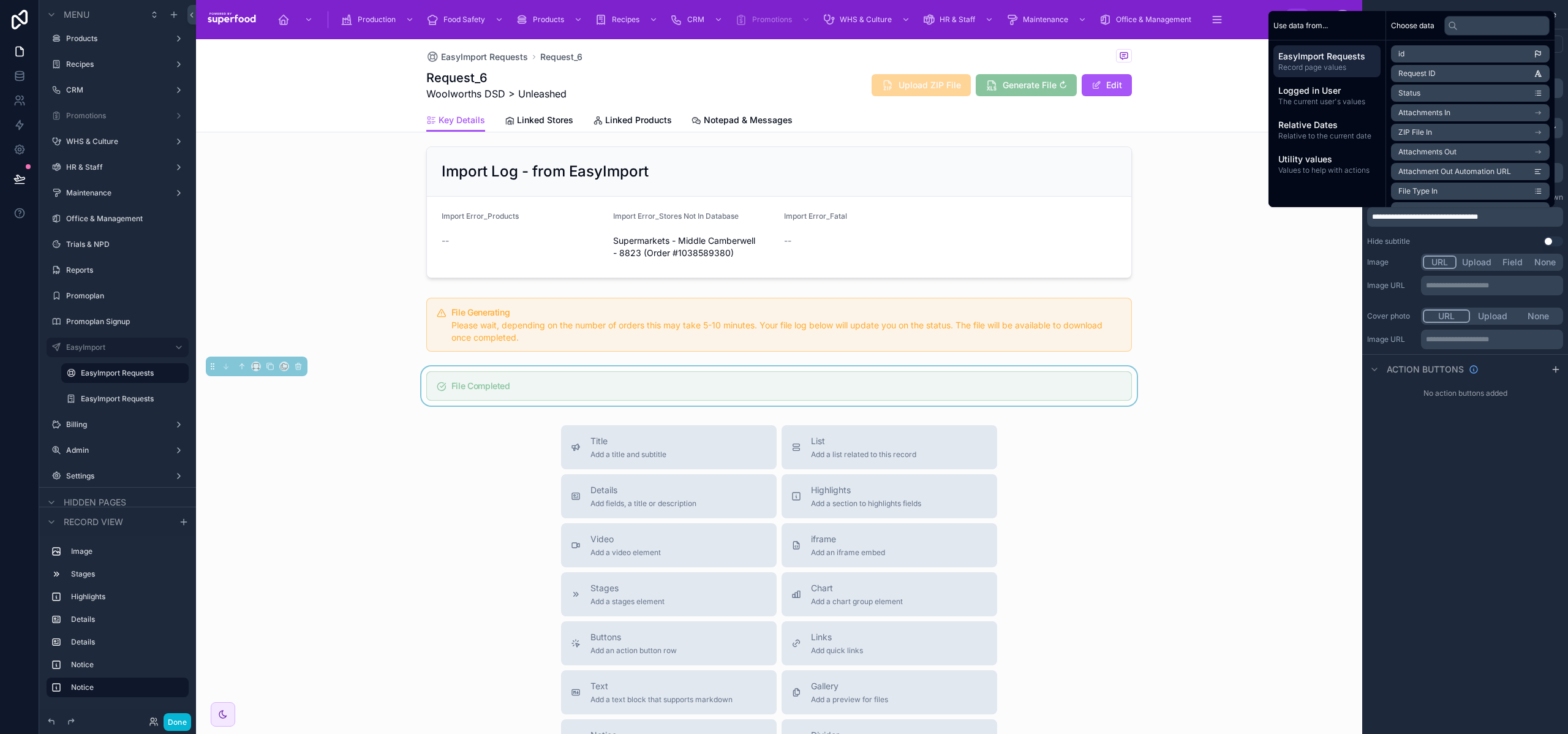
click at [1478, 472] on div "**********" at bounding box center [1466, 367] width 206 height 734
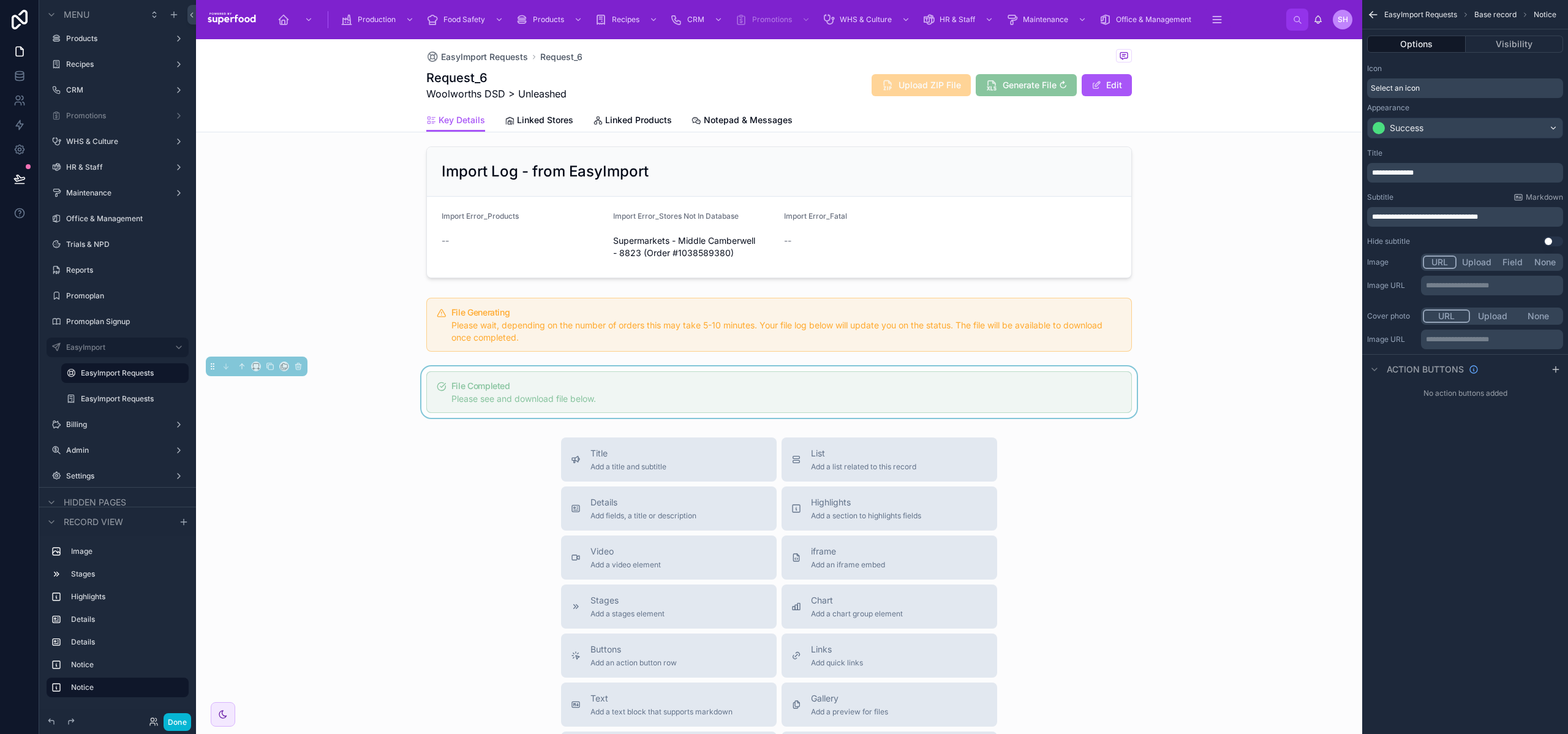
click at [509, 536] on div "Title Add a title and subtitle List Add a list related to this record Details A…" at bounding box center [780, 655] width 1166 height 437
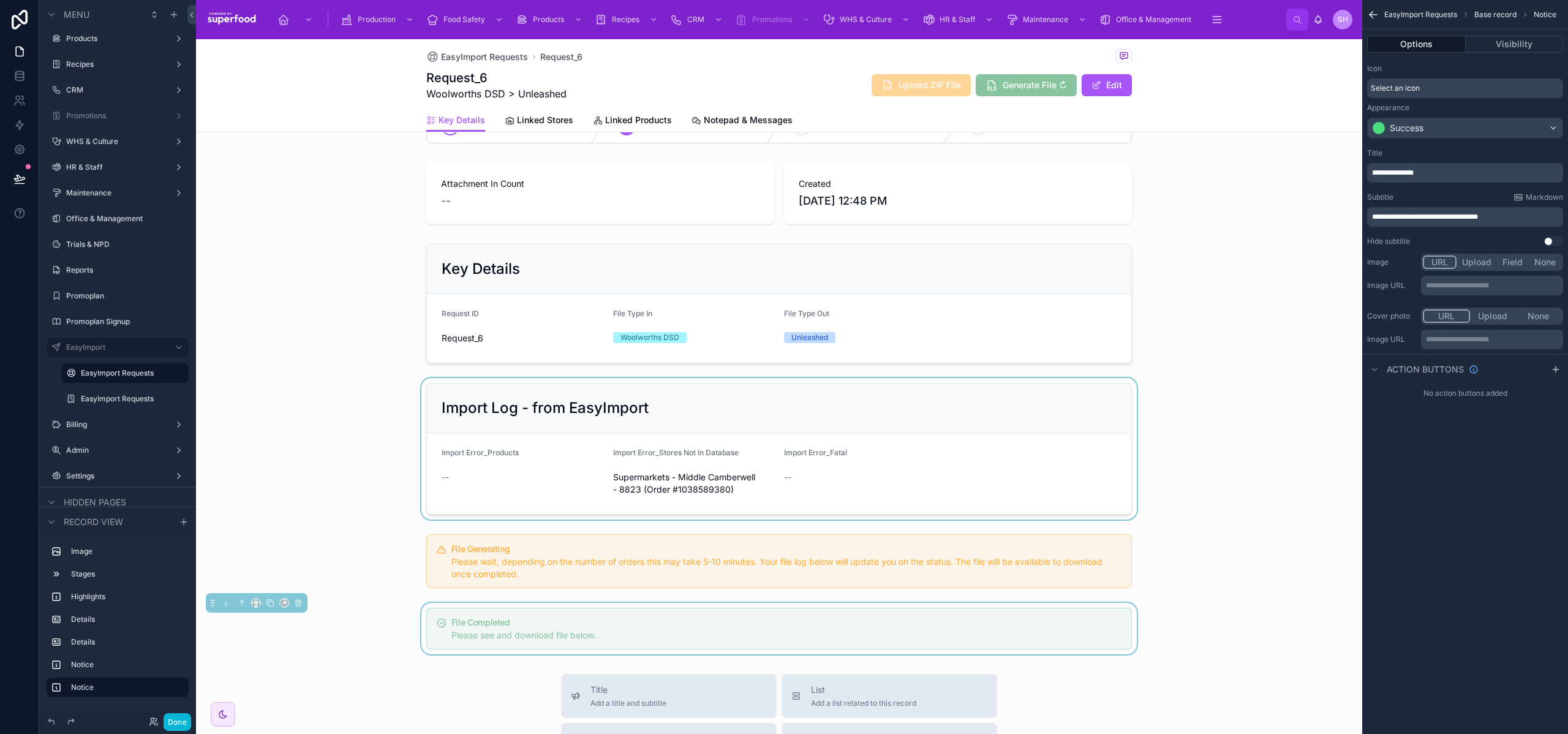
scroll to position [187, 0]
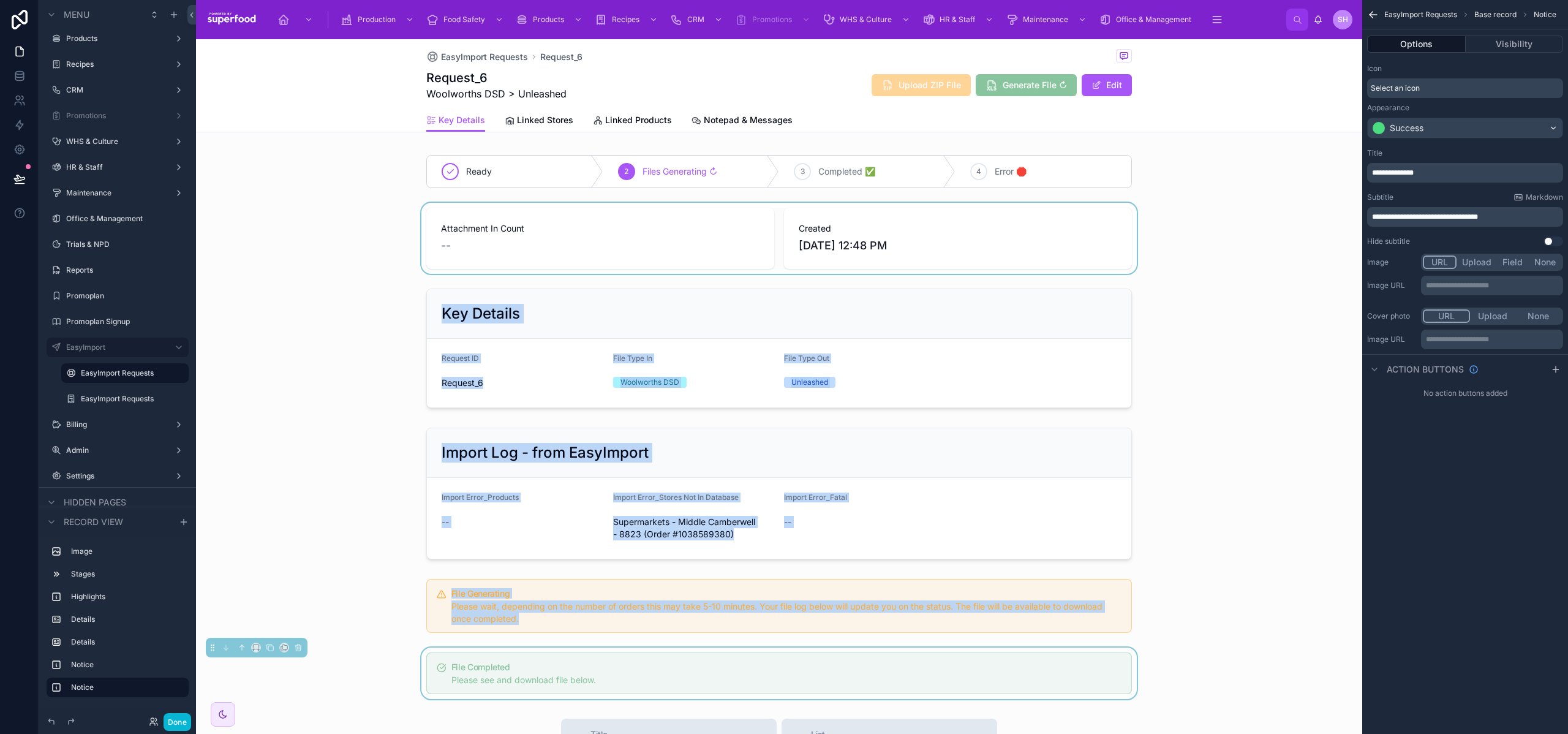
drag, startPoint x: 467, startPoint y: 575, endPoint x: 475, endPoint y: 228, distance: 347.1
click at [475, 228] on div "Ready 2 Files Generating ↻ 3 Completed ✅ 4 Error 🛑 Attachment In Count -- Creat…" at bounding box center [780, 329] width 1166 height 739
click at [339, 565] on div "Ready 2 Files Generating ↻ 3 Completed ✅ 4 Error 🛑 Attachment In Count -- Creat…" at bounding box center [780, 329] width 1166 height 739
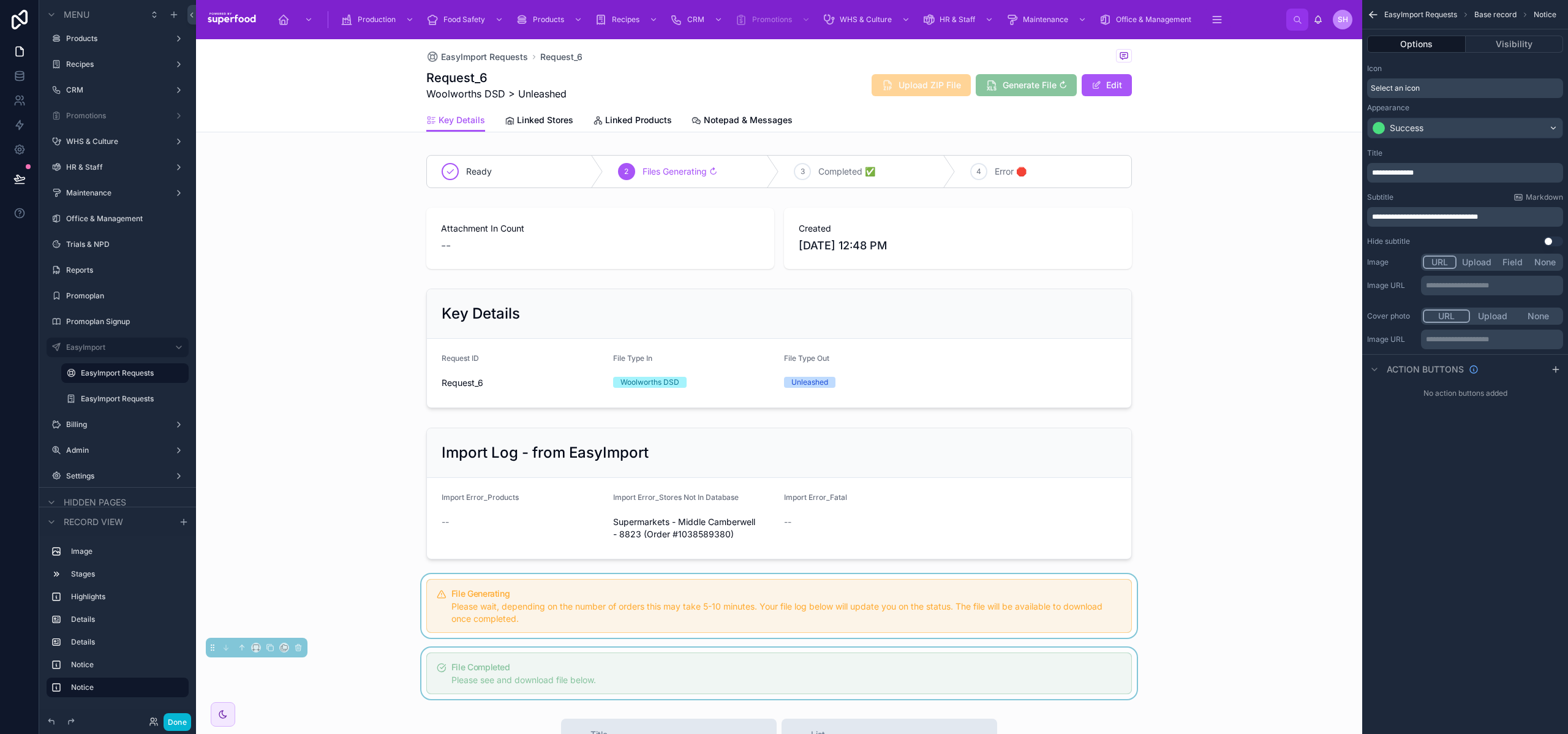
click at [436, 600] on div at bounding box center [780, 606] width 1166 height 64
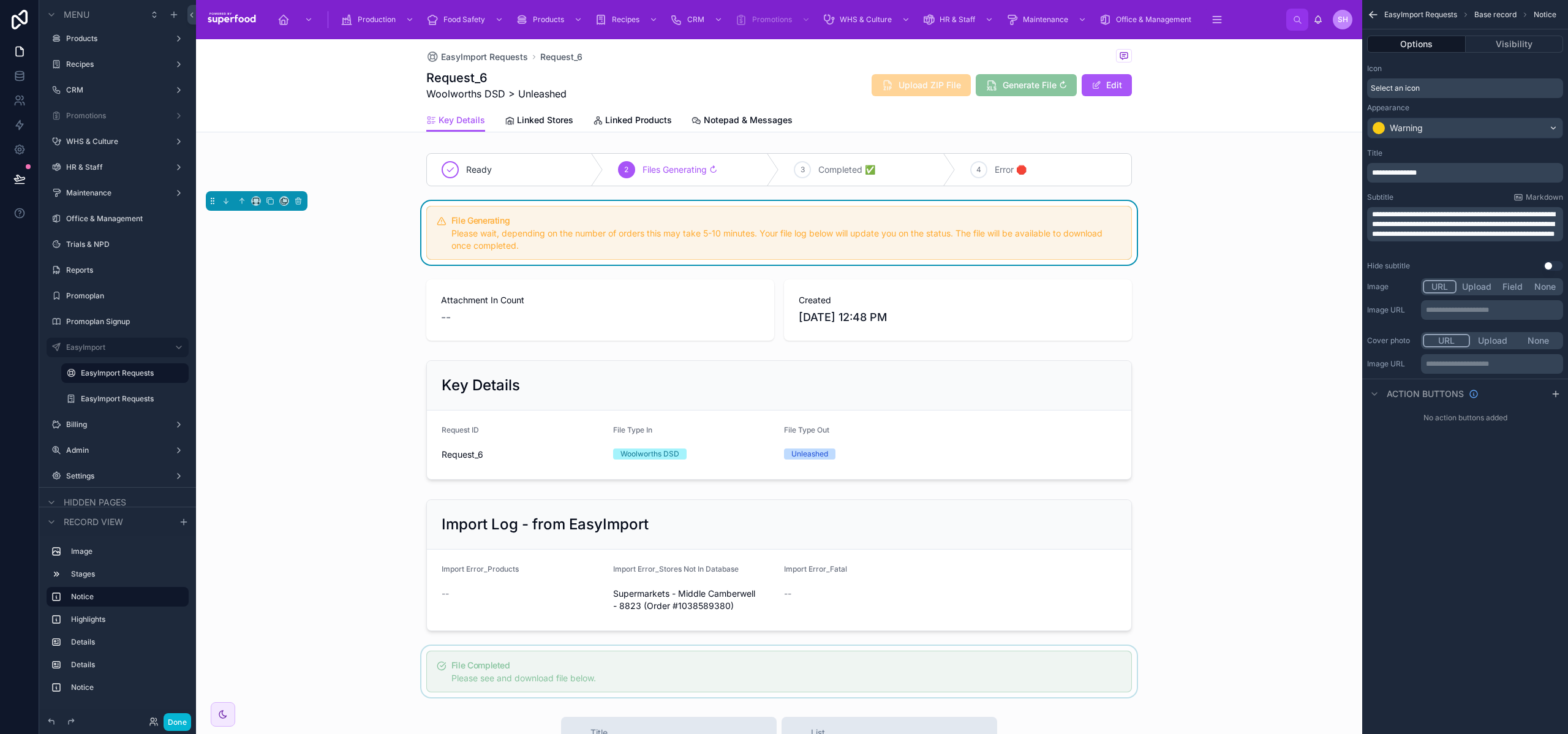
scroll to position [189, 0]
click at [462, 679] on div at bounding box center [780, 671] width 1166 height 51
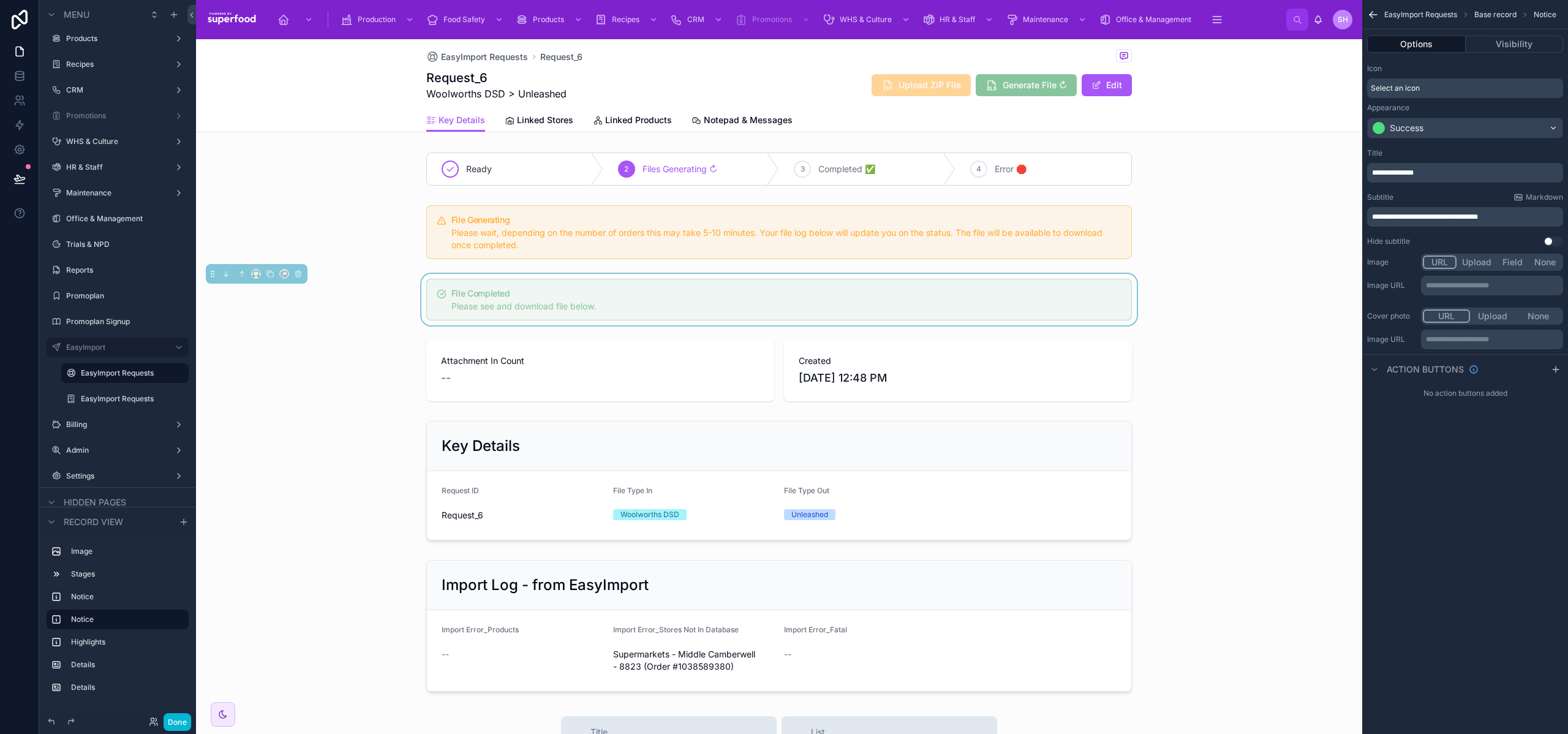
click at [350, 413] on div "Ready 2 Files Generating ↻ 3 Completed ✅ 4 Error 🛑 File Generating Please wait,…" at bounding box center [780, 327] width 1166 height 739
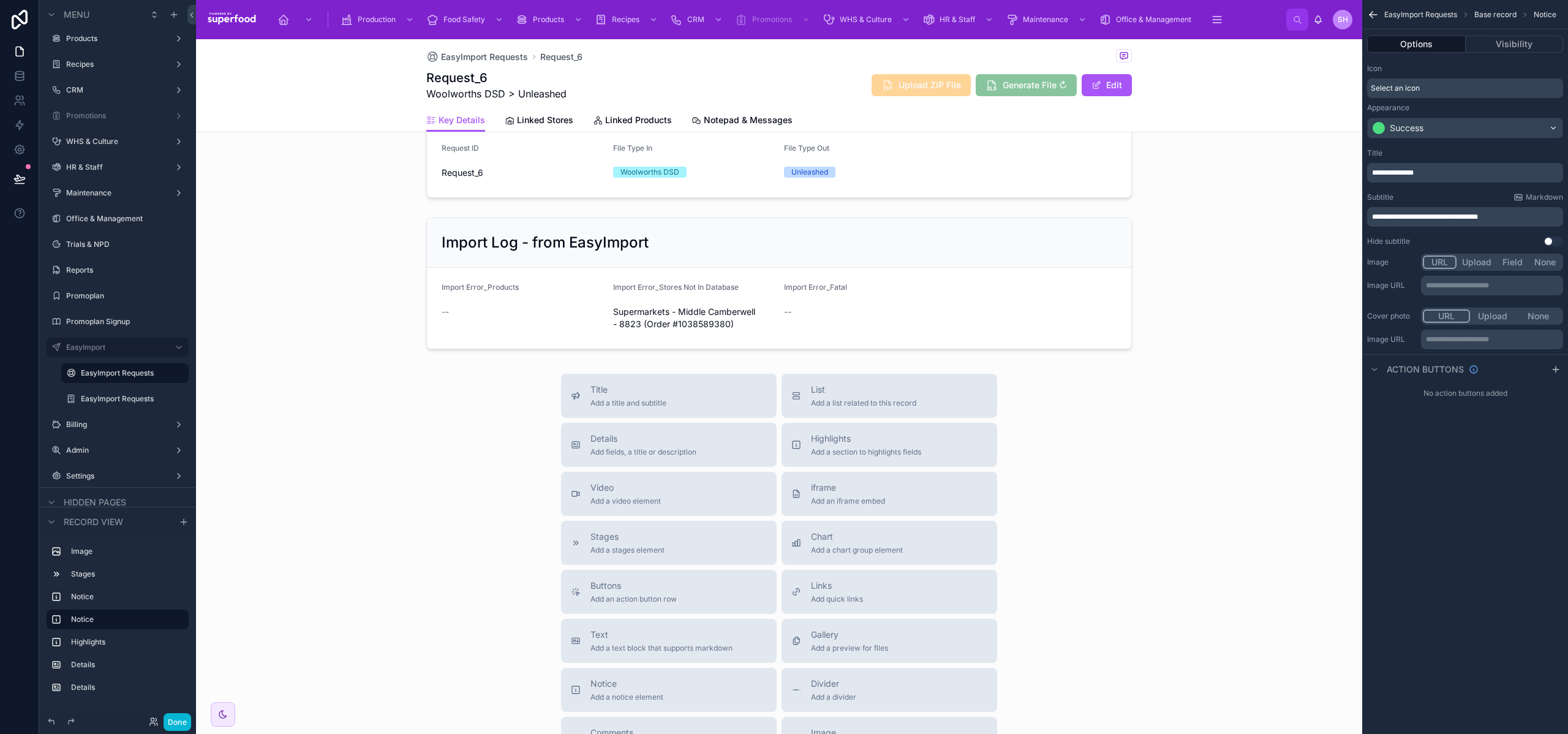
scroll to position [538, 0]
click at [877, 573] on button "Links Add quick links" at bounding box center [889, 586] width 216 height 44
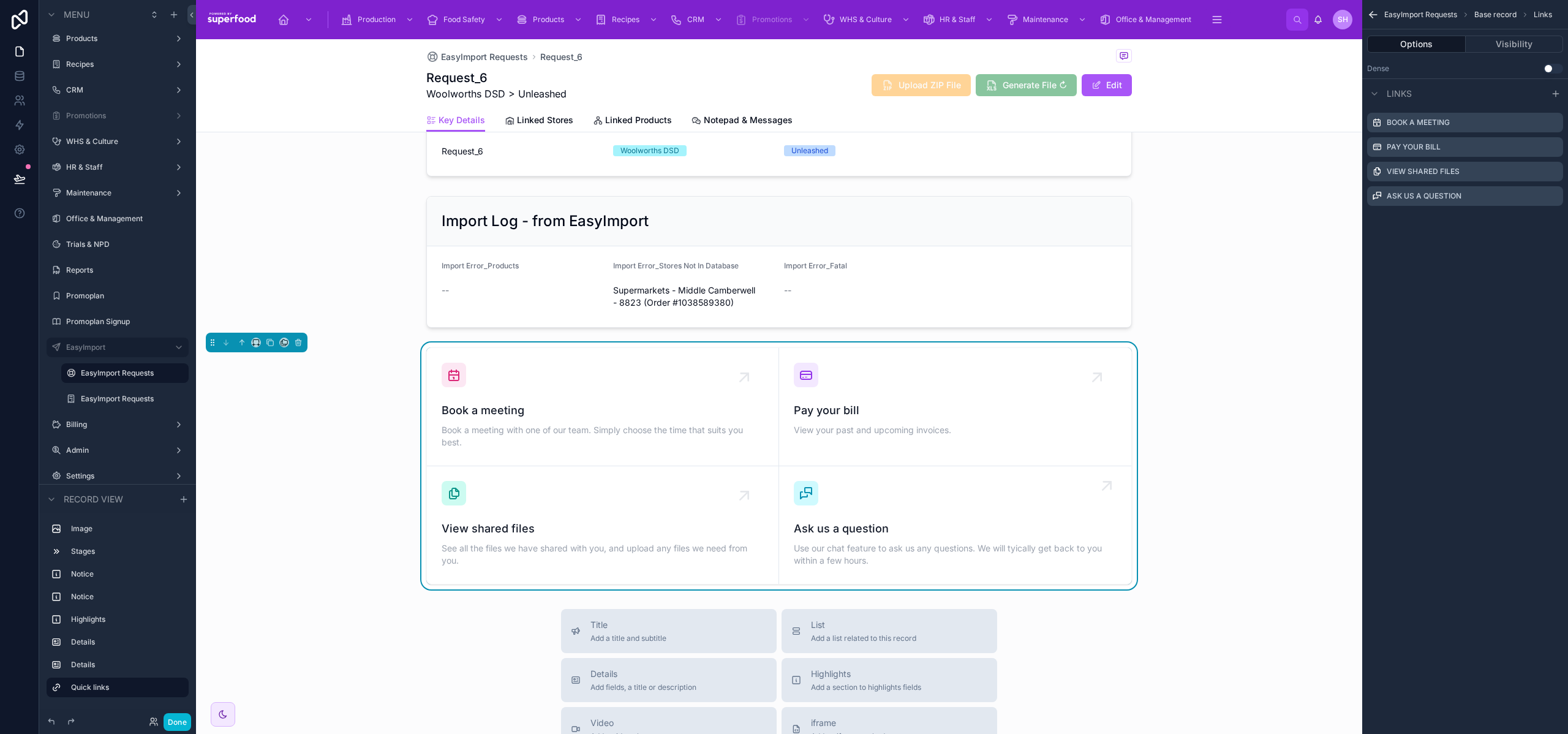
scroll to position [508, 0]
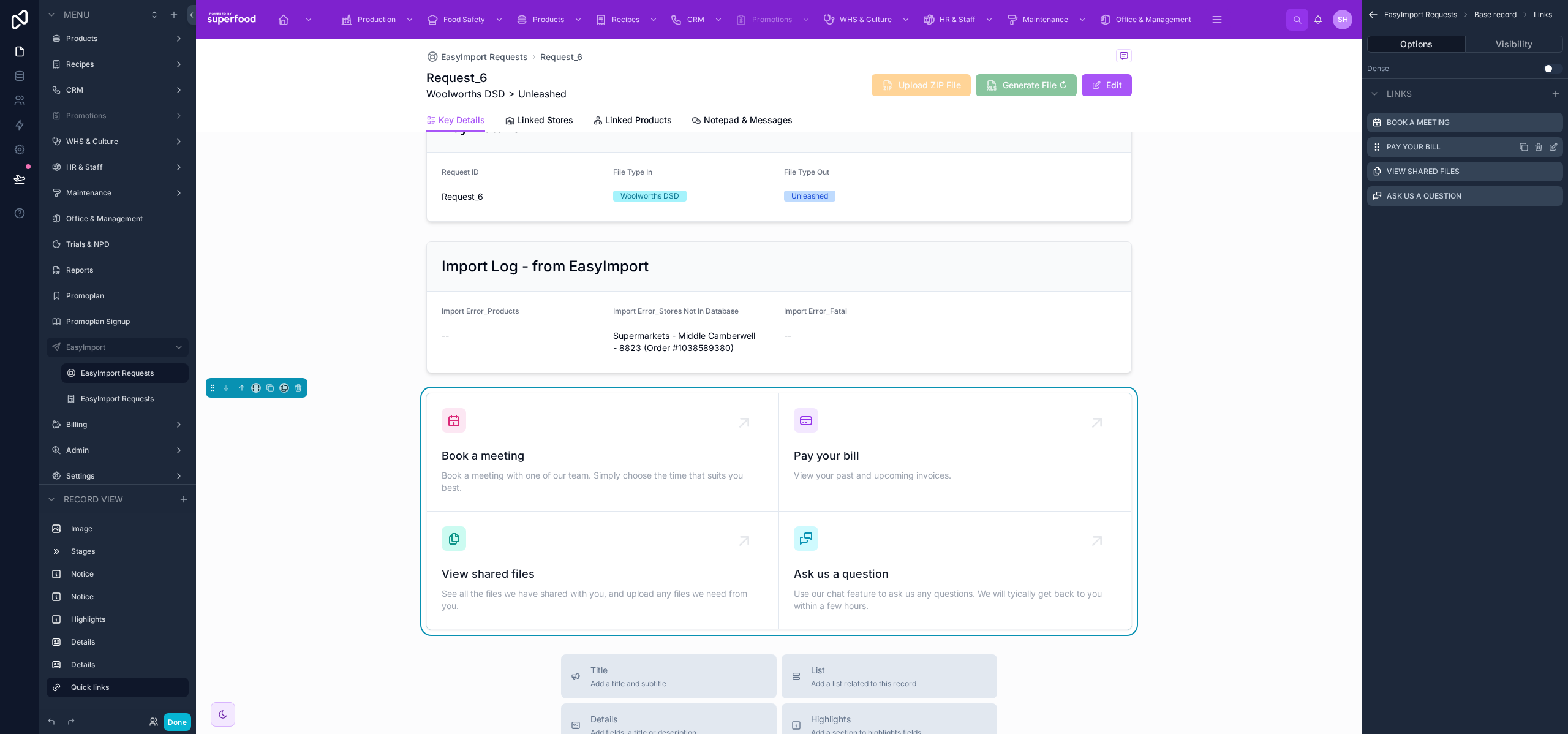
click at [1541, 147] on icon "scrollable content" at bounding box center [1538, 148] width 5 height 5
click at [1531, 117] on div "Confirm delete?" at bounding box center [1512, 127] width 114 height 24
click at [1533, 126] on icon at bounding box center [1534, 127] width 10 height 10
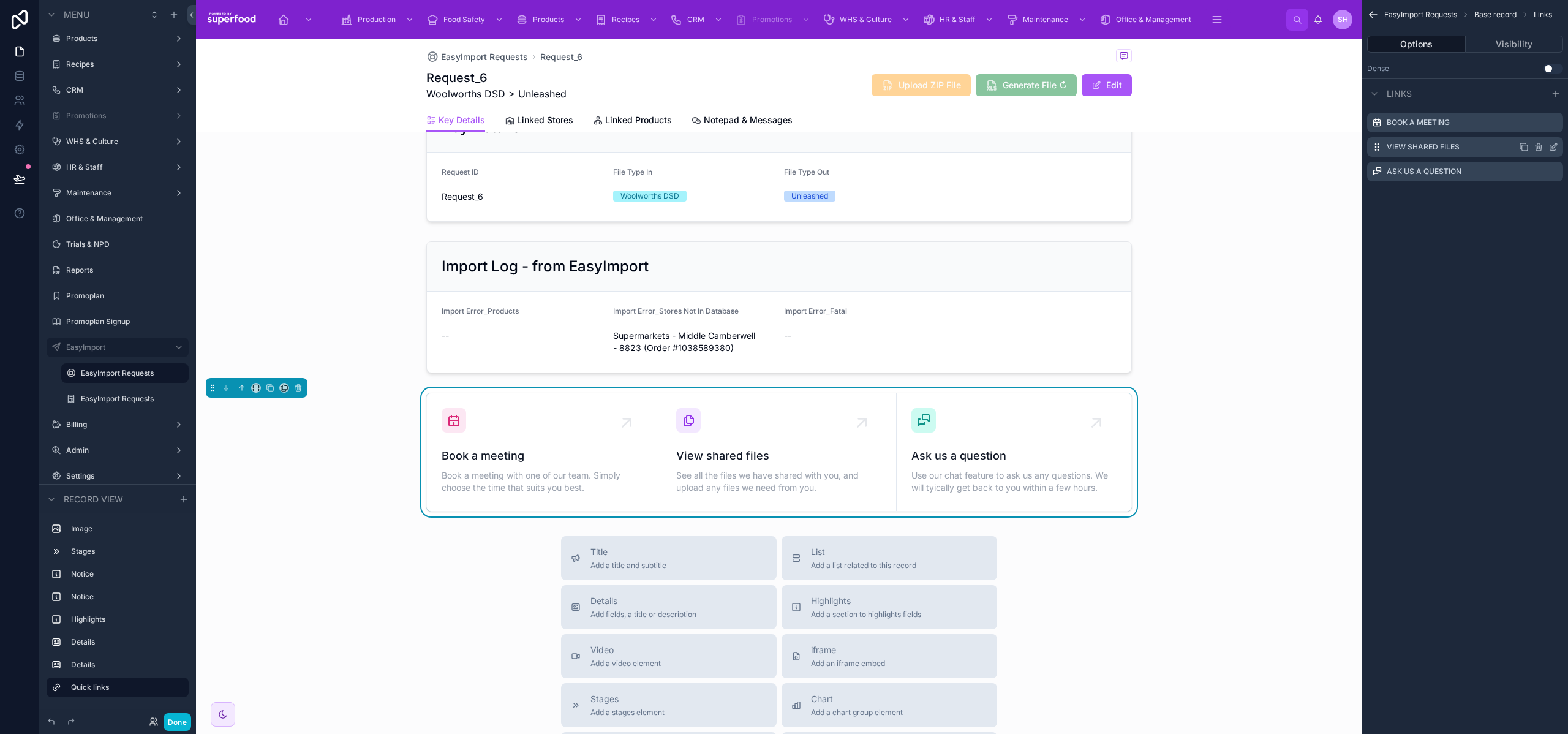
click at [1540, 145] on icon "scrollable content" at bounding box center [1538, 147] width 10 height 10
click at [1532, 128] on icon at bounding box center [1534, 127] width 10 height 10
click at [1541, 145] on icon "scrollable content" at bounding box center [1538, 148] width 5 height 5
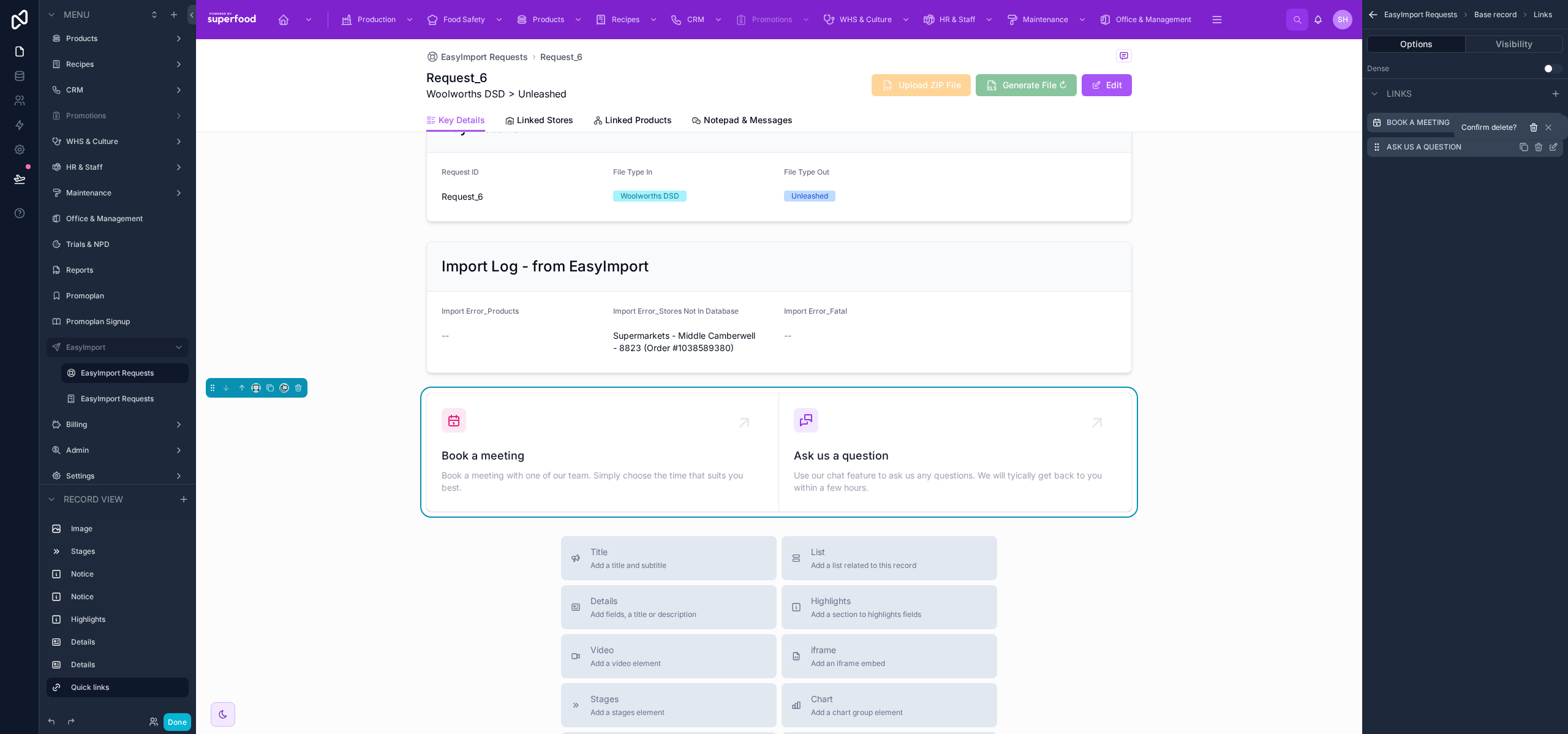
click at [1531, 129] on icon at bounding box center [1533, 128] width 5 height 5
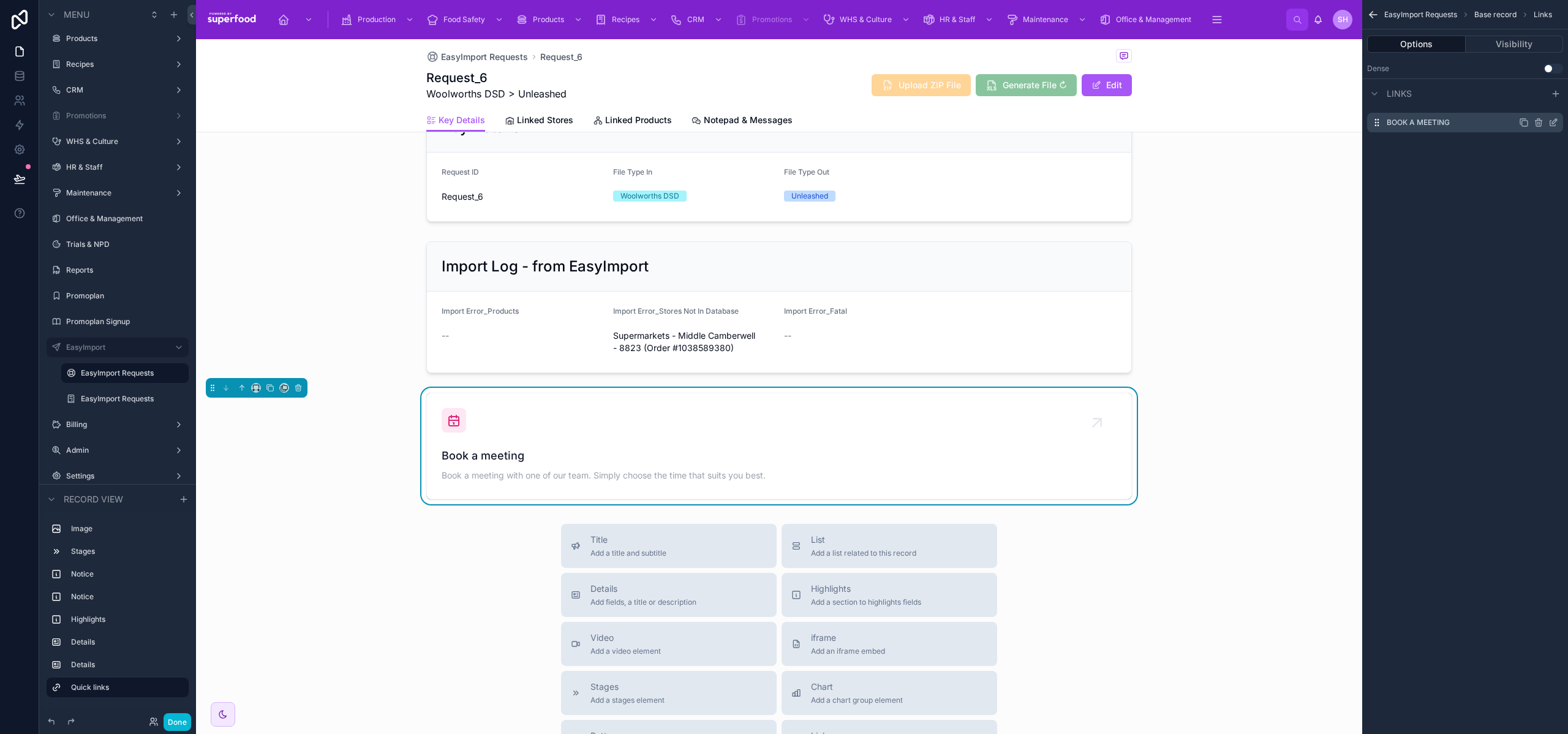
click at [1555, 122] on icon "scrollable content" at bounding box center [1553, 122] width 10 height 10
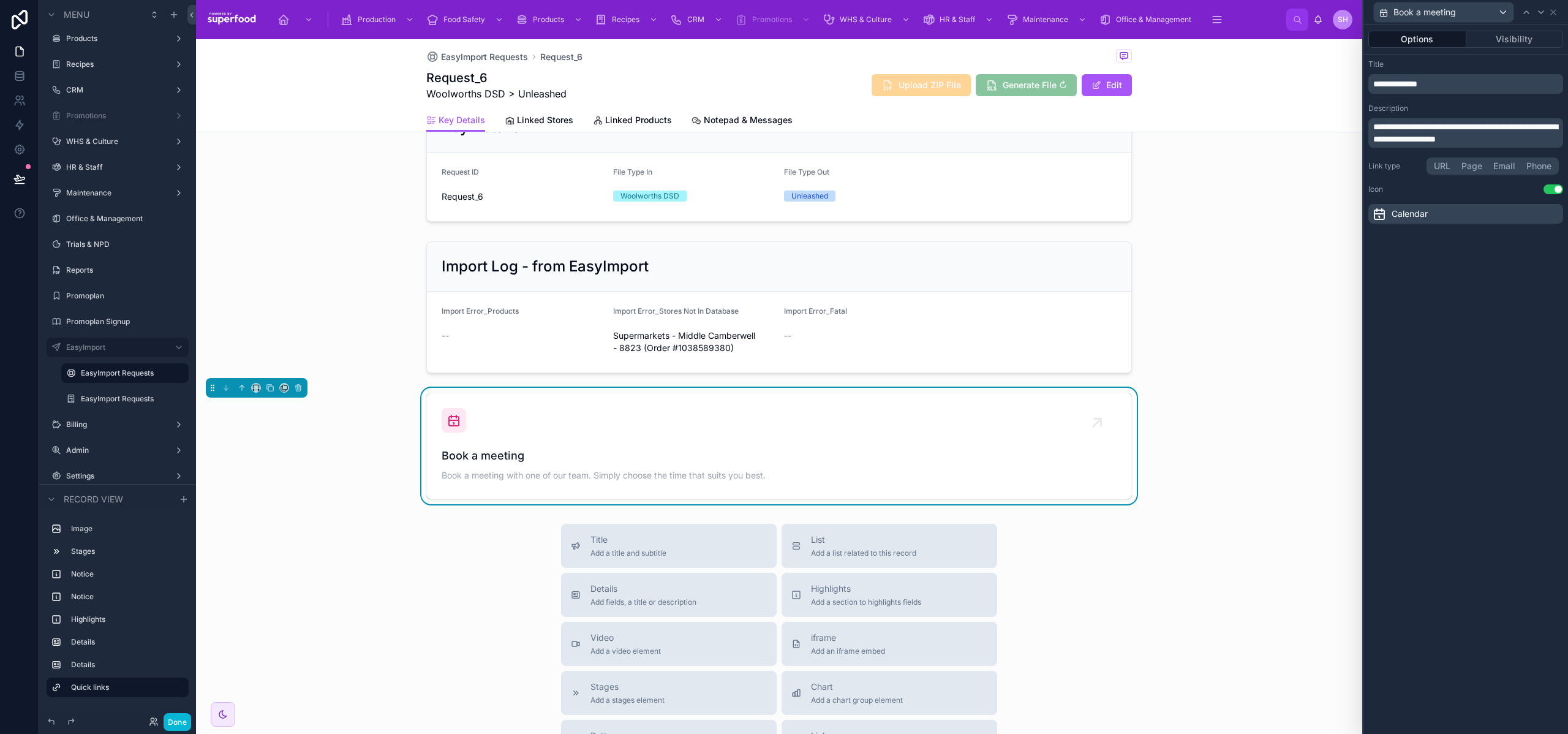
click at [1448, 167] on button "URL" at bounding box center [1442, 166] width 27 height 13
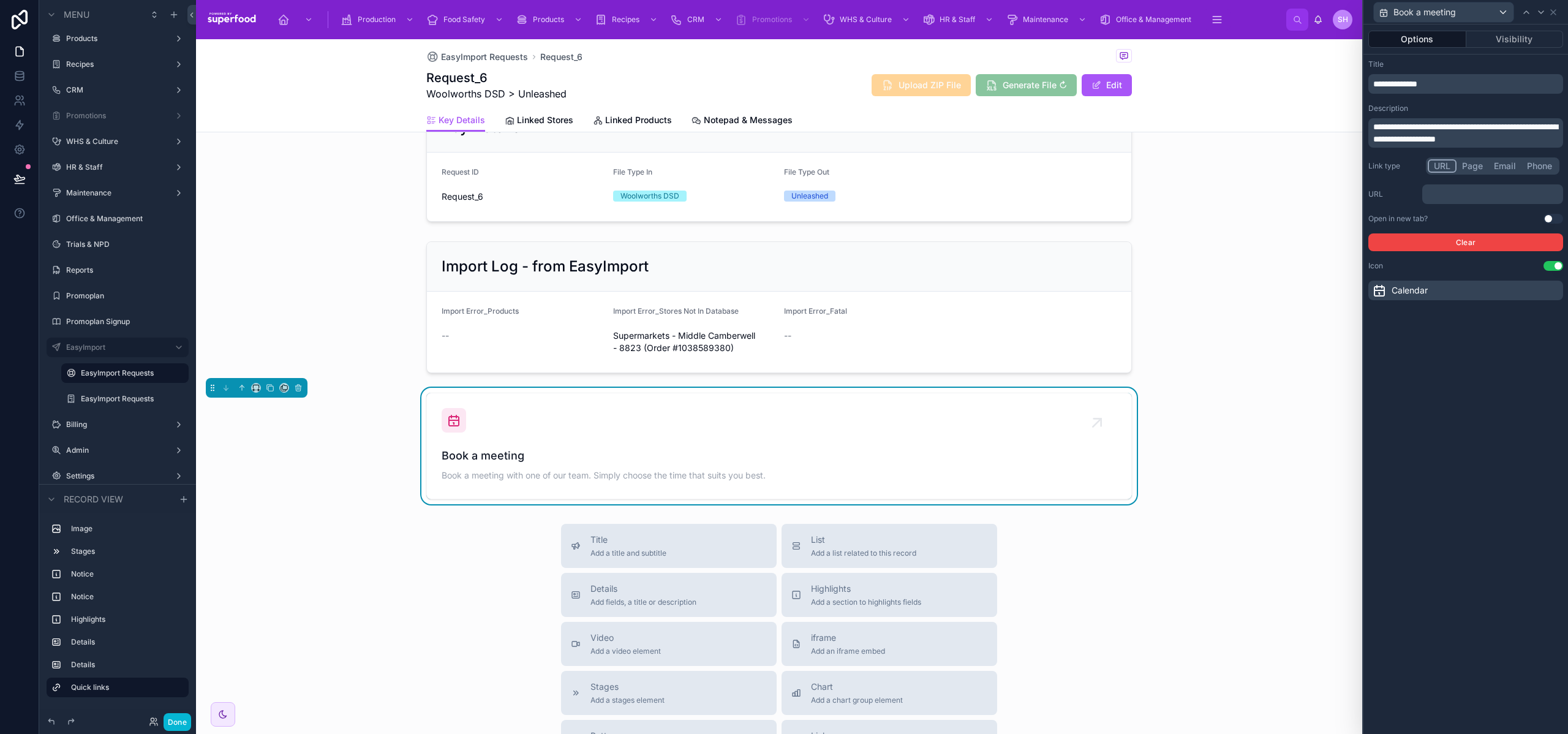
click at [1448, 193] on p "﻿" at bounding box center [1494, 194] width 133 height 13
click at [1448, 434] on div "**********" at bounding box center [1466, 379] width 205 height 710
click at [1425, 369] on div "**********" at bounding box center [1466, 379] width 205 height 710
click at [1398, 85] on span "**********" at bounding box center [1396, 84] width 44 height 9
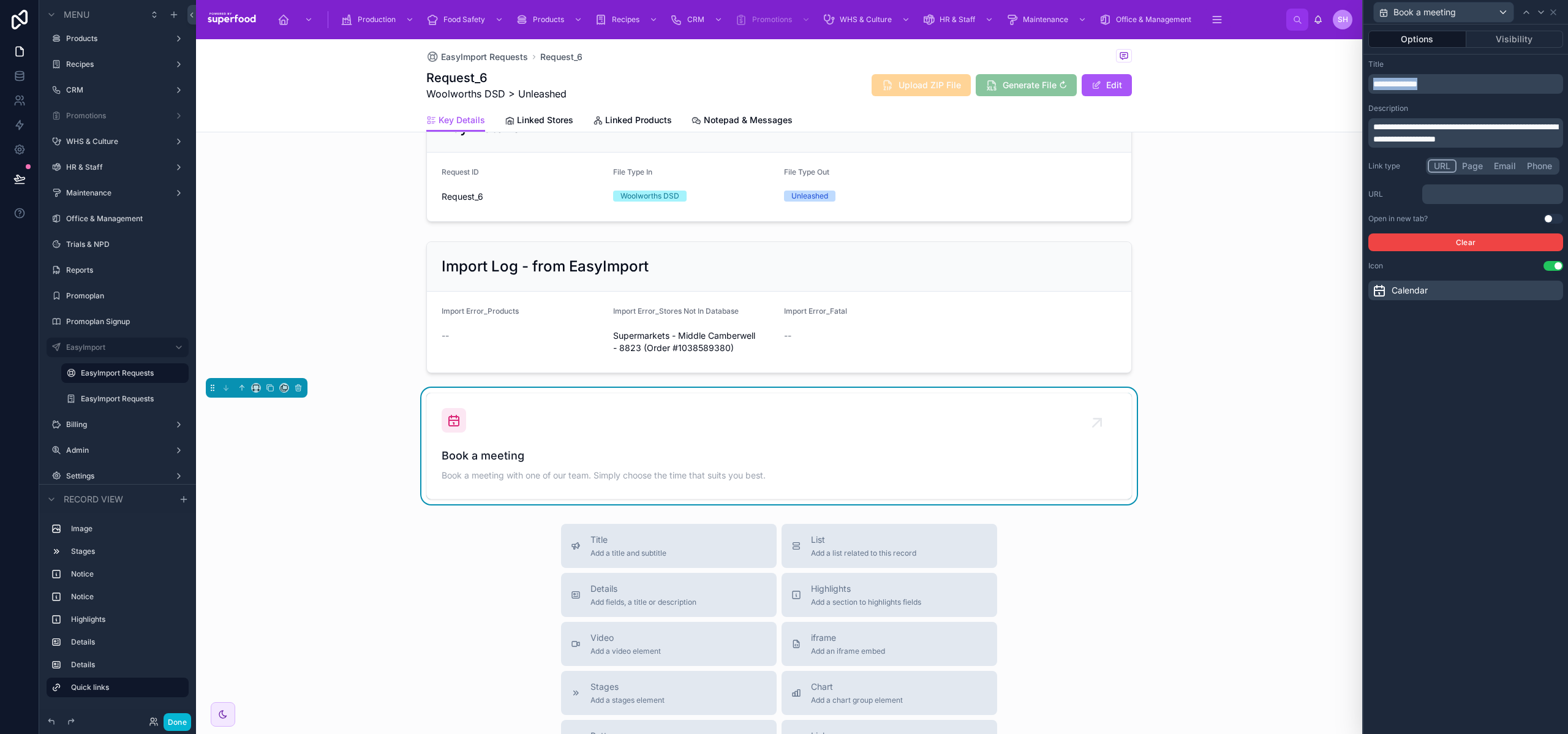
click at [1398, 85] on span "**********" at bounding box center [1396, 84] width 44 height 9
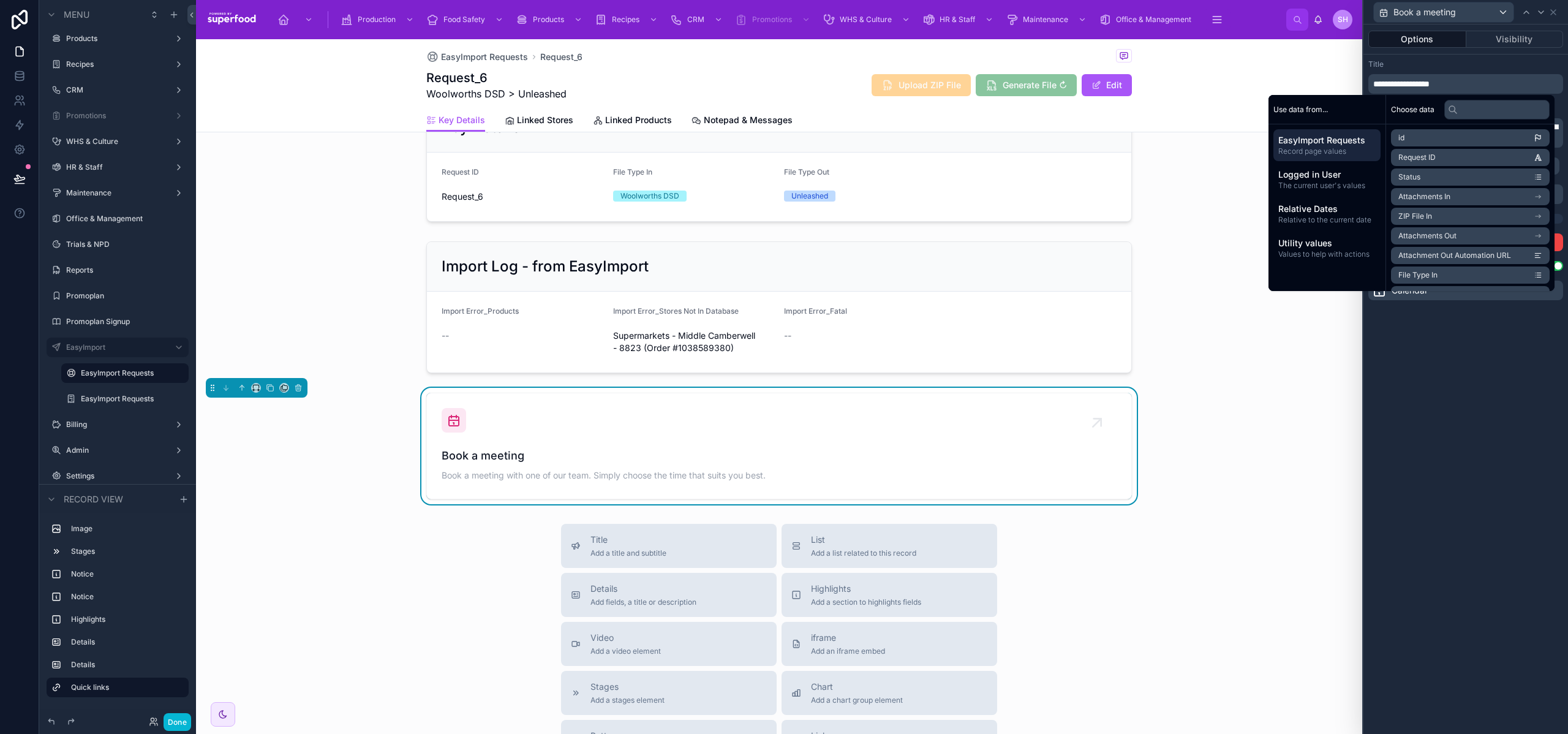
click at [1438, 65] on div "Title" at bounding box center [1466, 64] width 195 height 10
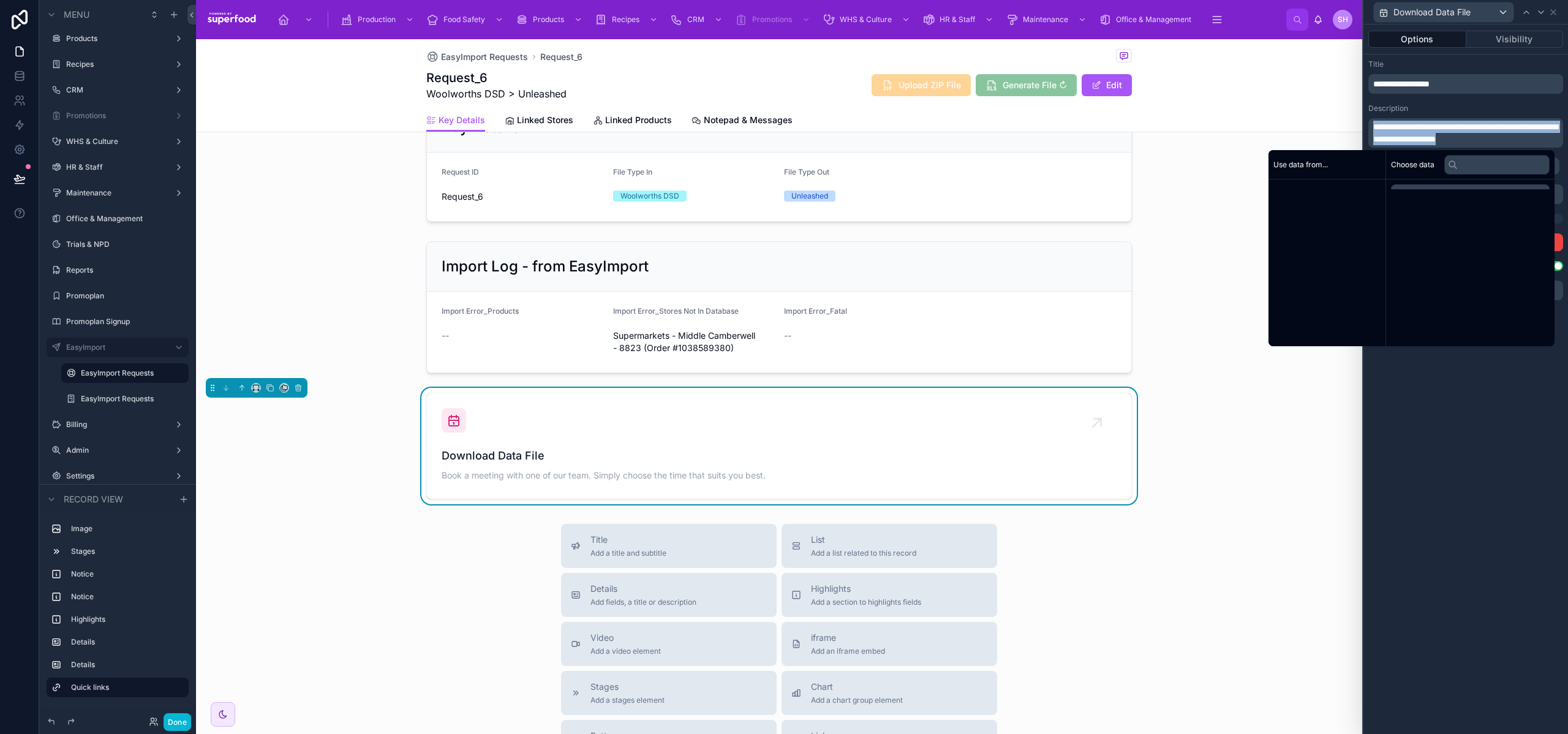
click at [1412, 127] on span "**********" at bounding box center [1466, 133] width 185 height 21
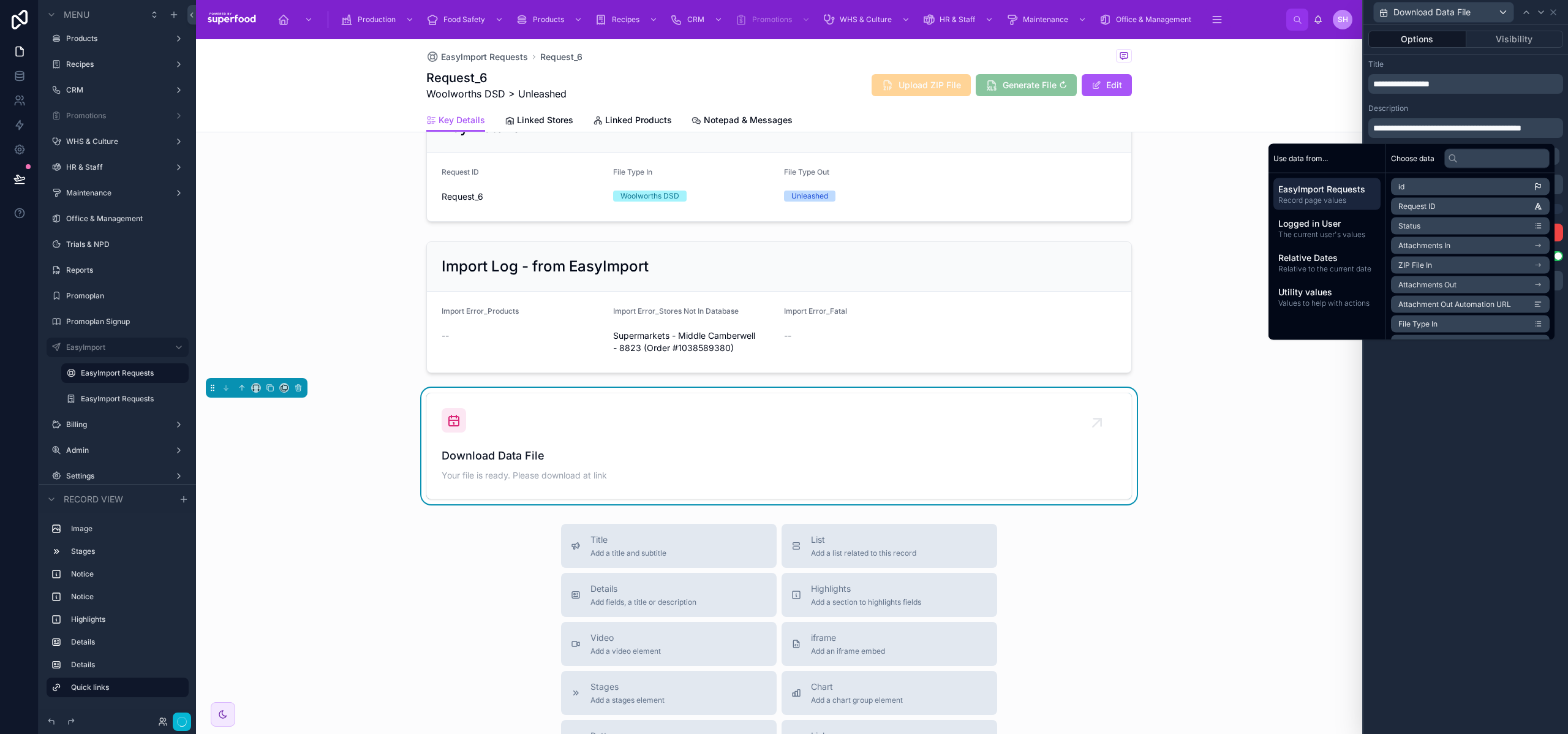
scroll to position [0, 0]
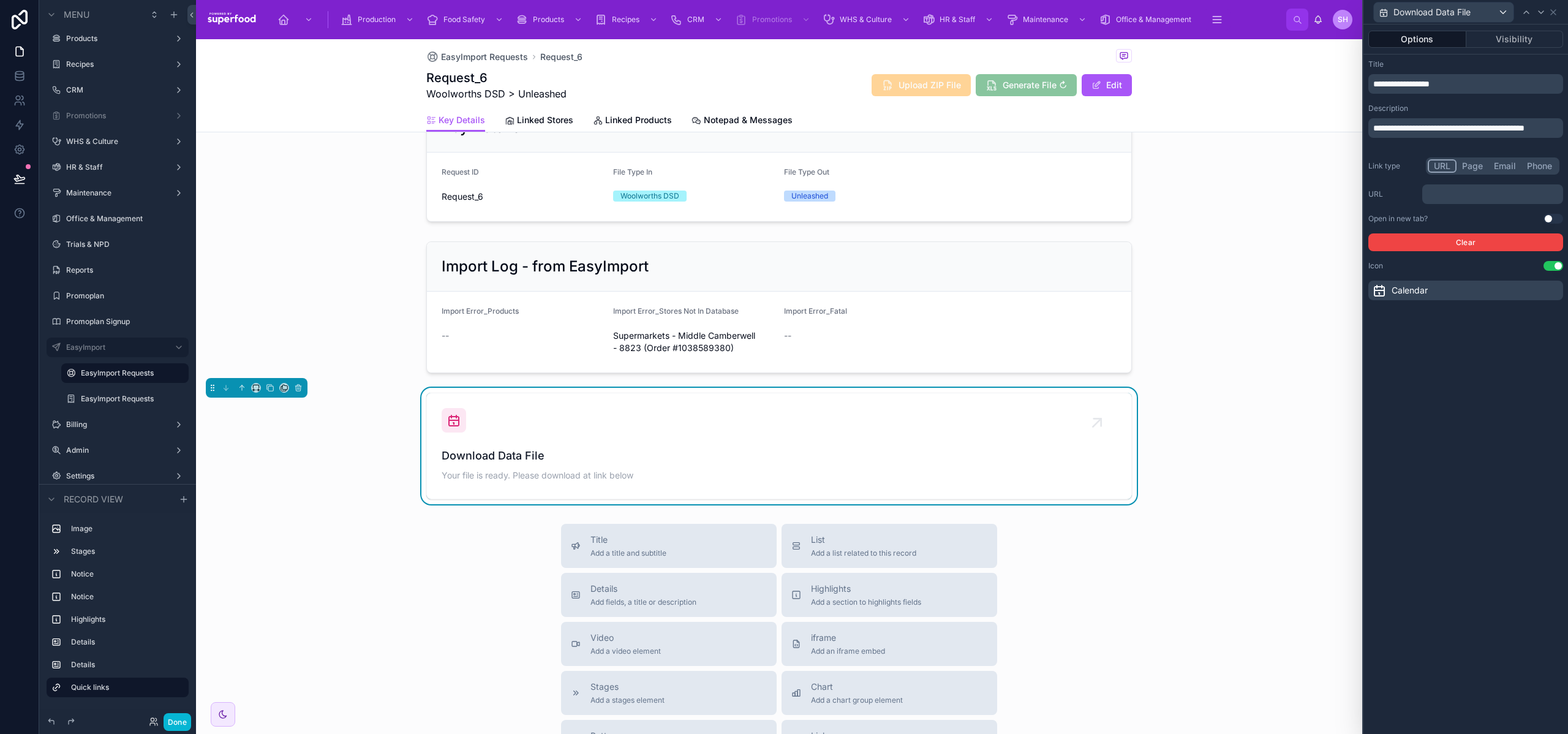
click at [1384, 133] on span "**********" at bounding box center [1449, 128] width 151 height 9
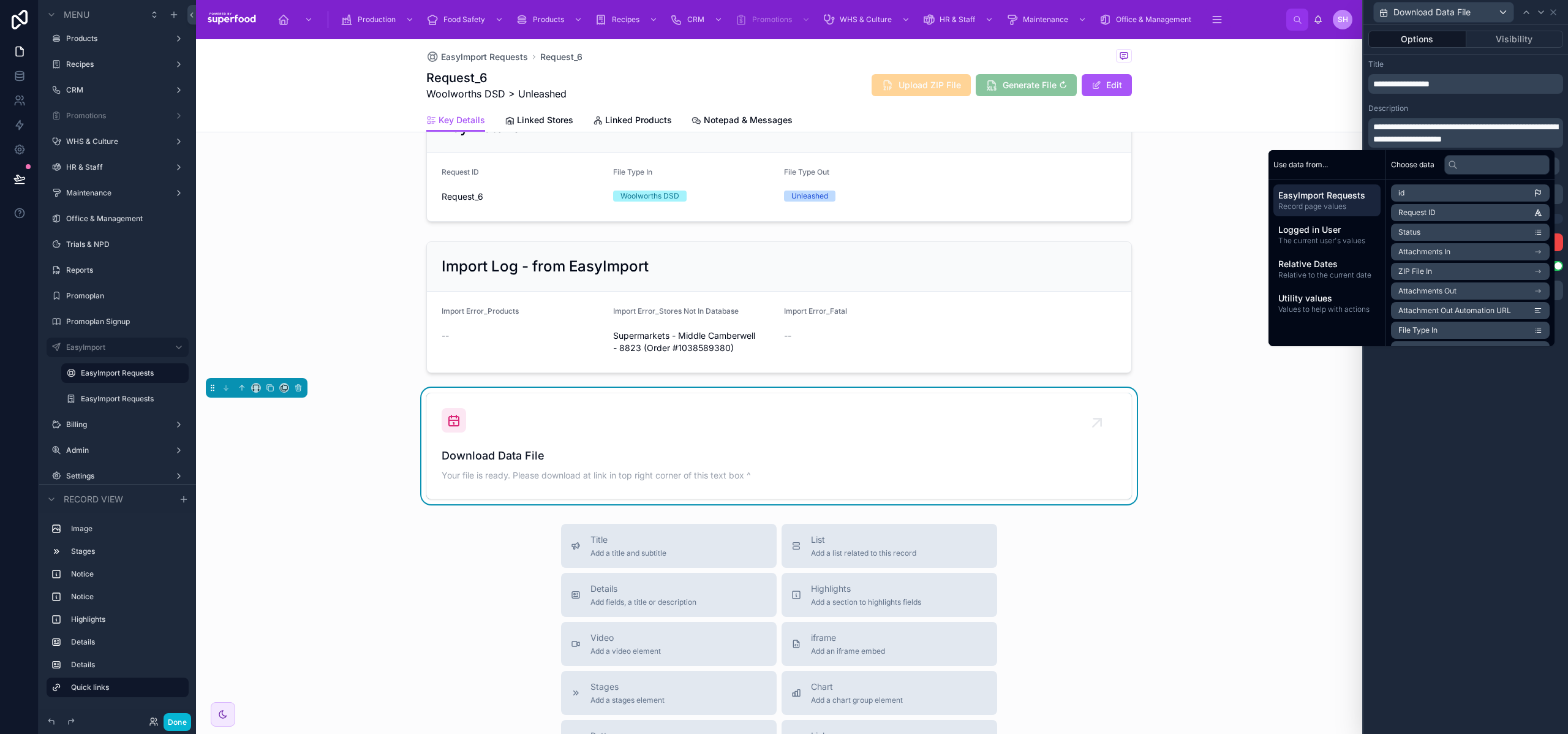
click at [1449, 112] on div "Description" at bounding box center [1466, 108] width 195 height 10
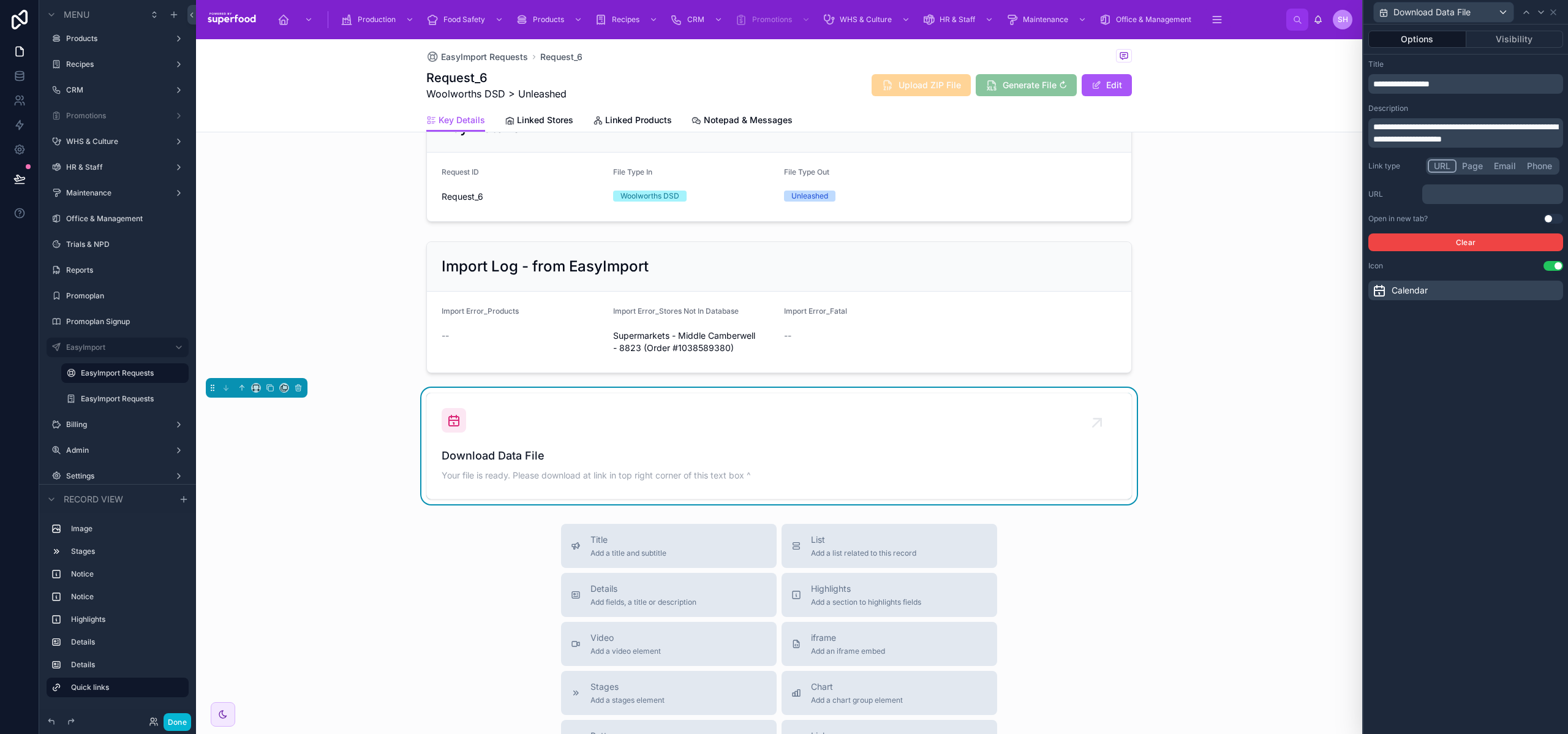
click at [1418, 288] on span "Calendar" at bounding box center [1409, 291] width 36 height 13
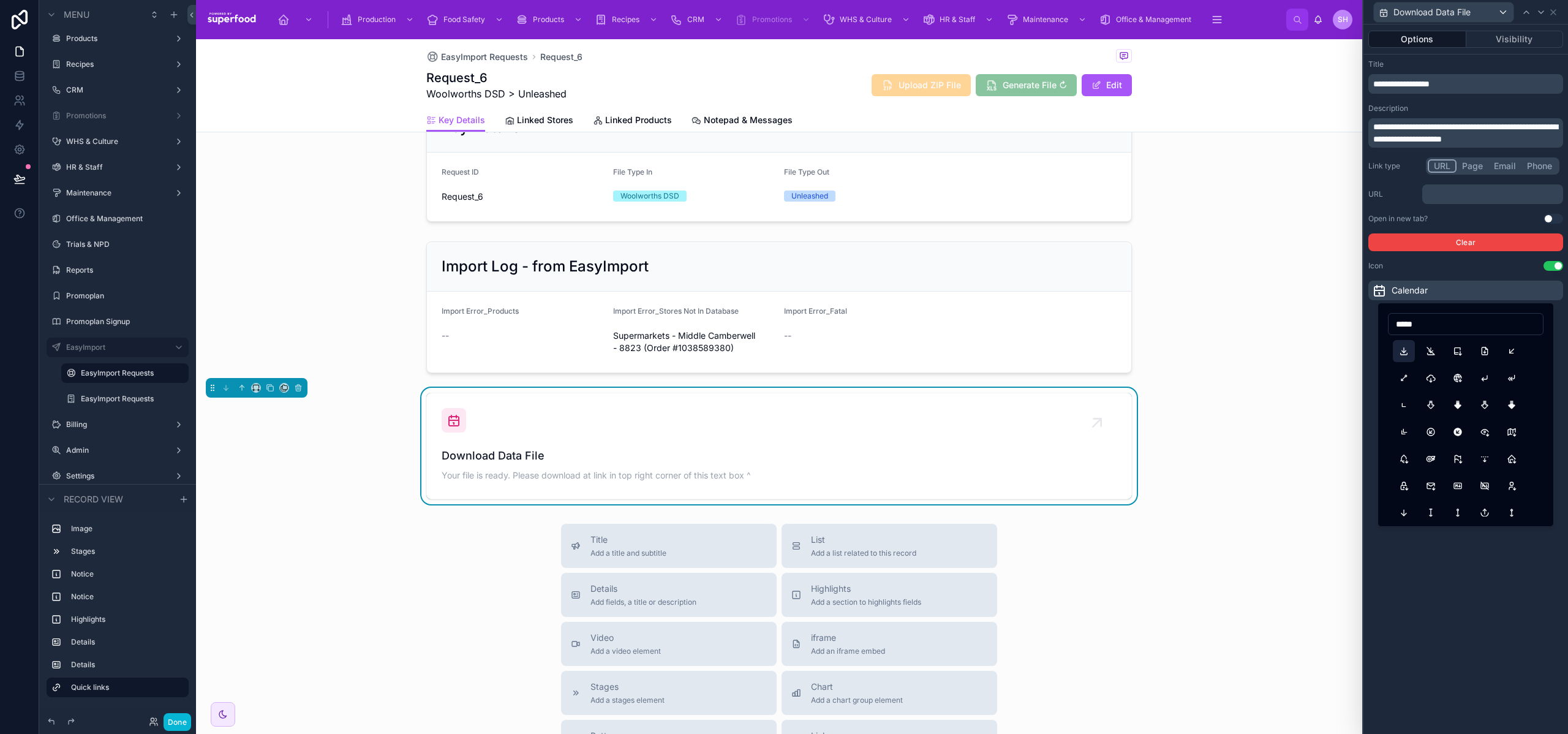
type input "*****"
click at [1398, 355] on button "Download" at bounding box center [1404, 351] width 22 height 22
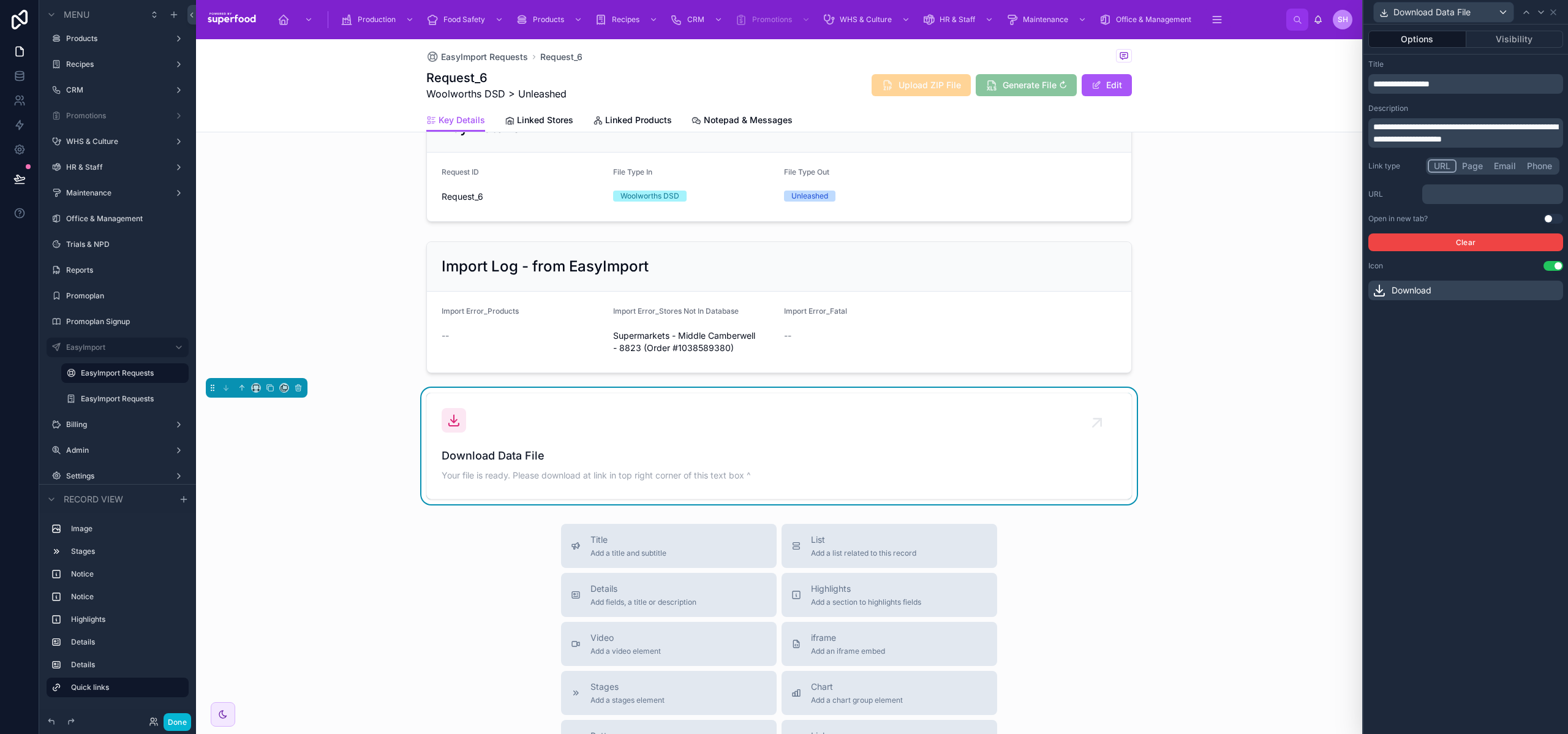
click at [1451, 196] on p "﻿" at bounding box center [1494, 194] width 133 height 13
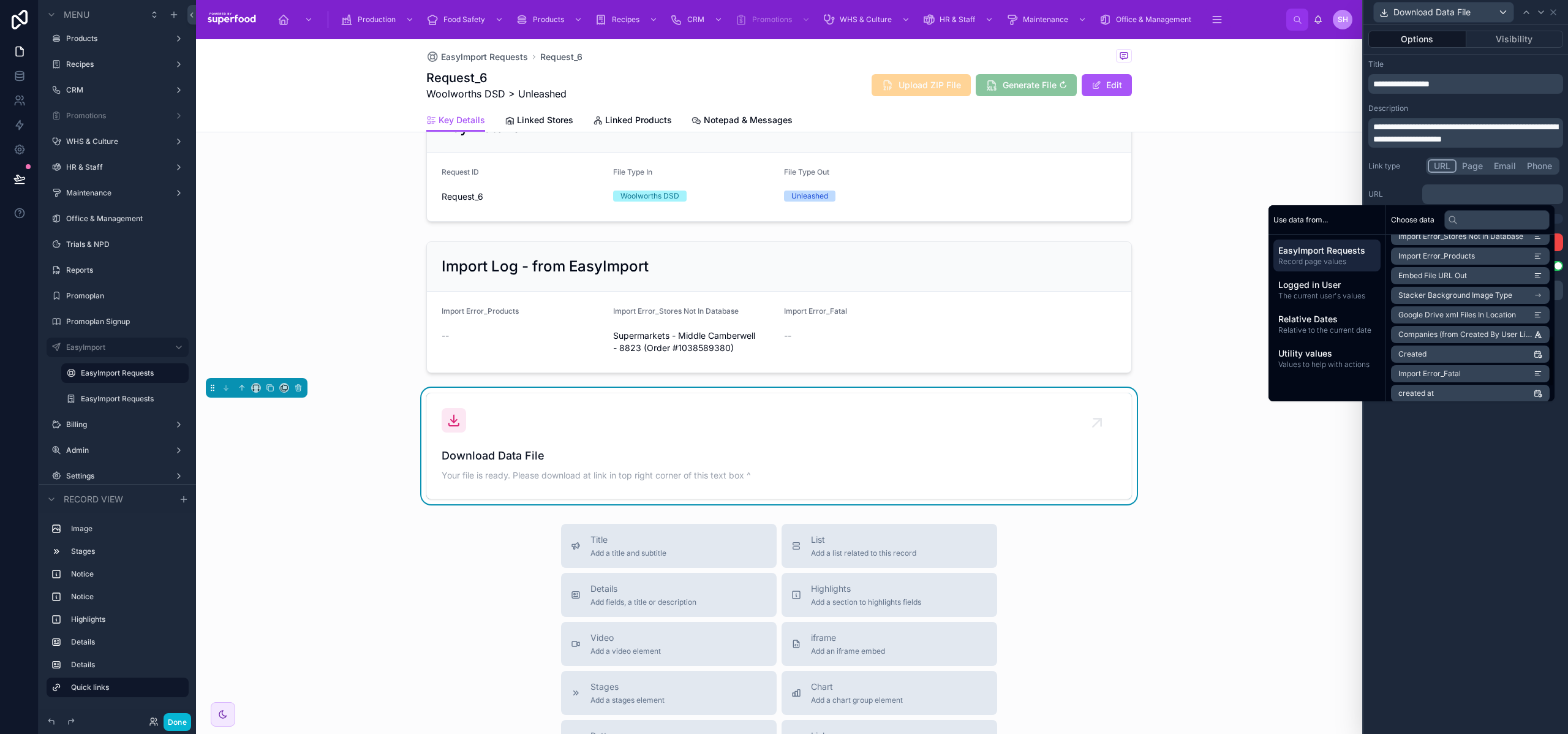
scroll to position [324, 0]
click at [1441, 279] on span "Embed File URL Out" at bounding box center [1432, 277] width 69 height 10
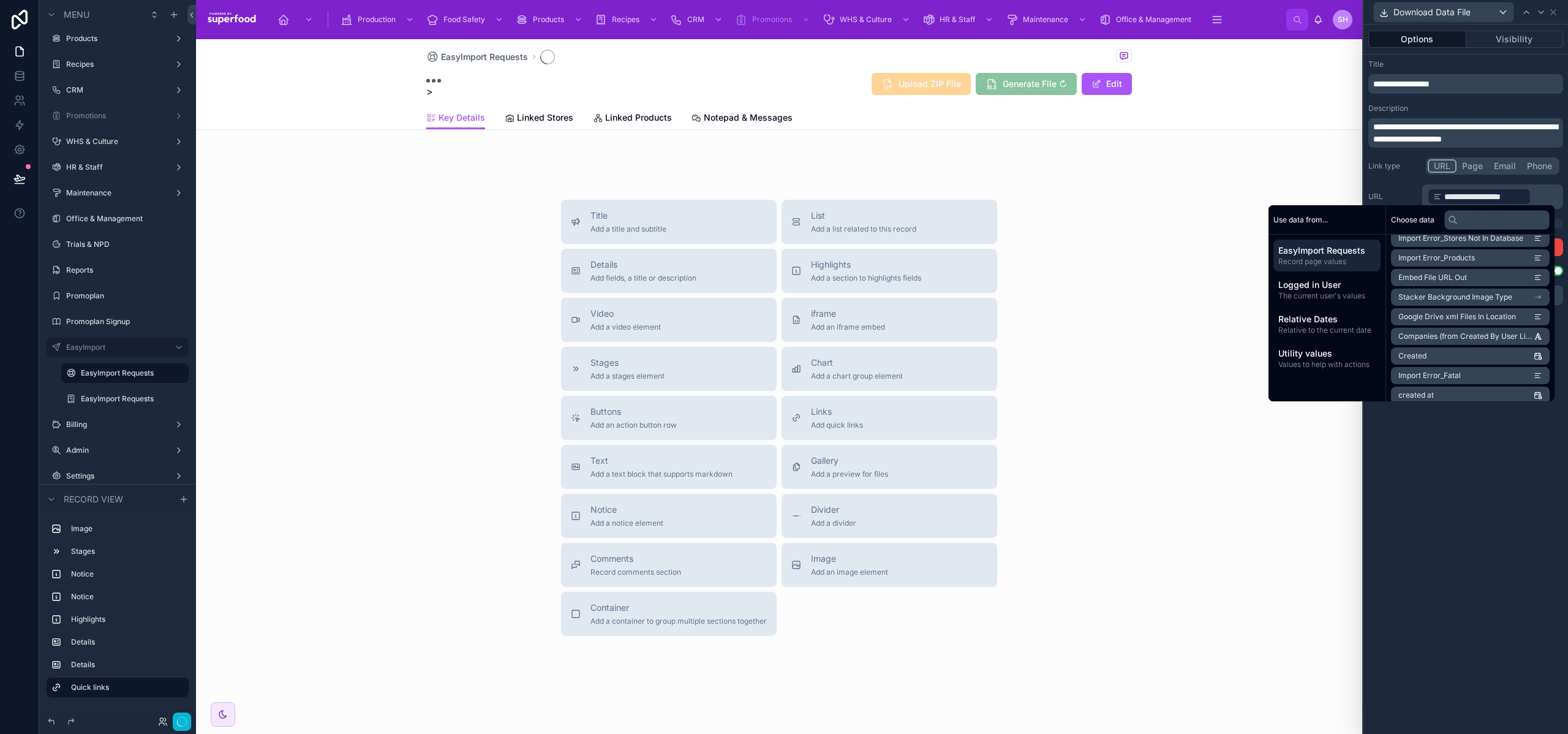
click at [1463, 437] on div "**********" at bounding box center [1466, 379] width 205 height 710
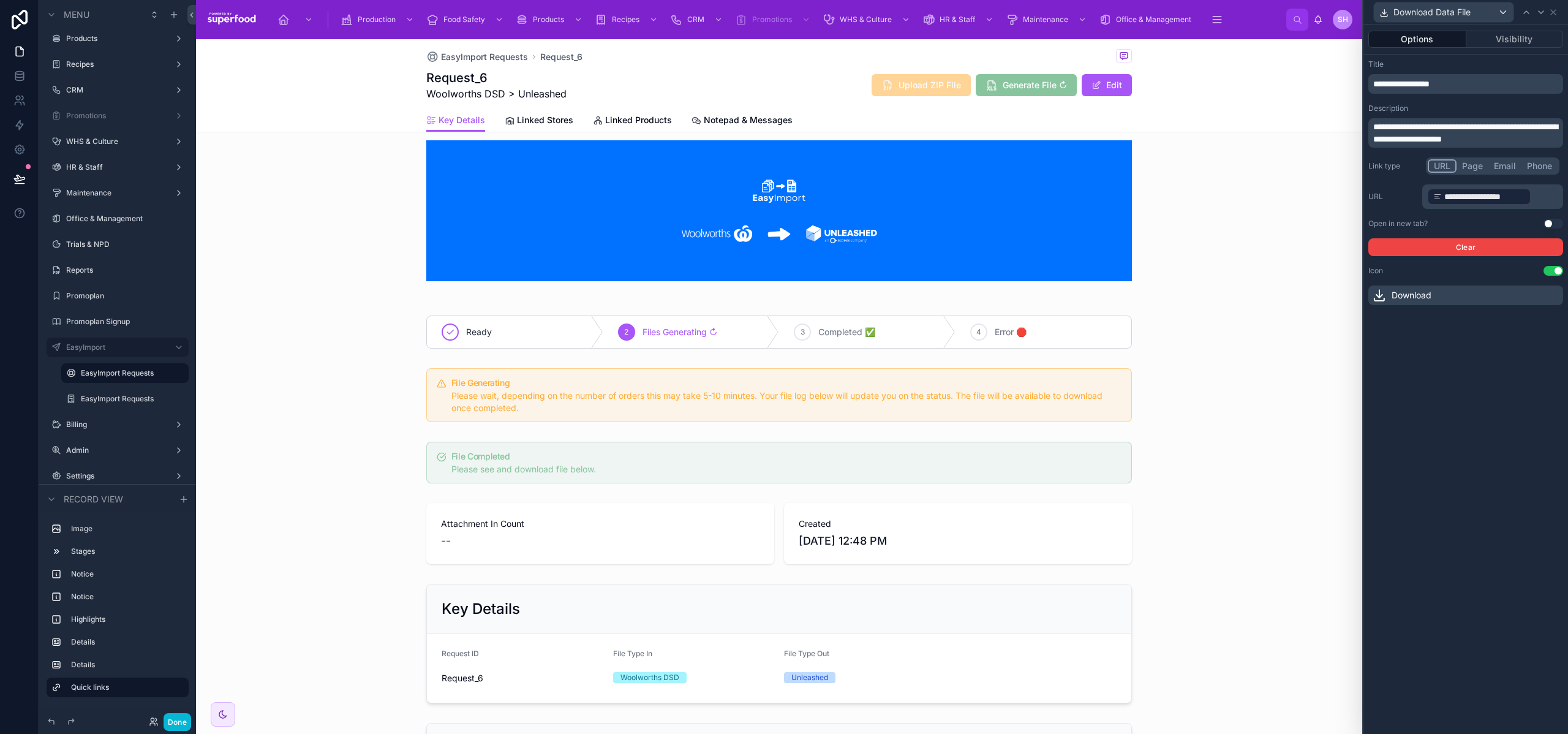
scroll to position [27, 0]
click at [1547, 222] on button "Use setting" at bounding box center [1553, 223] width 19 height 10
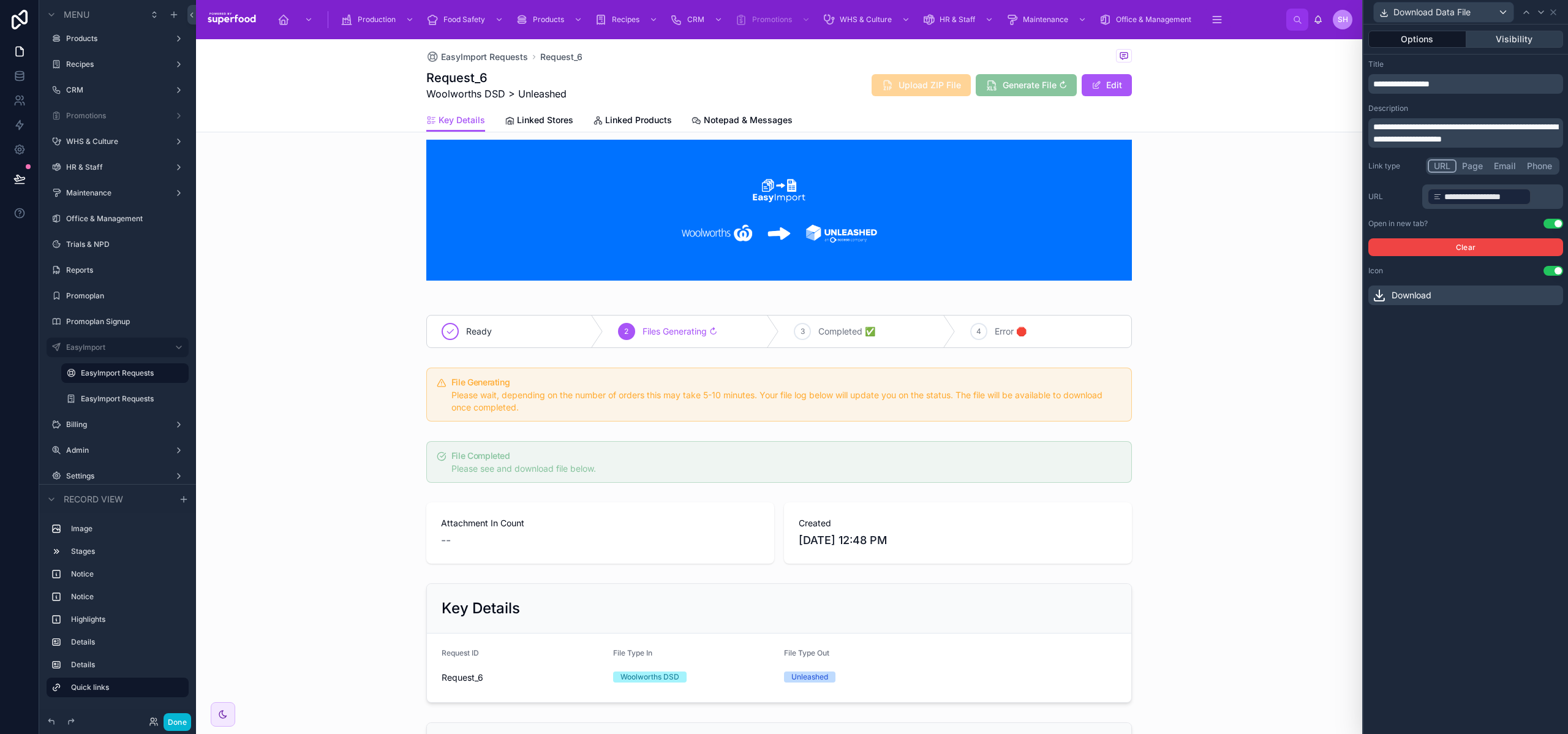
click at [1504, 38] on button "Visibility" at bounding box center [1515, 39] width 97 height 17
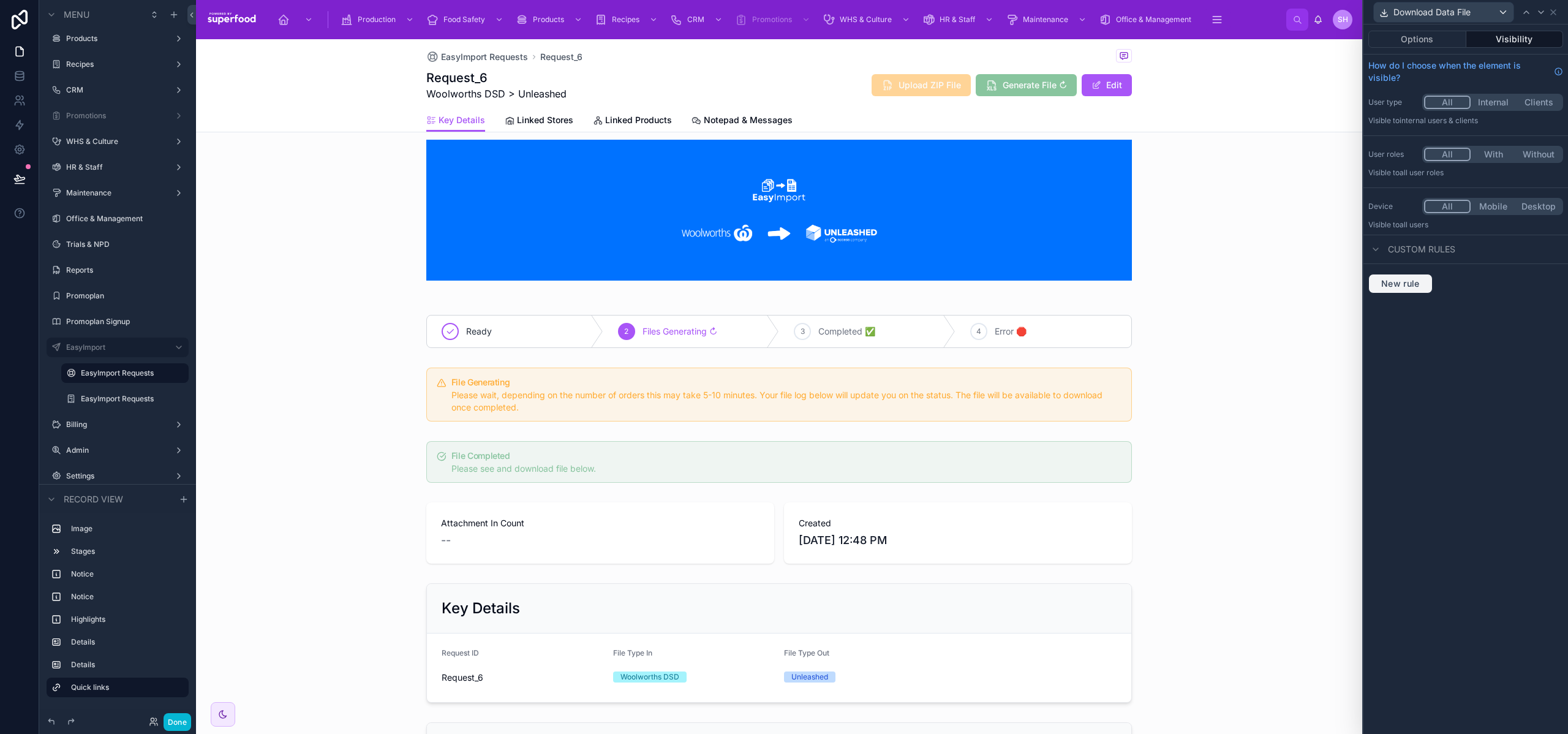
click at [1403, 282] on span "New rule" at bounding box center [1401, 283] width 48 height 11
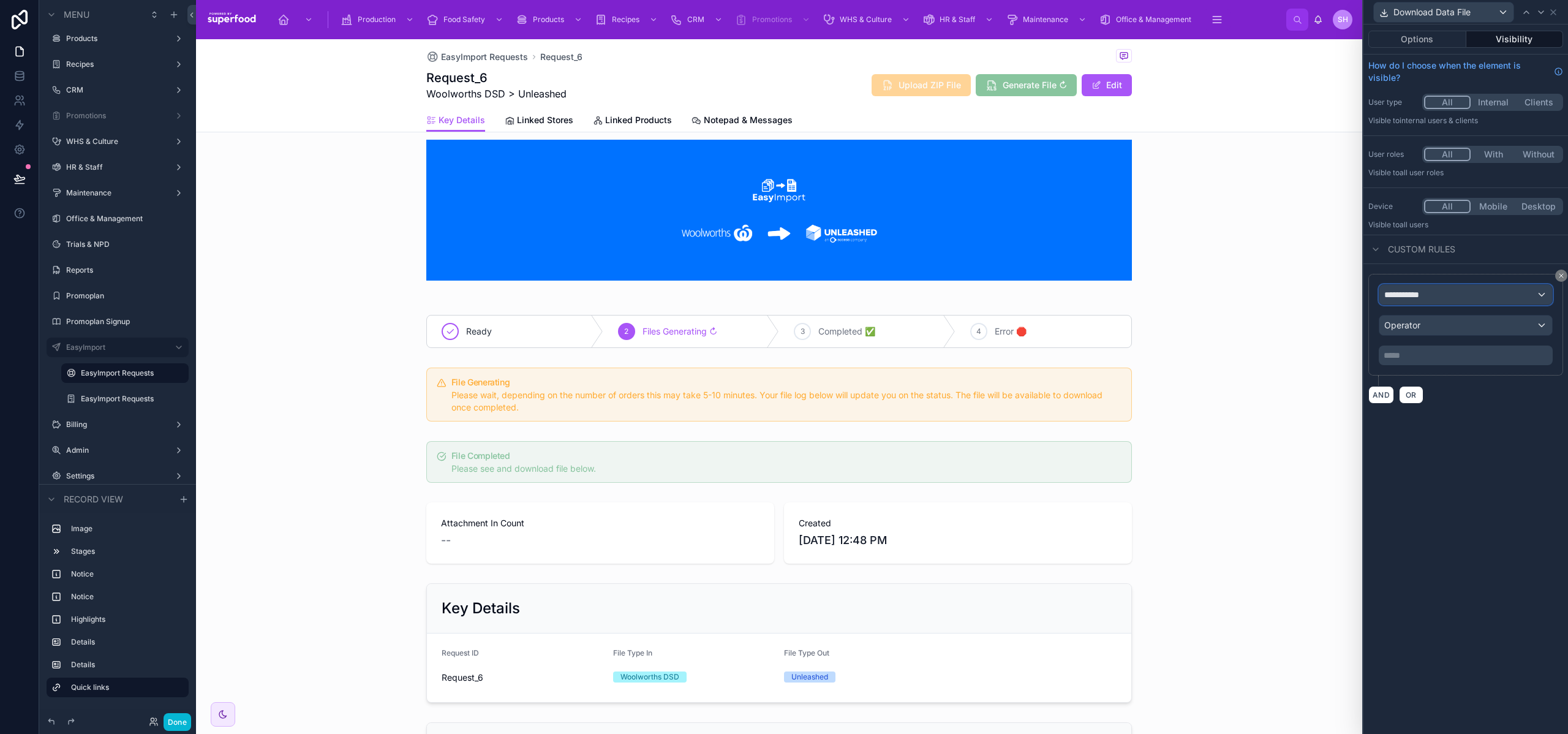
click at [1412, 299] on span "**********" at bounding box center [1406, 294] width 45 height 13
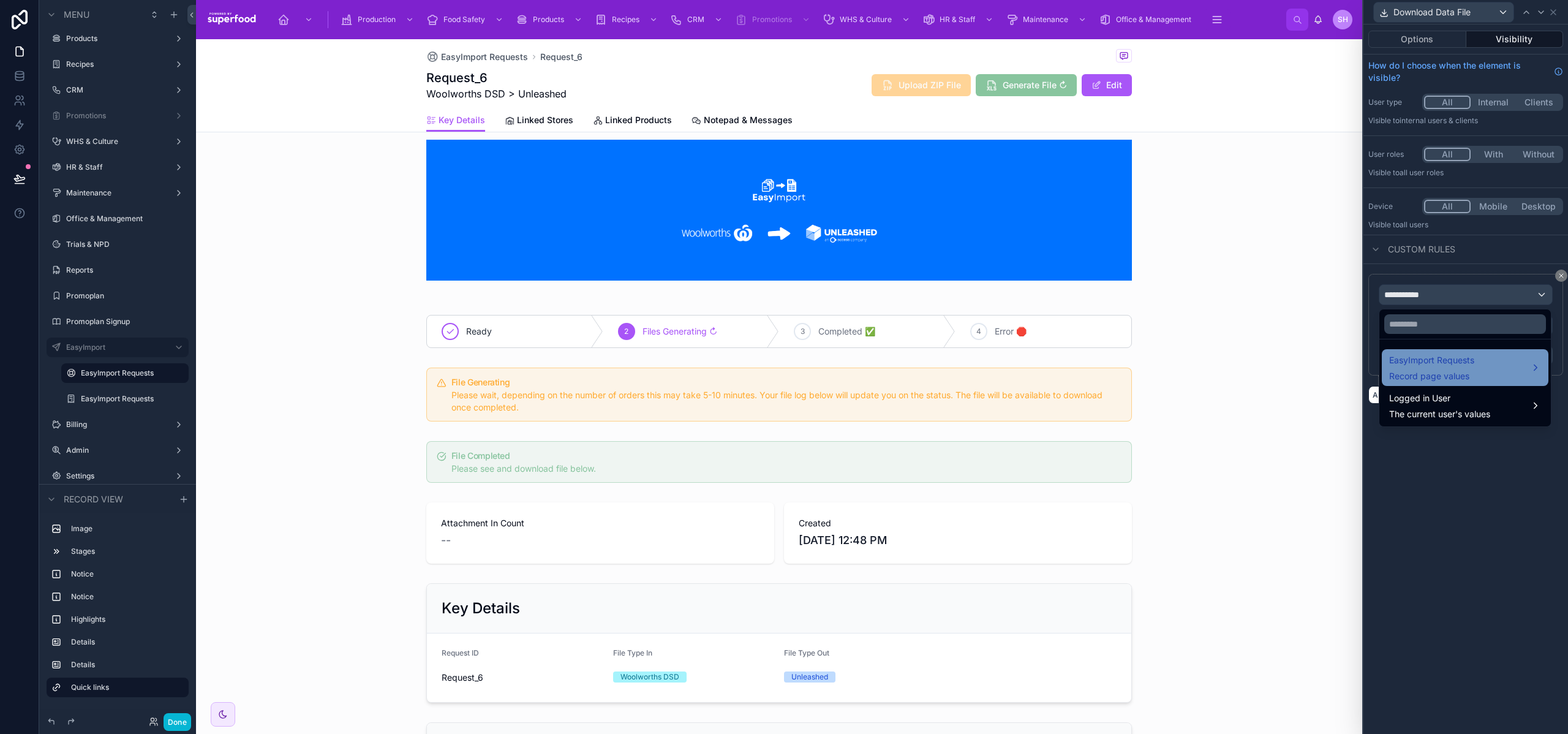
click at [1417, 366] on span "EasyImport Requests" at bounding box center [1432, 360] width 85 height 15
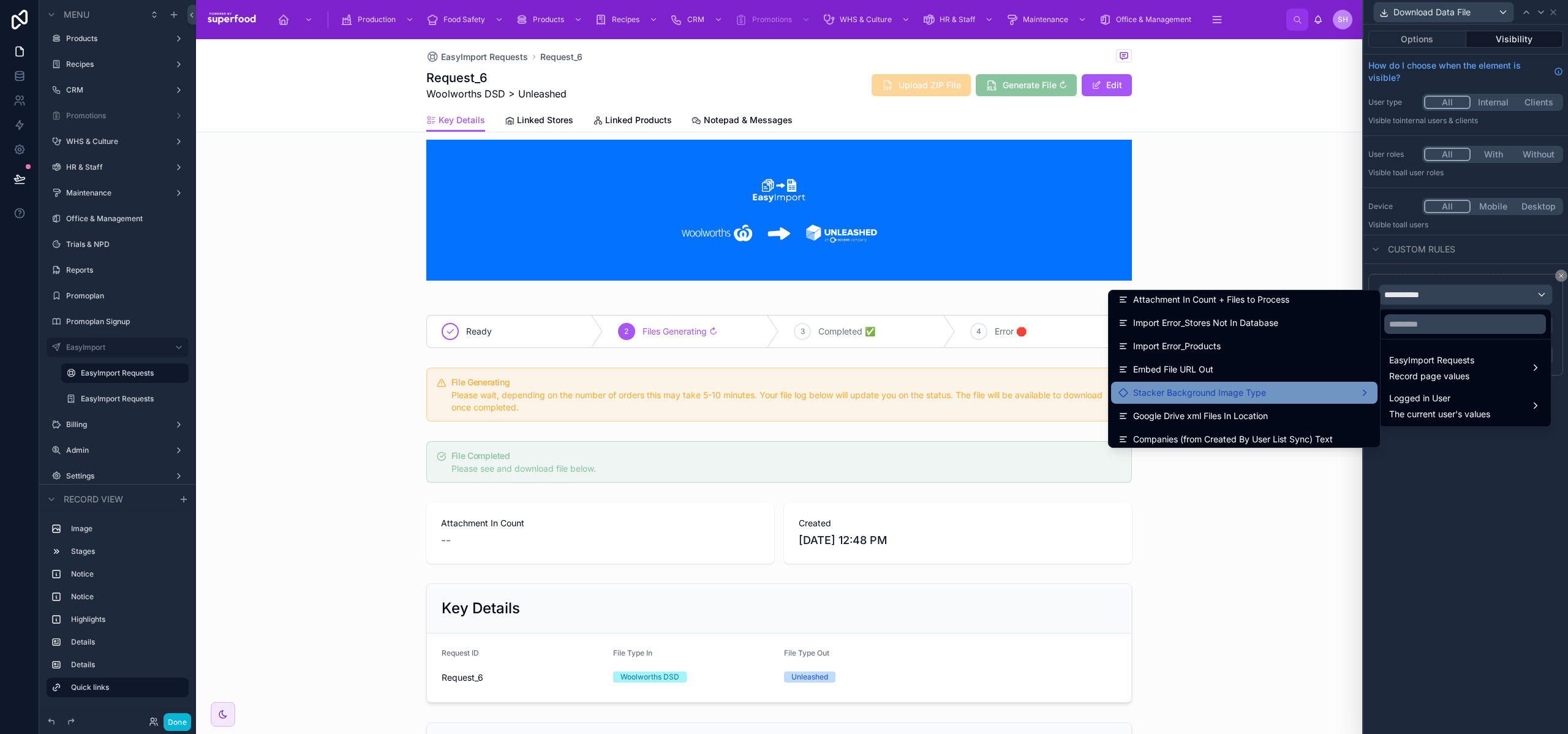
scroll to position [358, 0]
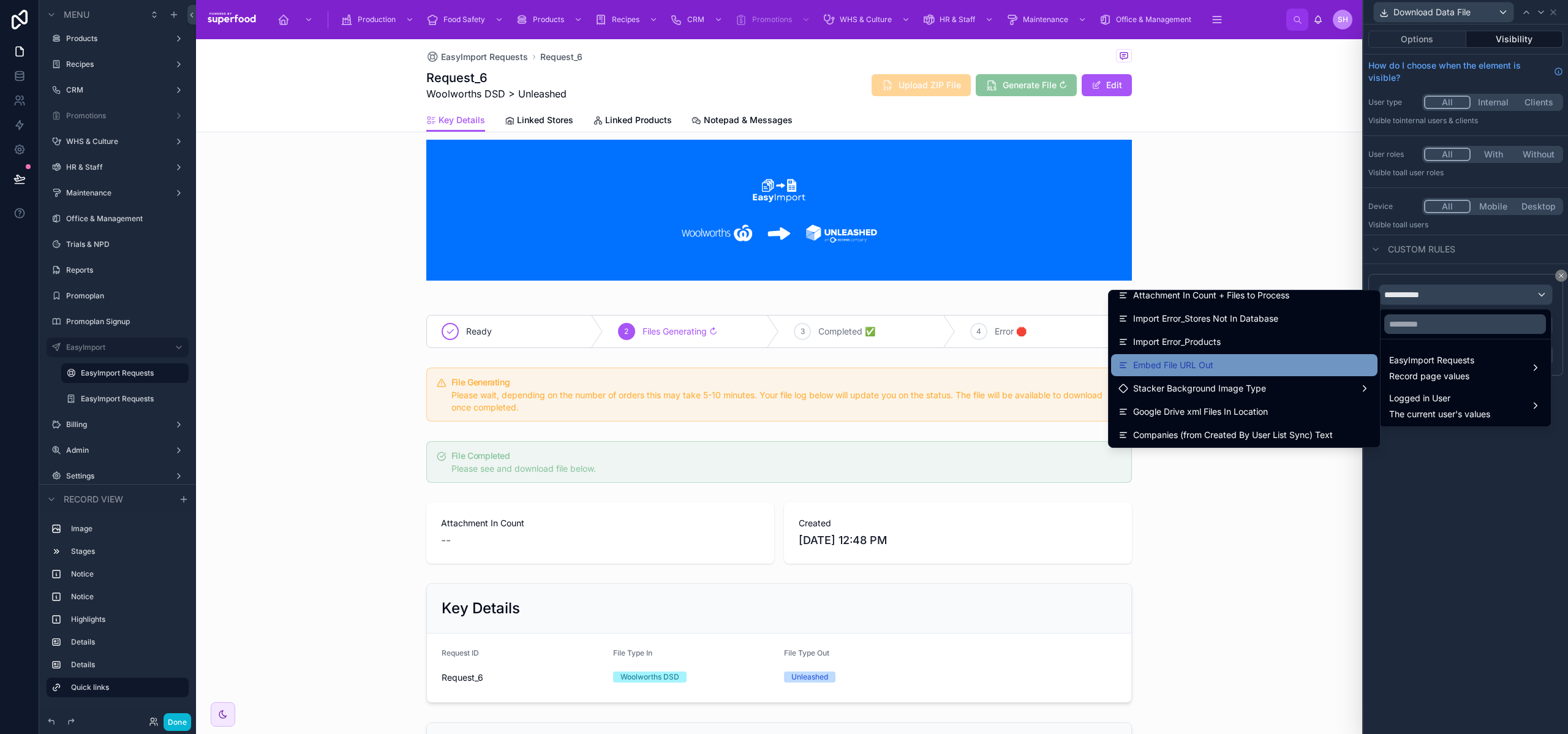
click at [1226, 365] on div "Embed File URL Out" at bounding box center [1245, 366] width 252 height 15
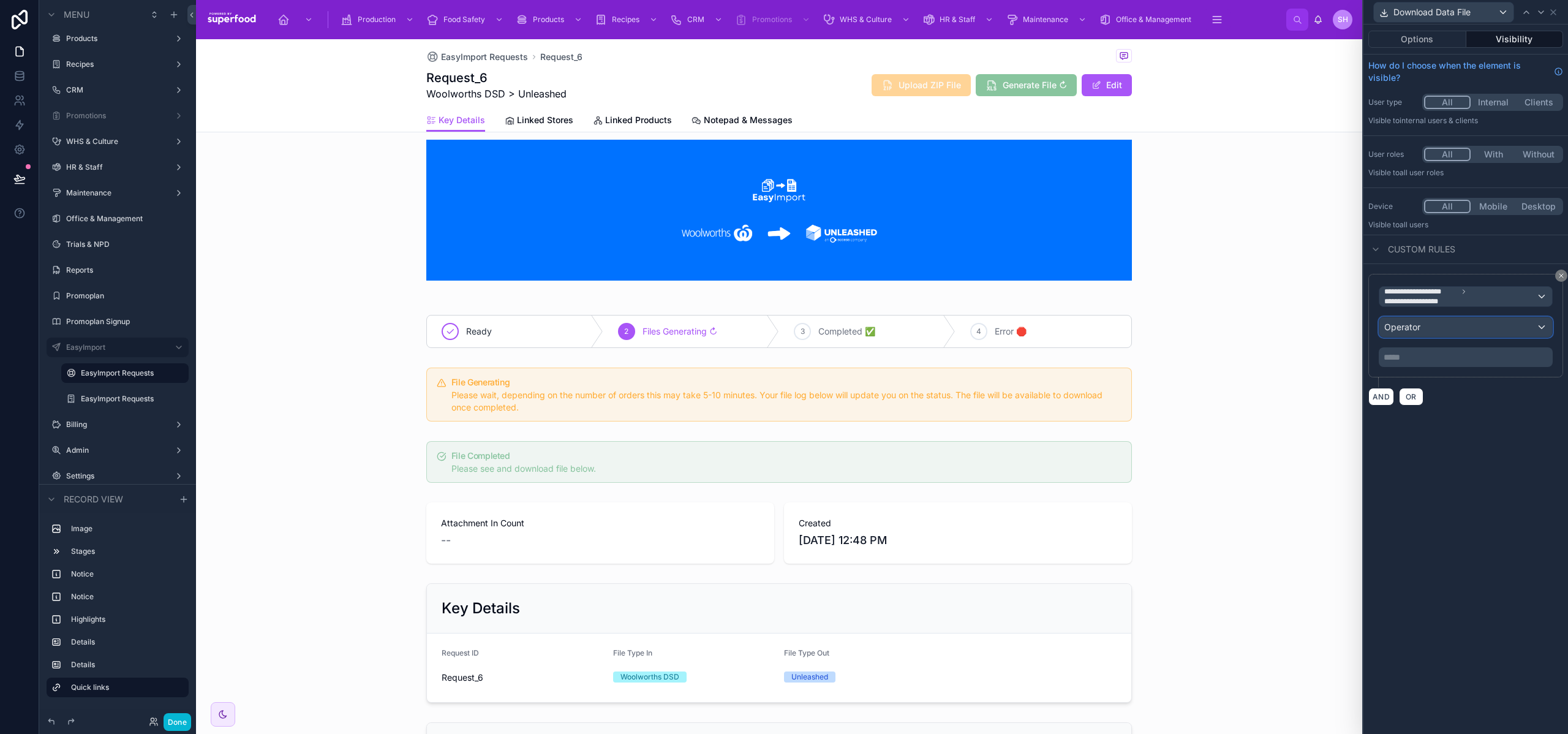
click at [1410, 327] on span "Operator" at bounding box center [1402, 327] width 36 height 10
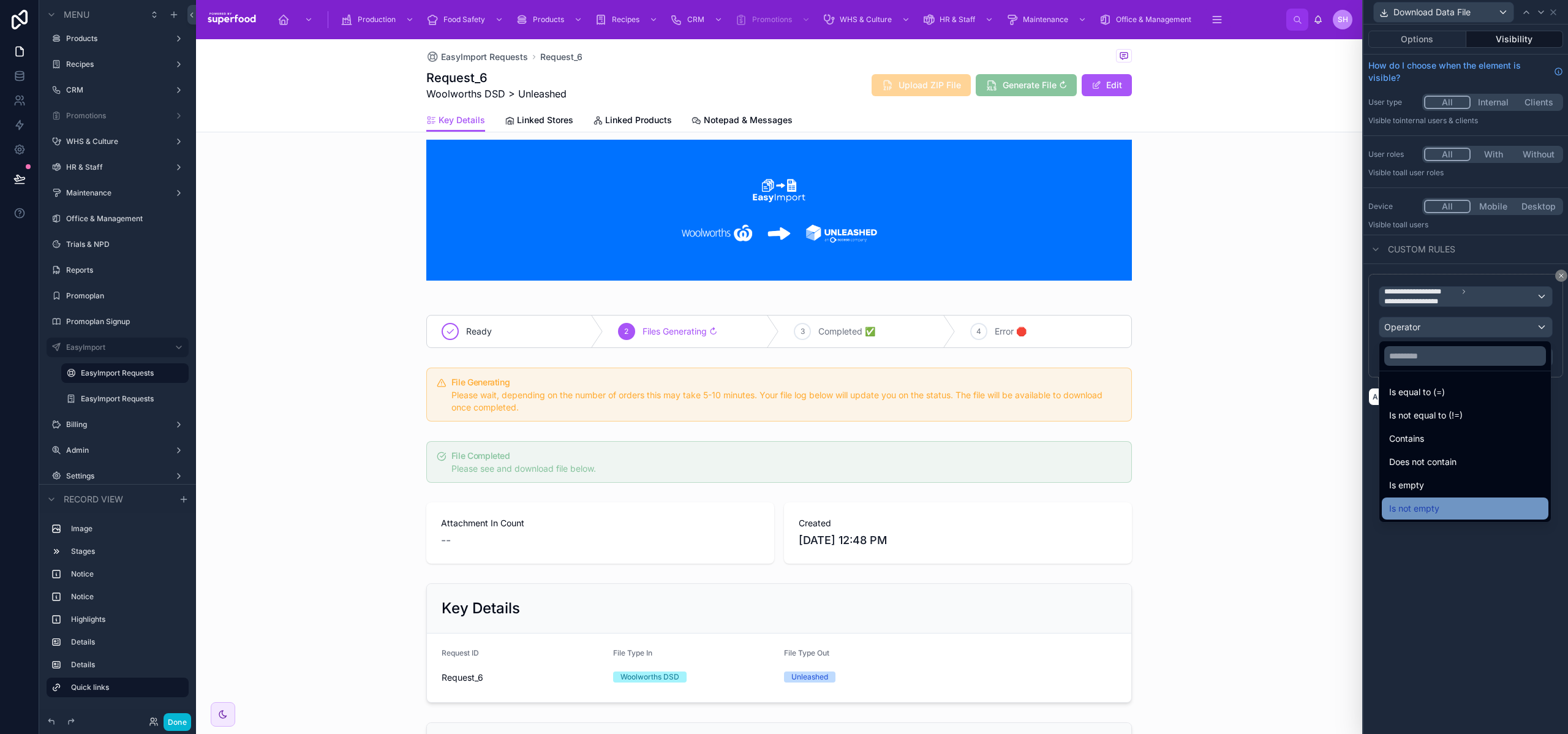
click at [1439, 499] on div "Is not empty" at bounding box center [1465, 509] width 167 height 22
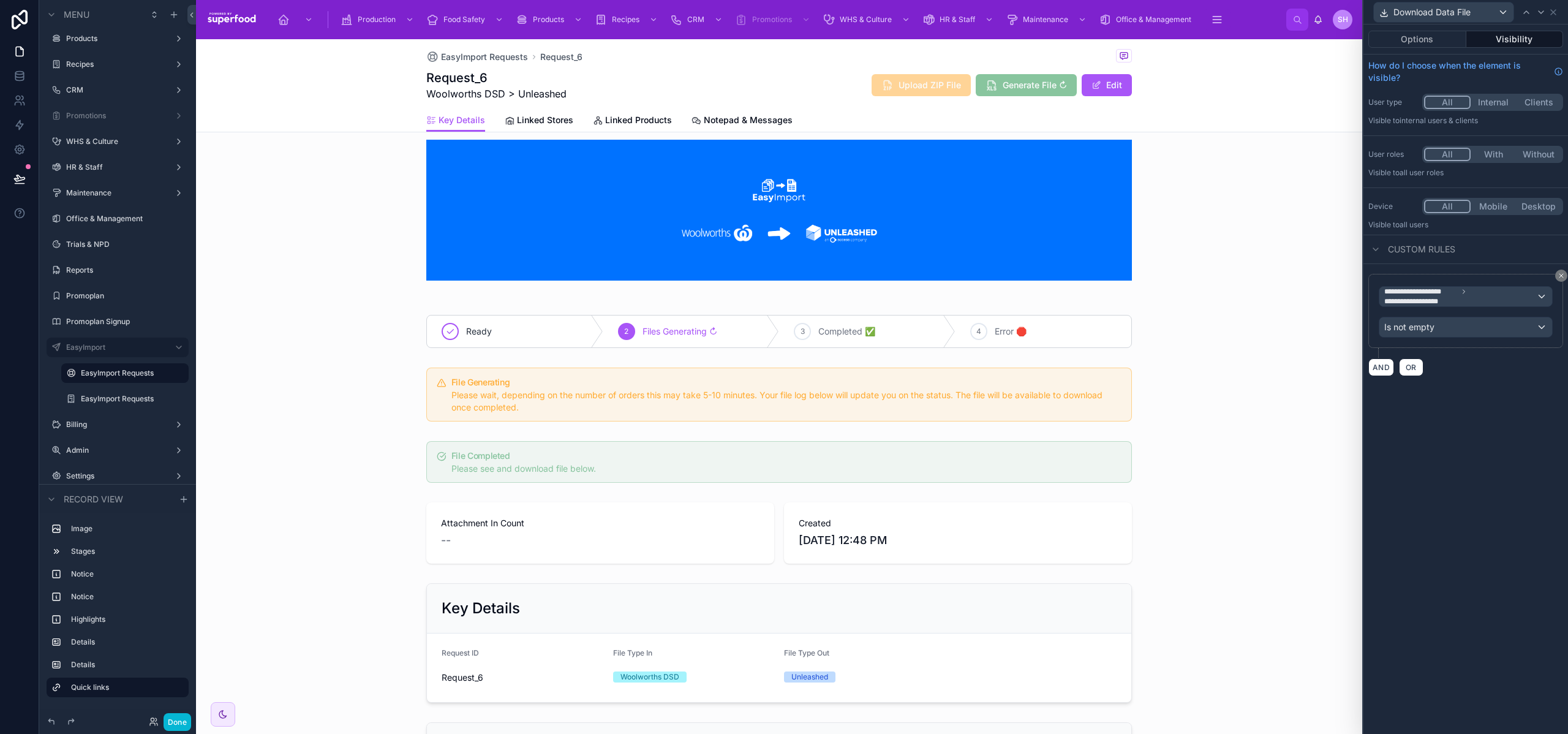
click at [1446, 483] on div "**********" at bounding box center [1466, 379] width 205 height 710
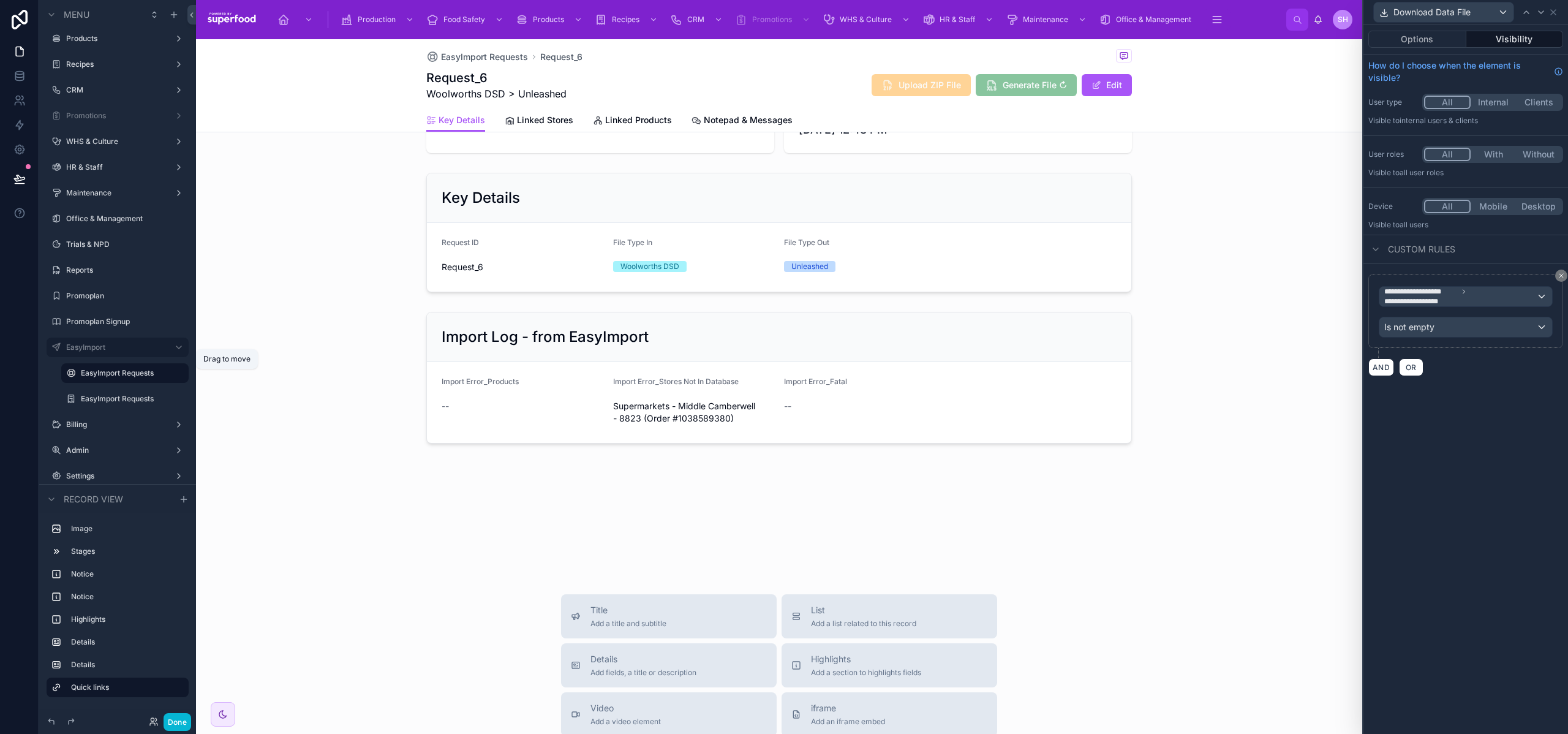
scroll to position [304, 0]
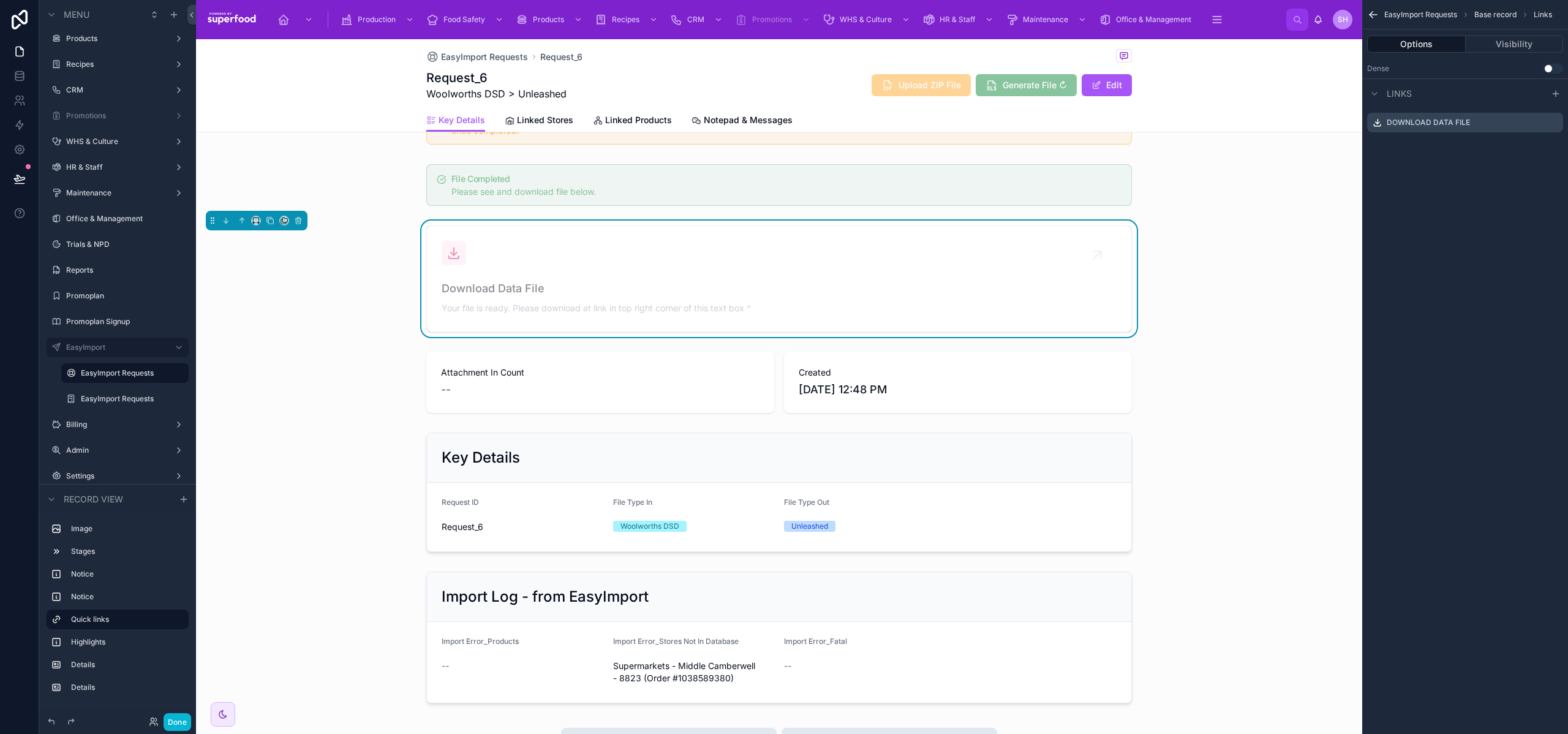
click at [1375, 15] on icon "scrollable content" at bounding box center [1374, 15] width 7 height 0
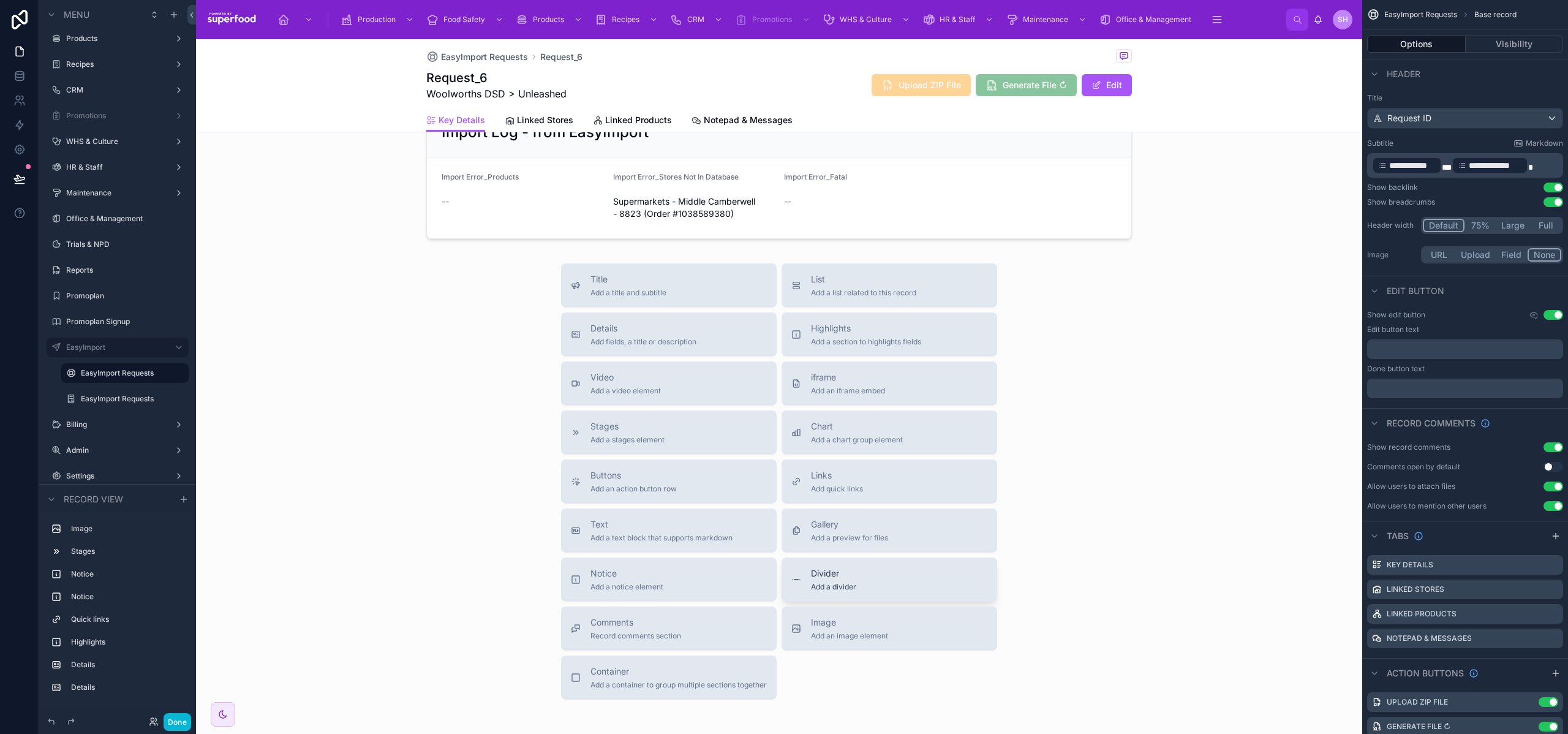
scroll to position [773, 0]
click at [854, 373] on span "iframe" at bounding box center [848, 373] width 74 height 13
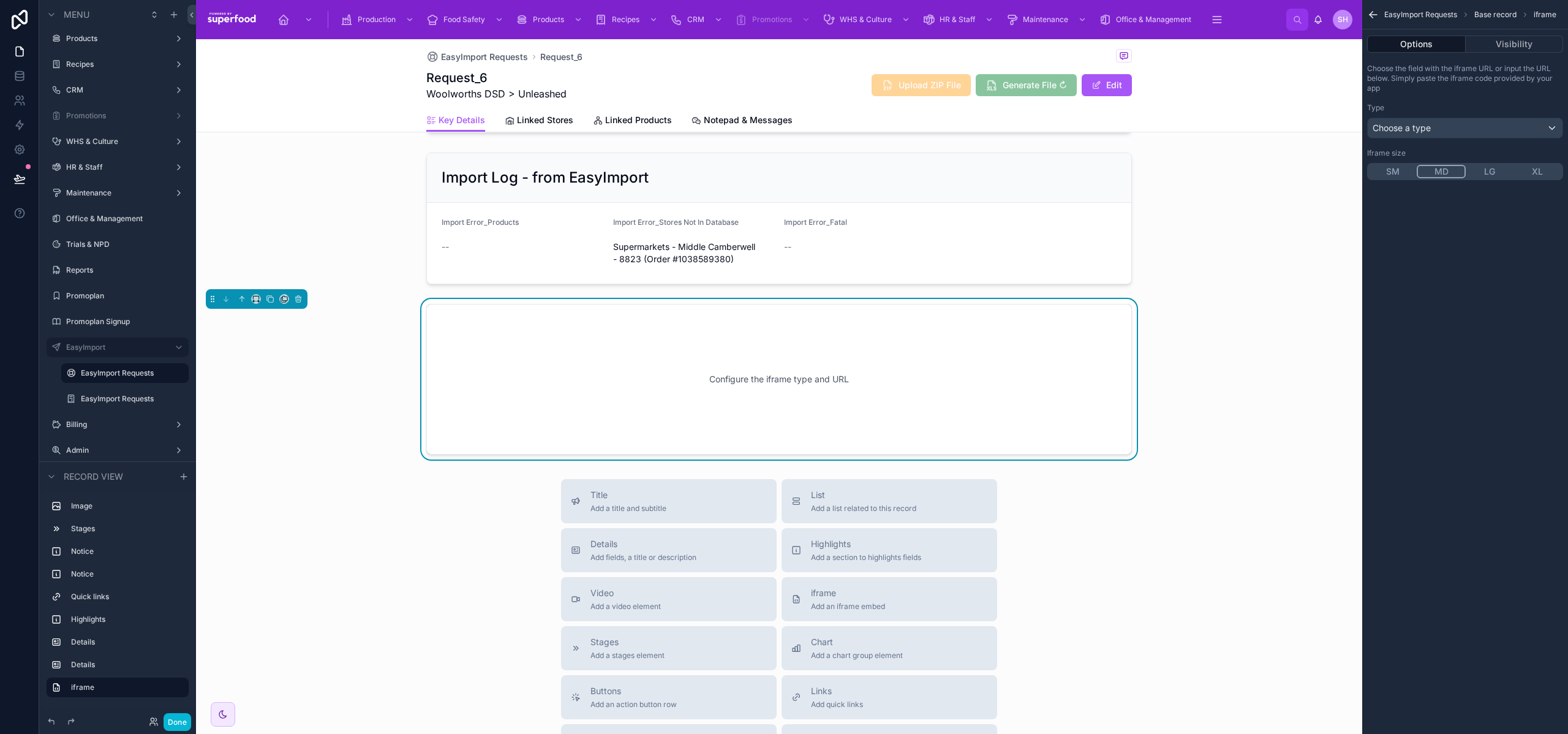
scroll to position [716, 0]
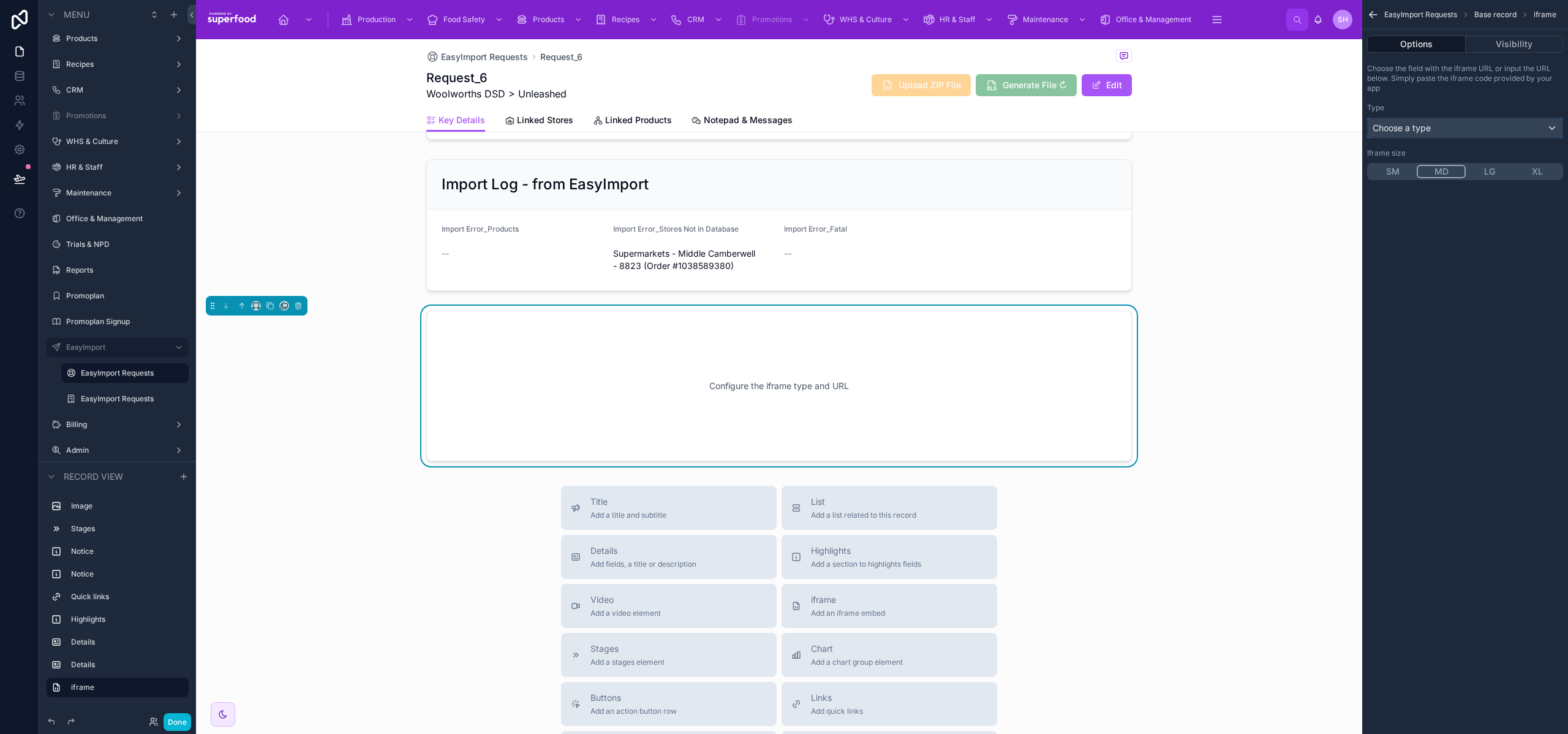
click at [1449, 129] on div "Choose a type" at bounding box center [1465, 128] width 195 height 19
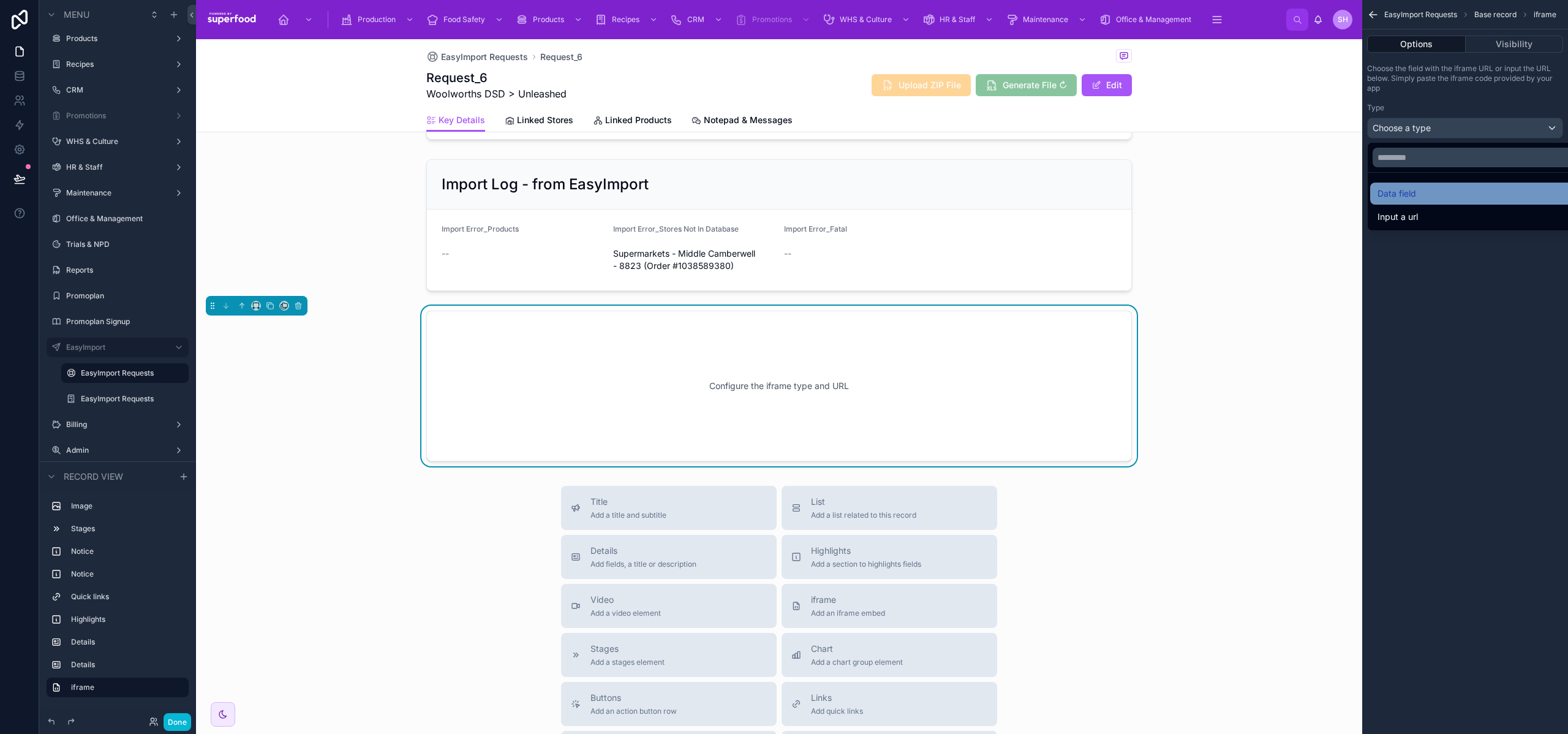
click at [1443, 196] on div "Data field" at bounding box center [1479, 194] width 203 height 15
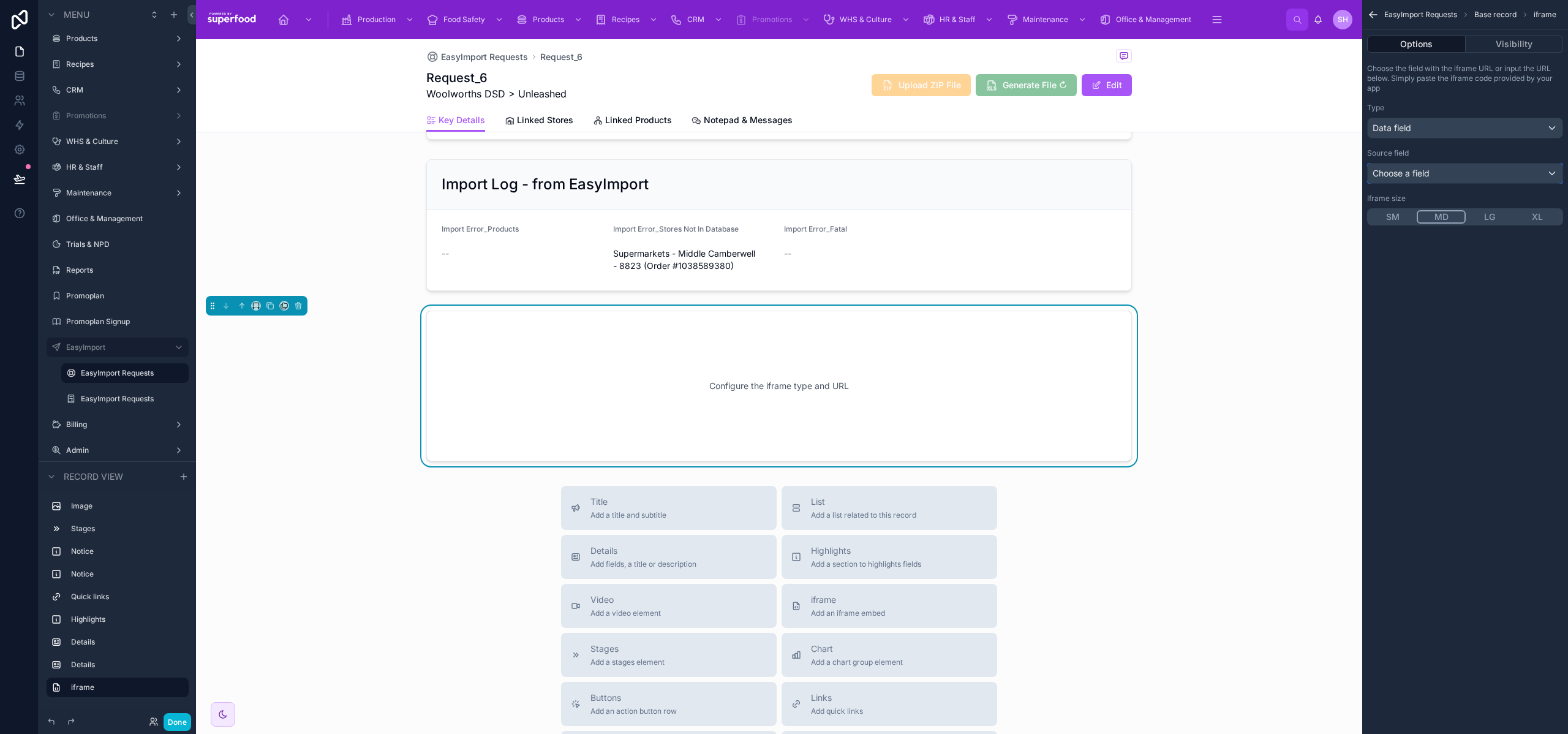
click at [1441, 164] on div "Choose a field" at bounding box center [1465, 173] width 195 height 19
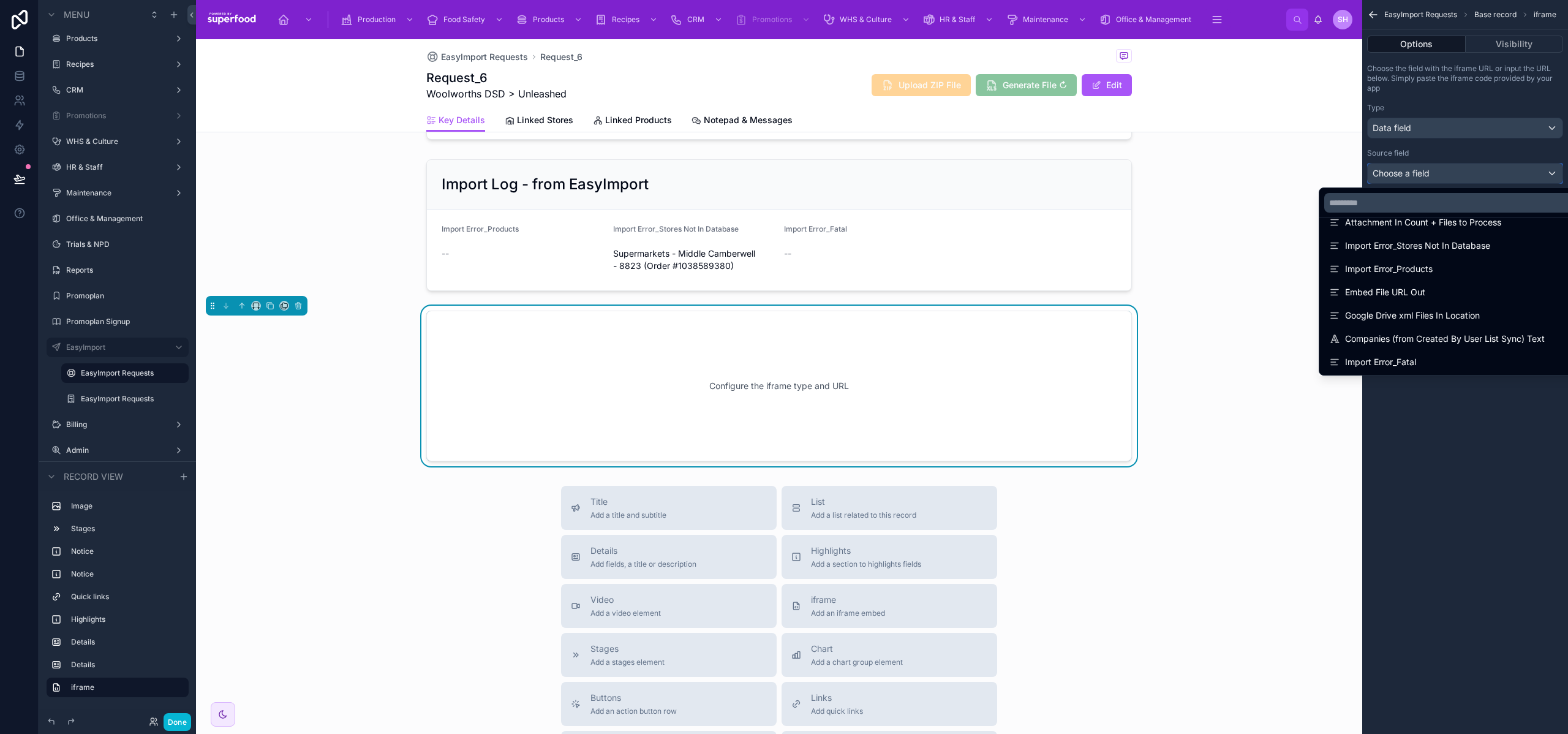
scroll to position [133, 0]
click at [1420, 297] on div "Embed File URL Out" at bounding box center [1455, 292] width 253 height 15
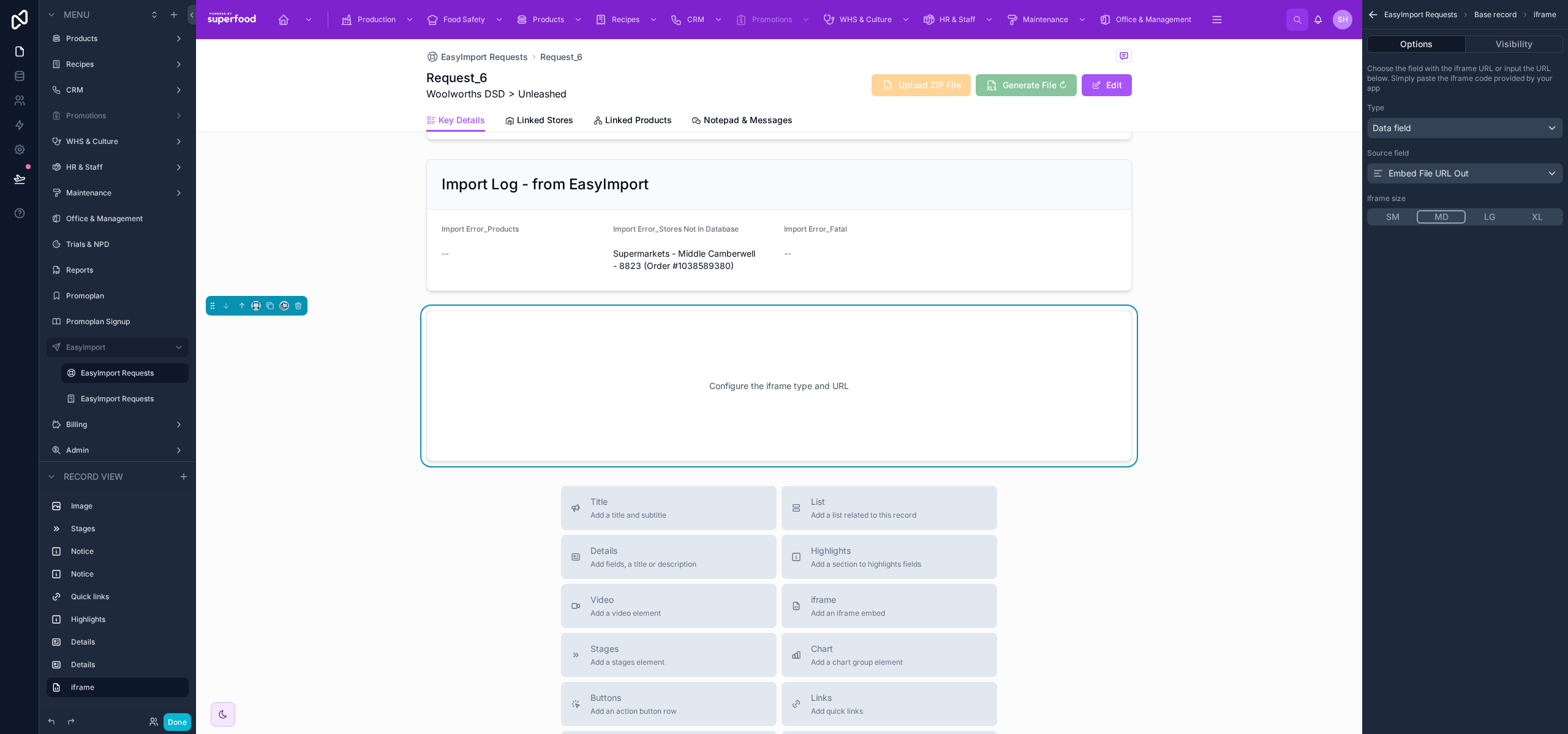
click at [1498, 214] on button "LG" at bounding box center [1489, 217] width 47 height 13
click at [1522, 46] on button "Visibility" at bounding box center [1515, 44] width 98 height 17
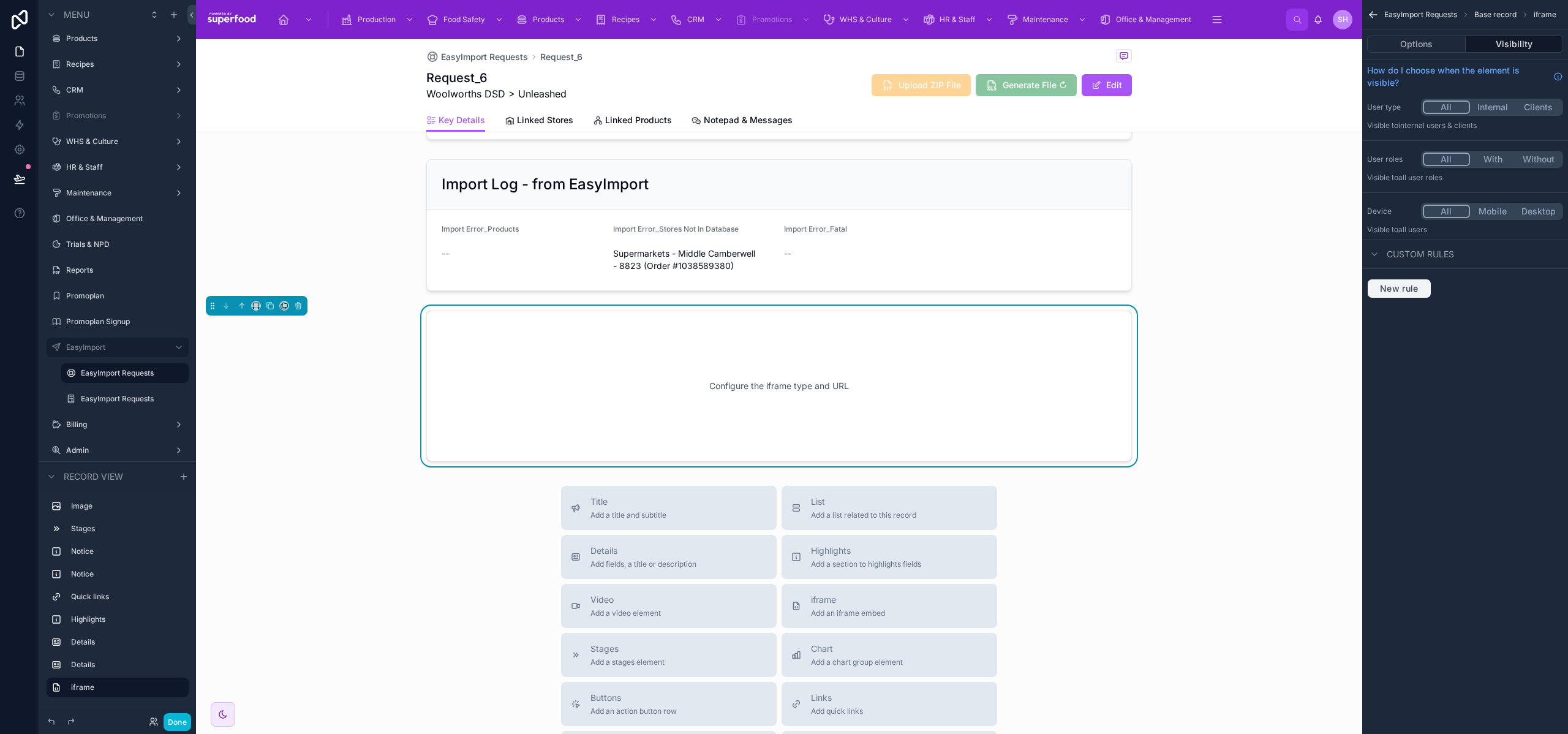
click at [1421, 286] on span "New rule" at bounding box center [1399, 288] width 48 height 11
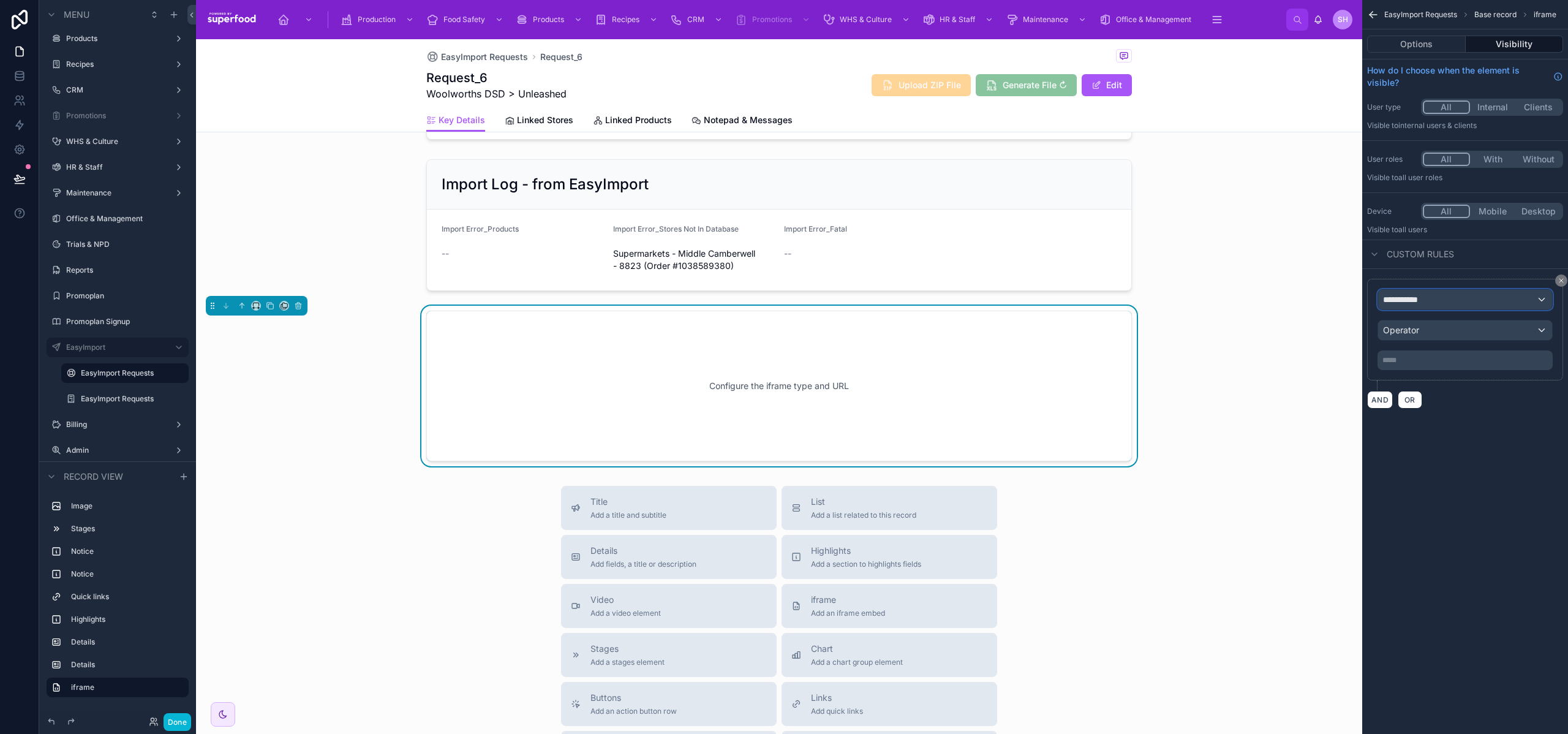
click at [1416, 302] on span "**********" at bounding box center [1406, 300] width 45 height 13
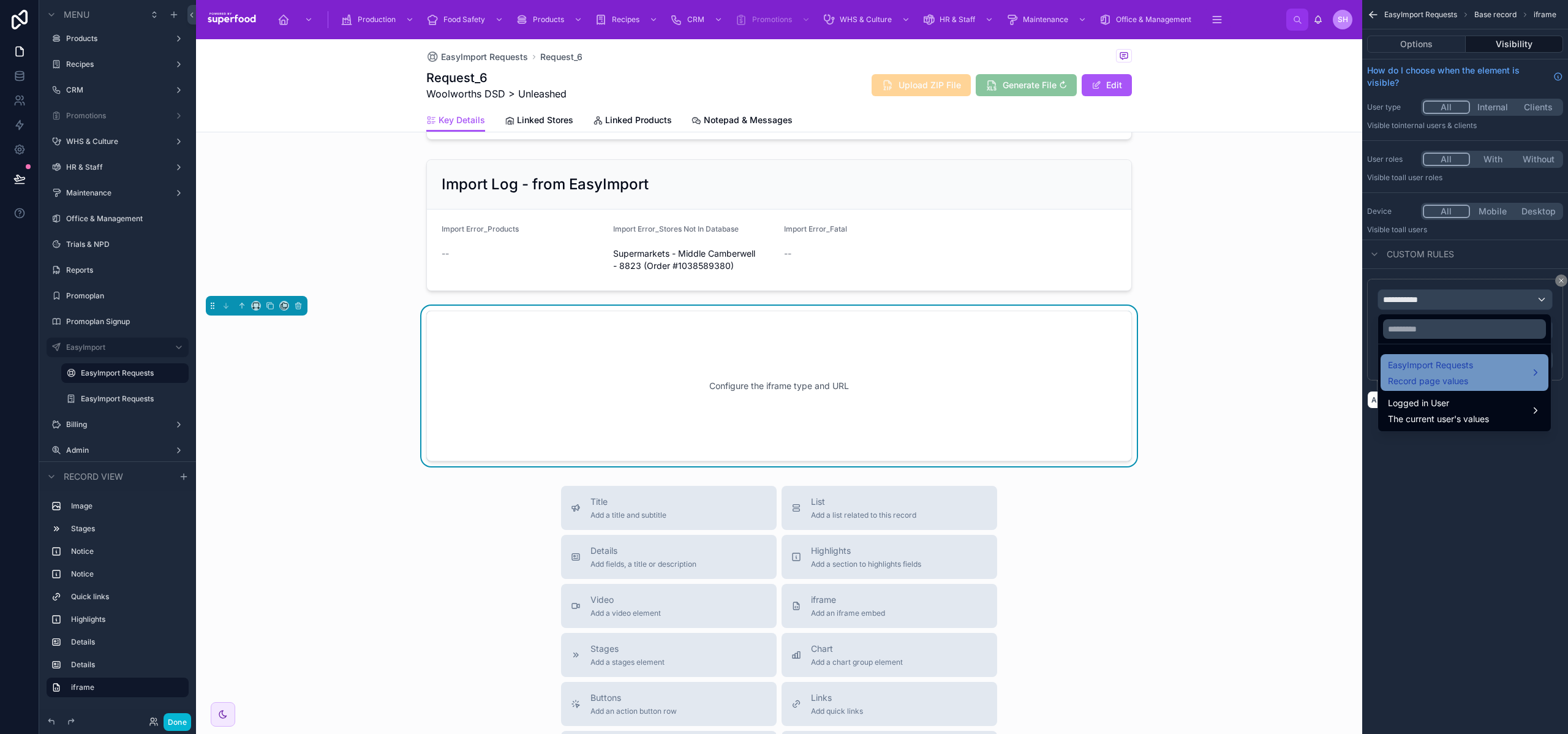
click at [1431, 373] on div "EasyImport Requests Record page values" at bounding box center [1430, 373] width 85 height 30
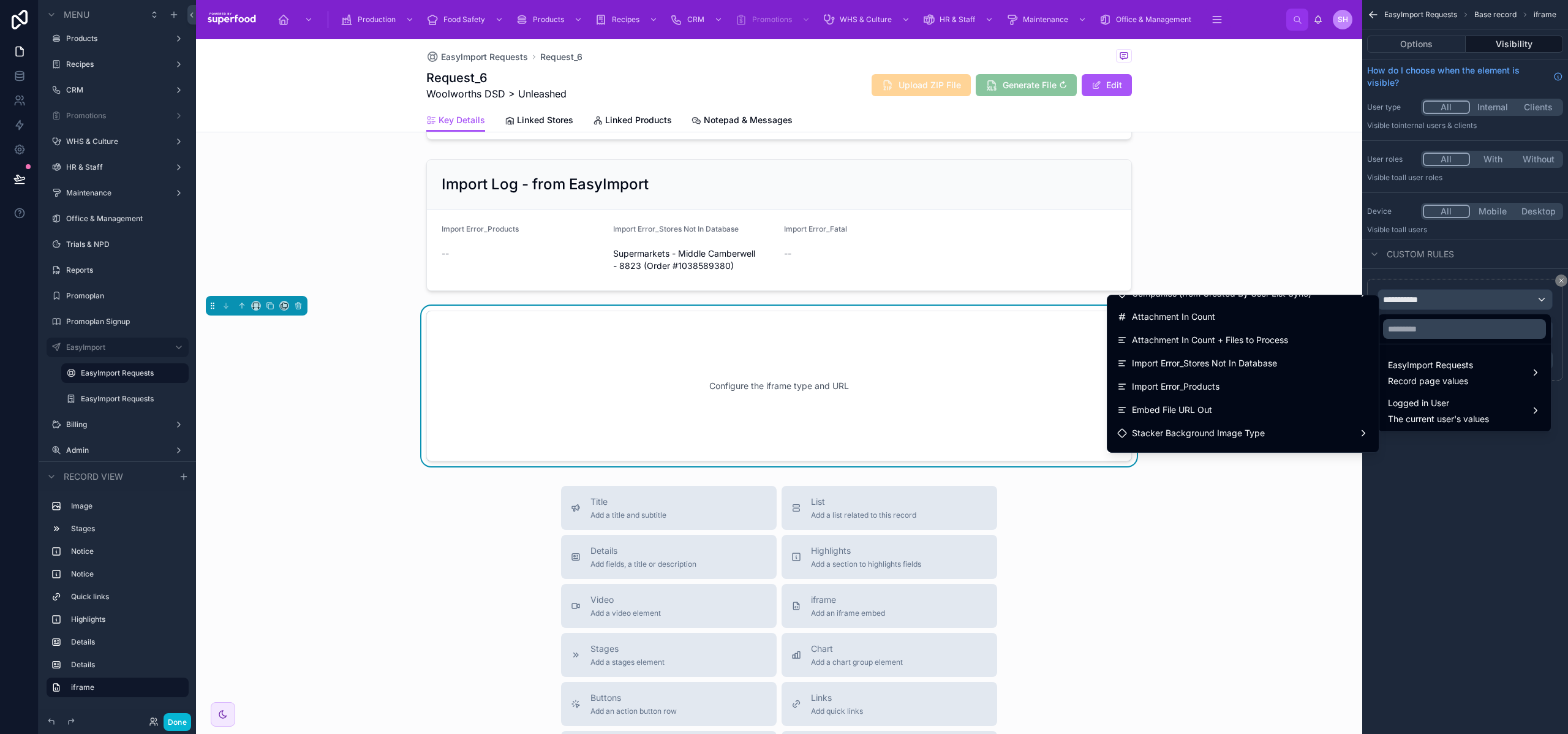
scroll to position [328, 0]
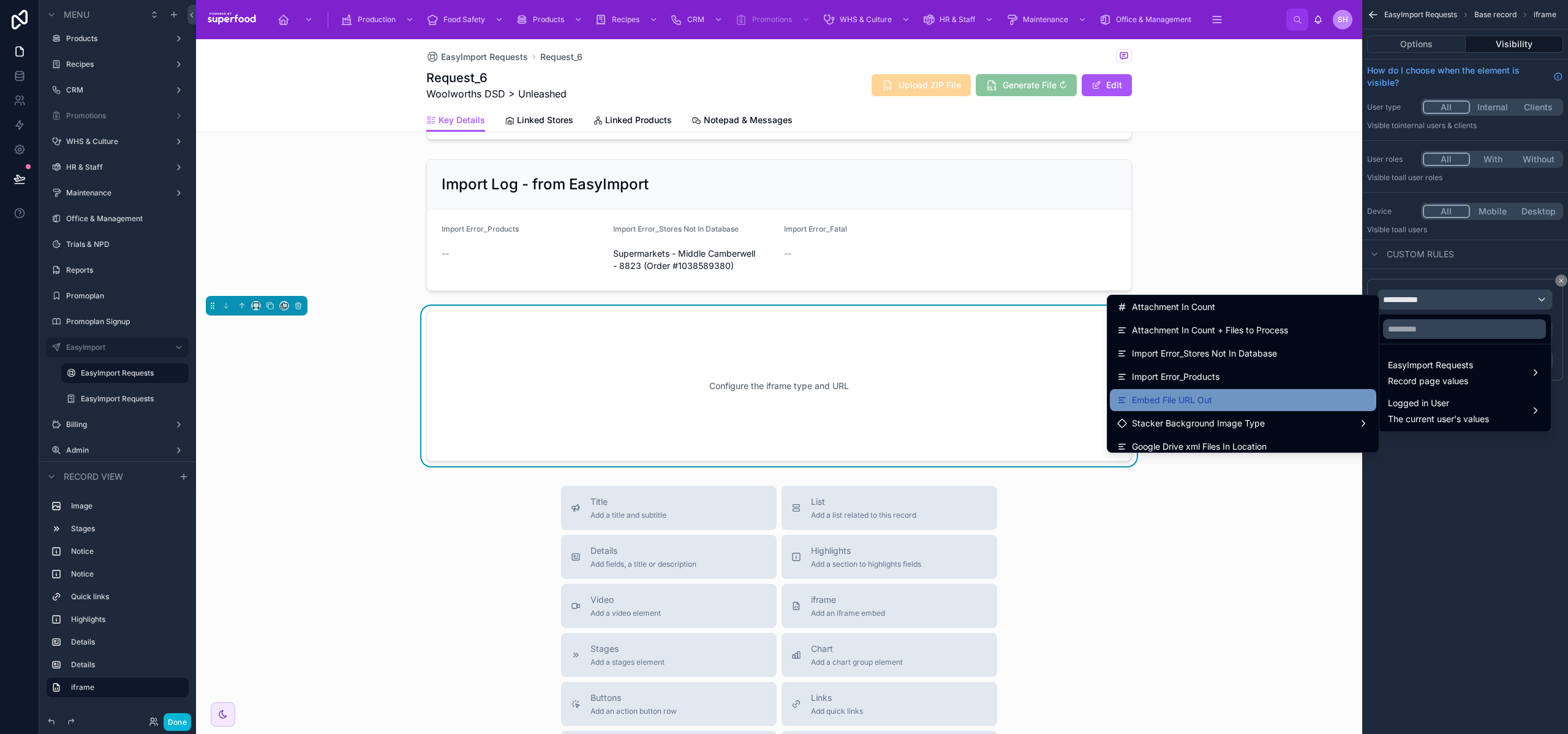
click at [1234, 399] on div "Embed File URL Out" at bounding box center [1243, 400] width 252 height 15
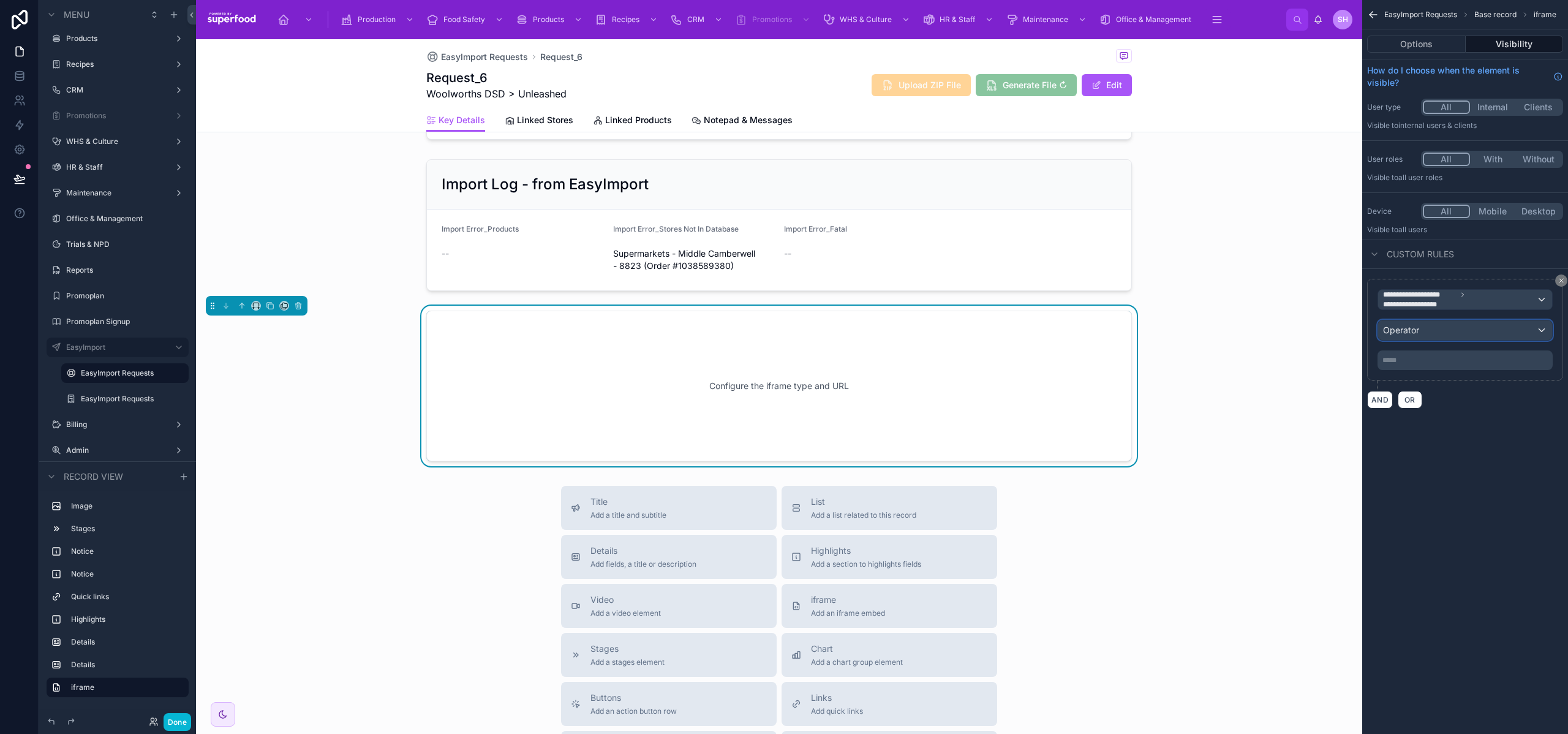
click at [1412, 336] on span "Operator" at bounding box center [1401, 330] width 36 height 13
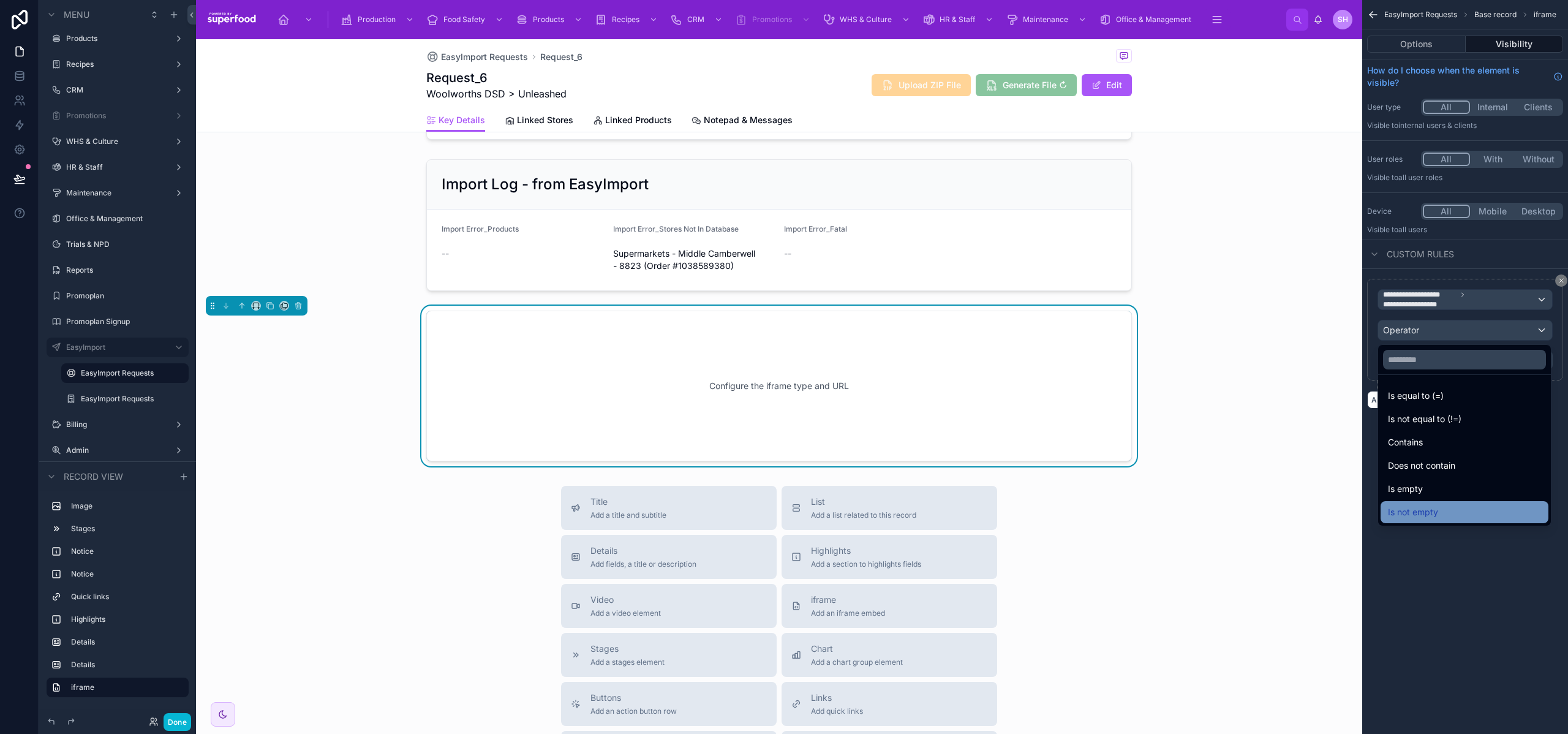
click at [1438, 507] on span "Is not empty" at bounding box center [1413, 512] width 50 height 15
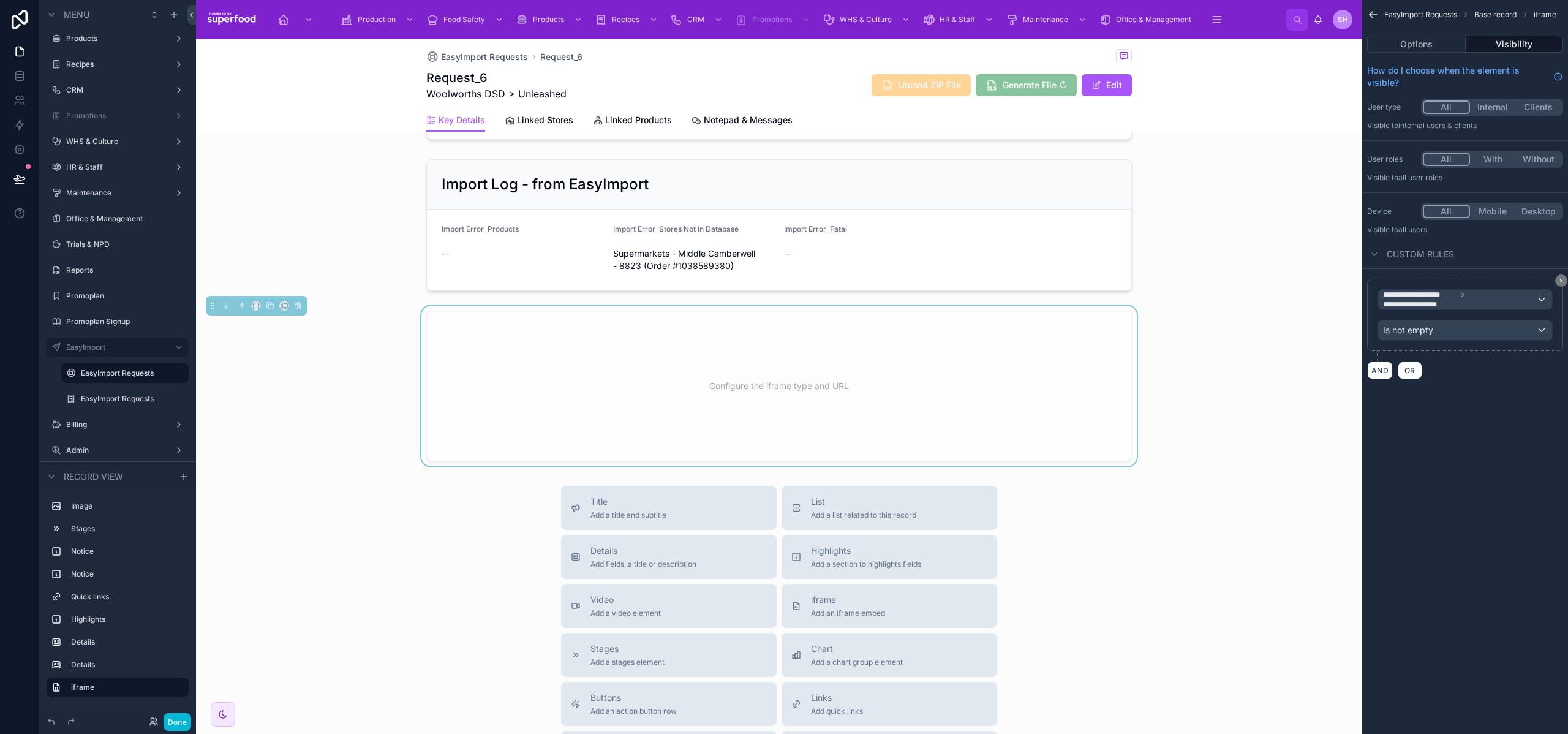
click at [1452, 503] on div "**********" at bounding box center [1466, 367] width 206 height 734
click at [181, 724] on button "Done" at bounding box center [177, 722] width 27 height 18
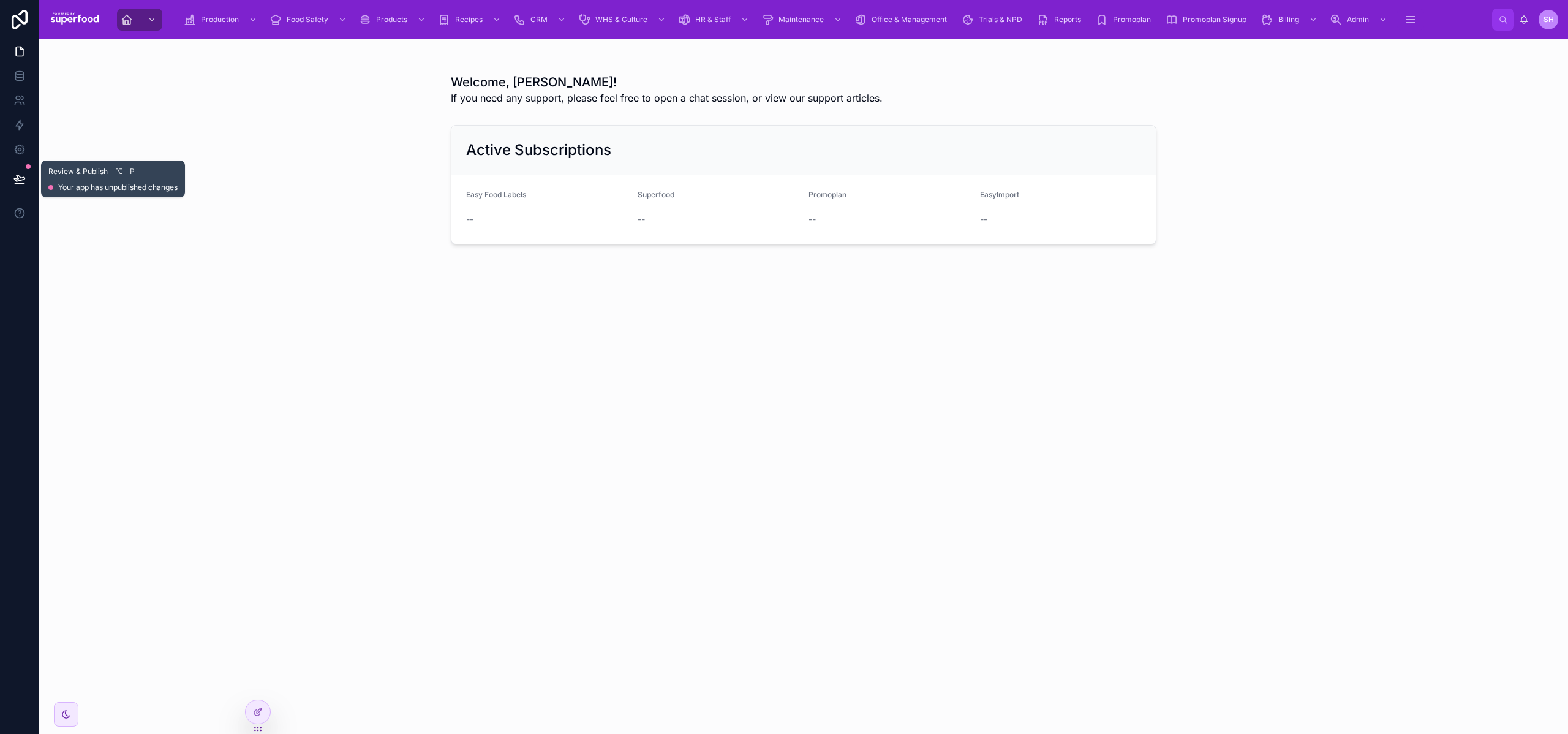
click at [13, 179] on icon at bounding box center [19, 179] width 13 height 13
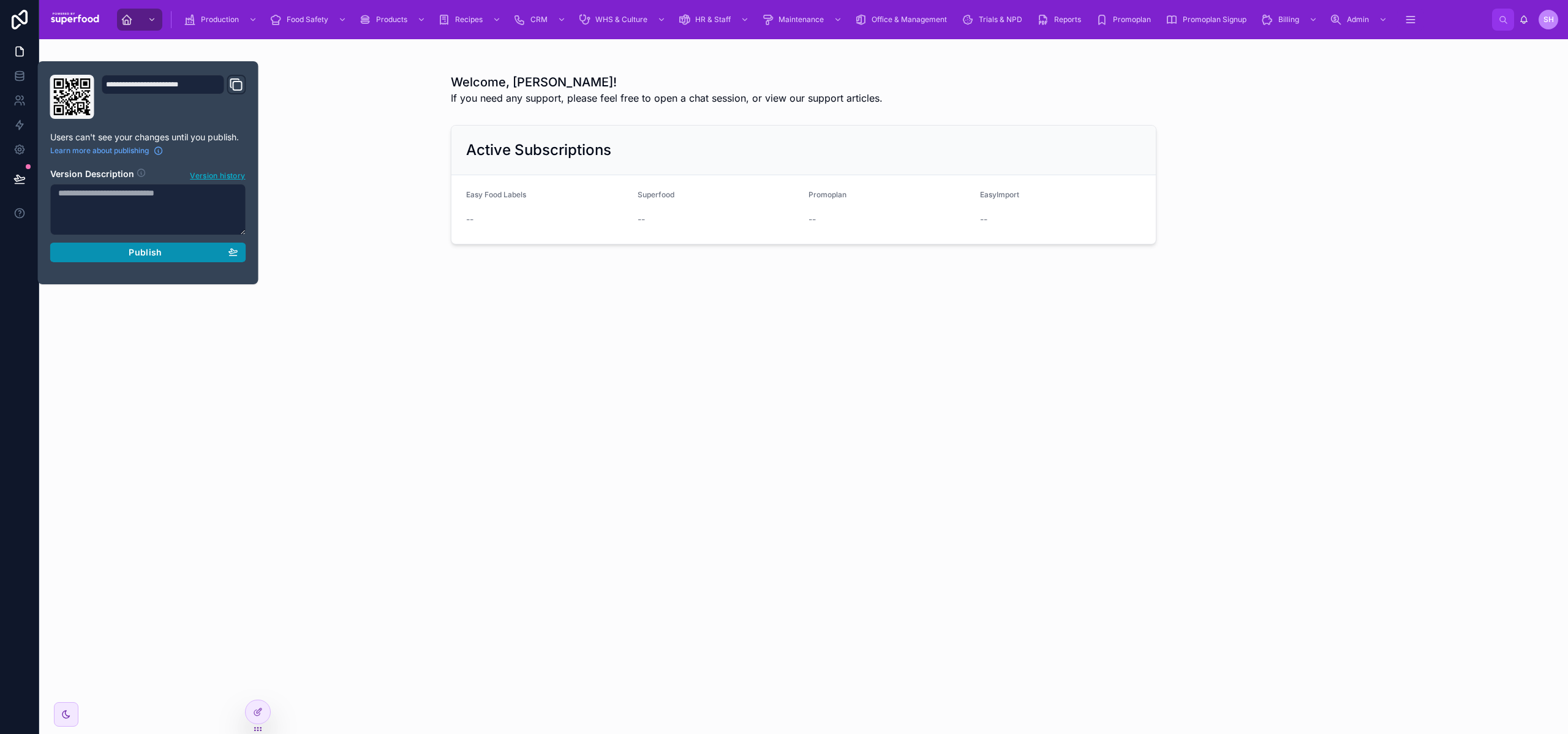
click at [125, 256] on div "Publish" at bounding box center [148, 252] width 180 height 11
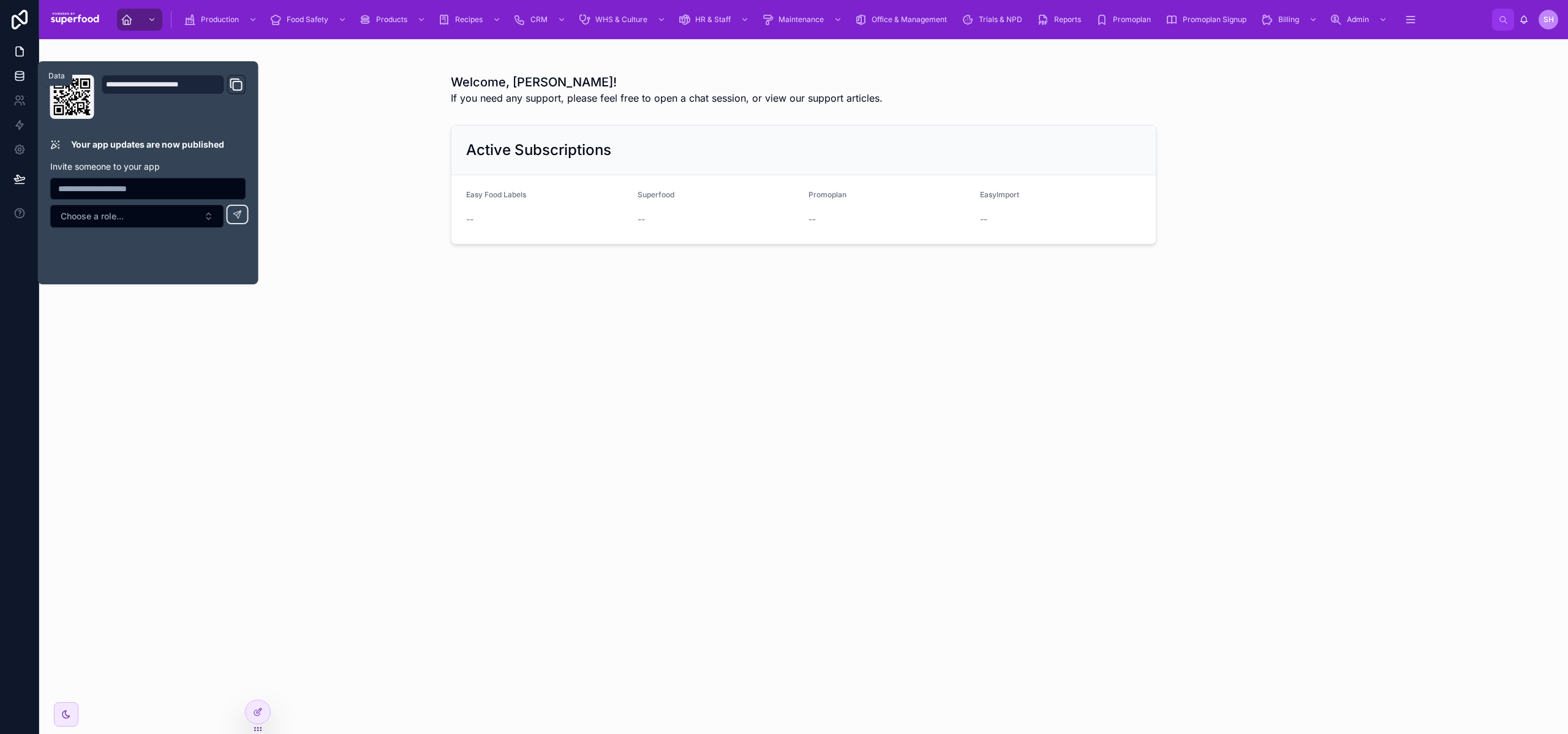
click at [22, 77] on icon at bounding box center [19, 75] width 8 height 5
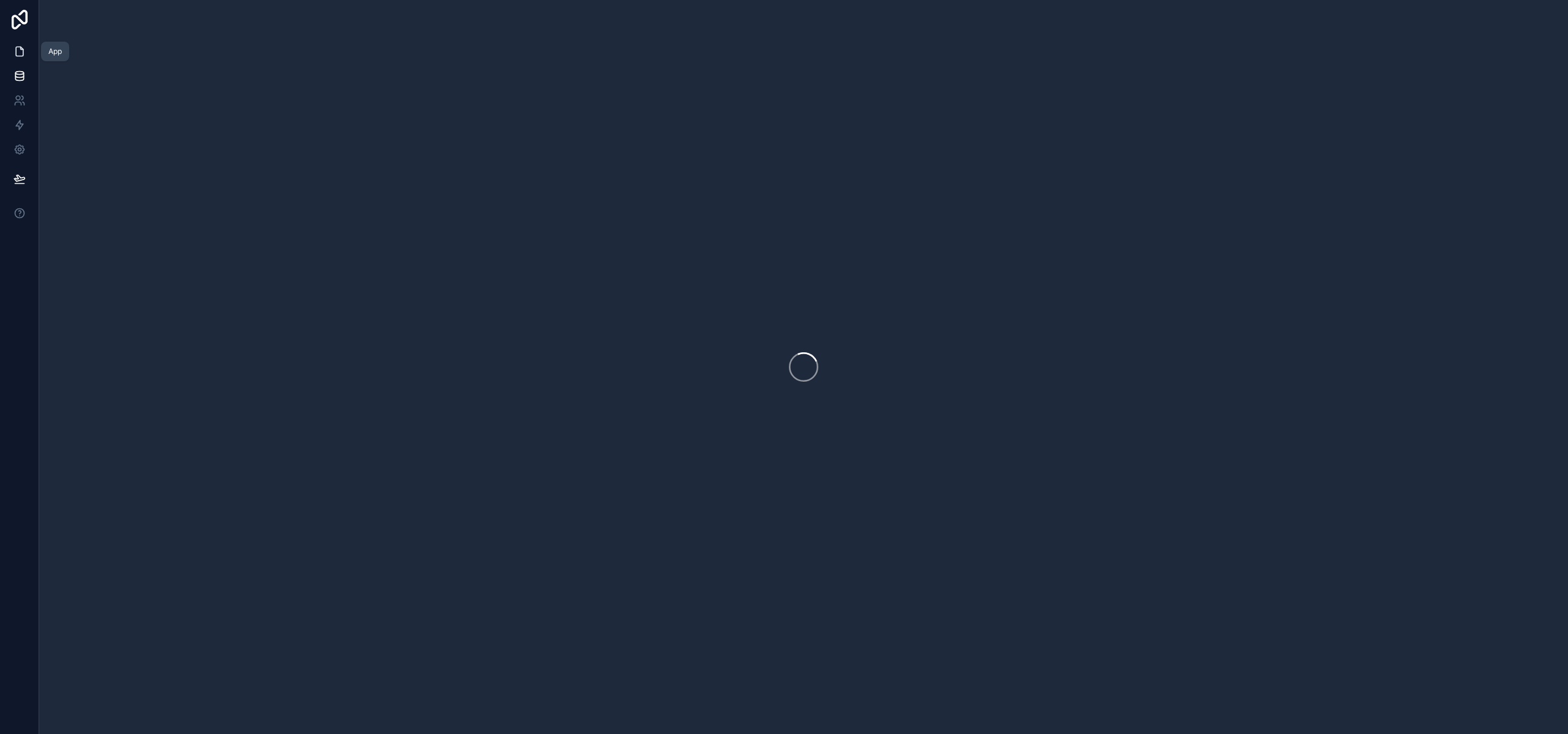
click at [16, 55] on icon at bounding box center [19, 51] width 13 height 13
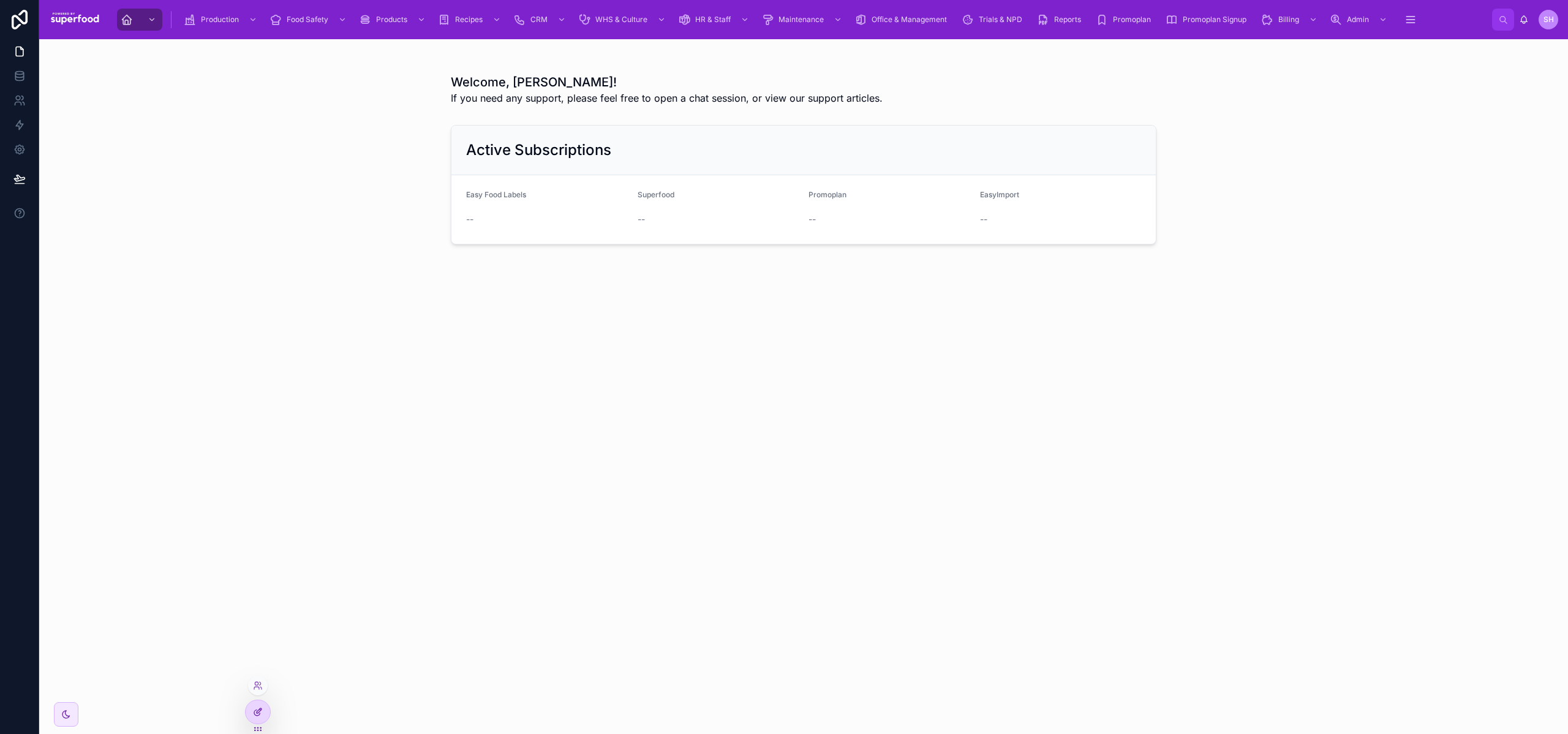
click at [253, 718] on div at bounding box center [258, 712] width 24 height 23
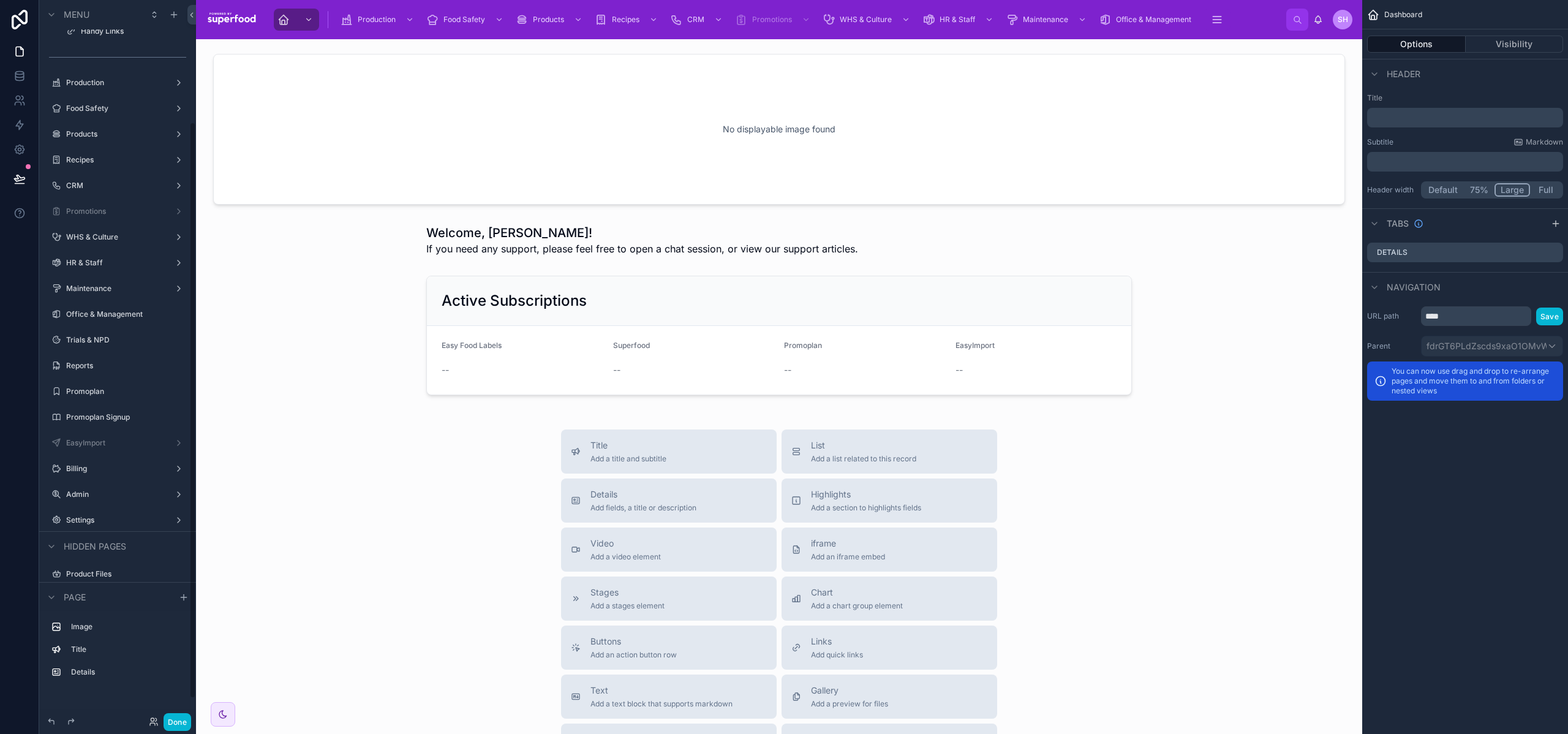
scroll to position [153, 0]
click at [176, 403] on icon "scrollable content" at bounding box center [179, 406] width 10 height 10
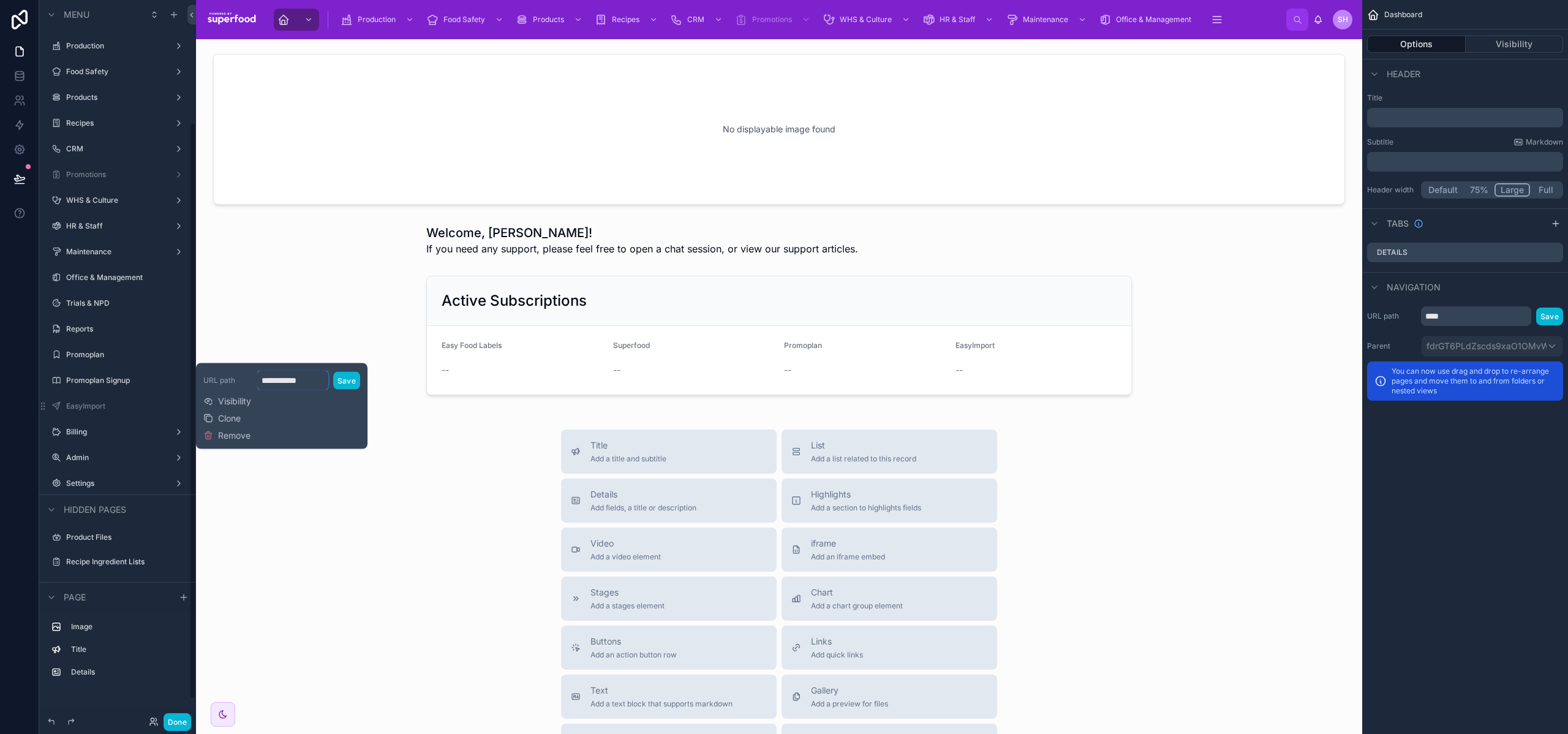
click at [302, 382] on input "**********" at bounding box center [293, 380] width 71 height 19
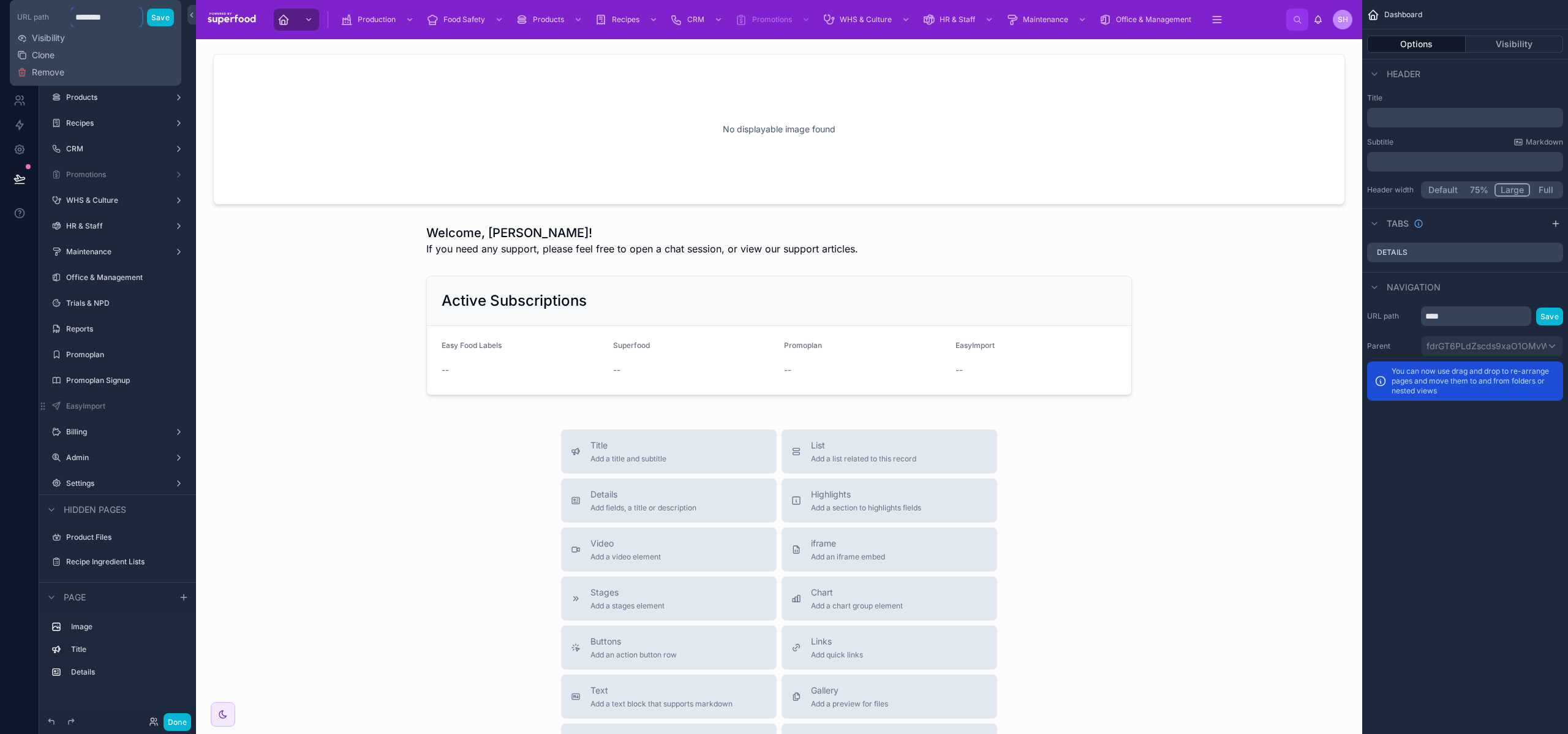
type input "*********"
click at [176, 405] on icon "scrollable content" at bounding box center [179, 406] width 10 height 10
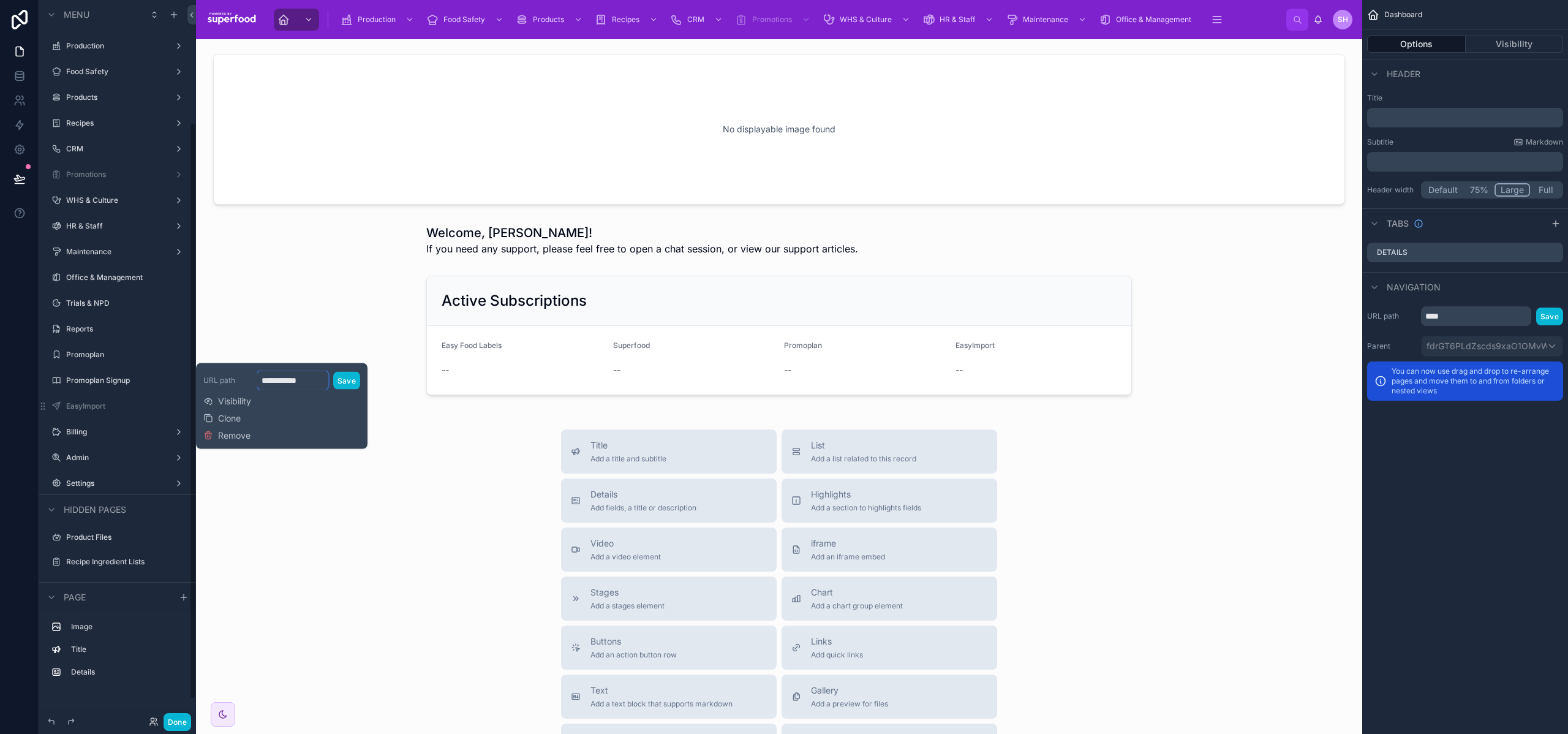
click at [281, 383] on input "**********" at bounding box center [293, 380] width 71 height 19
type input "**********"
click at [334, 380] on button "Save" at bounding box center [347, 380] width 27 height 18
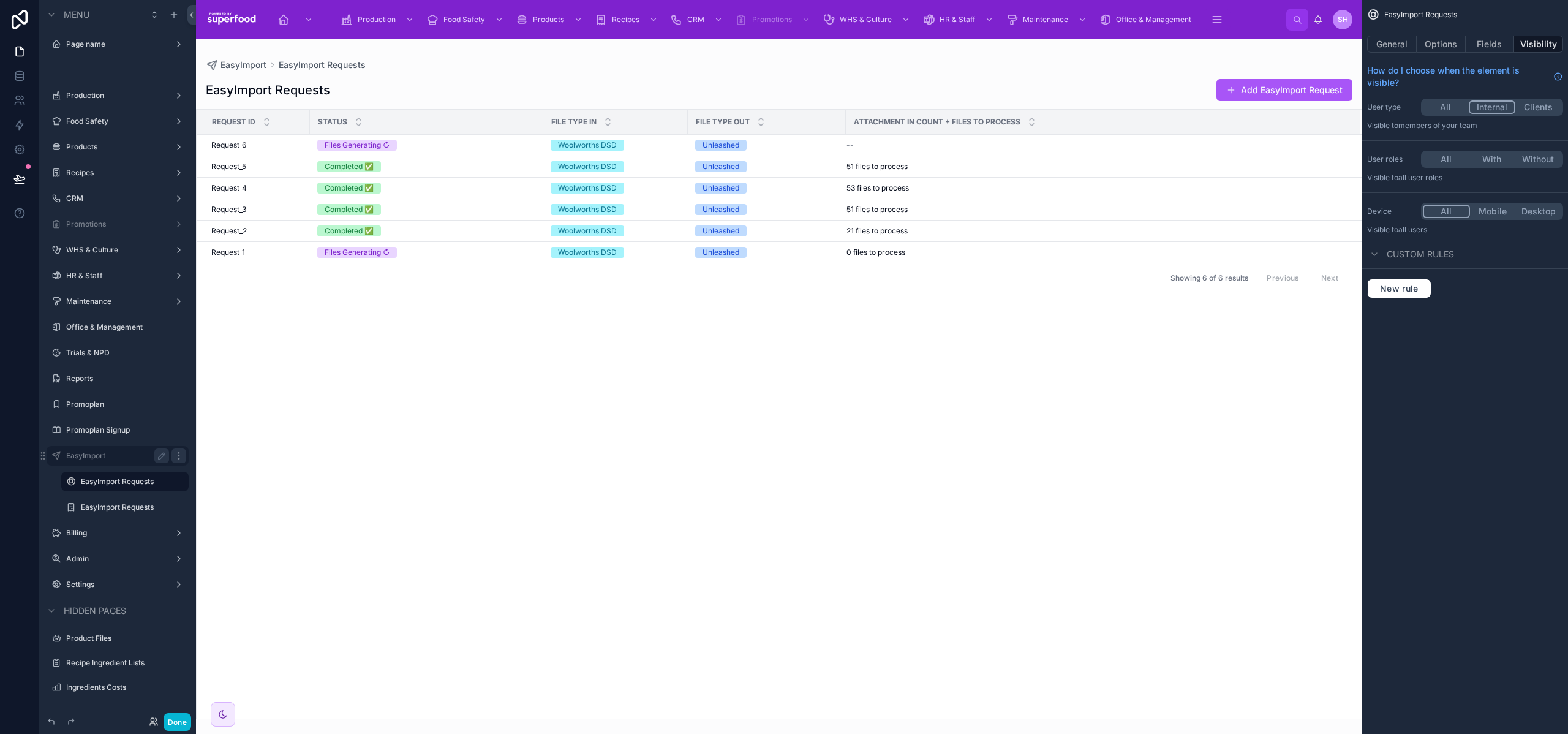
click at [179, 456] on icon "scrollable content" at bounding box center [179, 455] width 1 height 1
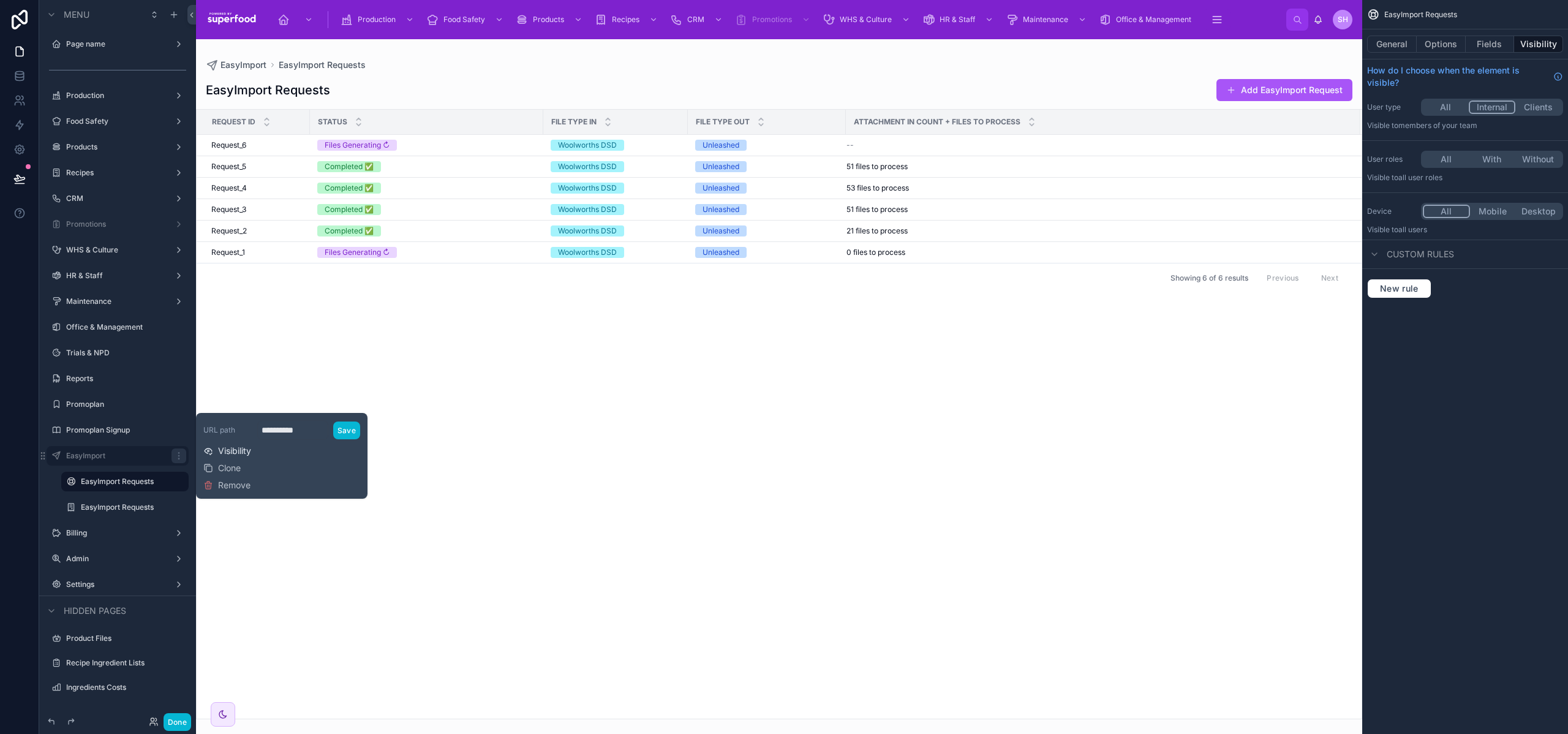
click at [218, 454] on span "Visibility" at bounding box center [234, 451] width 33 height 13
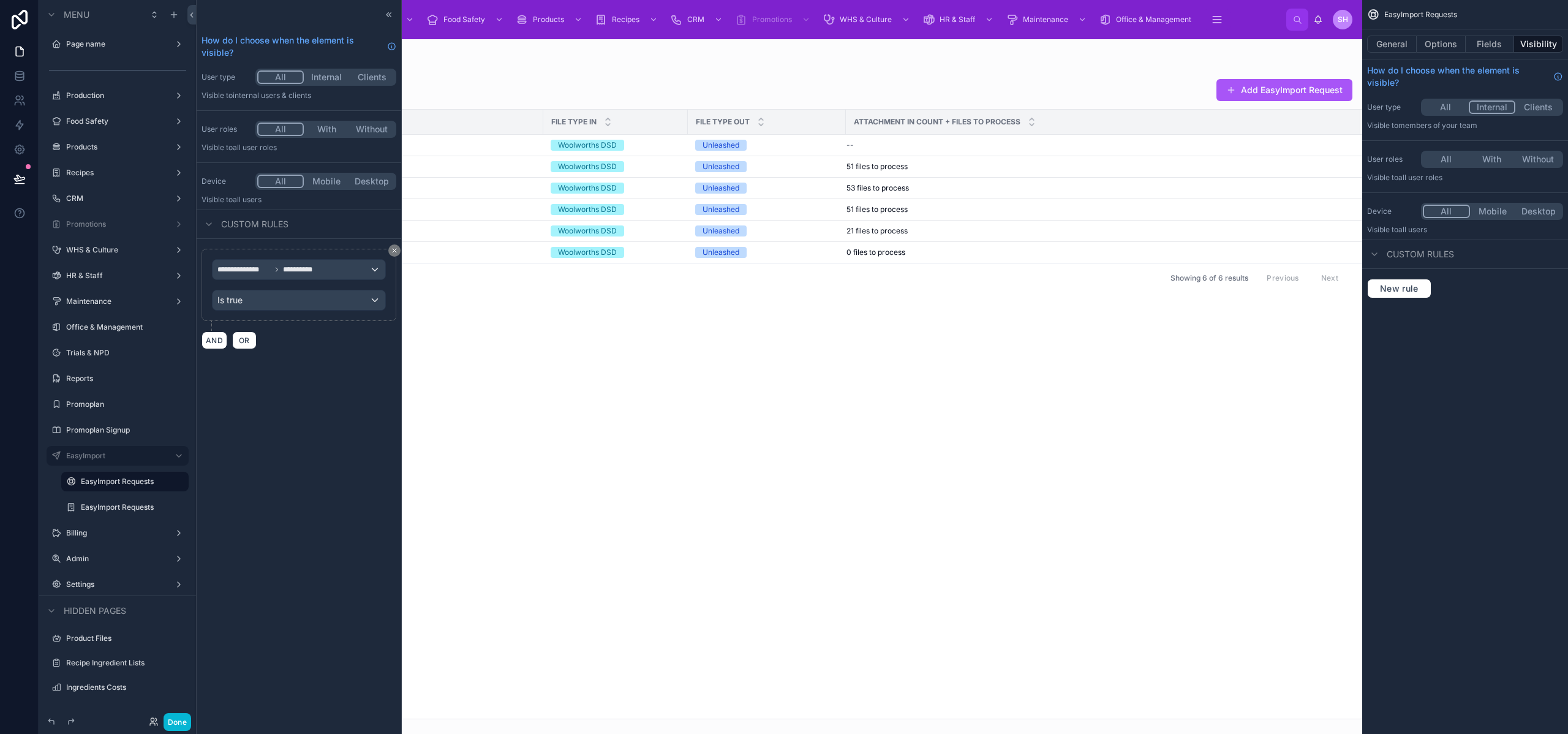
click at [483, 433] on div at bounding box center [780, 387] width 1166 height 695
click at [179, 721] on button "Done" at bounding box center [177, 722] width 27 height 18
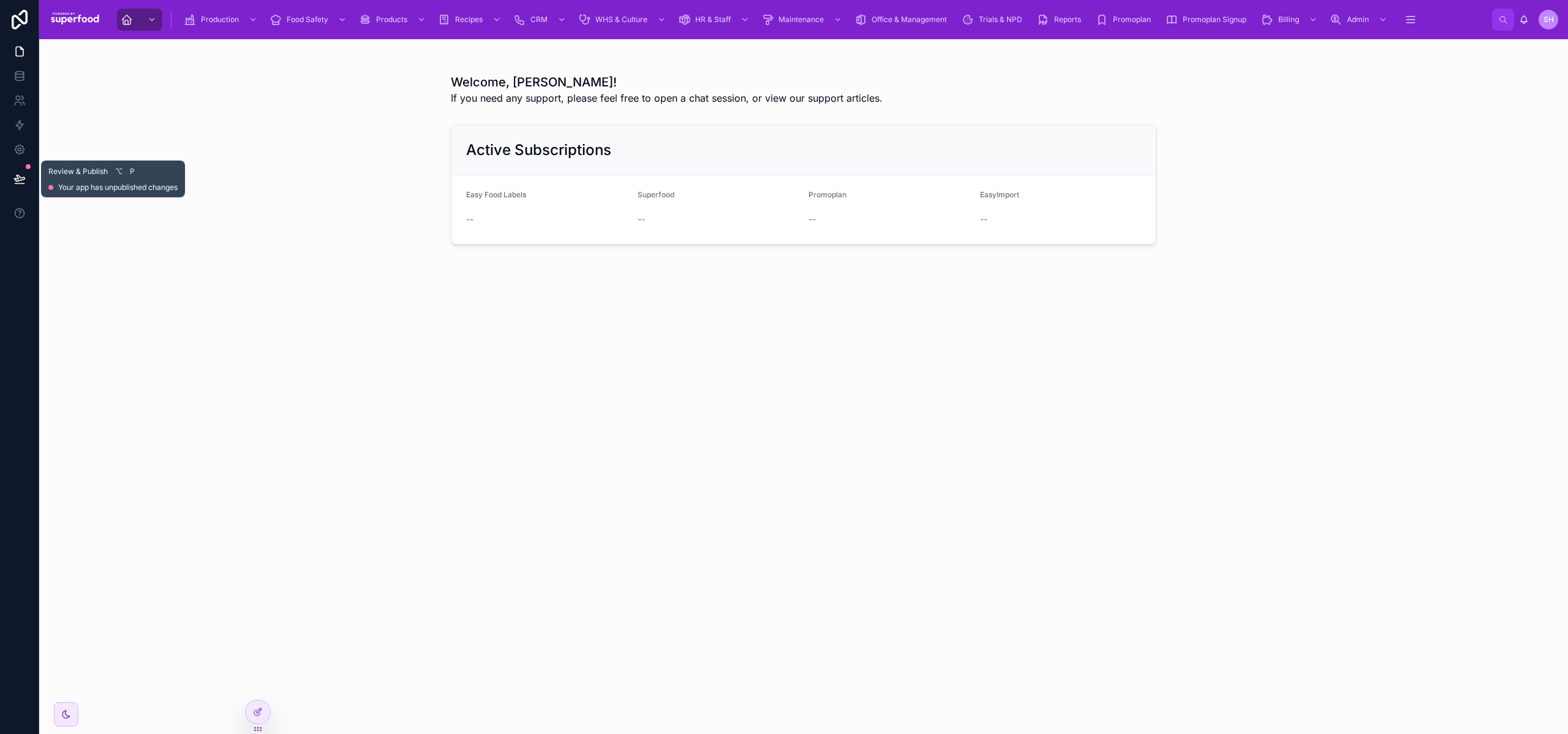
click at [16, 178] on icon at bounding box center [19, 179] width 13 height 13
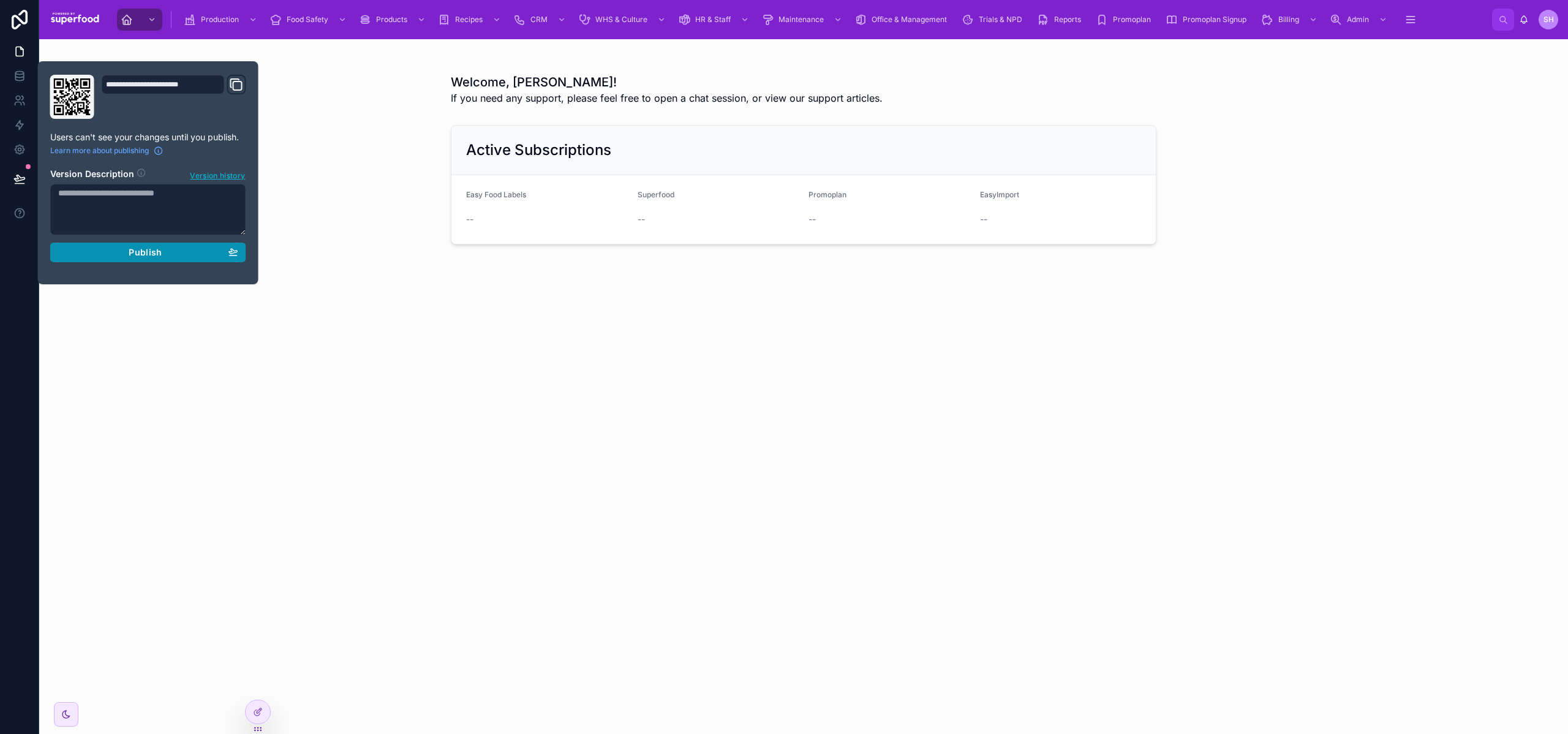
click at [122, 244] on button "Publish" at bounding box center [148, 252] width 196 height 19
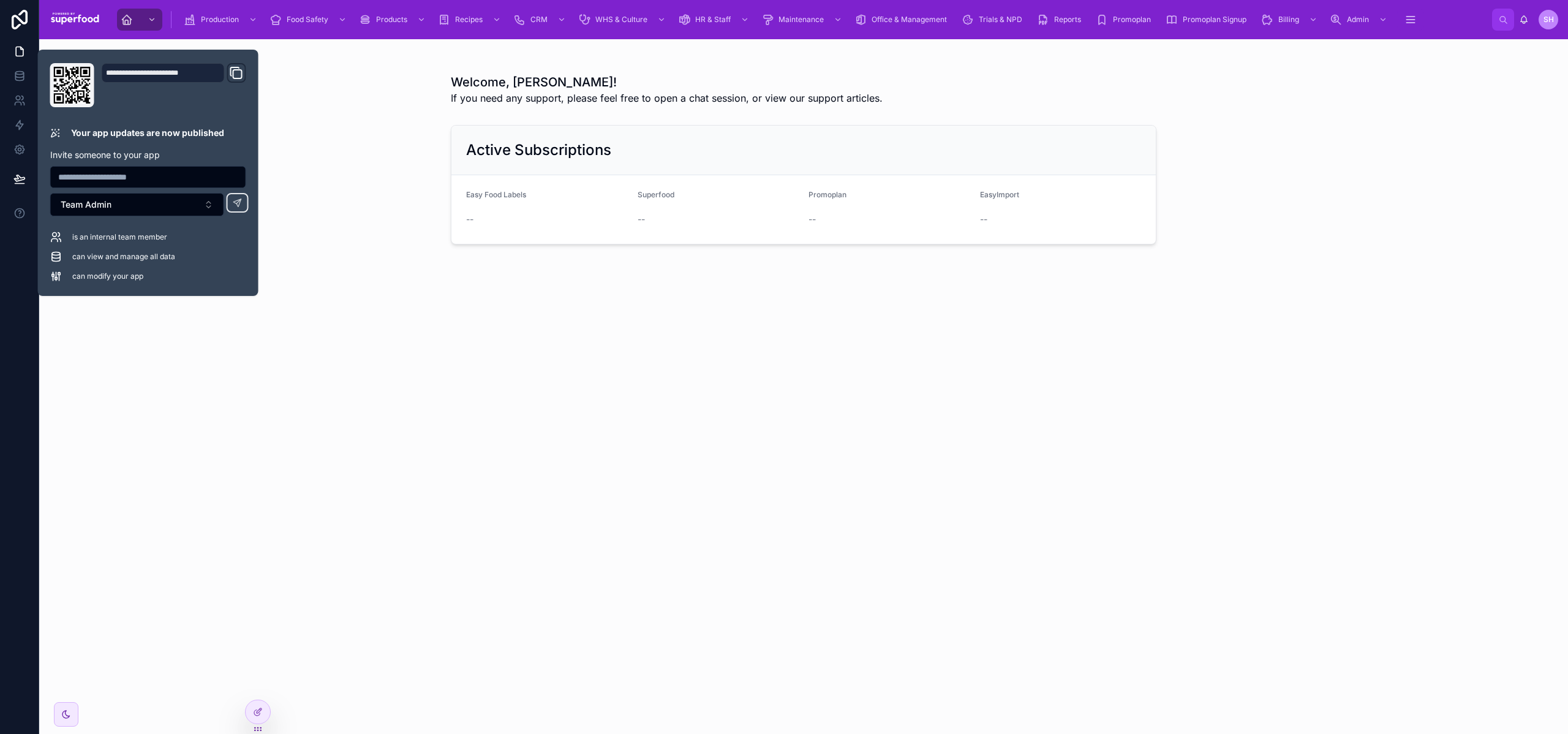
click at [334, 260] on div "Welcome, [PERSON_NAME]! If you need any support, please feel free to open a cha…" at bounding box center [804, 183] width 1529 height 288
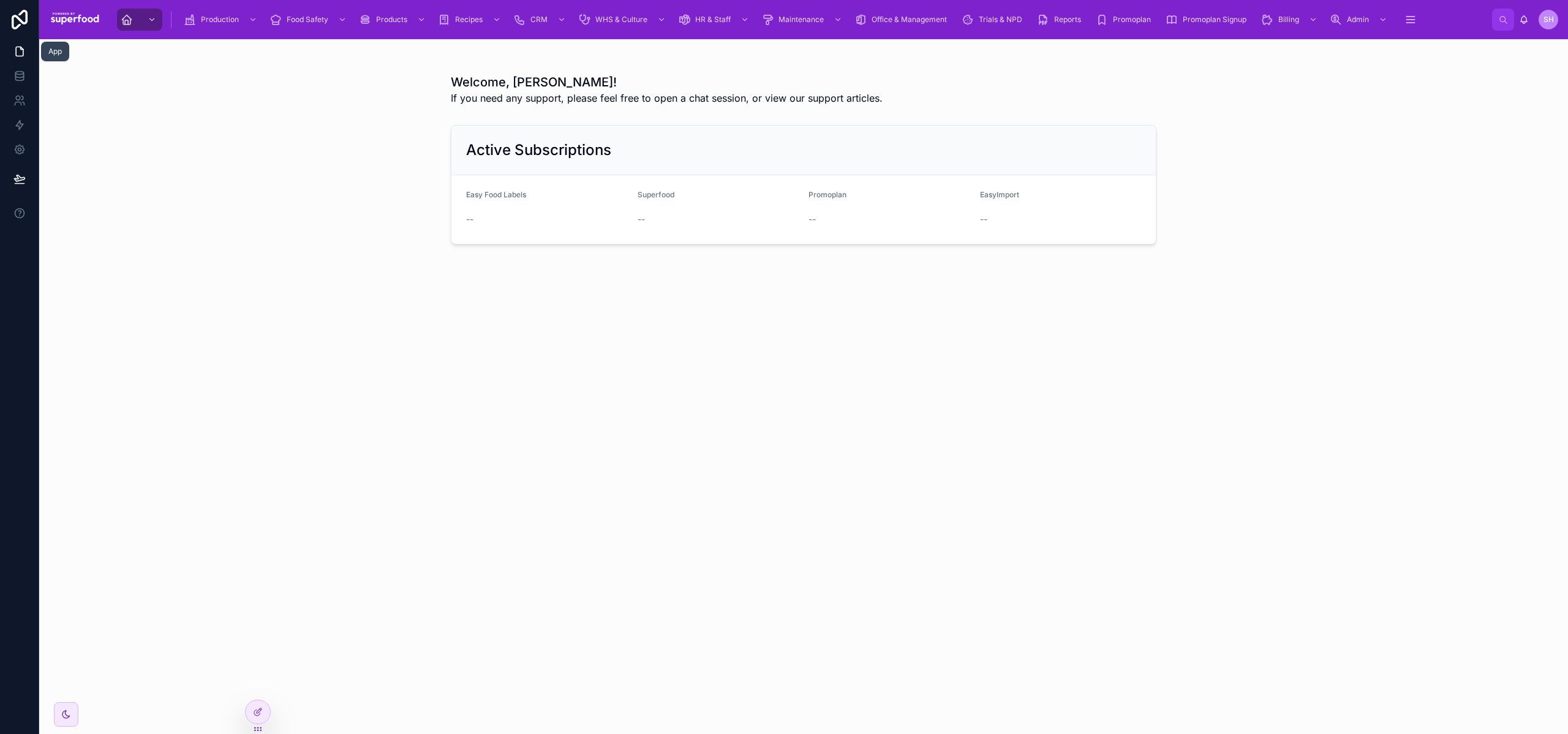
click at [22, 47] on icon at bounding box center [19, 51] width 13 height 13
click at [260, 713] on icon at bounding box center [257, 712] width 10 height 10
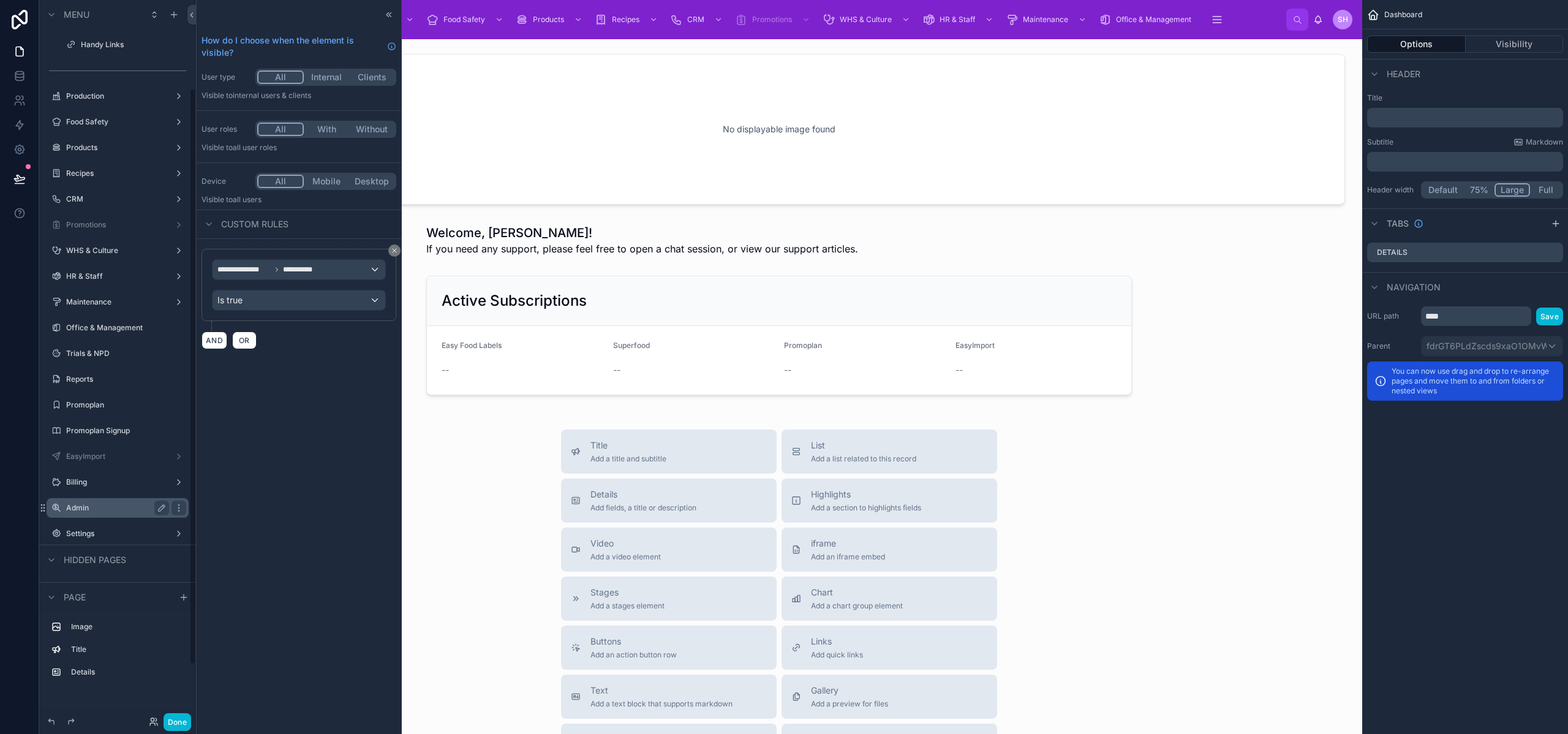
scroll to position [110, 0]
click at [108, 448] on label "EasyImport" at bounding box center [123, 449] width 115 height 10
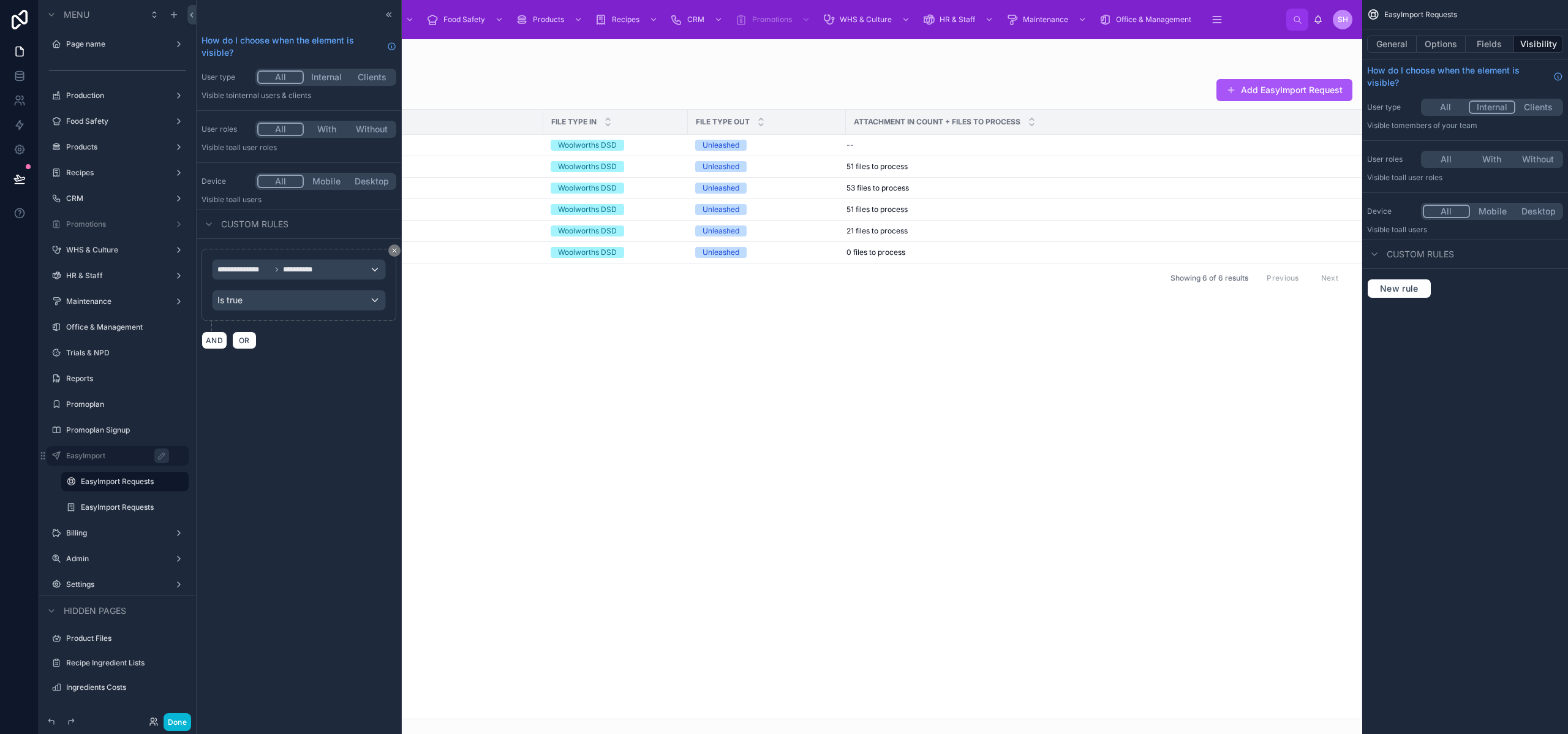
click at [1445, 111] on button "All" at bounding box center [1446, 108] width 46 height 13
click at [110, 509] on label "EasyImport Requests" at bounding box center [122, 507] width 83 height 10
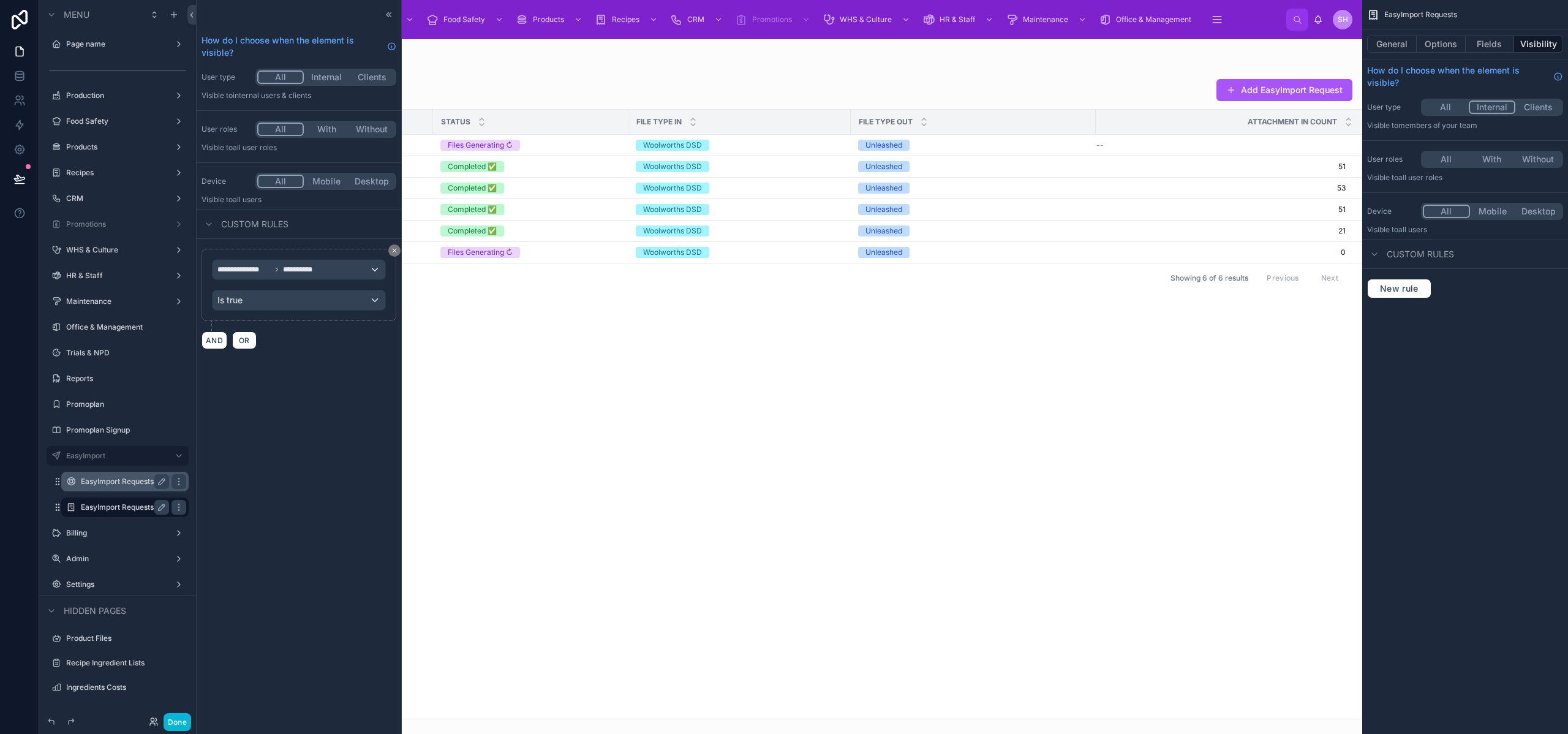
click at [112, 484] on label "EasyImport Requests" at bounding box center [122, 481] width 83 height 10
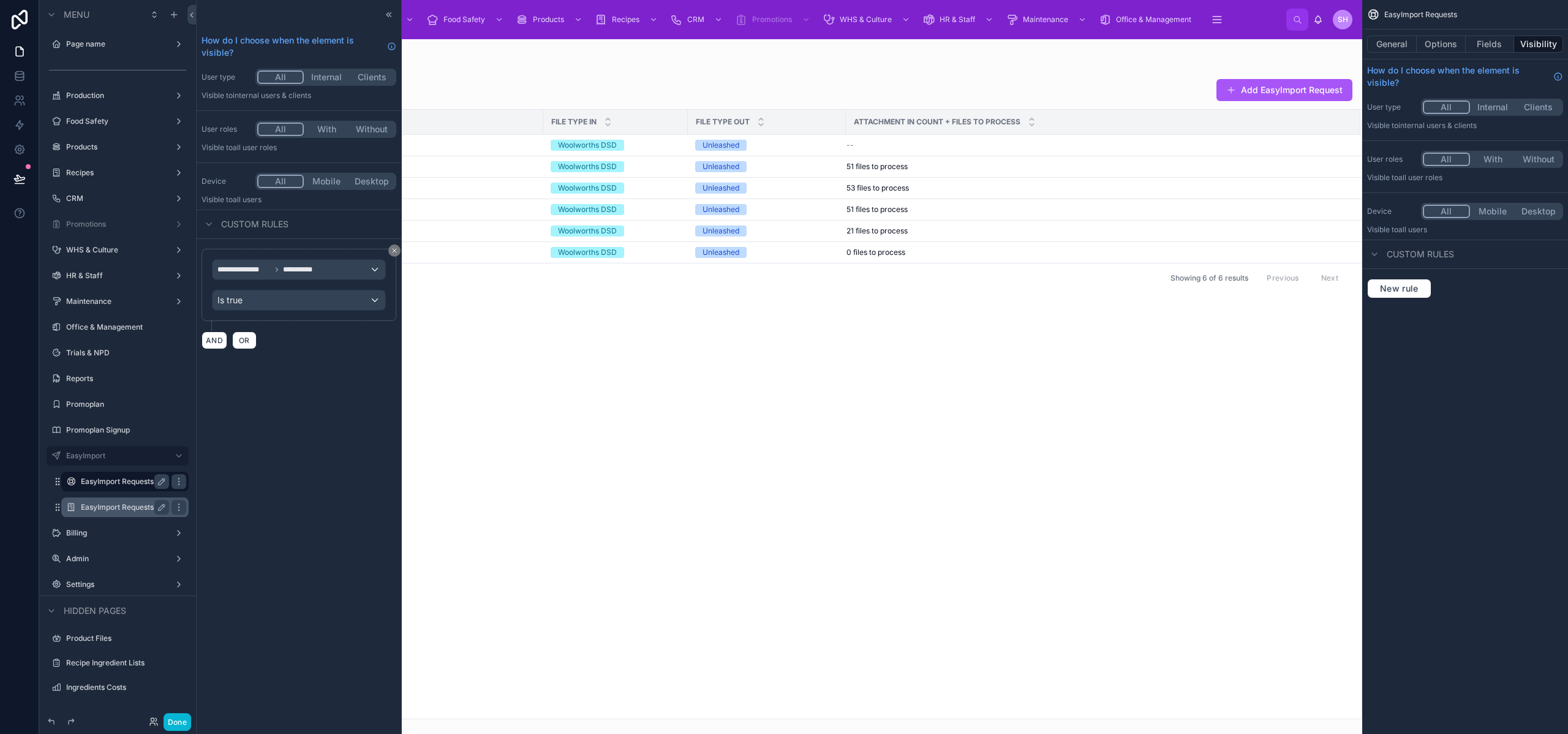
click at [114, 503] on label "EasyImport Requests" at bounding box center [122, 507] width 83 height 10
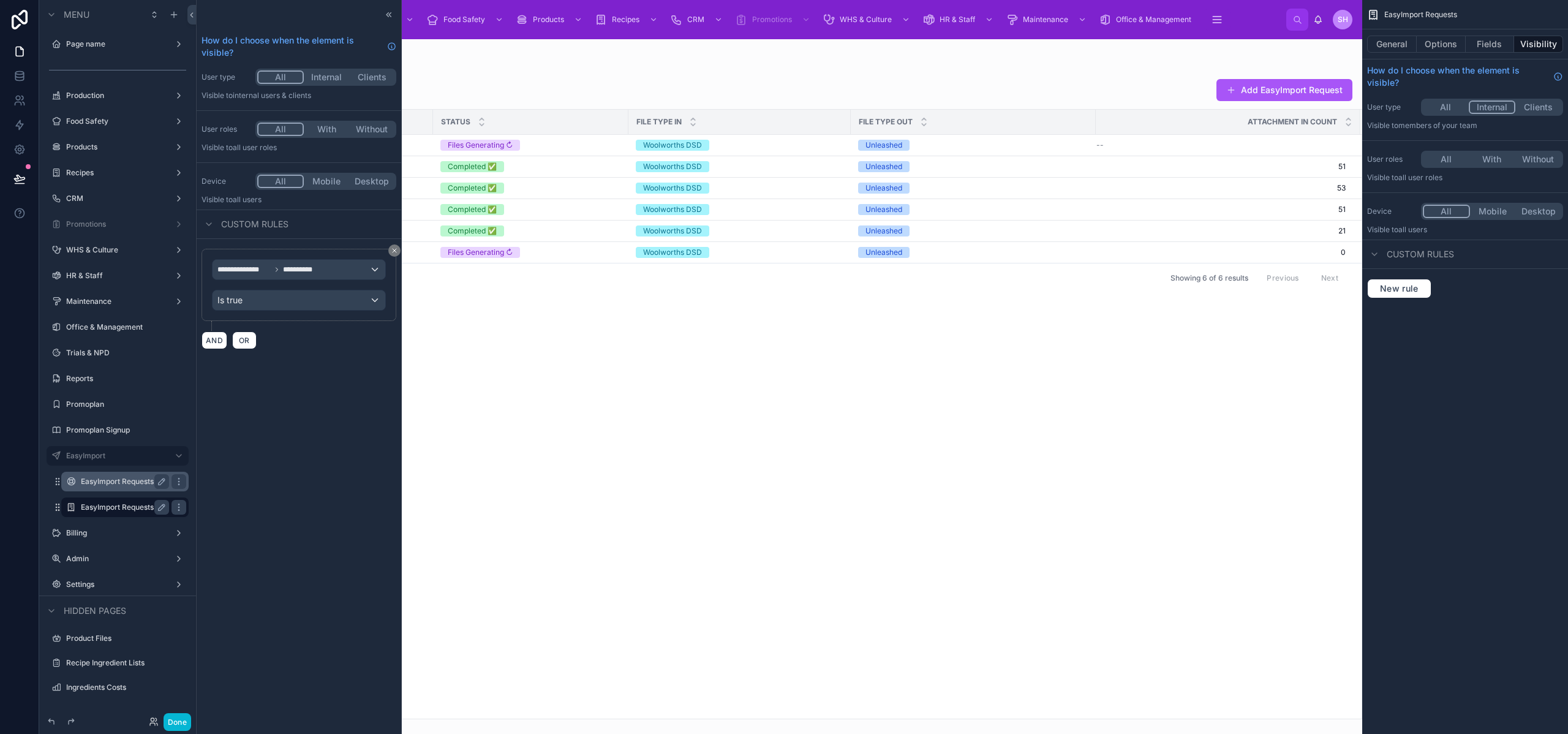
click at [119, 486] on label "EasyImport Requests" at bounding box center [122, 481] width 83 height 10
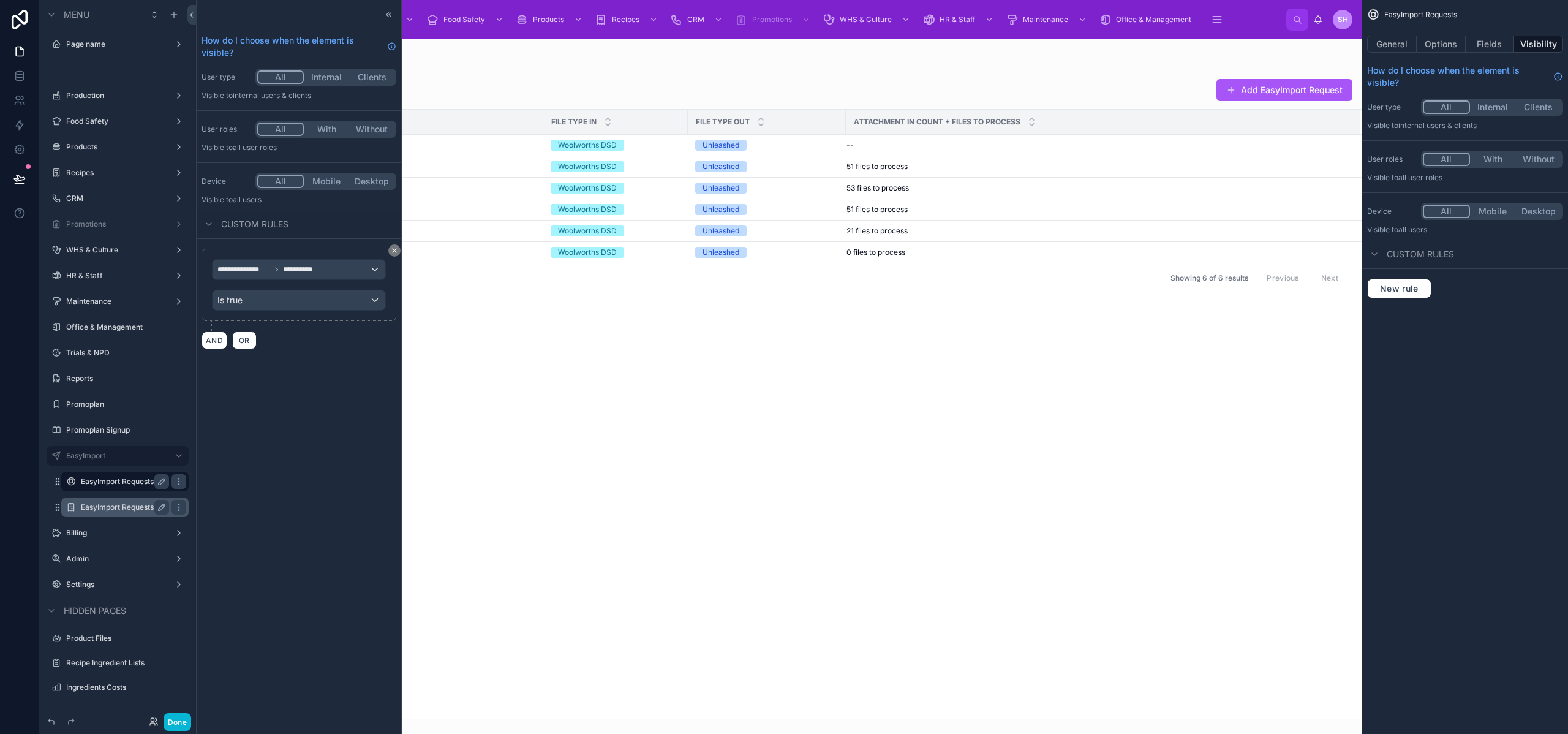
click at [111, 504] on label "EasyImport Requests" at bounding box center [122, 507] width 83 height 10
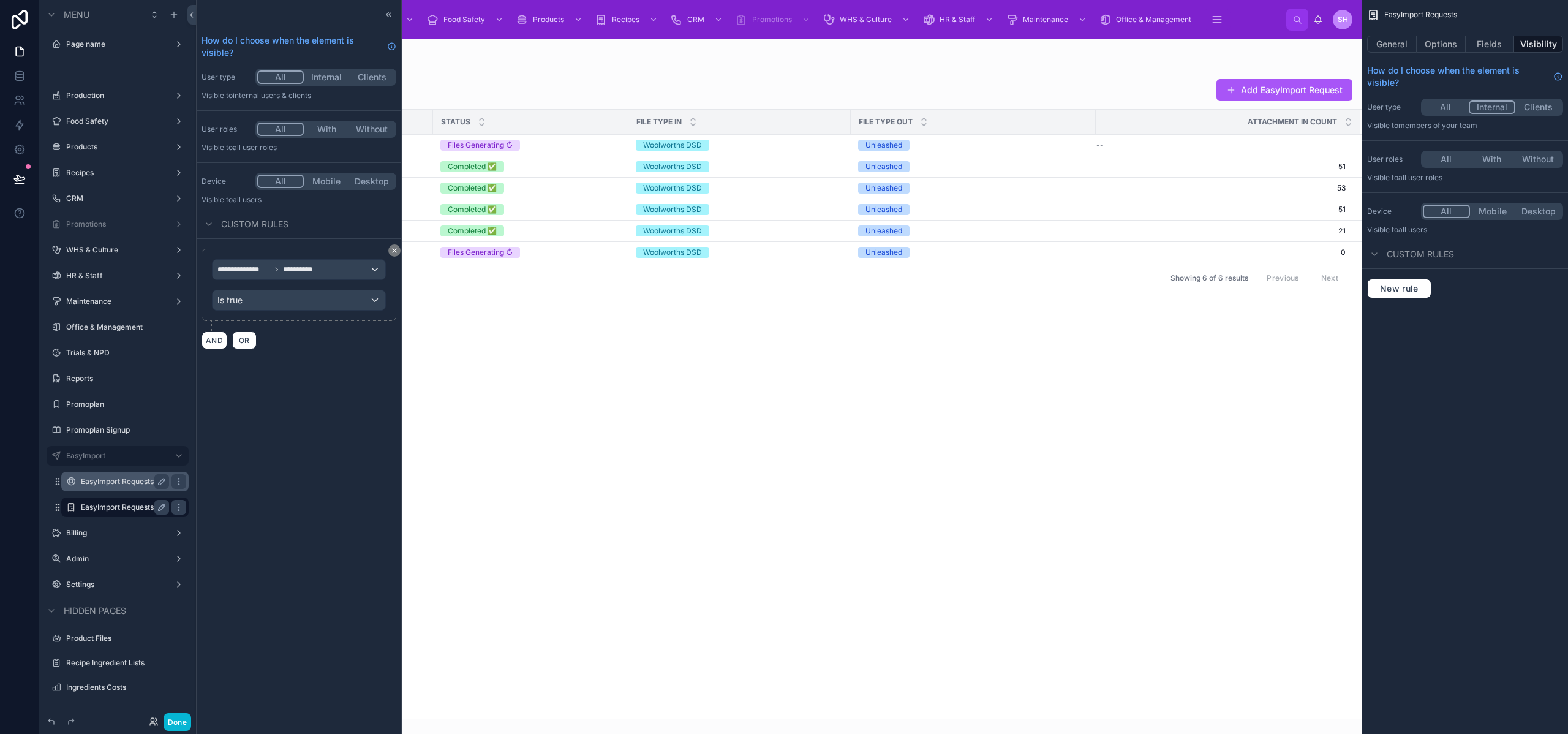
click at [118, 488] on div "EasyImport Requests" at bounding box center [124, 482] width 88 height 15
click at [176, 506] on icon "scrollable content" at bounding box center [179, 507] width 10 height 10
click at [228, 518] on span "Remove" at bounding box center [234, 516] width 33 height 13
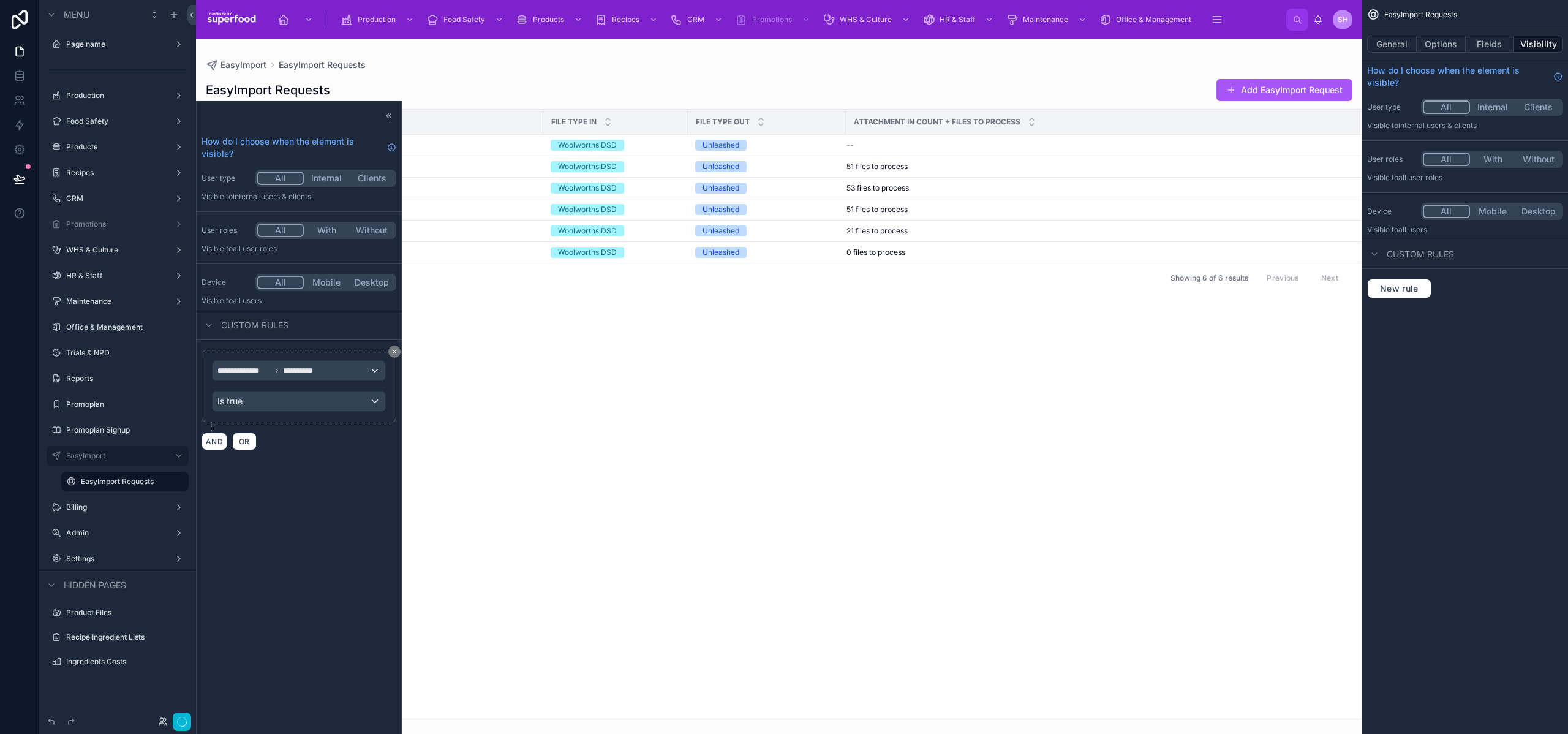
scroll to position [101, 0]
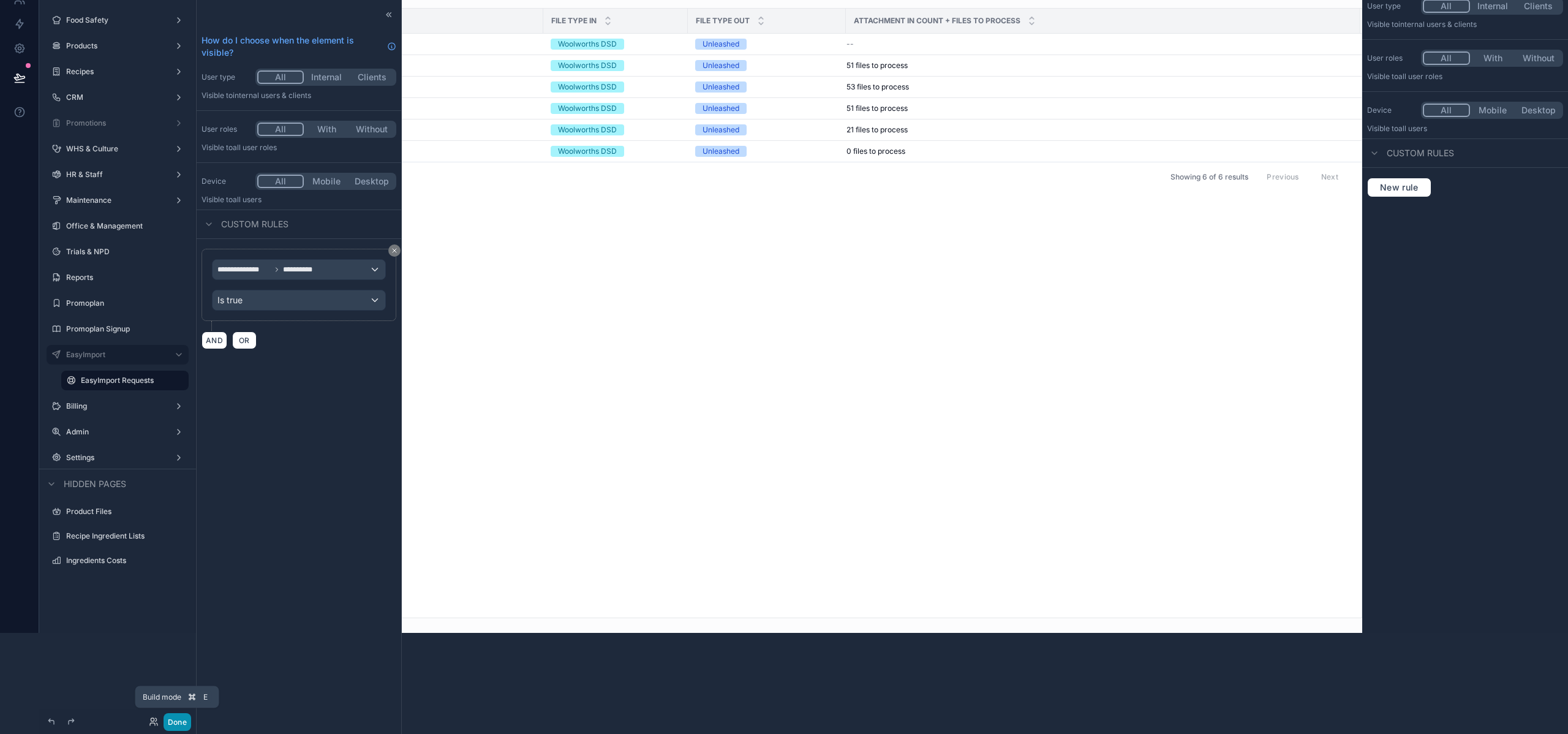
click at [182, 717] on button "Done" at bounding box center [177, 722] width 27 height 18
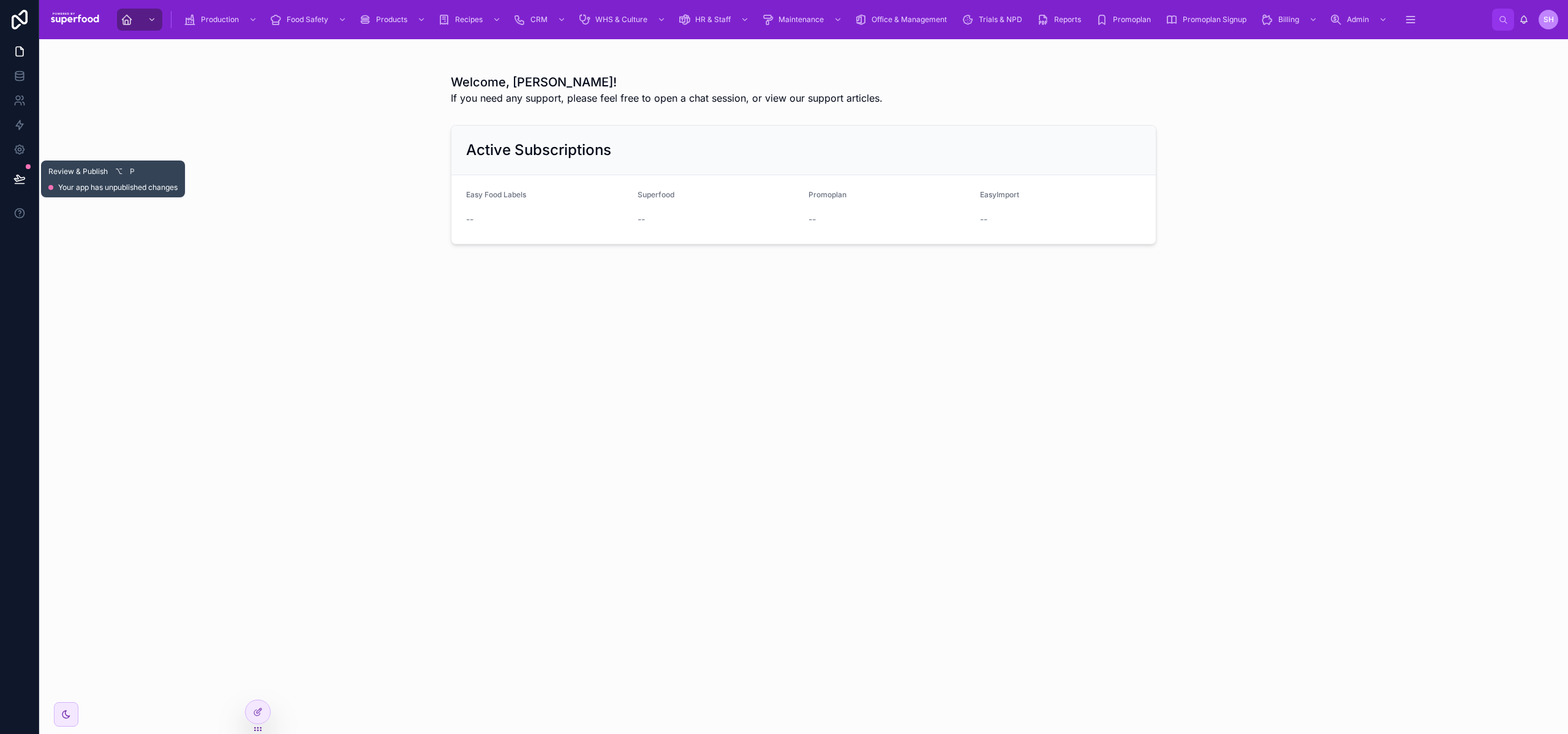
click at [27, 170] on button at bounding box center [19, 179] width 27 height 34
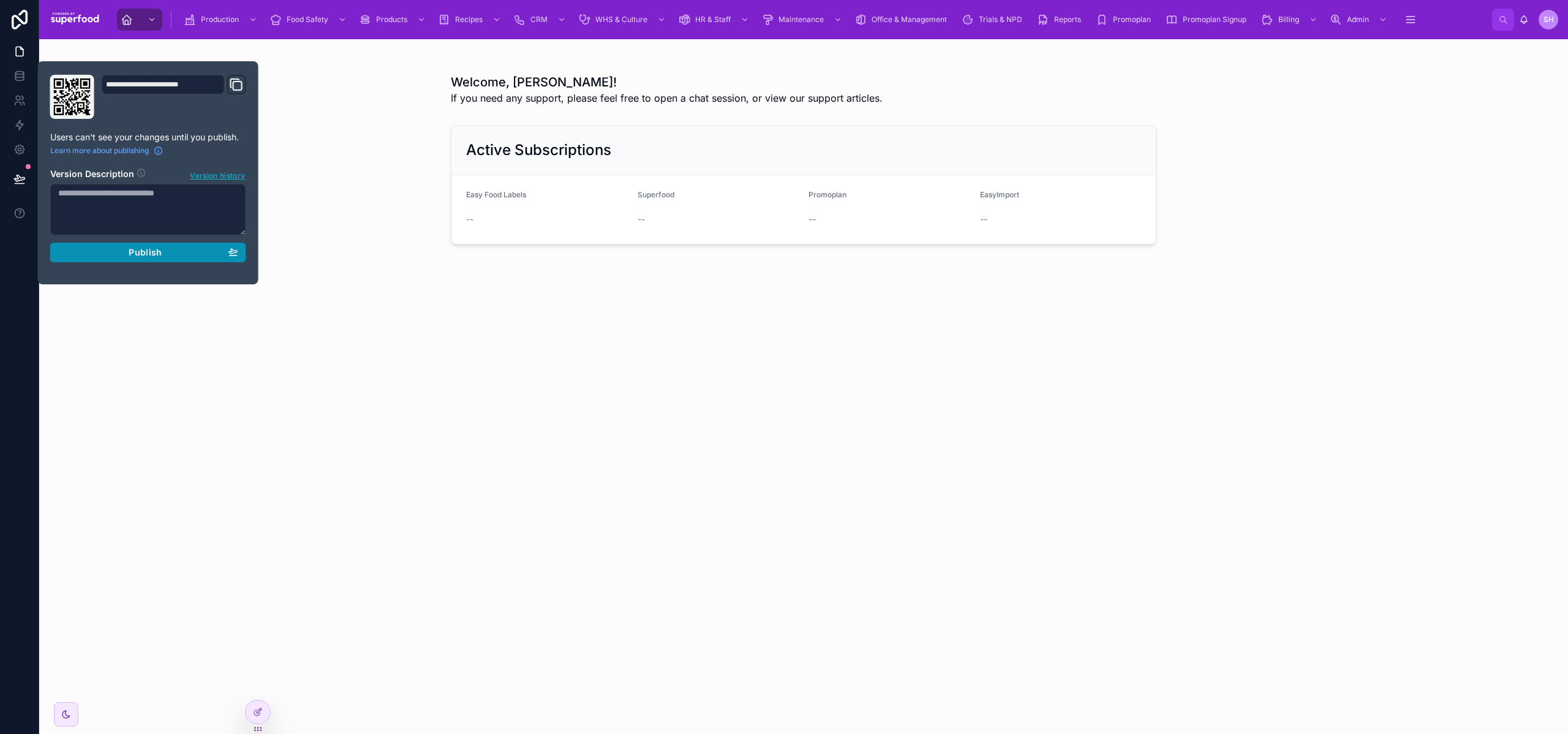
click at [142, 246] on button "Publish" at bounding box center [148, 252] width 196 height 19
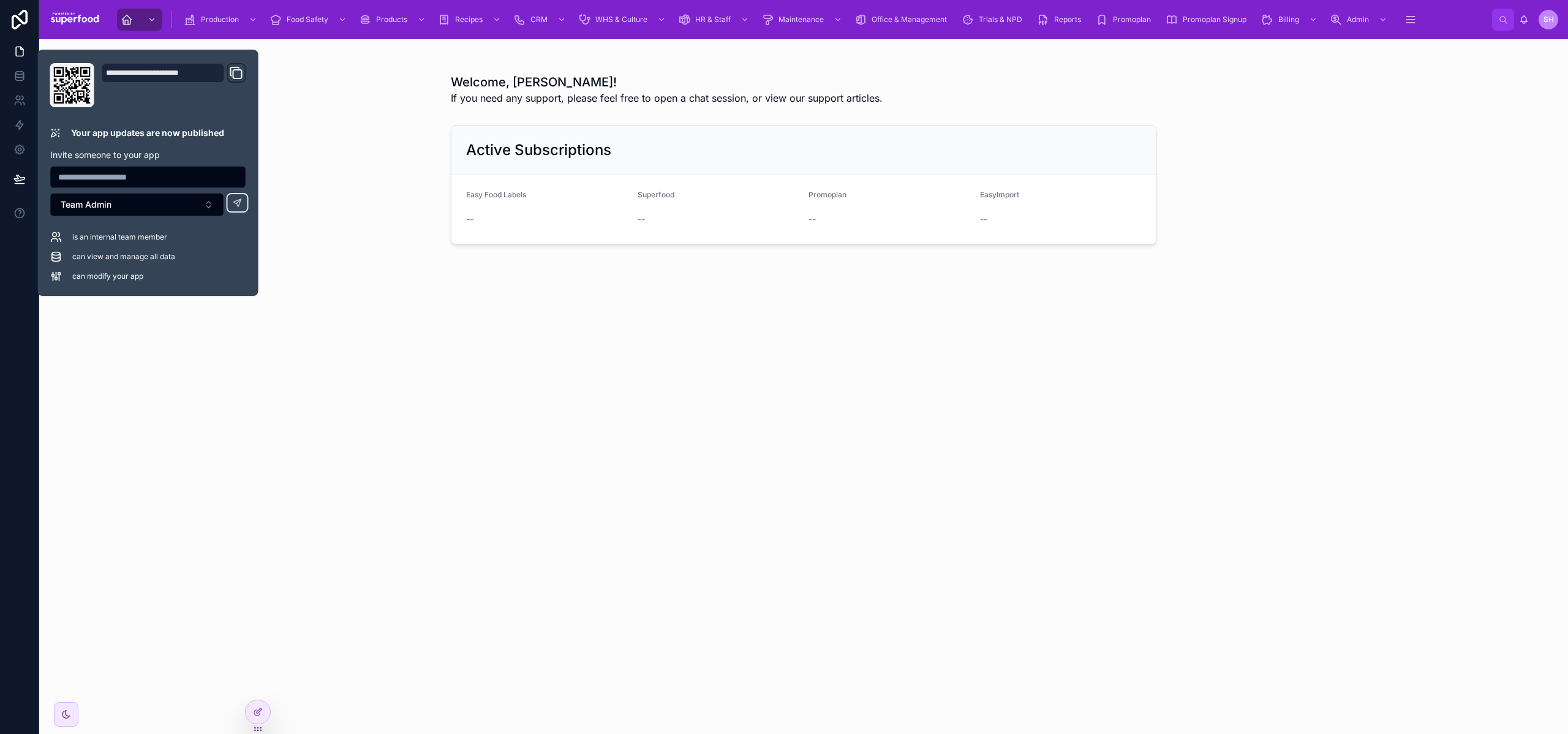
click at [894, 302] on div "Welcome, [PERSON_NAME]! If you need any support, please feel free to open a cha…" at bounding box center [804, 183] width 1529 height 288
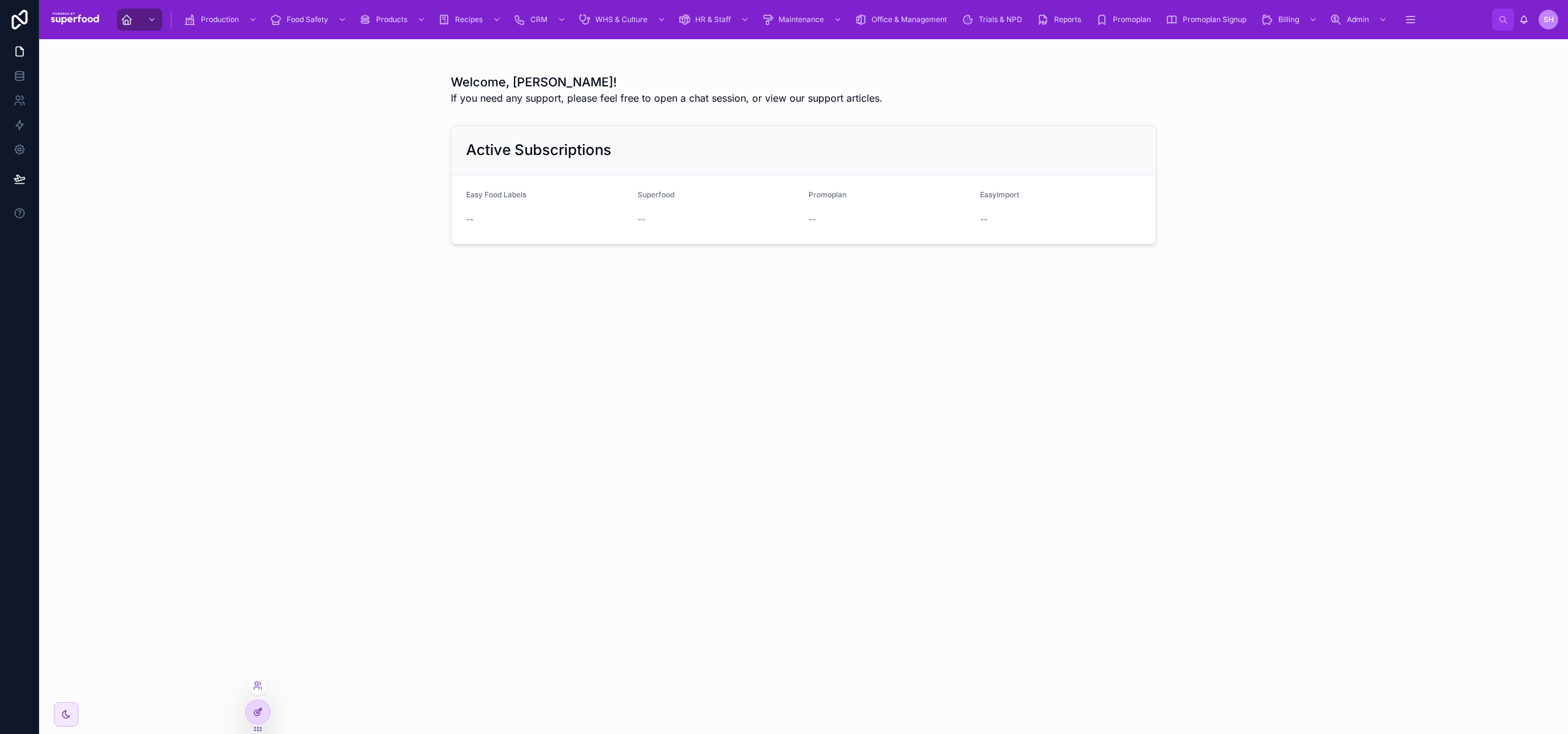
click at [257, 711] on icon at bounding box center [259, 711] width 5 height 5
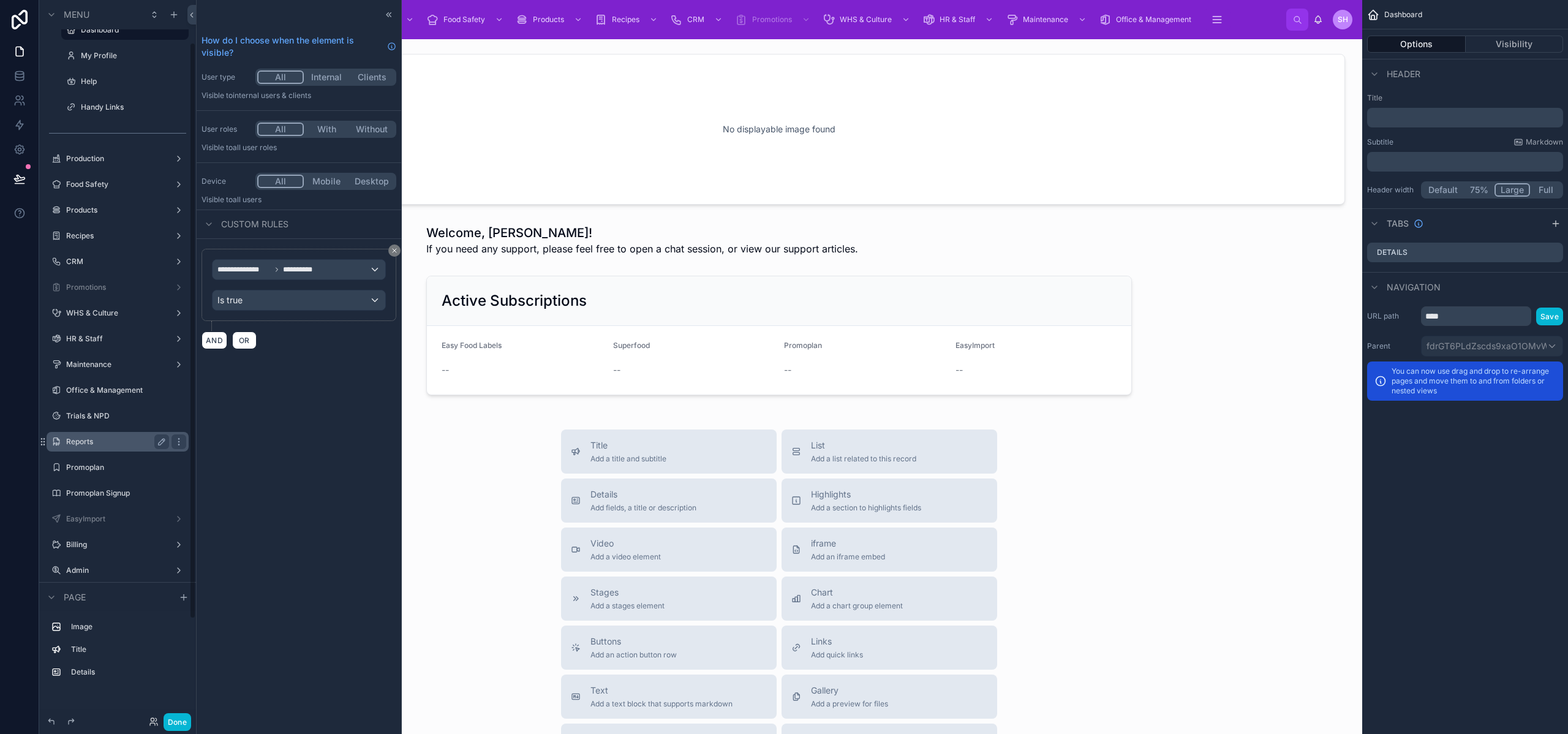
scroll to position [53, 0]
click at [99, 508] on label "EasyImport" at bounding box center [123, 506] width 115 height 10
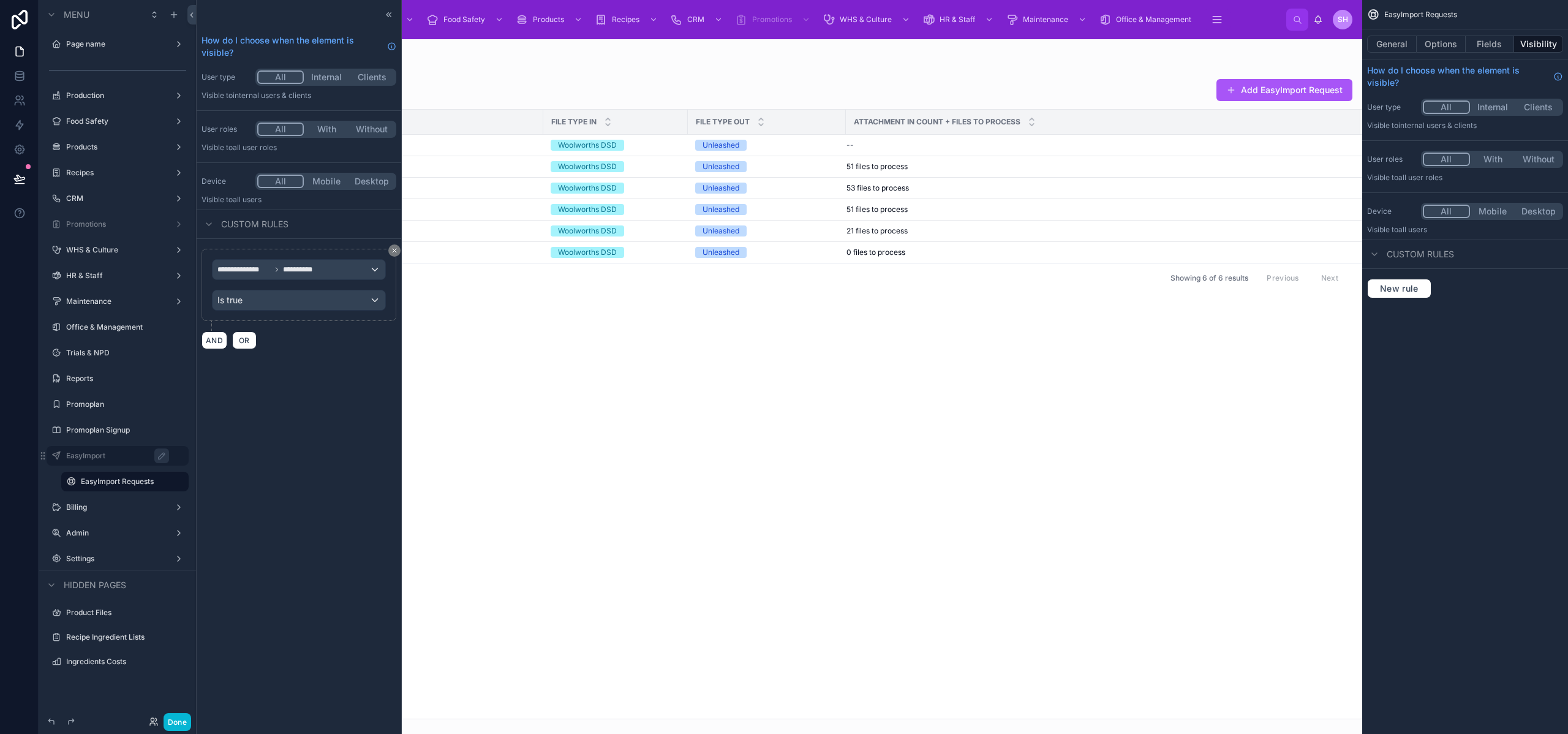
click at [1107, 83] on div at bounding box center [780, 387] width 1166 height 695
click at [1312, 92] on button "Add EasyImport Request" at bounding box center [1285, 90] width 136 height 22
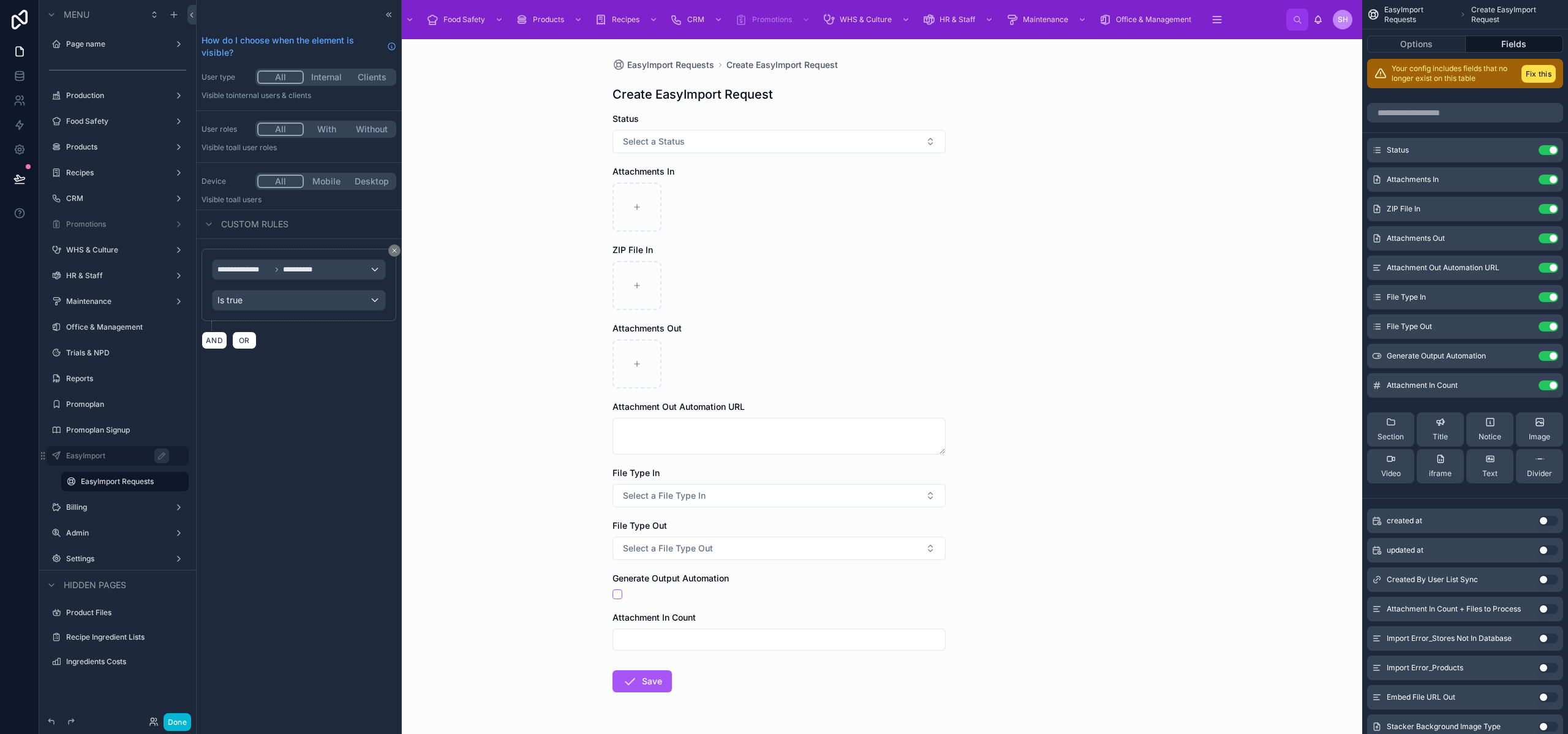
scroll to position [2, 0]
click at [1551, 575] on button "Use setting" at bounding box center [1549, 577] width 19 height 10
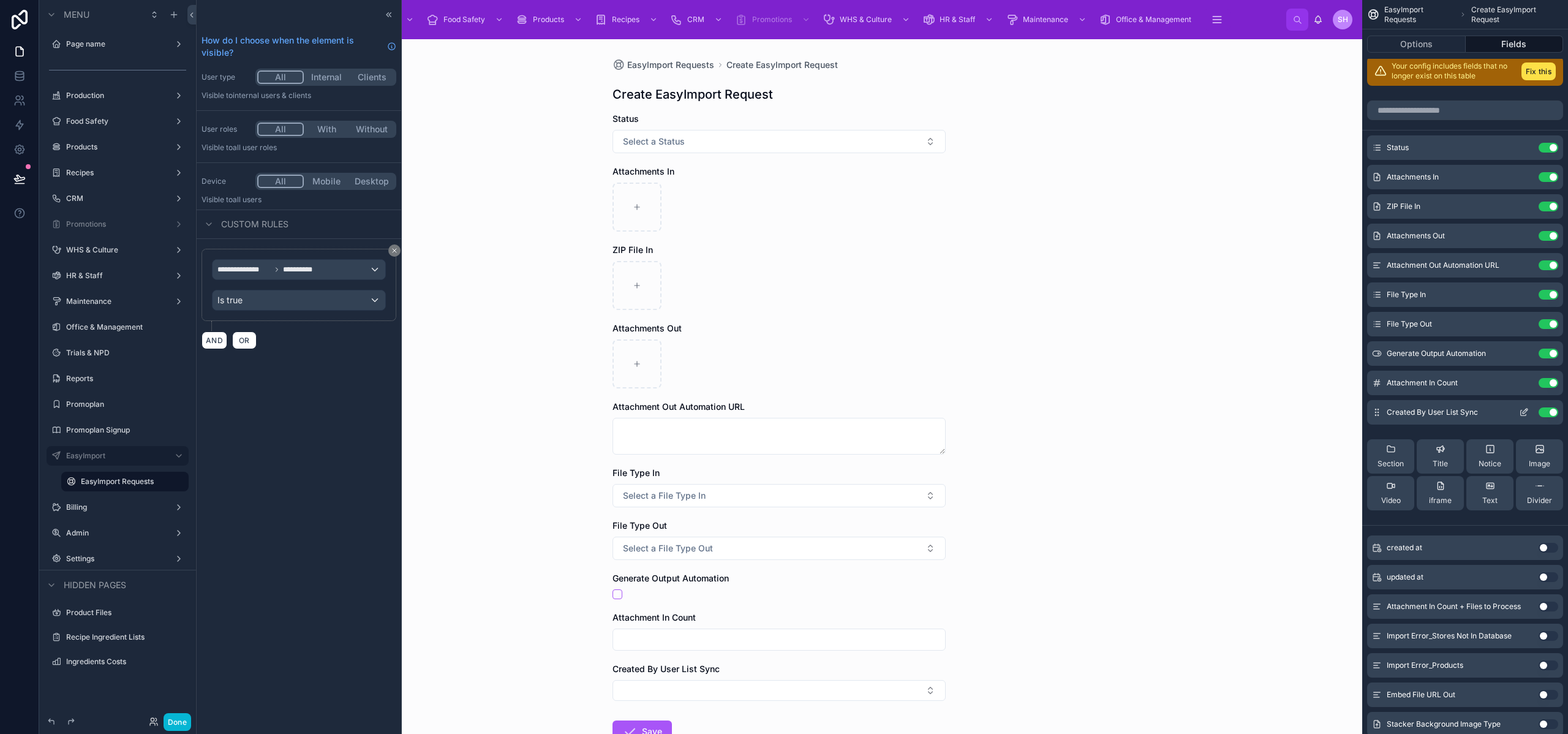
click at [1522, 411] on icon "scrollable content" at bounding box center [1524, 412] width 10 height 10
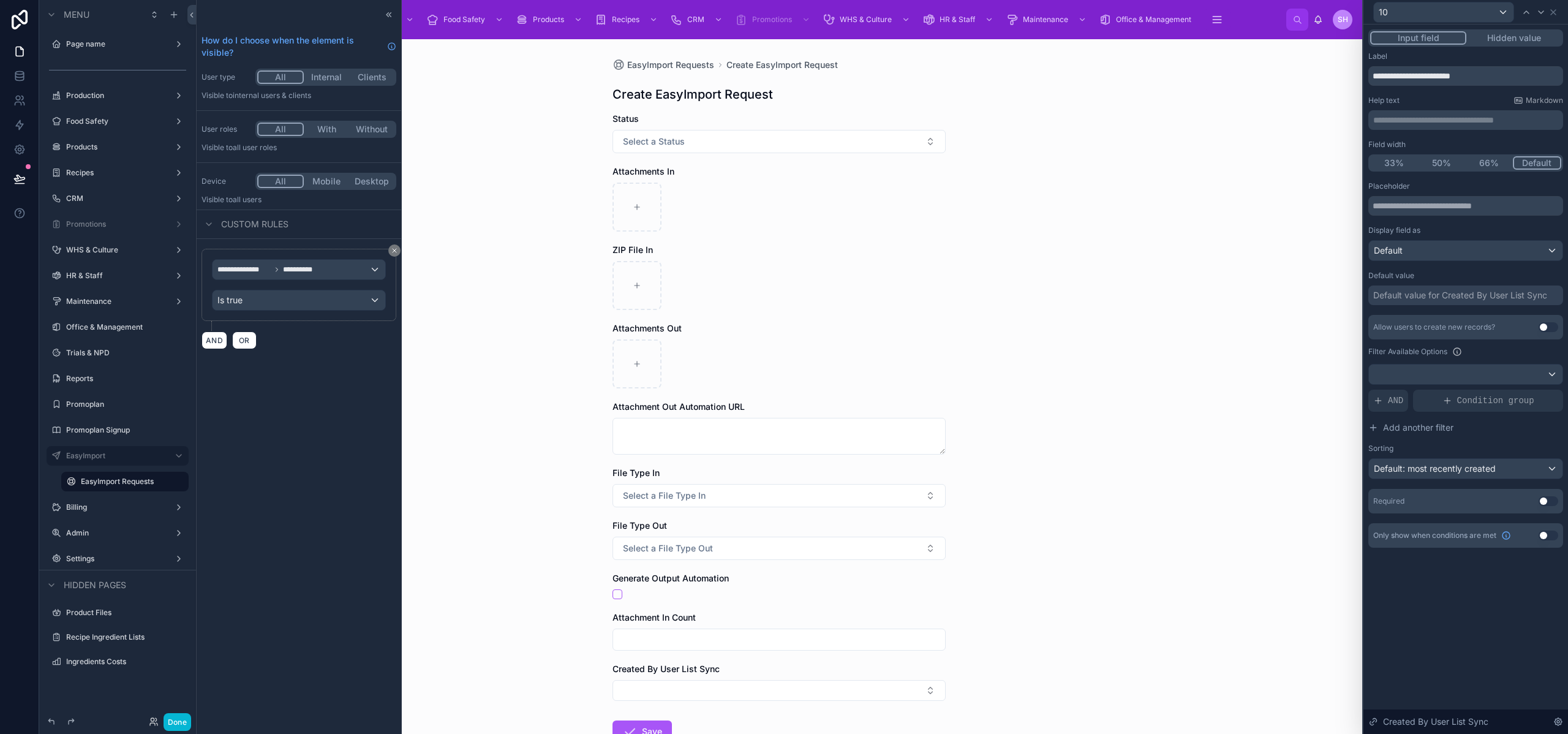
click at [1515, 39] on button "Hidden value" at bounding box center [1514, 38] width 95 height 13
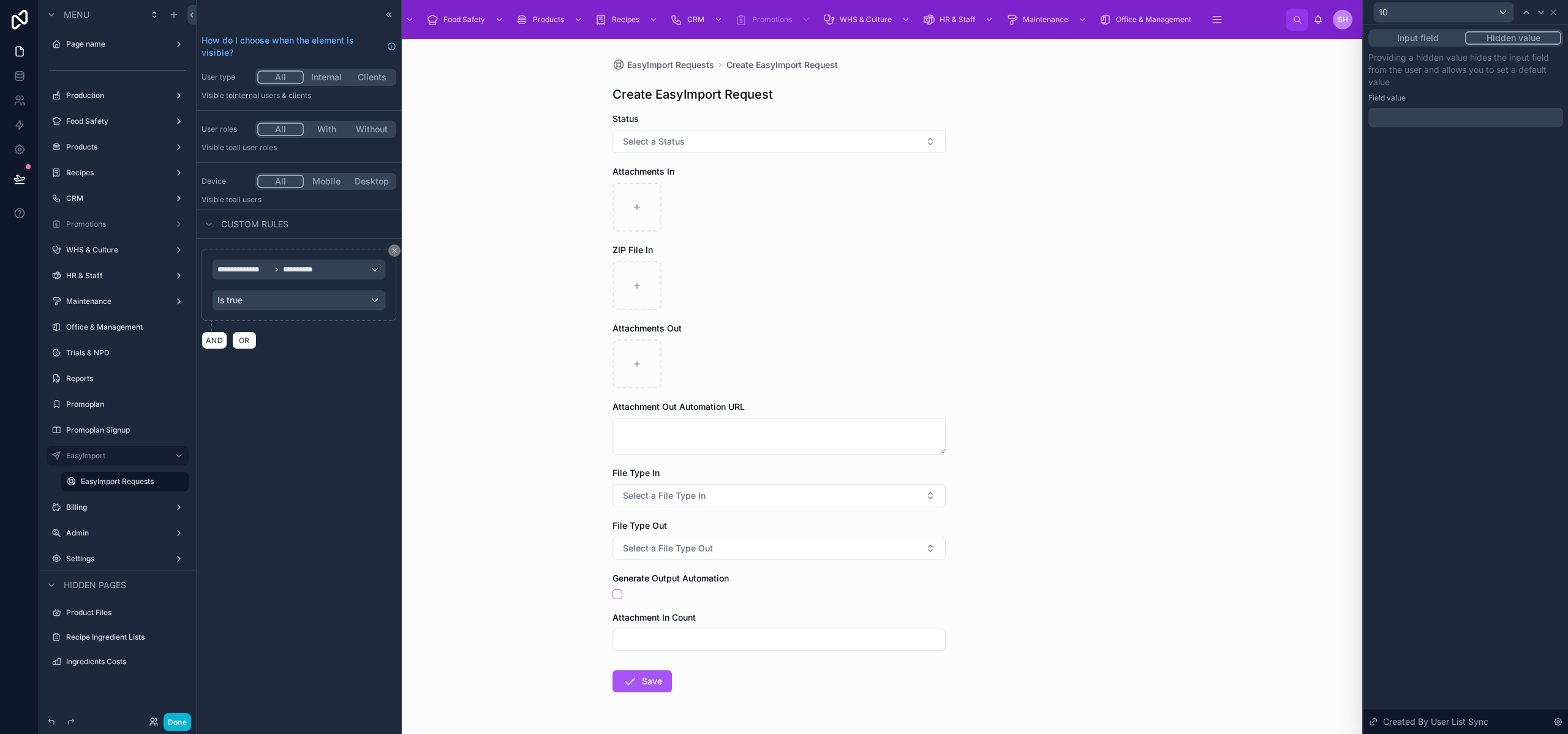
click at [1423, 112] on div at bounding box center [1466, 118] width 195 height 19
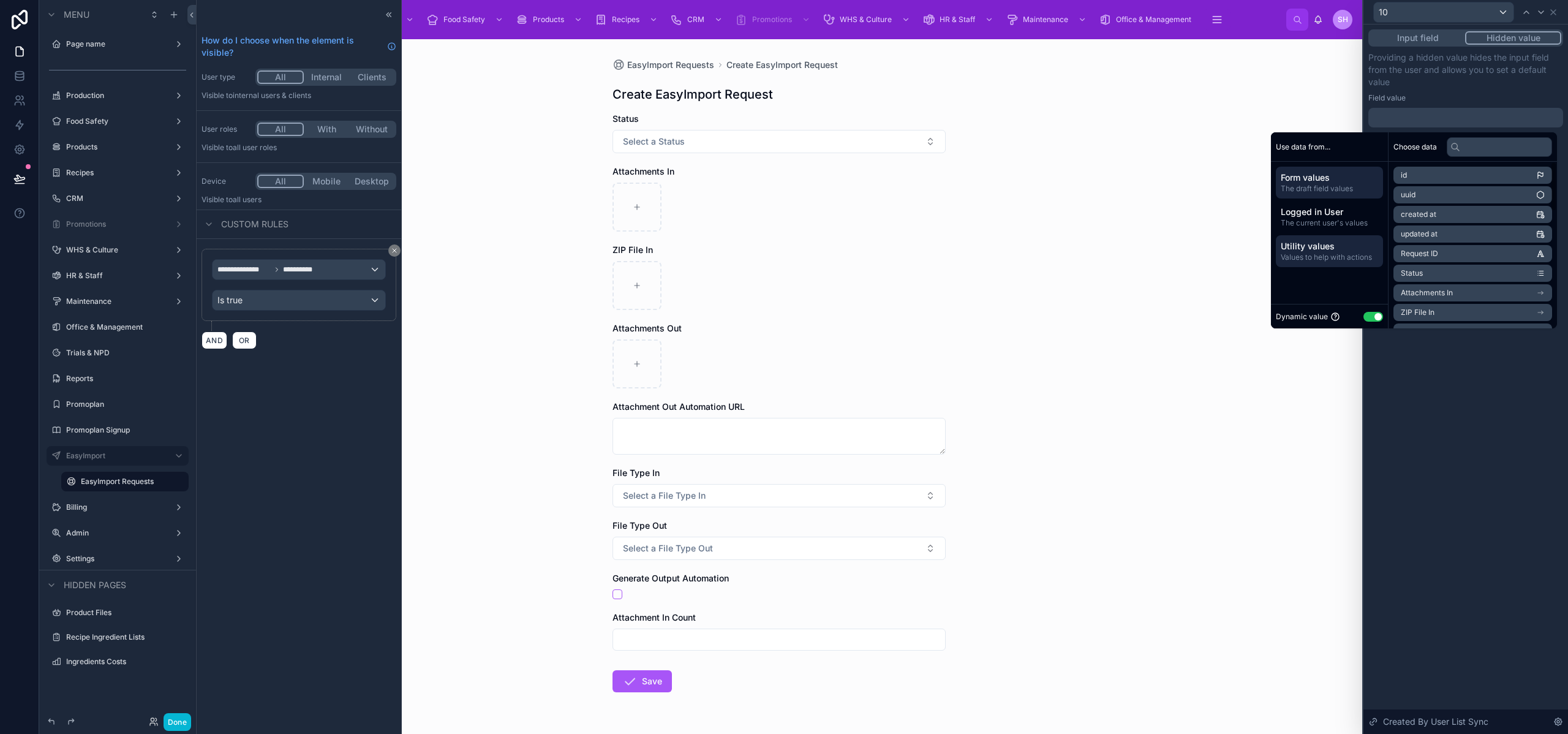
click at [1303, 258] on span "Values to help with actions" at bounding box center [1329, 257] width 97 height 10
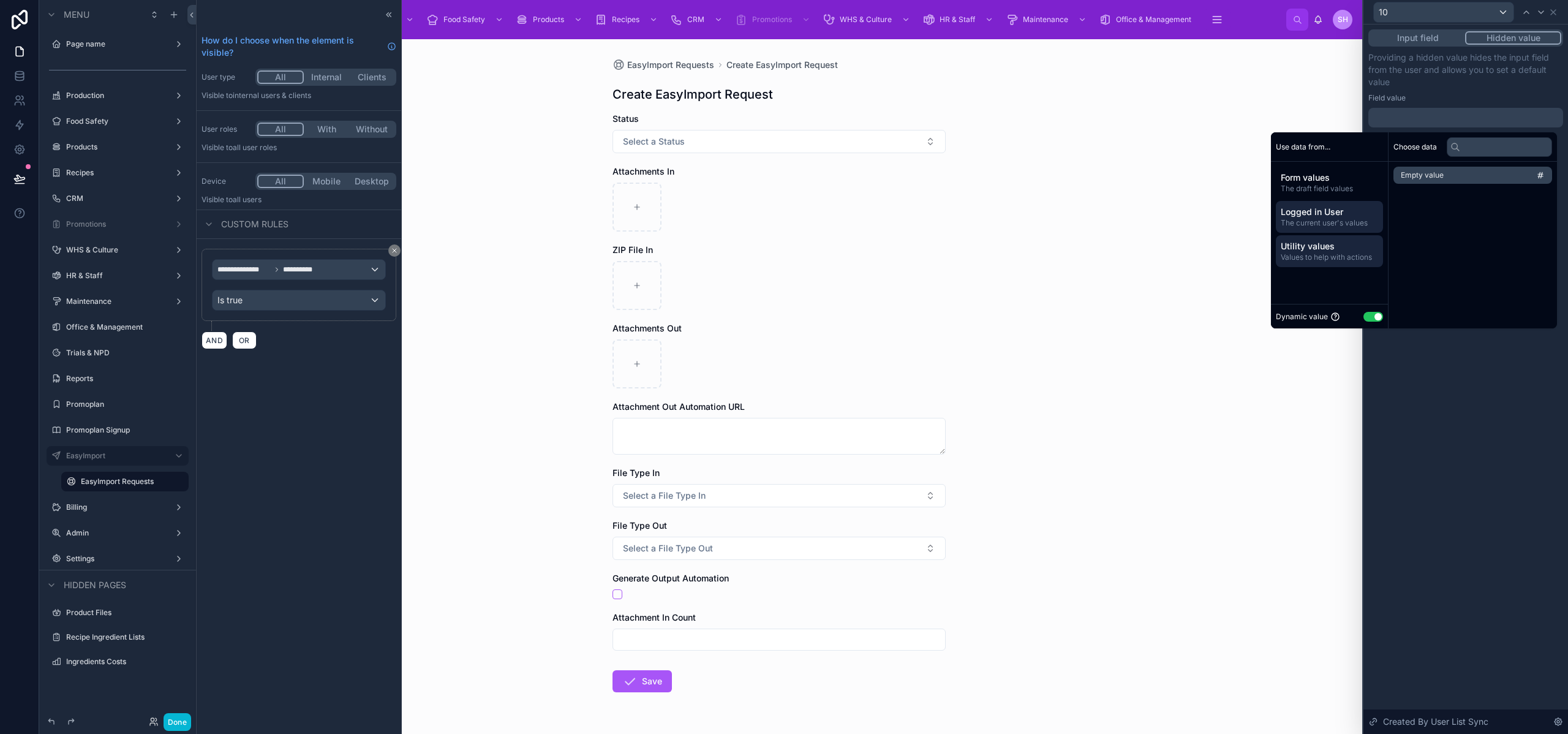
click at [1314, 213] on span "Logged in User" at bounding box center [1329, 212] width 97 height 13
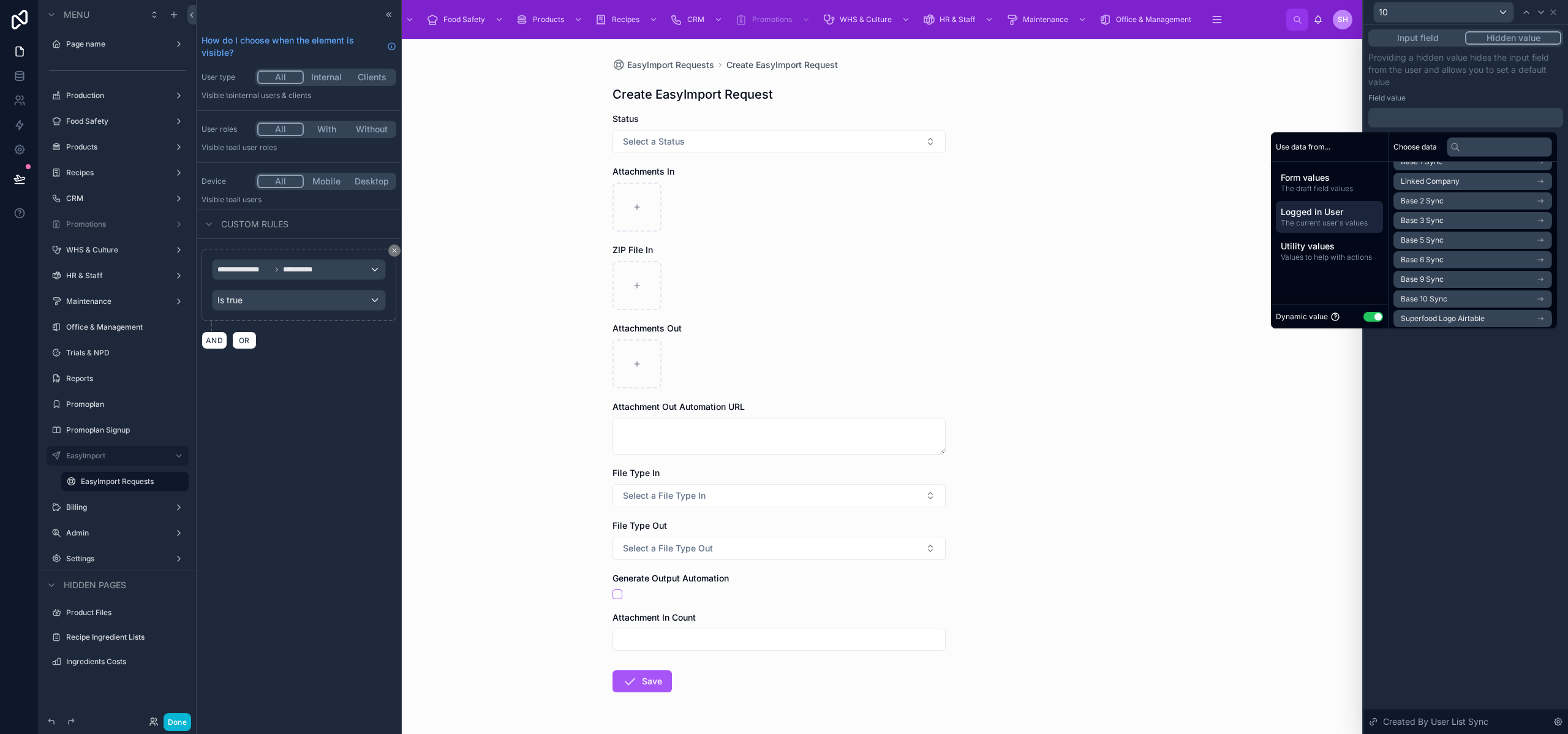
scroll to position [99, 0]
click at [1441, 273] on li "Base 10 Sync" at bounding box center [1473, 271] width 159 height 17
click at [1432, 200] on span "Base 10 Sync" at bounding box center [1424, 197] width 47 height 10
click at [1449, 400] on div "**********" at bounding box center [1466, 379] width 205 height 710
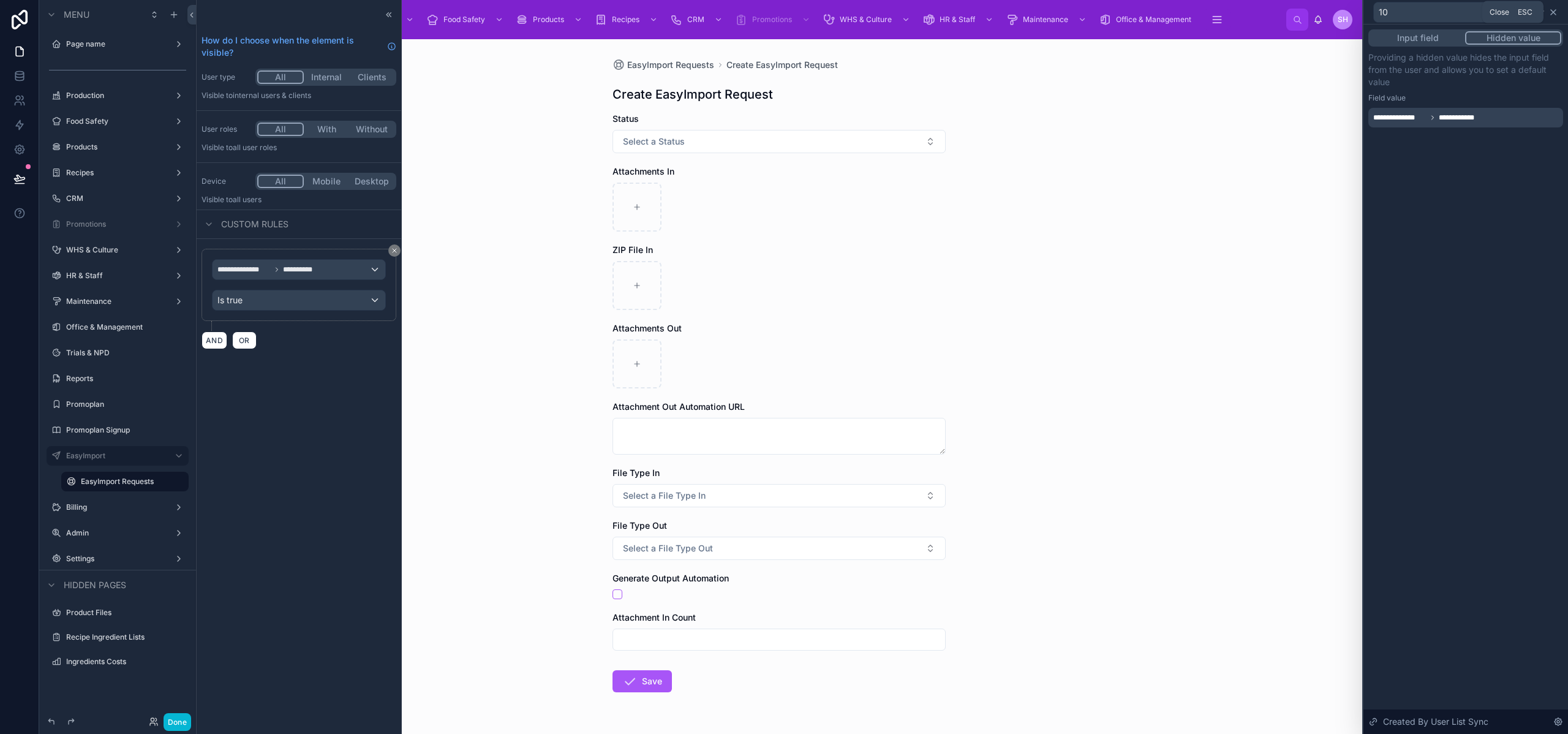
click at [1555, 10] on icon at bounding box center [1553, 12] width 5 height 5
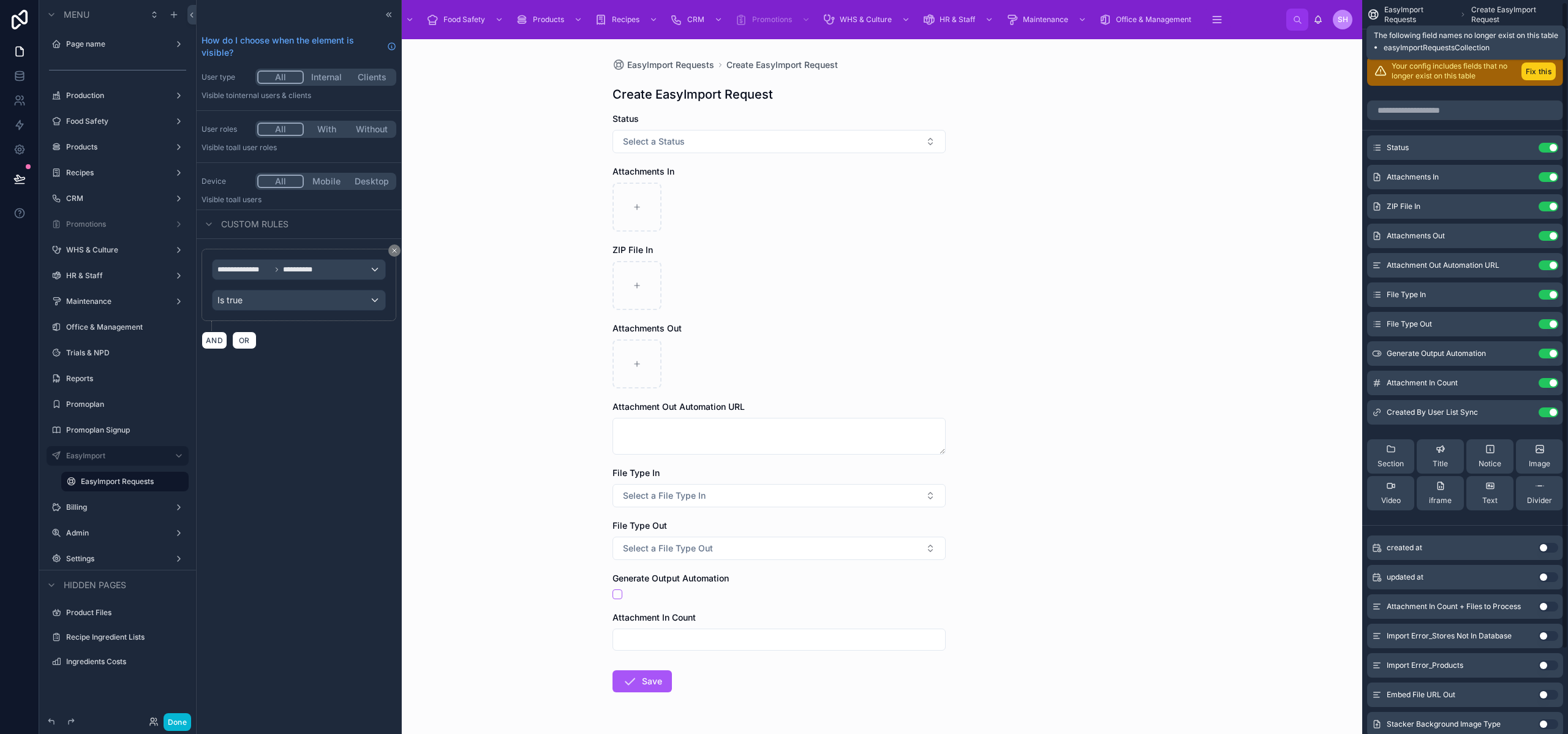
click at [1540, 70] on button "Fix this" at bounding box center [1539, 71] width 34 height 18
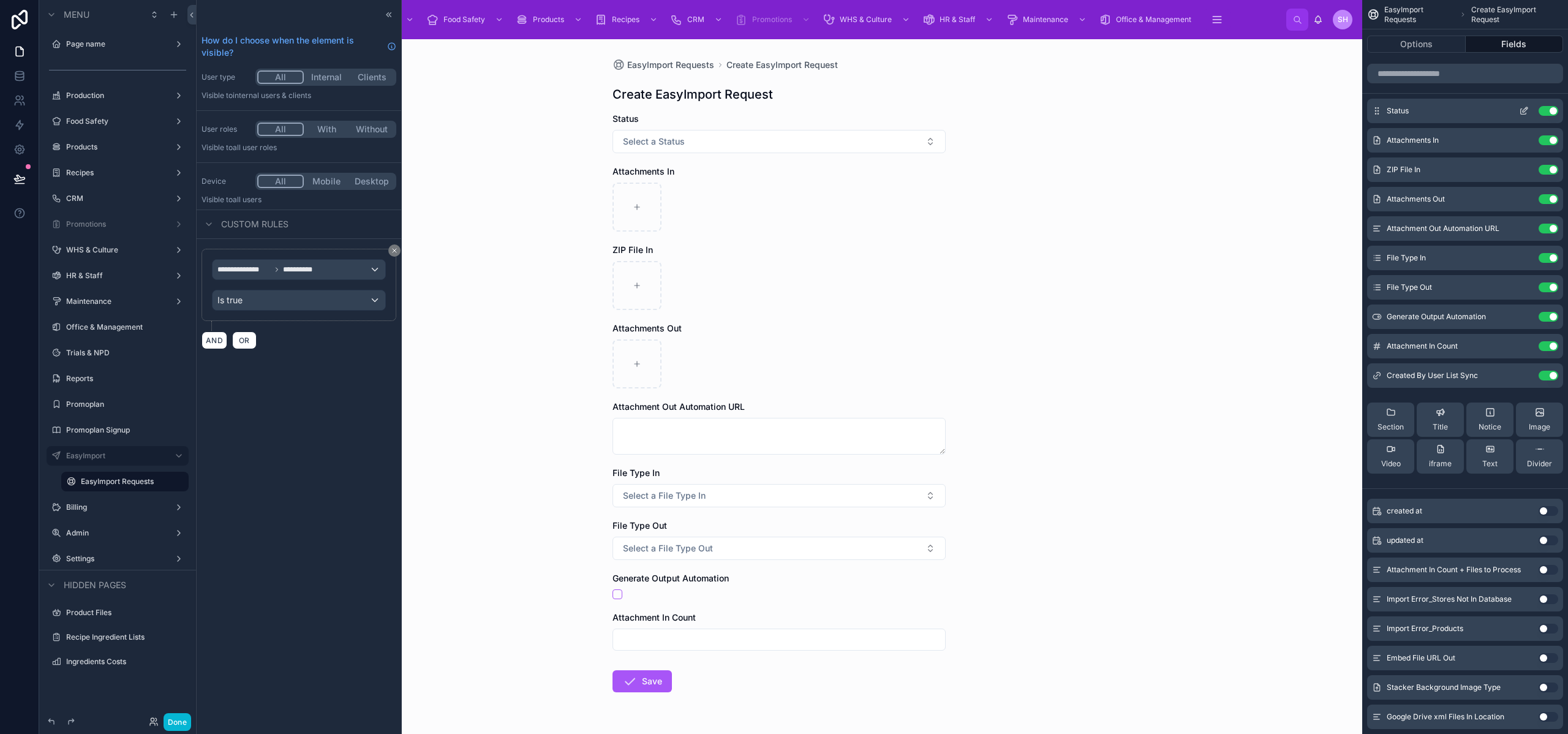
click at [1544, 111] on button "Use setting" at bounding box center [1549, 110] width 19 height 10
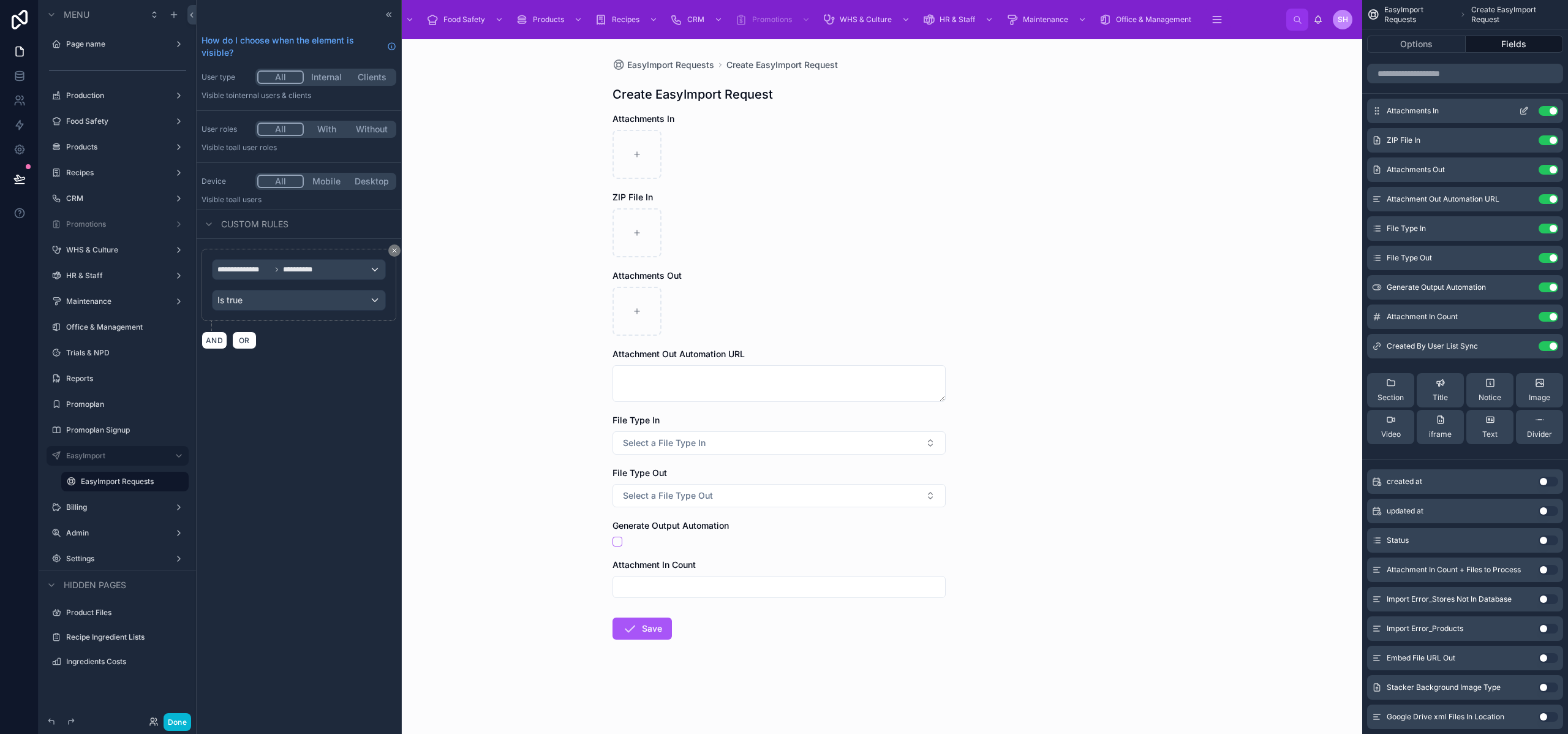
click at [1546, 110] on button "Use setting" at bounding box center [1549, 110] width 19 height 10
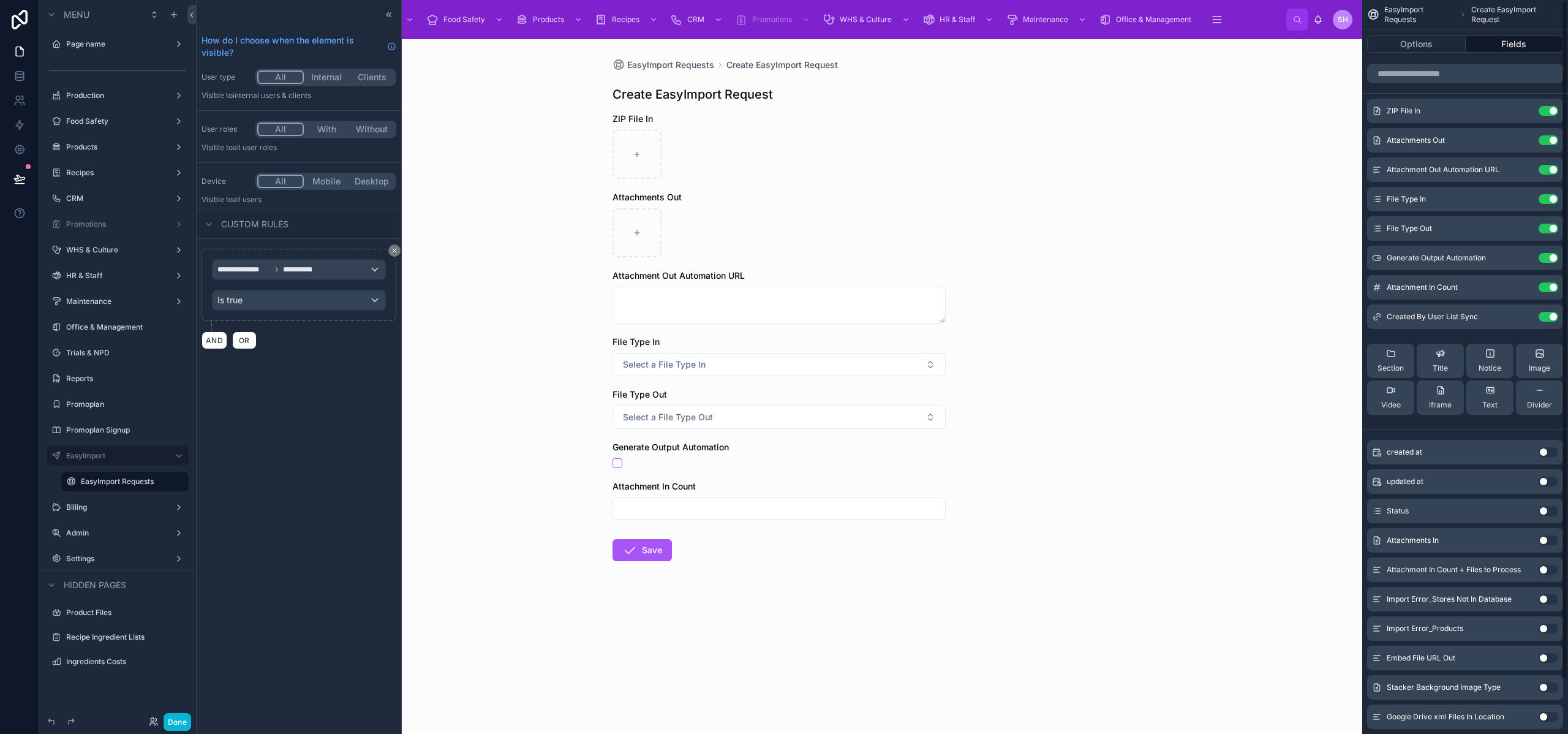
click at [1546, 110] on button "Use setting" at bounding box center [1549, 110] width 19 height 10
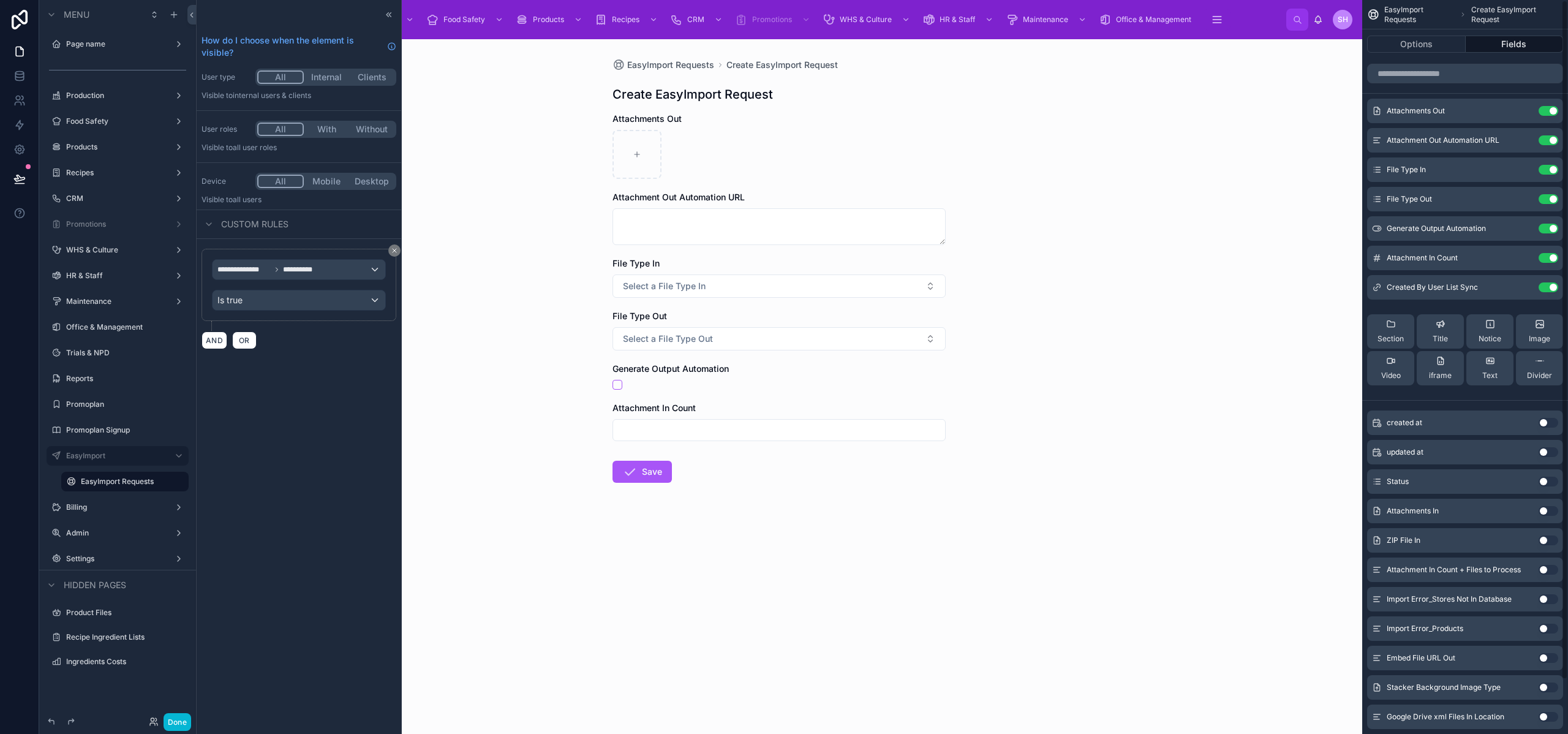
click at [1546, 110] on button "Use setting" at bounding box center [1549, 110] width 19 height 10
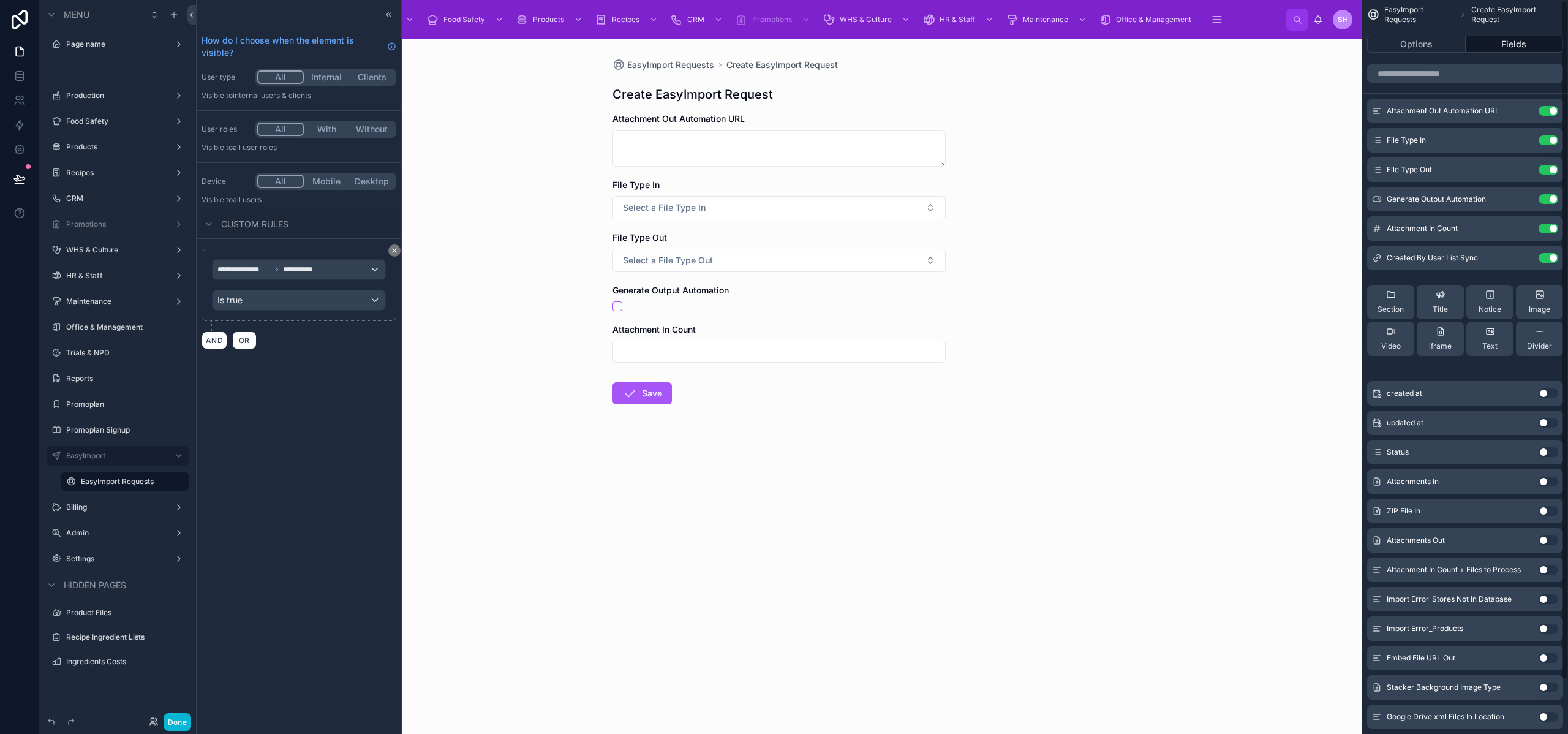
click at [1546, 110] on button "Use setting" at bounding box center [1549, 110] width 19 height 10
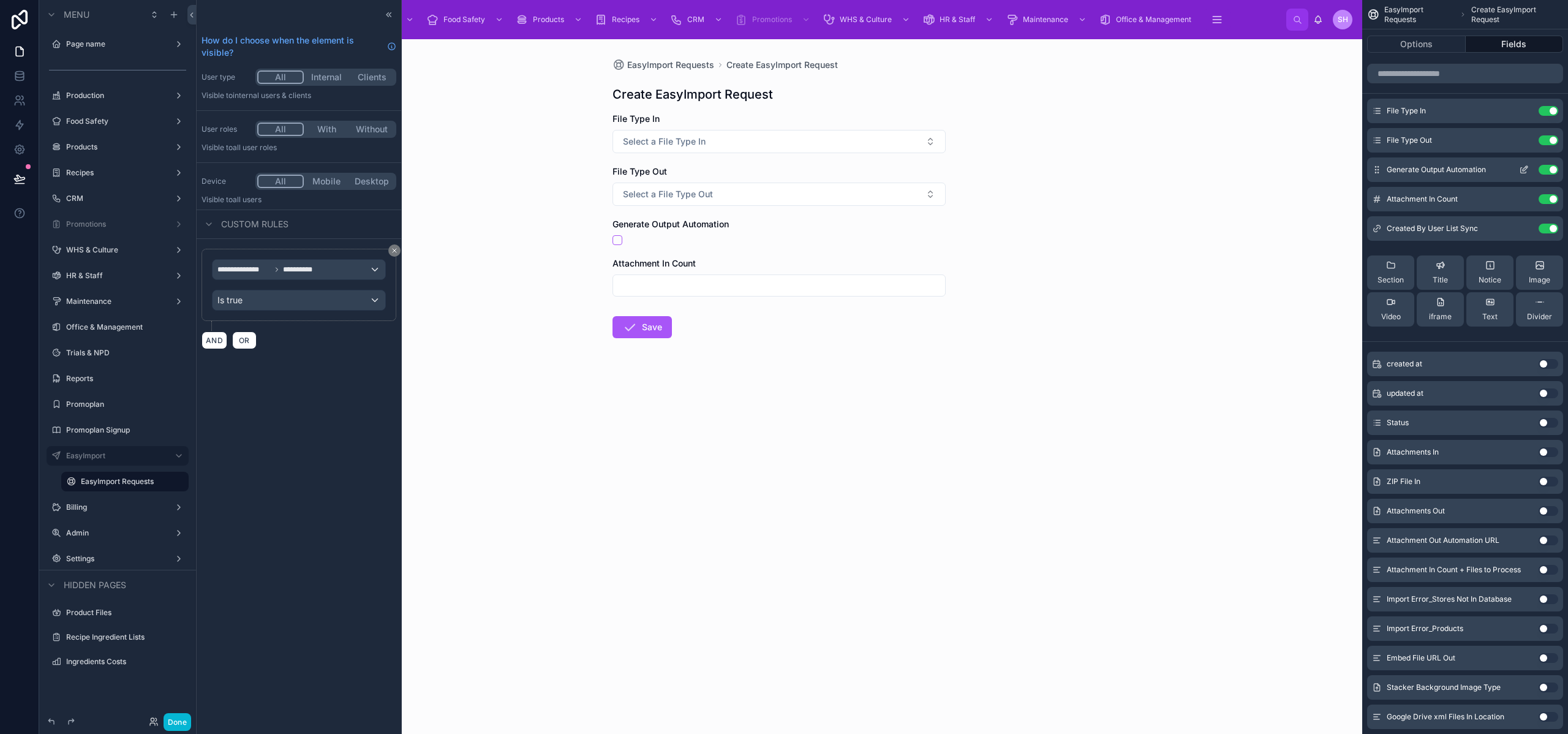
click at [1552, 171] on button "Use setting" at bounding box center [1549, 169] width 19 height 10
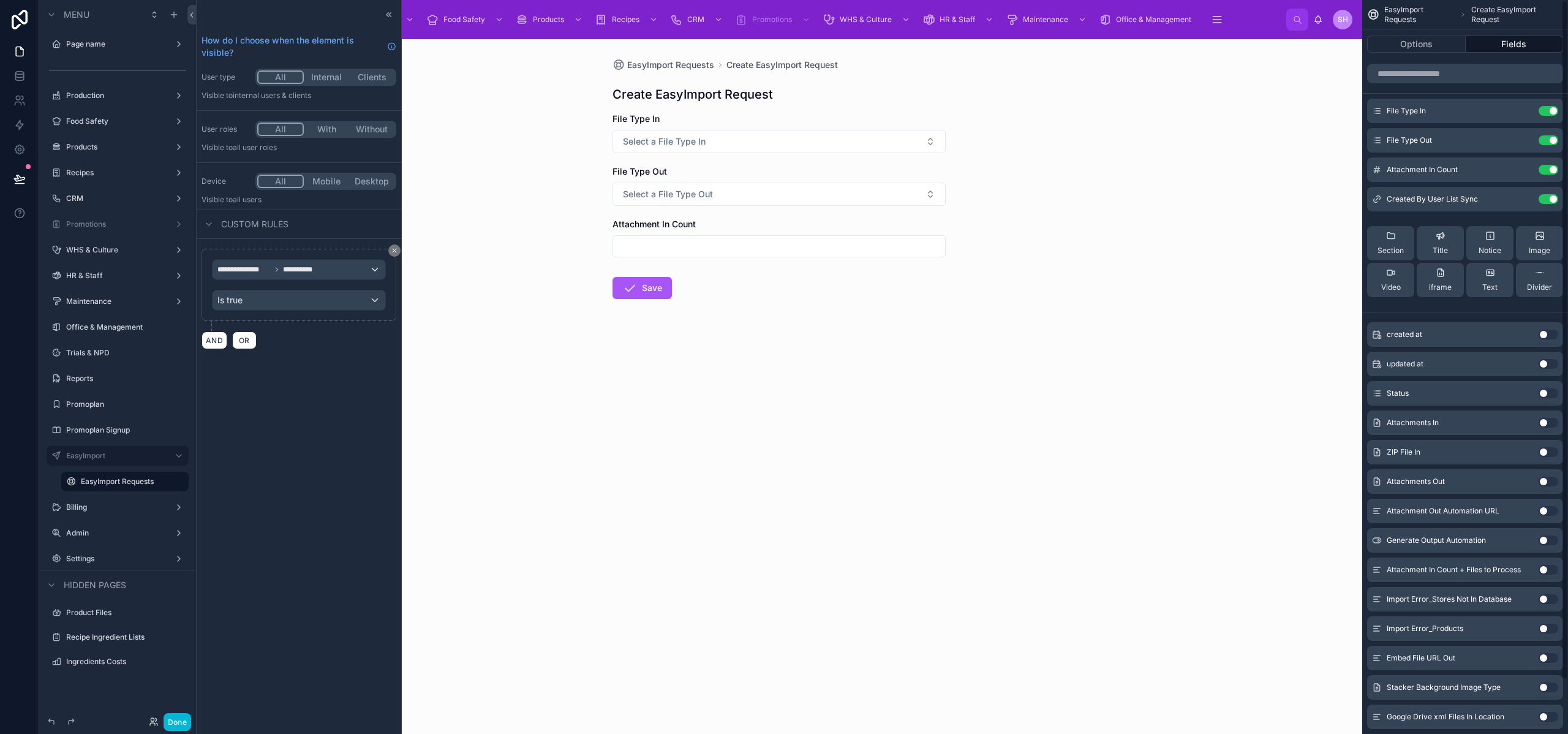
click at [1552, 171] on button "Use setting" at bounding box center [1549, 169] width 19 height 10
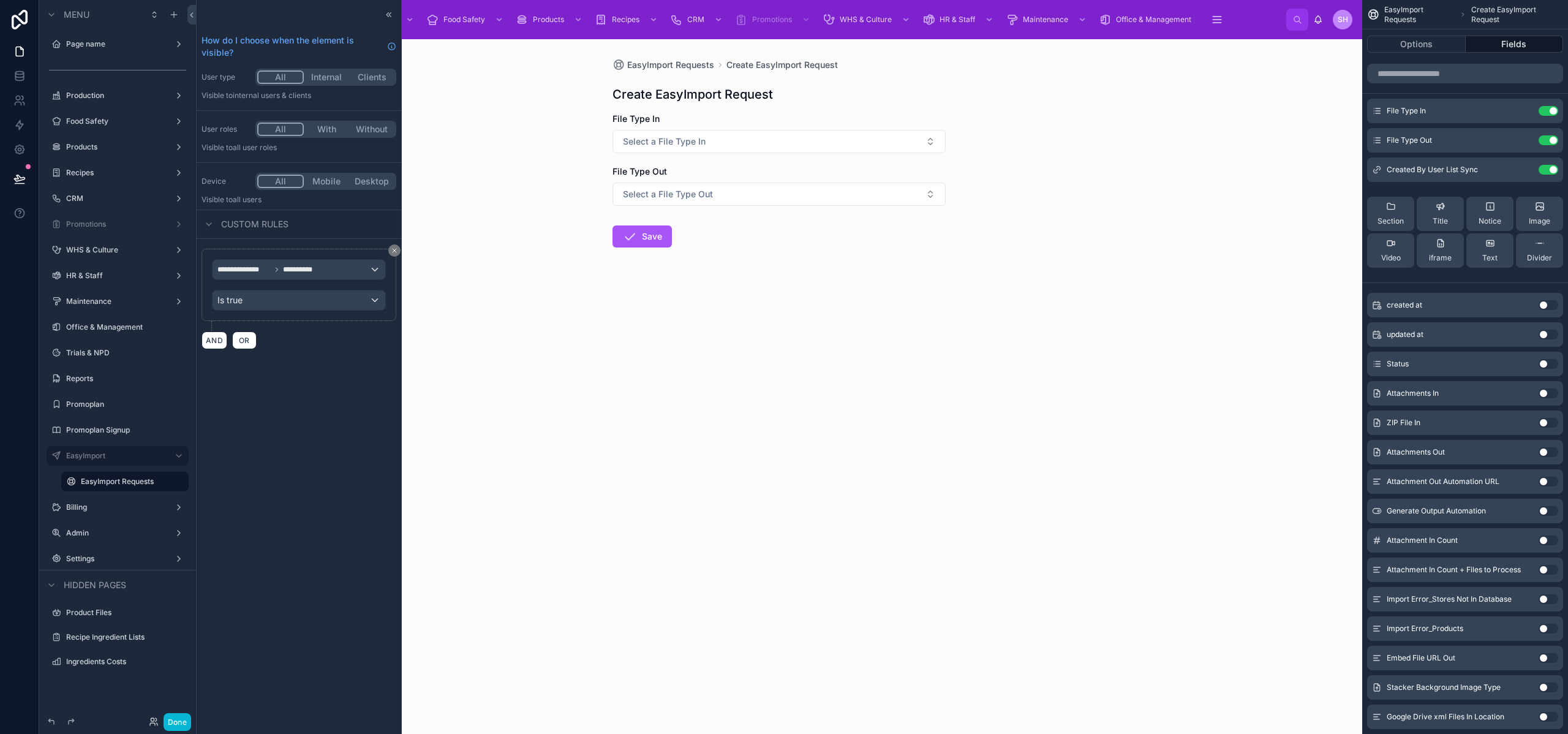
click at [1094, 168] on div "EasyImport Requests Create EasyImport Request Create EasyImport Request File Ty…" at bounding box center [780, 387] width 1166 height 695
click at [676, 59] on span "EasyImport Requests" at bounding box center [671, 65] width 87 height 13
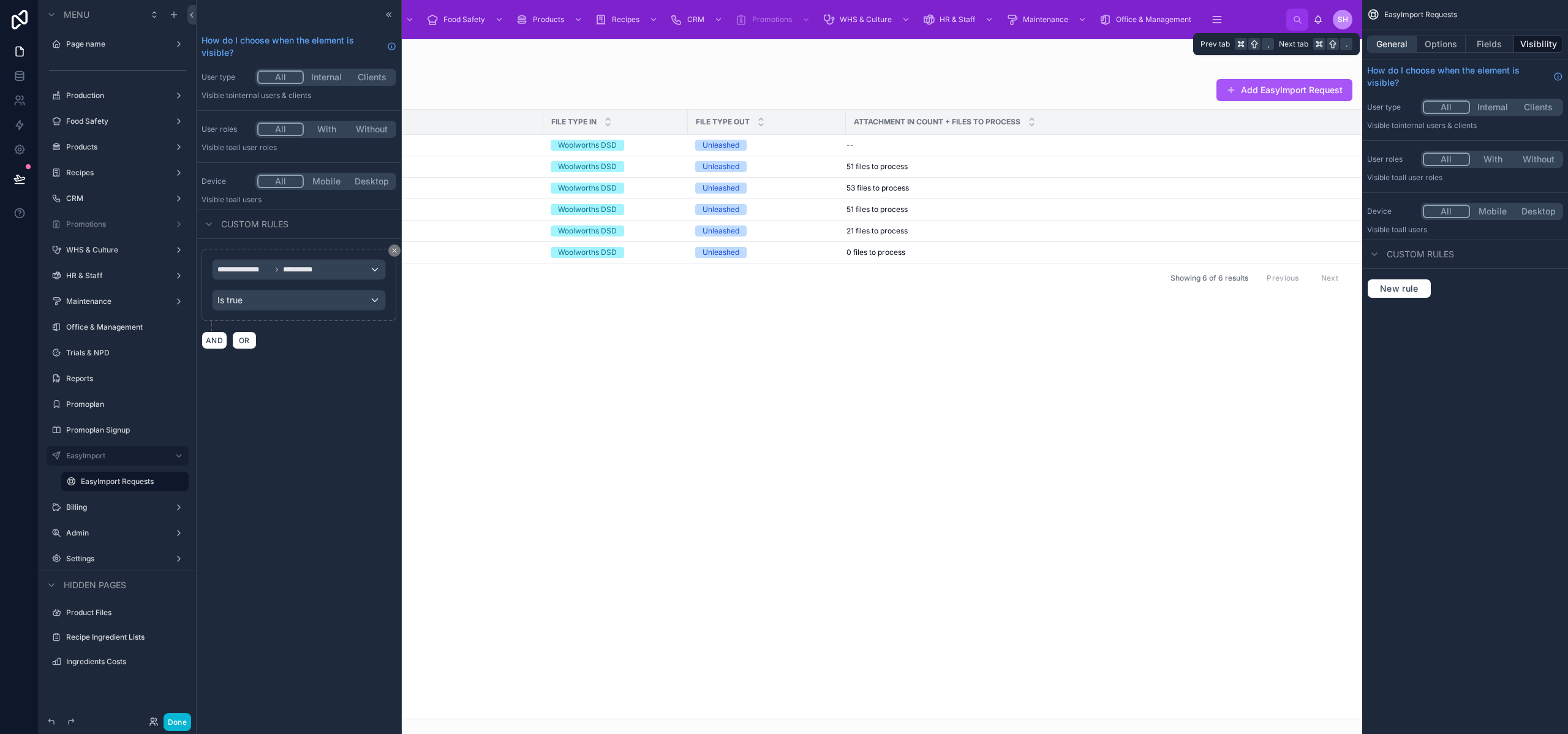
click at [1381, 39] on button "General" at bounding box center [1392, 44] width 50 height 17
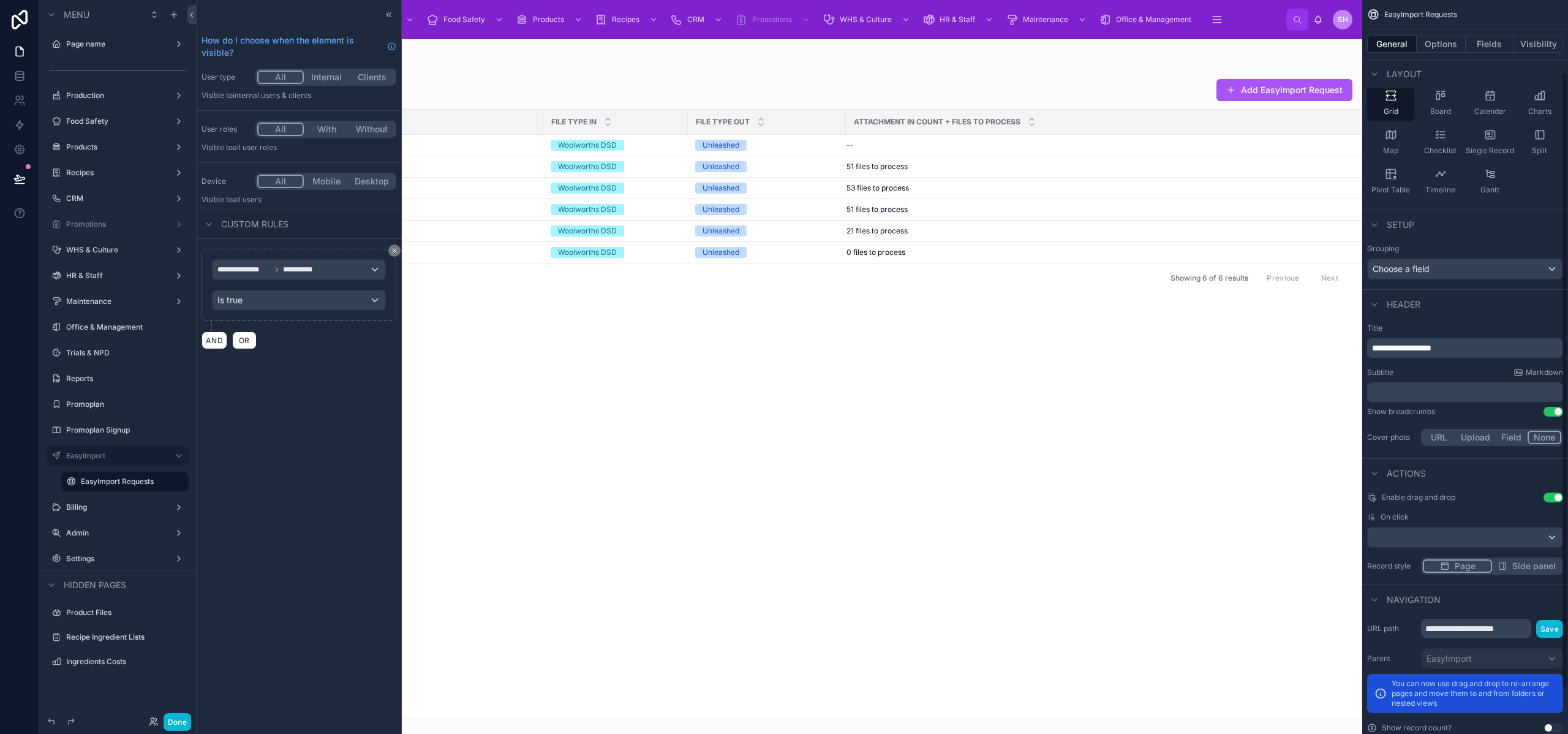
scroll to position [139, 0]
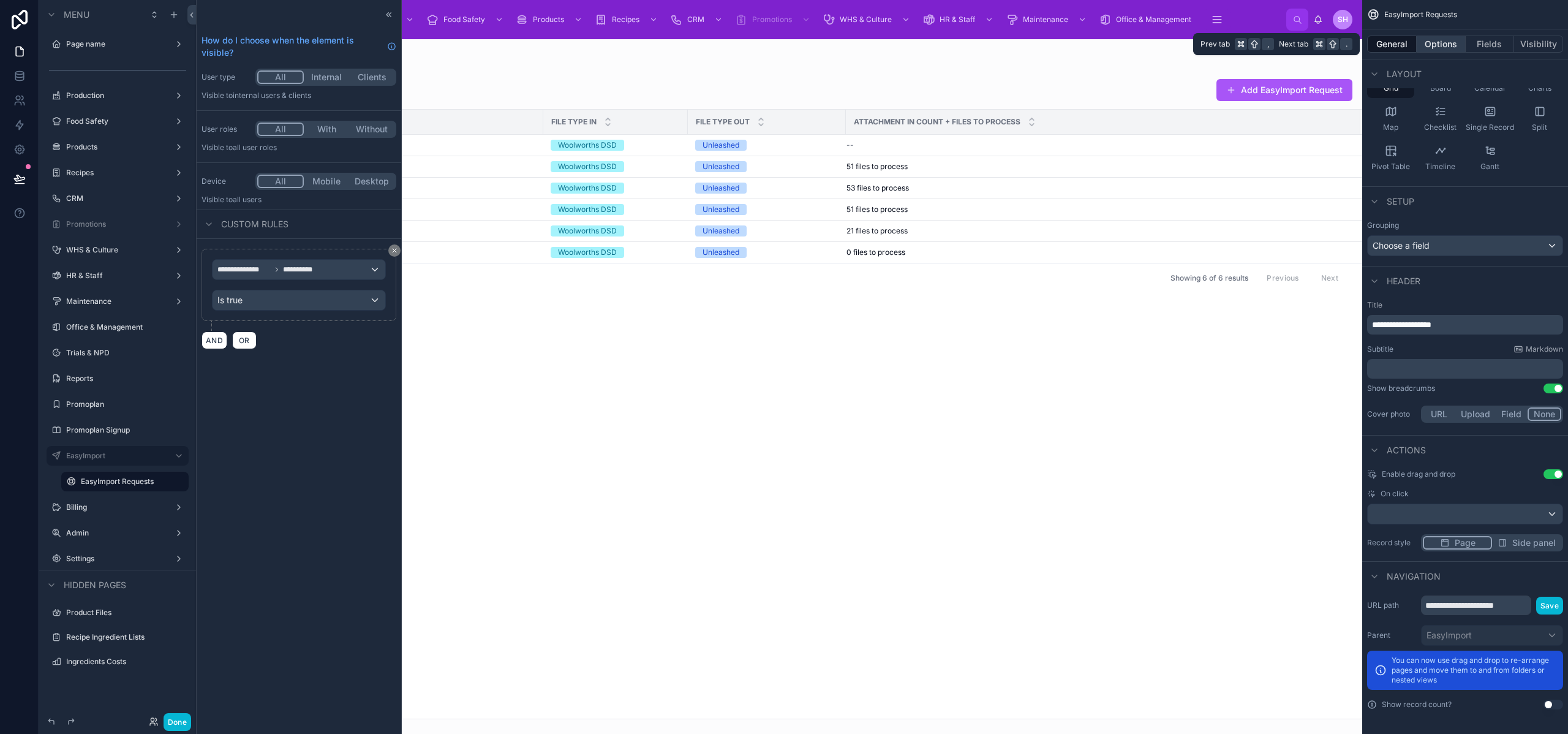
click at [1438, 42] on button "Options" at bounding box center [1441, 44] width 49 height 17
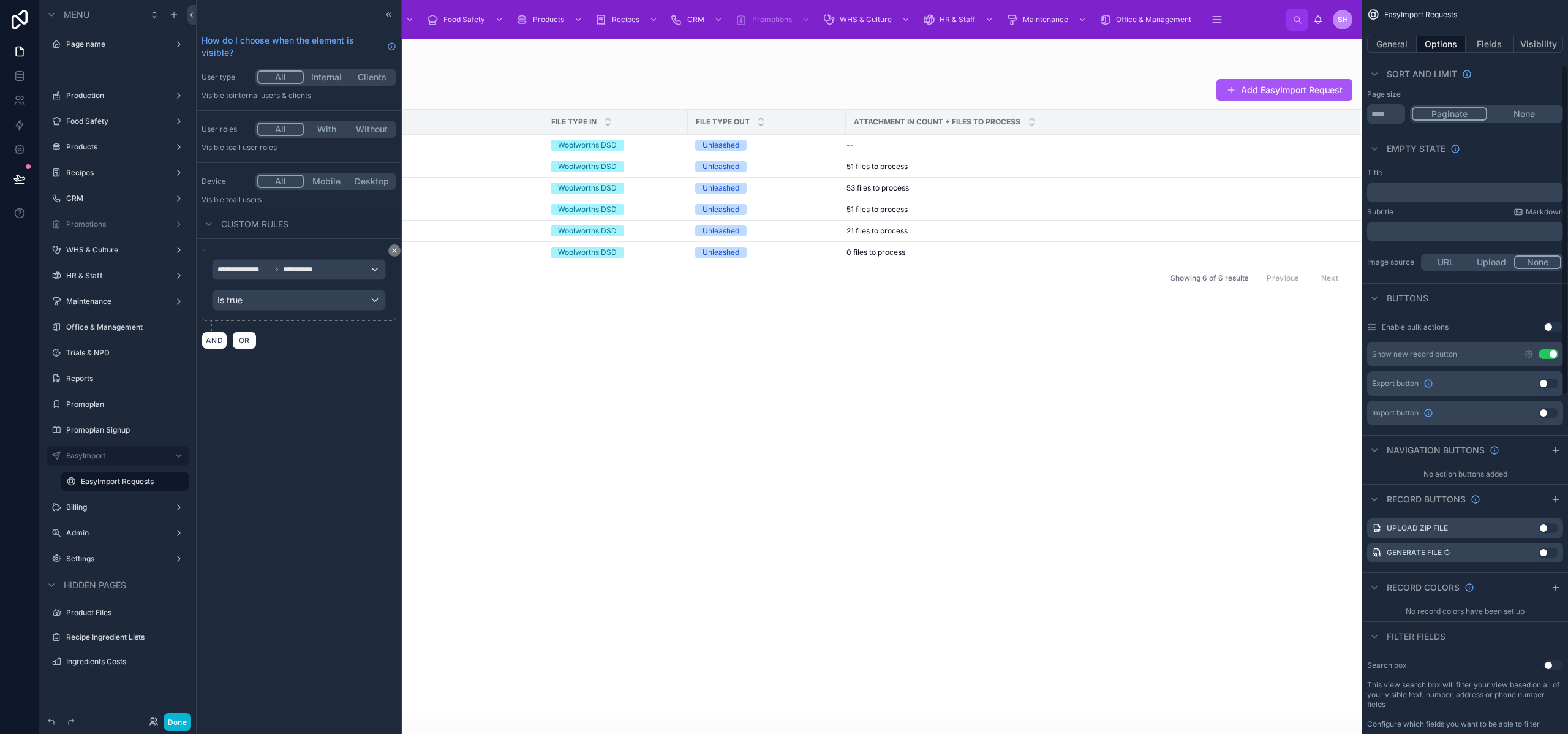
scroll to position [145, 0]
click at [1529, 352] on icon "scrollable content" at bounding box center [1529, 353] width 2 height 2
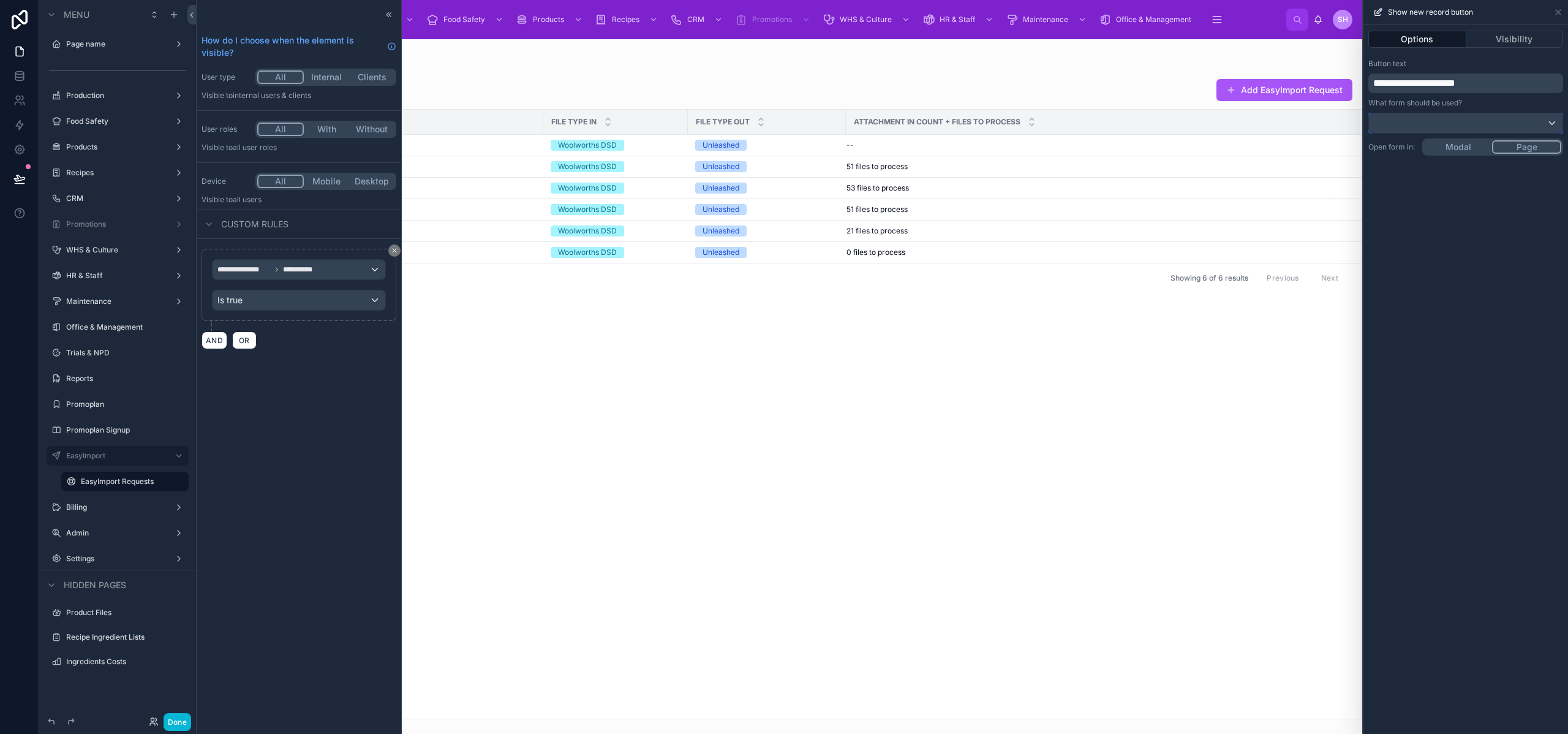
click at [1461, 116] on div at bounding box center [1466, 123] width 193 height 19
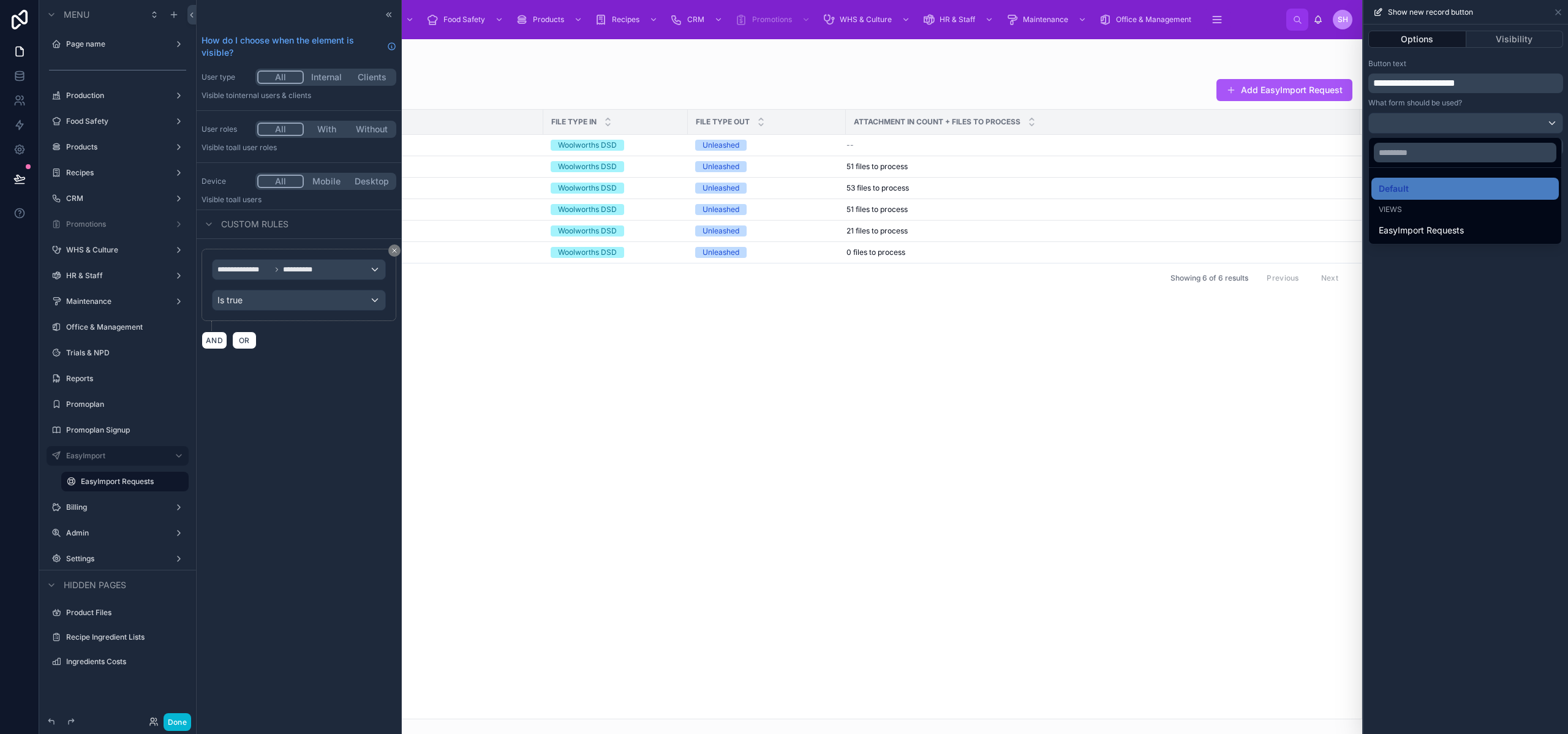
click at [1446, 313] on div at bounding box center [1466, 367] width 205 height 734
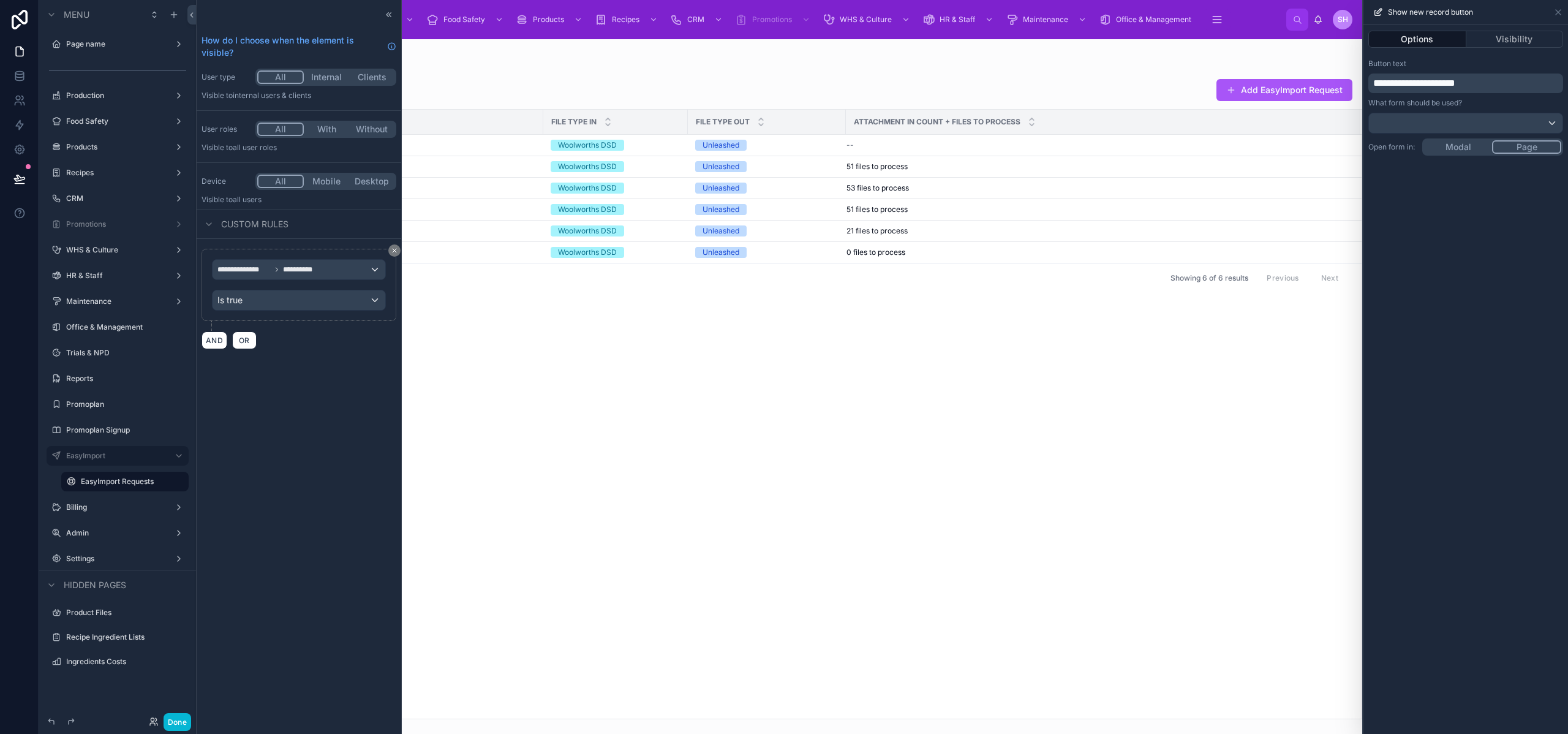
click at [1464, 148] on div "**********" at bounding box center [1466, 379] width 205 height 710
click at [1558, 10] on icon at bounding box center [1558, 12] width 10 height 10
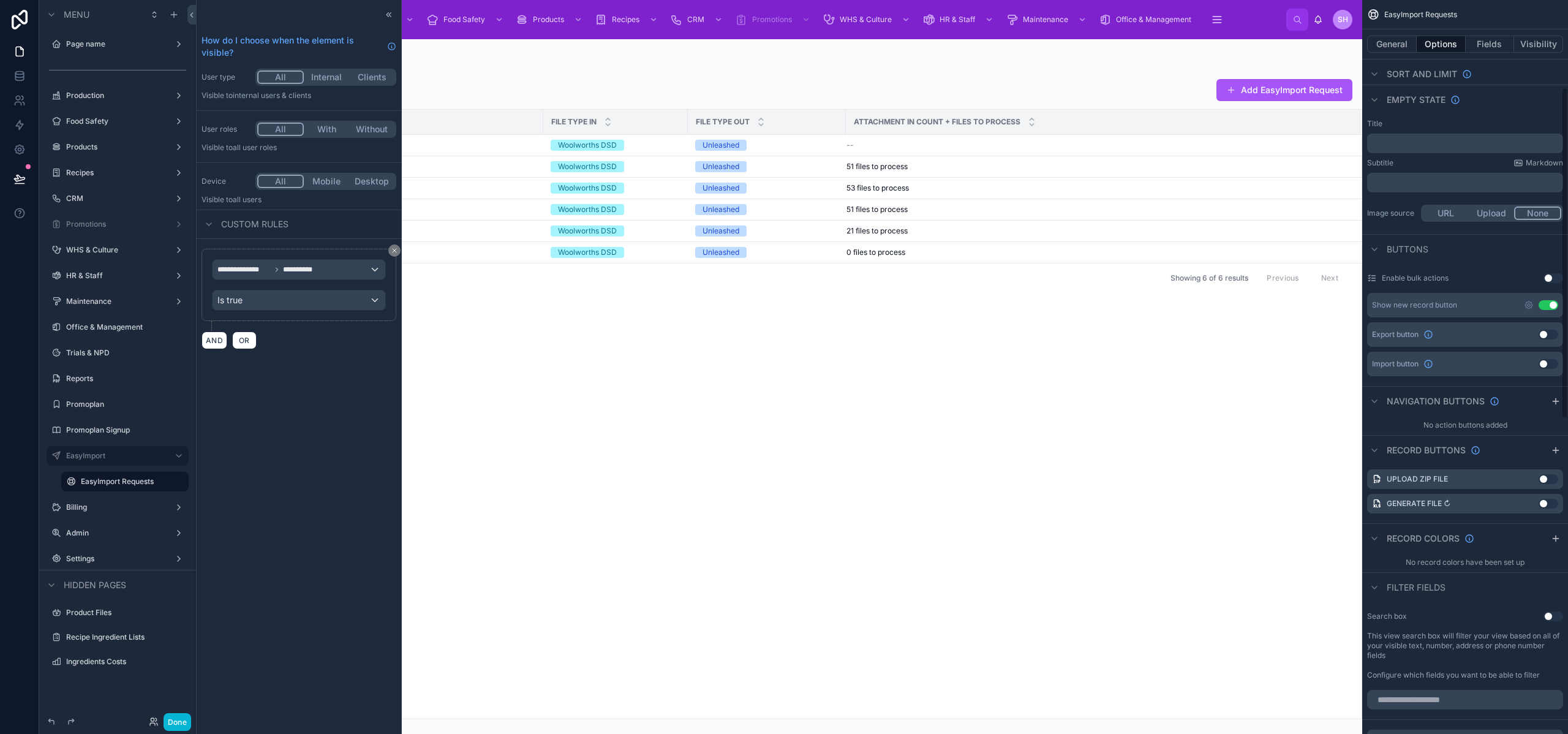
scroll to position [230, 0]
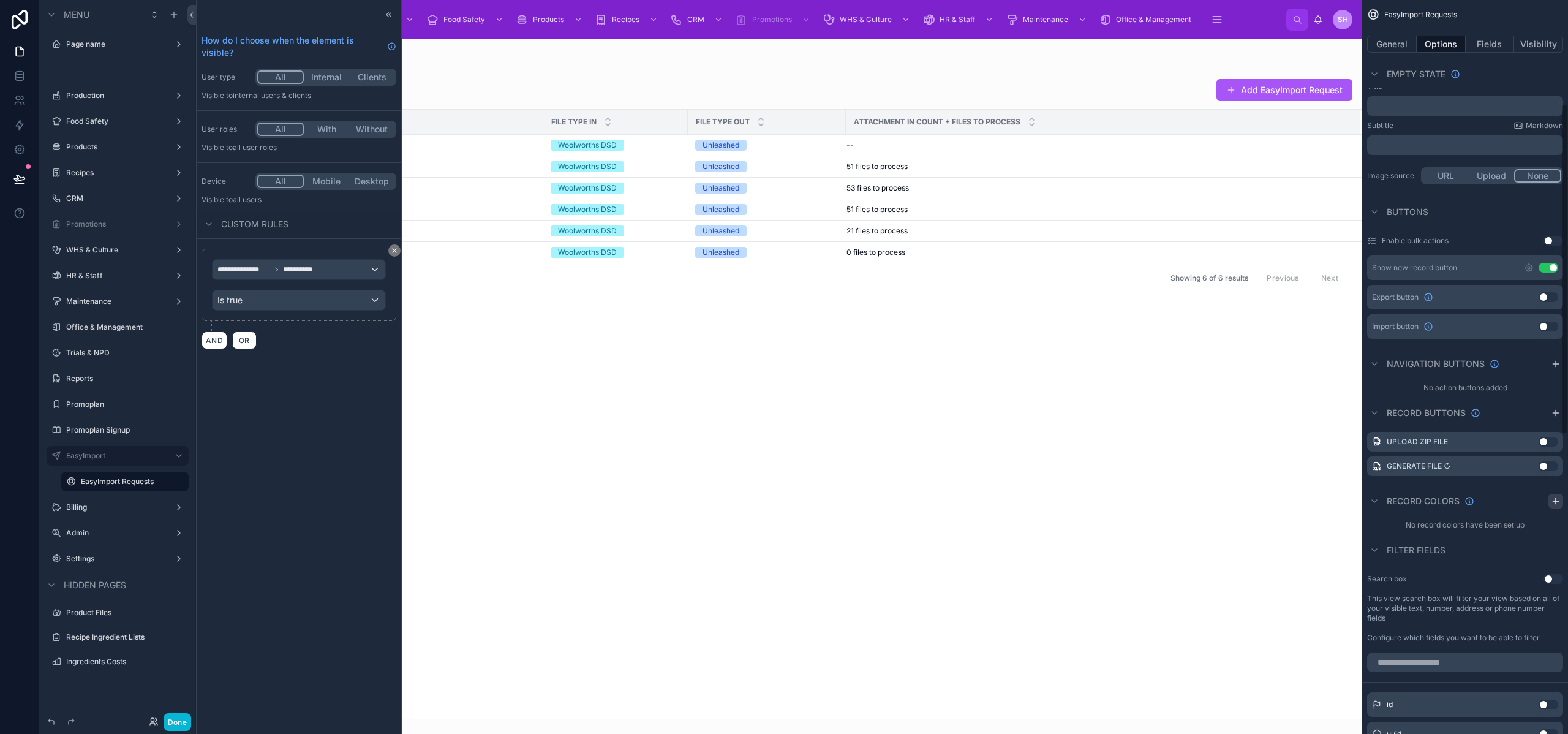
click at [1554, 501] on icon "scrollable content" at bounding box center [1555, 501] width 5 height 0
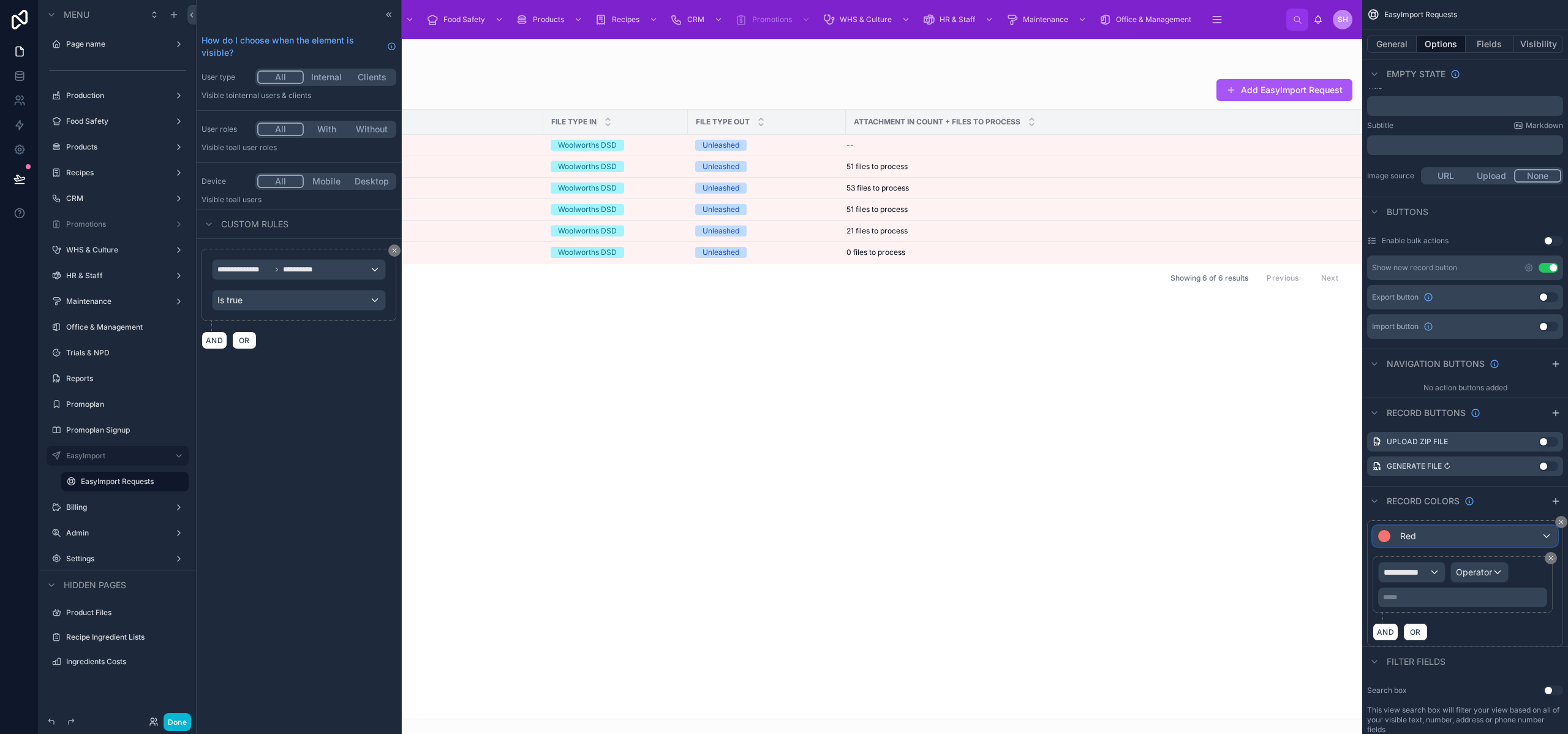
click at [1466, 534] on div "Red" at bounding box center [1466, 536] width 184 height 19
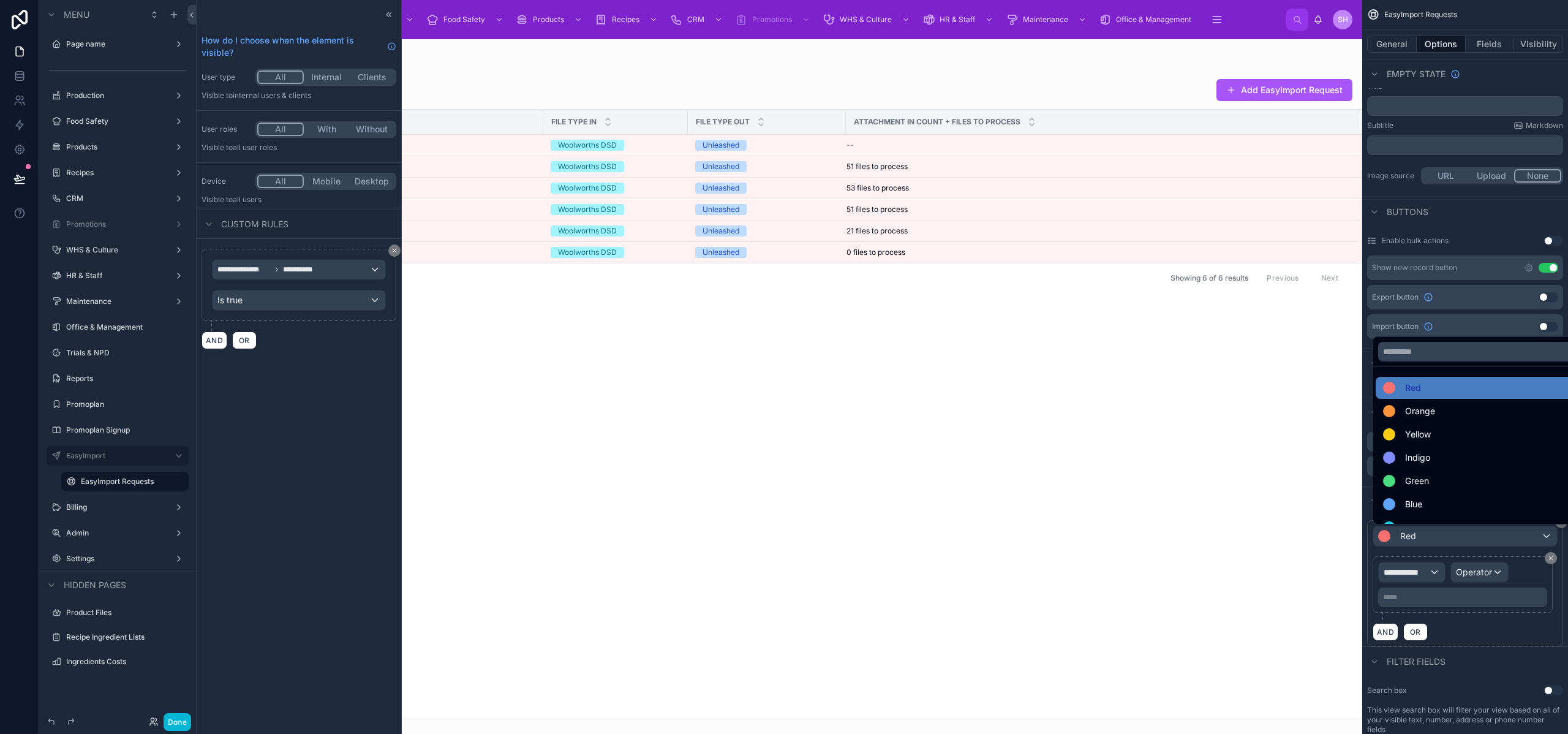
click at [1466, 535] on div "scrollable content" at bounding box center [784, 367] width 1568 height 734
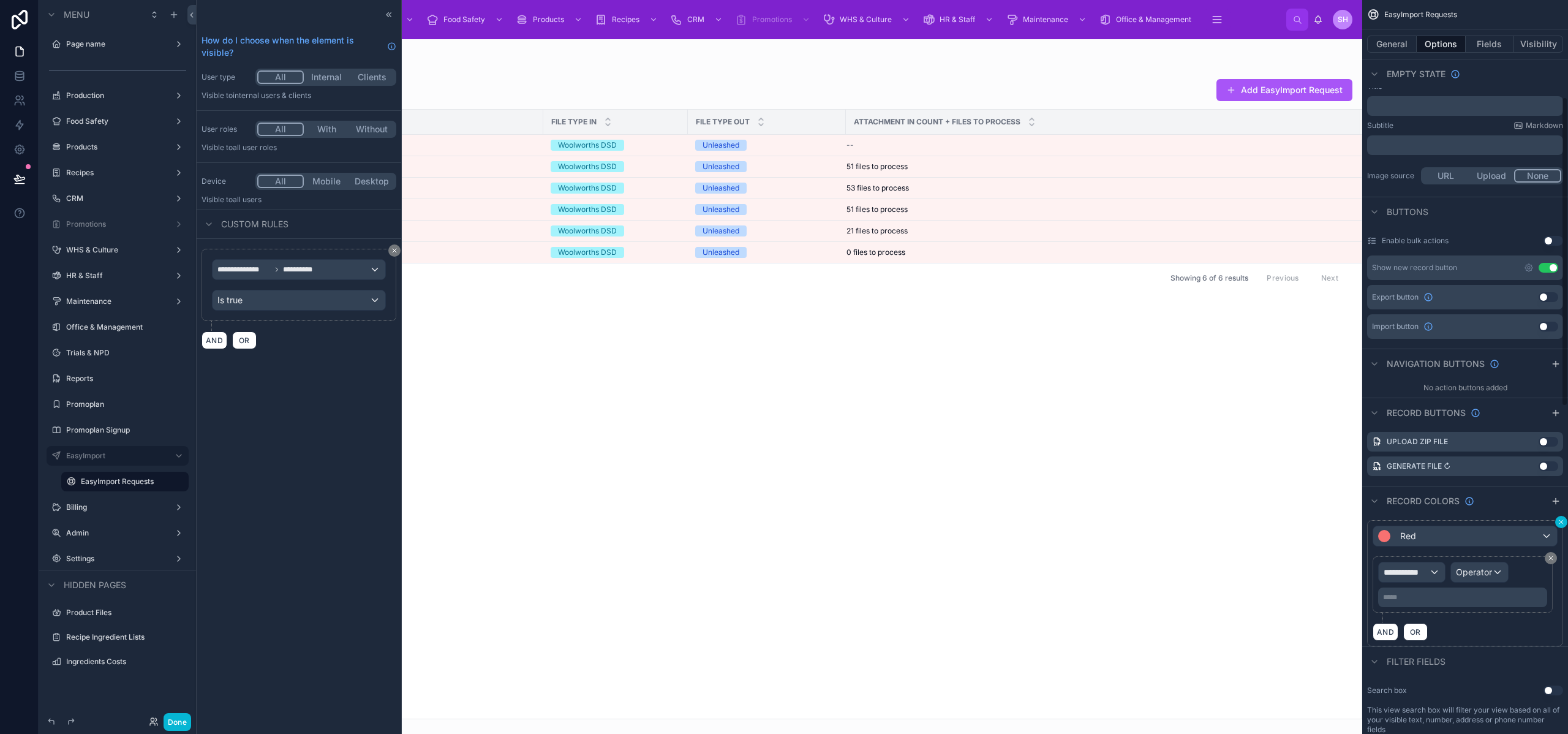
click at [1563, 522] on div "**********" at bounding box center [1466, 581] width 206 height 131
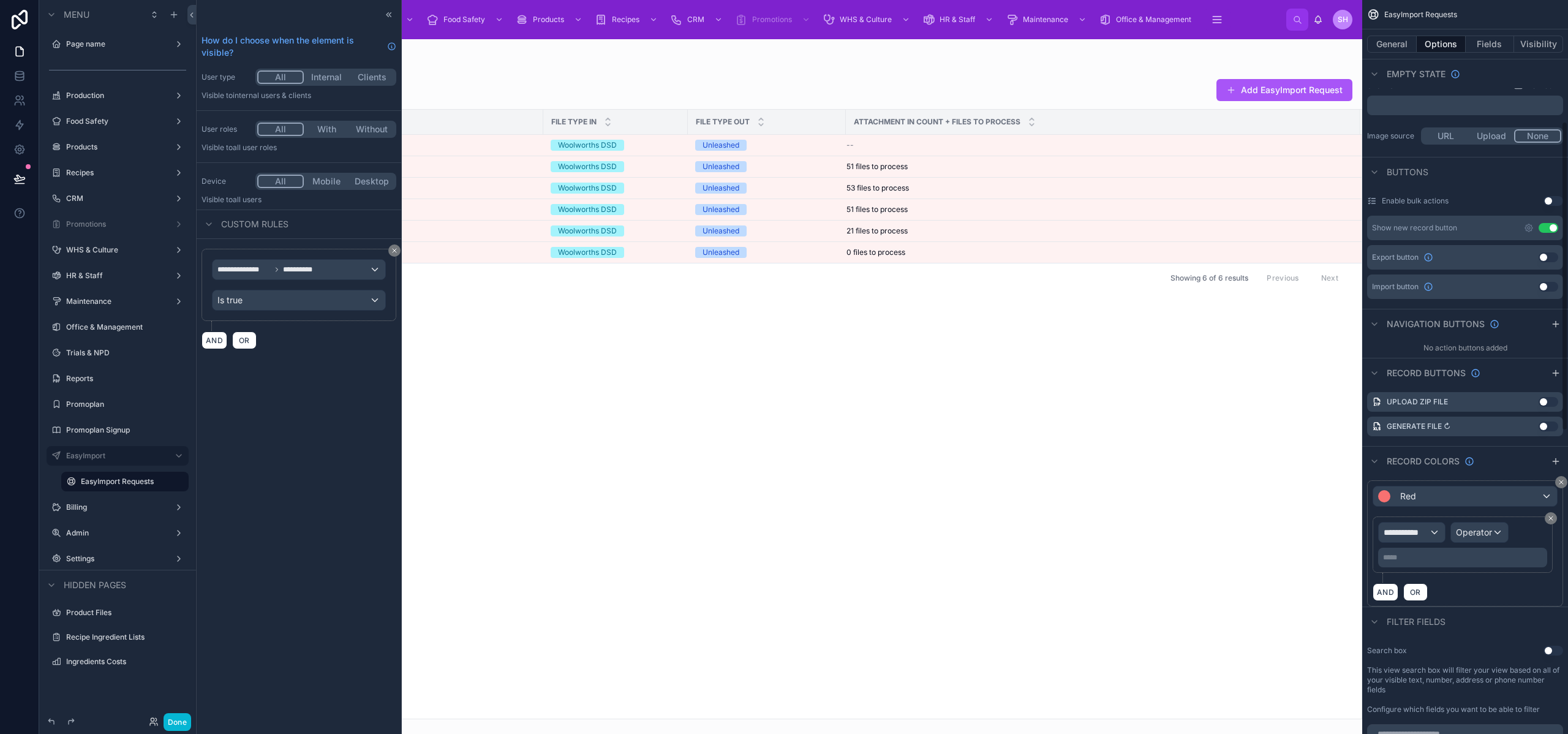
scroll to position [288, 0]
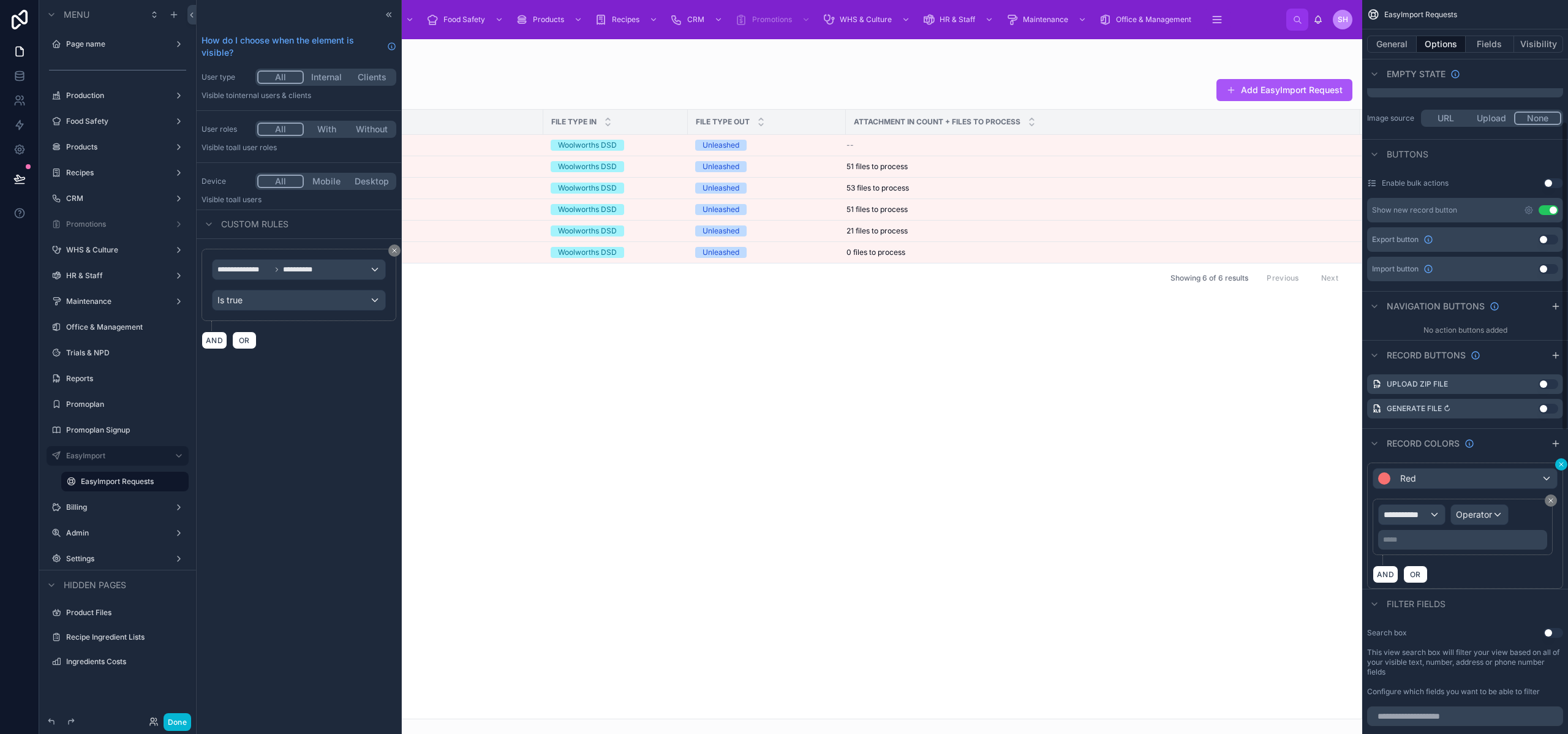
click at [1561, 465] on icon "scrollable content" at bounding box center [1561, 464] width 4 height 4
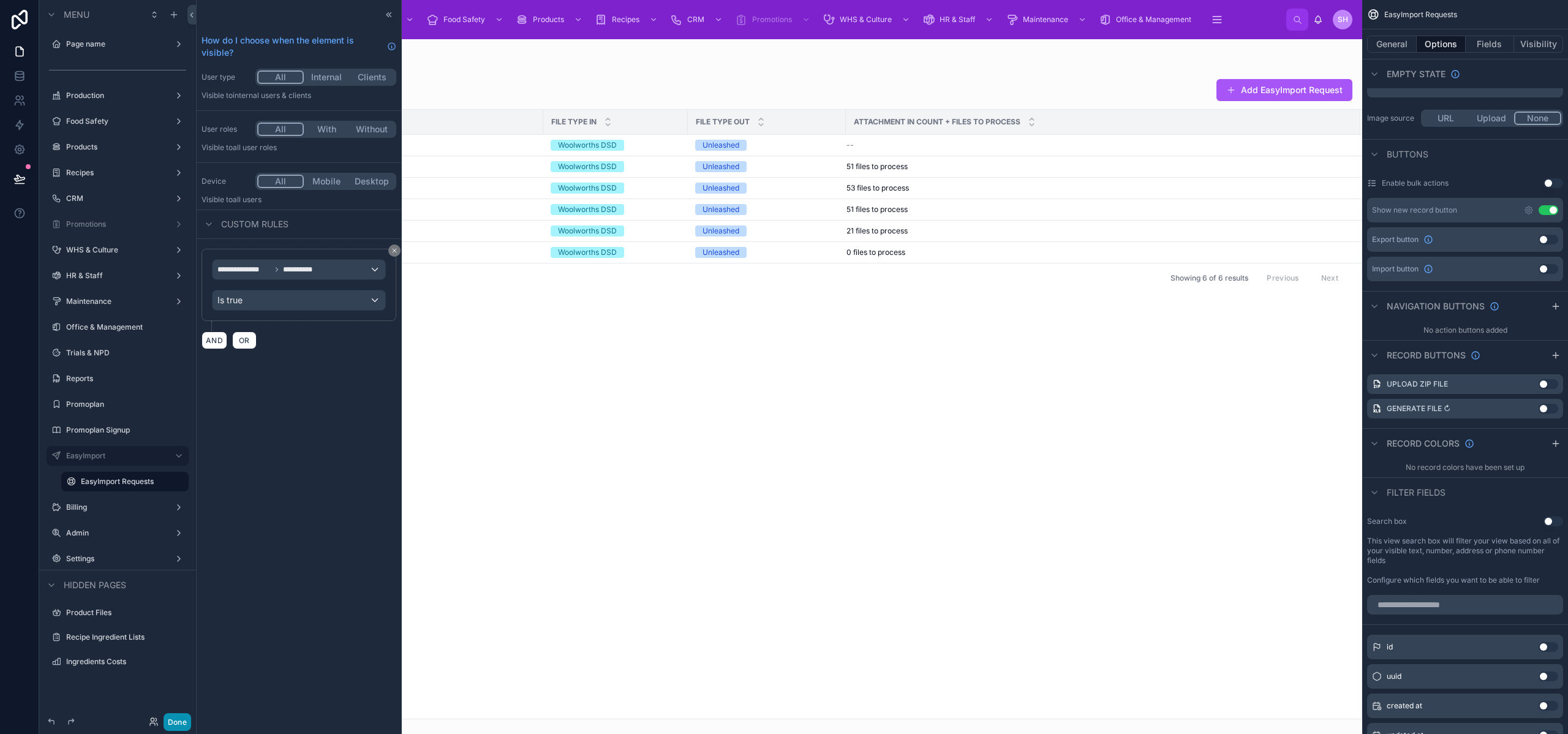
click at [182, 723] on button "Done" at bounding box center [177, 722] width 27 height 18
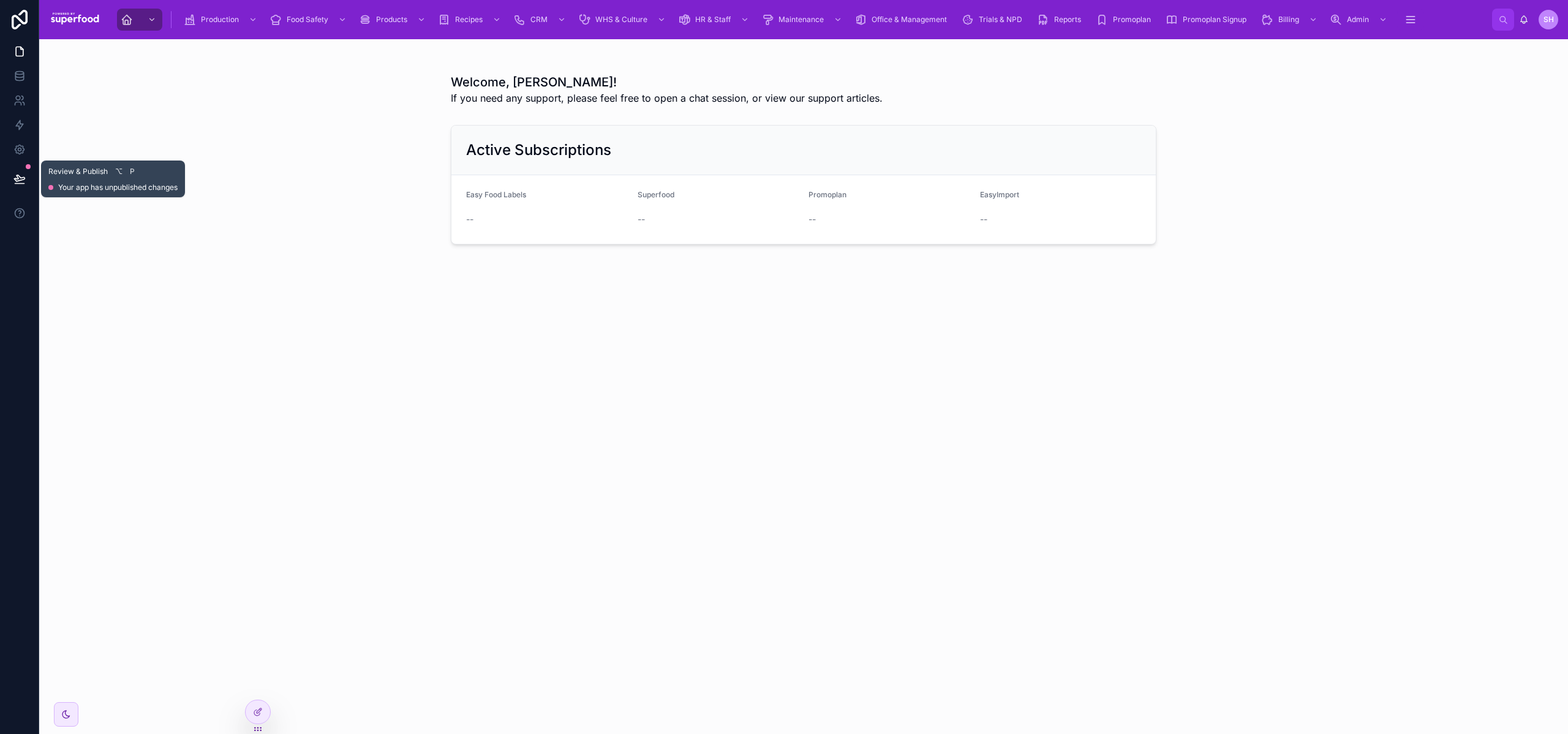
click at [24, 171] on button at bounding box center [19, 179] width 27 height 34
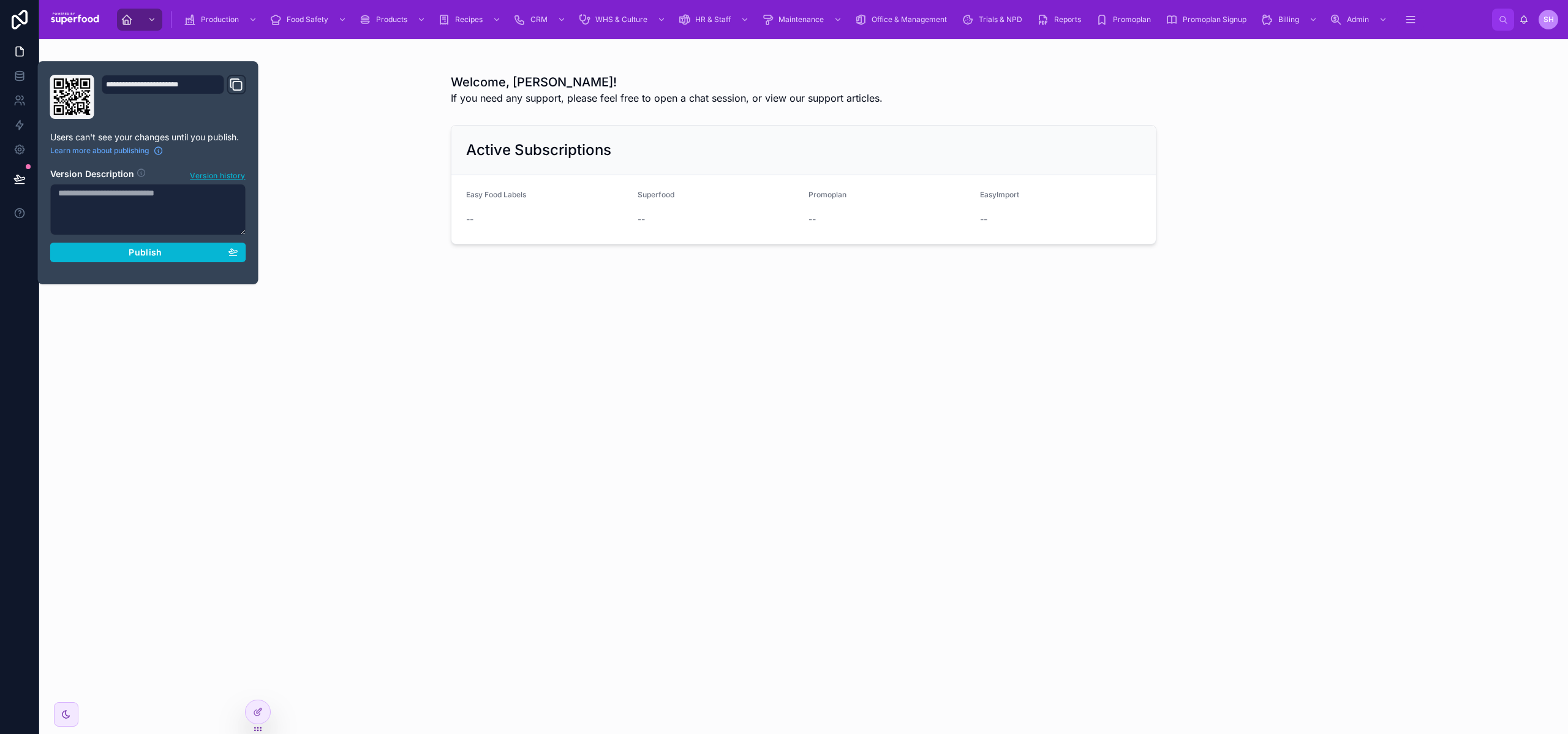
click at [110, 217] on textarea at bounding box center [148, 209] width 196 height 51
type textarea "**********"
click at [133, 257] on span "Publish" at bounding box center [145, 252] width 33 height 11
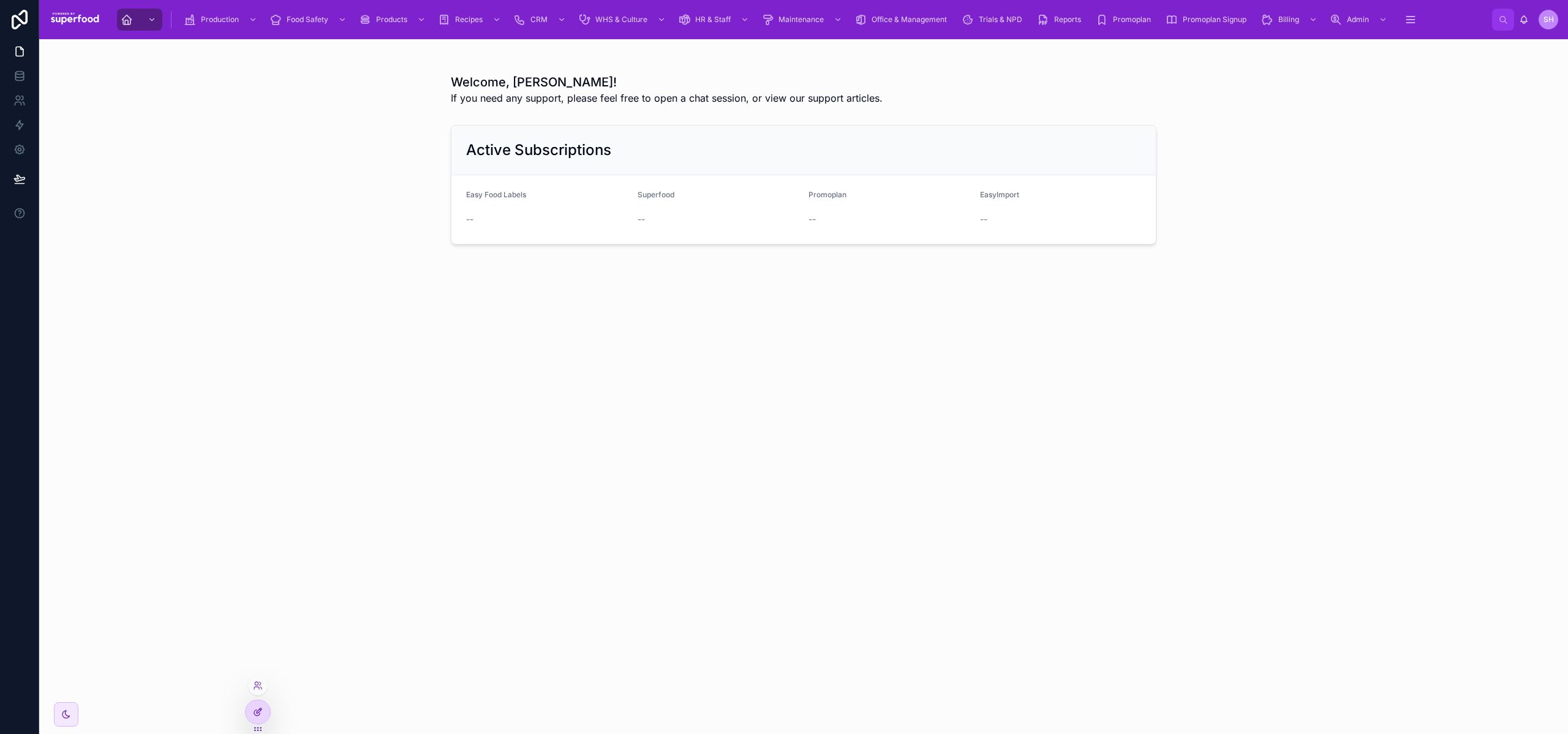
click at [248, 711] on div at bounding box center [258, 712] width 24 height 23
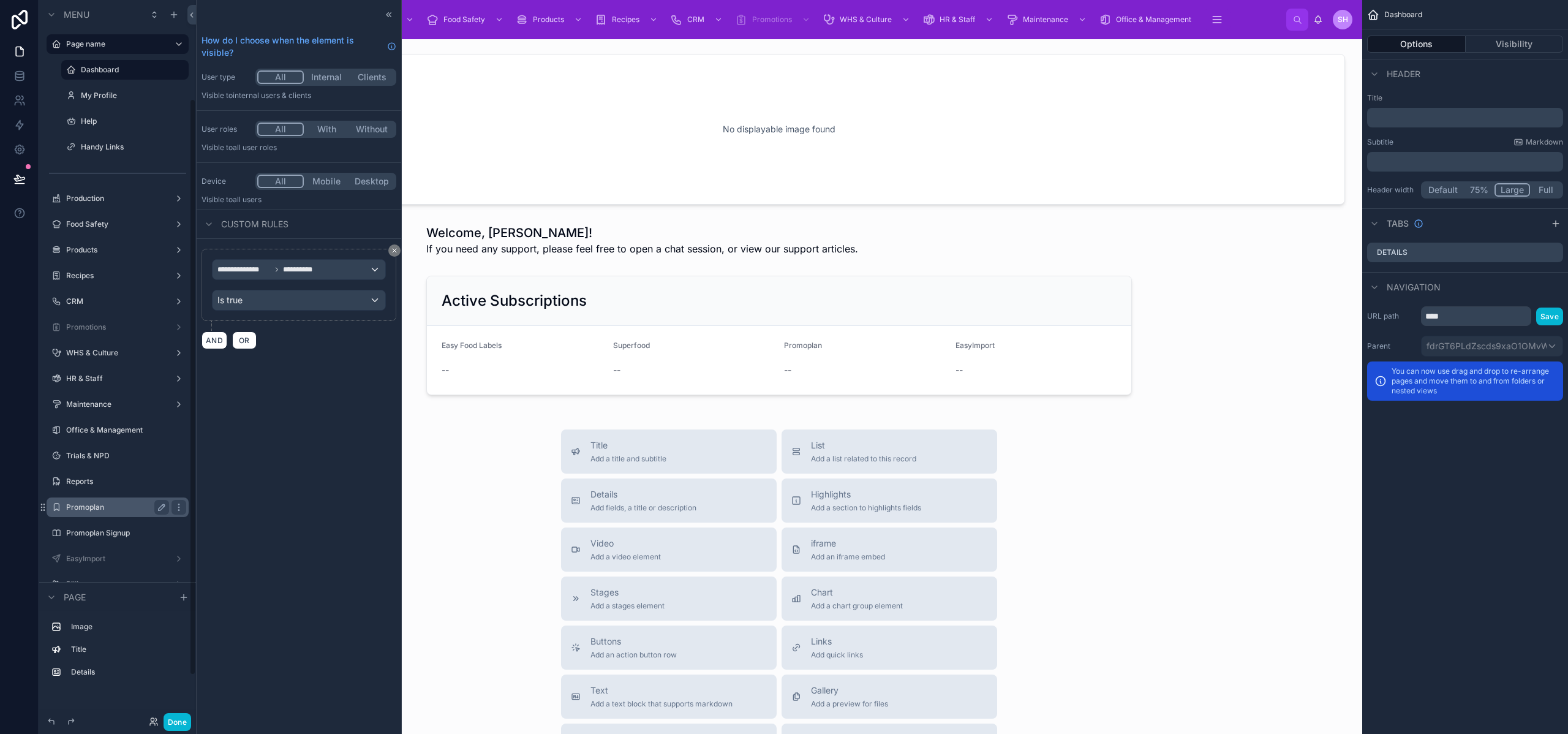
scroll to position [178, 0]
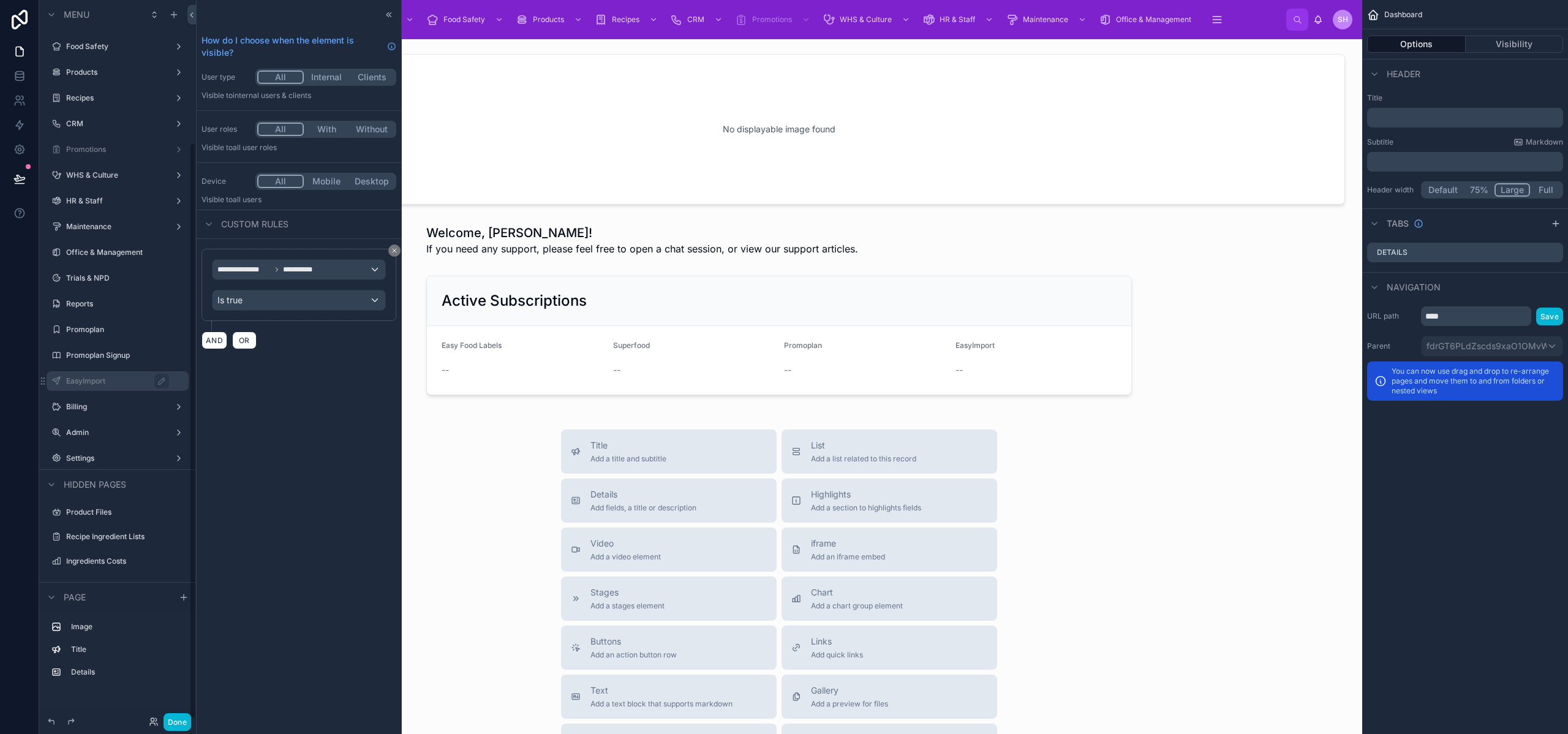
click at [79, 379] on label "EasyImport" at bounding box center [123, 381] width 115 height 10
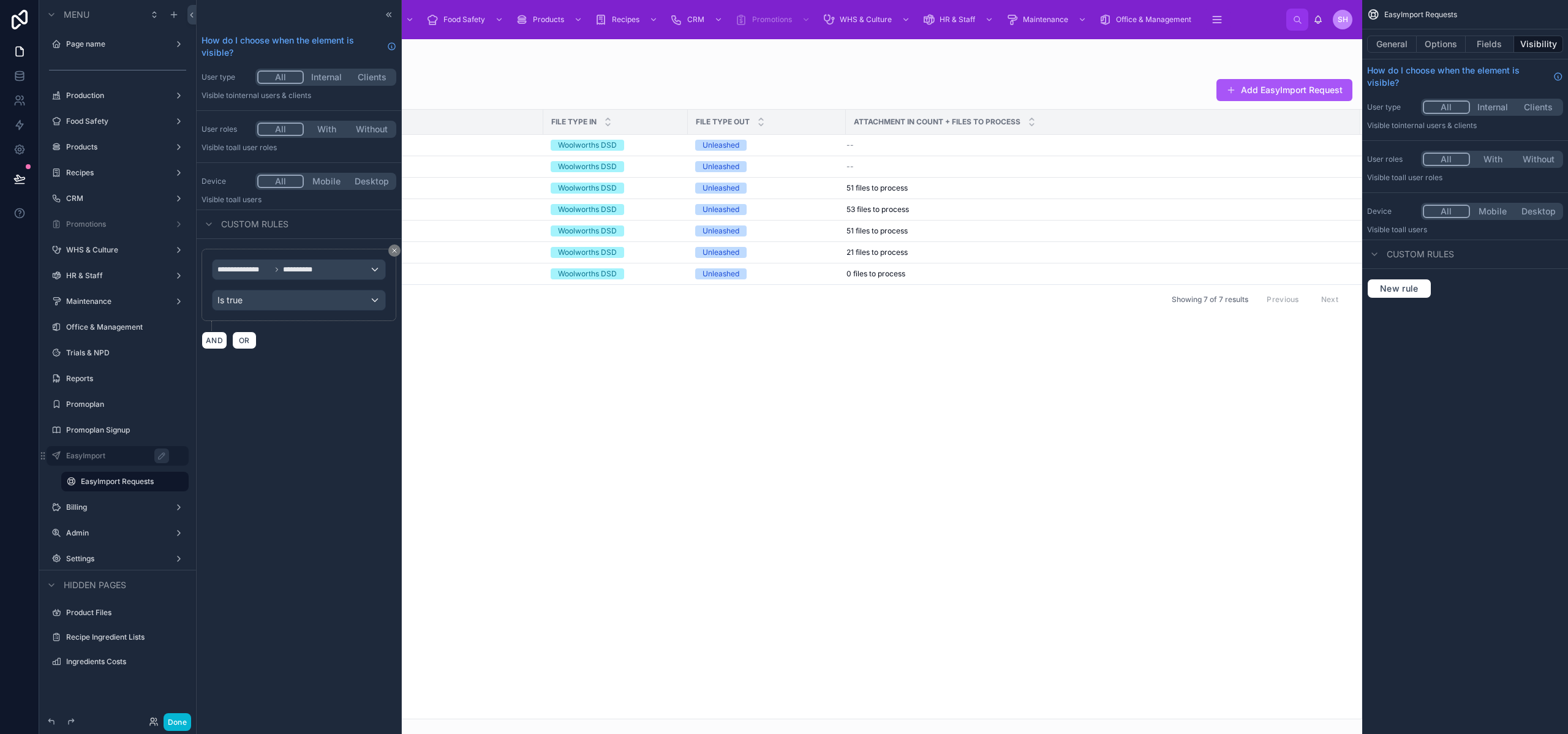
click at [528, 154] on div at bounding box center [780, 387] width 1166 height 695
click at [490, 153] on td "--" at bounding box center [426, 145] width 233 height 22
click at [494, 151] on td "--" at bounding box center [426, 145] width 233 height 22
click at [498, 274] on div "Files Generating ↻" at bounding box center [426, 274] width 219 height 11
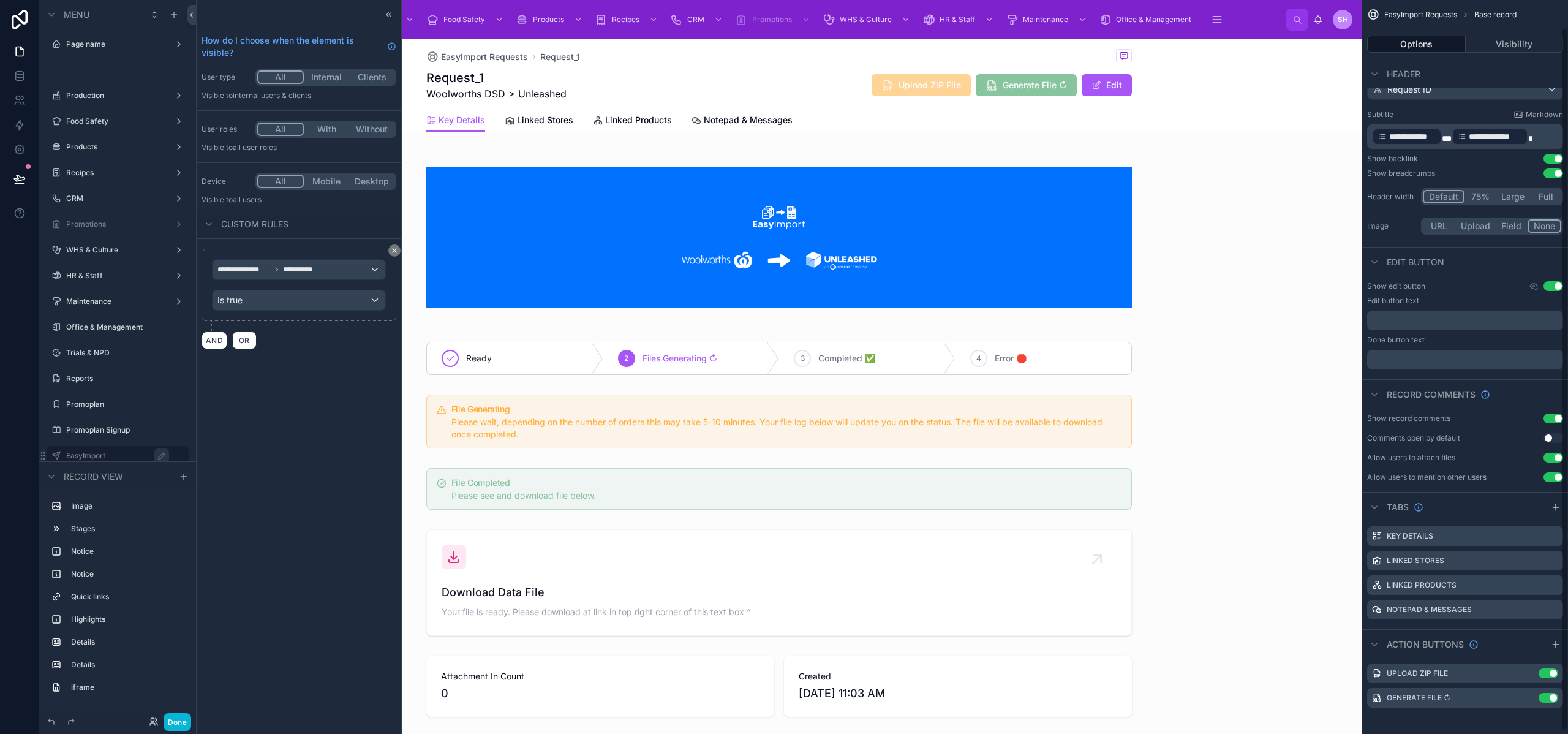
scroll to position [32, 0]
click at [1528, 695] on icon "scrollable content" at bounding box center [1530, 694] width 5 height 5
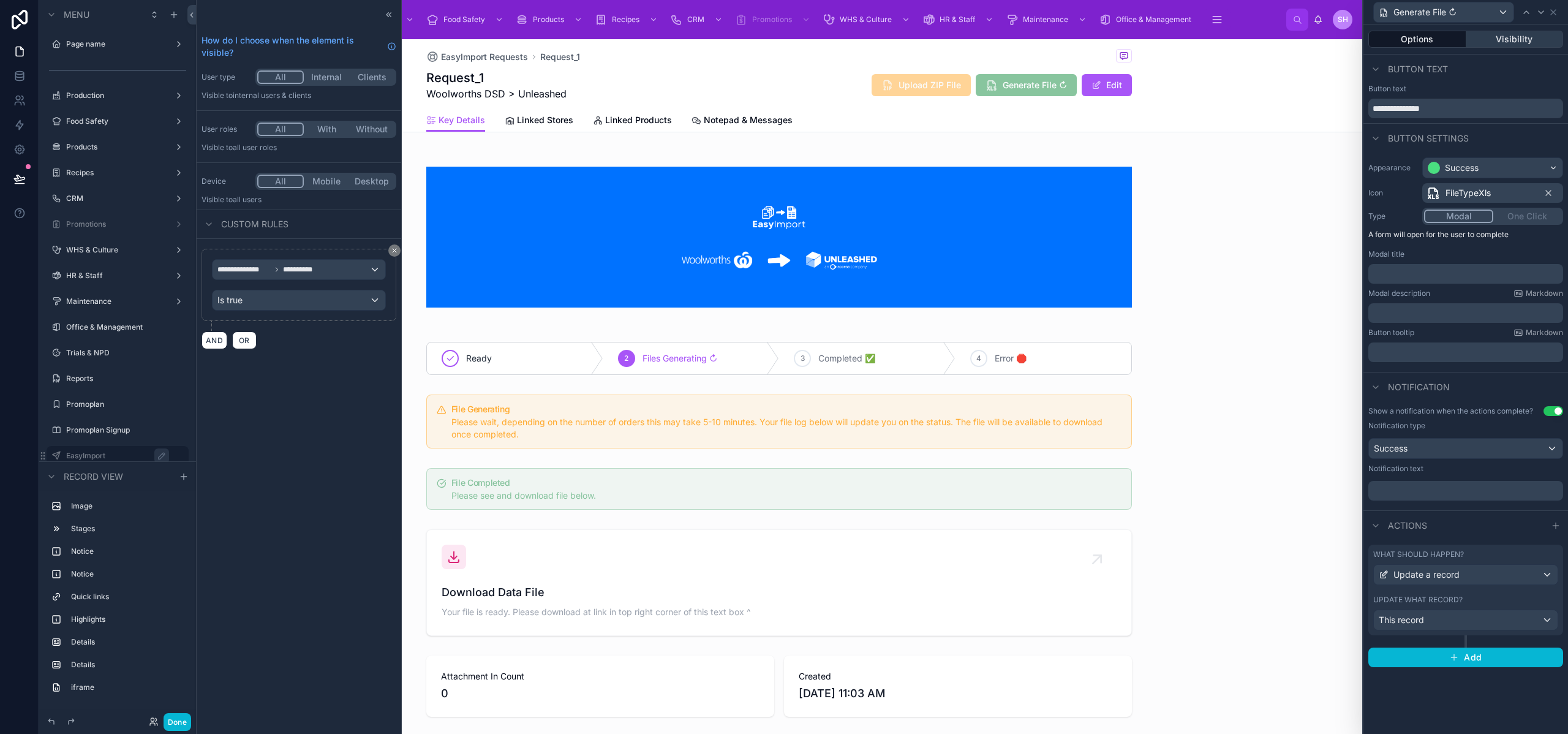
click at [1515, 40] on button "Visibility" at bounding box center [1515, 39] width 97 height 17
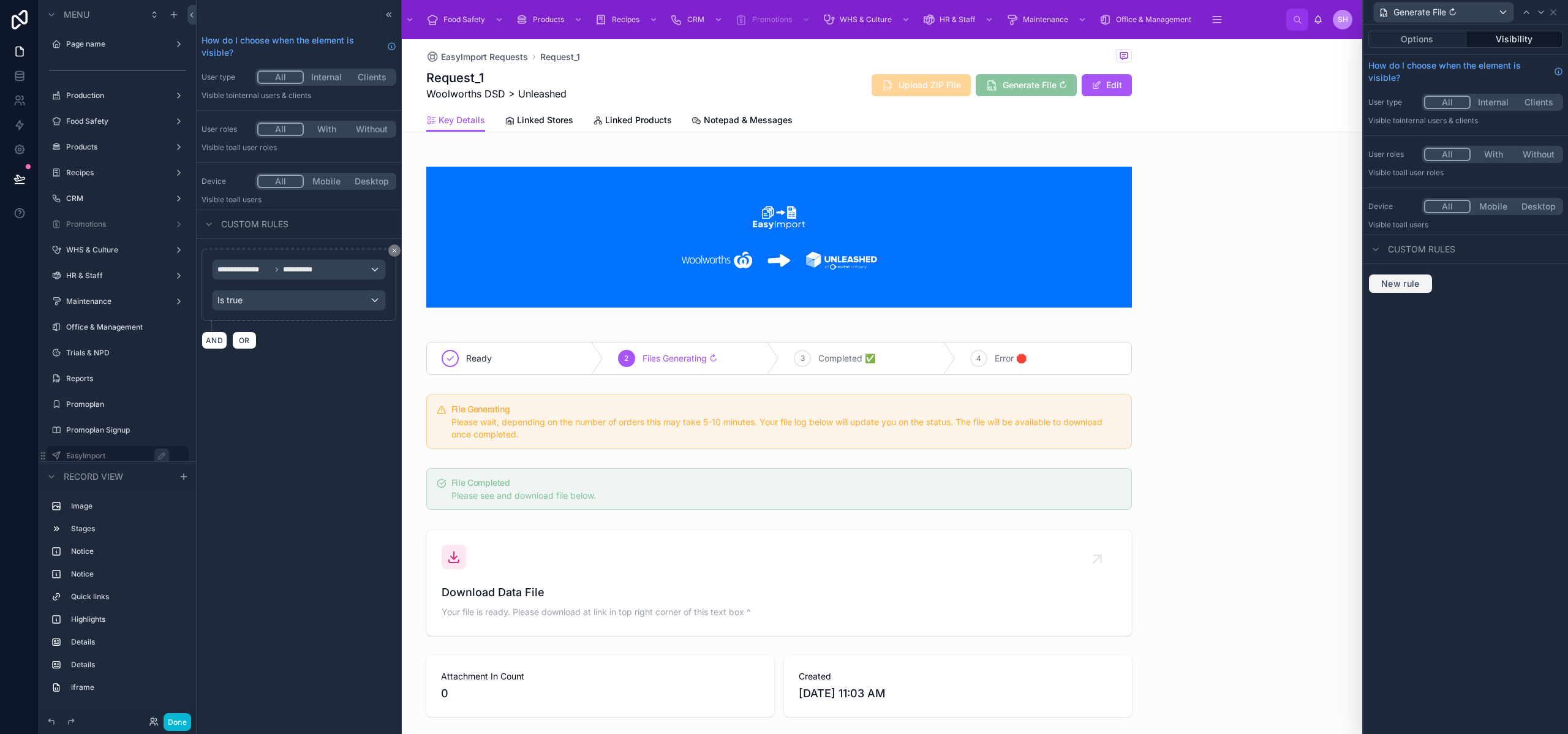
click at [1412, 287] on span "New rule" at bounding box center [1401, 283] width 48 height 11
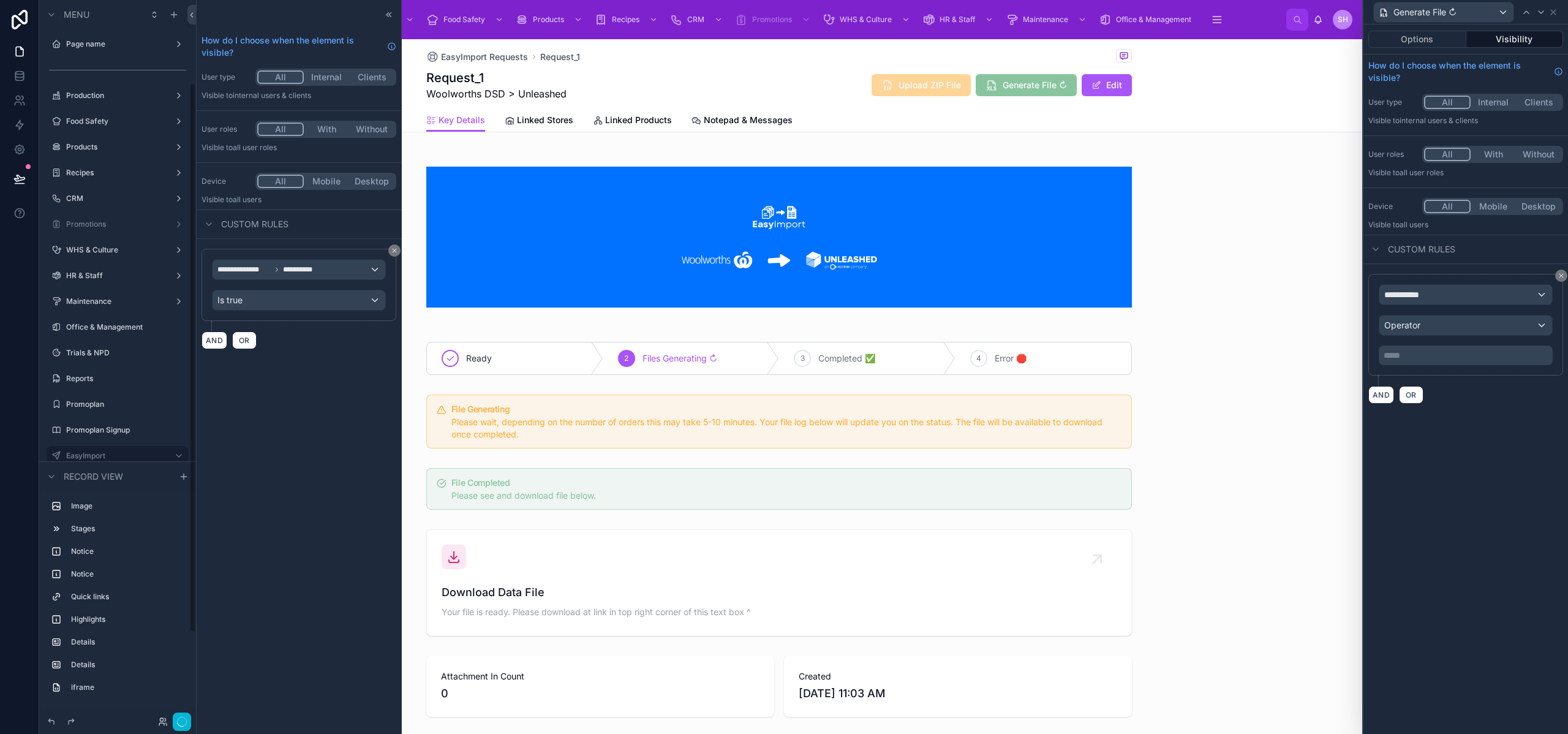
scroll to position [108, 0]
click at [1436, 297] on div "**********" at bounding box center [1466, 294] width 173 height 19
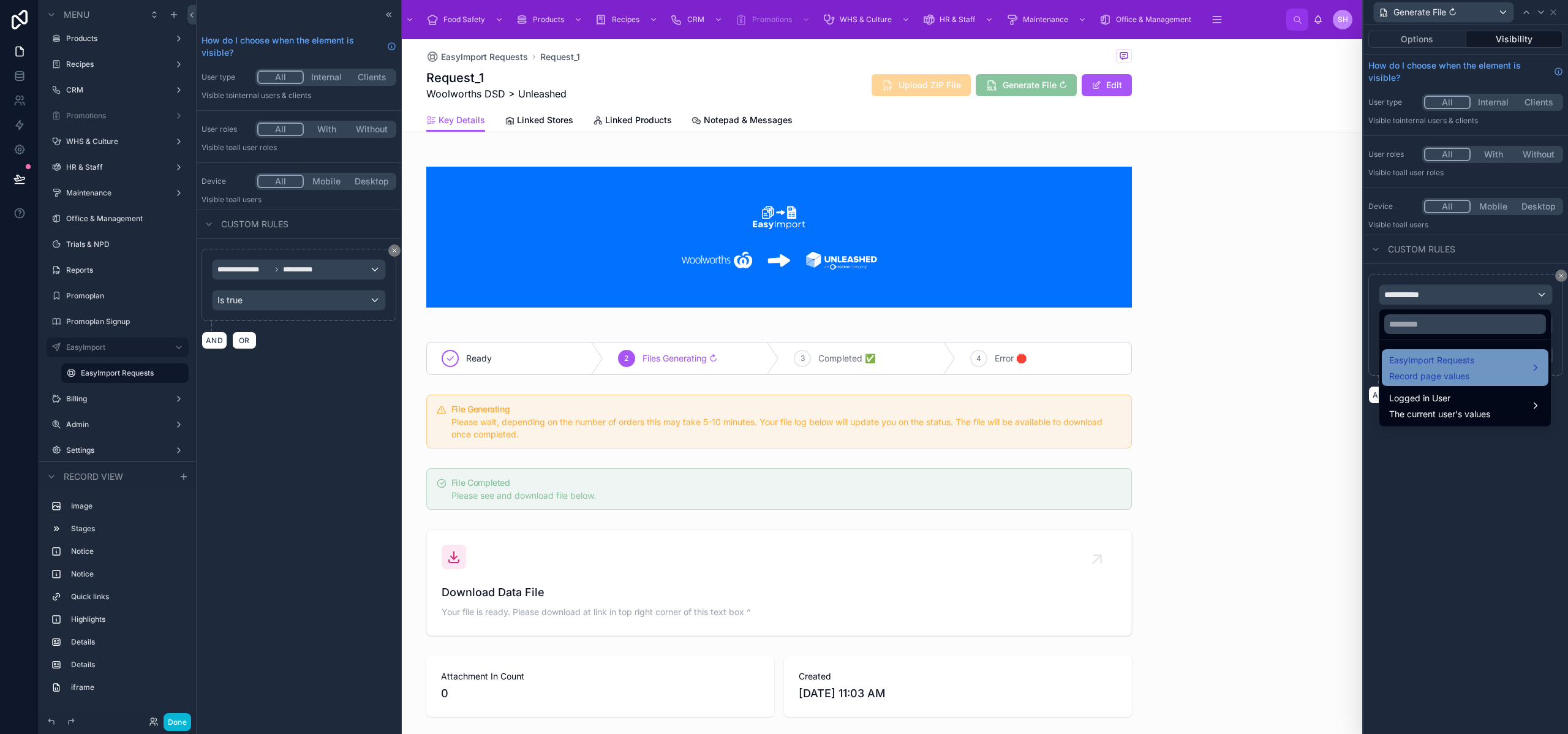
click at [1454, 368] on div "EasyImport Requests Record page values" at bounding box center [1432, 368] width 85 height 30
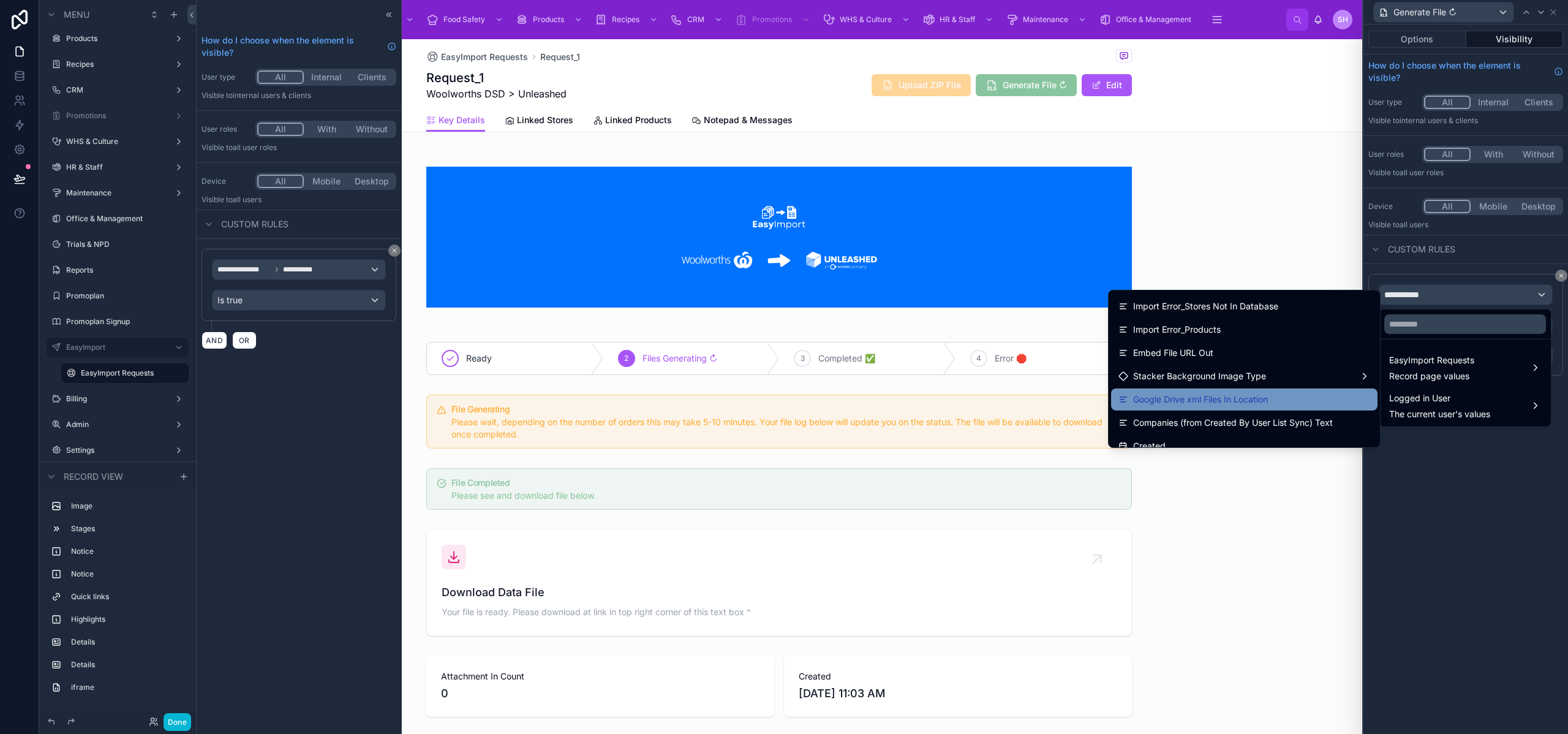
scroll to position [373, 0]
click at [1225, 394] on span "Google Drive xml Files In Location" at bounding box center [1200, 397] width 135 height 15
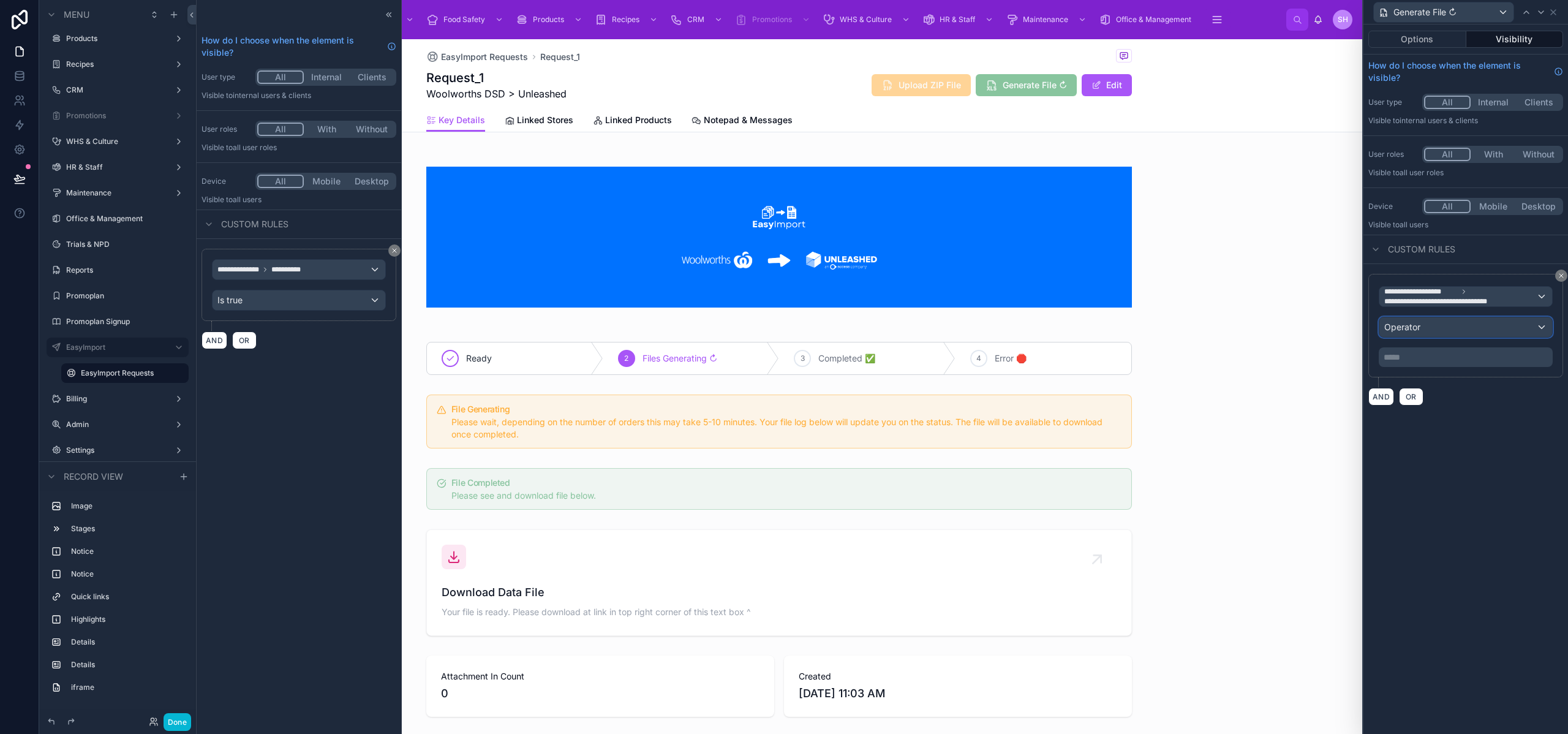
click at [1426, 332] on div "Operator" at bounding box center [1466, 327] width 173 height 19
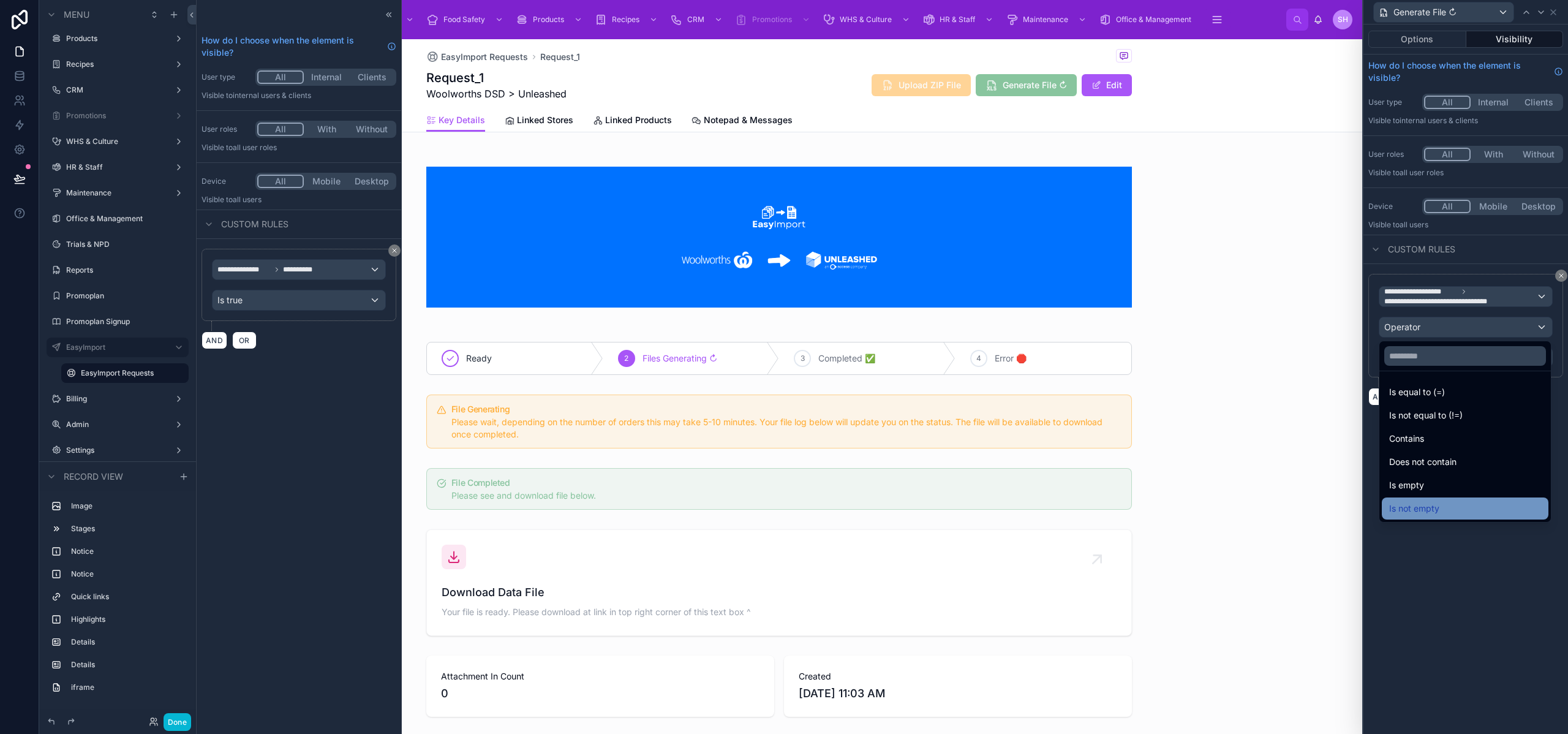
click at [1432, 499] on div "Is not empty" at bounding box center [1465, 509] width 167 height 22
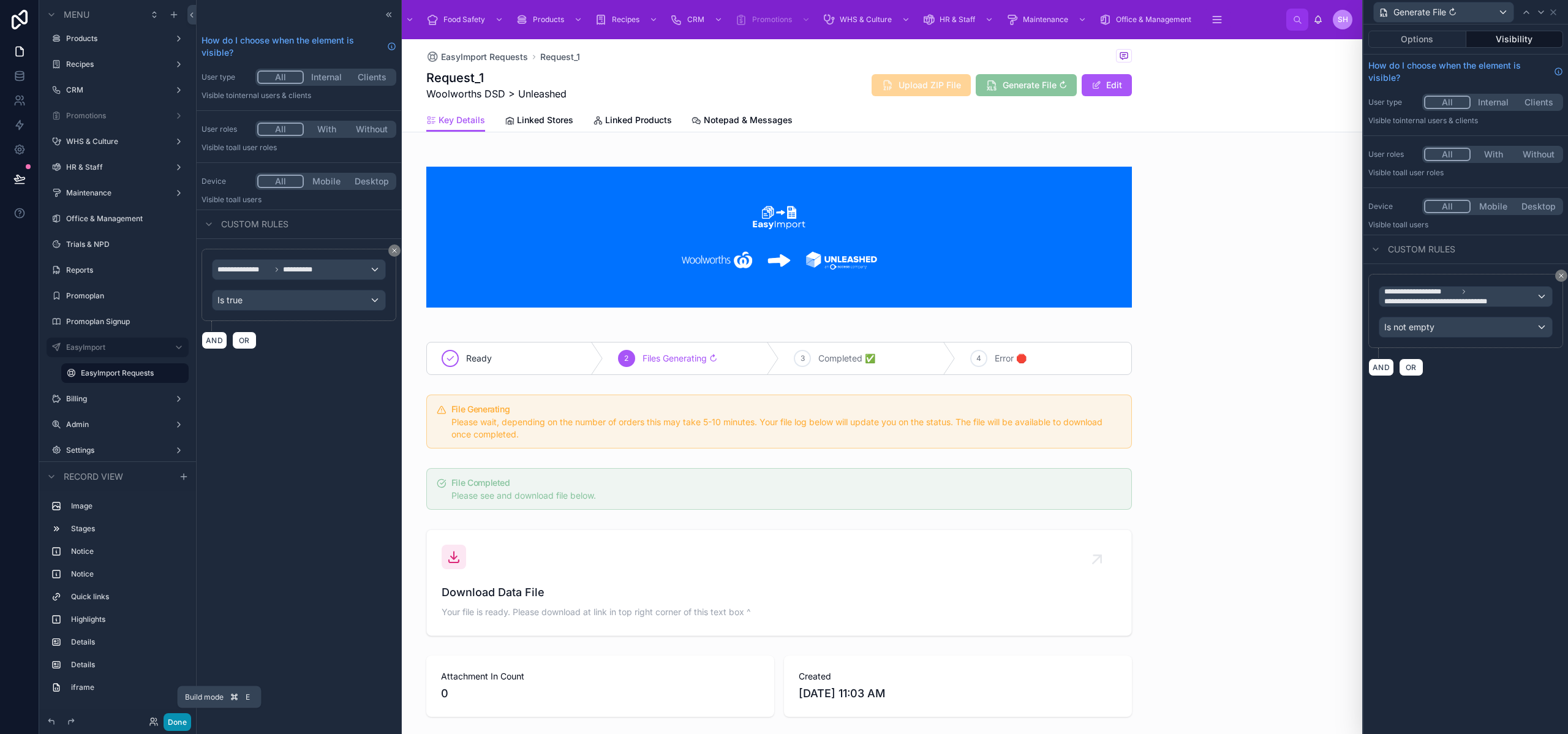
click at [179, 718] on button "Done" at bounding box center [177, 722] width 27 height 18
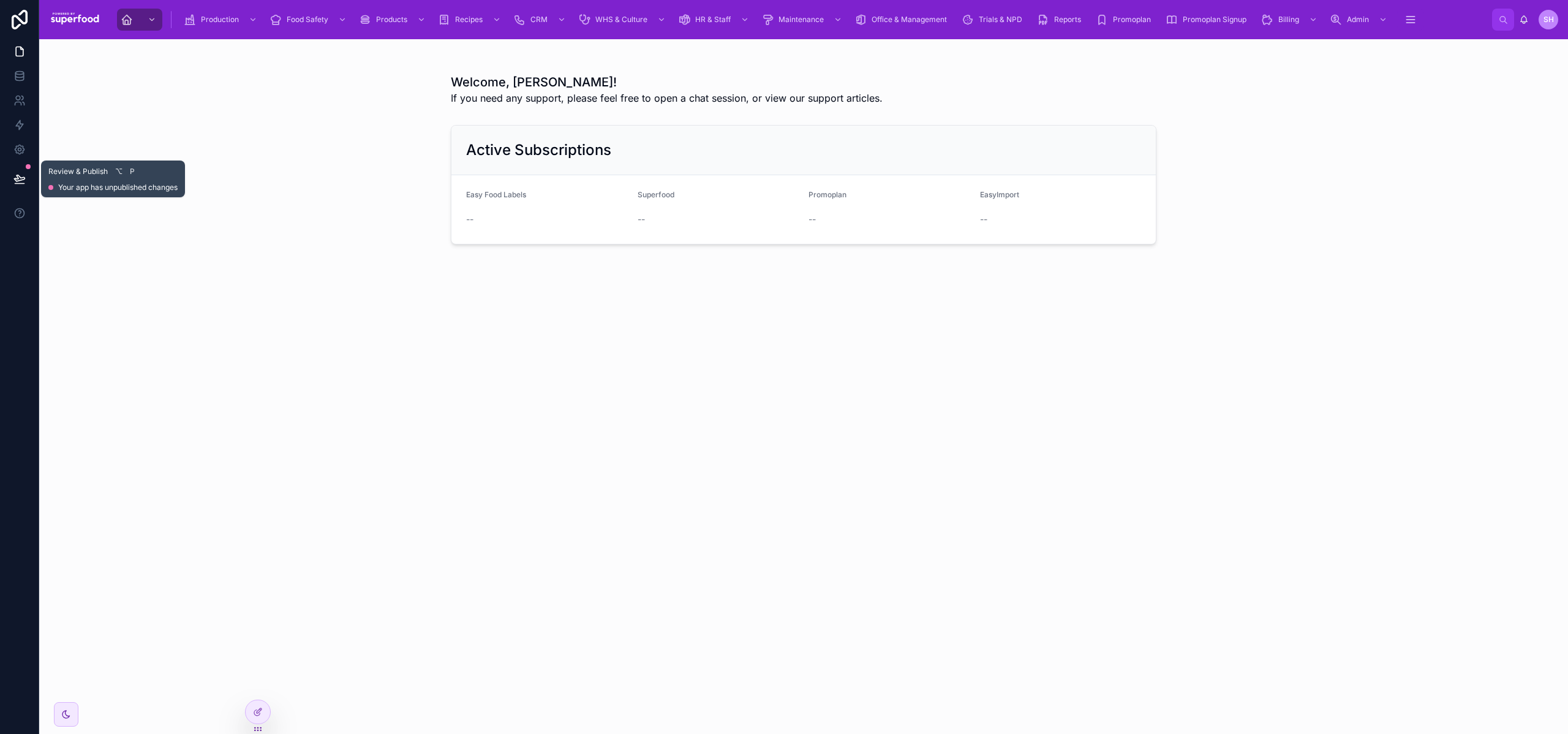
click at [17, 180] on icon at bounding box center [19, 179] width 13 height 13
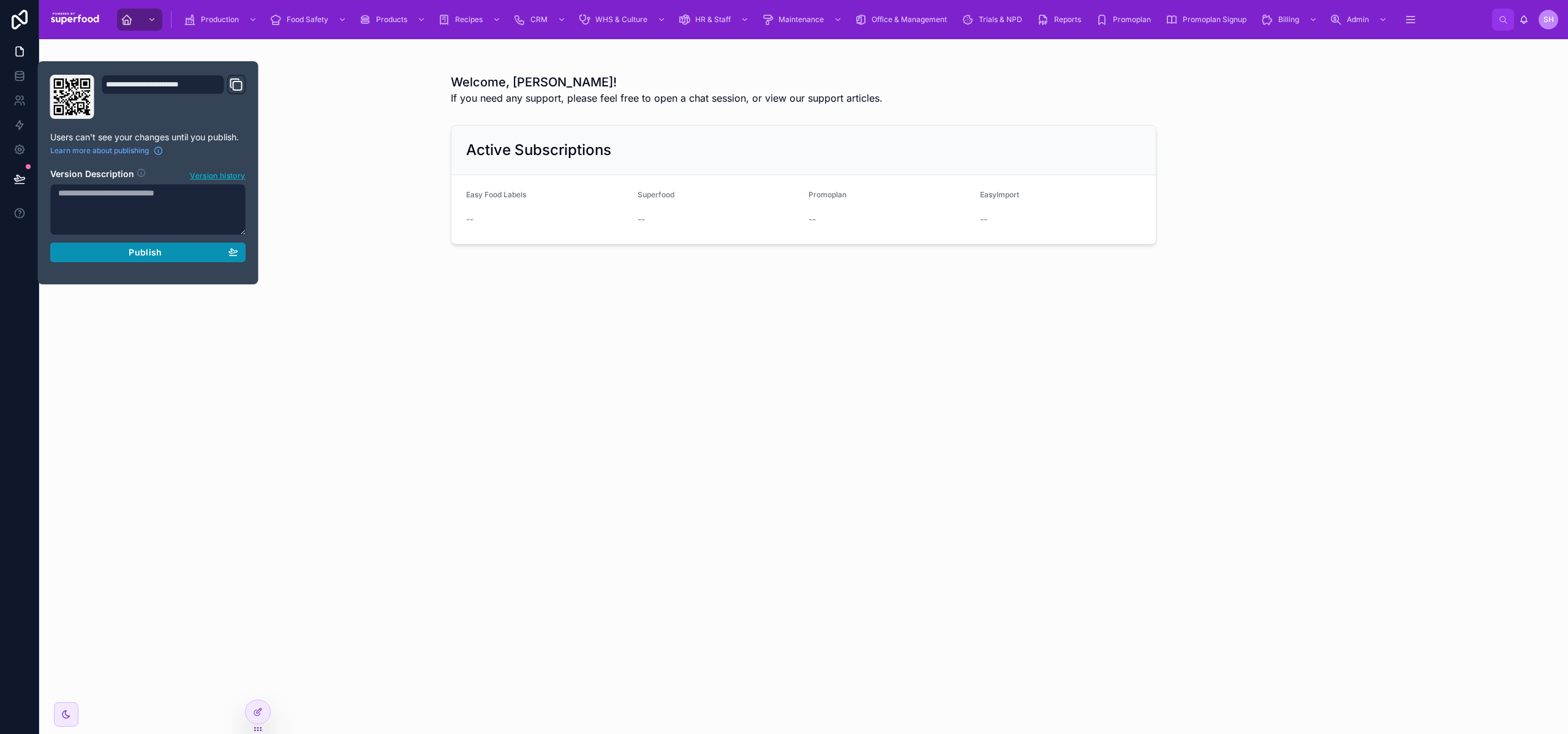
click at [127, 248] on div "Publish" at bounding box center [148, 252] width 180 height 11
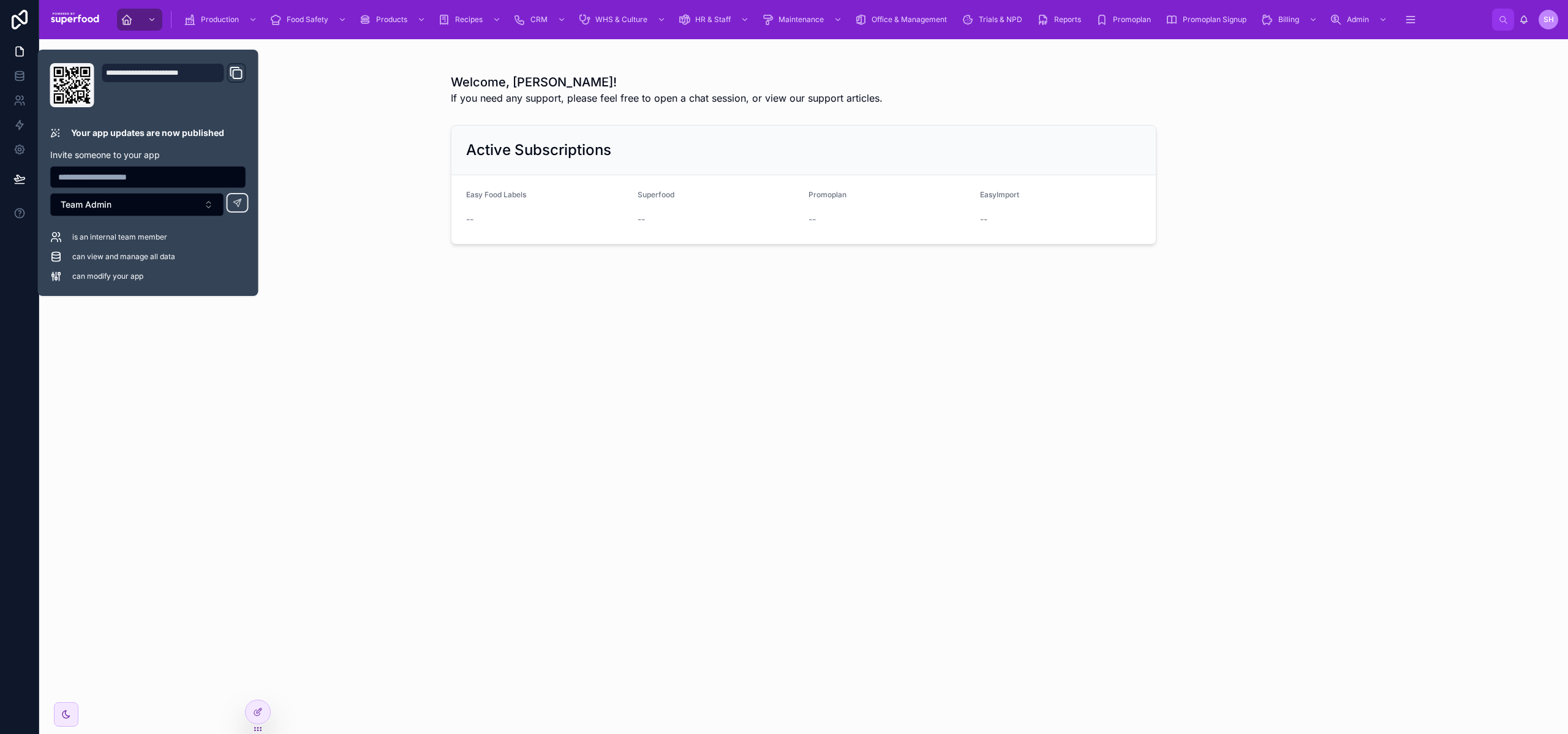
click at [336, 292] on div "Welcome, [PERSON_NAME]! If you need any support, please feel free to open a cha…" at bounding box center [804, 183] width 1529 height 288
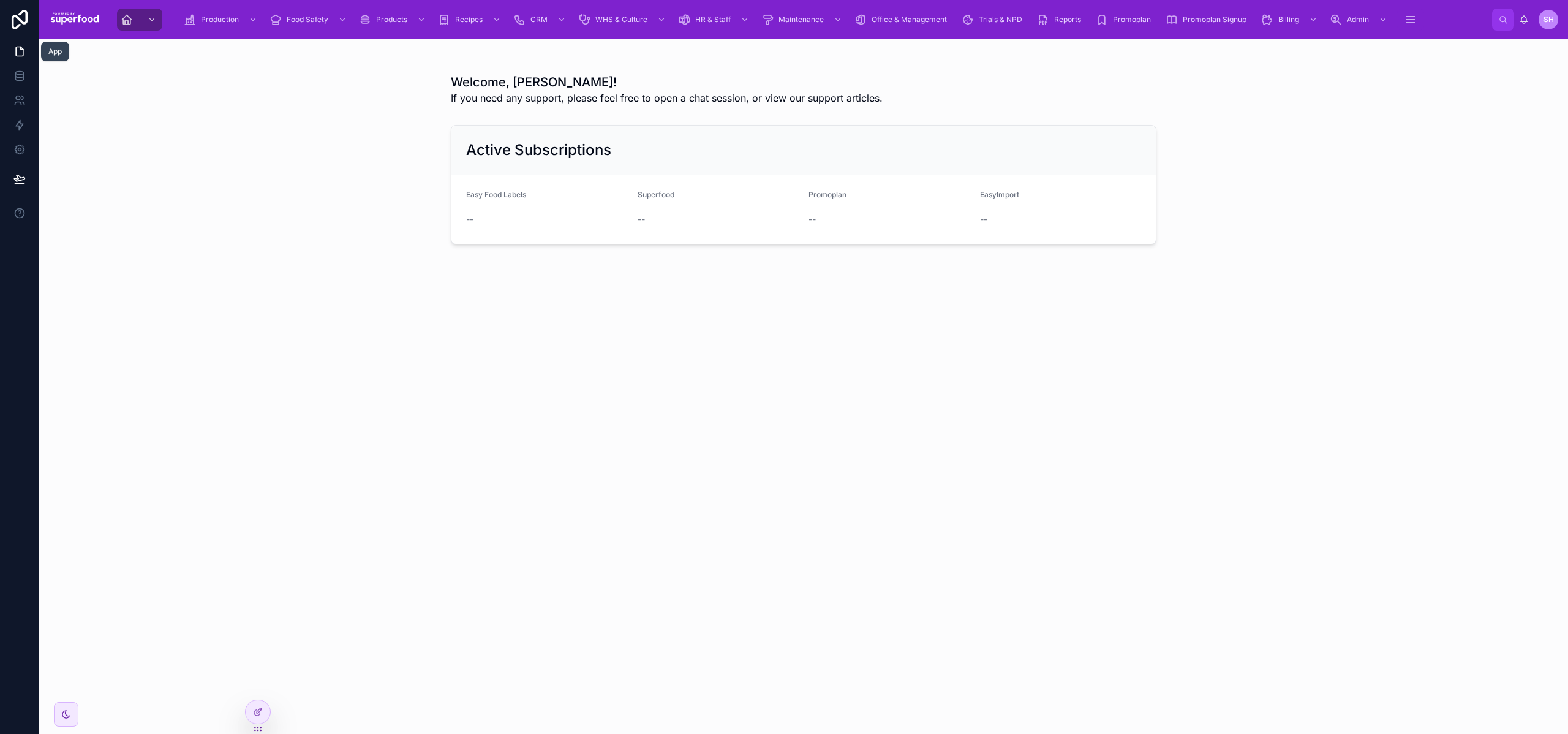
click at [20, 56] on icon at bounding box center [19, 52] width 7 height 9
click at [253, 712] on icon at bounding box center [257, 712] width 10 height 10
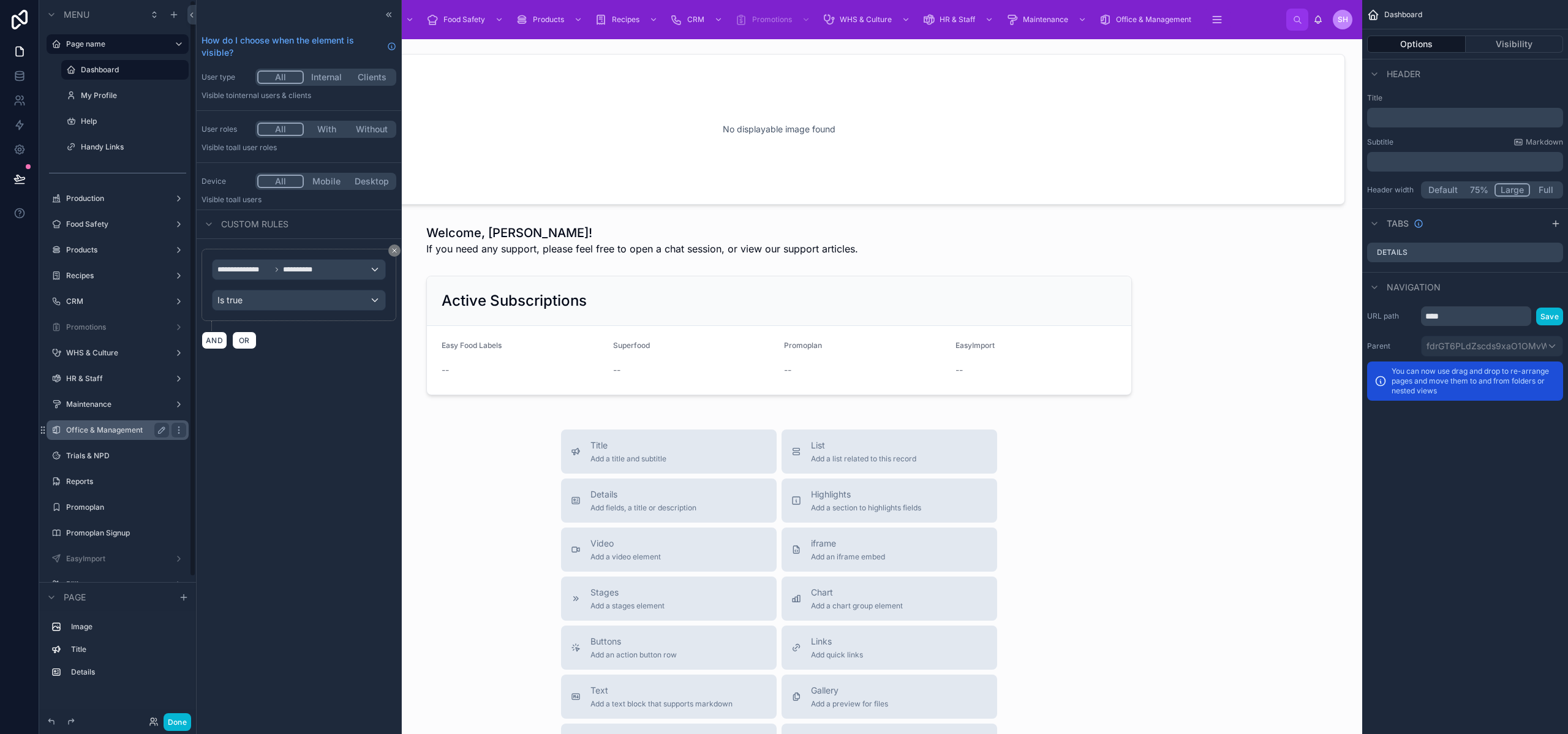
scroll to position [178, 0]
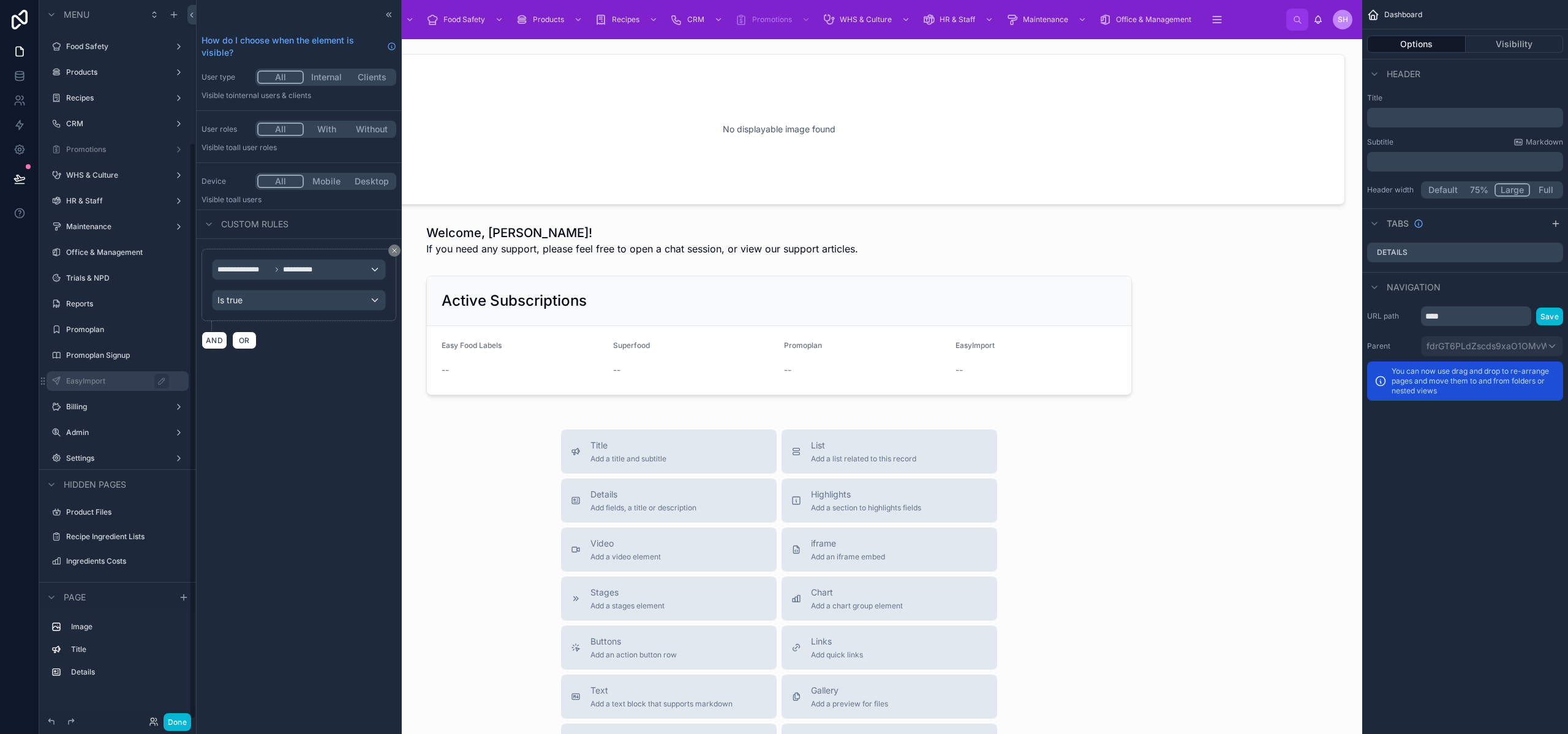
click at [97, 377] on label "EasyImport" at bounding box center [123, 381] width 115 height 10
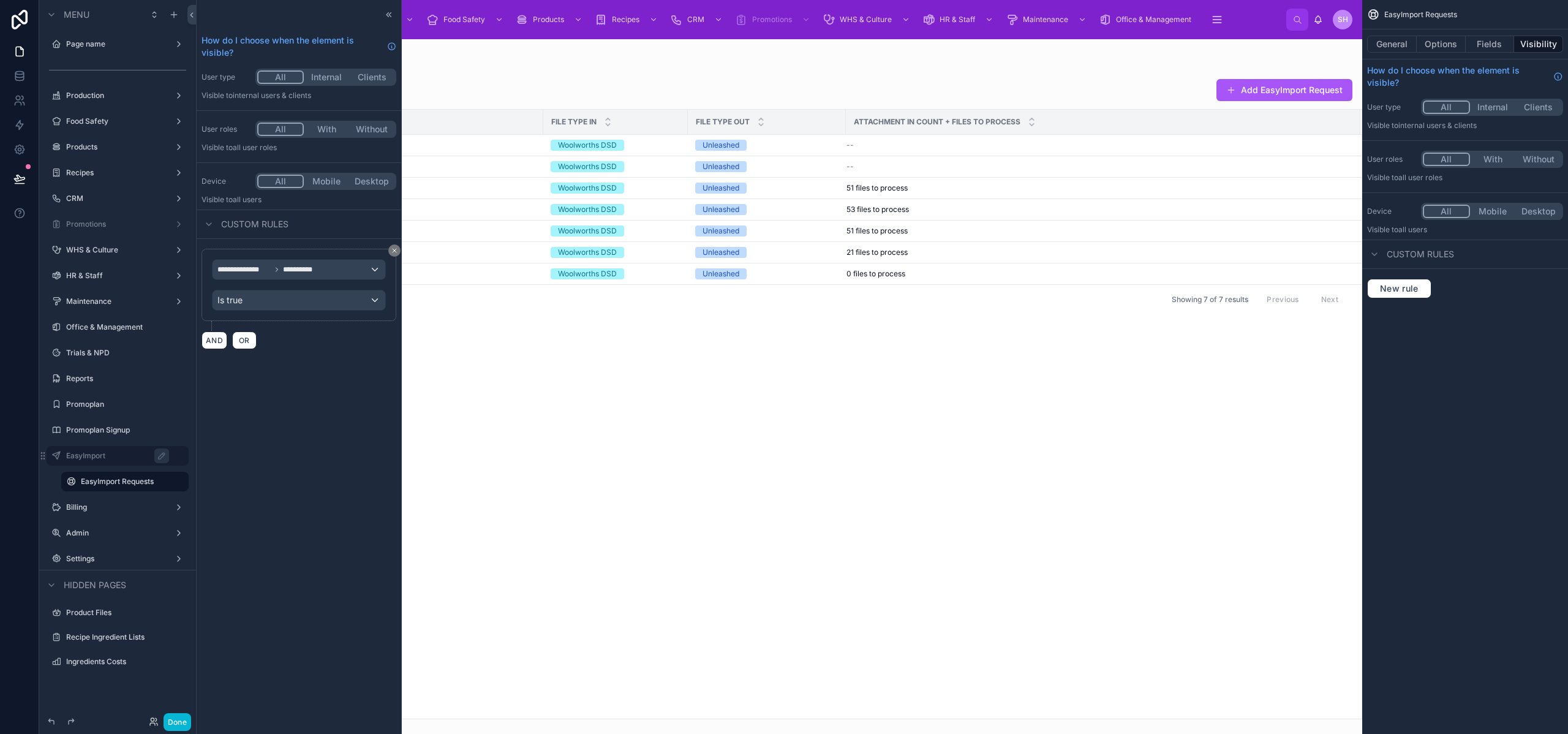
click at [520, 140] on div at bounding box center [780, 387] width 1166 height 695
click at [510, 143] on div "--" at bounding box center [426, 145] width 219 height 10
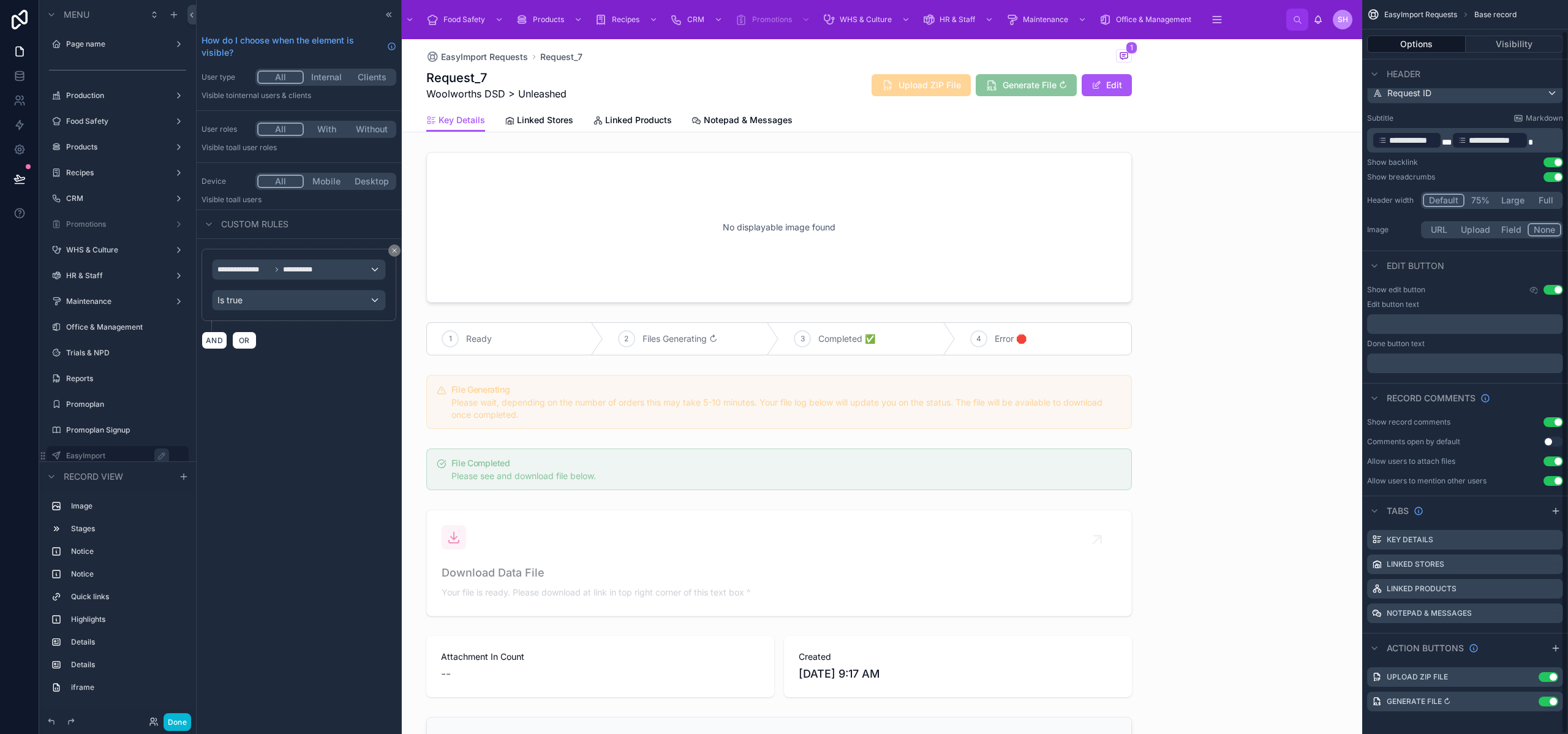
scroll to position [32, 0]
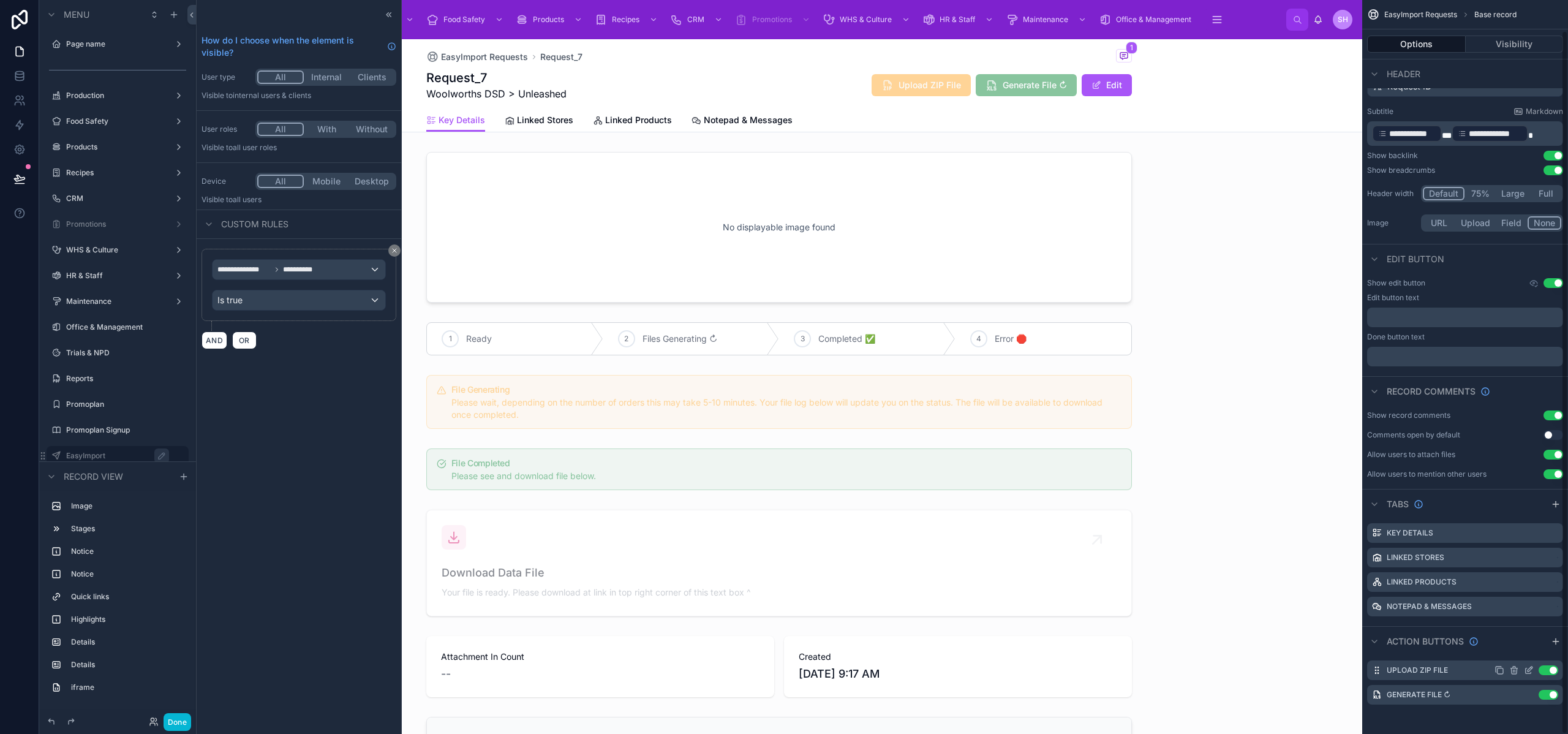
click at [1532, 671] on icon "scrollable content" at bounding box center [1529, 670] width 10 height 10
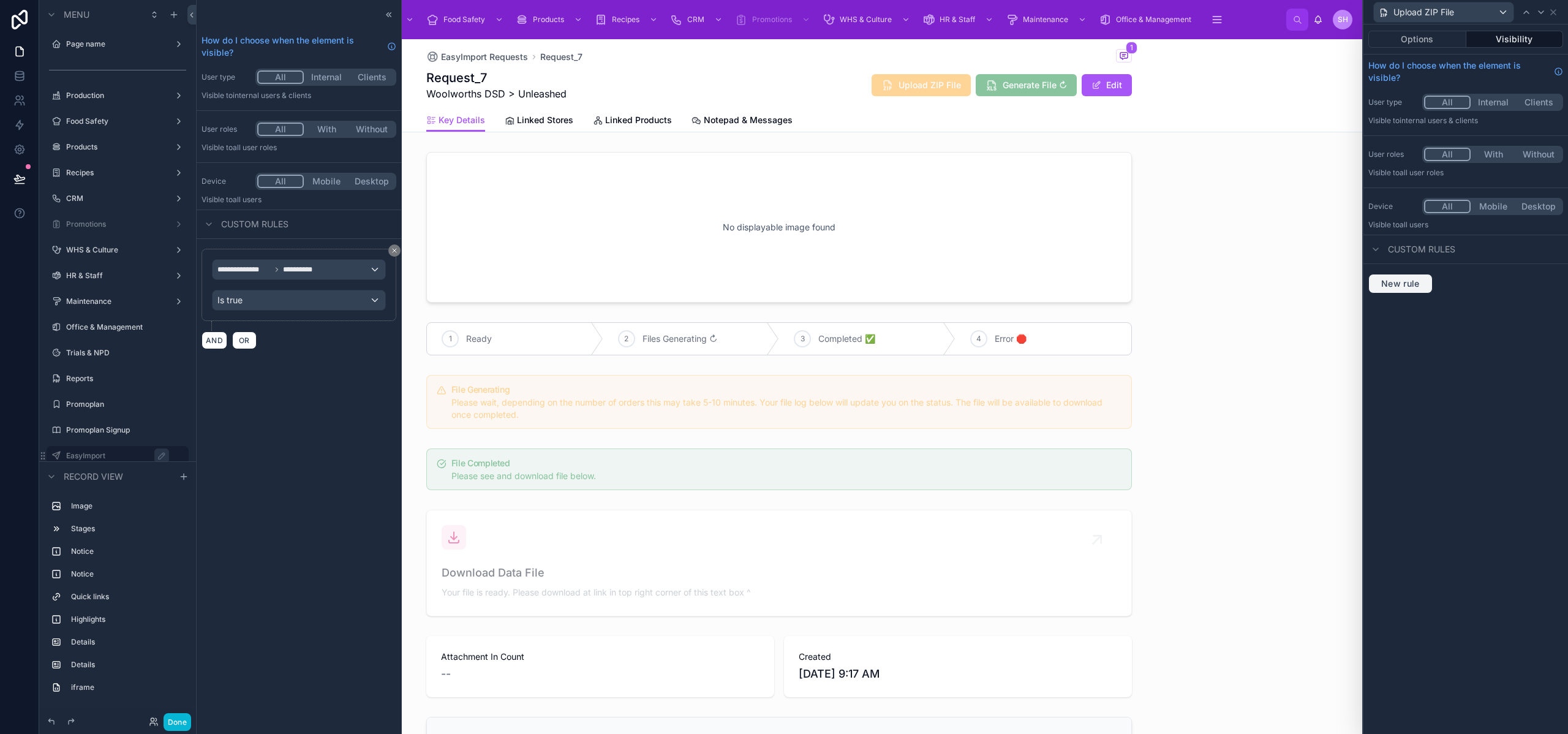
click at [1410, 282] on span "New rule" at bounding box center [1401, 283] width 48 height 11
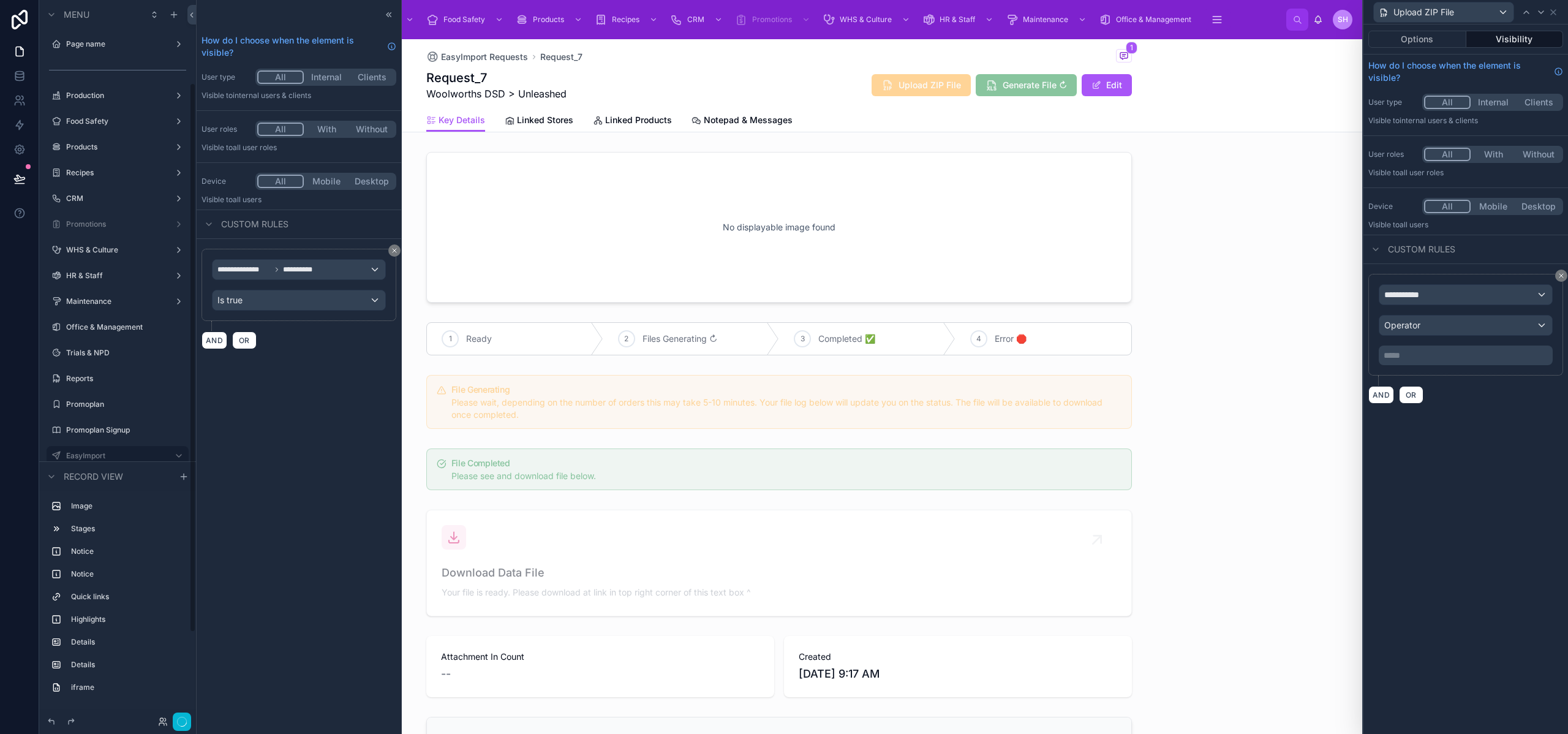
scroll to position [108, 0]
click at [1417, 299] on span "**********" at bounding box center [1406, 294] width 45 height 13
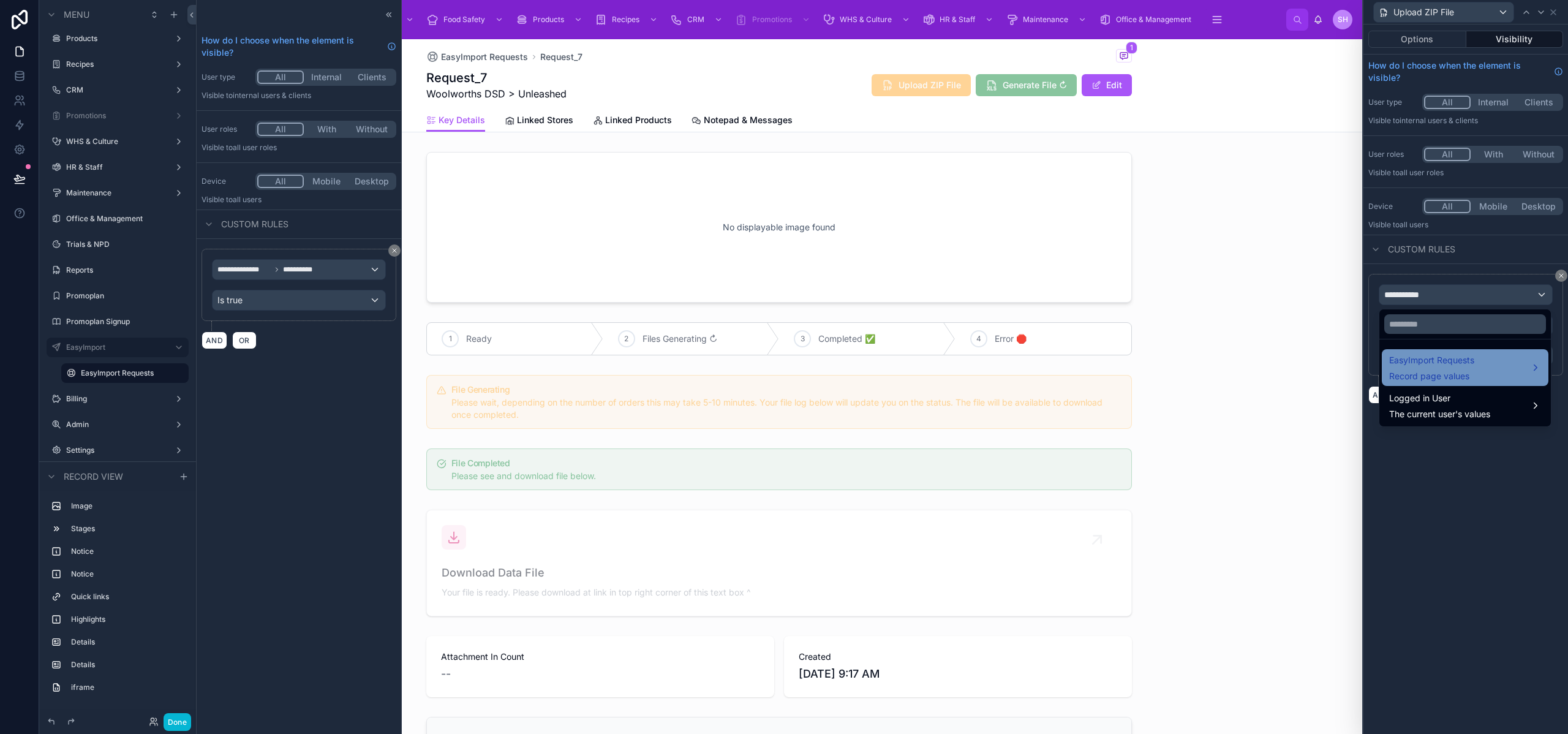
click at [1434, 366] on span "EasyImport Requests" at bounding box center [1432, 360] width 85 height 15
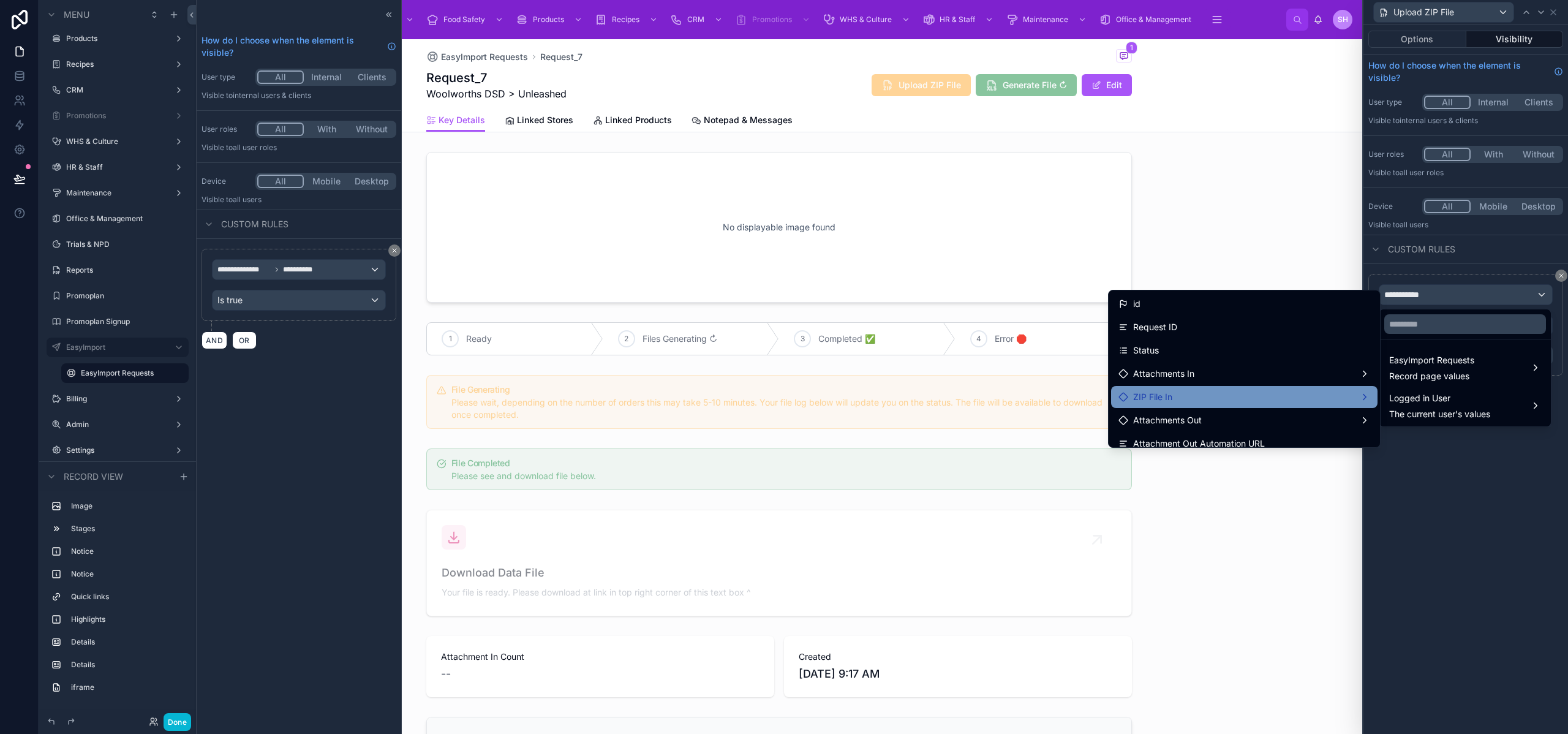
click at [1216, 397] on div "ZIP File In" at bounding box center [1245, 397] width 252 height 15
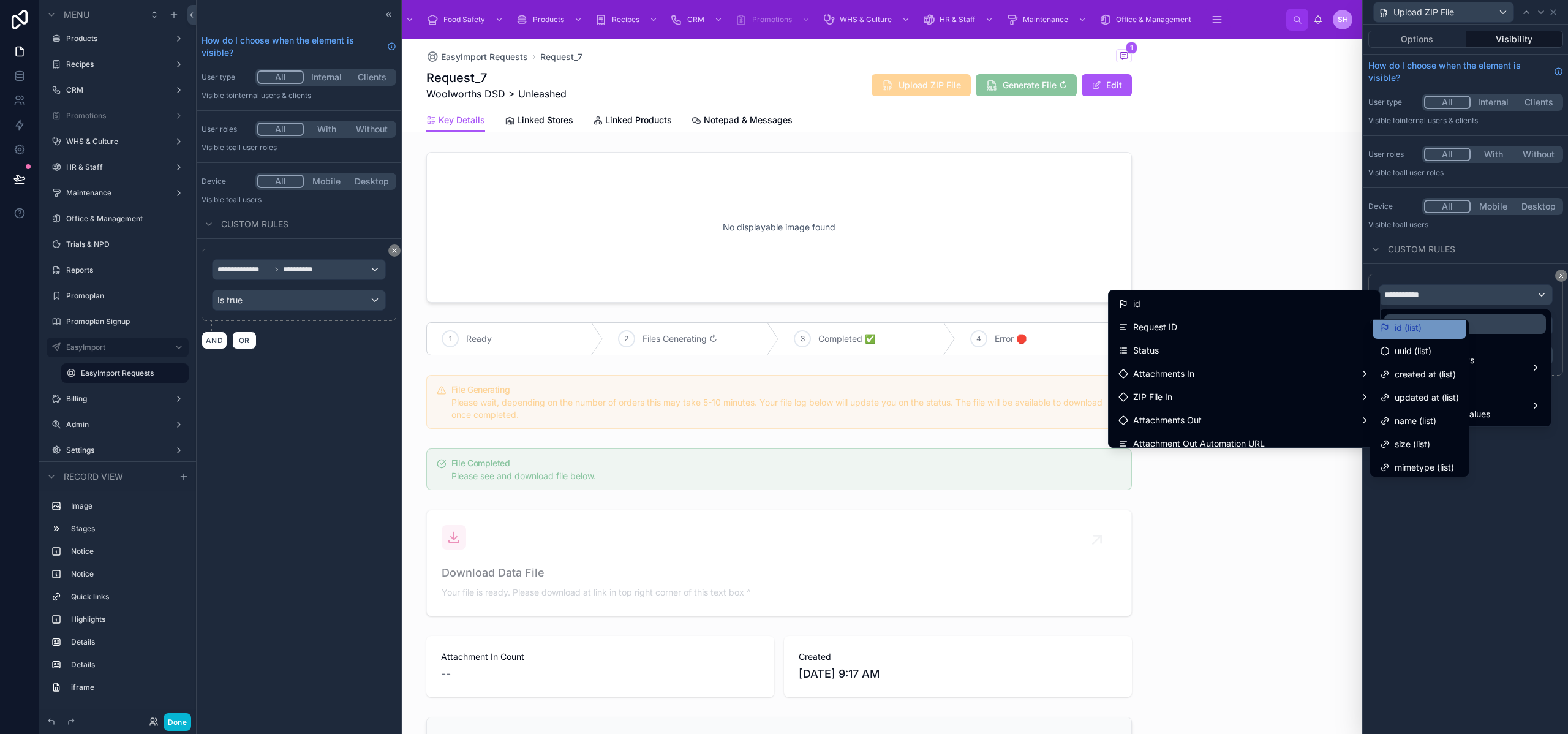
scroll to position [0, 0]
click at [1423, 330] on div "id (list)" at bounding box center [1420, 334] width 79 height 15
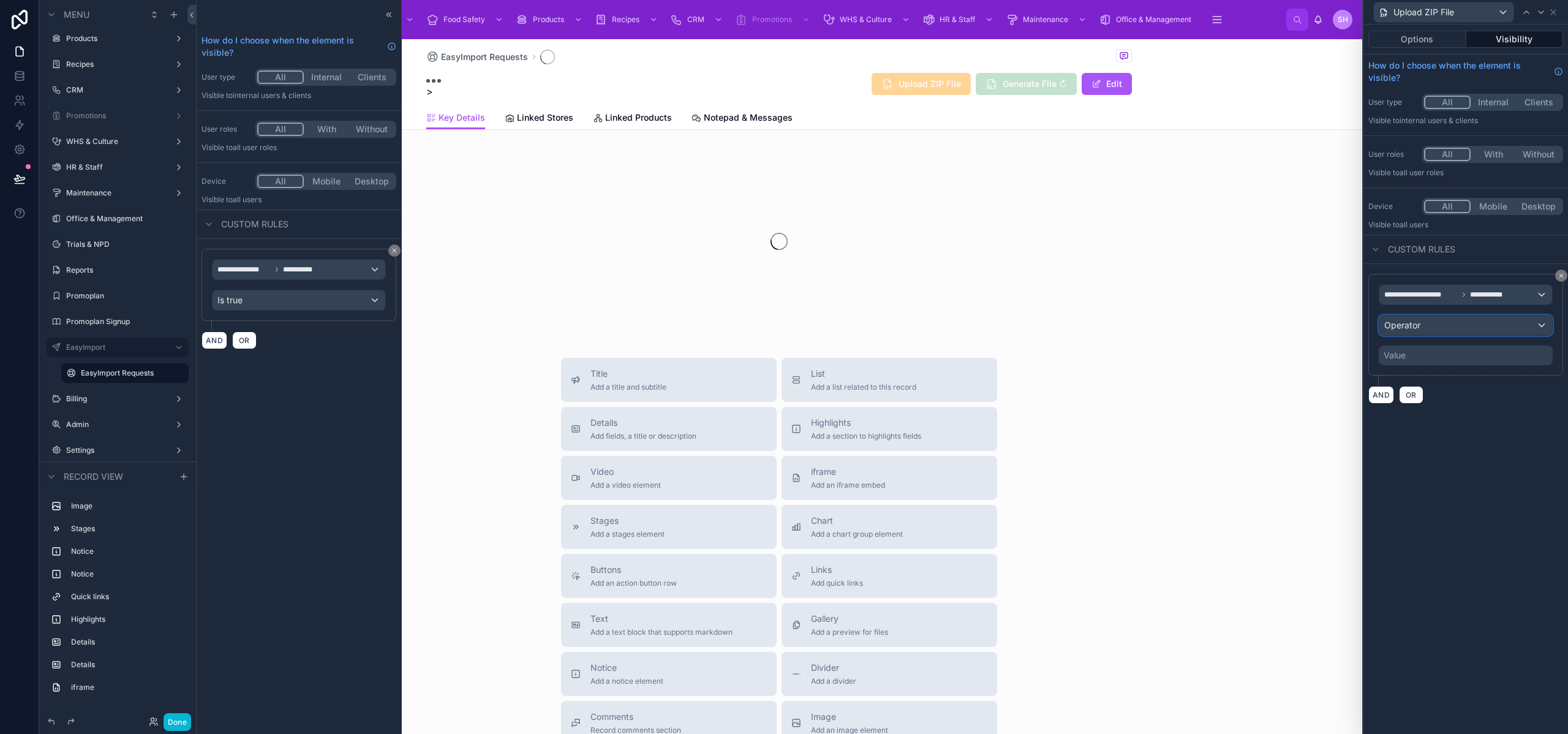
click at [1431, 334] on div "Operator" at bounding box center [1466, 325] width 173 height 19
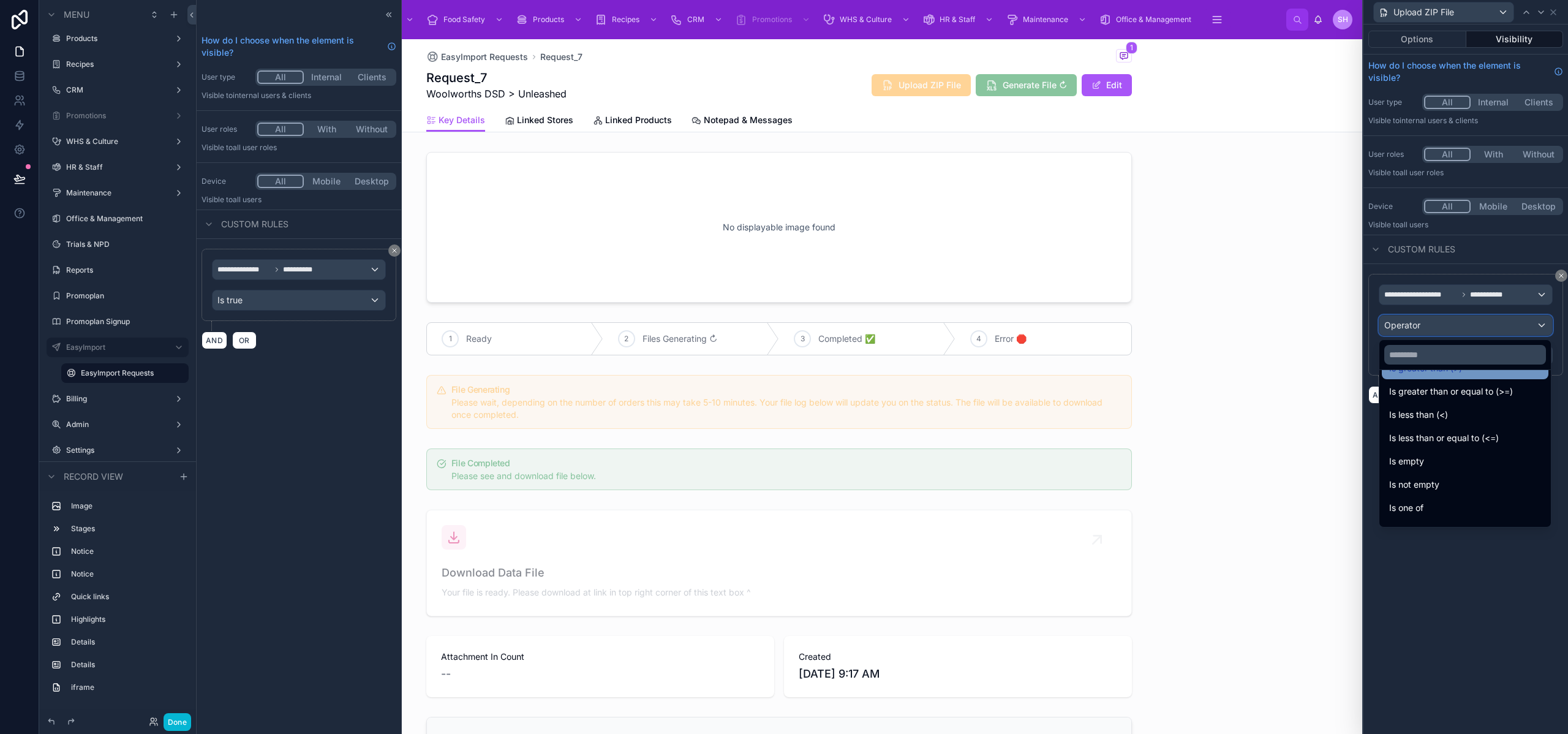
scroll to position [87, 0]
click at [1438, 446] on div "Is empty" at bounding box center [1465, 444] width 152 height 15
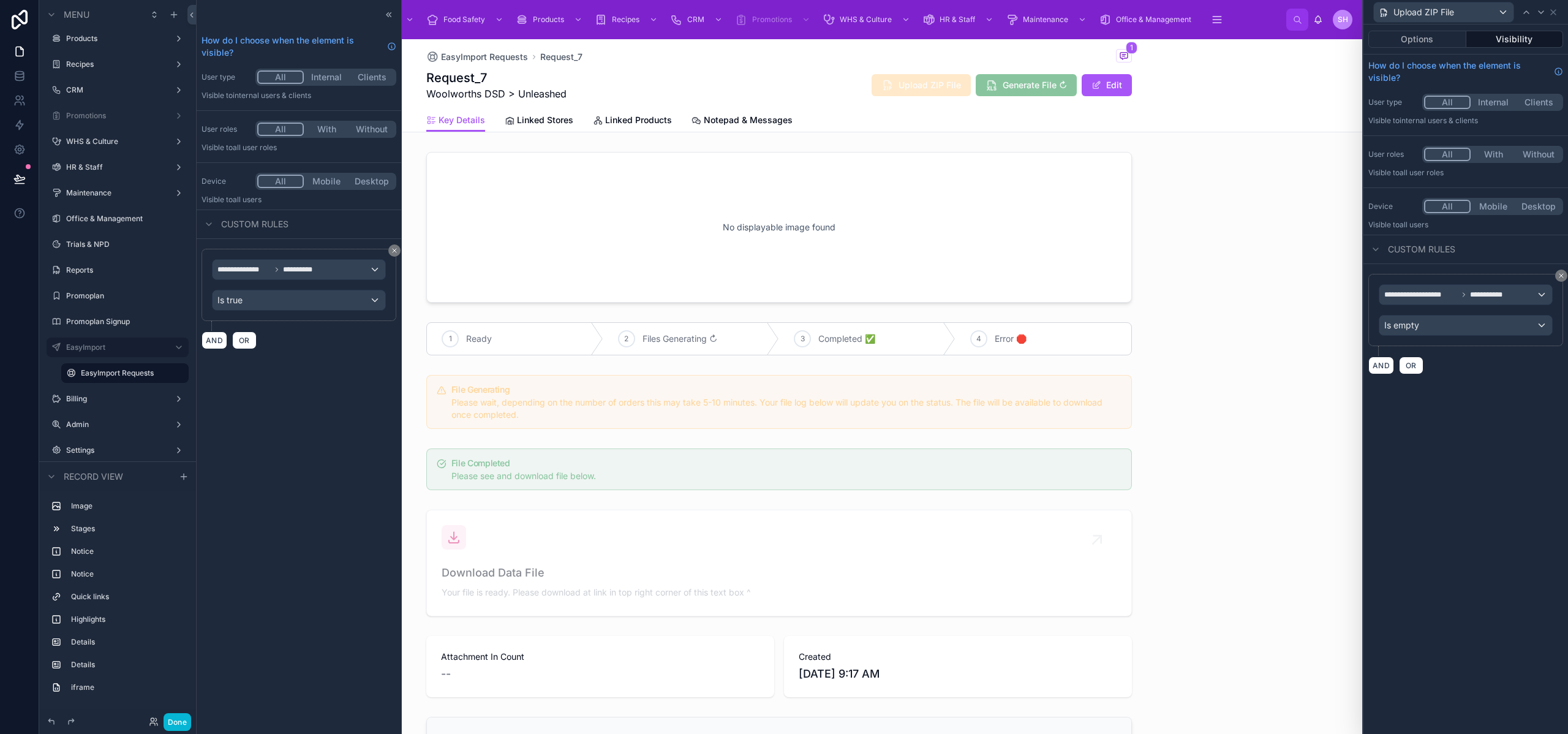
click at [1486, 480] on div "**********" at bounding box center [1466, 379] width 205 height 710
click at [1556, 13] on icon at bounding box center [1553, 12] width 5 height 5
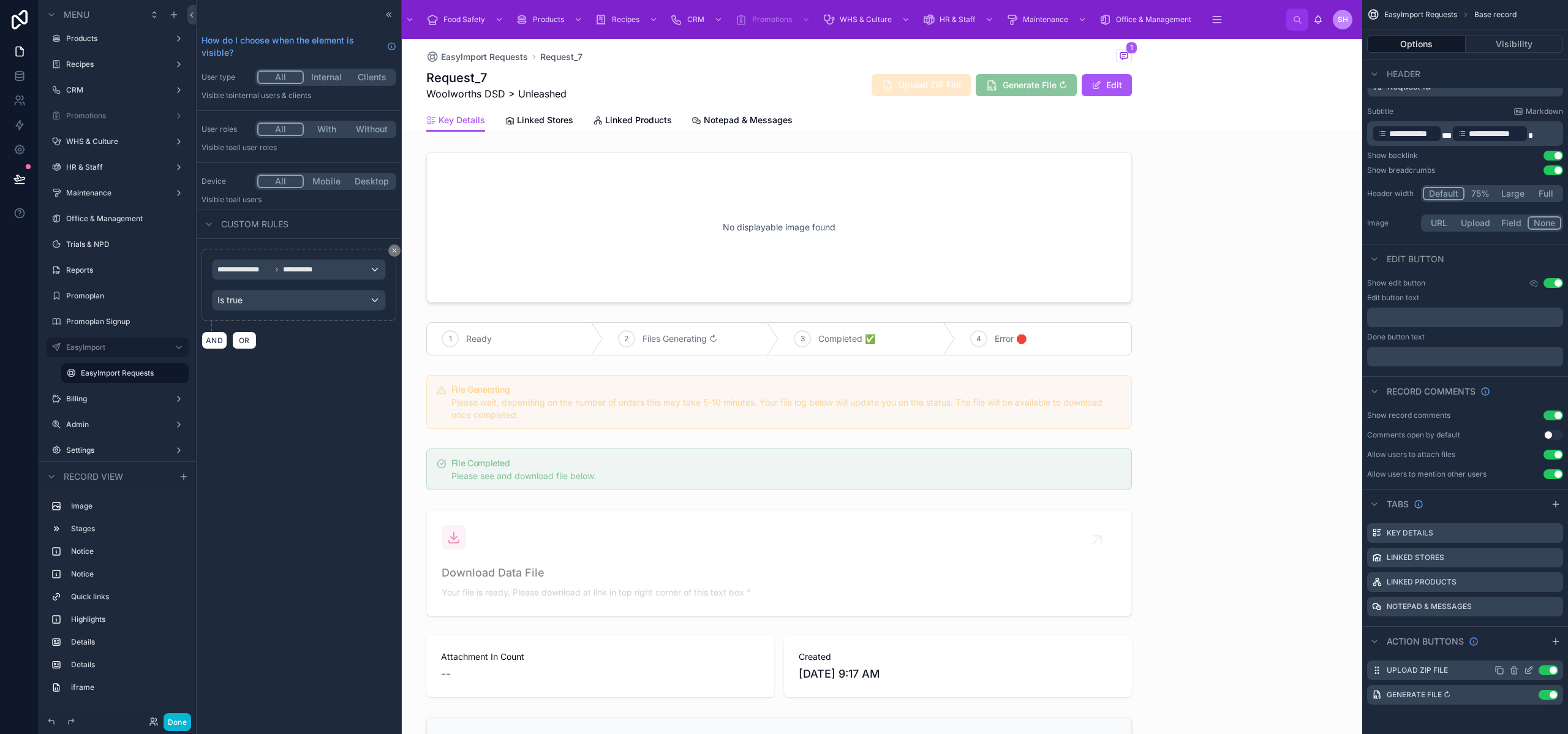
click at [1527, 669] on icon "scrollable content" at bounding box center [1529, 670] width 10 height 10
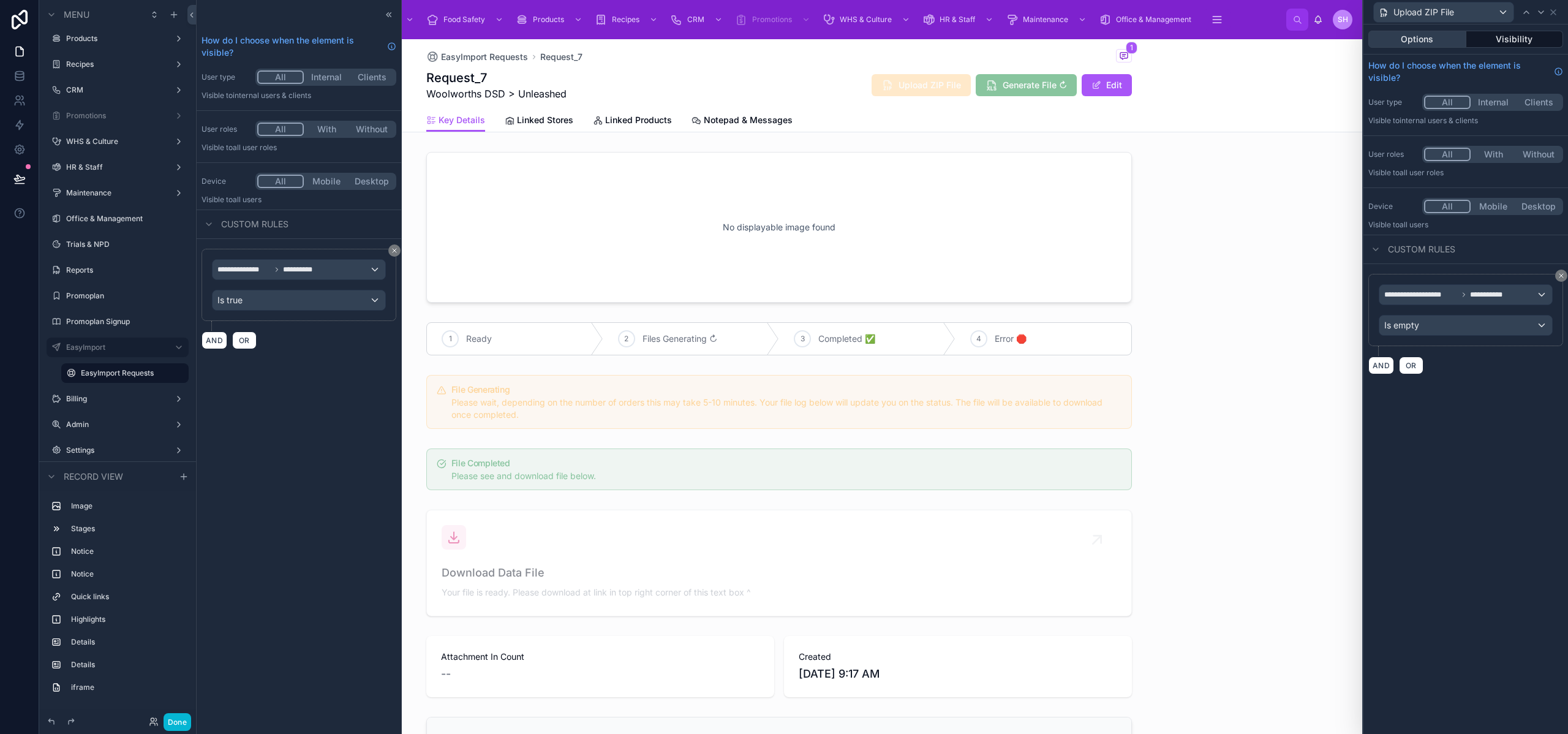
click at [1443, 37] on button "Options" at bounding box center [1418, 39] width 98 height 17
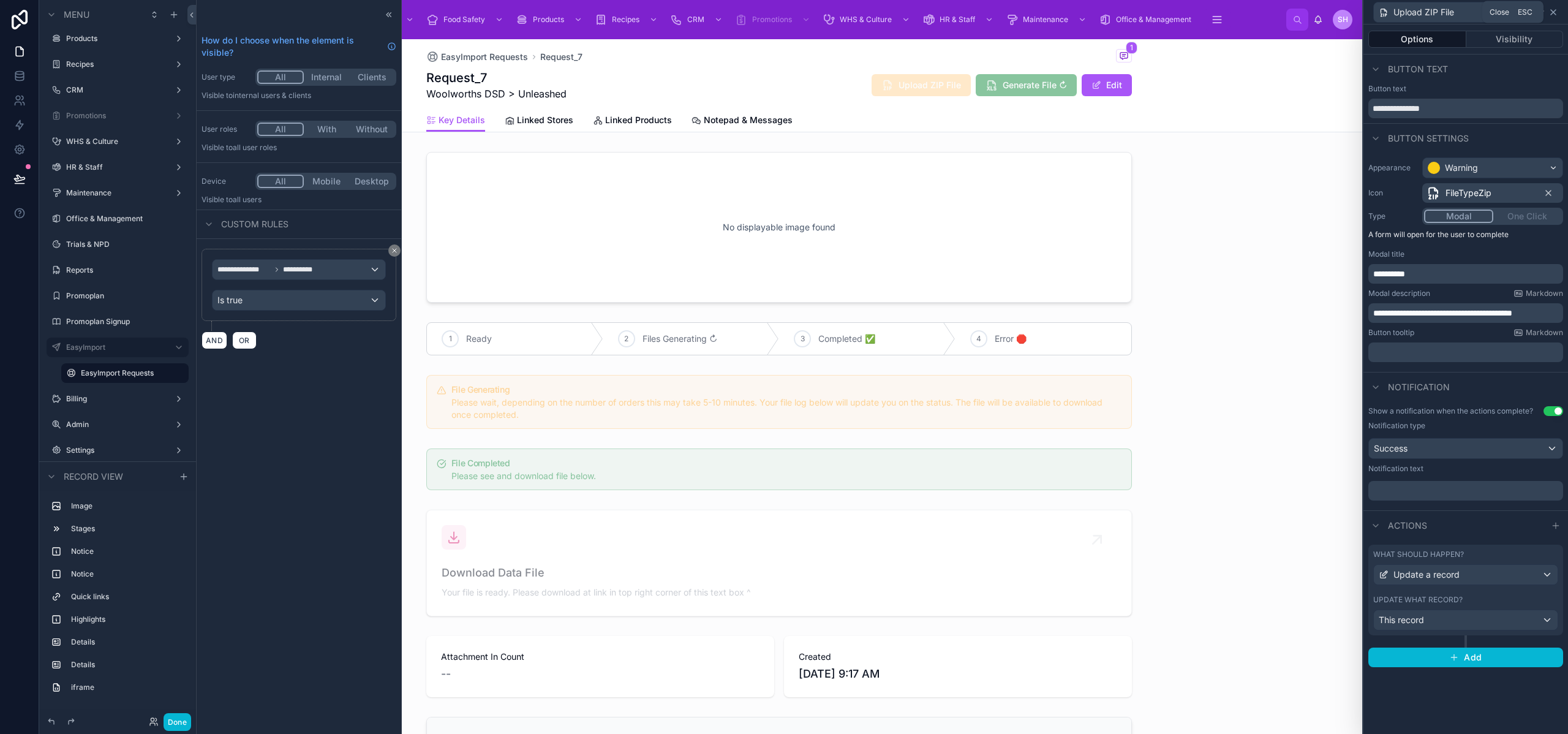
click at [1557, 9] on icon at bounding box center [1553, 12] width 10 height 10
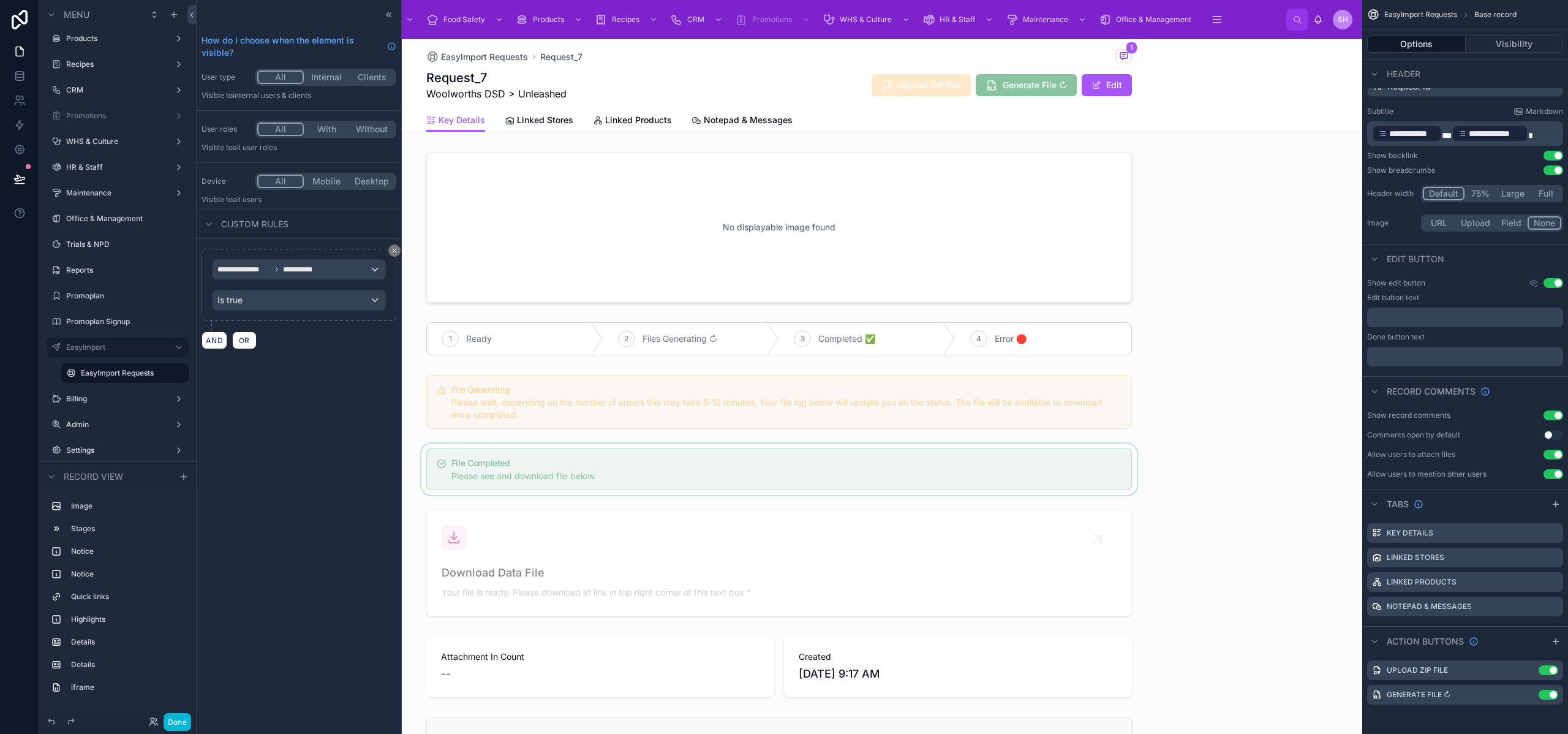
click at [661, 469] on div at bounding box center [780, 469] width 1166 height 51
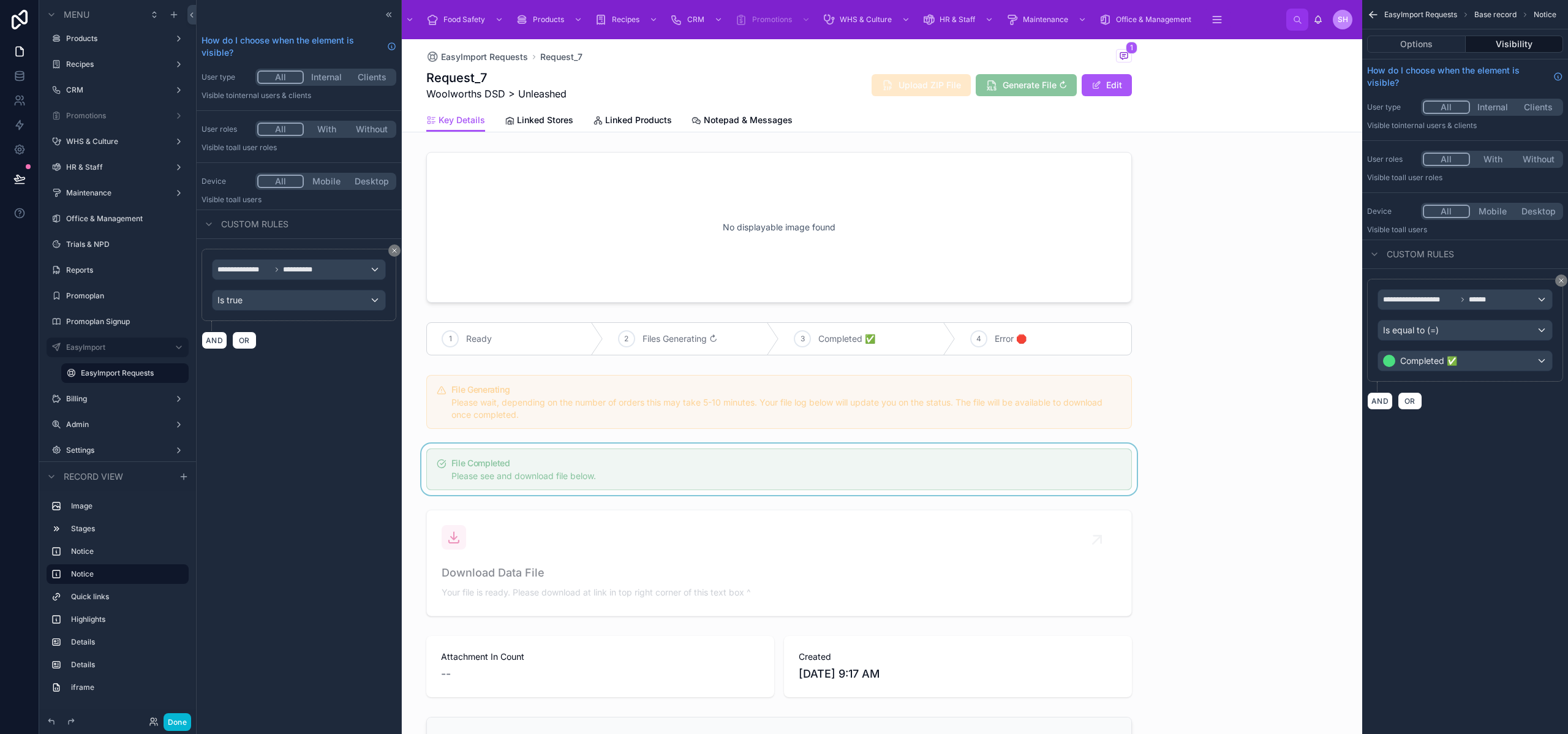
scroll to position [0, 0]
click at [1151, 443] on div "No displayable image found 1 Ready 2 Files Generating ↻ 3 Completed ✅ 4 Error 🛑…" at bounding box center [780, 649] width 1166 height 1004
click at [384, 15] on icon at bounding box center [388, 14] width 10 height 10
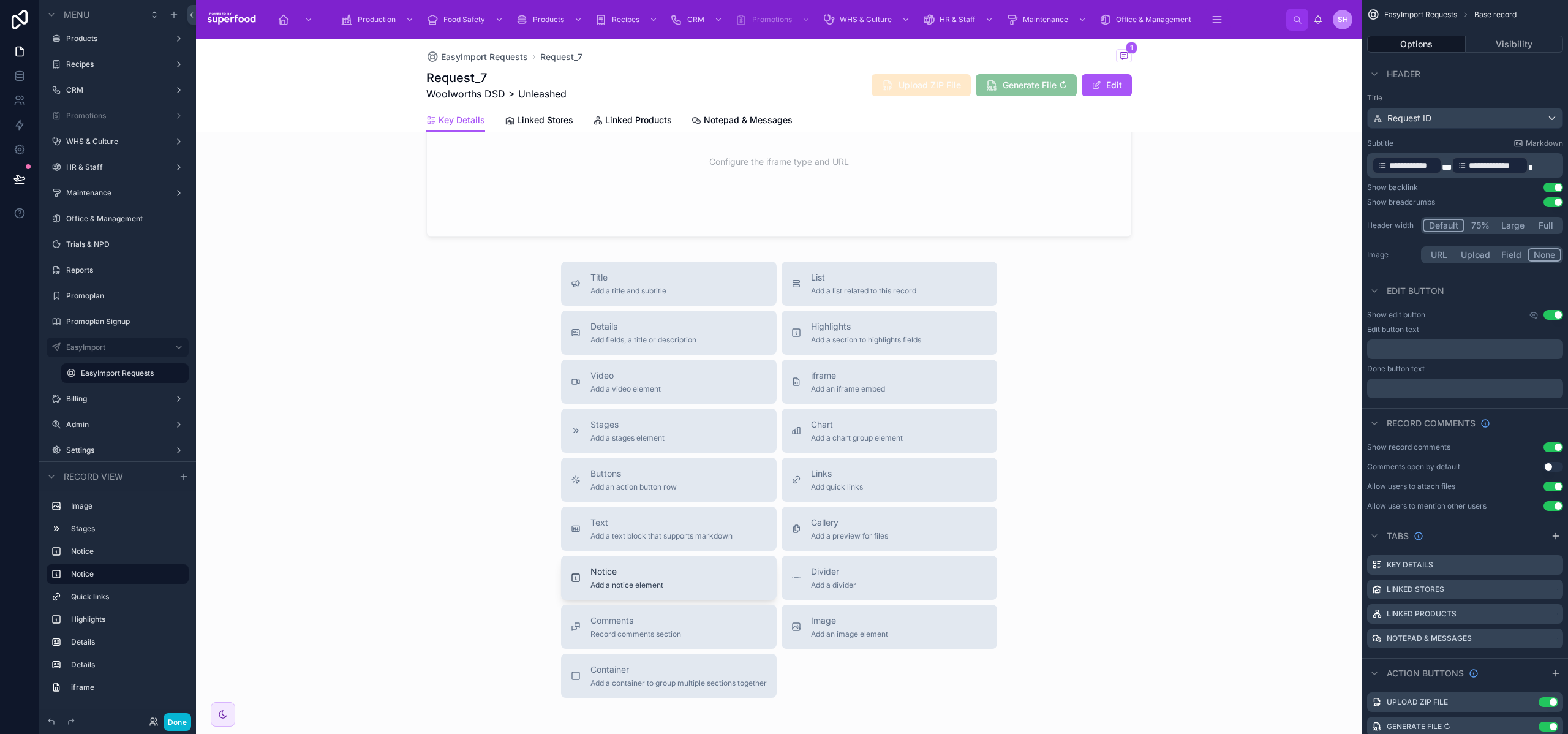
click at [624, 580] on div "Notice Add a notice element" at bounding box center [627, 578] width 73 height 24
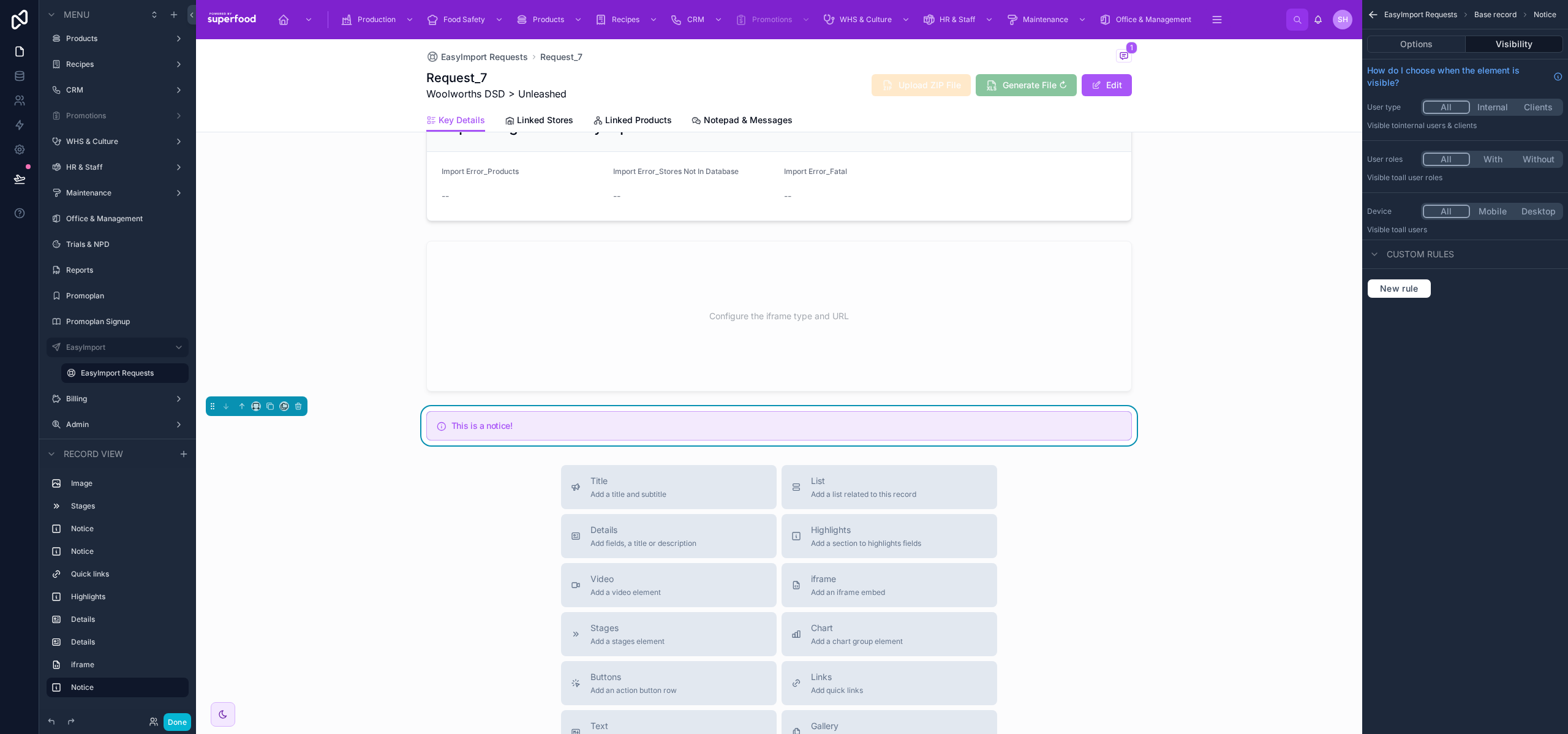
scroll to position [754, 0]
click at [1438, 53] on div "Options Visibility" at bounding box center [1466, 44] width 206 height 30
click at [1437, 47] on button "Options" at bounding box center [1416, 44] width 99 height 17
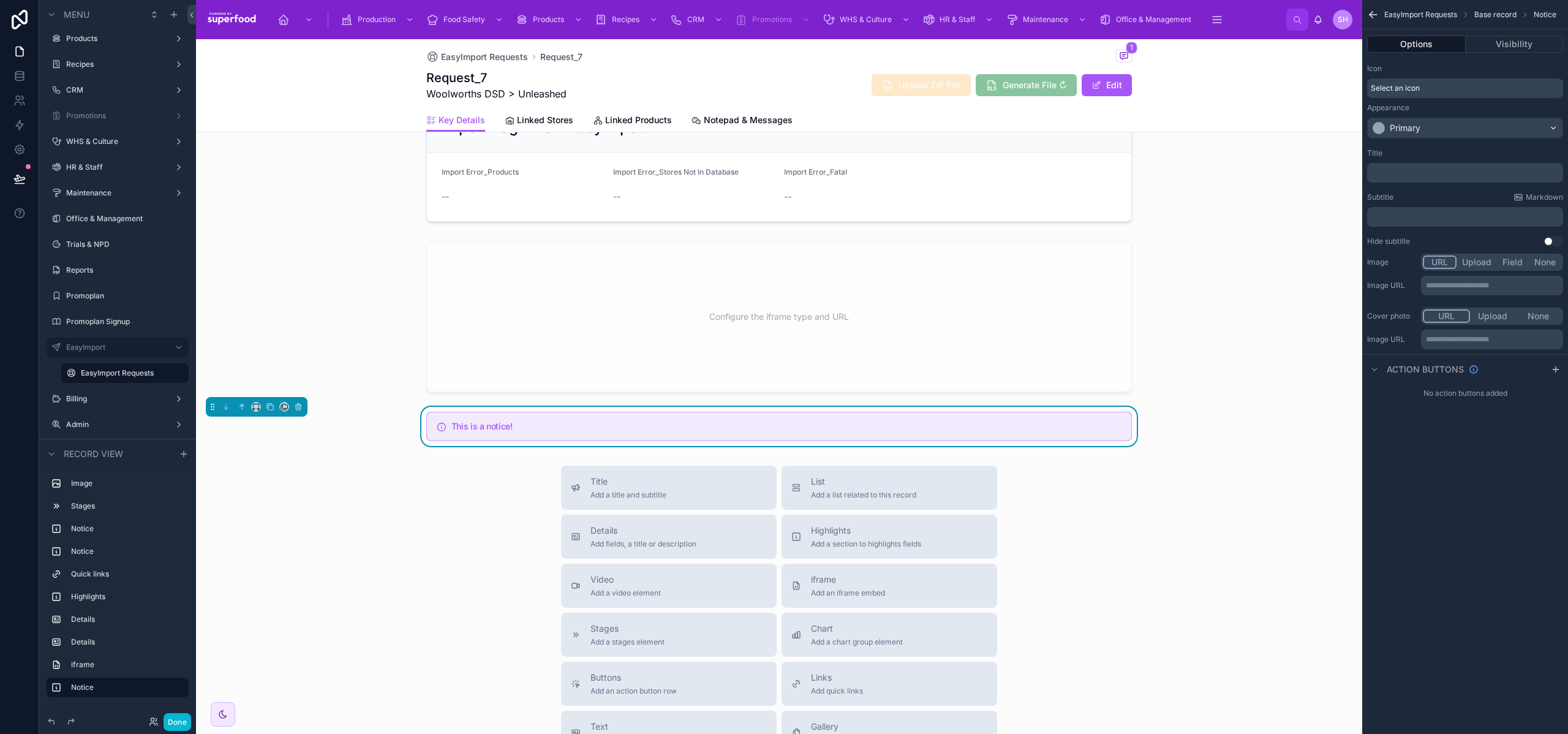
click at [1415, 166] on div "﻿" at bounding box center [1465, 173] width 196 height 19
click at [1415, 171] on p "﻿" at bounding box center [1466, 173] width 189 height 10
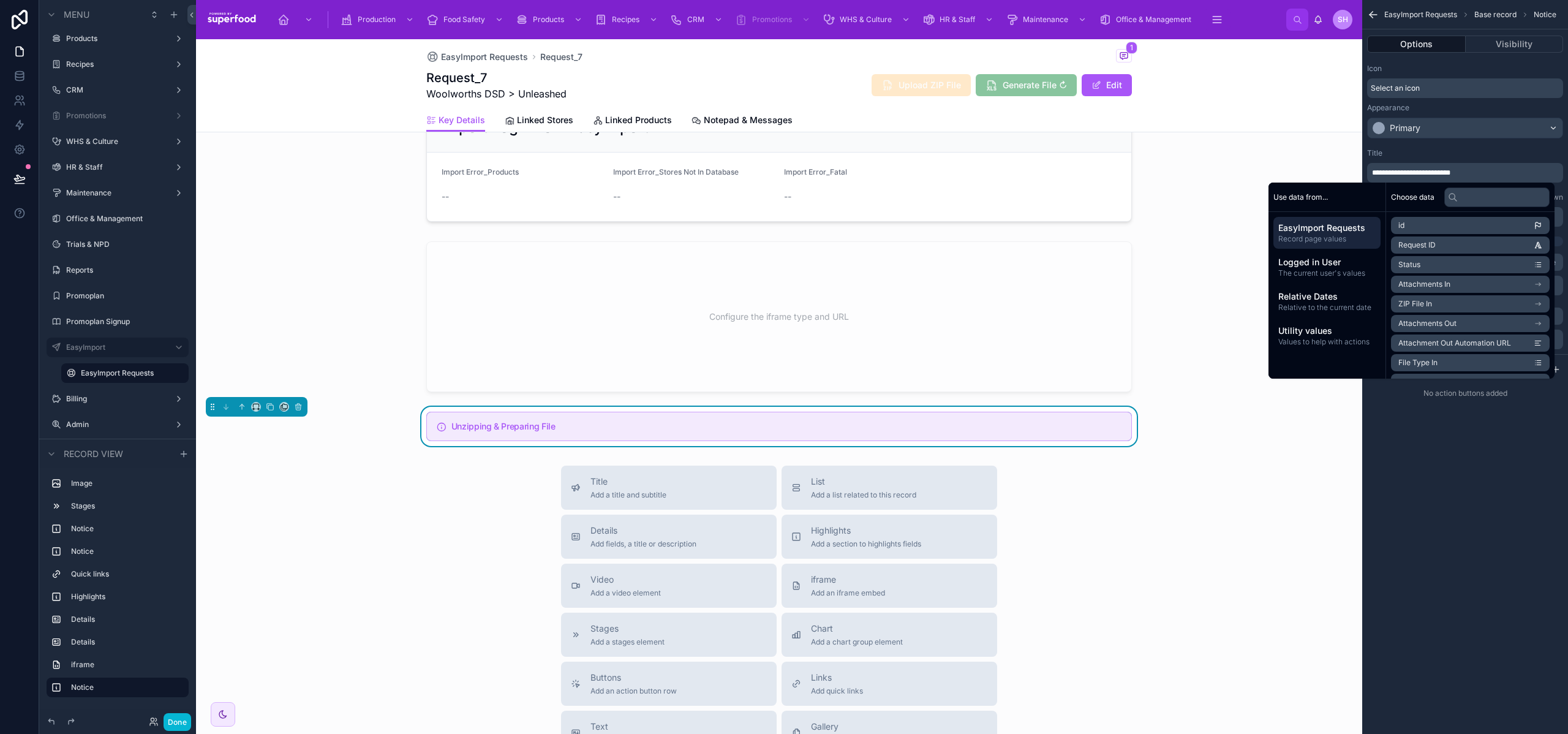
click at [1424, 155] on div "Title" at bounding box center [1465, 153] width 196 height 10
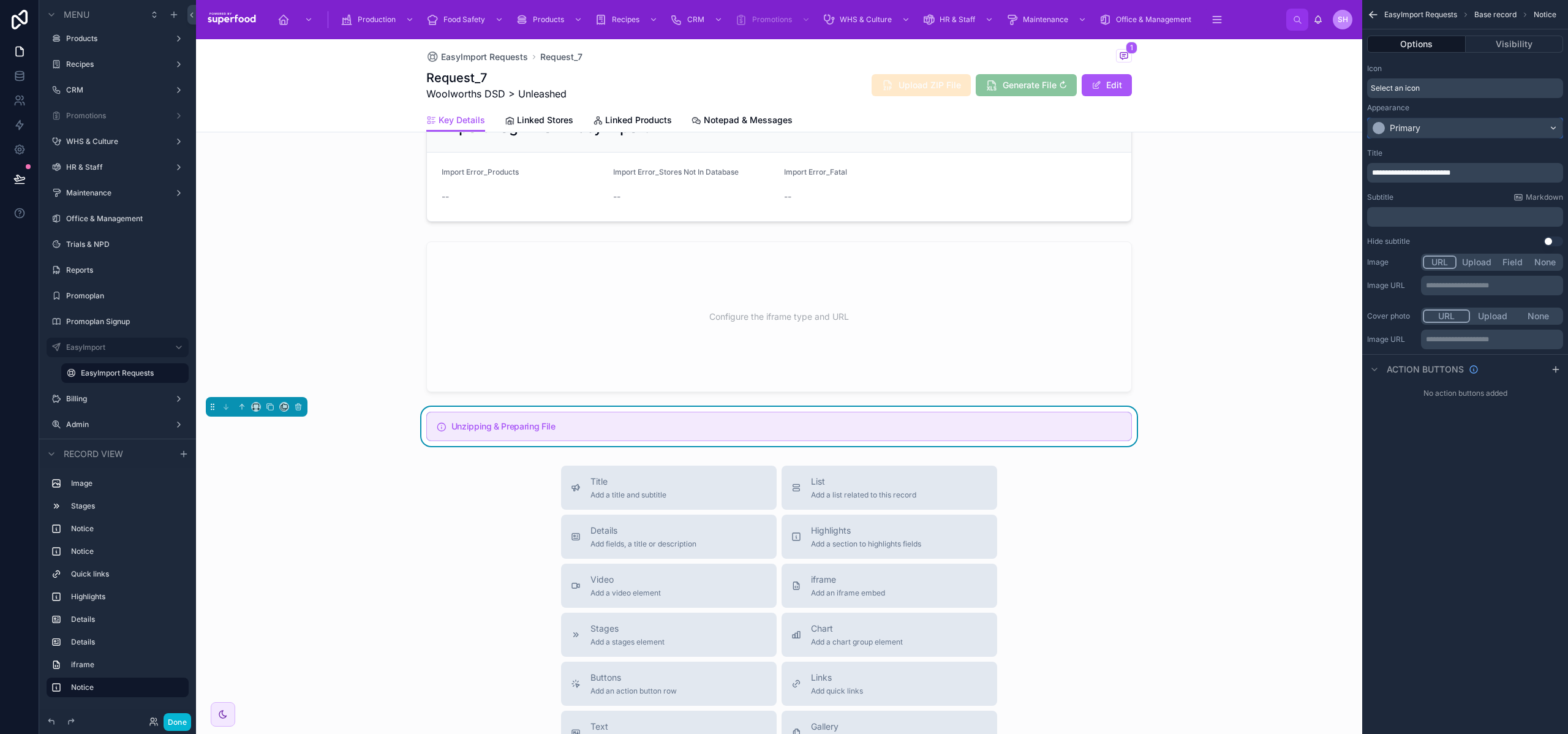
click at [1409, 128] on div "Primary" at bounding box center [1405, 128] width 30 height 13
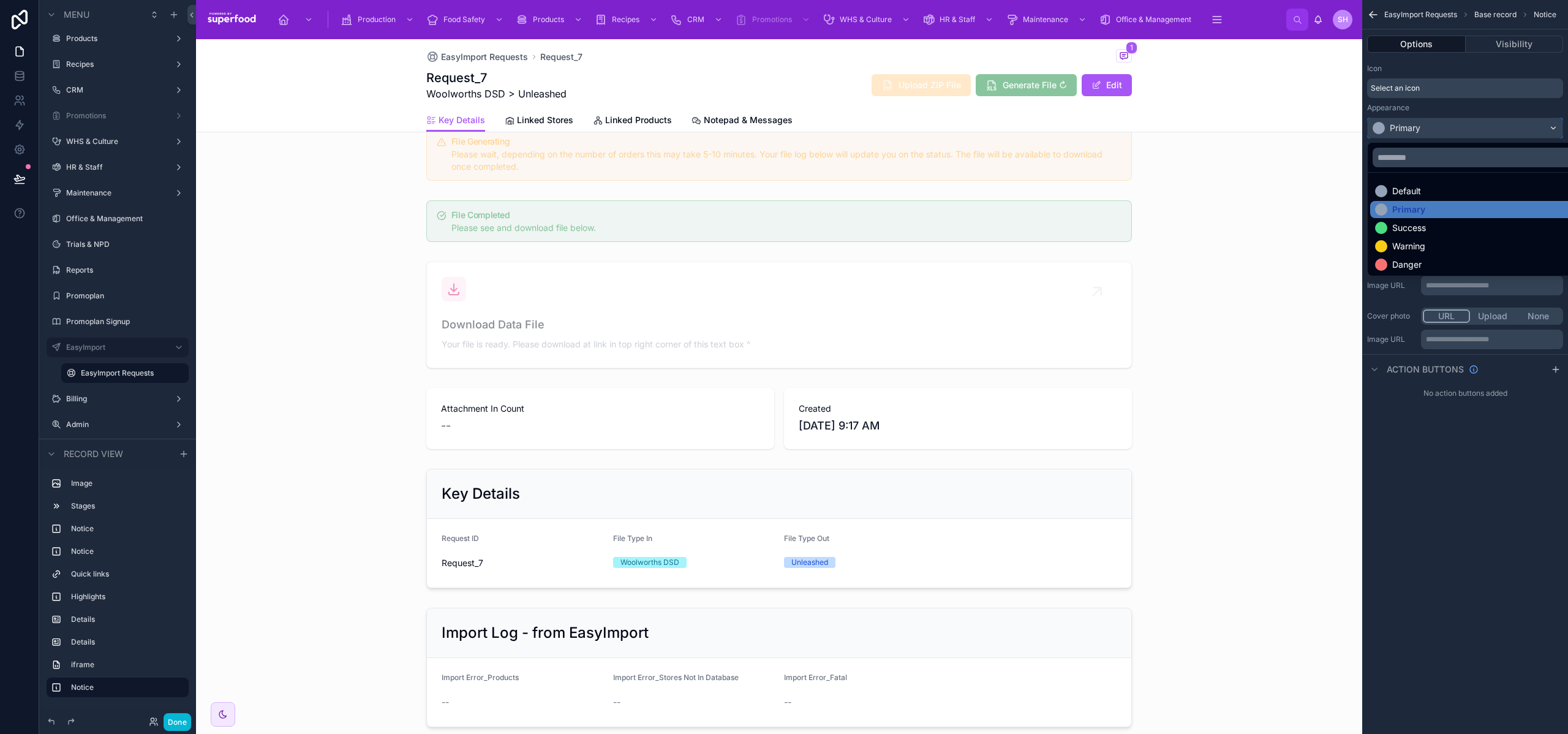
scroll to position [250, 0]
click at [1400, 209] on div "Primary" at bounding box center [1409, 209] width 33 height 13
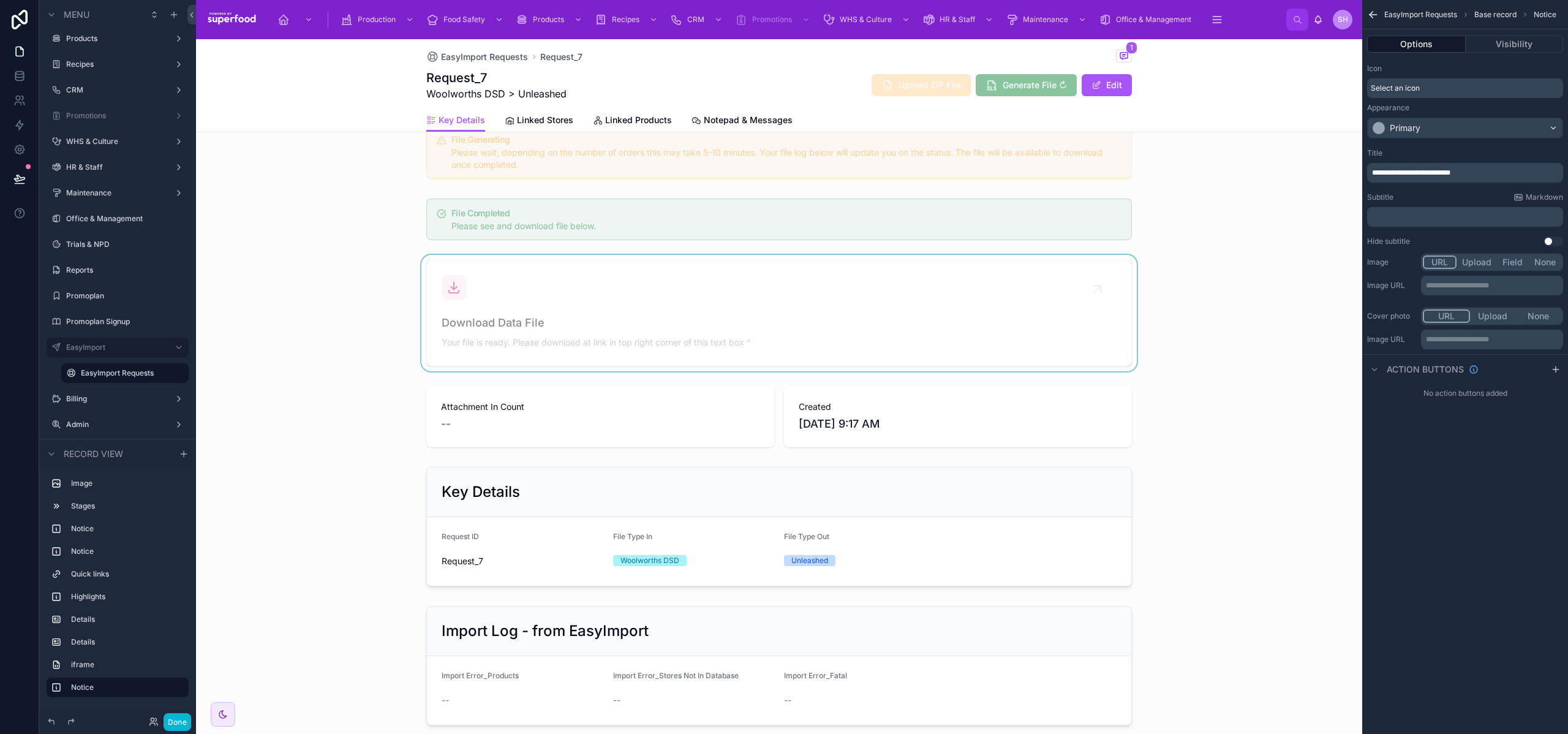
scroll to position [929, 0]
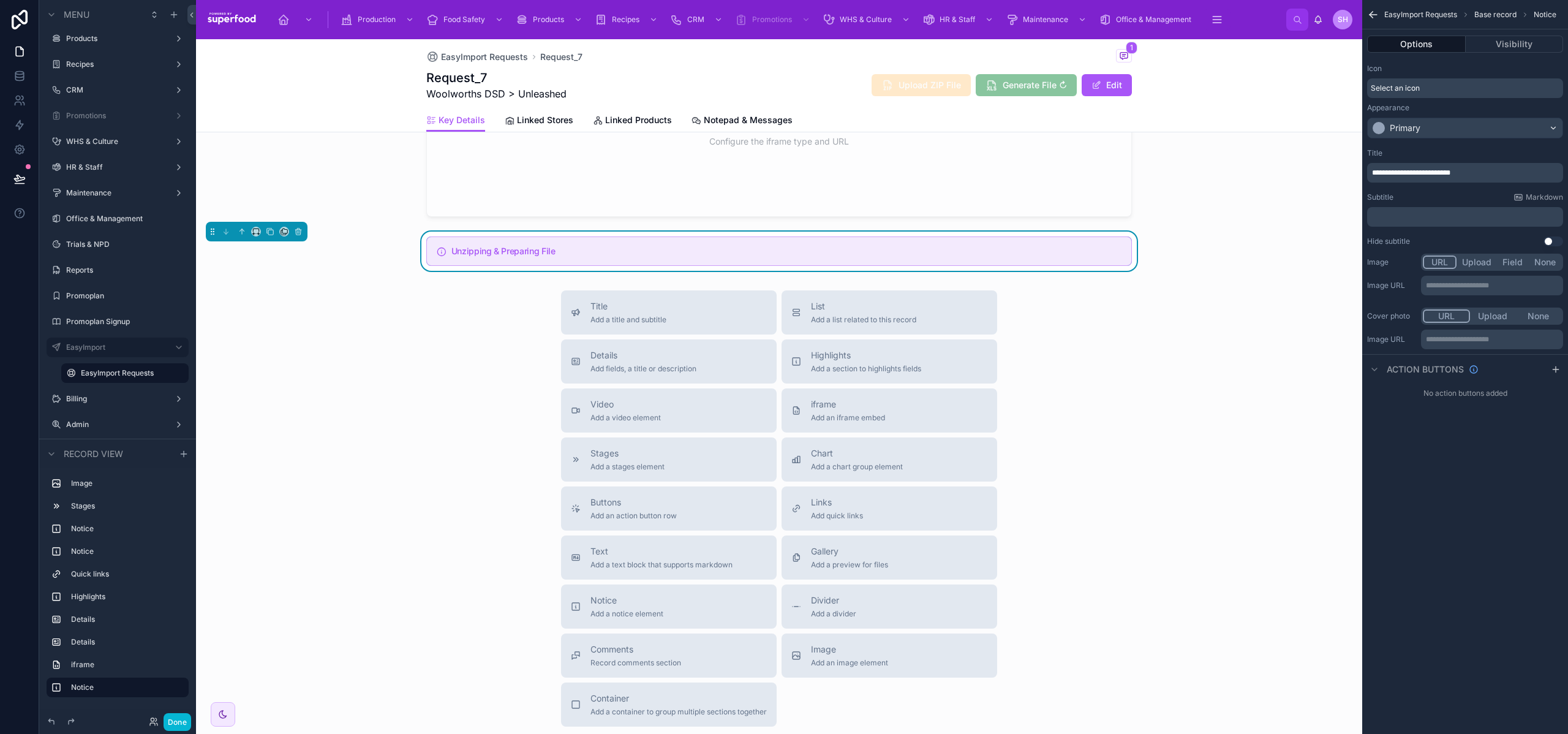
click at [1426, 219] on p "﻿" at bounding box center [1466, 216] width 189 height 10
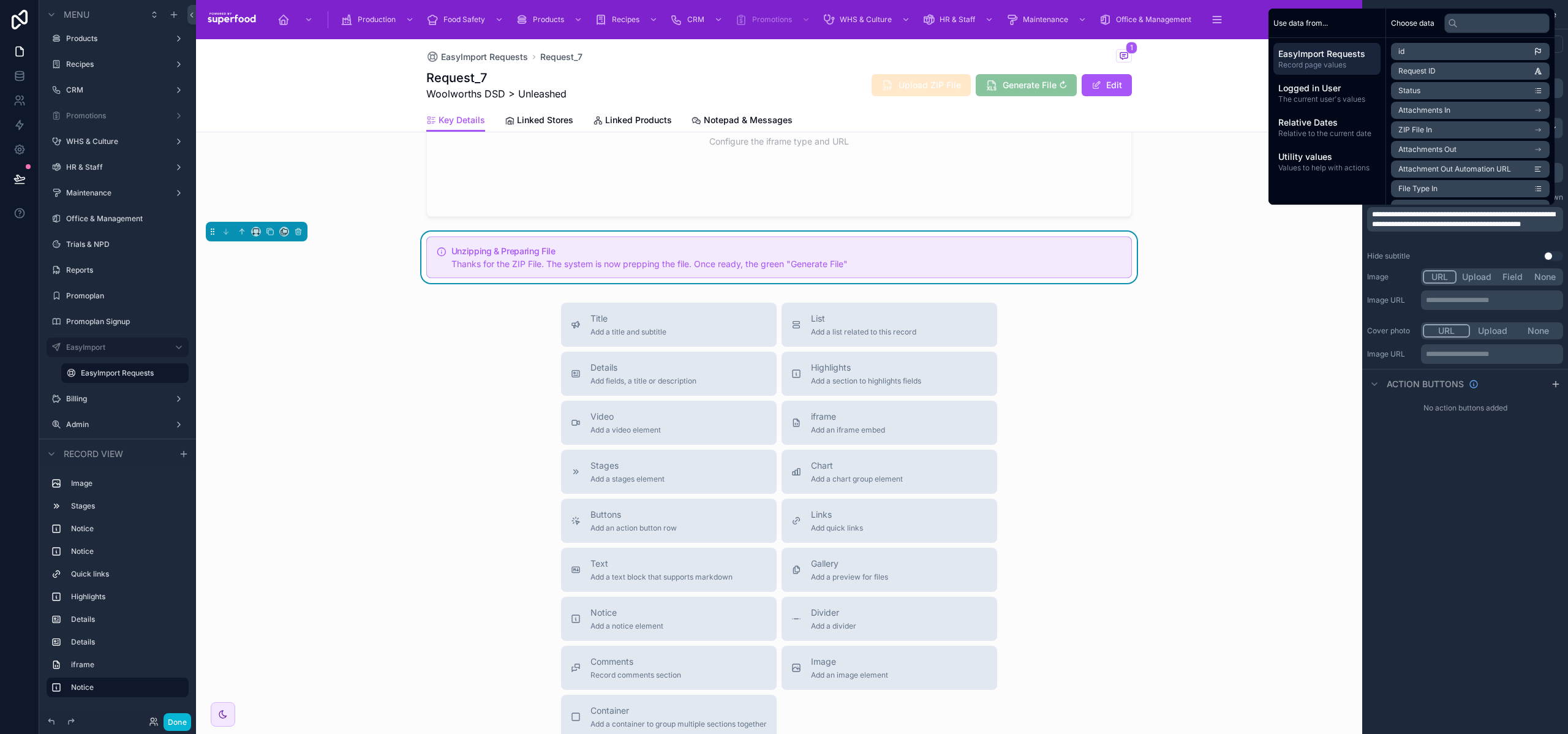
scroll to position [0, 0]
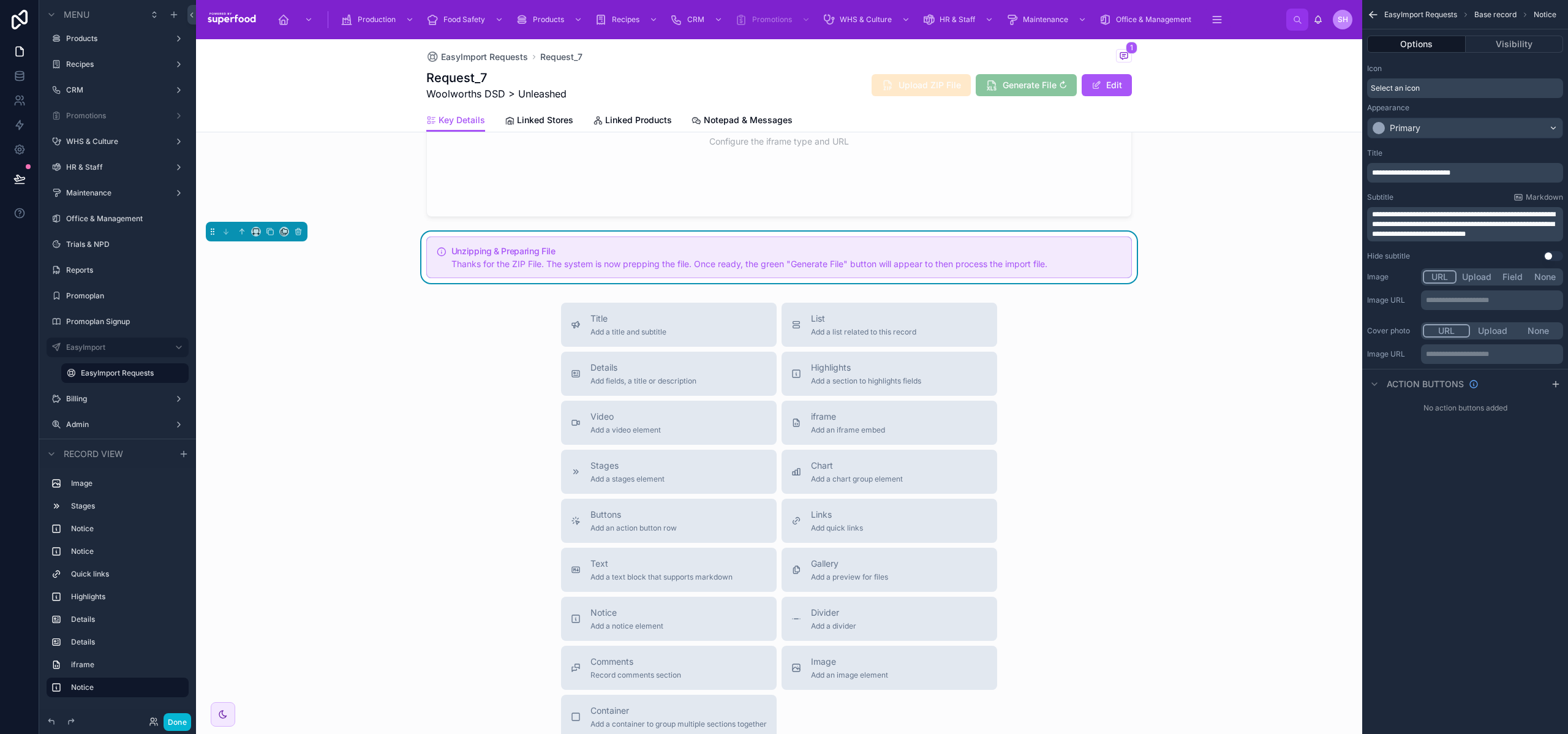
click at [1541, 214] on span "**********" at bounding box center [1464, 224] width 183 height 27
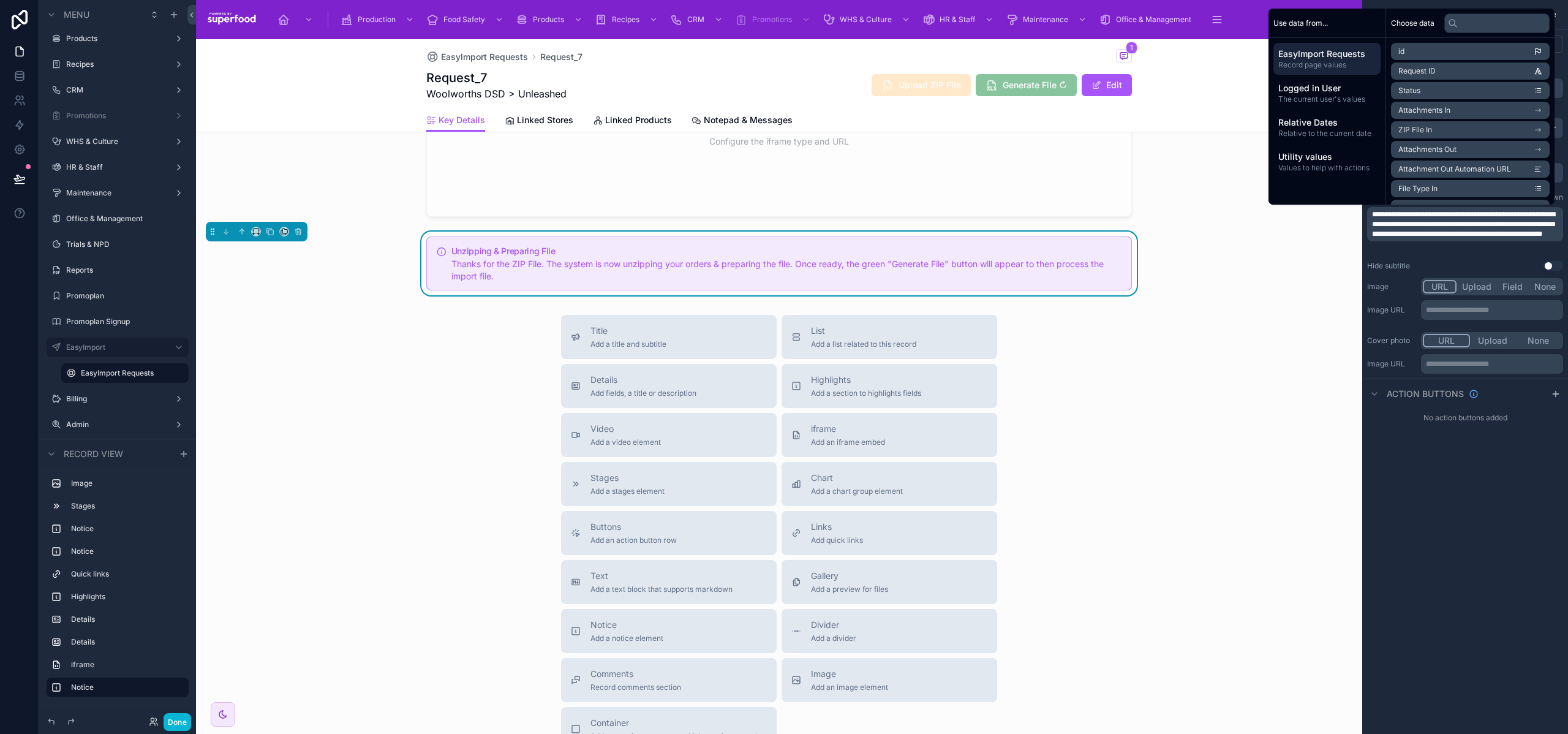
click at [1475, 239] on p "**********" at bounding box center [1466, 225] width 189 height 30
click at [1422, 476] on div "**********" at bounding box center [1466, 367] width 206 height 734
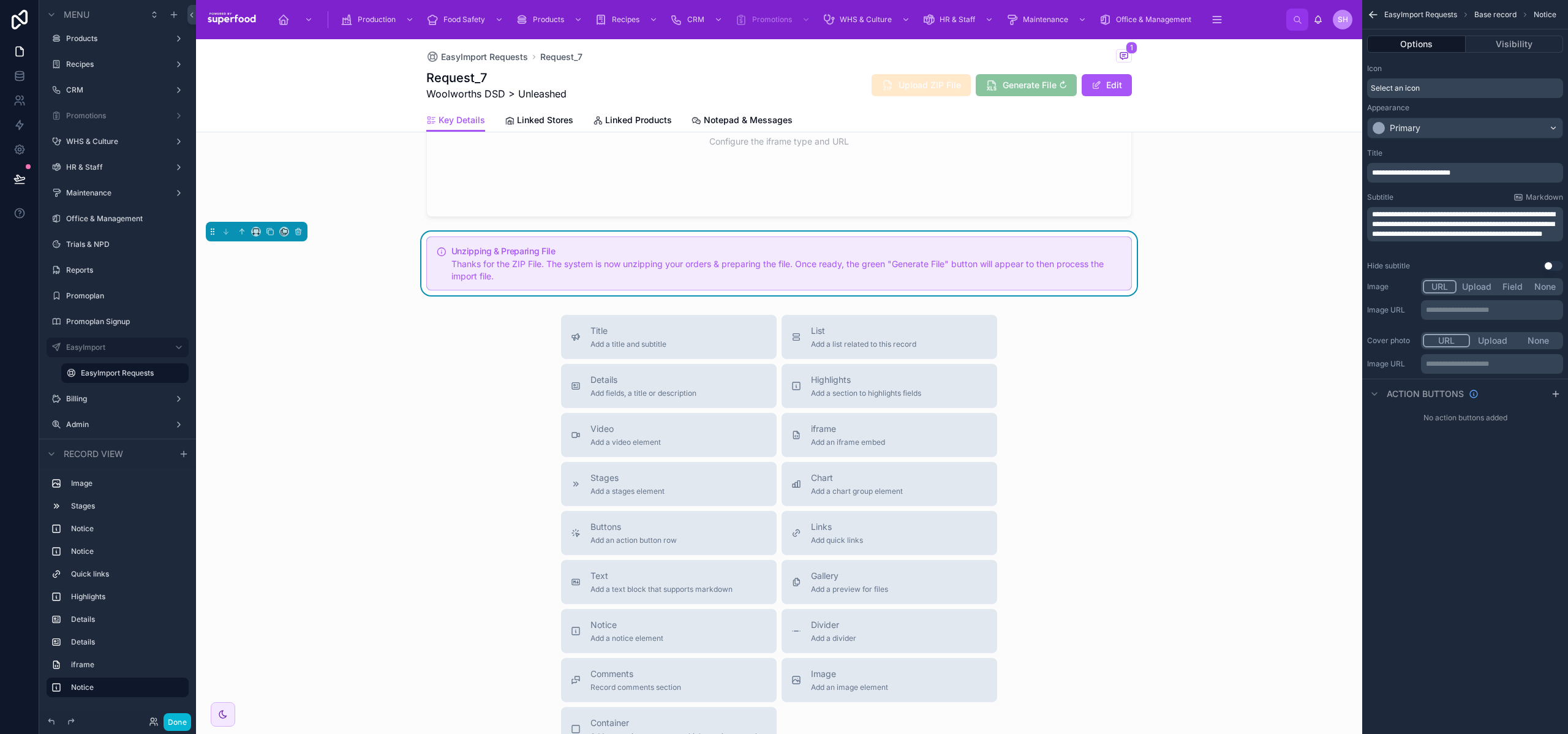
click at [1376, 81] on div "Select an icon" at bounding box center [1465, 88] width 196 height 19
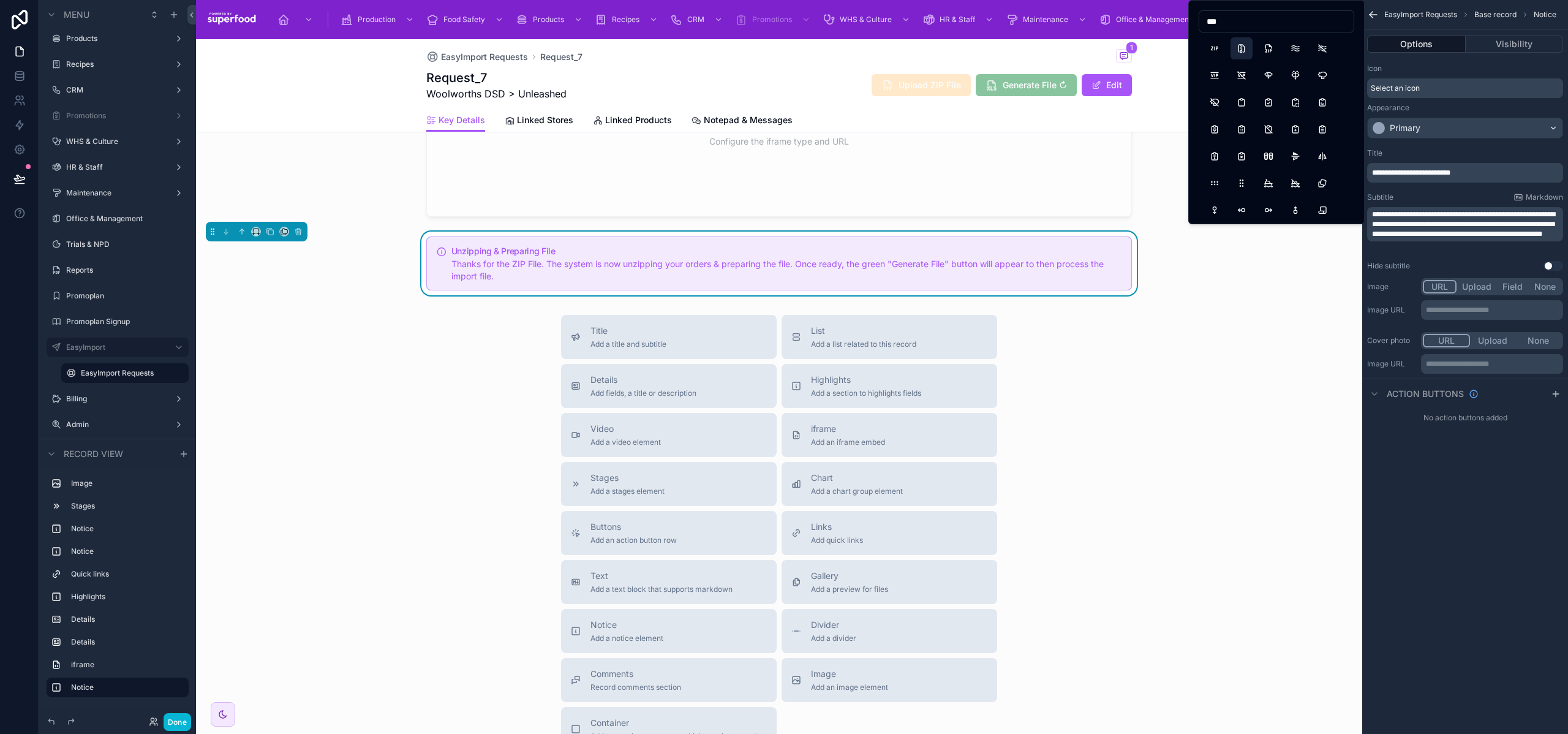
type input "***"
click at [1236, 47] on button "FileZip" at bounding box center [1242, 48] width 22 height 22
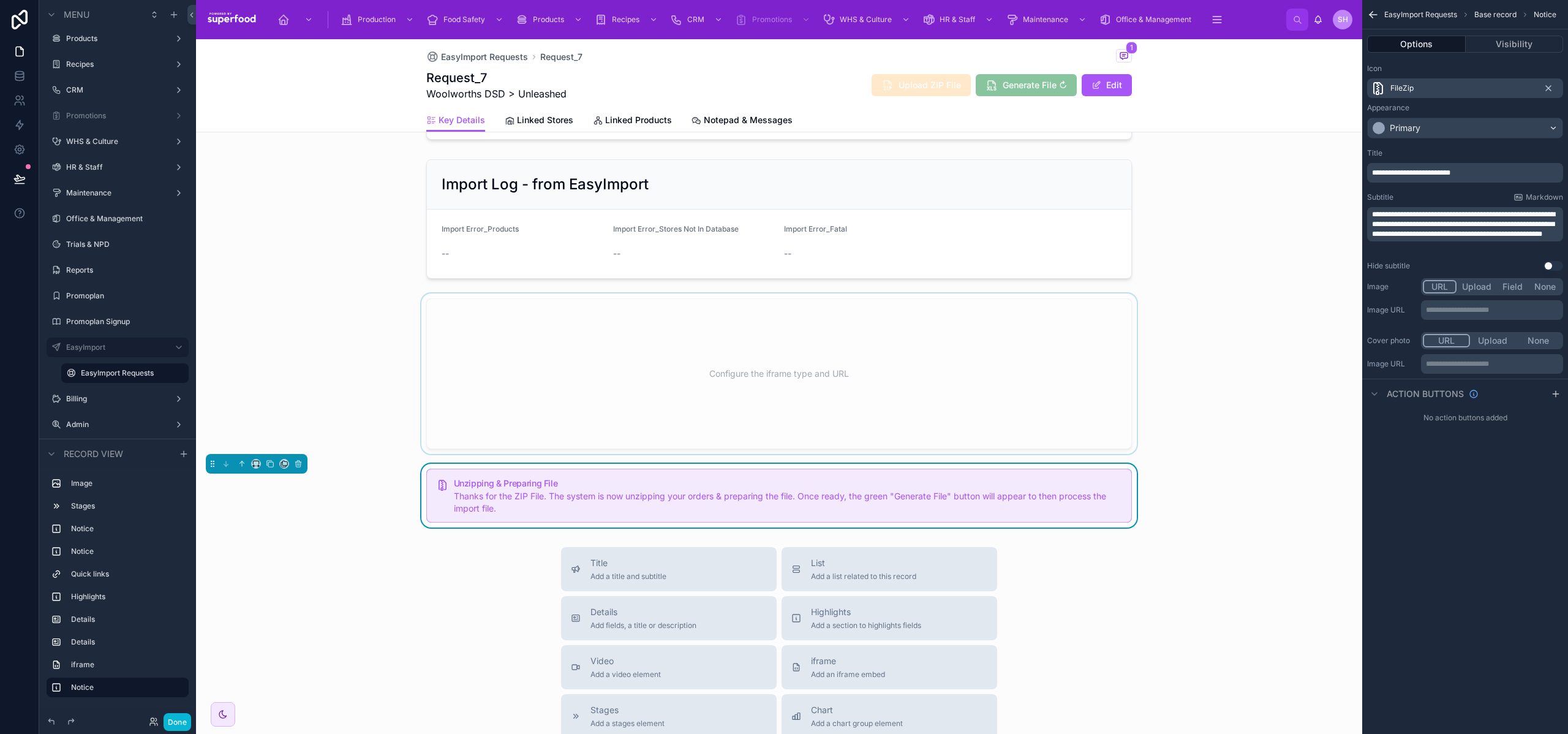
scroll to position [698, 0]
click at [1505, 41] on button "Visibility" at bounding box center [1515, 44] width 98 height 17
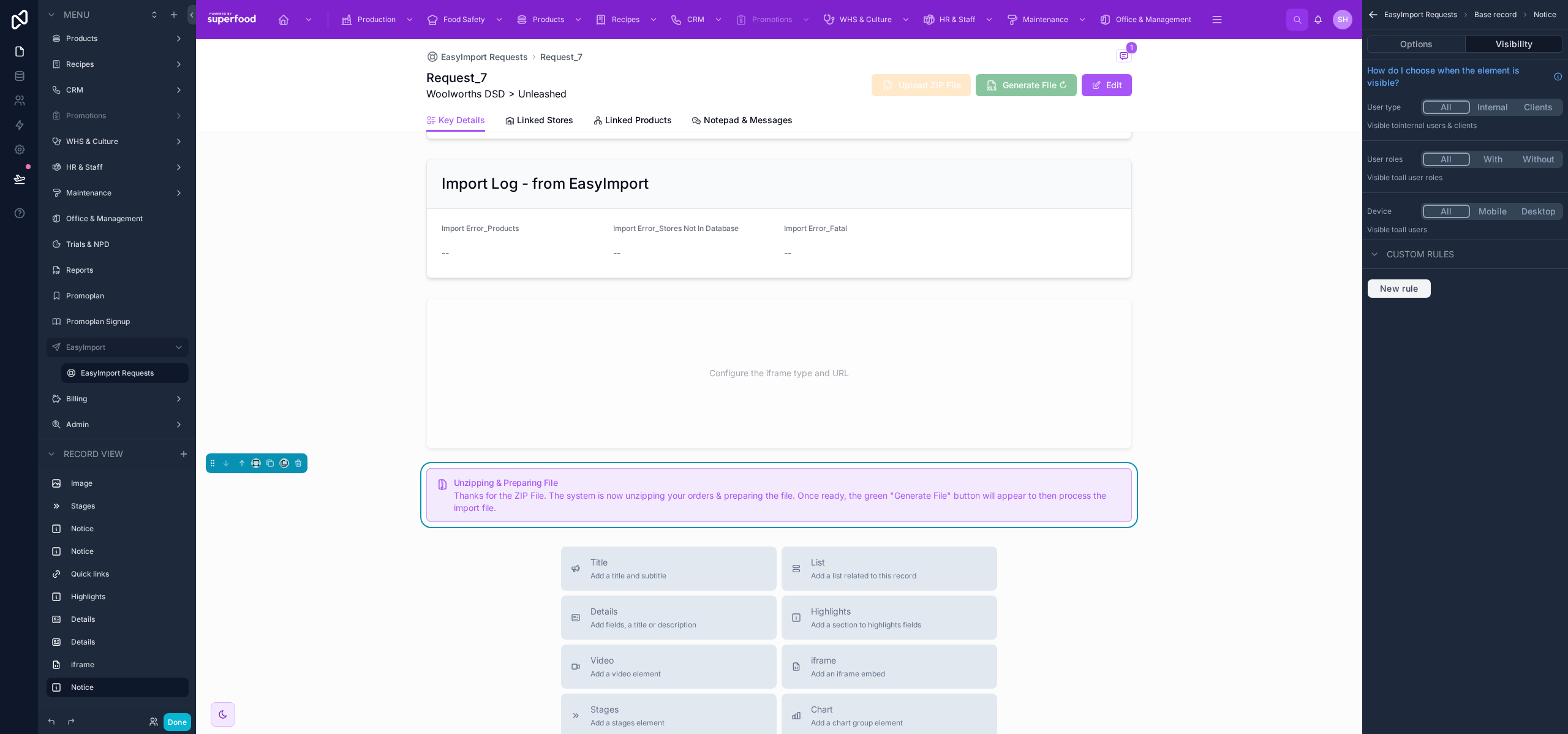
click at [1404, 288] on span "New rule" at bounding box center [1399, 288] width 48 height 11
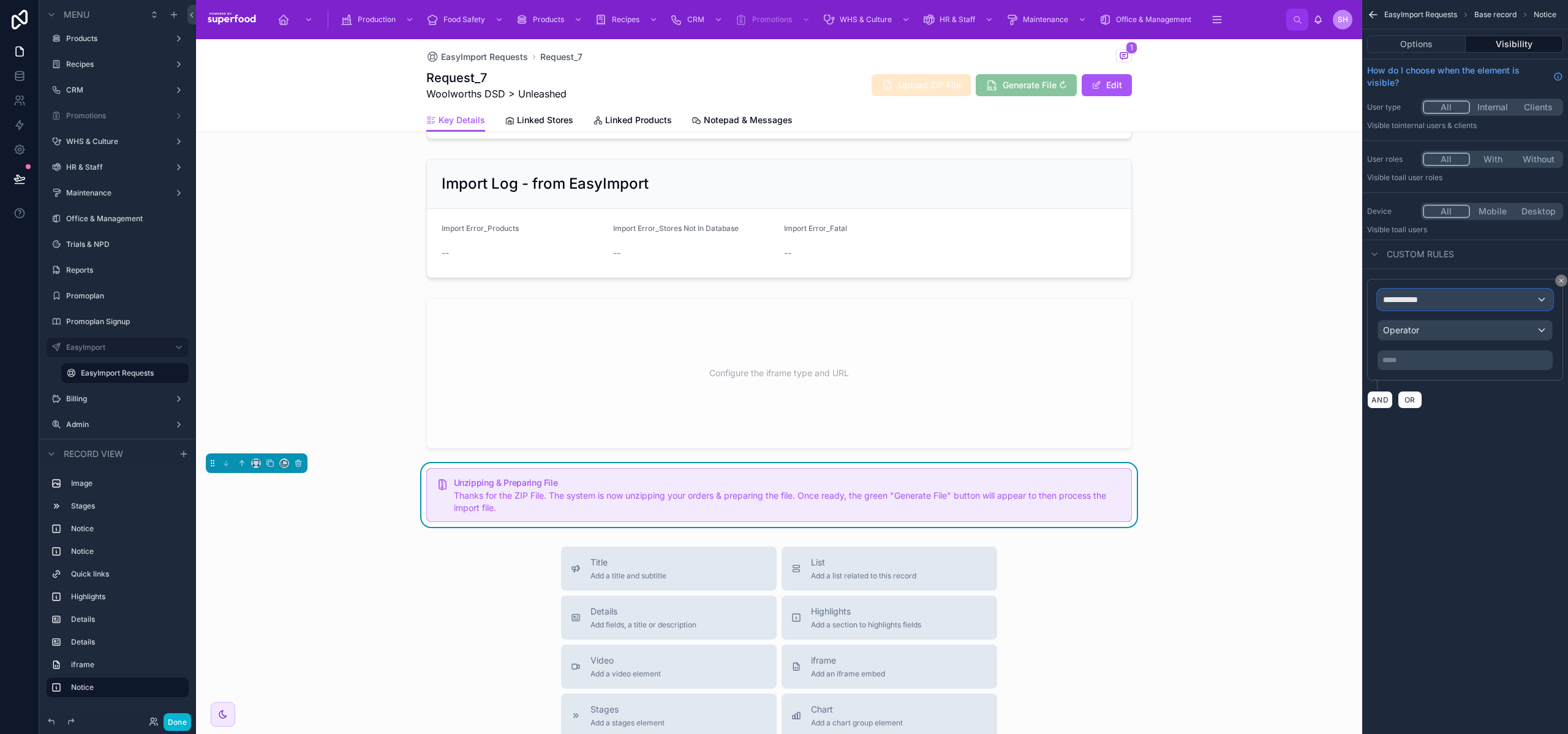
click at [1415, 301] on span "**********" at bounding box center [1406, 300] width 45 height 13
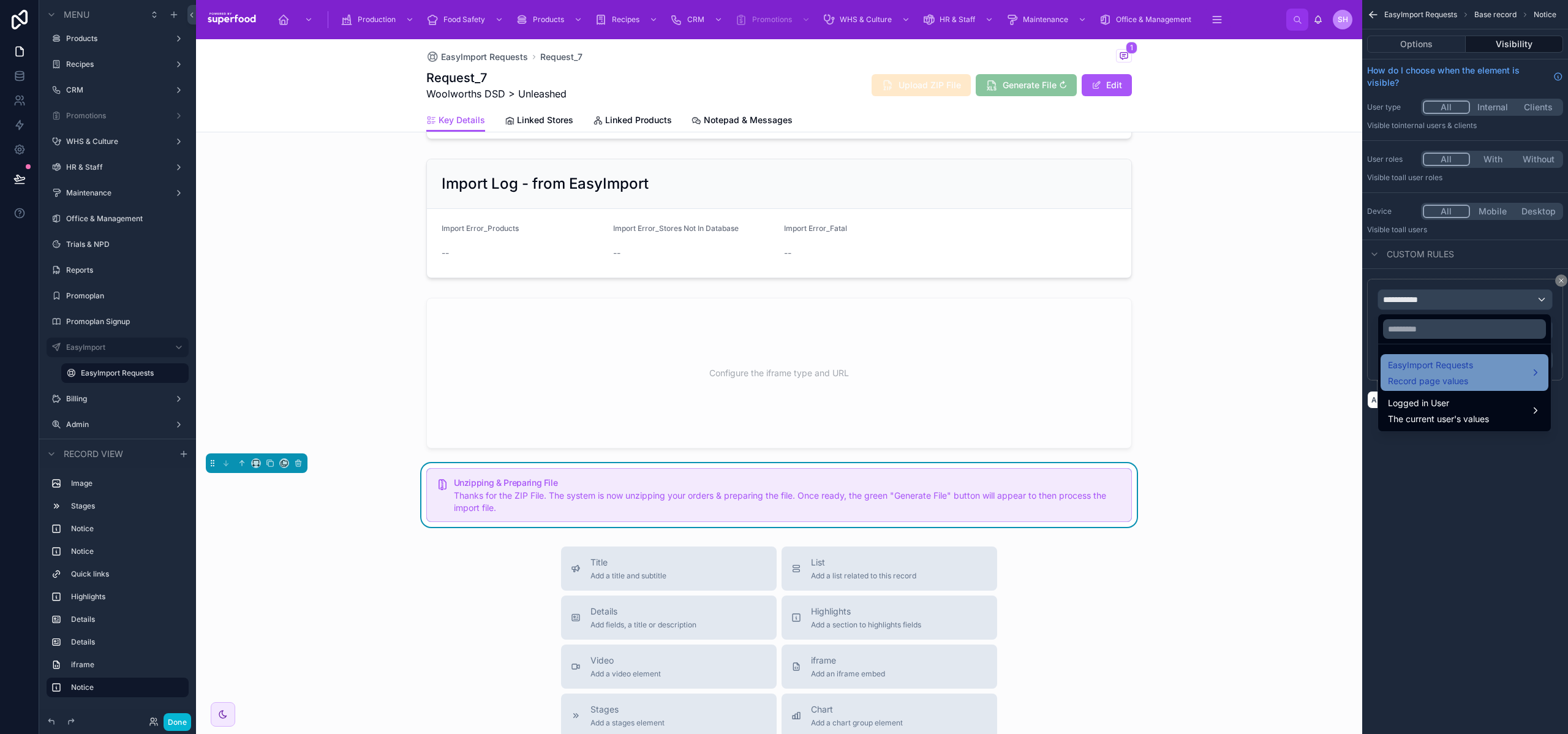
click at [1435, 380] on span "Record page values" at bounding box center [1430, 381] width 85 height 13
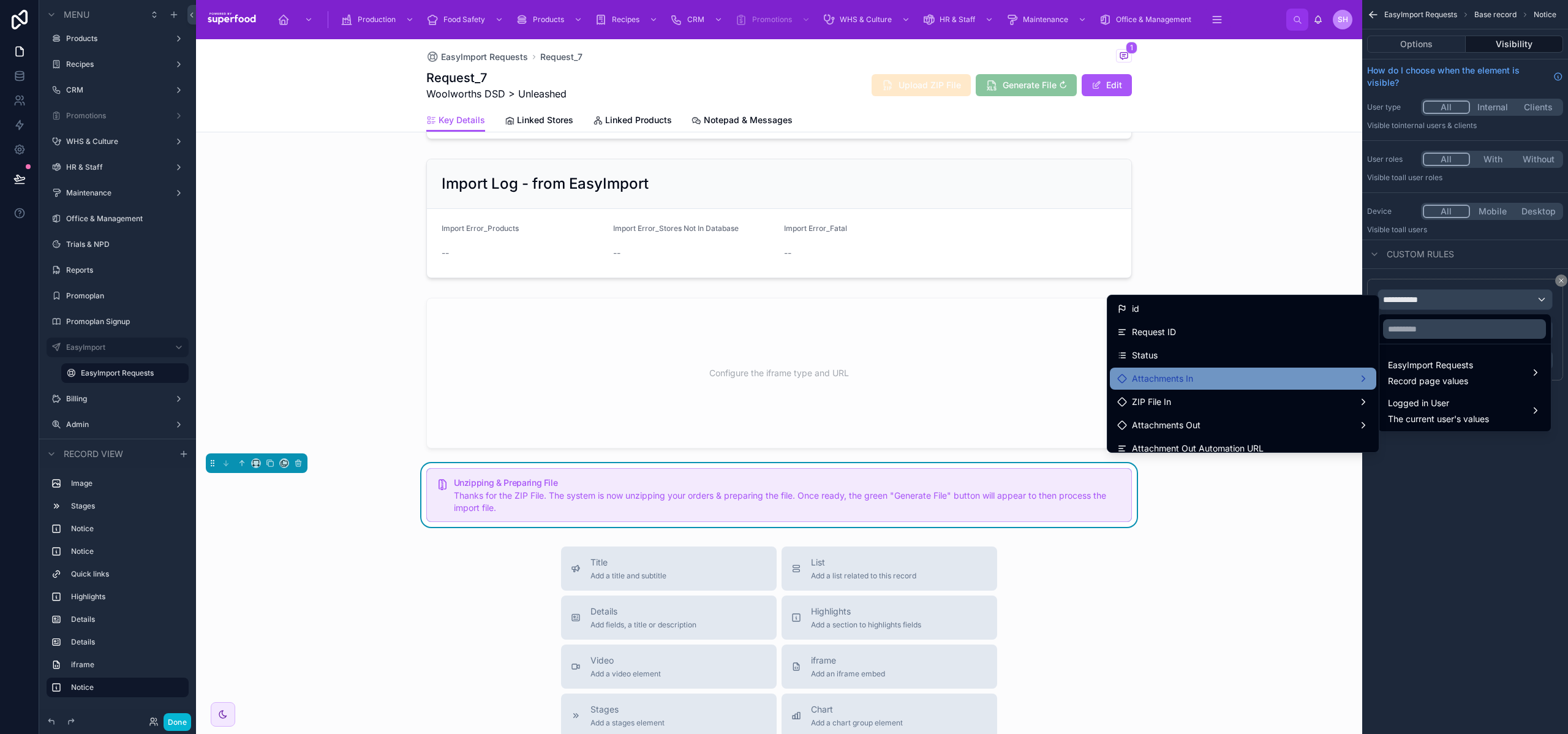
click at [1211, 384] on div "Attachments In" at bounding box center [1243, 379] width 252 height 15
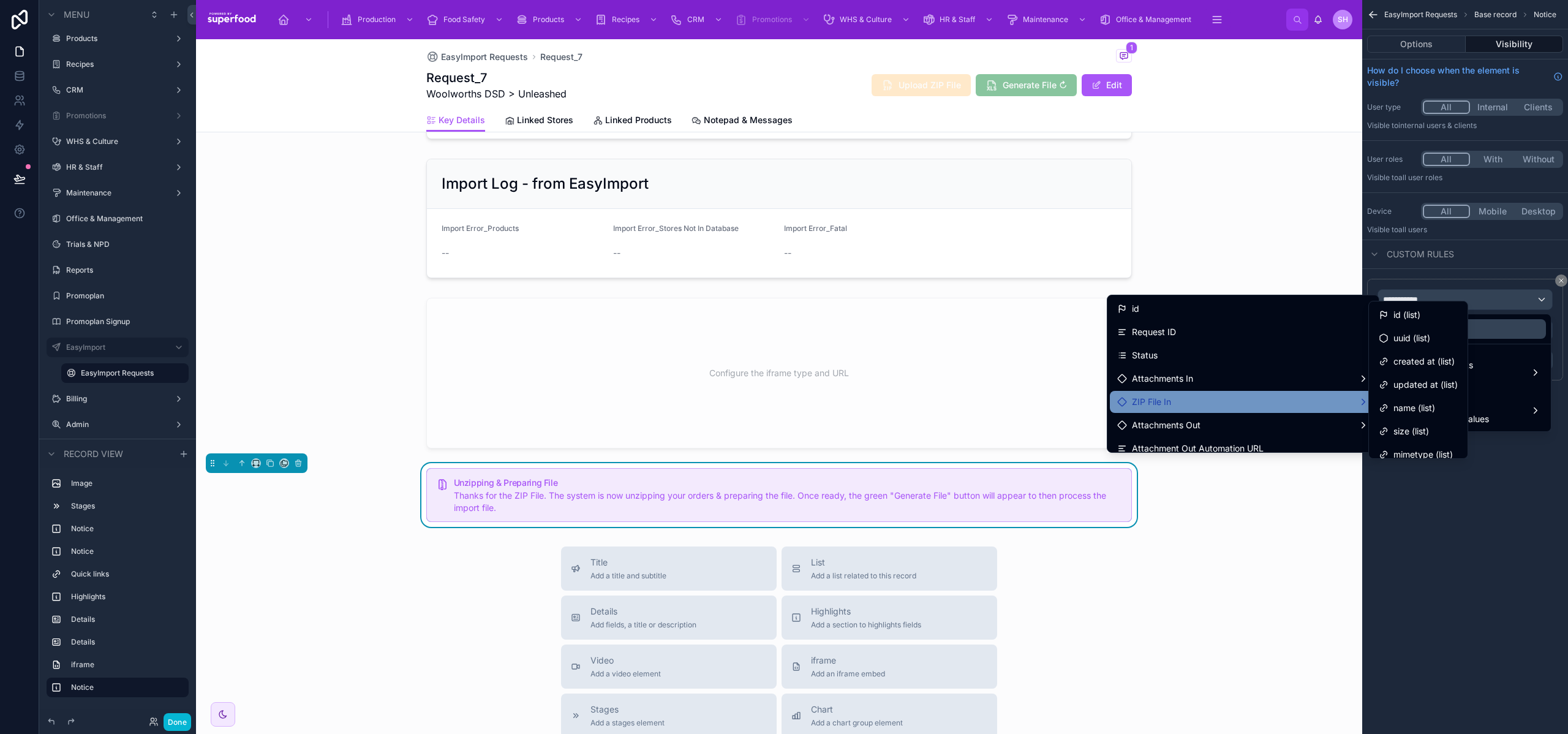
click at [1195, 396] on div "ZIP File In" at bounding box center [1243, 402] width 252 height 15
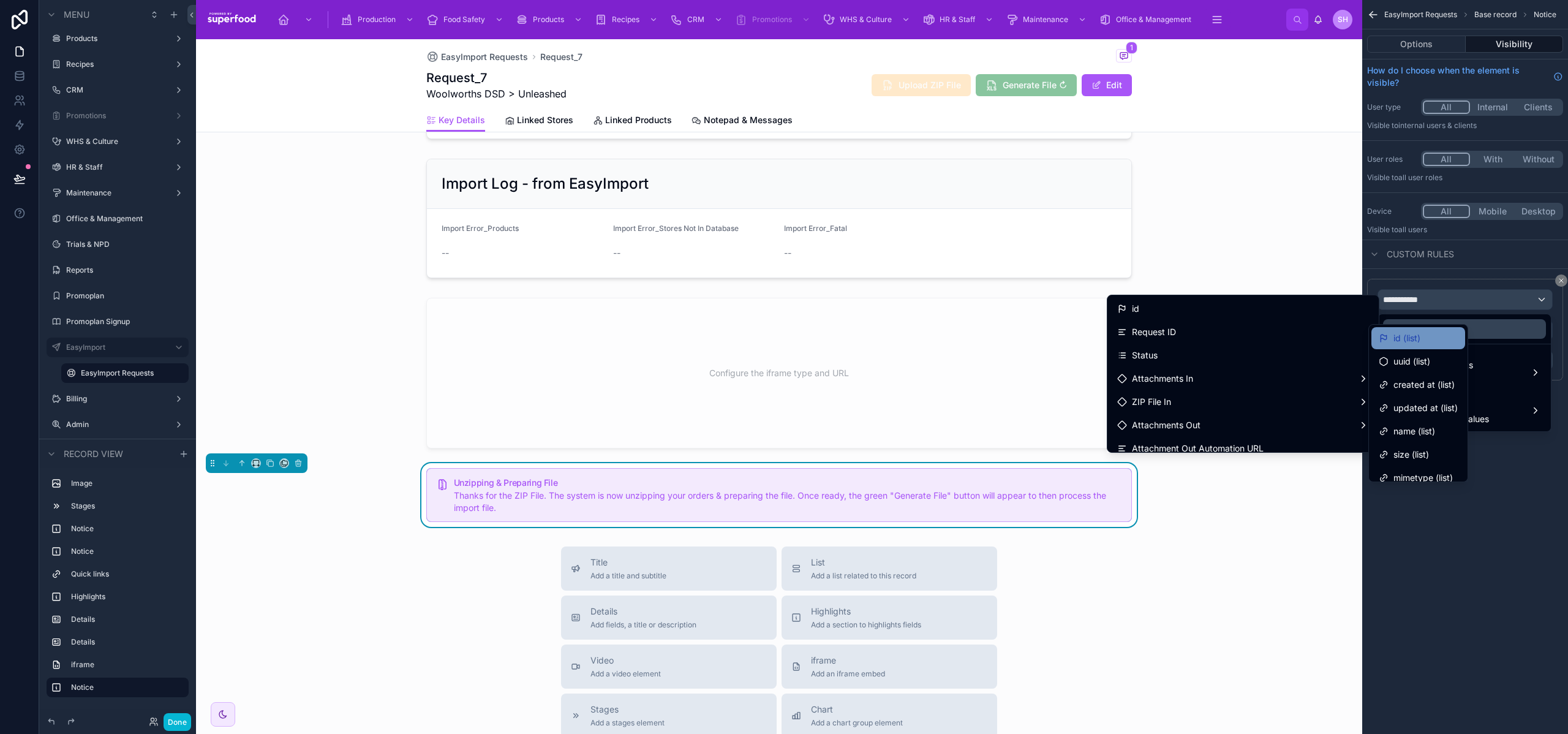
click at [1410, 347] on div "id (list)" at bounding box center [1418, 338] width 93 height 22
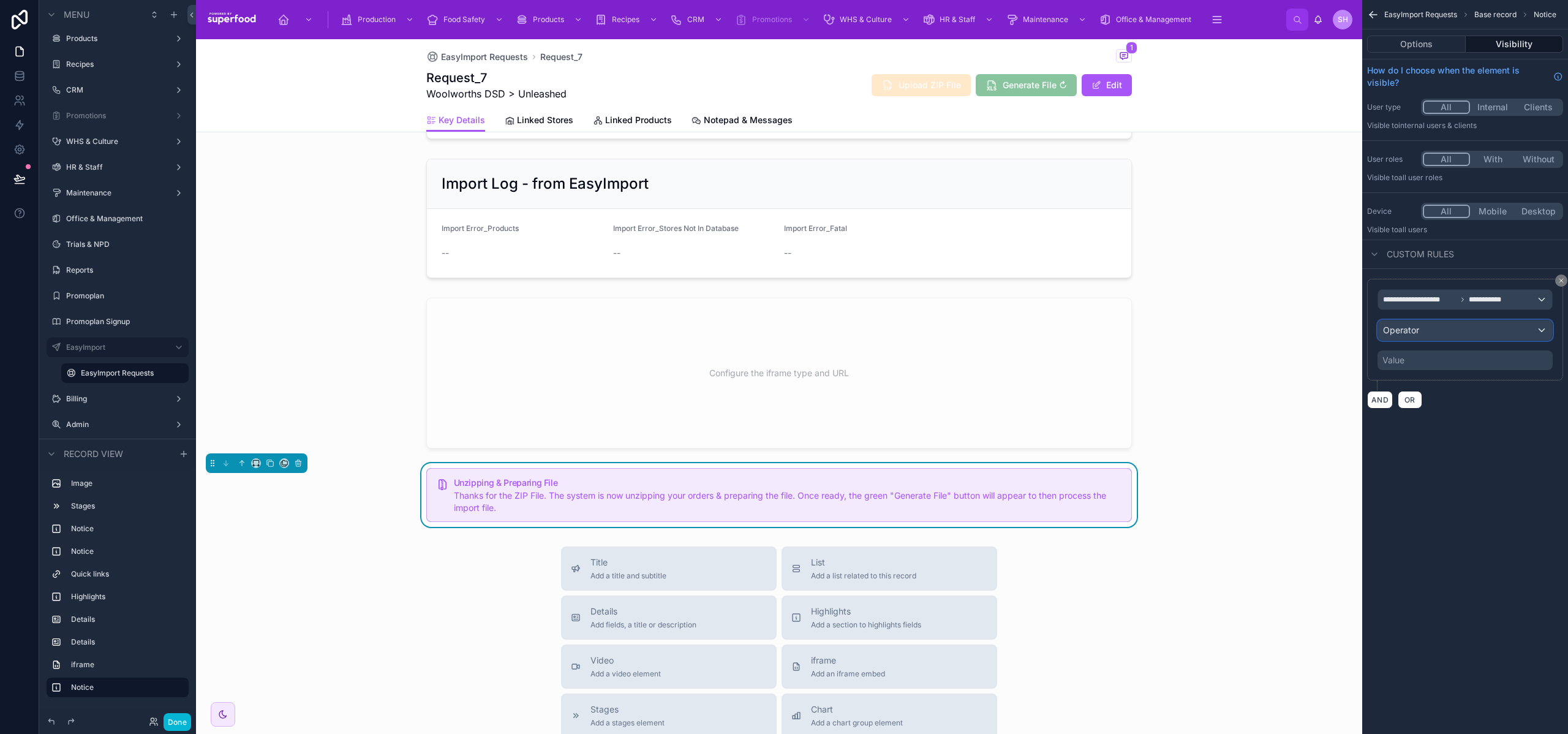
click at [1439, 332] on div "Operator" at bounding box center [1465, 330] width 174 height 19
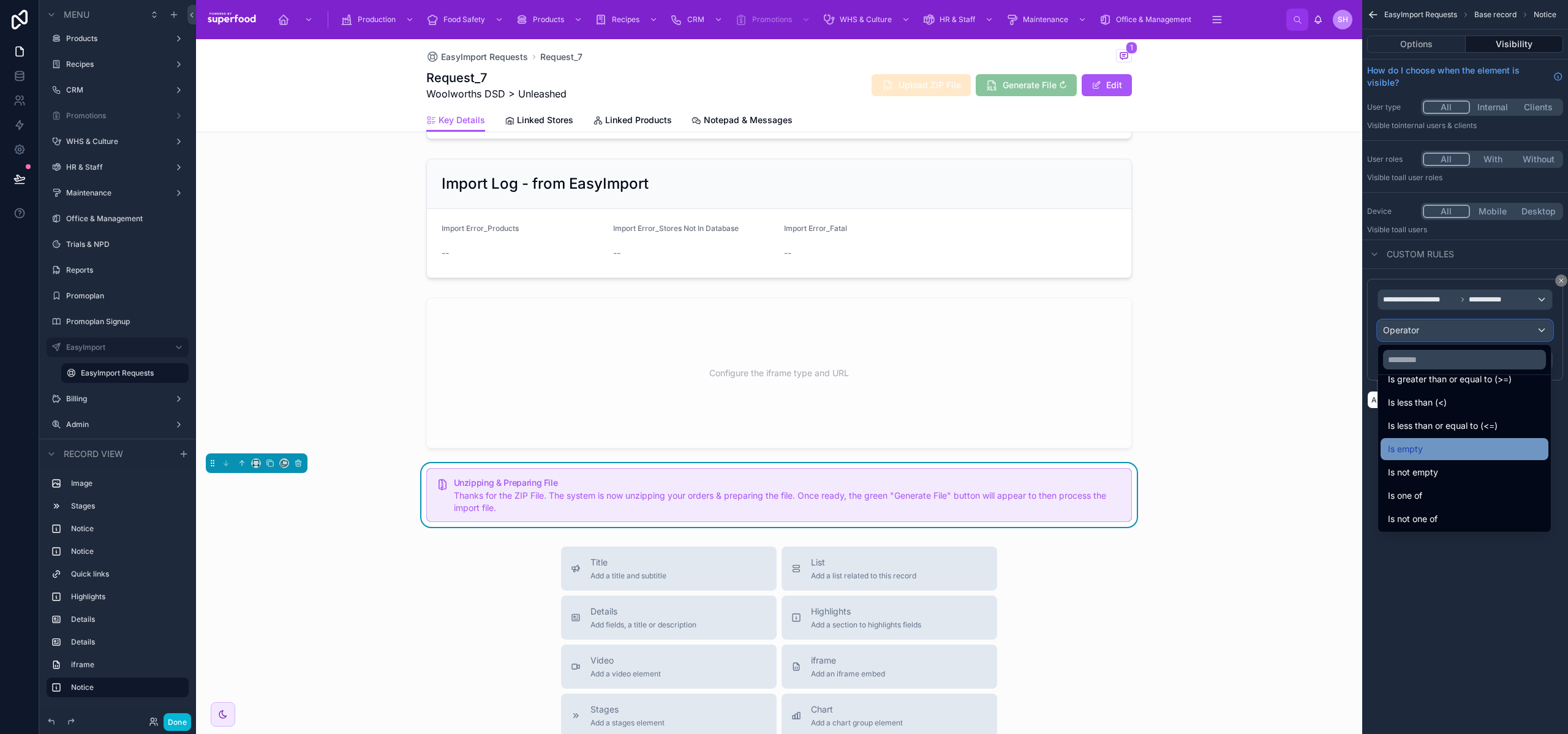
scroll to position [87, 0]
click at [1461, 476] on div "Is not empty" at bounding box center [1464, 472] width 153 height 15
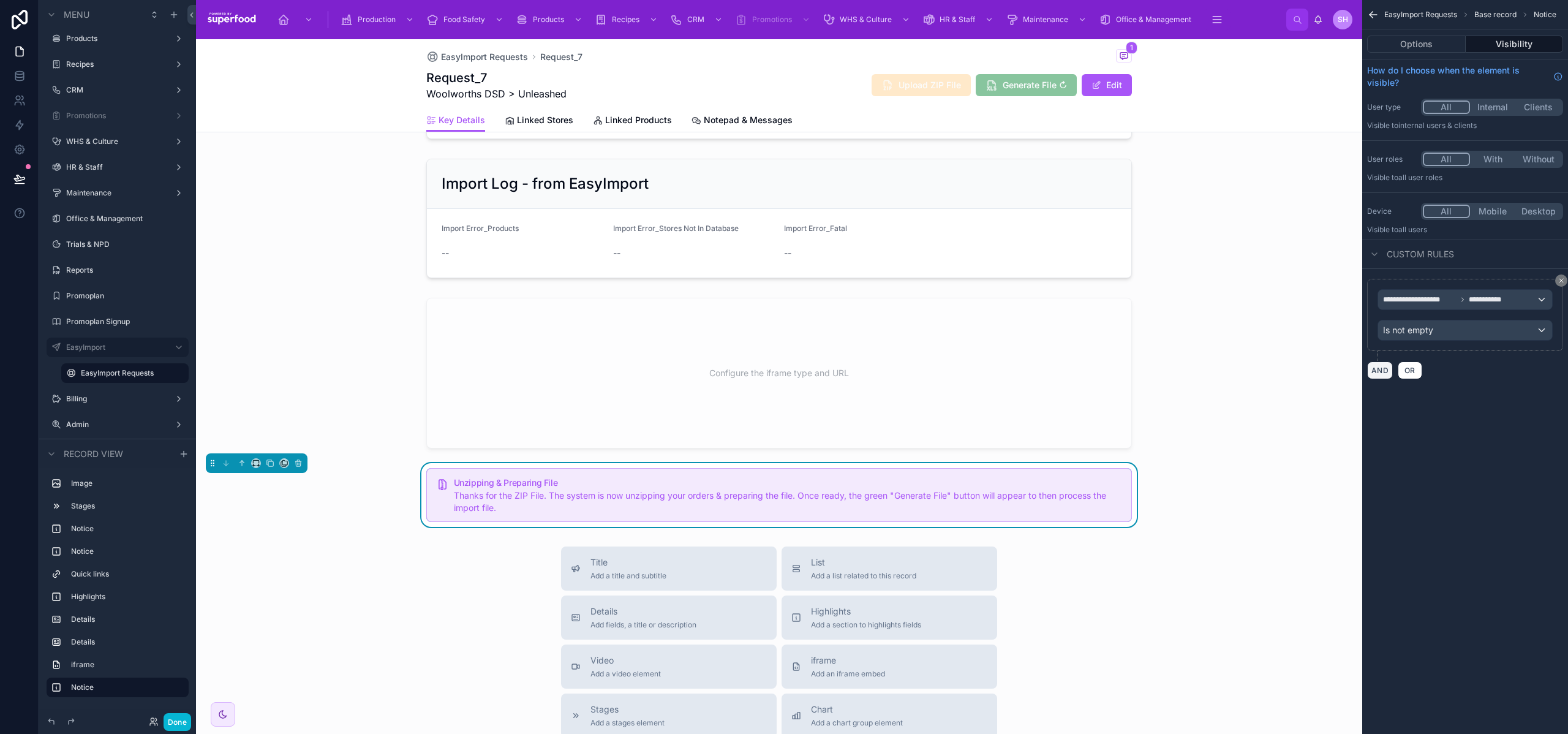
click at [1377, 371] on button "AND" at bounding box center [1380, 371] width 26 height 18
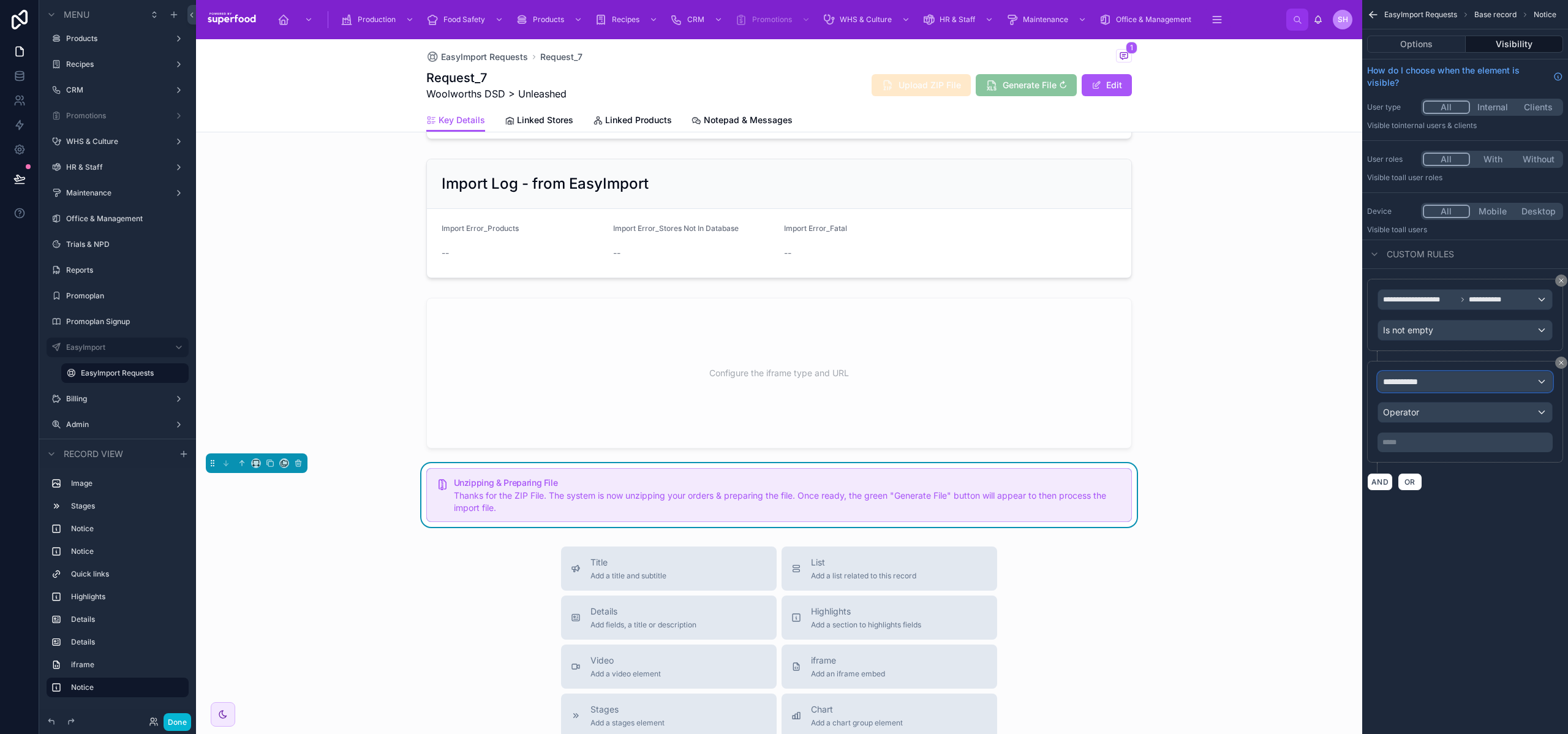
click at [1438, 382] on div "**********" at bounding box center [1465, 382] width 174 height 19
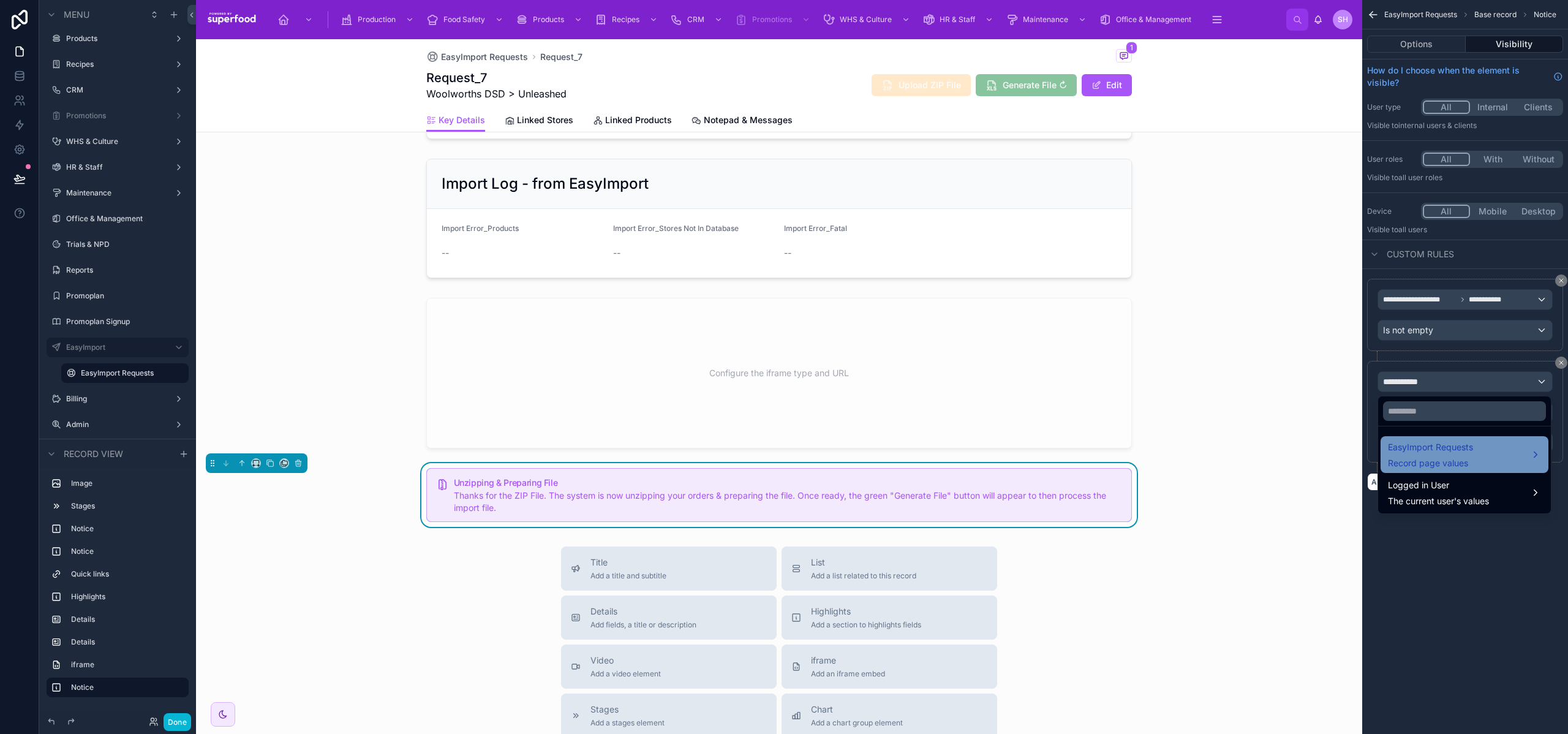
click at [1429, 455] on div "EasyImport Requests Record page values" at bounding box center [1430, 455] width 85 height 30
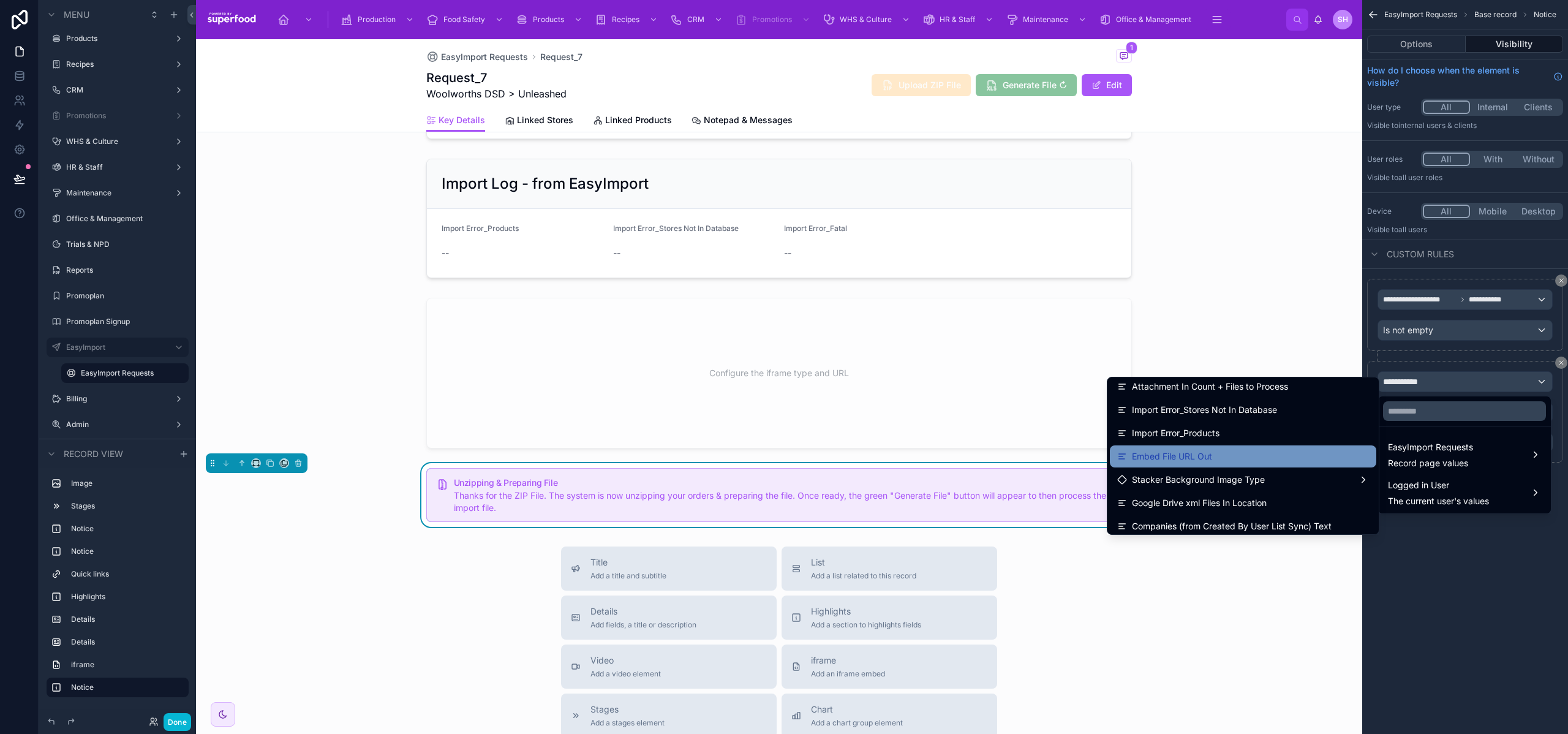
scroll to position [366, 0]
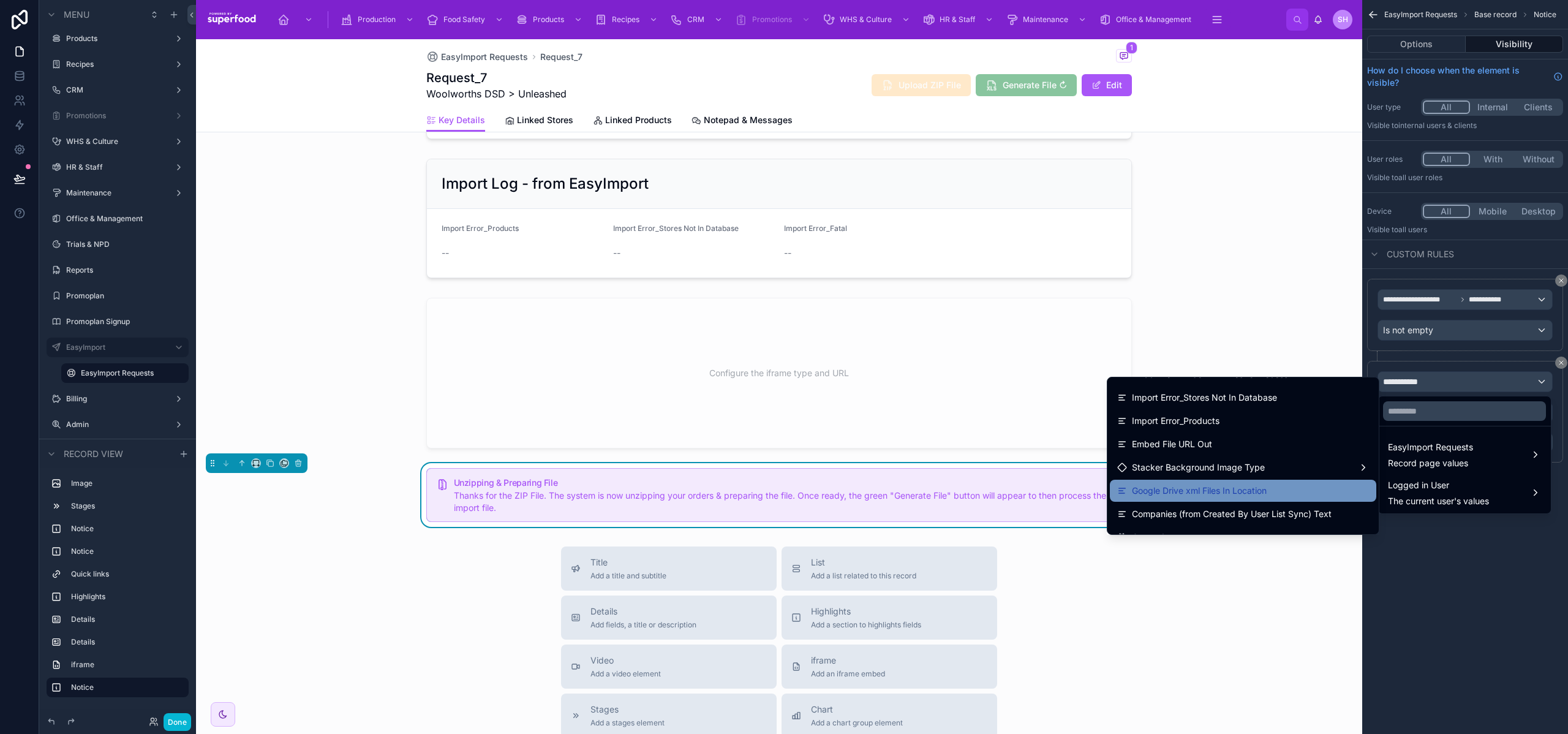
click at [1236, 490] on span "Google Drive xml Files In Location" at bounding box center [1200, 491] width 135 height 15
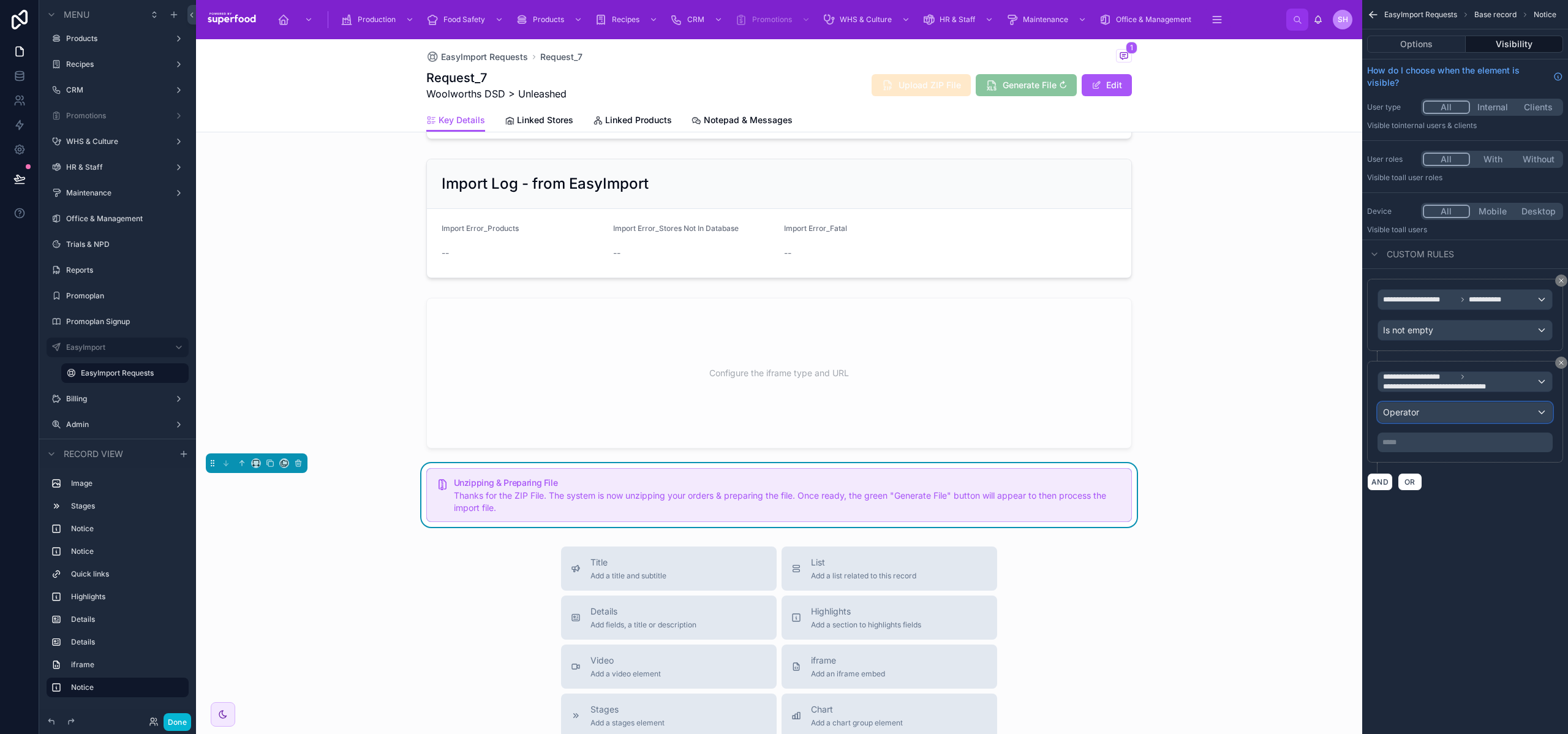
click at [1403, 420] on div "Operator" at bounding box center [1465, 412] width 174 height 19
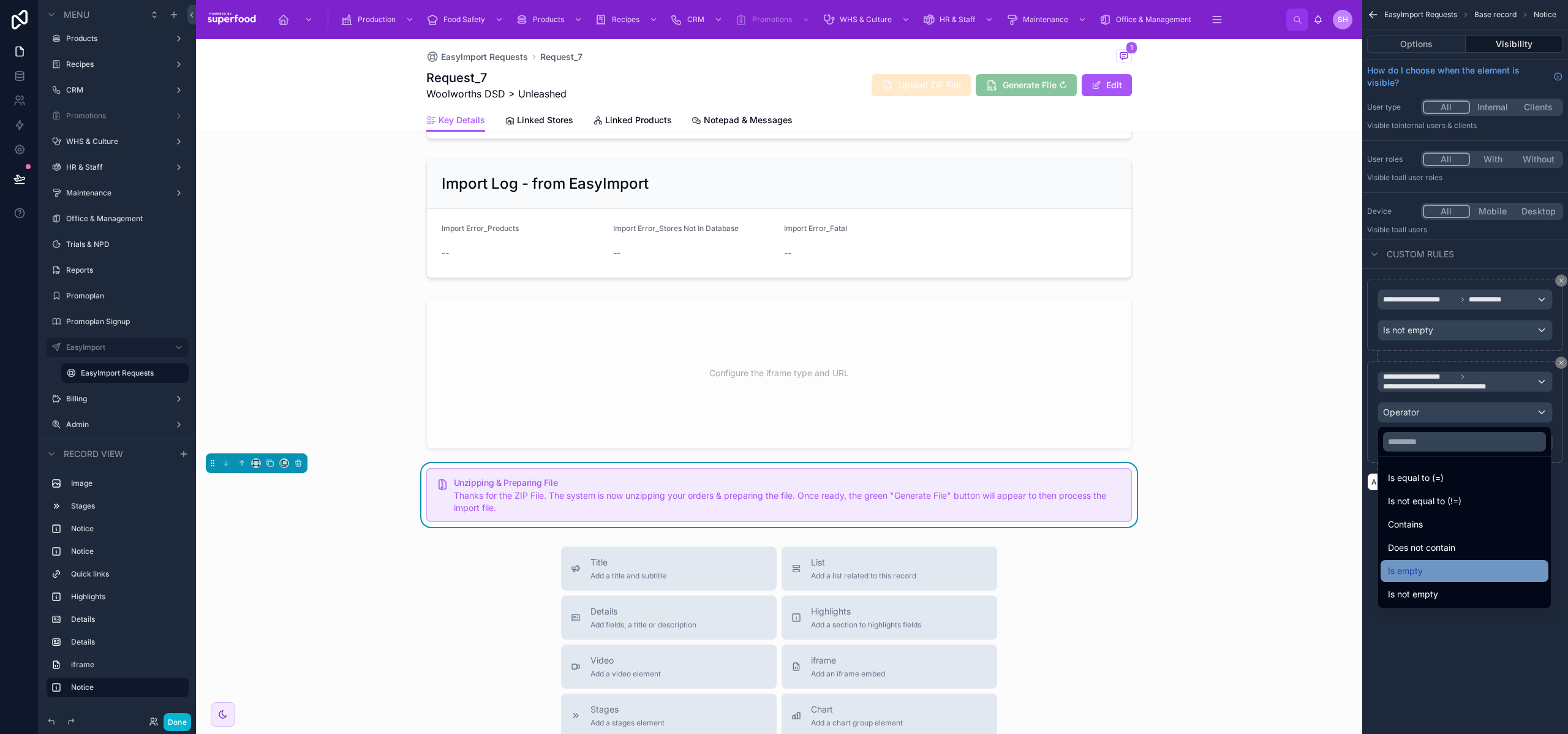
click at [1456, 575] on div "Is empty" at bounding box center [1464, 572] width 153 height 15
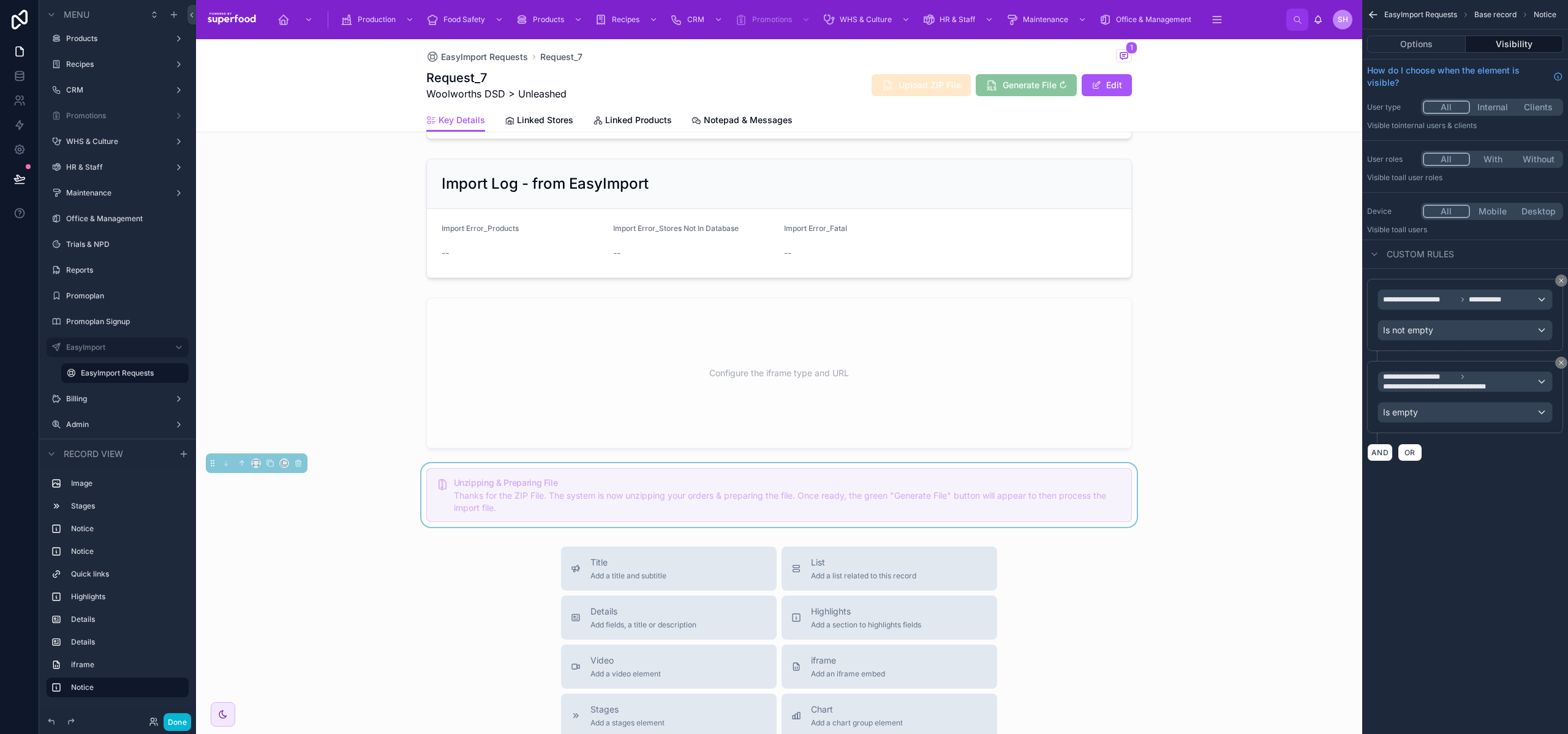
click at [1480, 552] on div "**********" at bounding box center [1466, 367] width 206 height 734
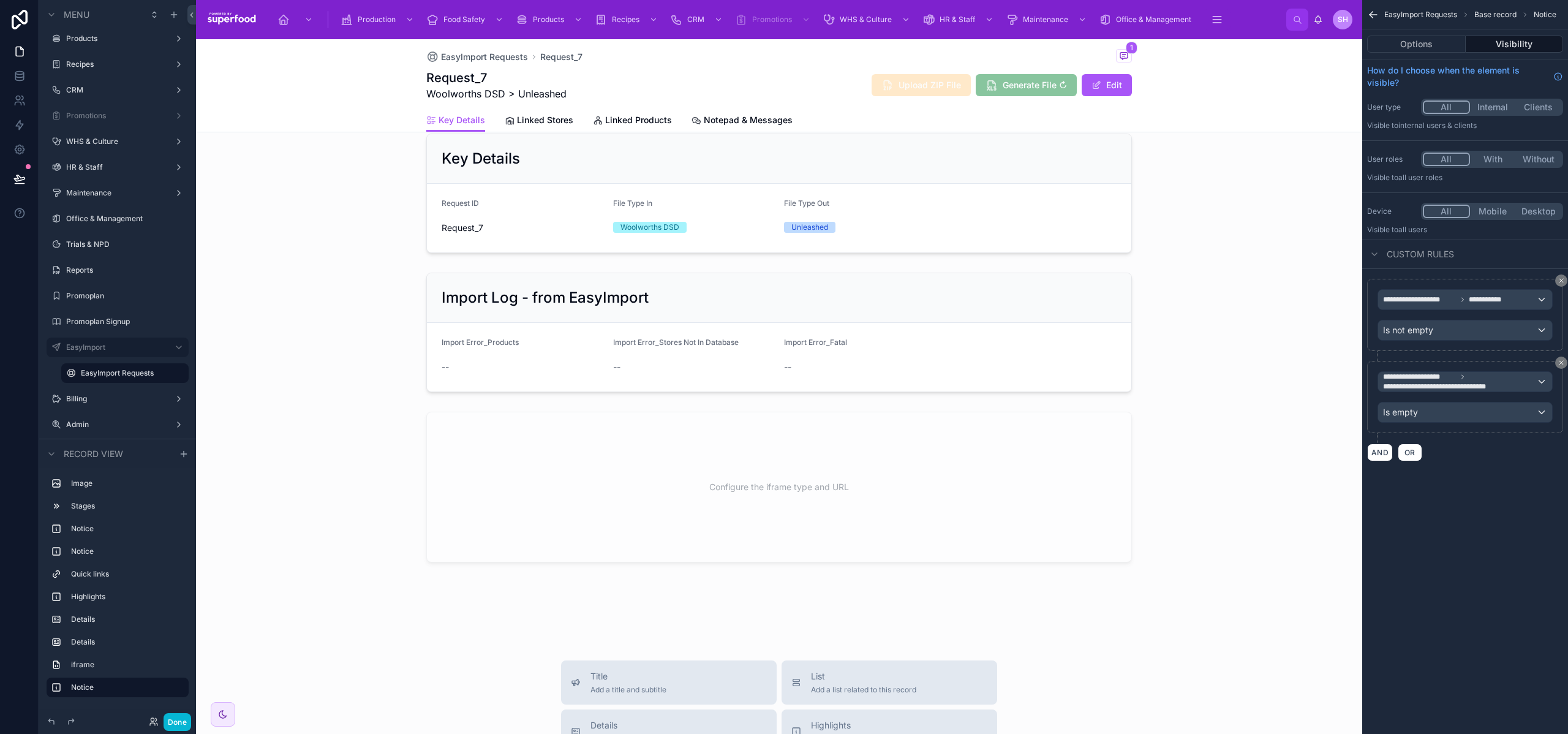
scroll to position [246, 0]
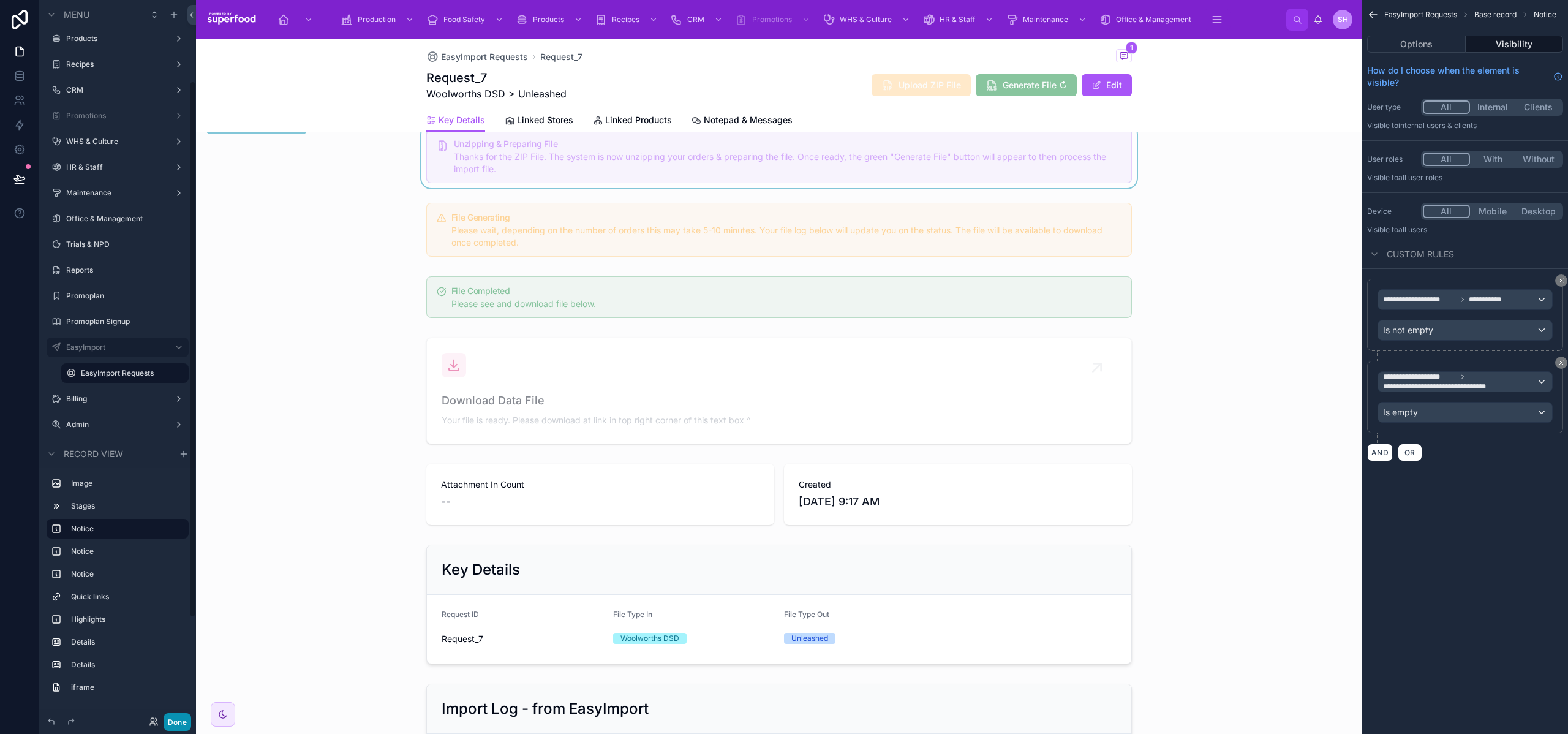
click at [177, 725] on button "Done" at bounding box center [177, 722] width 27 height 18
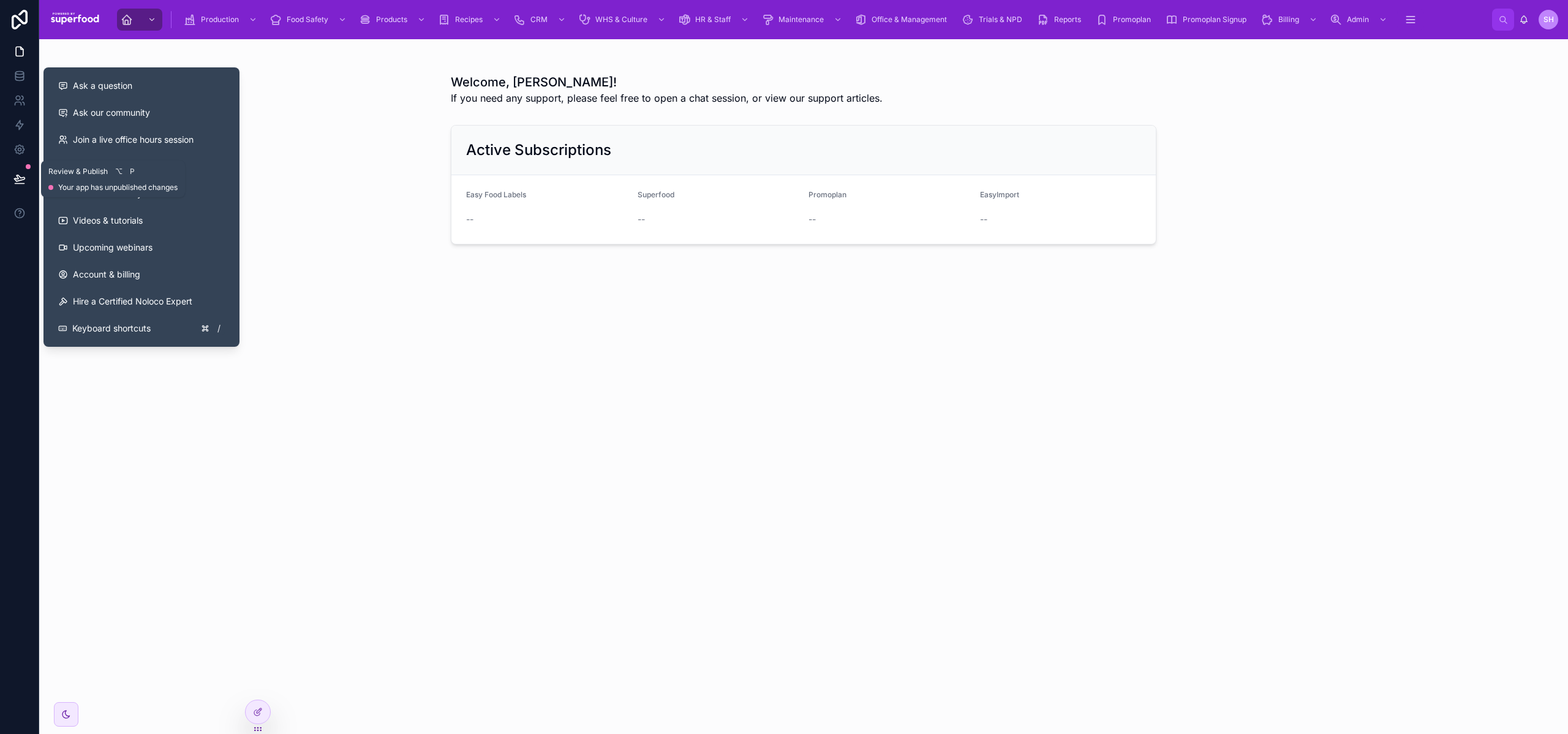
click at [16, 167] on button at bounding box center [19, 179] width 27 height 34
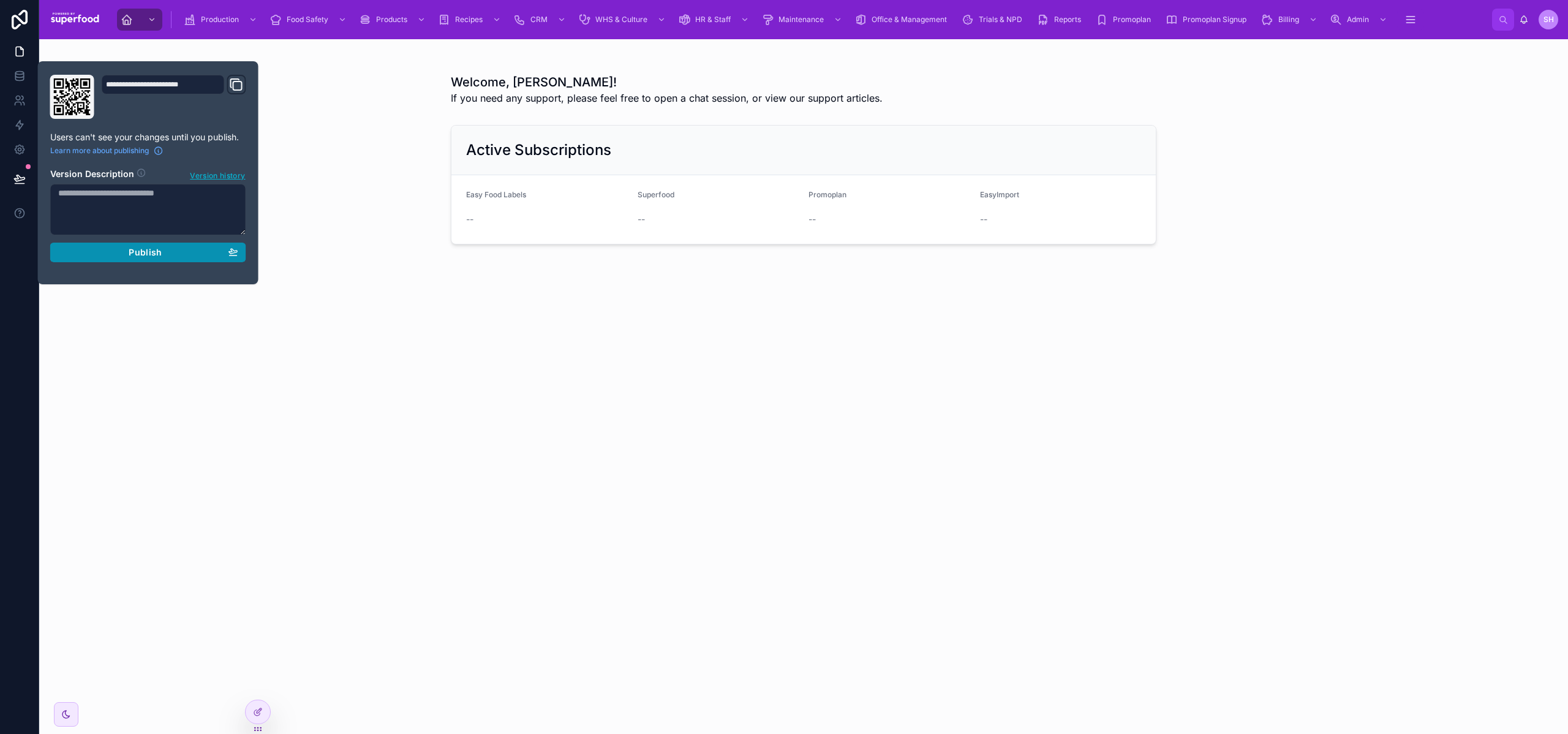
click at [114, 242] on button "Publish" at bounding box center [148, 252] width 196 height 19
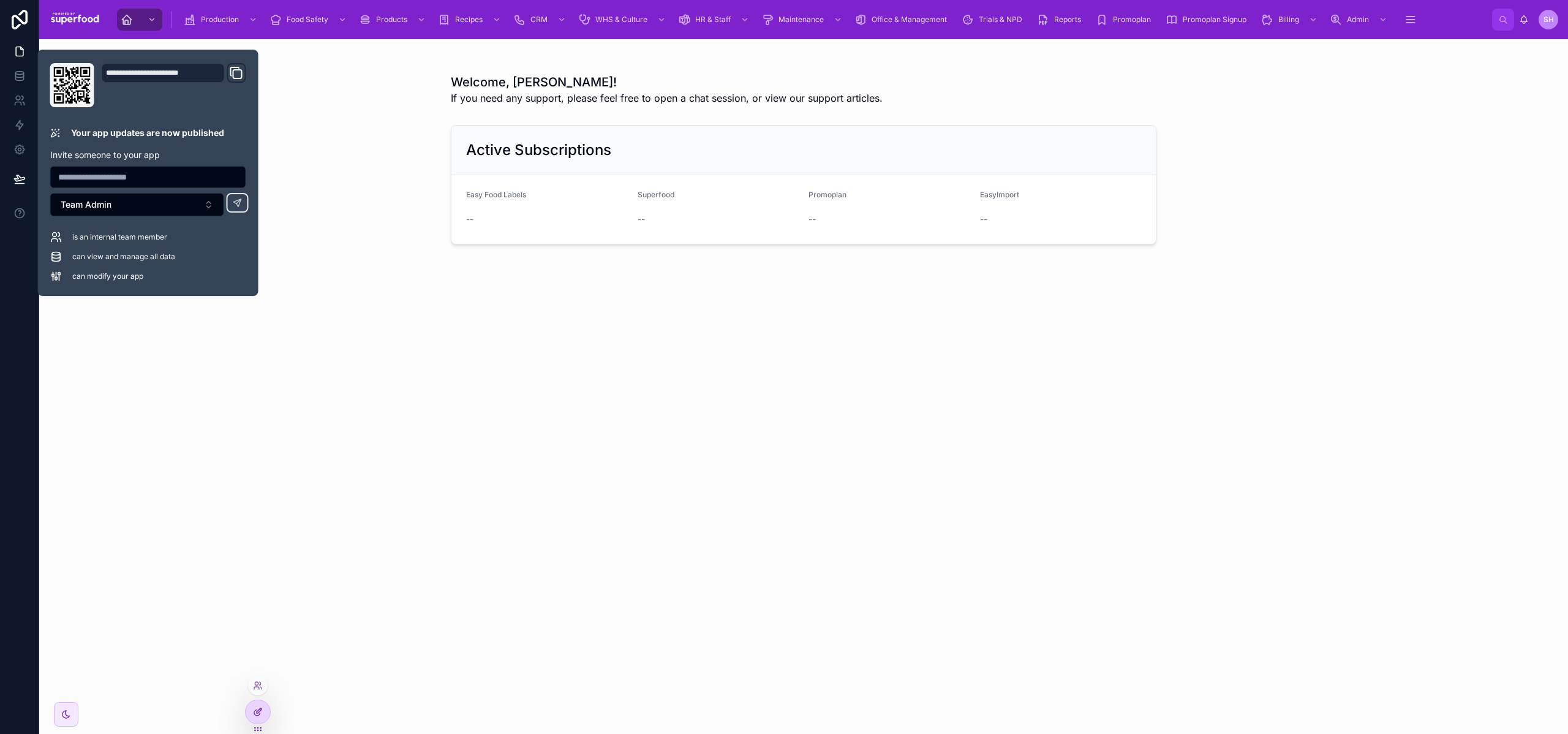
click at [250, 710] on div at bounding box center [258, 712] width 24 height 23
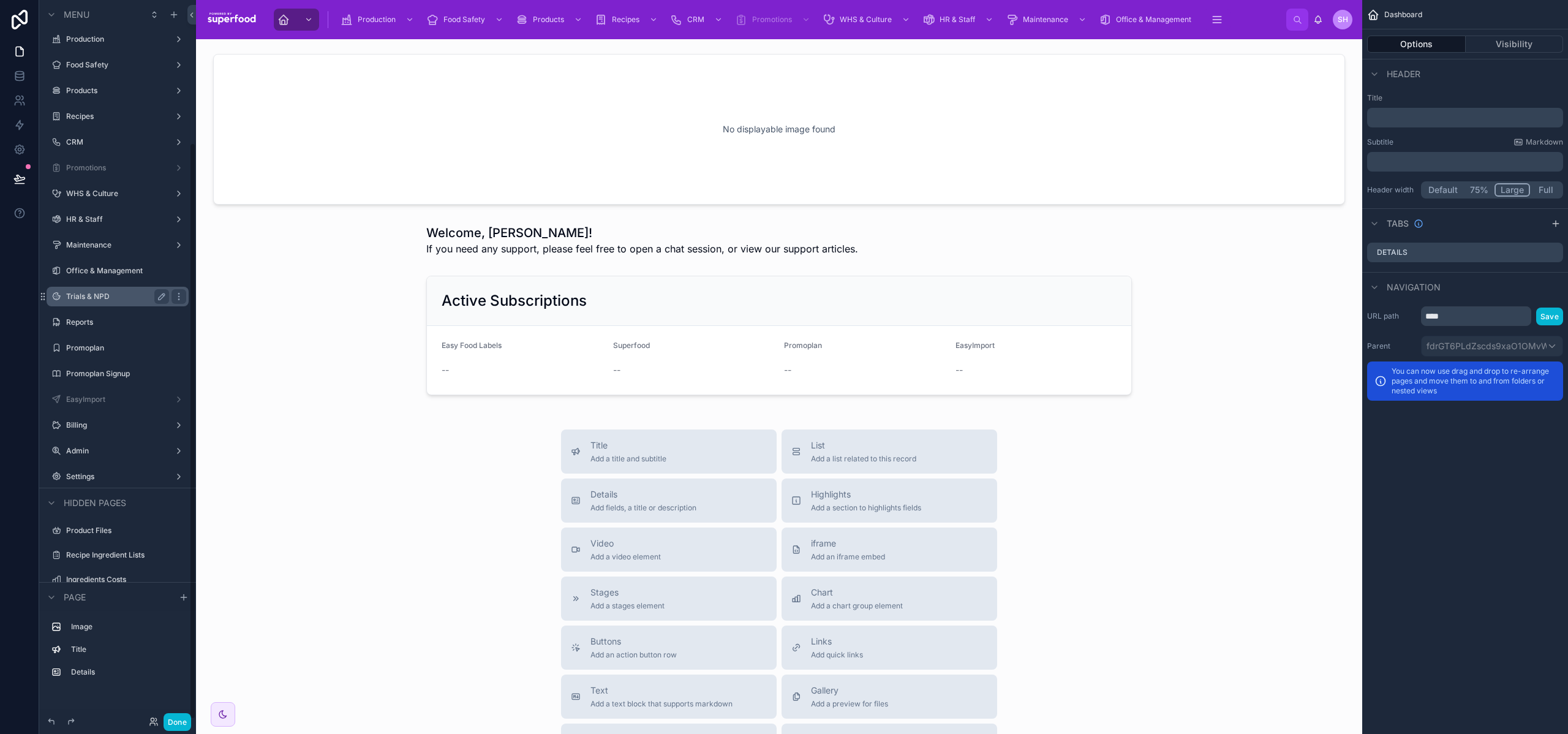
scroll to position [178, 0]
click at [90, 380] on label "EasyImport" at bounding box center [115, 381] width 98 height 10
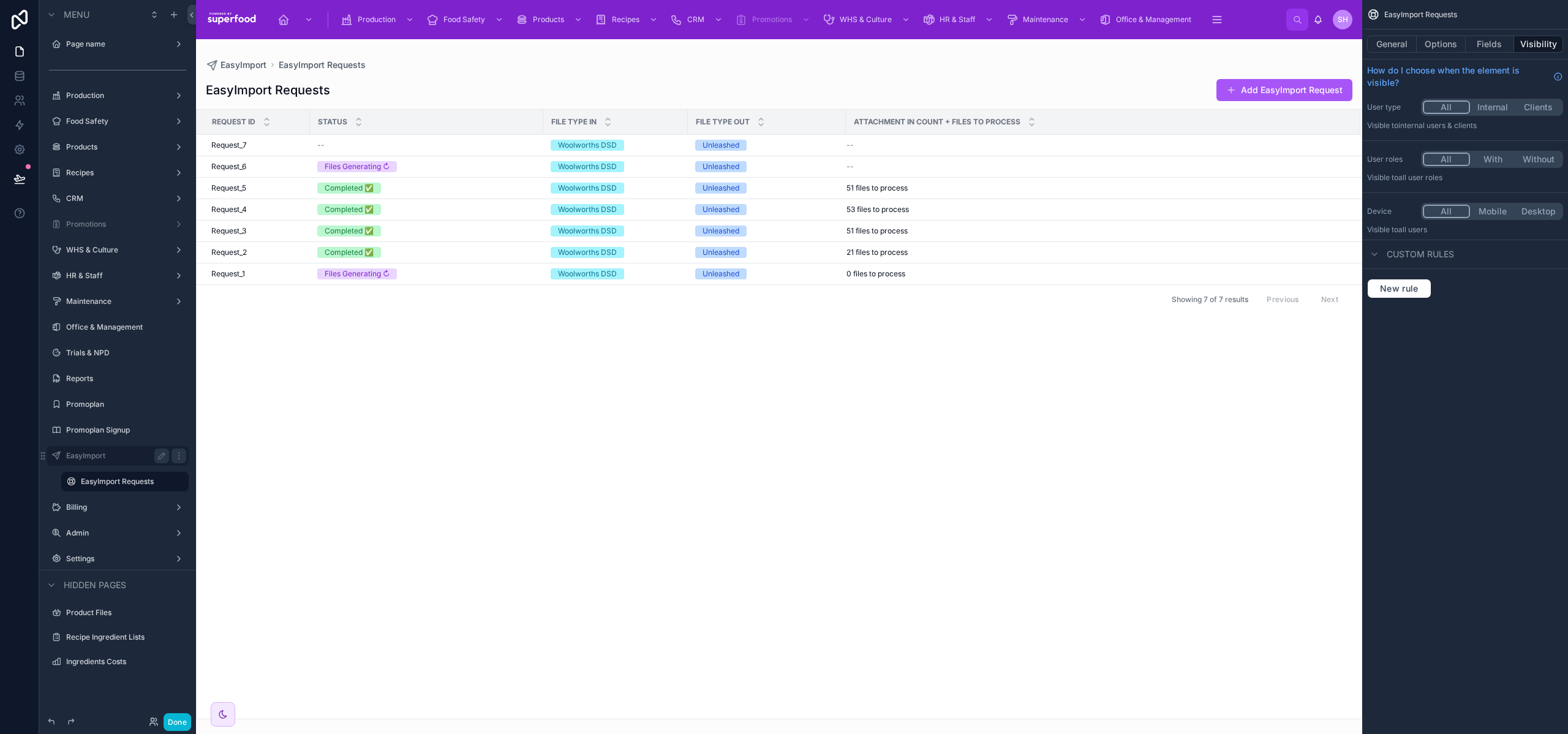
click at [268, 171] on div at bounding box center [780, 387] width 1166 height 695
click at [252, 168] on div "Request_6 Request_6" at bounding box center [256, 166] width 91 height 10
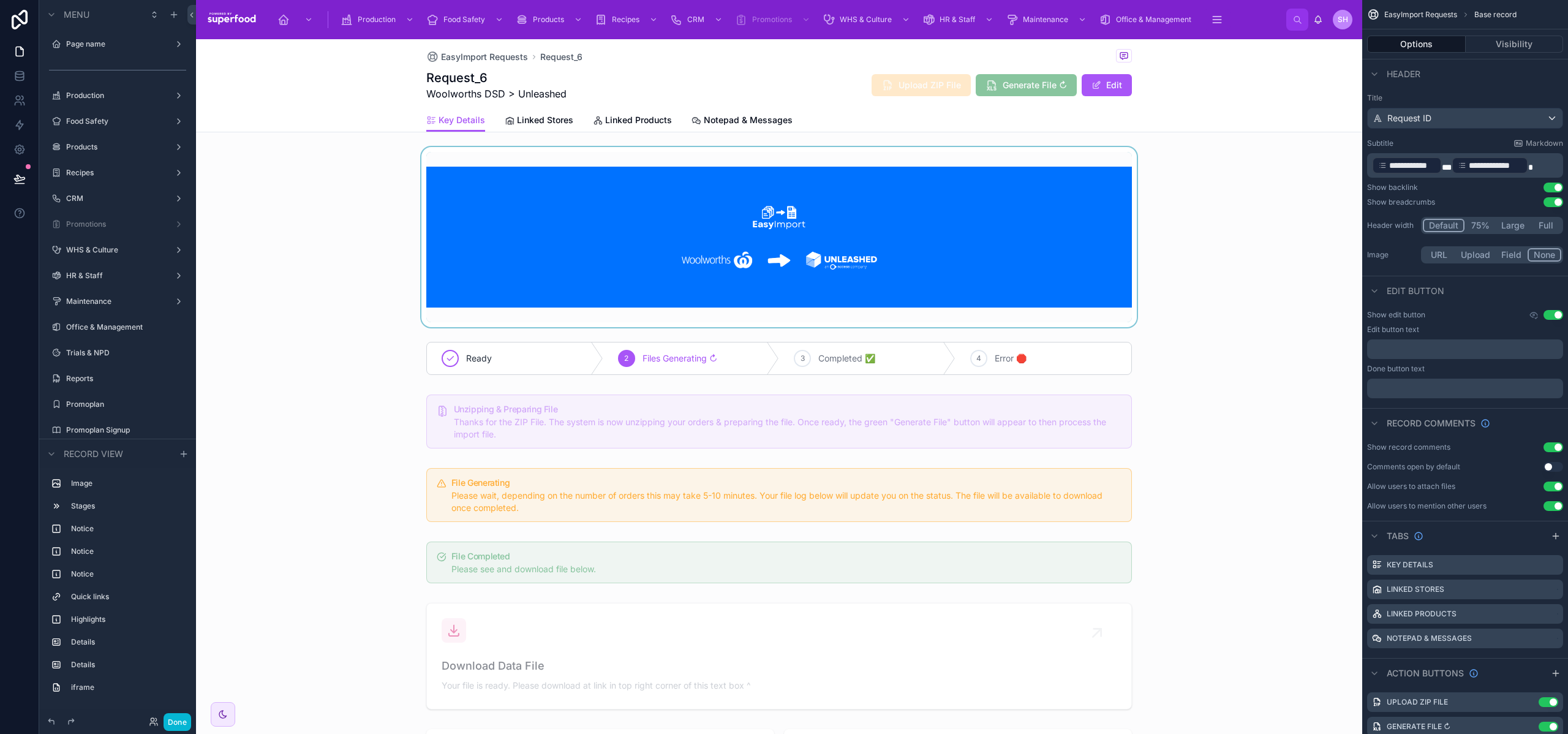
click at [491, 244] on div at bounding box center [780, 237] width 1166 height 180
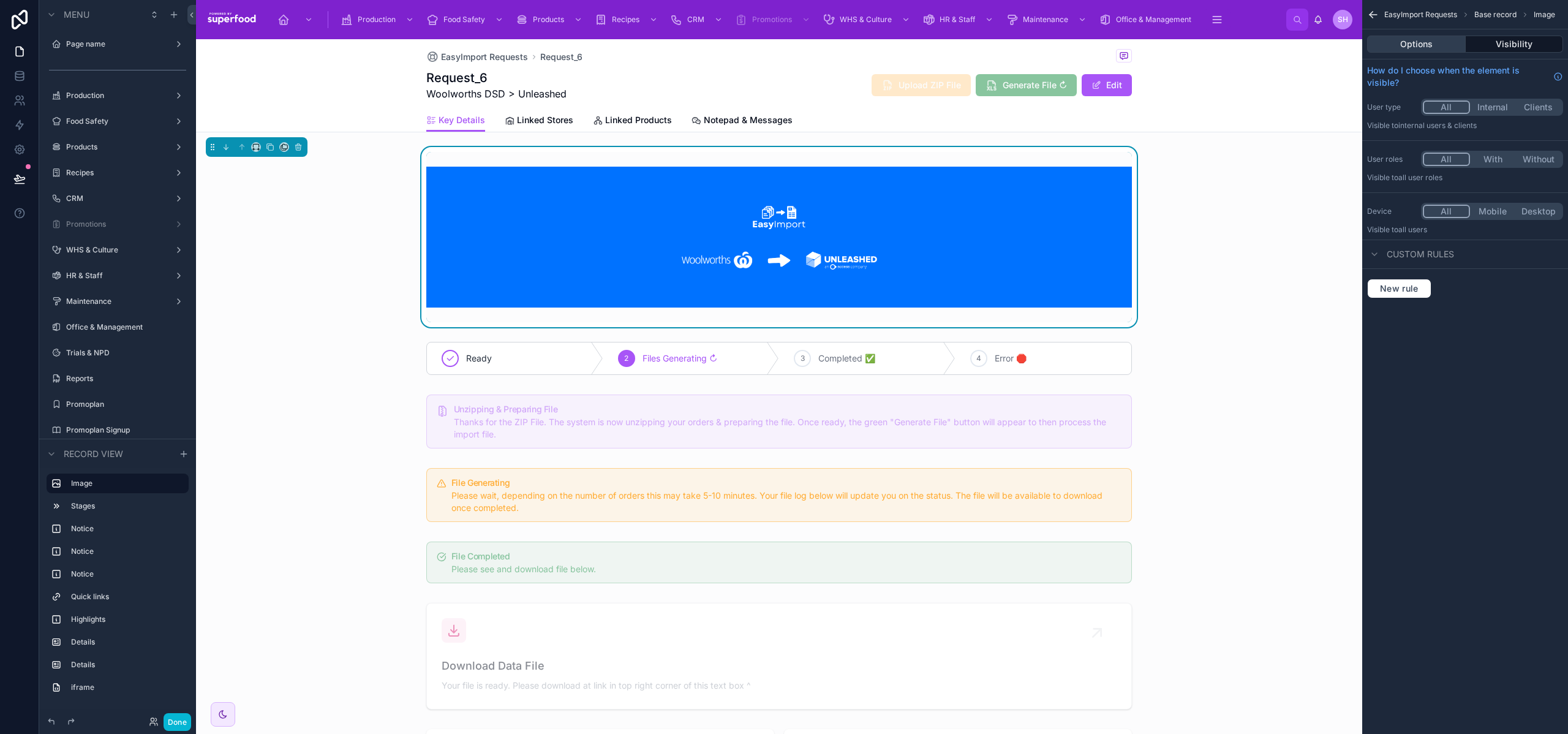
click at [1426, 47] on button "Options" at bounding box center [1416, 44] width 99 height 17
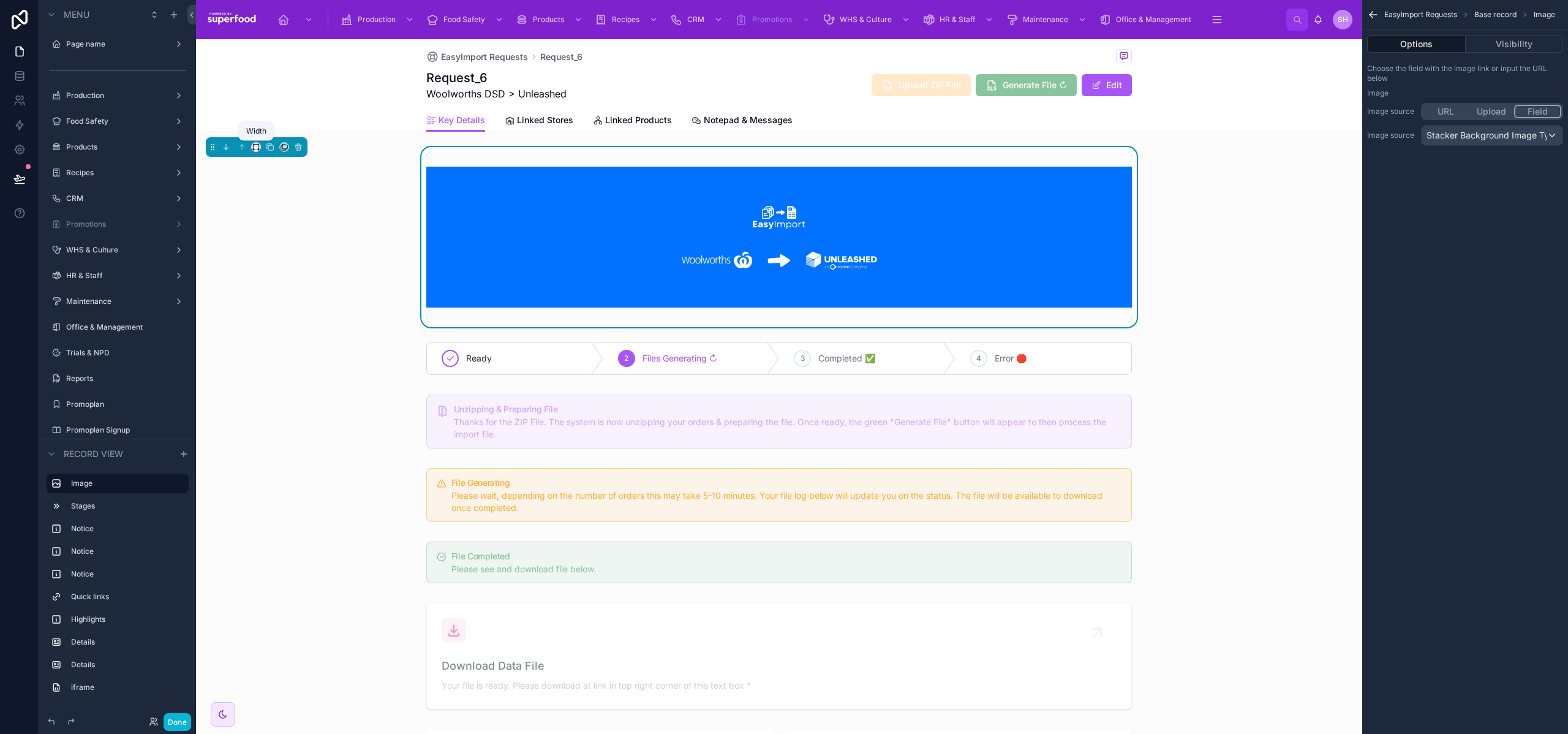
click at [259, 148] on icon at bounding box center [259, 149] width 1 height 2
click at [268, 185] on div "25%" at bounding box center [280, 194] width 53 height 22
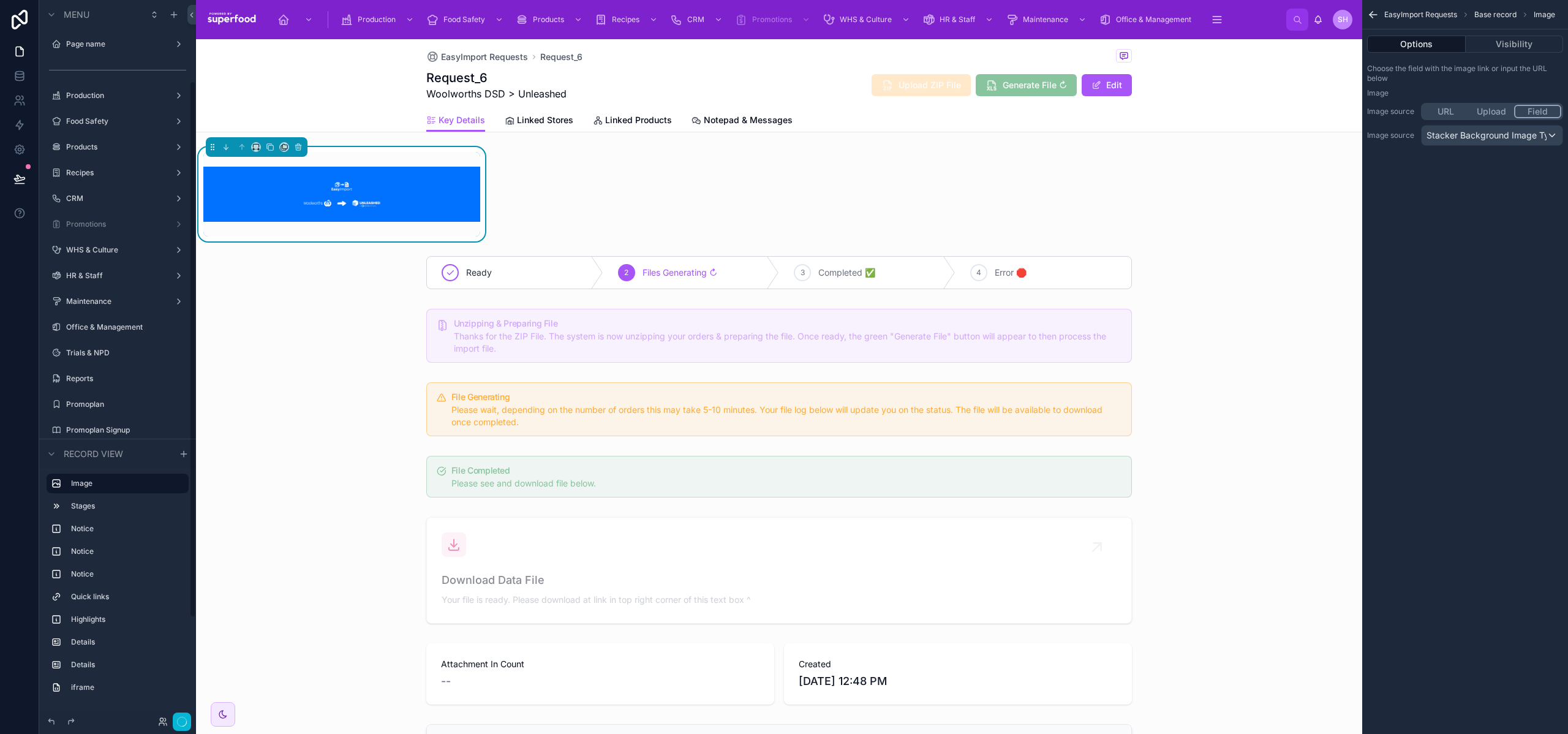
scroll to position [108, 0]
click at [259, 143] on div at bounding box center [256, 147] width 10 height 10
click at [254, 147] on icon at bounding box center [256, 148] width 9 height 9
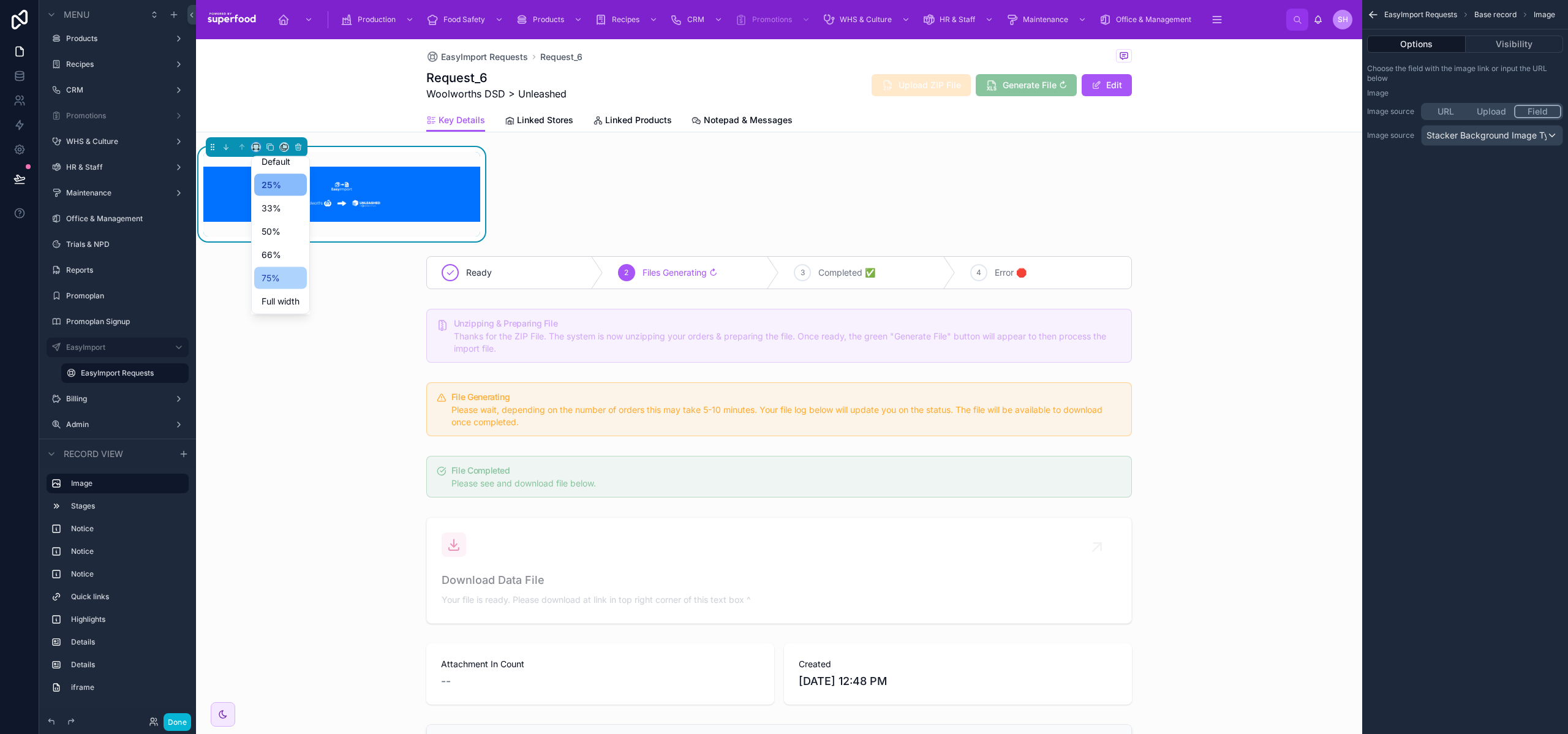
scroll to position [16, 0]
click at [271, 292] on span "Full width" at bounding box center [280, 294] width 38 height 15
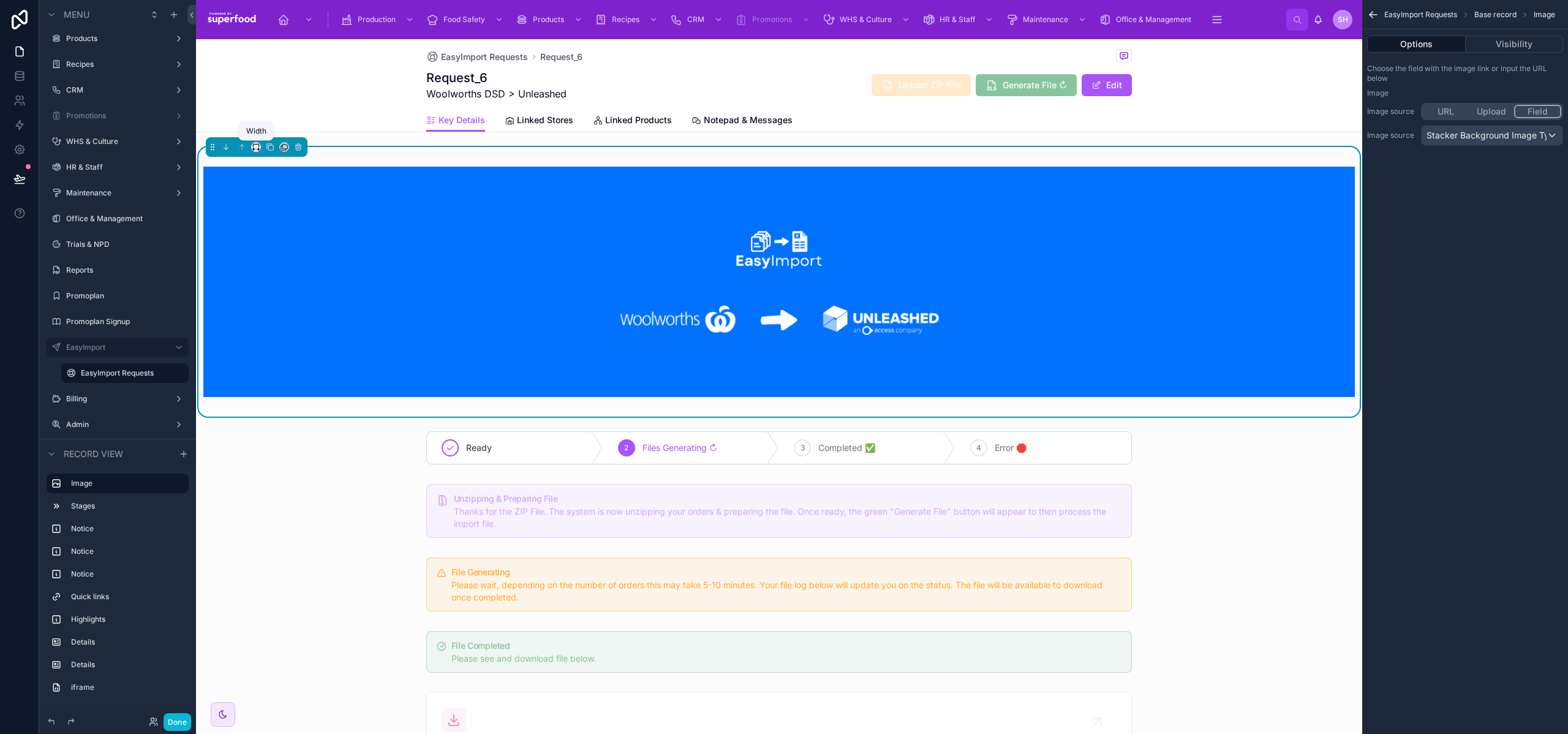
click at [256, 148] on icon at bounding box center [256, 148] width 9 height 9
click at [262, 169] on span "Default" at bounding box center [276, 171] width 29 height 15
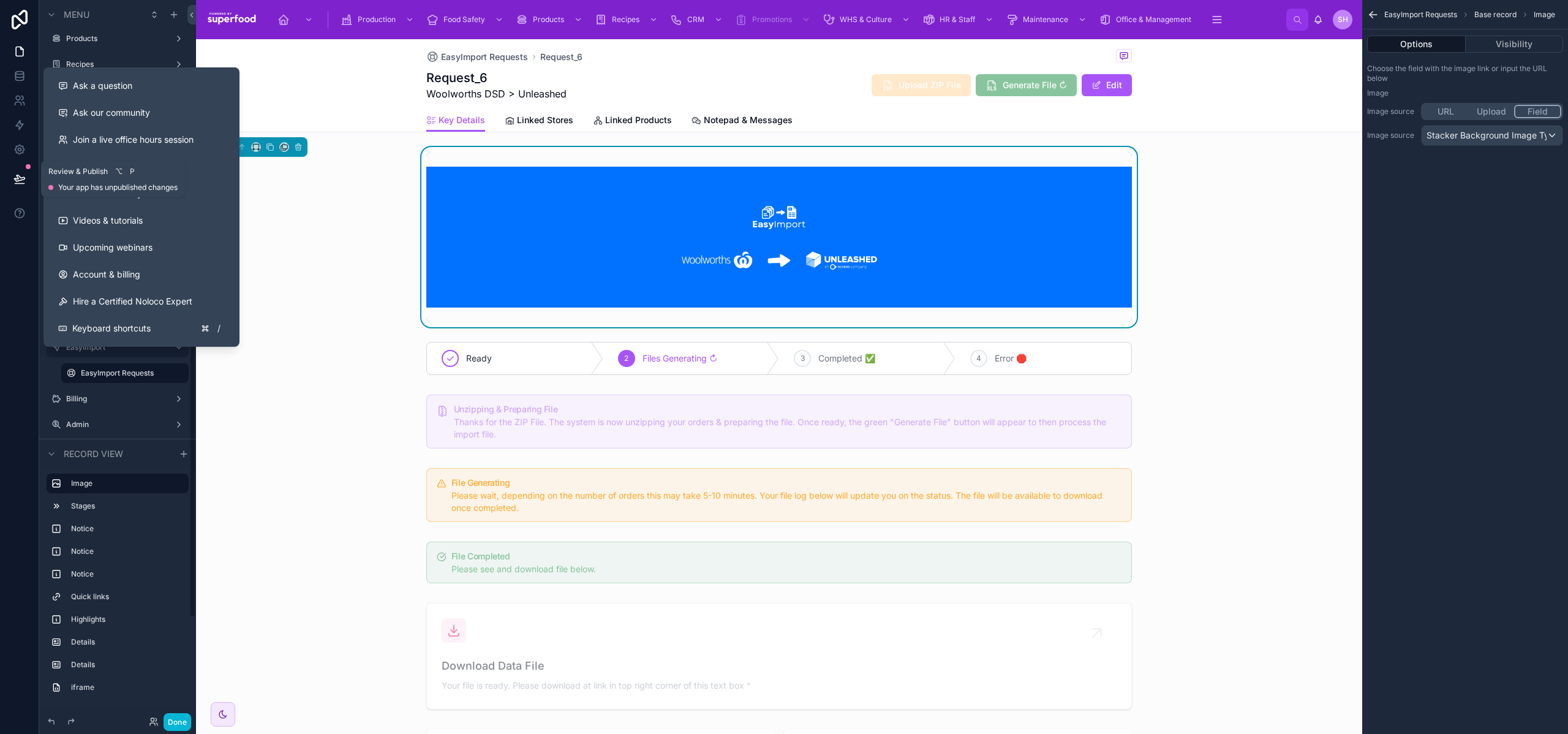
click at [19, 182] on icon at bounding box center [19, 179] width 13 height 13
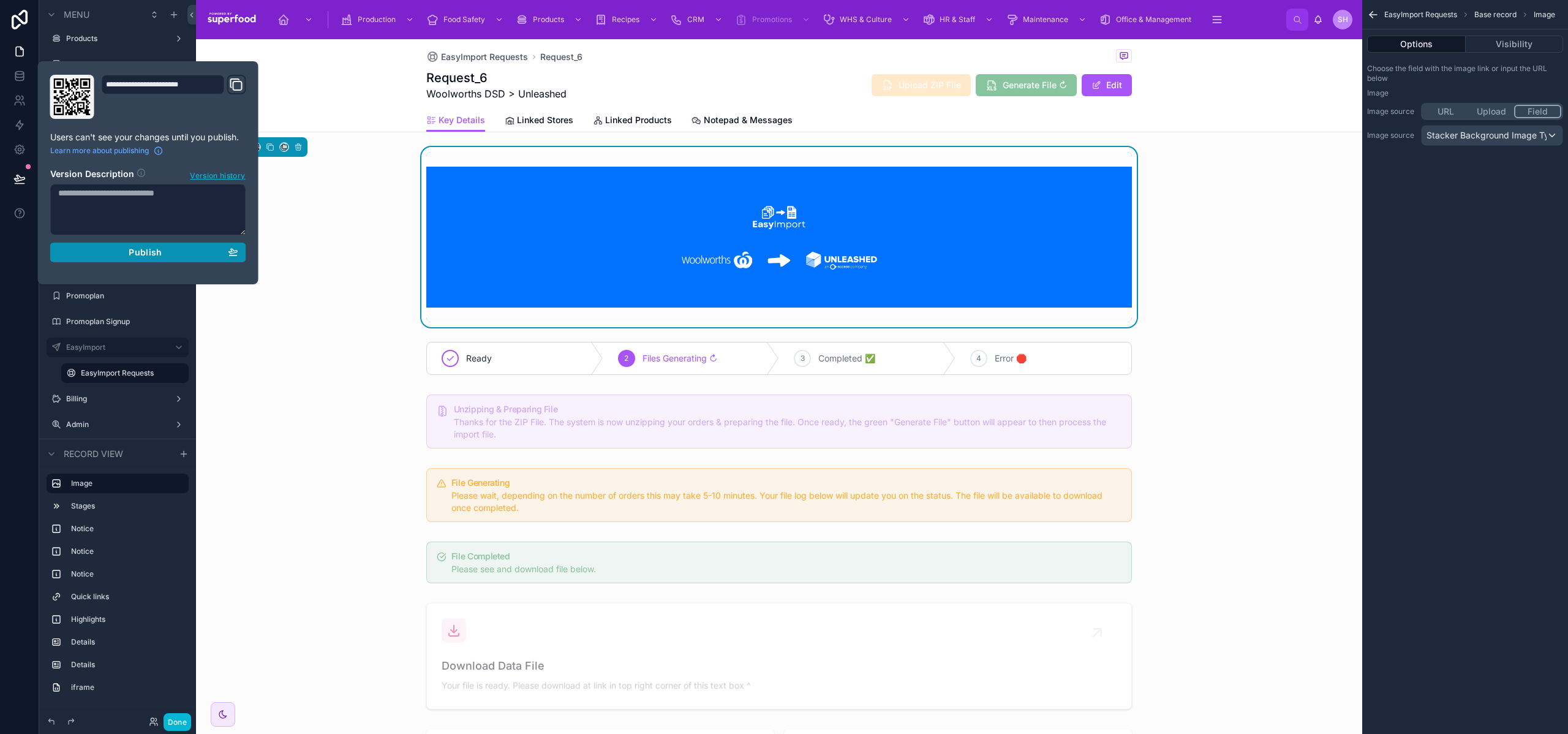
click at [133, 257] on span "Publish" at bounding box center [145, 252] width 33 height 11
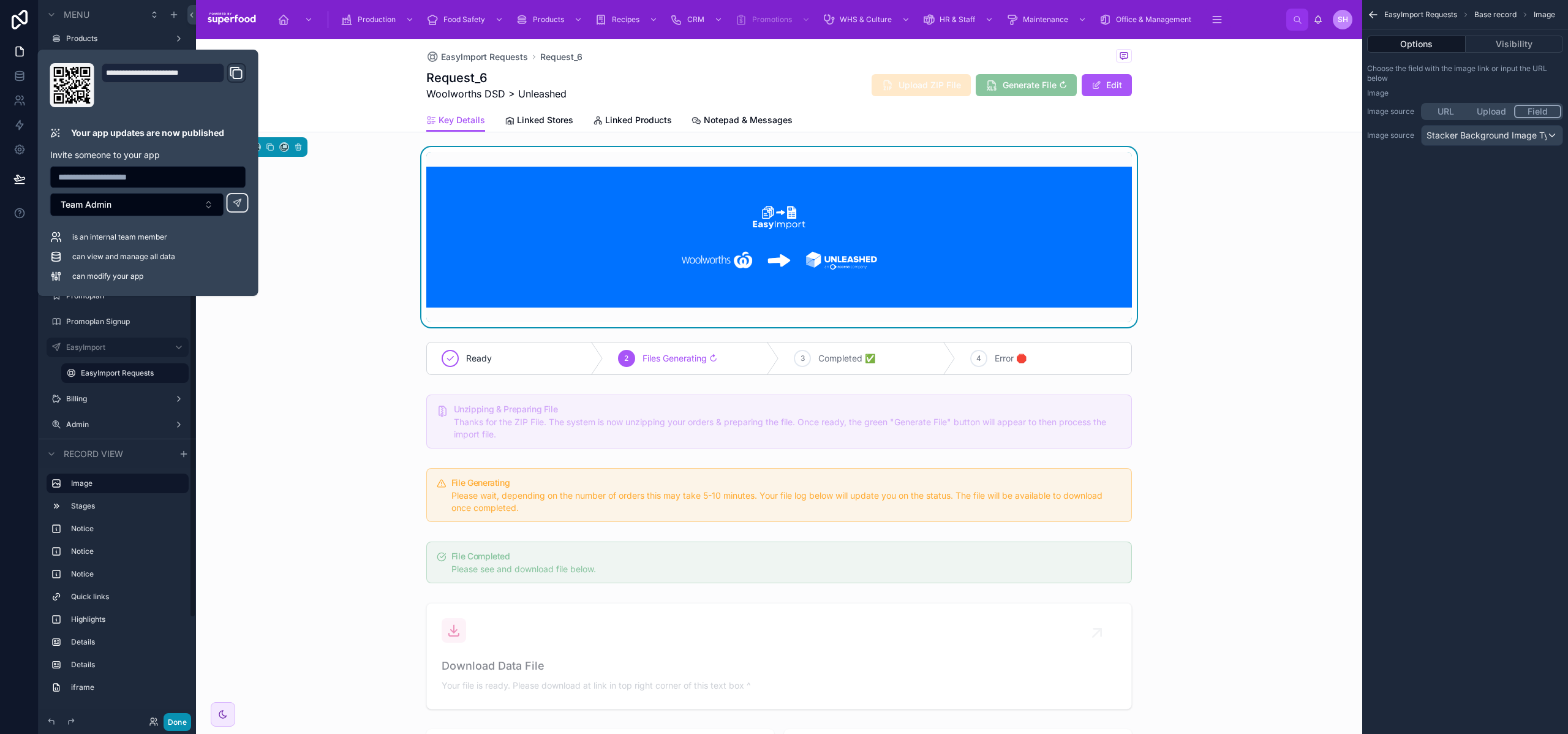
click at [182, 720] on button "Done" at bounding box center [177, 722] width 27 height 18
